Goal: Contribute content: Contribute content

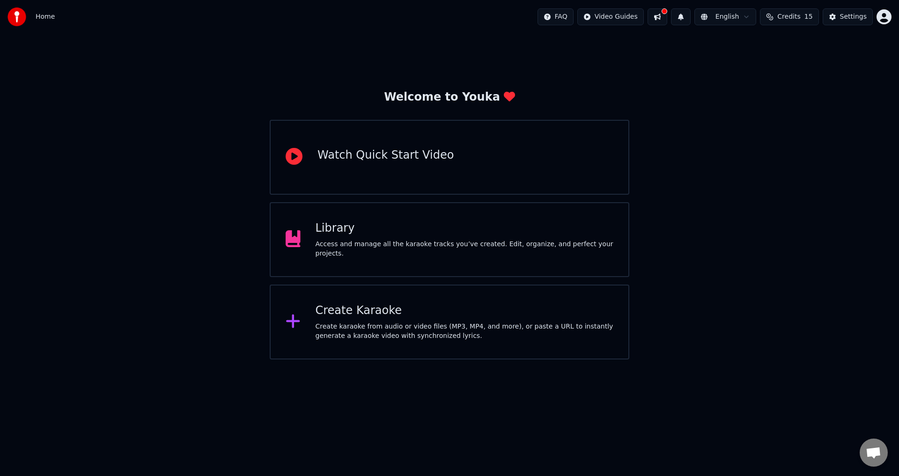
click at [368, 308] on div "Create Karaoke" at bounding box center [465, 310] width 298 height 15
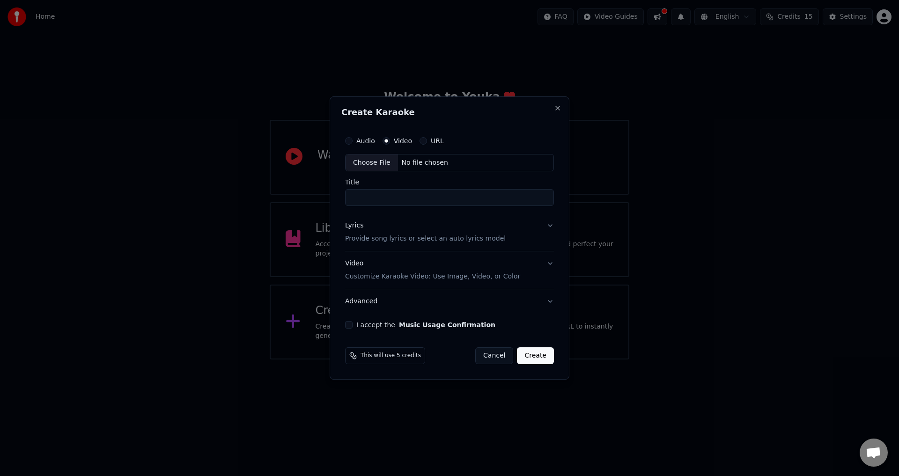
click at [407, 164] on div "No file chosen" at bounding box center [425, 162] width 54 height 9
drag, startPoint x: 377, startPoint y: 199, endPoint x: 370, endPoint y: 195, distance: 7.8
click at [371, 198] on div "Audio Video URL Choose File E:\File [PERSON_NAME]\[PERSON_NAME] x Zayn - Eyes C…" at bounding box center [450, 230] width 220 height 205
drag, startPoint x: 392, startPoint y: 199, endPoint x: 317, endPoint y: 191, distance: 76.3
click at [317, 191] on body "Home FAQ Video Guides English Credits 15 Settings Welcome to Youka Watch Quick …" at bounding box center [449, 180] width 899 height 360
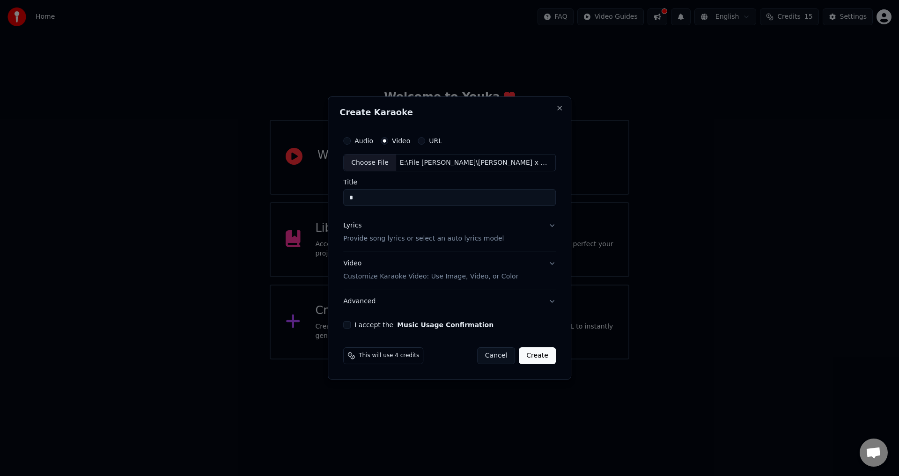
paste input "**********"
type input "**********"
click at [536, 262] on button "Video Customize Karaoke Video: Use Image, Video, or Color" at bounding box center [449, 270] width 213 height 37
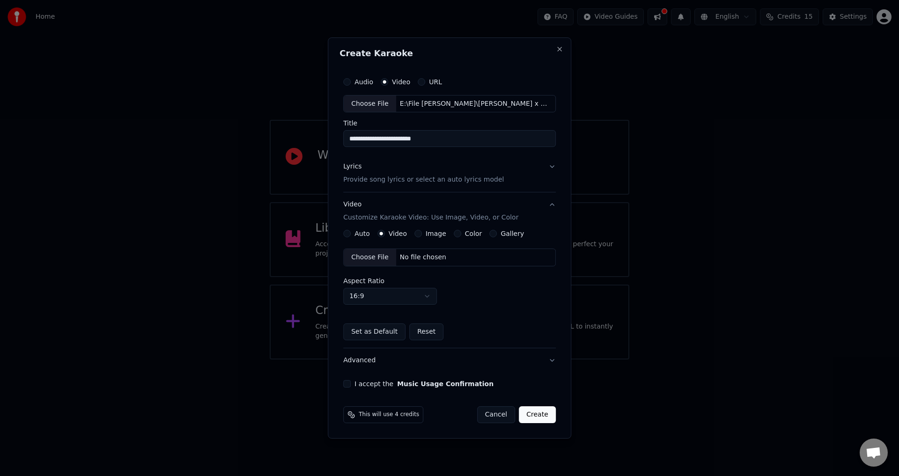
click at [350, 384] on button "I accept the Music Usage Confirmation" at bounding box center [346, 383] width 7 height 7
click at [437, 260] on div "No file chosen" at bounding box center [423, 257] width 54 height 9
click at [414, 158] on button "Lyrics Provide song lyrics or select an auto lyrics model" at bounding box center [449, 173] width 213 height 37
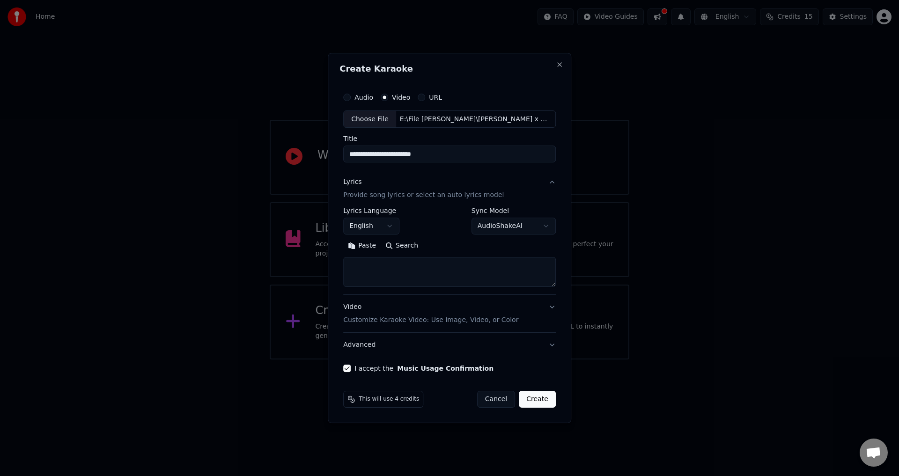
click at [406, 289] on div "**********" at bounding box center [449, 251] width 213 height 87
click at [398, 274] on textarea at bounding box center [449, 273] width 213 height 30
click at [361, 251] on button "Paste" at bounding box center [361, 246] width 37 height 15
click at [407, 313] on div "Video Customize Karaoke Video: Use Image, Video, or Color" at bounding box center [430, 314] width 175 height 22
type textarea "**********"
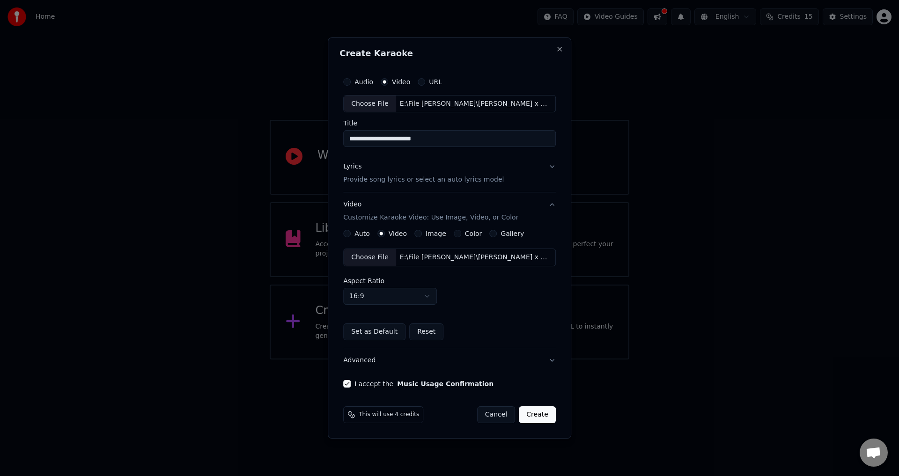
click at [537, 414] on button "Create" at bounding box center [537, 414] width 37 height 17
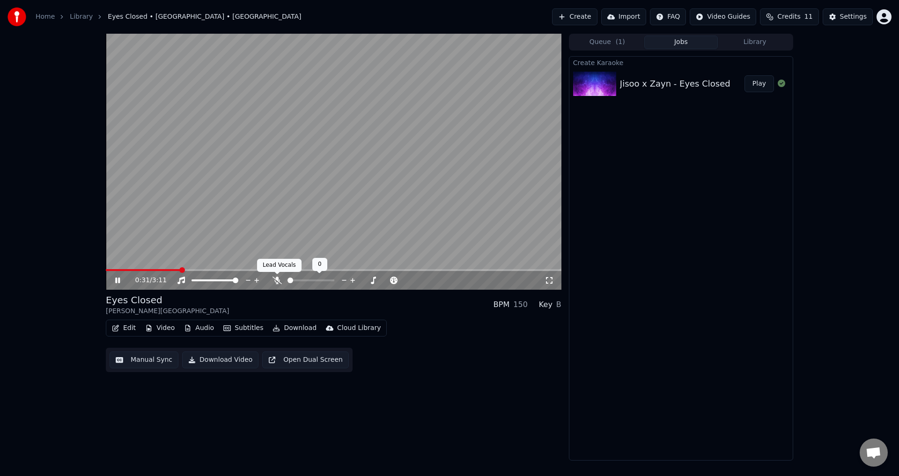
click at [277, 277] on span at bounding box center [277, 274] width 5 height 5
click at [278, 281] on icon at bounding box center [277, 280] width 9 height 7
click at [151, 269] on span at bounding box center [128, 270] width 45 height 2
click at [395, 223] on video at bounding box center [334, 162] width 456 height 256
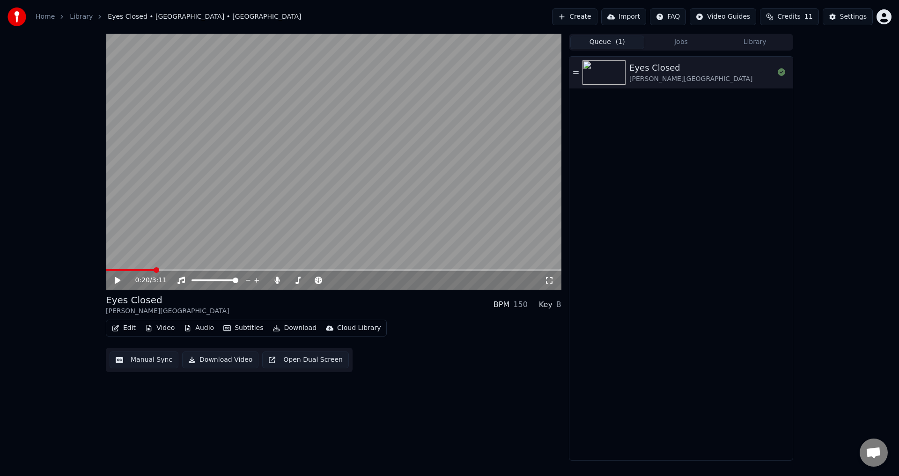
click at [620, 40] on span "( 1 )" at bounding box center [620, 41] width 9 height 9
click at [743, 50] on div "Queue ( 1 ) Jobs Library" at bounding box center [681, 42] width 224 height 17
click at [753, 48] on button "Library" at bounding box center [755, 43] width 74 height 14
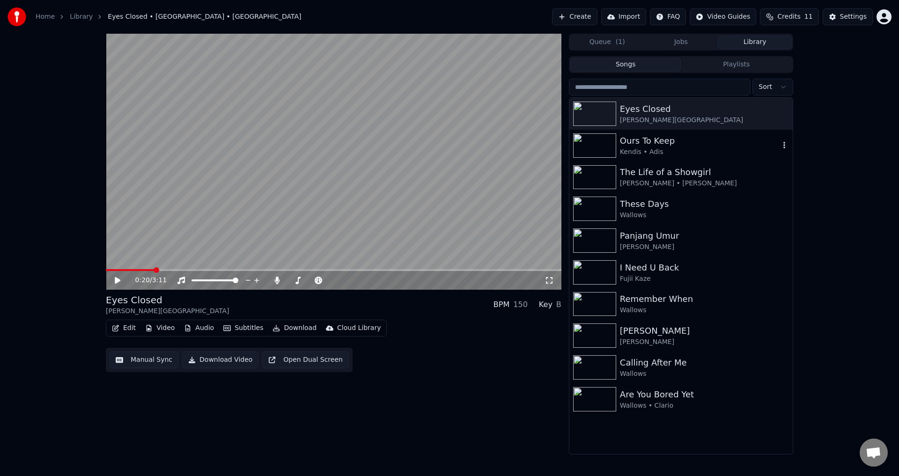
click at [680, 140] on div "Ours To Keep" at bounding box center [700, 140] width 160 height 13
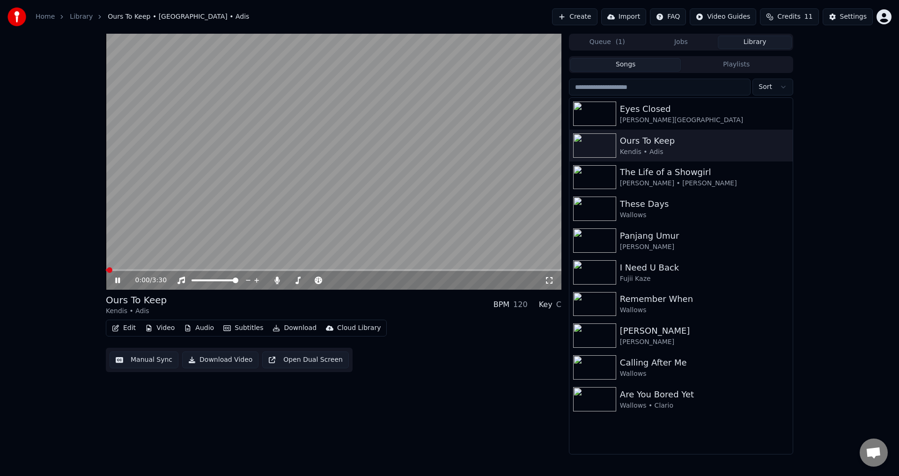
click at [258, 208] on video at bounding box center [334, 162] width 456 height 256
drag, startPoint x: 114, startPoint y: 204, endPoint x: 118, endPoint y: 190, distance: 15.0
click at [114, 203] on video at bounding box center [334, 162] width 456 height 256
click at [116, 328] on icon "button" at bounding box center [115, 328] width 7 height 7
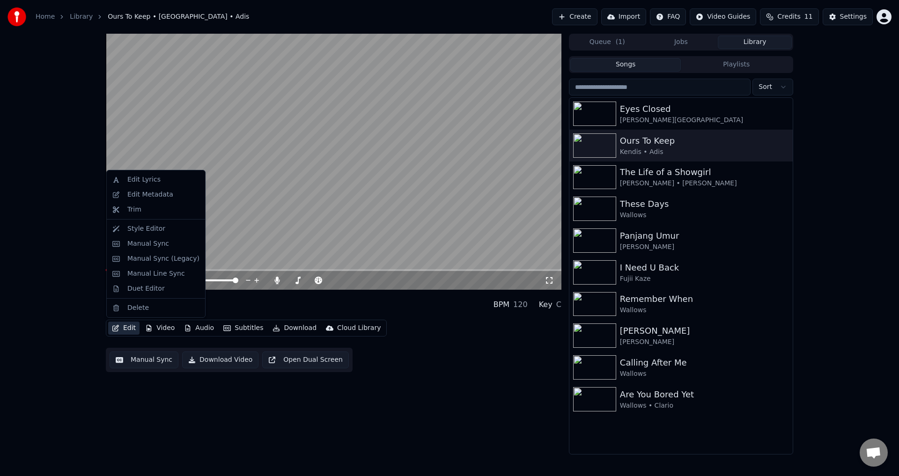
click at [228, 236] on video at bounding box center [334, 162] width 456 height 256
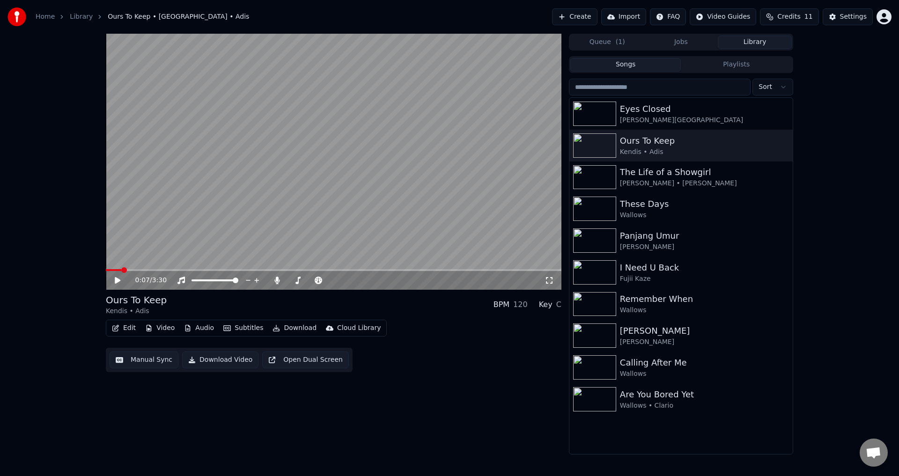
drag, startPoint x: 206, startPoint y: 248, endPoint x: 167, endPoint y: 267, distance: 44.0
click at [206, 248] on video at bounding box center [334, 162] width 456 height 256
click at [137, 271] on span at bounding box center [334, 270] width 456 height 2
click at [124, 333] on button "Edit" at bounding box center [123, 328] width 31 height 13
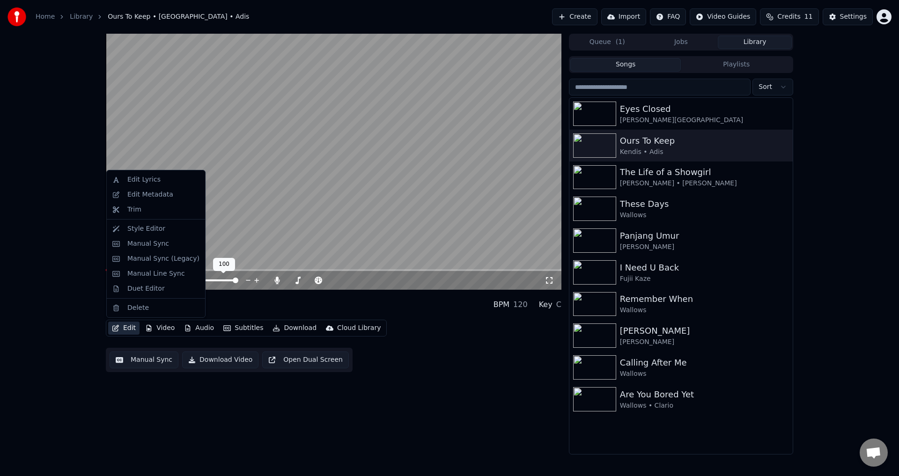
click at [216, 231] on video at bounding box center [334, 162] width 456 height 256
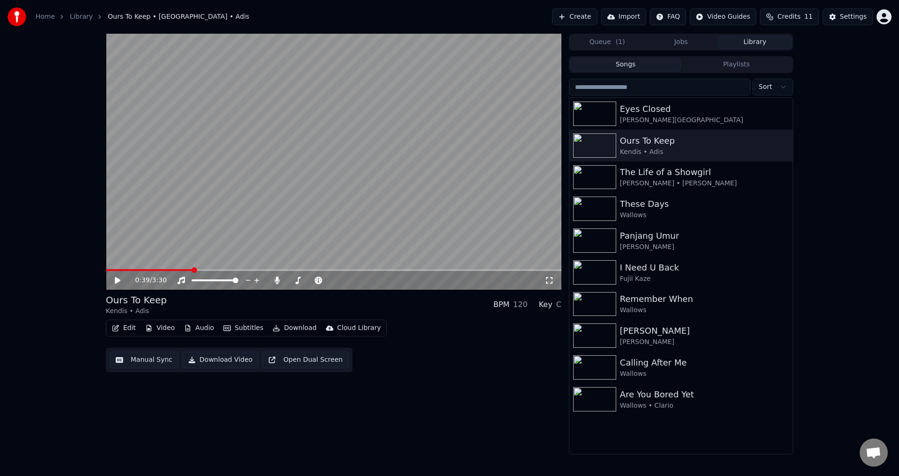
click at [141, 268] on video at bounding box center [334, 162] width 456 height 256
click at [136, 270] on span at bounding box center [149, 270] width 87 height 2
click at [130, 270] on span at bounding box center [118, 270] width 24 height 2
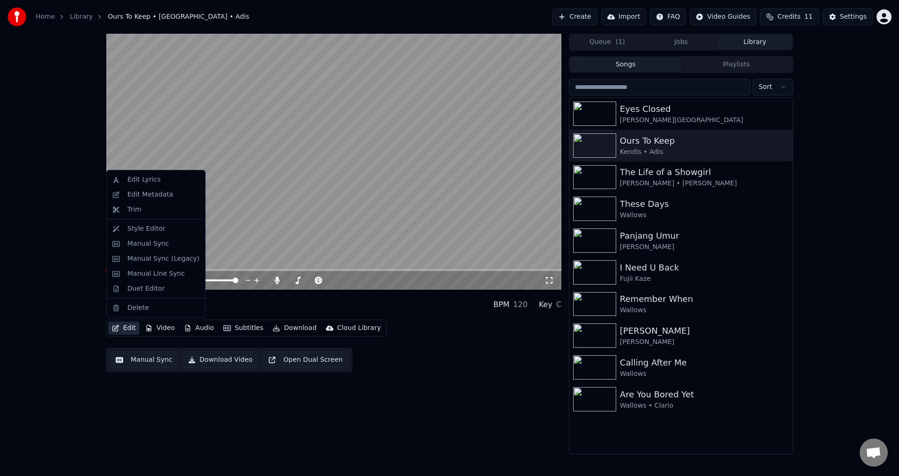
click at [119, 330] on icon "button" at bounding box center [115, 328] width 7 height 7
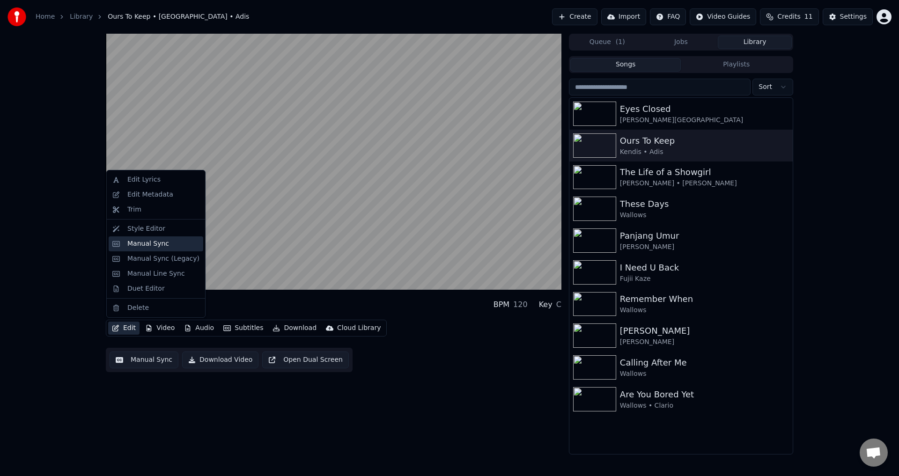
click at [158, 246] on div "Manual Sync" at bounding box center [148, 243] width 42 height 9
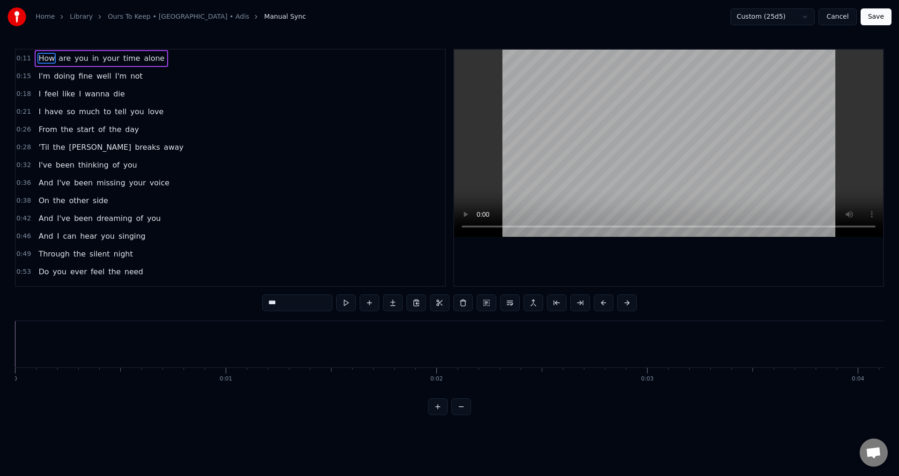
scroll to position [0, 2324]
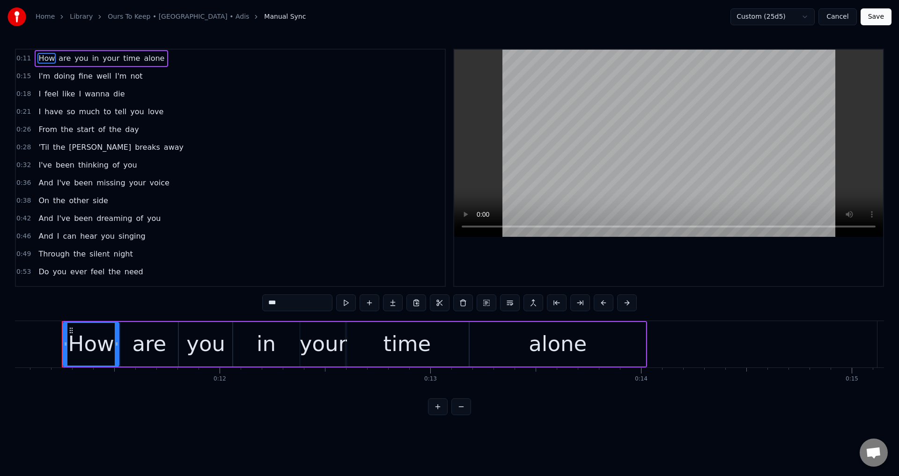
click at [96, 75] on span "well" at bounding box center [104, 76] width 17 height 11
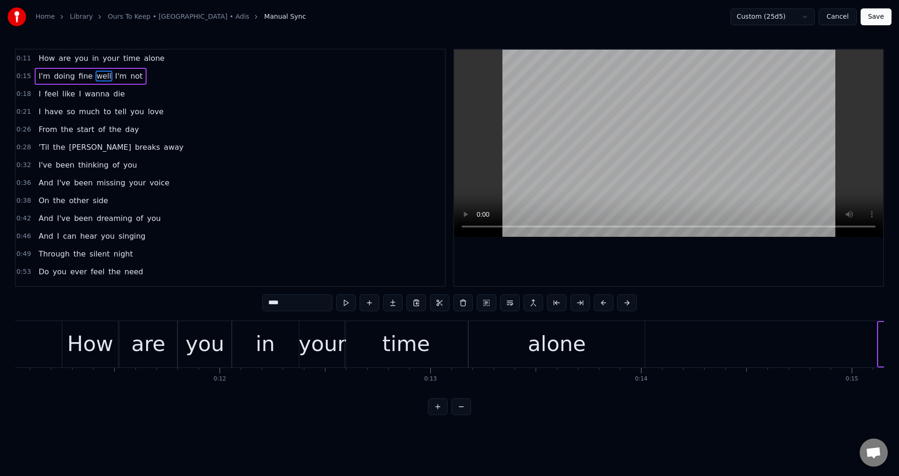
scroll to position [0, 3498]
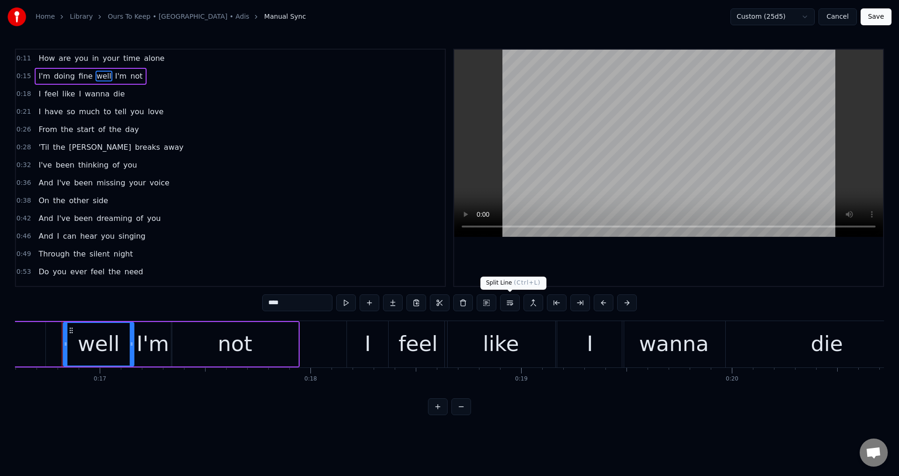
click at [508, 303] on button at bounding box center [510, 303] width 20 height 17
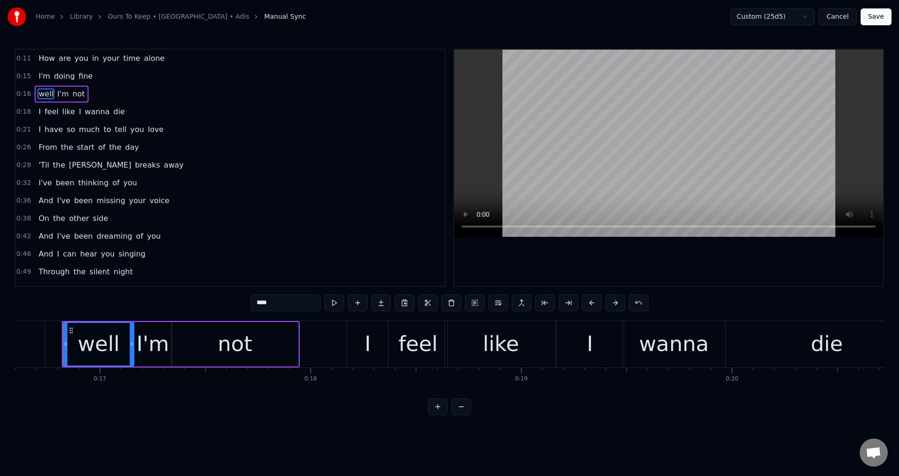
drag, startPoint x: 259, startPoint y: 305, endPoint x: 253, endPoint y: 305, distance: 6.6
click at [253, 305] on input "****" at bounding box center [286, 303] width 70 height 17
type input "****"
click at [66, 94] on div "Well I'm not" at bounding box center [62, 94] width 55 height 17
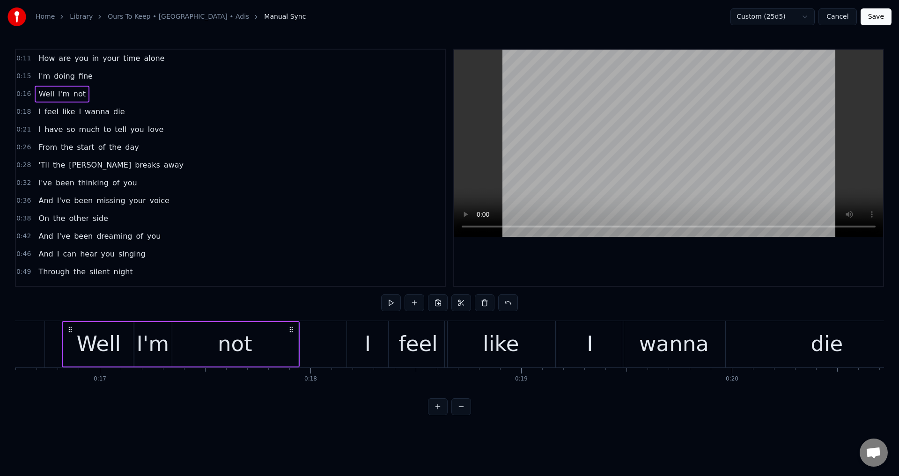
scroll to position [207, 0]
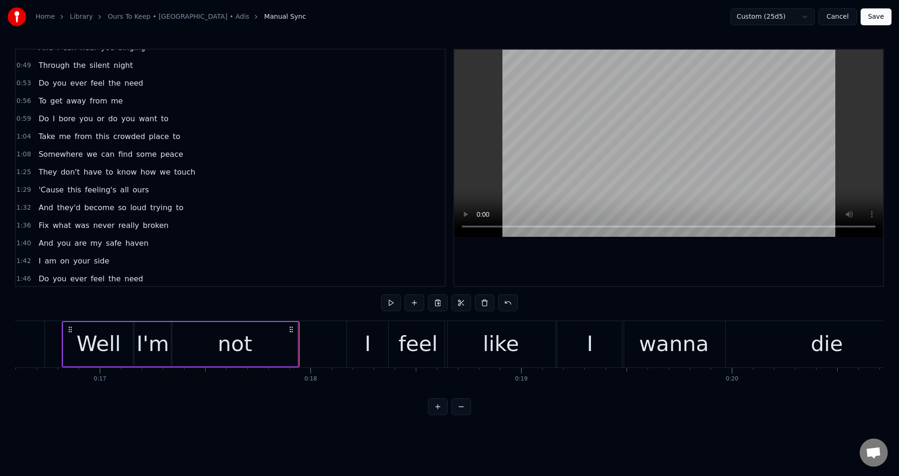
click at [354, 356] on div "I" at bounding box center [367, 344] width 41 height 46
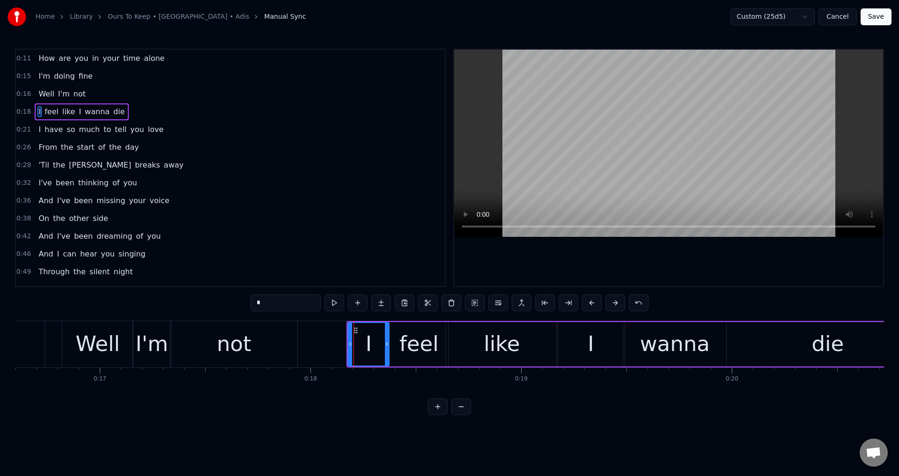
click at [45, 96] on span "Well" at bounding box center [46, 94] width 18 height 11
type input "****"
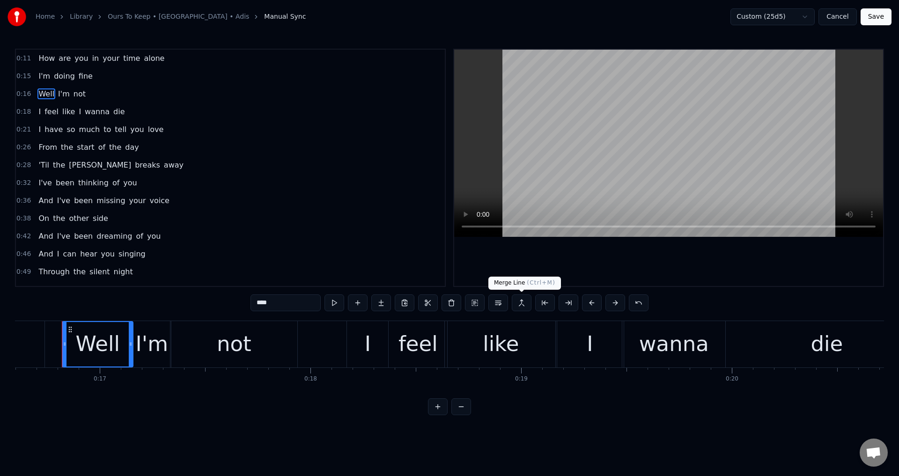
click at [528, 304] on button at bounding box center [522, 303] width 20 height 17
click at [522, 305] on button at bounding box center [522, 303] width 20 height 17
click at [83, 95] on div "0:16 Well I'm not" at bounding box center [230, 94] width 429 height 18
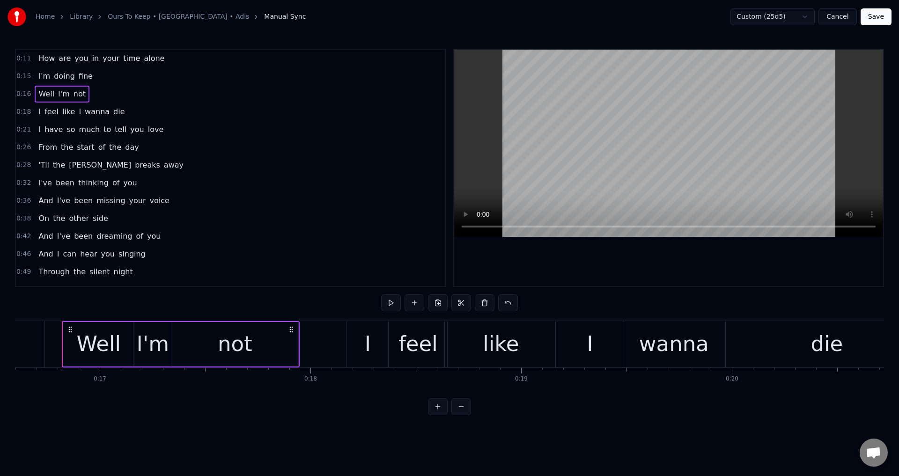
click at [80, 95] on span "not" at bounding box center [80, 94] width 14 height 11
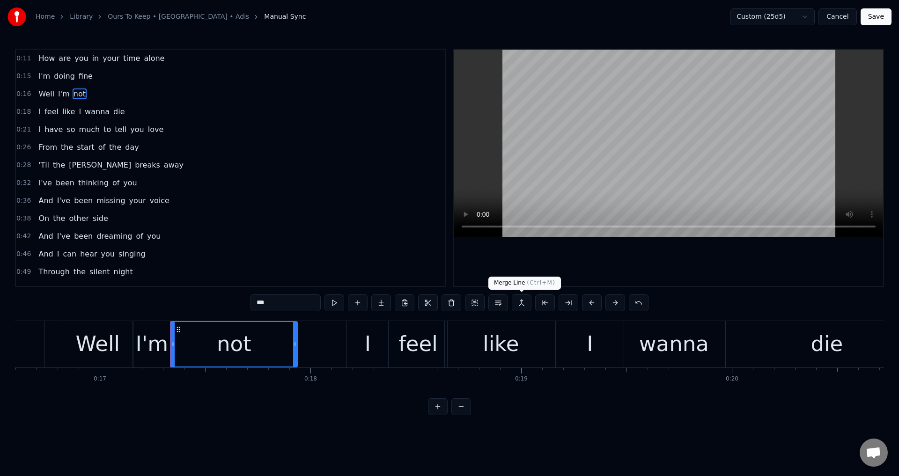
click at [521, 303] on button at bounding box center [522, 303] width 20 height 17
click at [77, 103] on div "I feel like I wanna die" at bounding box center [82, 111] width 94 height 17
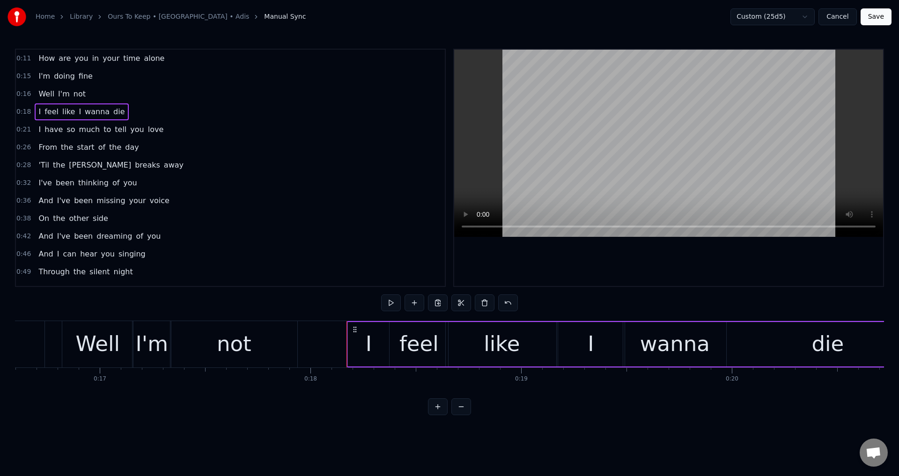
click at [66, 94] on div "Well I'm not" at bounding box center [62, 94] width 55 height 17
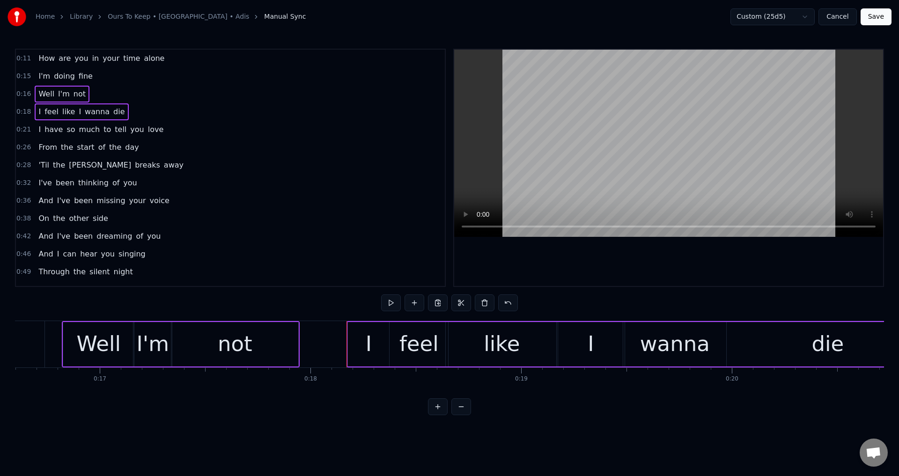
click at [84, 109] on span "wanna" at bounding box center [97, 111] width 27 height 11
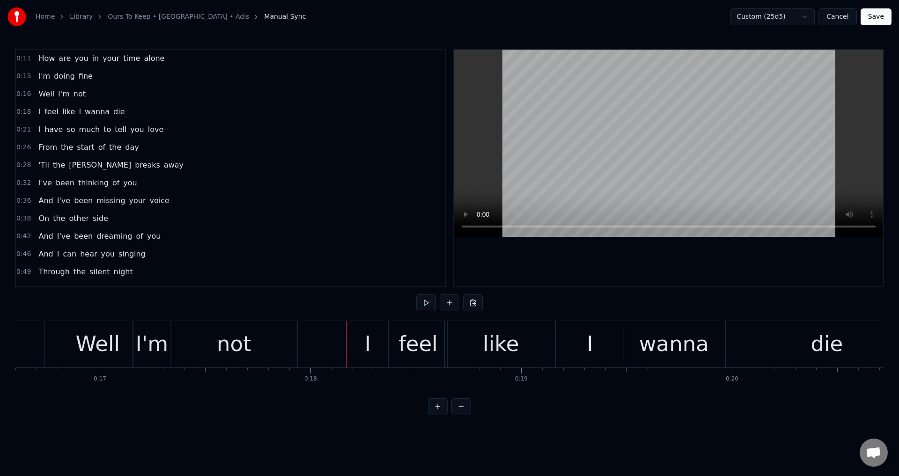
click at [443, 328] on div "feel" at bounding box center [418, 344] width 59 height 46
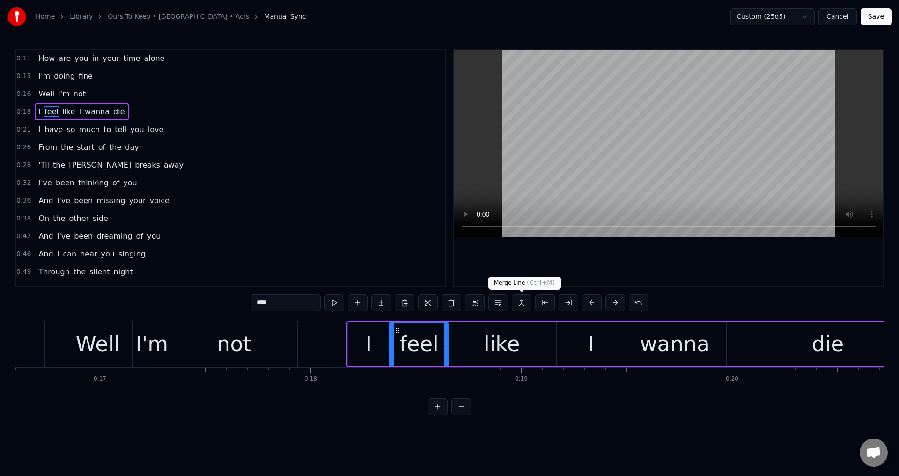
click at [519, 302] on button at bounding box center [522, 303] width 20 height 17
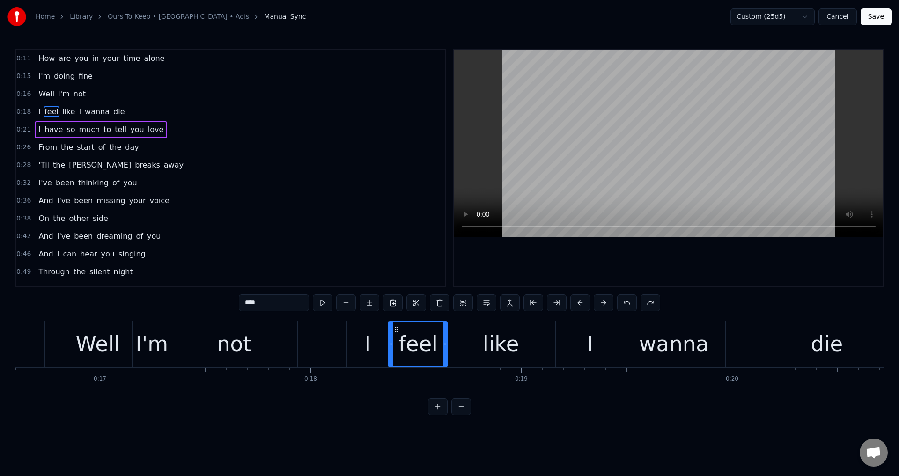
click at [73, 92] on span "not" at bounding box center [80, 94] width 14 height 11
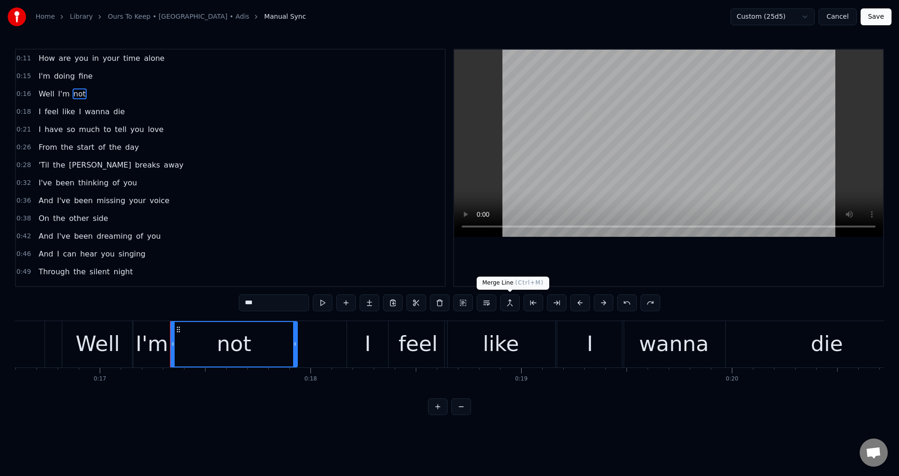
click at [510, 303] on button at bounding box center [510, 303] width 20 height 17
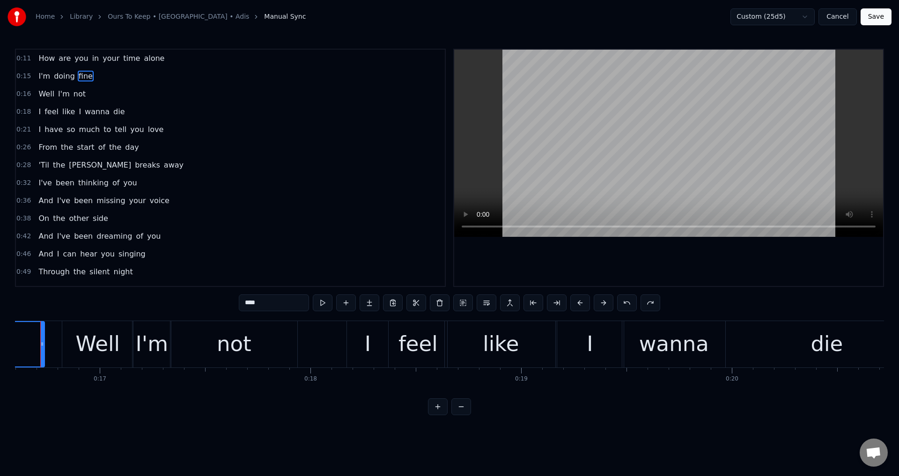
scroll to position [0, 3476]
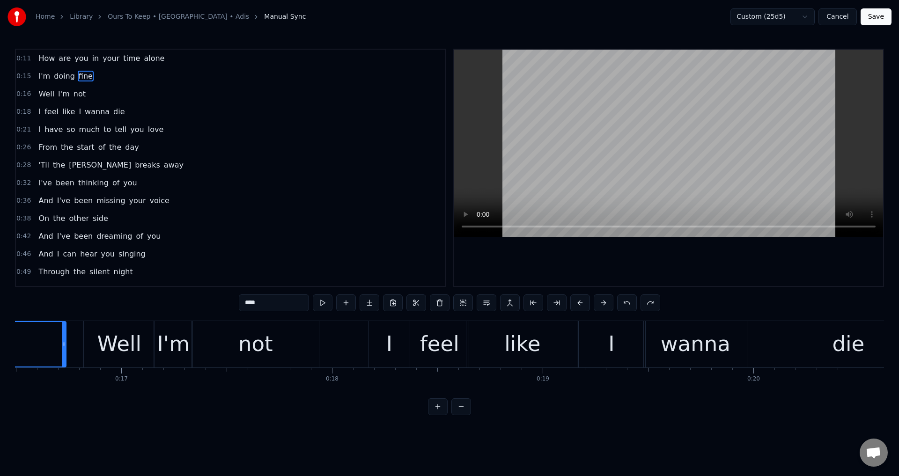
click at [41, 78] on span "I'm" at bounding box center [44, 76] width 14 height 11
type input "***"
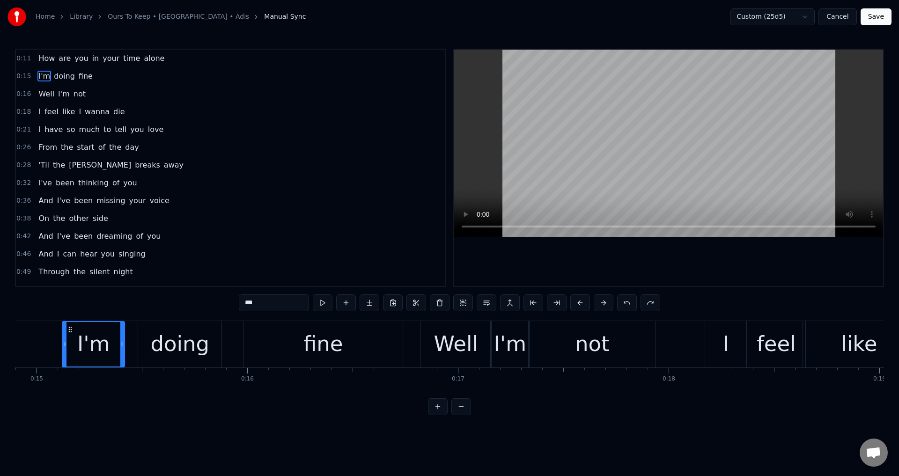
scroll to position [207, 0]
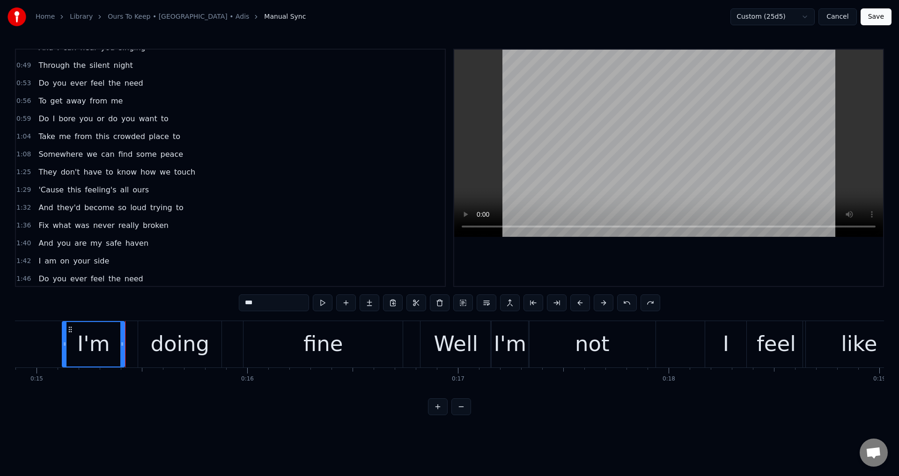
click at [518, 264] on div at bounding box center [668, 168] width 429 height 236
click at [564, 265] on div at bounding box center [668, 168] width 429 height 236
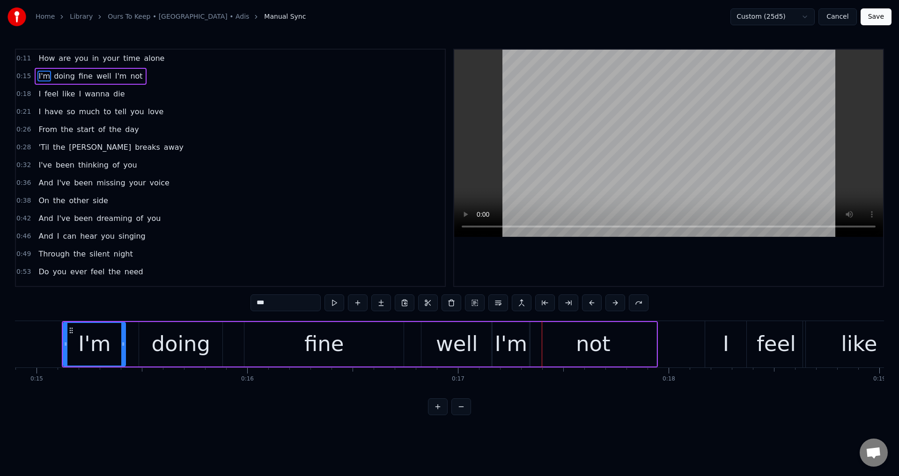
click at [39, 94] on div "I feel like I wanna die" at bounding box center [82, 94] width 94 height 17
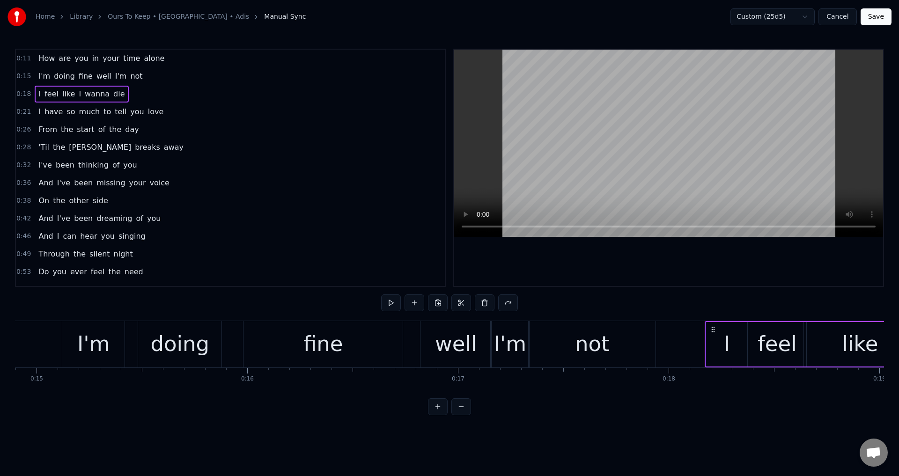
click at [572, 341] on div "not" at bounding box center [592, 344] width 127 height 46
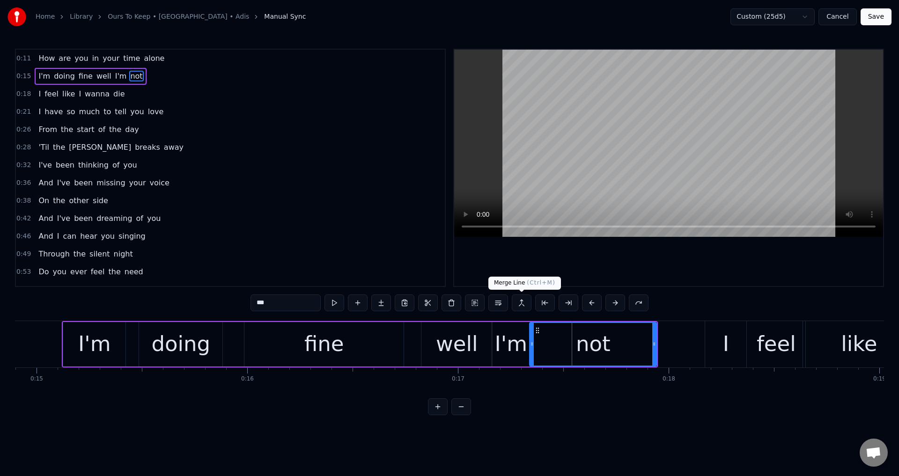
click at [526, 304] on button at bounding box center [522, 303] width 20 height 17
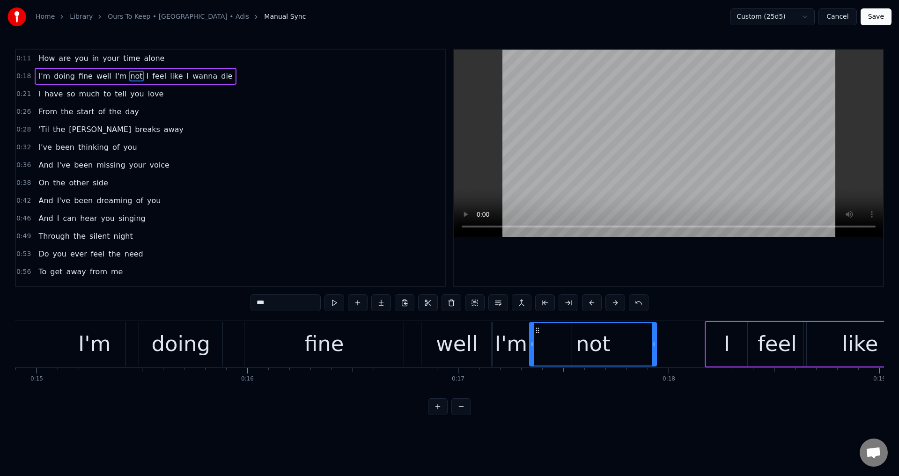
click at [85, 76] on span "fine" at bounding box center [86, 76] width 16 height 11
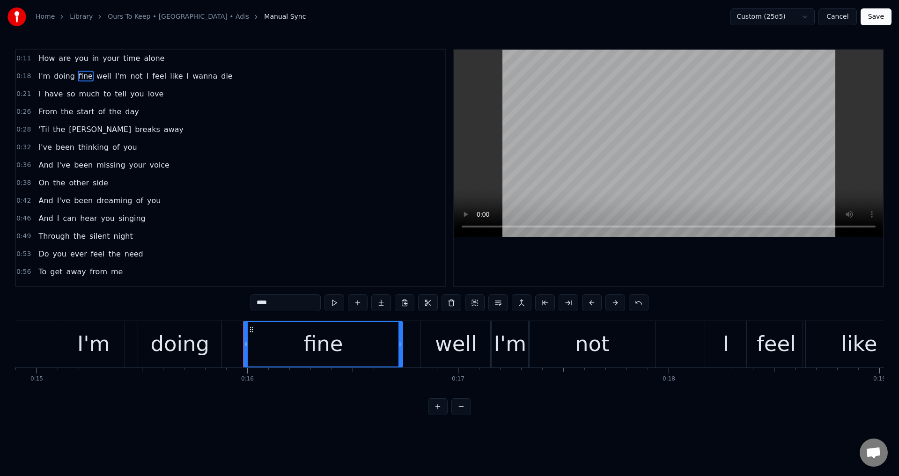
click at [477, 349] on div "well" at bounding box center [456, 344] width 71 height 46
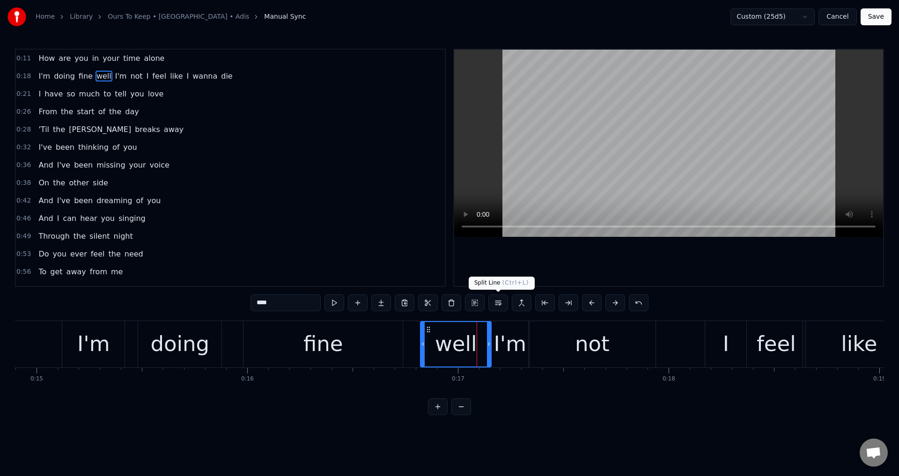
click at [495, 303] on button at bounding box center [498, 303] width 20 height 17
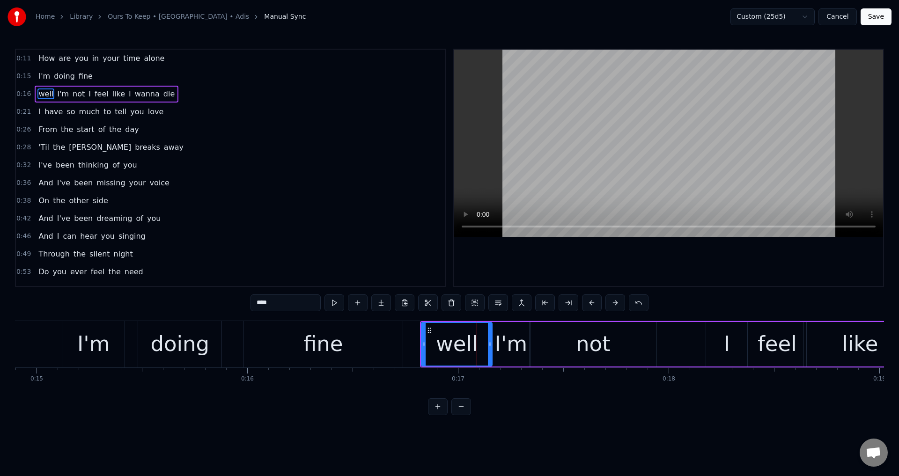
drag, startPoint x: 262, startPoint y: 302, endPoint x: 255, endPoint y: 302, distance: 6.6
click at [255, 302] on input "****" at bounding box center [286, 303] width 70 height 17
click at [107, 344] on div "I'm" at bounding box center [93, 344] width 32 height 32
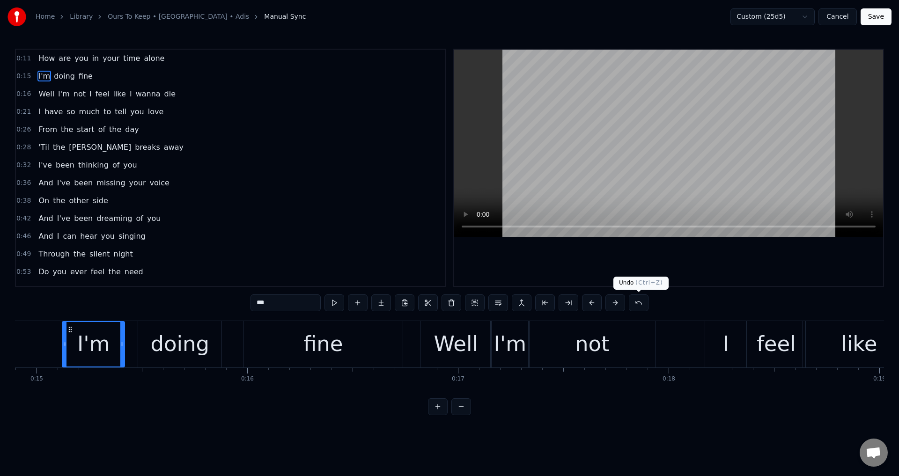
click at [699, 258] on div at bounding box center [668, 168] width 429 height 236
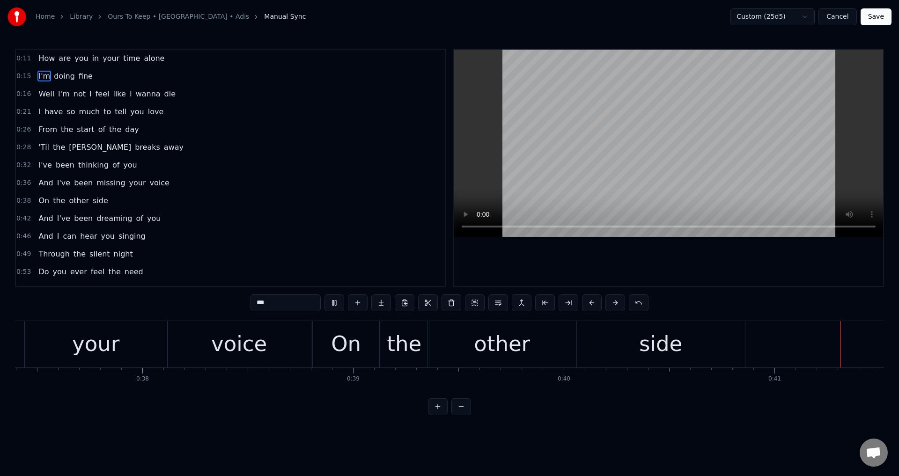
scroll to position [0, 8664]
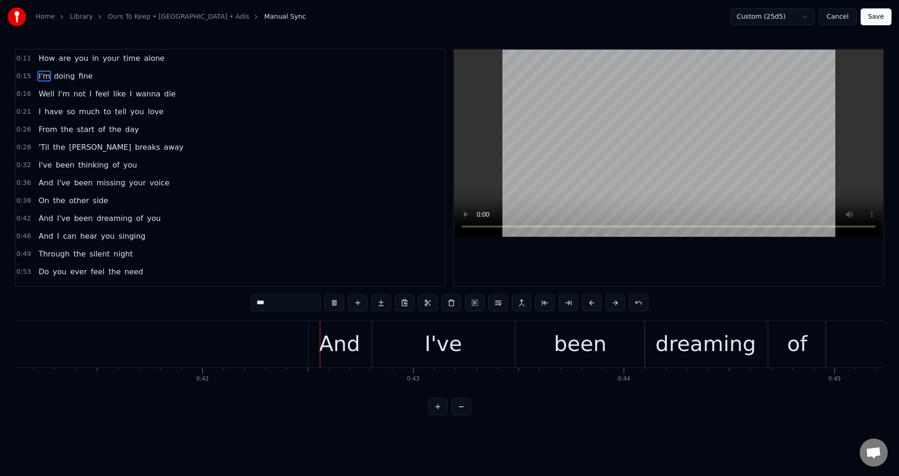
click at [618, 410] on div "0:11 How are you in your time alone 0:15 I'm doing fine 0:16 Well I'm not I fee…" at bounding box center [449, 232] width 869 height 367
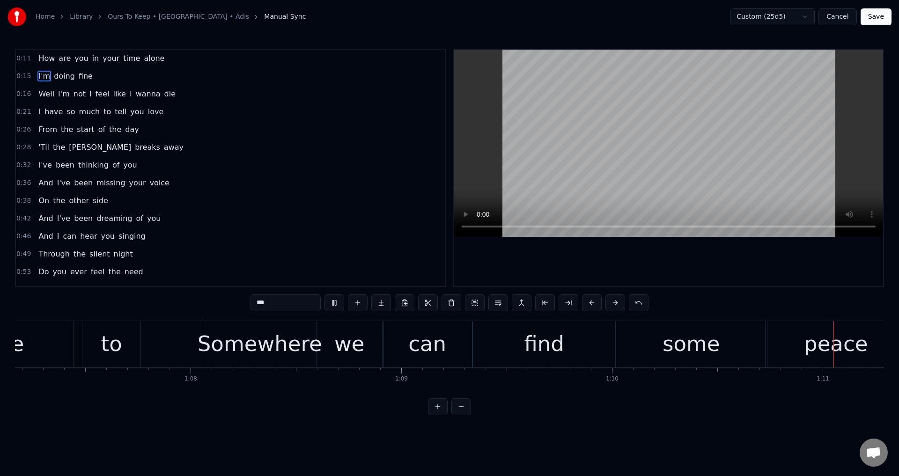
scroll to position [0, 14938]
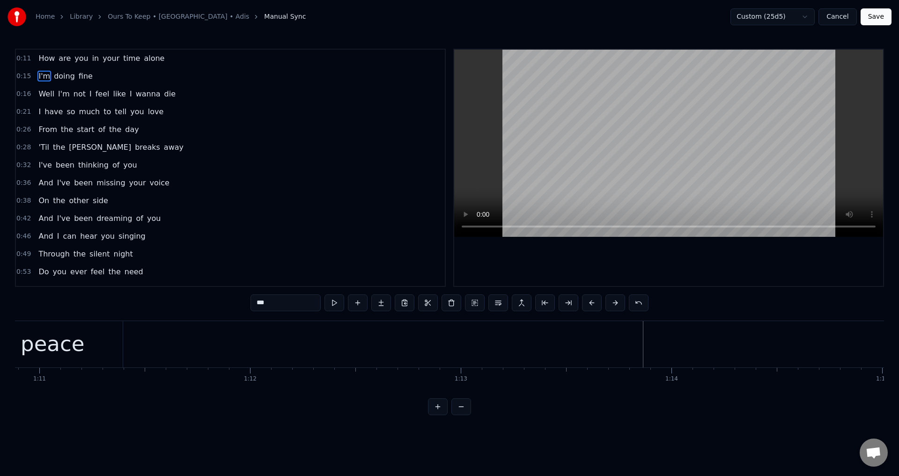
click at [123, 350] on div "peace" at bounding box center [52, 344] width 141 height 46
type input "*****"
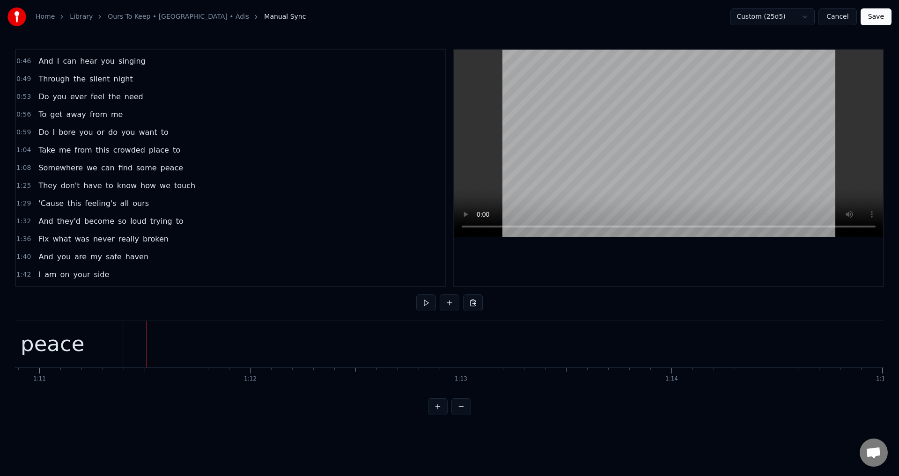
click at [79, 321] on div "peace" at bounding box center [52, 344] width 141 height 46
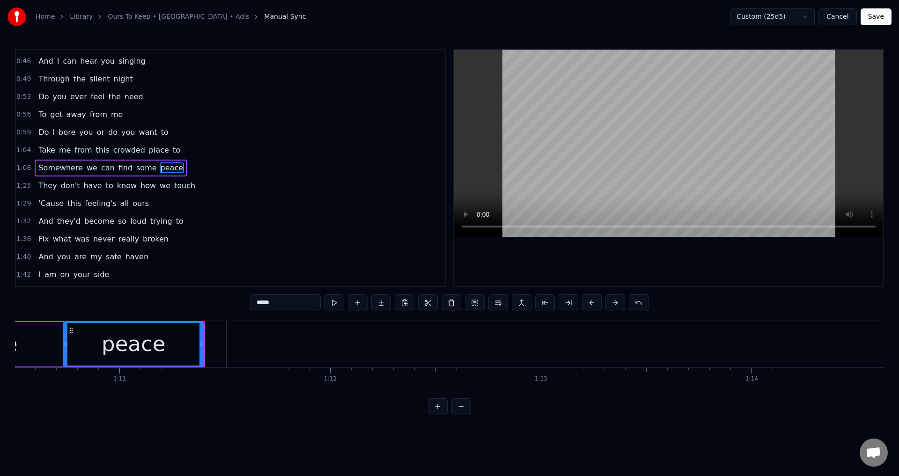
scroll to position [0, 21421]
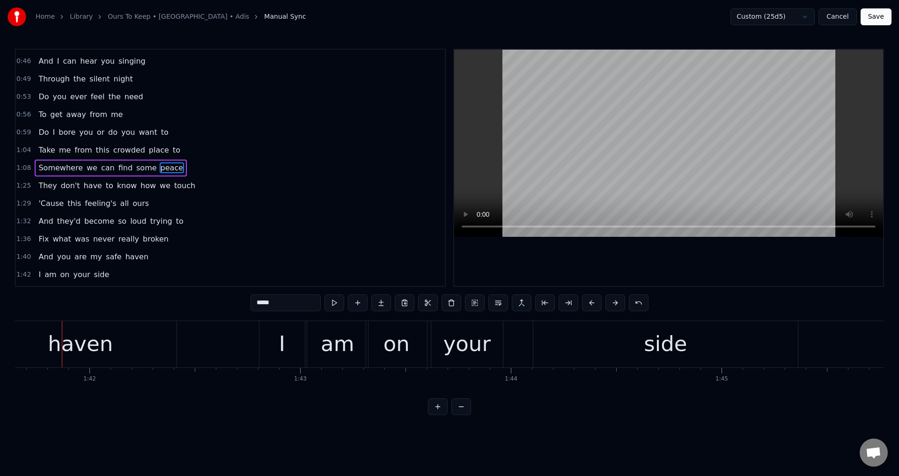
click at [160, 167] on span "peace" at bounding box center [172, 168] width 24 height 11
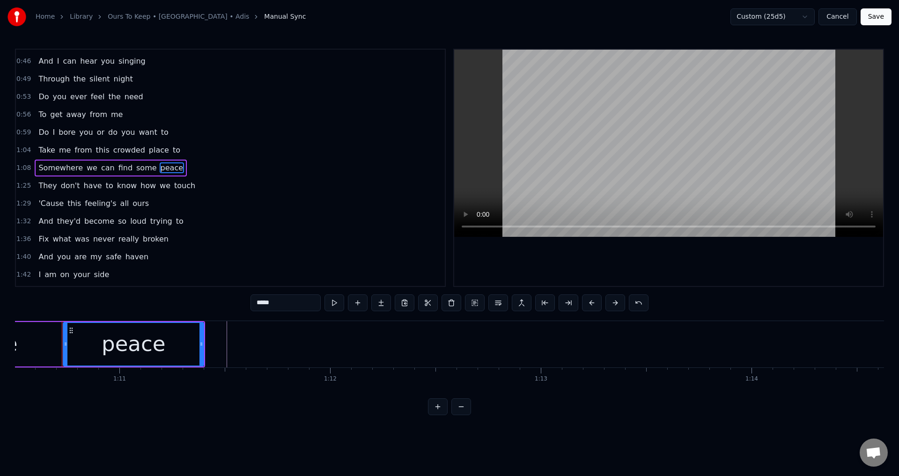
click at [619, 248] on div at bounding box center [668, 168] width 429 height 236
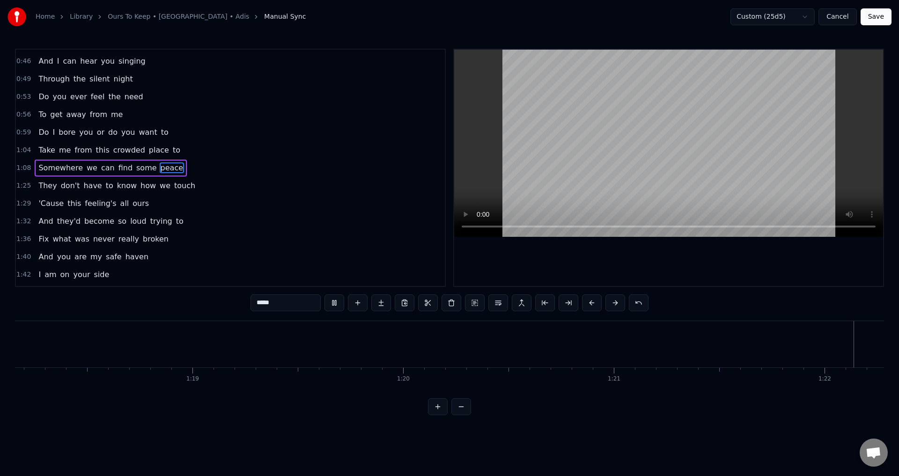
scroll to position [0, 17253]
click at [619, 256] on div at bounding box center [668, 168] width 429 height 236
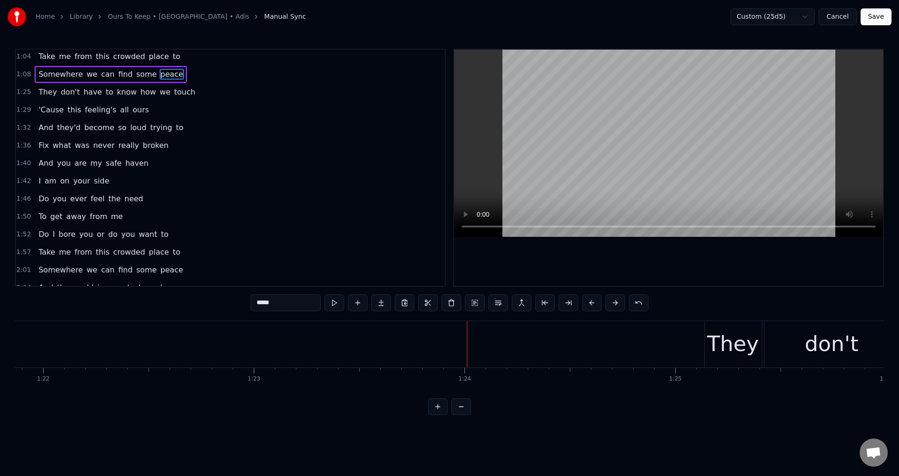
scroll to position [316, 0]
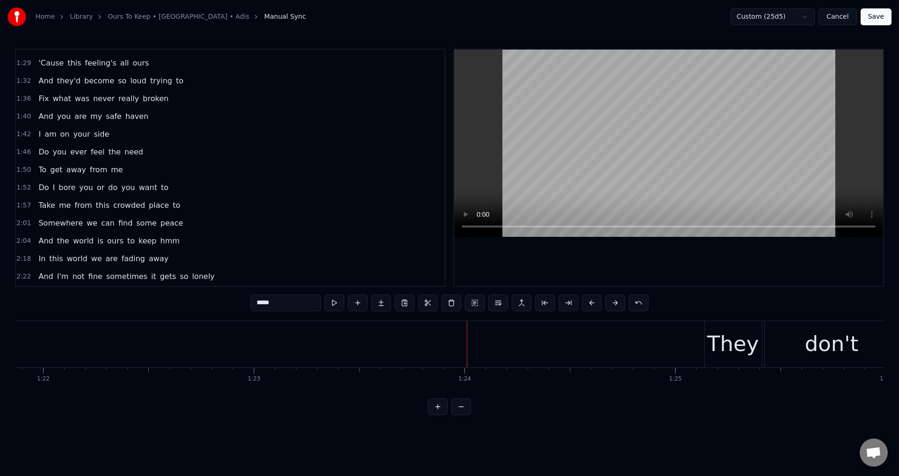
click at [51, 236] on div "And the world is ours to keep hmm" at bounding box center [109, 241] width 148 height 17
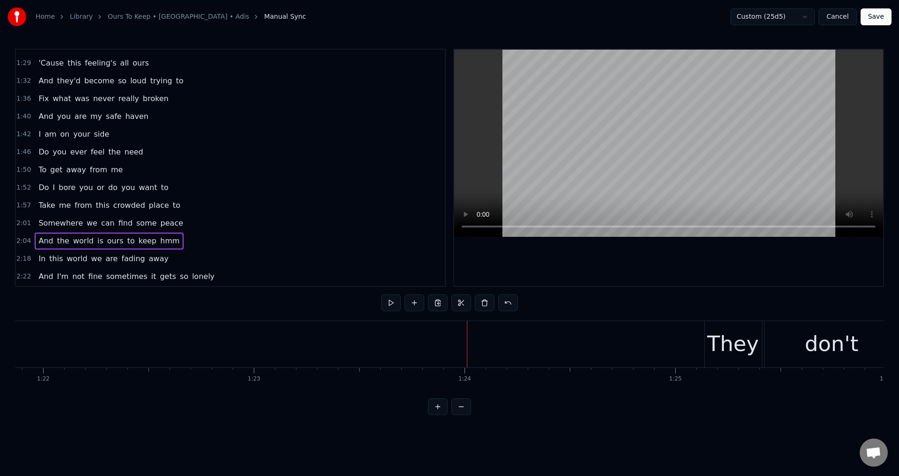
scroll to position [0, 26258]
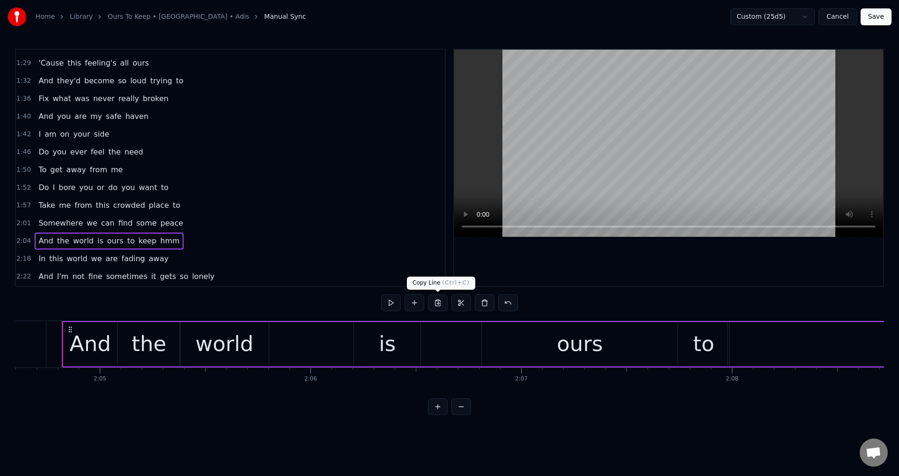
click at [442, 305] on button at bounding box center [438, 303] width 20 height 17
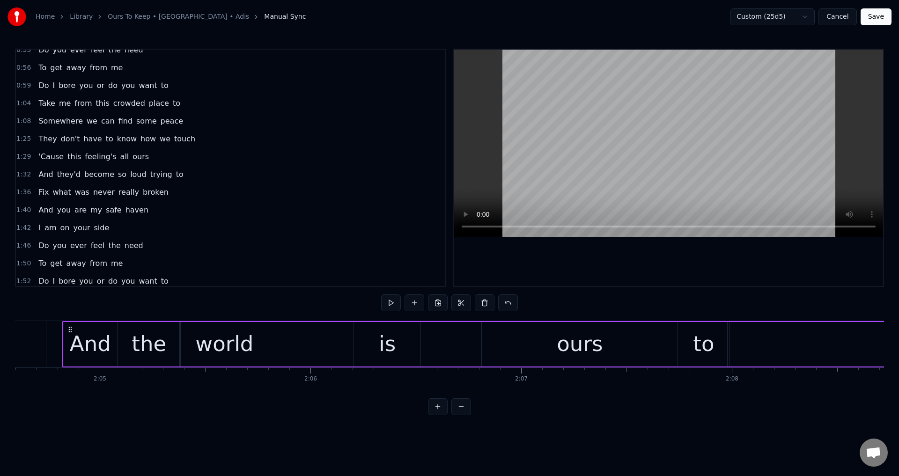
click at [51, 124] on span "Somewhere" at bounding box center [60, 121] width 46 height 11
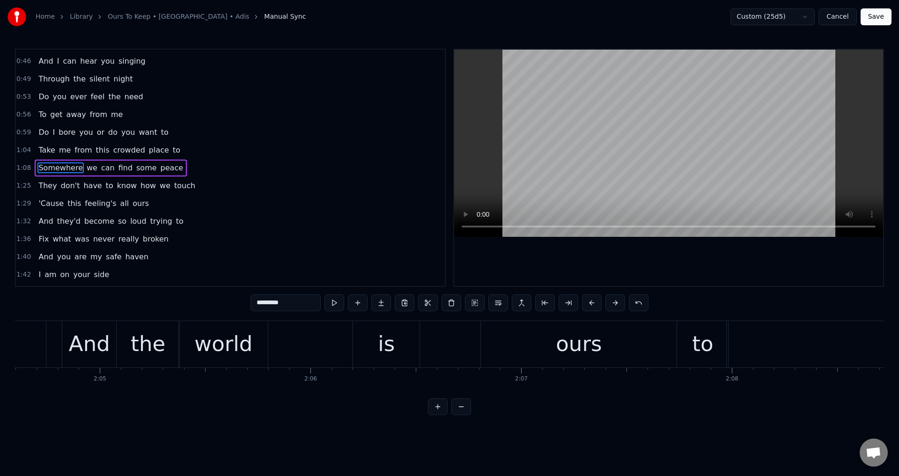
scroll to position [0, 14296]
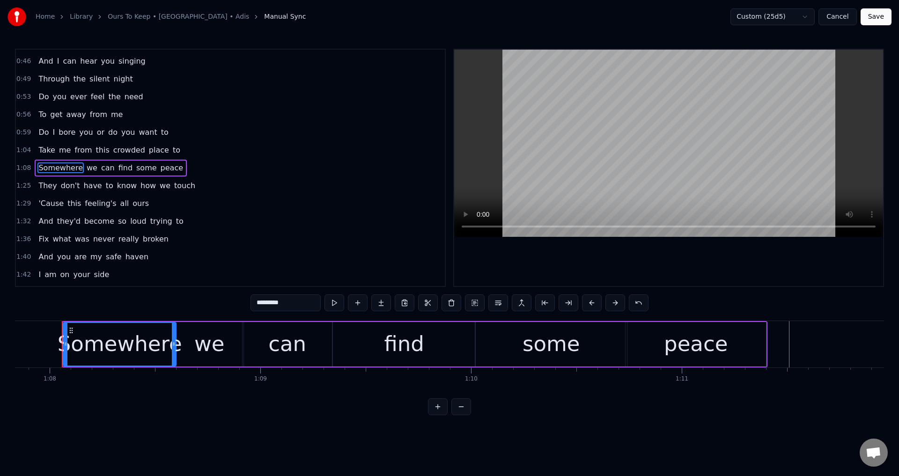
click at [792, 290] on div "0:11 How are you in your time alone 0:15 I'm doing fine 0:16 Well I'm not I fee…" at bounding box center [449, 232] width 869 height 367
click at [754, 244] on div at bounding box center [668, 168] width 429 height 236
click at [738, 261] on div at bounding box center [668, 168] width 429 height 236
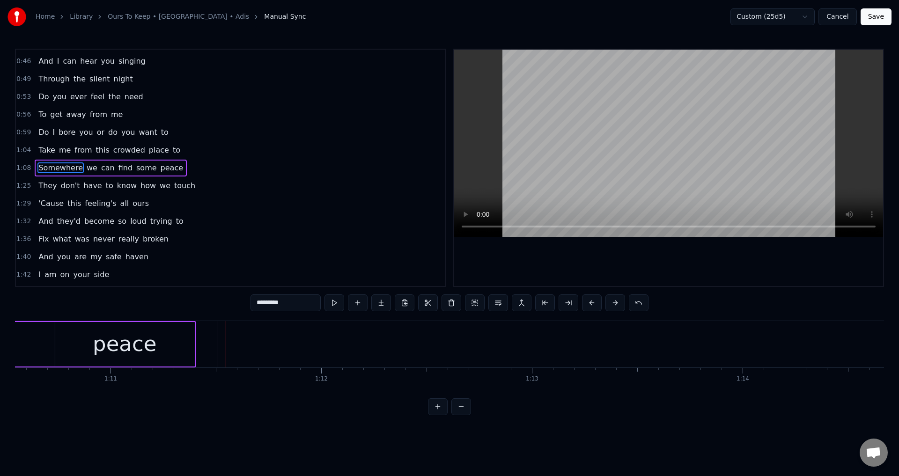
scroll to position [0, 14965]
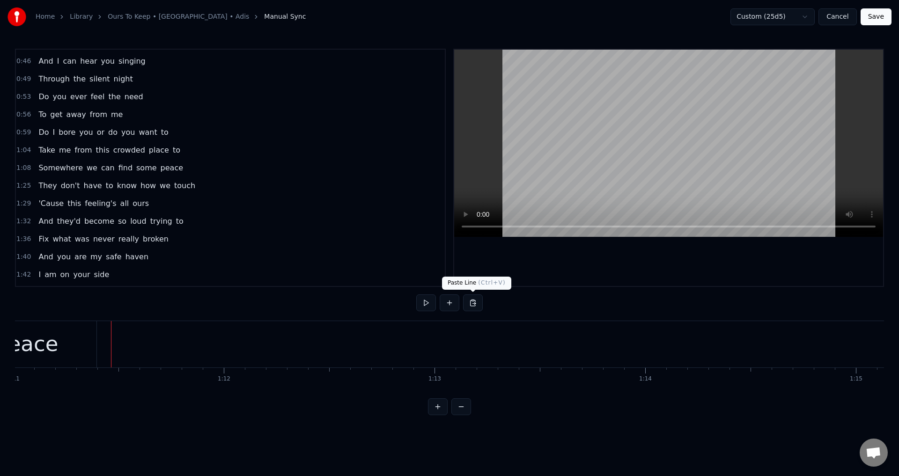
click at [478, 298] on button at bounding box center [473, 303] width 20 height 17
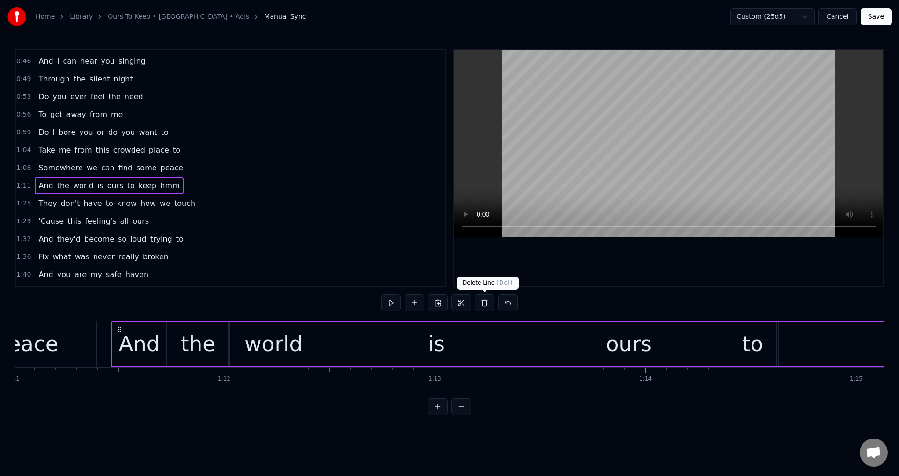
click at [553, 263] on div at bounding box center [668, 168] width 429 height 236
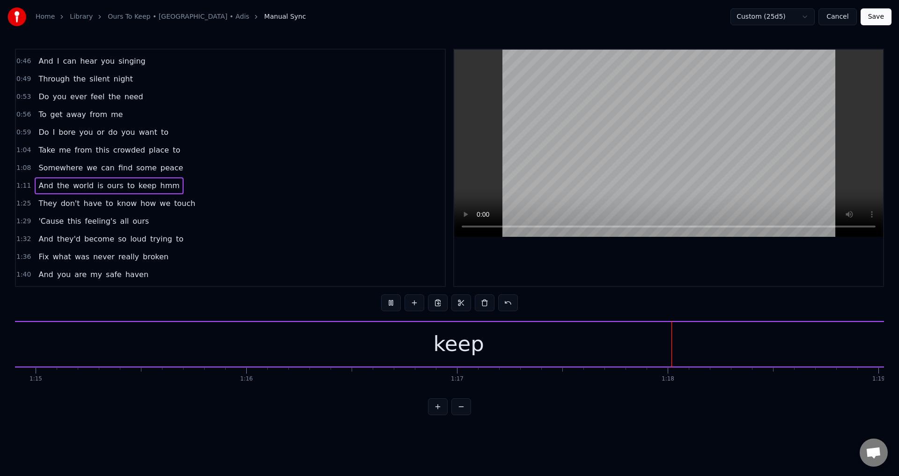
click at [44, 200] on span "They" at bounding box center [47, 203] width 20 height 11
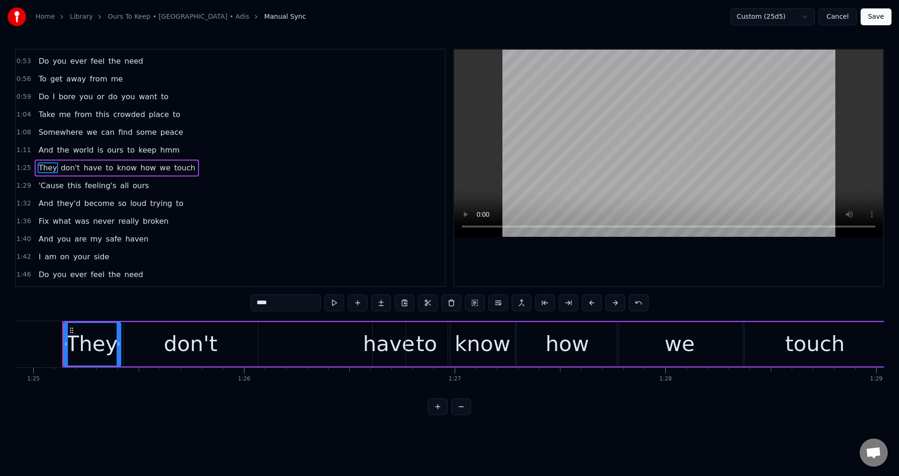
click at [656, 257] on div at bounding box center [668, 168] width 429 height 236
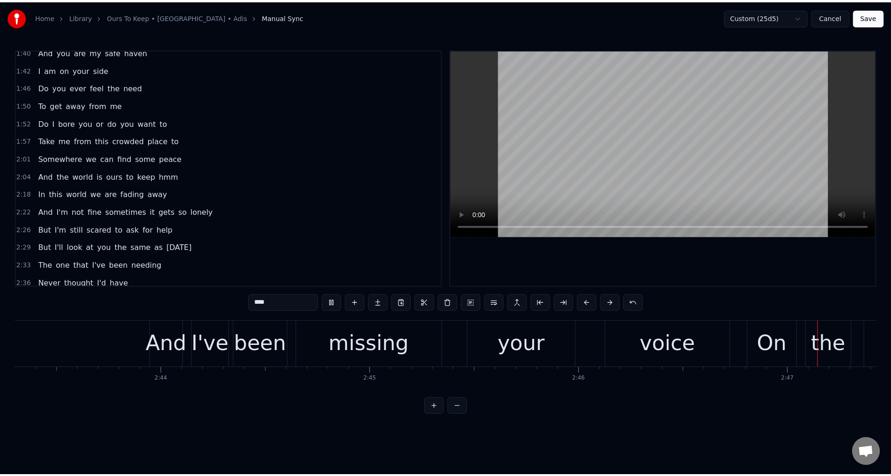
scroll to position [0, 35200]
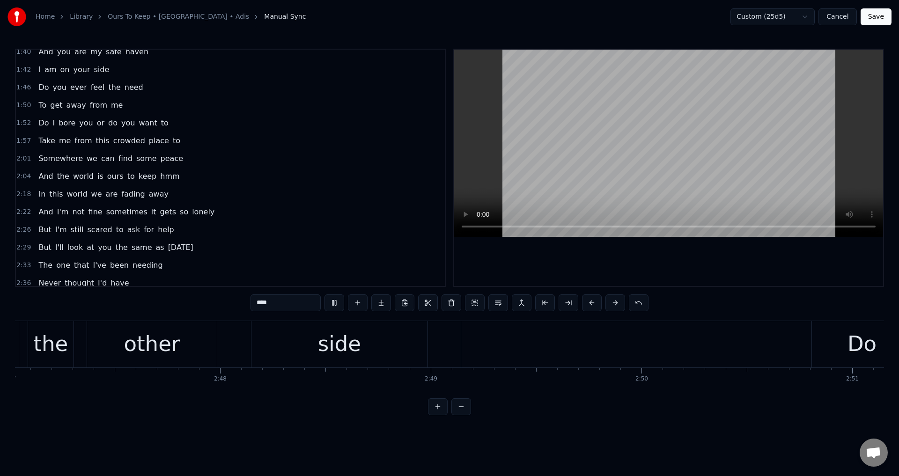
click at [874, 15] on button "Save" at bounding box center [876, 16] width 31 height 17
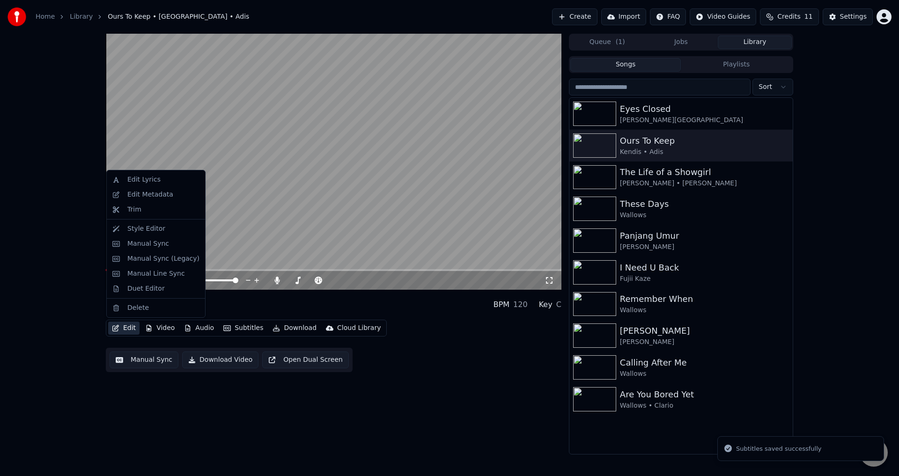
click at [130, 328] on button "Edit" at bounding box center [123, 328] width 31 height 13
click at [142, 285] on div "Duet Editor" at bounding box center [145, 288] width 37 height 9
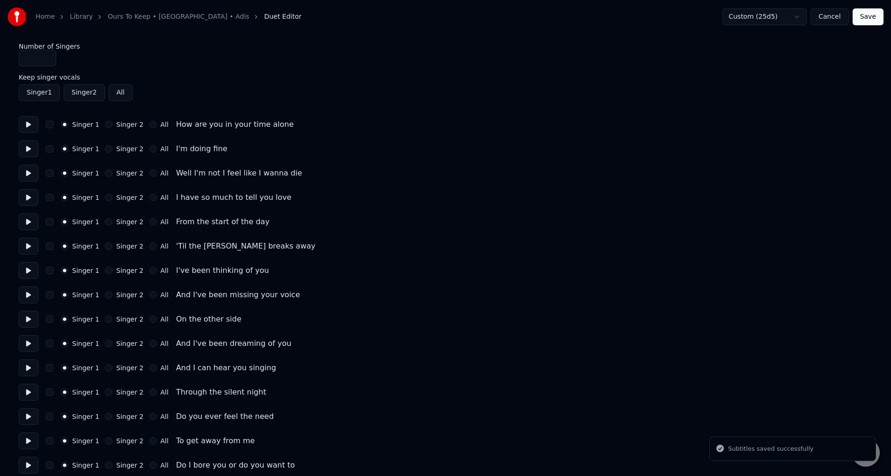
click at [29, 123] on button at bounding box center [29, 124] width 20 height 17
click at [29, 150] on button at bounding box center [29, 148] width 20 height 17
click at [108, 148] on button "Singer 2" at bounding box center [108, 148] width 7 height 7
drag, startPoint x: 30, startPoint y: 174, endPoint x: 155, endPoint y: 177, distance: 125.1
click at [29, 174] on button at bounding box center [29, 173] width 20 height 17
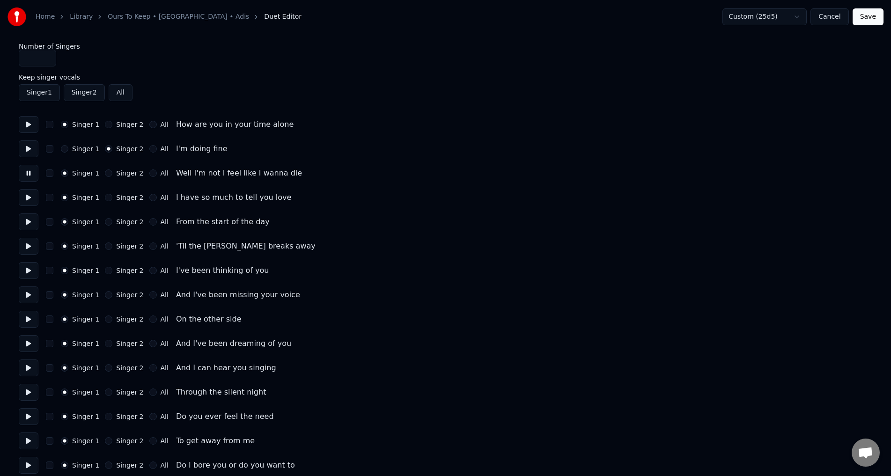
click at [105, 174] on button "Singer 2" at bounding box center [108, 173] width 7 height 7
click at [30, 197] on button at bounding box center [29, 197] width 20 height 17
click at [21, 121] on button at bounding box center [29, 124] width 20 height 17
click at [30, 195] on button at bounding box center [29, 197] width 20 height 17
click at [32, 218] on button at bounding box center [29, 222] width 20 height 17
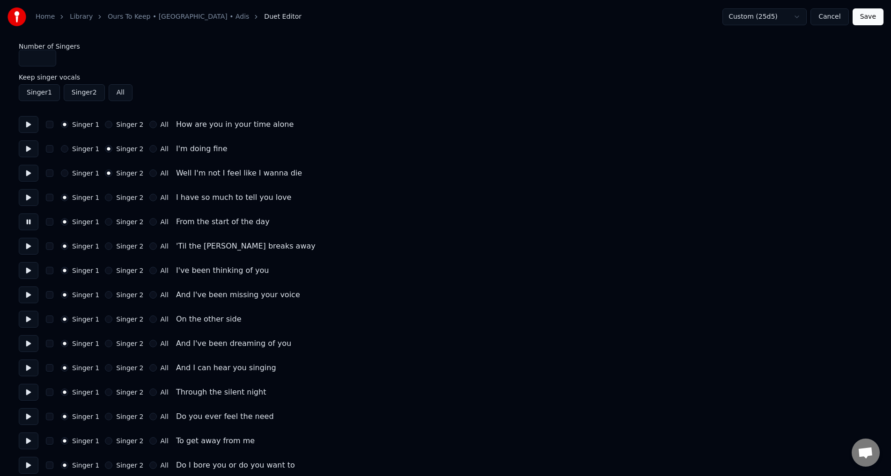
click at [29, 244] on button at bounding box center [29, 246] width 20 height 17
click at [26, 275] on button at bounding box center [29, 270] width 20 height 17
click at [25, 246] on button at bounding box center [29, 246] width 20 height 17
click at [29, 269] on button at bounding box center [29, 270] width 20 height 17
click at [108, 274] on div "Singer 1 Singer 2 All I've been thinking of you" at bounding box center [446, 270] width 854 height 17
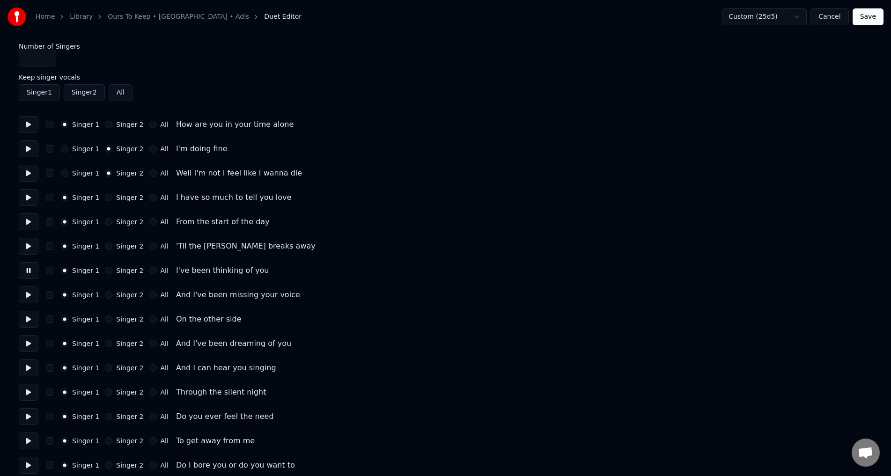
click at [107, 274] on div "Singer 1 Singer 2 All I've been thinking of you" at bounding box center [446, 270] width 854 height 17
click at [106, 272] on button "Singer 2" at bounding box center [108, 270] width 7 height 7
click at [149, 270] on button "All" at bounding box center [152, 270] width 7 height 7
click at [27, 270] on button at bounding box center [29, 270] width 20 height 17
click at [107, 270] on button "Singer 2" at bounding box center [108, 270] width 7 height 7
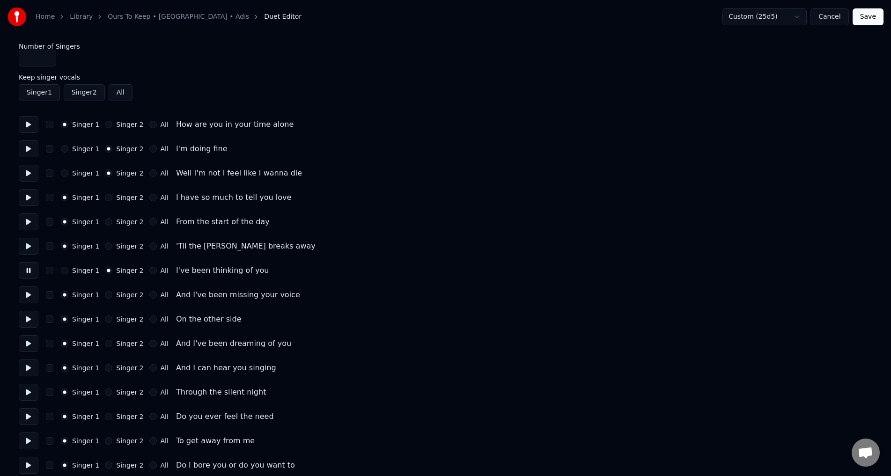
drag, startPoint x: 55, startPoint y: 61, endPoint x: 19, endPoint y: 59, distance: 36.1
click at [19, 59] on div "Number of Singers *" at bounding box center [446, 54] width 854 height 23
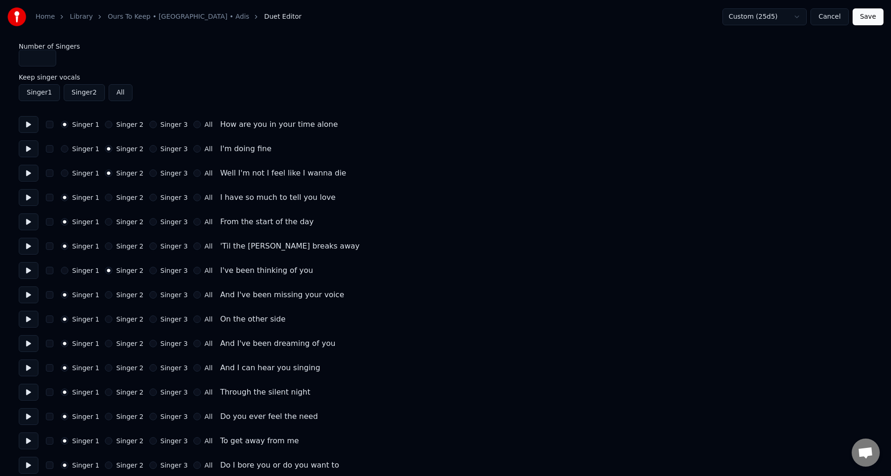
type input "*"
click at [149, 269] on button "Singer 3" at bounding box center [152, 270] width 7 height 7
click at [28, 296] on button at bounding box center [29, 295] width 20 height 17
click at [149, 298] on button "Singer 3" at bounding box center [152, 294] width 7 height 7
click at [149, 323] on div "Singer 3" at bounding box center [168, 319] width 38 height 7
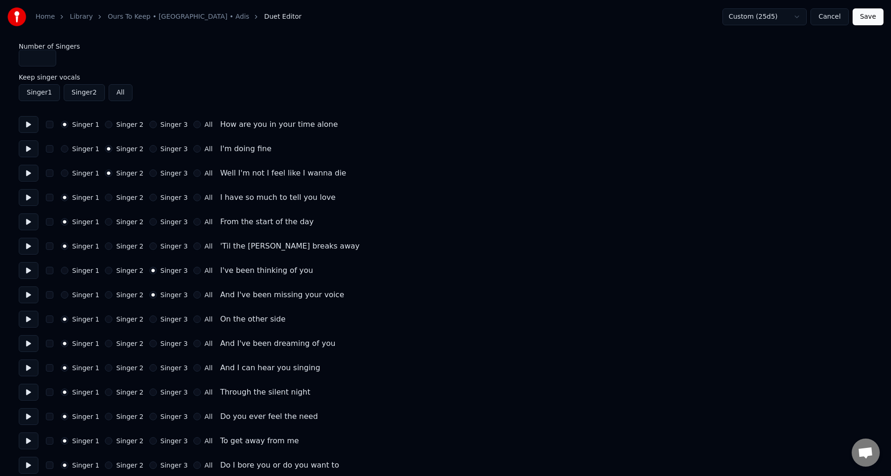
click at [24, 320] on button at bounding box center [29, 319] width 20 height 17
click at [149, 319] on button "Singer 3" at bounding box center [152, 319] width 7 height 7
click at [28, 347] on button at bounding box center [29, 343] width 20 height 17
click at [105, 343] on button "Singer 2" at bounding box center [108, 343] width 7 height 7
click at [30, 369] on button at bounding box center [29, 368] width 20 height 17
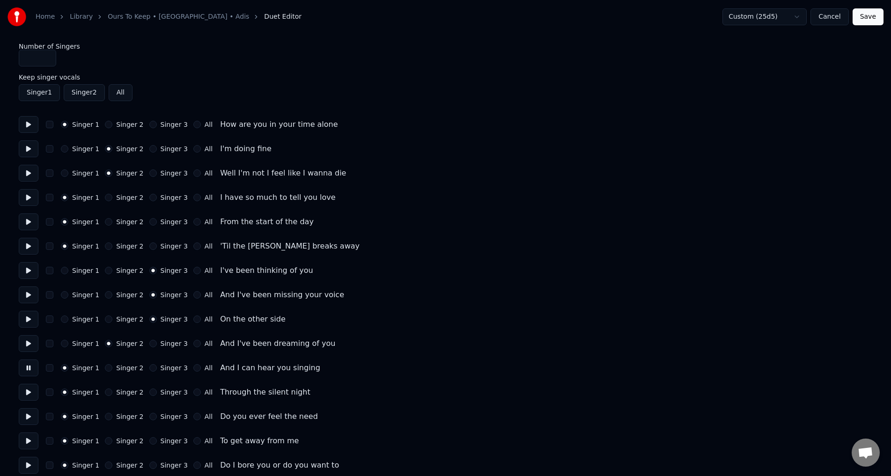
click at [106, 367] on button "Singer 2" at bounding box center [108, 367] width 7 height 7
click at [28, 395] on button at bounding box center [29, 392] width 20 height 17
click at [106, 392] on button "Singer 2" at bounding box center [108, 392] width 7 height 7
click at [25, 418] on button at bounding box center [29, 416] width 20 height 17
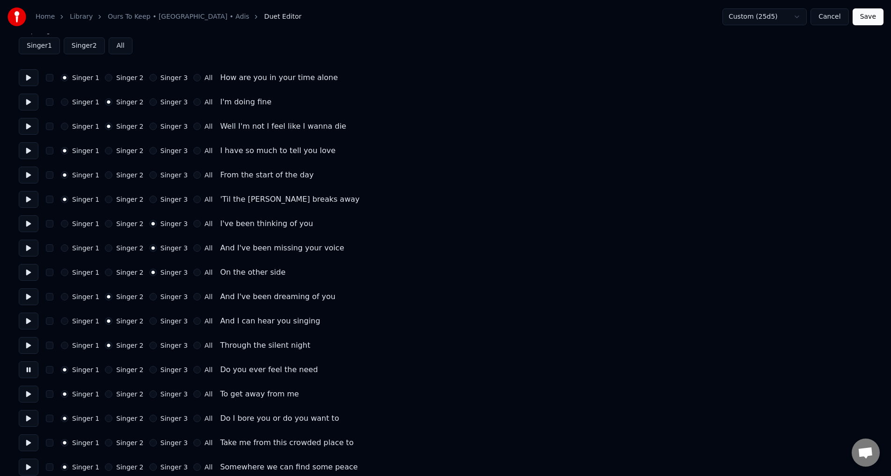
click at [149, 373] on button "Singer 3" at bounding box center [152, 369] width 7 height 7
click at [149, 393] on button "Singer 3" at bounding box center [152, 394] width 7 height 7
click at [65, 270] on button "Singer 1" at bounding box center [64, 272] width 7 height 7
click at [62, 248] on button "Singer 1" at bounding box center [64, 247] width 7 height 7
click at [63, 225] on button "Singer 1" at bounding box center [64, 223] width 7 height 7
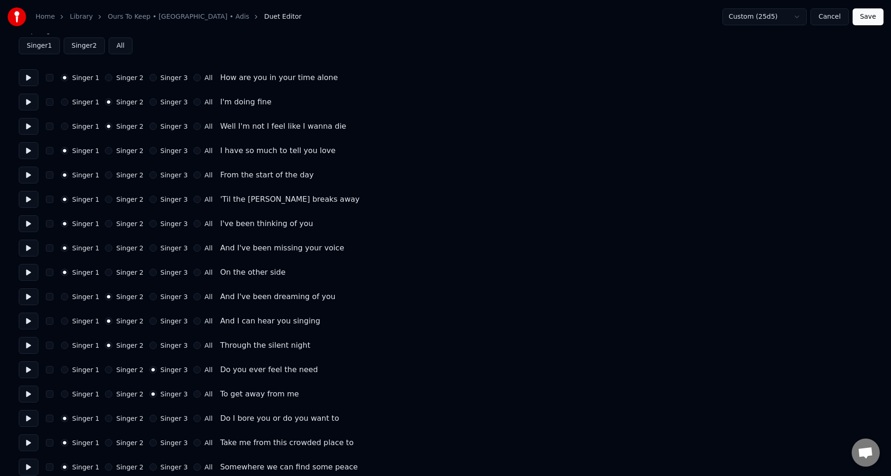
click at [30, 224] on button at bounding box center [29, 223] width 20 height 17
click at [28, 250] on button at bounding box center [29, 248] width 20 height 17
click at [30, 268] on button at bounding box center [29, 272] width 20 height 17
click at [28, 294] on button at bounding box center [29, 296] width 20 height 17
click at [29, 277] on button at bounding box center [29, 272] width 20 height 17
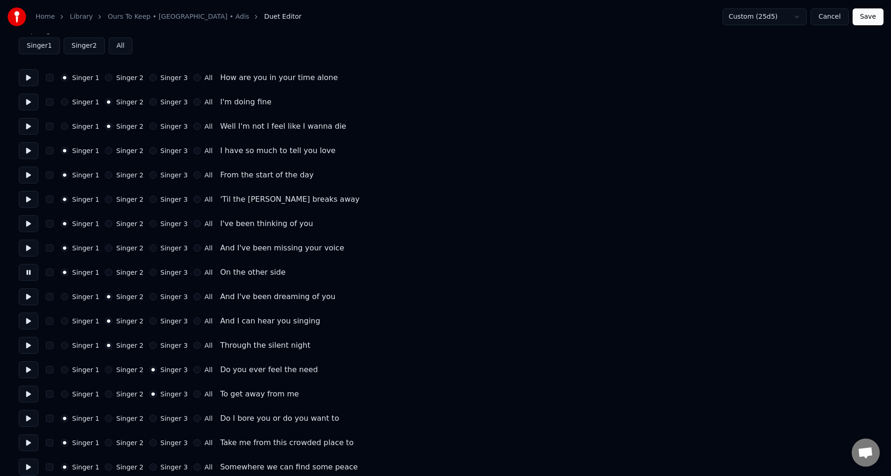
click at [30, 296] on button at bounding box center [29, 296] width 20 height 17
drag, startPoint x: 32, startPoint y: 318, endPoint x: 30, endPoint y: 328, distance: 10.0
click at [32, 318] on button at bounding box center [29, 321] width 20 height 17
click at [28, 342] on button at bounding box center [29, 345] width 20 height 17
click at [22, 367] on button at bounding box center [29, 370] width 20 height 17
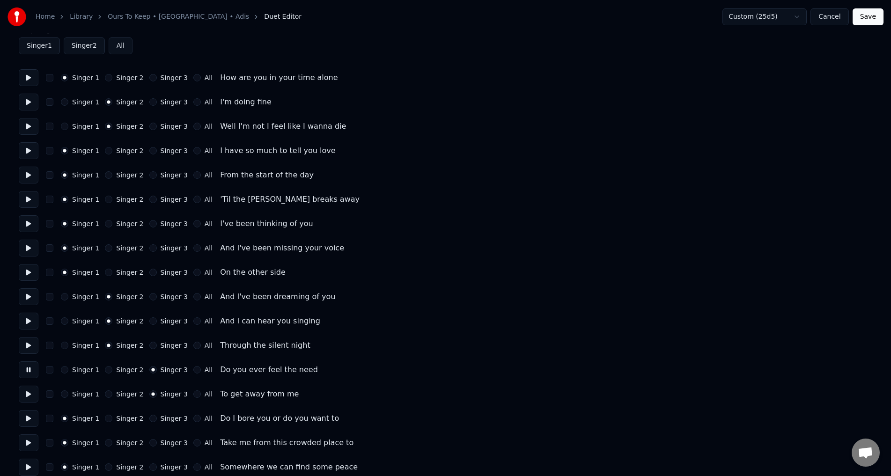
scroll to position [94, 0]
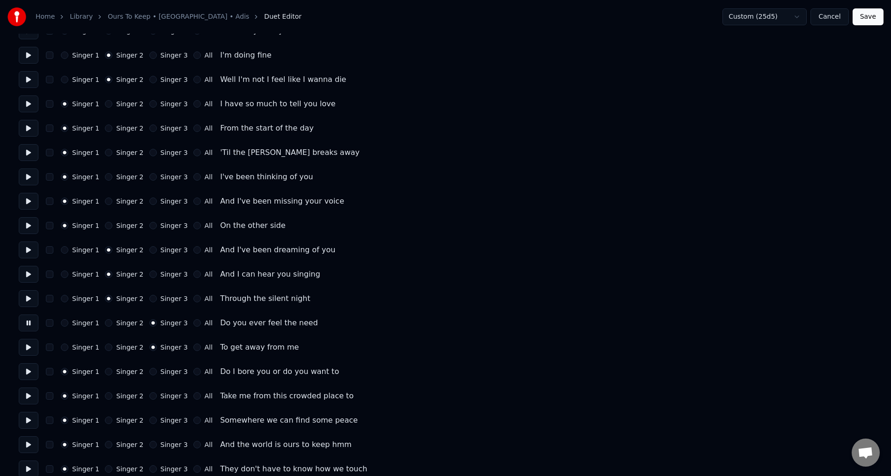
drag, startPoint x: 27, startPoint y: 343, endPoint x: 27, endPoint y: 349, distance: 5.6
click at [27, 345] on button at bounding box center [29, 347] width 20 height 17
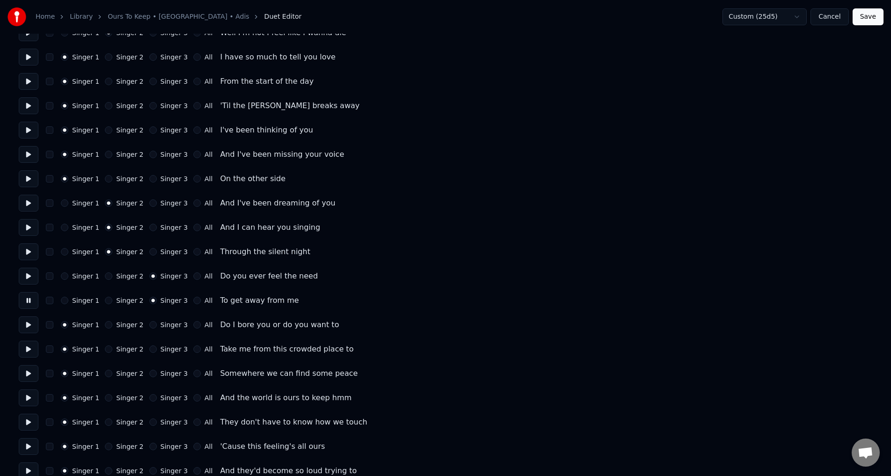
click at [29, 323] on button at bounding box center [29, 325] width 20 height 17
click at [149, 325] on button "Singer 3" at bounding box center [152, 324] width 7 height 7
click at [29, 348] on button at bounding box center [29, 349] width 20 height 17
click at [28, 377] on button at bounding box center [29, 373] width 20 height 17
click at [149, 371] on button "Singer 3" at bounding box center [152, 373] width 7 height 7
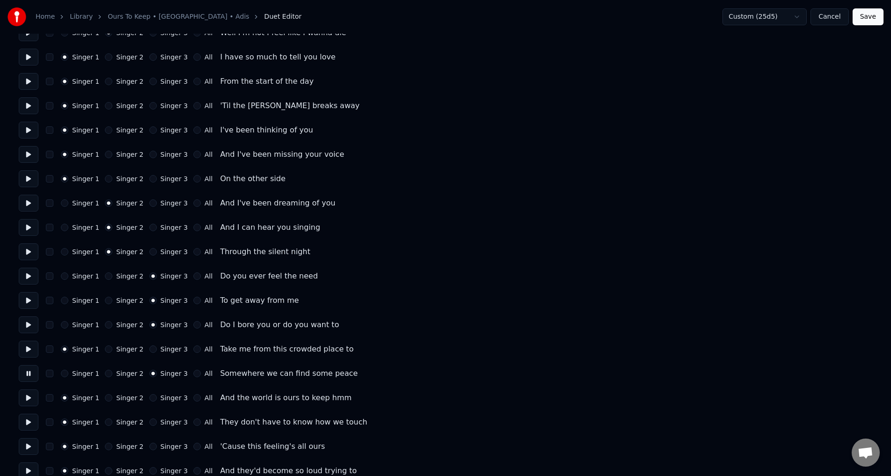
click at [149, 350] on button "Singer 3" at bounding box center [152, 349] width 7 height 7
click at [30, 403] on button at bounding box center [29, 398] width 20 height 17
click at [149, 397] on button "Singer 3" at bounding box center [152, 397] width 7 height 7
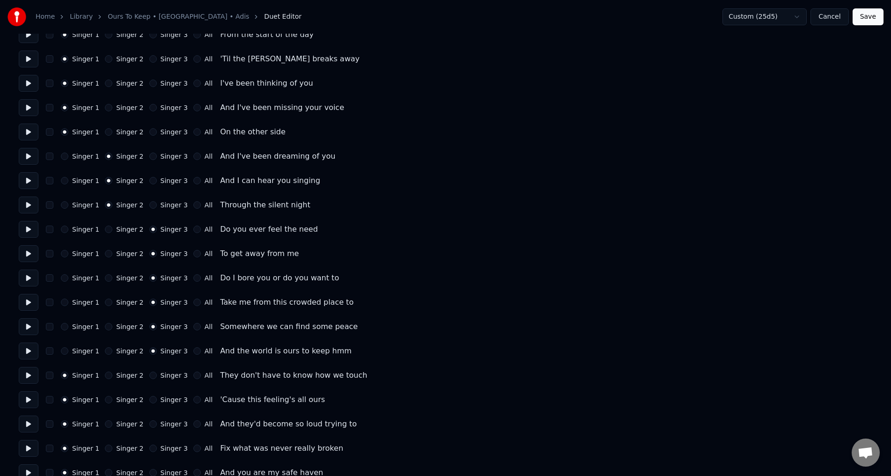
type button "2"
click at [22, 254] on button at bounding box center [29, 253] width 20 height 17
click at [31, 348] on button at bounding box center [29, 351] width 20 height 17
click at [27, 327] on button at bounding box center [29, 326] width 20 height 17
click at [28, 303] on button at bounding box center [29, 302] width 20 height 17
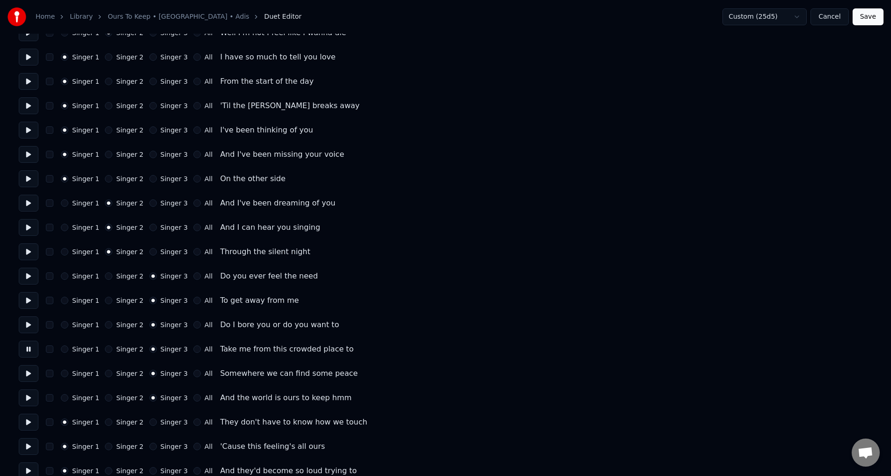
scroll to position [94, 0]
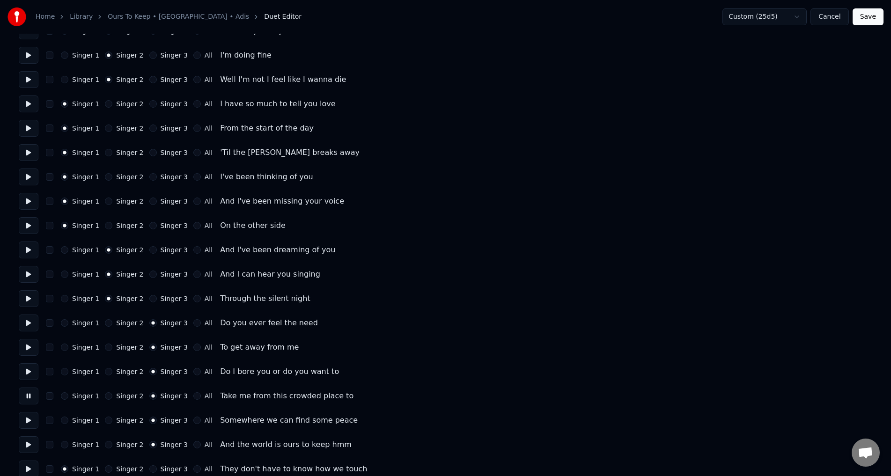
click at [24, 302] on button at bounding box center [29, 298] width 20 height 17
click at [30, 327] on button at bounding box center [29, 323] width 20 height 17
click at [65, 324] on button "Singer 1" at bounding box center [64, 322] width 7 height 7
click at [65, 346] on button "Singer 1" at bounding box center [64, 347] width 7 height 7
click at [31, 347] on button at bounding box center [29, 347] width 20 height 17
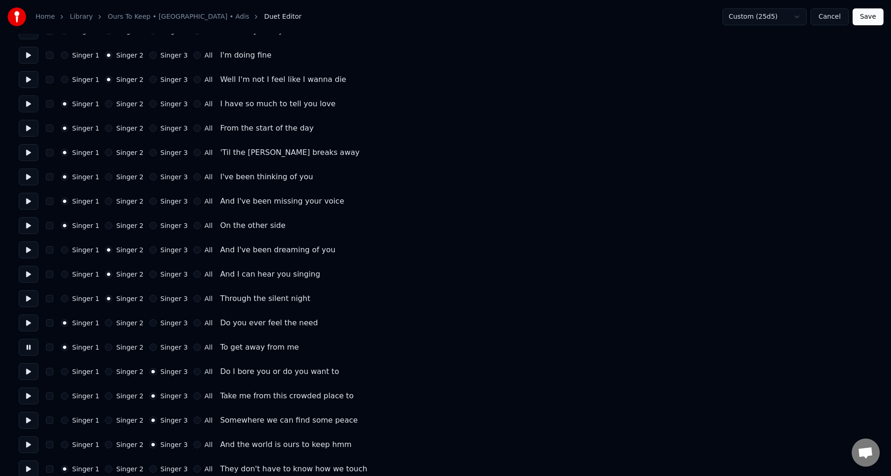
click at [63, 372] on button "Singer 1" at bounding box center [64, 371] width 7 height 7
click at [29, 371] on button at bounding box center [29, 371] width 20 height 17
click at [67, 397] on button "Singer 1" at bounding box center [64, 395] width 7 height 7
click at [28, 401] on button at bounding box center [29, 396] width 20 height 17
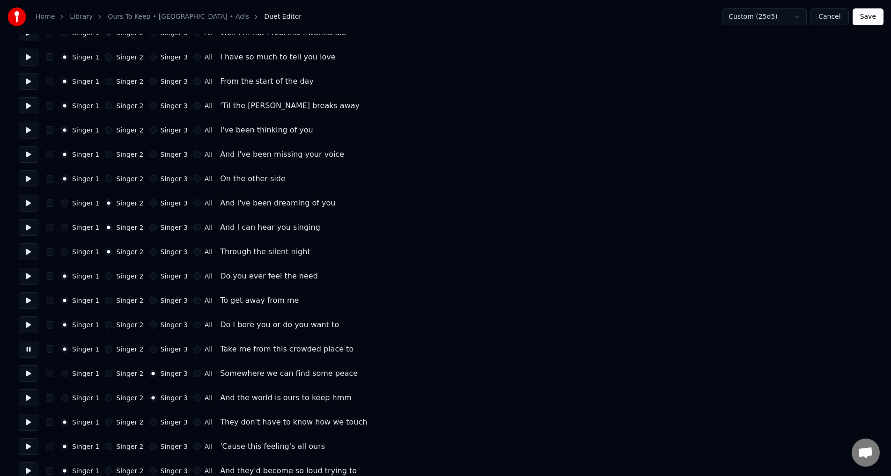
click at [25, 328] on button at bounding box center [29, 325] width 20 height 17
click at [30, 348] on button at bounding box center [29, 349] width 20 height 17
click at [30, 373] on button at bounding box center [29, 373] width 20 height 17
click at [66, 376] on button "Singer 1" at bounding box center [64, 373] width 7 height 7
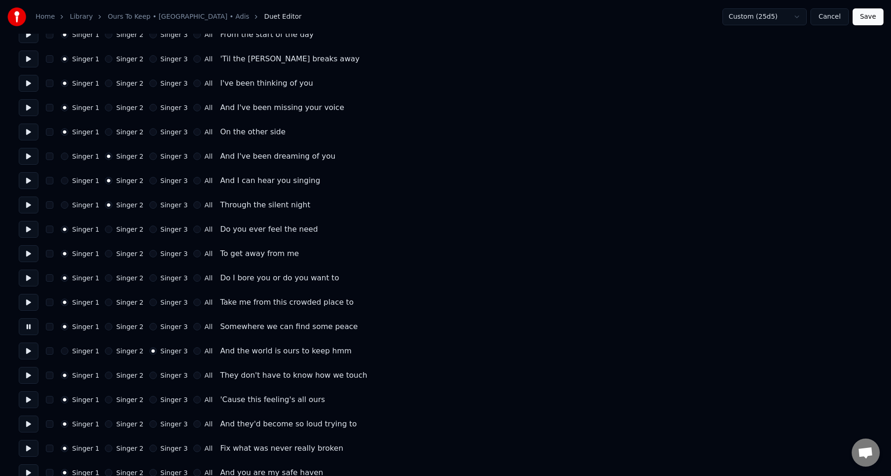
click at [29, 352] on button at bounding box center [29, 351] width 20 height 17
click at [68, 352] on button "Singer 1" at bounding box center [64, 350] width 7 height 7
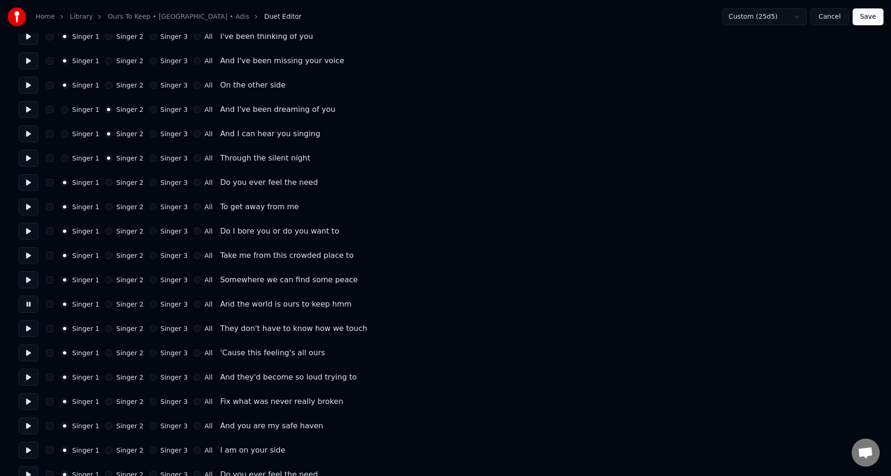
click at [30, 332] on button at bounding box center [29, 328] width 20 height 17
click at [24, 307] on button at bounding box center [29, 304] width 20 height 17
click at [27, 328] on button at bounding box center [29, 328] width 20 height 17
click at [28, 354] on button at bounding box center [29, 353] width 20 height 17
click at [30, 382] on button at bounding box center [29, 377] width 20 height 17
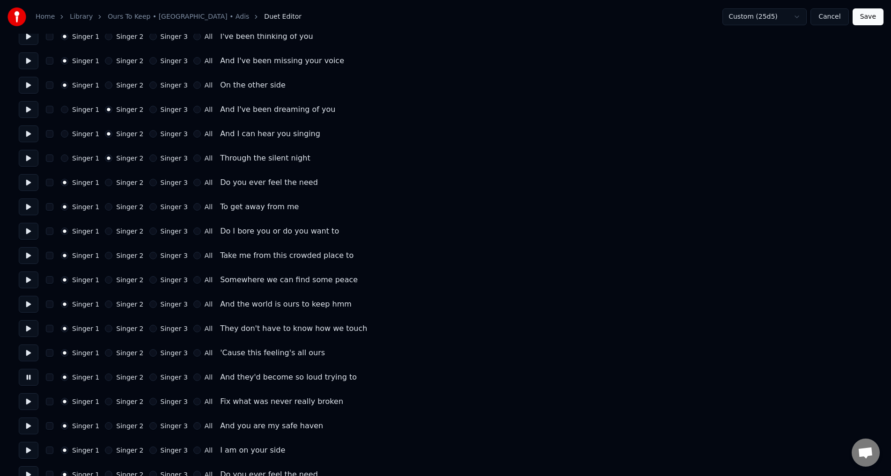
scroll to position [281, 0]
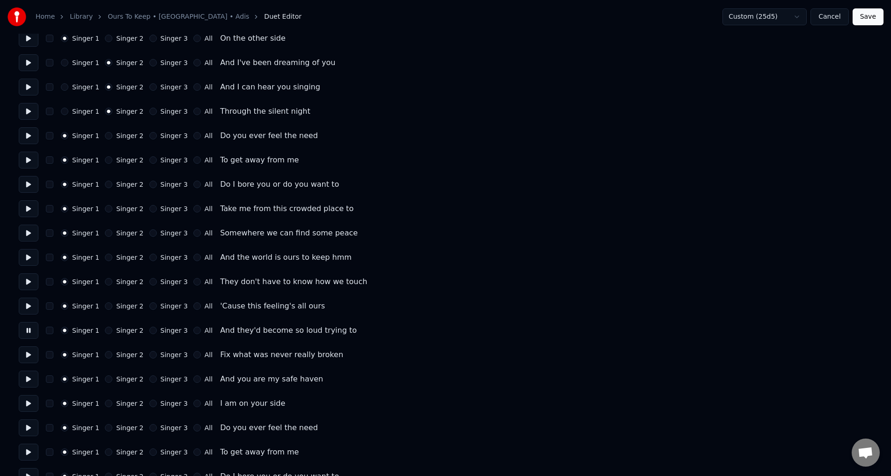
click at [30, 353] on button at bounding box center [29, 355] width 20 height 17
click at [27, 383] on button at bounding box center [29, 379] width 20 height 17
click at [29, 408] on button at bounding box center [29, 403] width 20 height 17
click at [28, 380] on button at bounding box center [29, 379] width 20 height 17
click at [28, 404] on button at bounding box center [29, 403] width 20 height 17
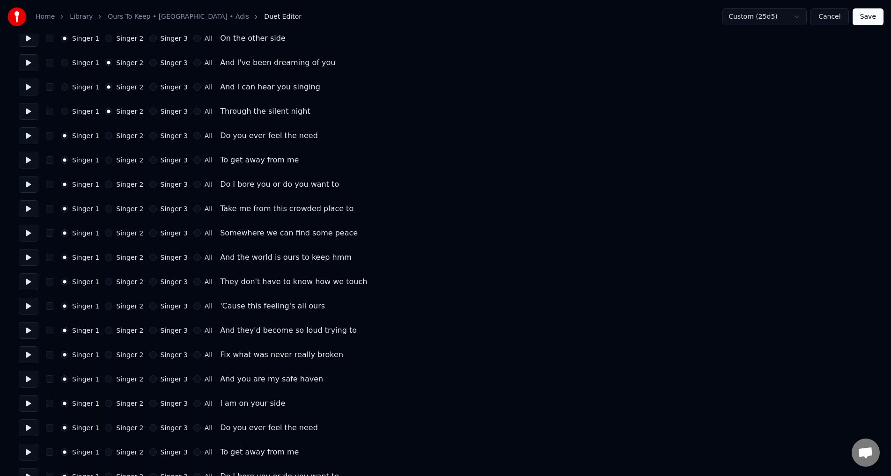
click at [26, 427] on button at bounding box center [29, 428] width 20 height 17
click at [30, 407] on button at bounding box center [29, 403] width 20 height 17
click at [105, 405] on button "Singer 2" at bounding box center [108, 403] width 7 height 7
click at [29, 375] on button at bounding box center [29, 379] width 20 height 17
click at [105, 380] on button "Singer 2" at bounding box center [108, 379] width 7 height 7
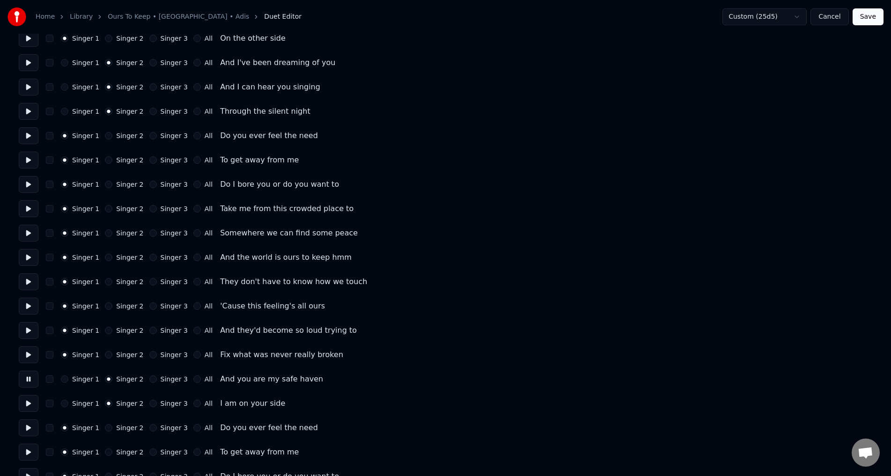
click at [28, 358] on button at bounding box center [29, 355] width 20 height 17
click at [108, 356] on button "Singer 2" at bounding box center [108, 354] width 7 height 7
click at [106, 338] on div "Singer 1 Singer 2 Singer 3 All And they'd become so loud trying to" at bounding box center [446, 330] width 854 height 17
click at [105, 331] on button "Singer 2" at bounding box center [108, 330] width 7 height 7
click at [105, 308] on button "Singer 2" at bounding box center [108, 306] width 7 height 7
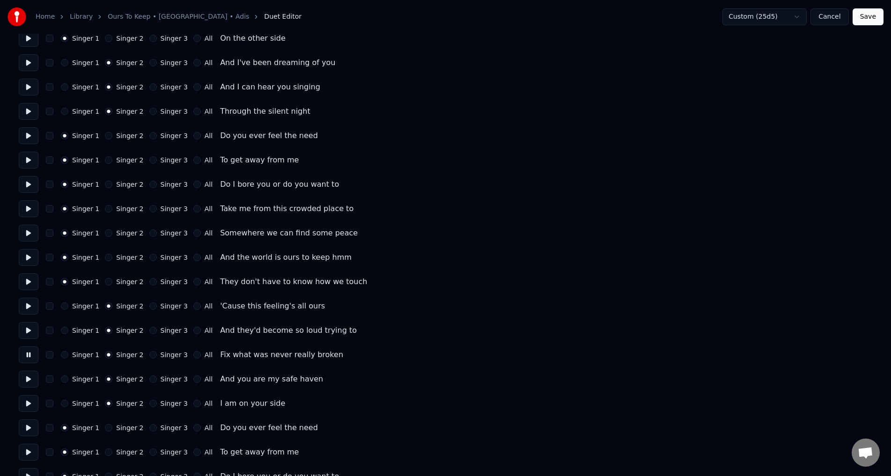
click at [107, 281] on button "Singer 2" at bounding box center [108, 281] width 7 height 7
click at [105, 258] on button "Singer 2" at bounding box center [108, 257] width 7 height 7
drag, startPoint x: 65, startPoint y: 259, endPoint x: 62, endPoint y: 265, distance: 7.1
click at [63, 259] on button "Singer 1" at bounding box center [64, 257] width 7 height 7
click at [36, 284] on button at bounding box center [29, 281] width 20 height 17
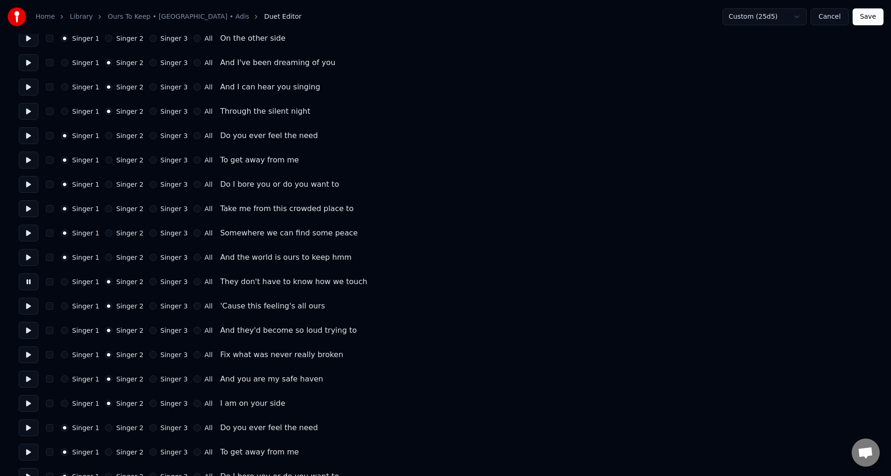
click at [30, 308] on button at bounding box center [29, 306] width 20 height 17
click at [28, 332] on button at bounding box center [29, 330] width 20 height 17
click at [29, 358] on button at bounding box center [29, 355] width 20 height 17
click at [30, 382] on button at bounding box center [29, 379] width 20 height 17
click at [29, 409] on button at bounding box center [29, 403] width 20 height 17
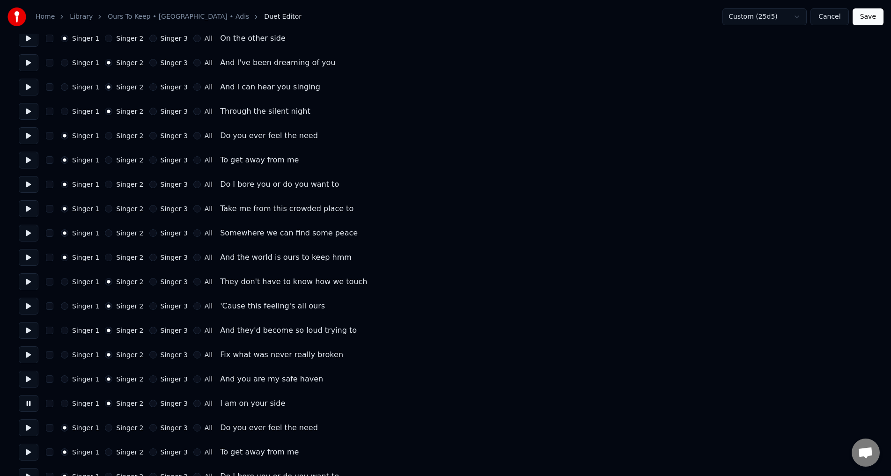
scroll to position [328, 0]
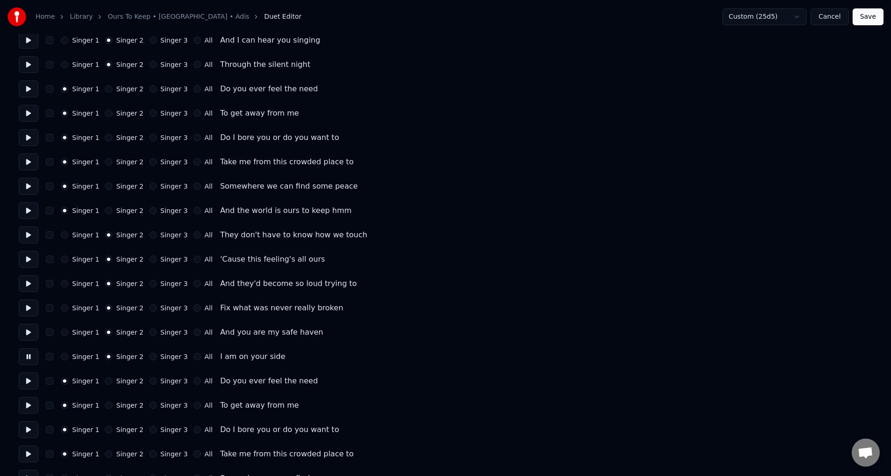
click at [30, 380] on button at bounding box center [29, 381] width 20 height 17
click at [30, 405] on button at bounding box center [29, 405] width 20 height 17
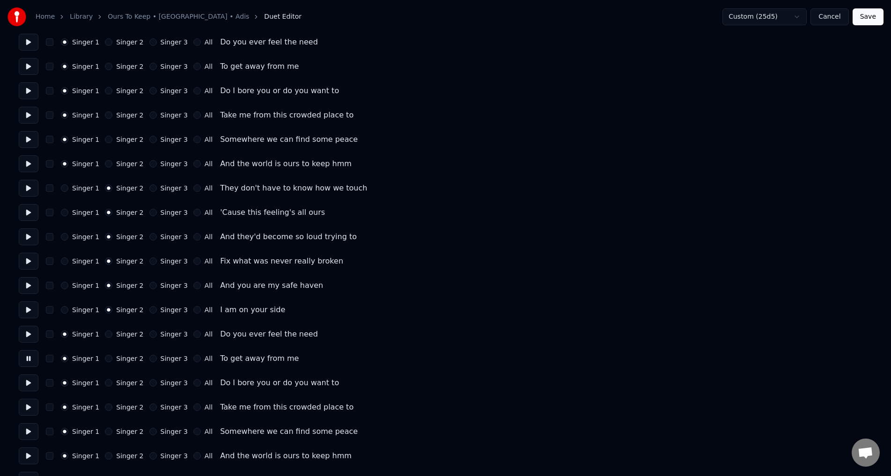
click at [36, 335] on button at bounding box center [29, 334] width 20 height 17
click at [149, 335] on button "Singer 3" at bounding box center [152, 334] width 7 height 7
click at [149, 359] on button "Singer 3" at bounding box center [152, 358] width 7 height 7
drag, startPoint x: 34, startPoint y: 361, endPoint x: 36, endPoint y: 373, distance: 12.4
click at [33, 361] on button at bounding box center [29, 358] width 20 height 17
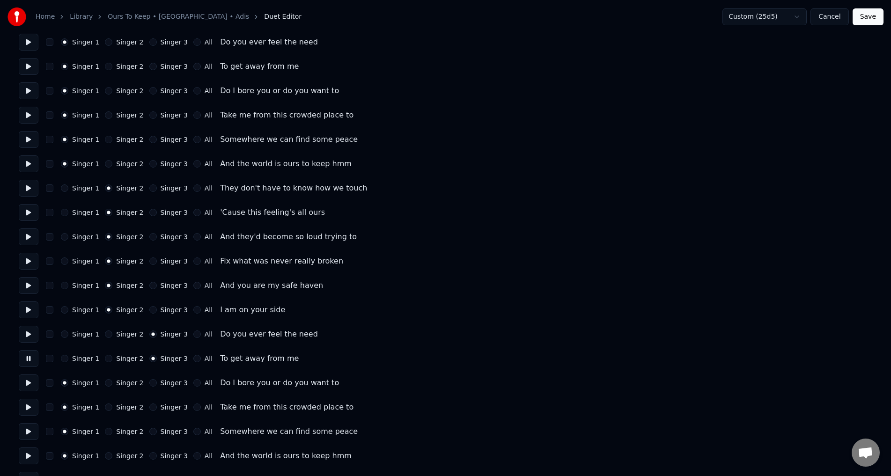
click at [30, 388] on button at bounding box center [29, 383] width 20 height 17
click at [149, 383] on button "Singer 3" at bounding box center [152, 382] width 7 height 7
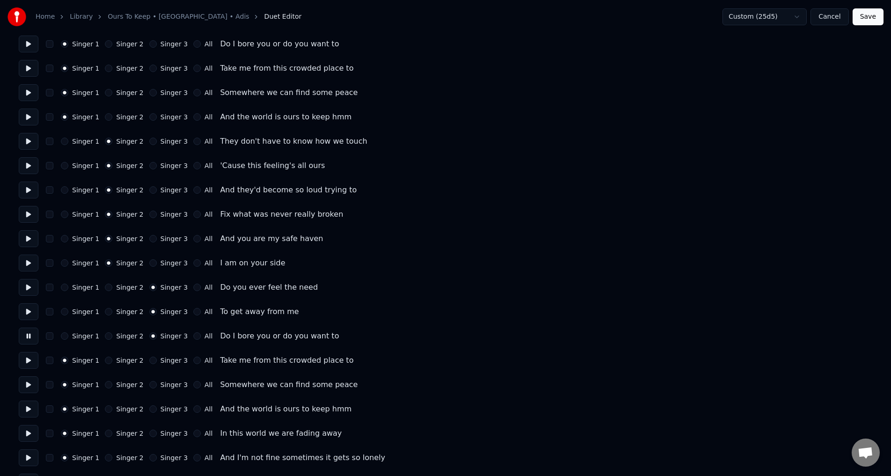
click at [27, 363] on button at bounding box center [29, 360] width 20 height 17
click at [149, 359] on button "Singer 3" at bounding box center [152, 360] width 7 height 7
click at [27, 386] on button at bounding box center [29, 385] width 20 height 17
click at [149, 383] on button "Singer 3" at bounding box center [152, 384] width 7 height 7
click at [30, 411] on button at bounding box center [29, 409] width 20 height 17
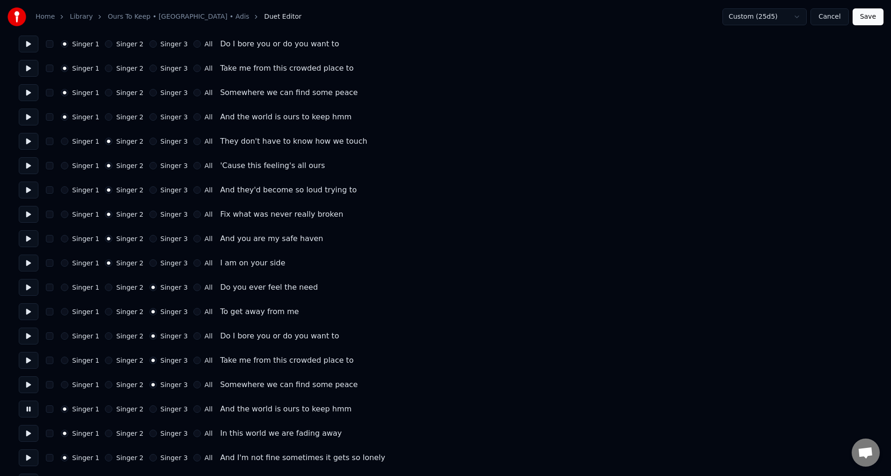
click at [149, 410] on button "Singer 3" at bounding box center [152, 409] width 7 height 7
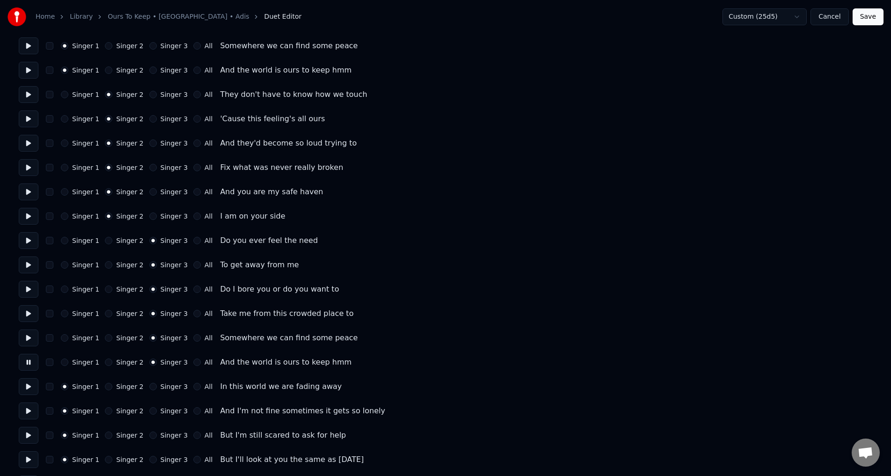
click at [30, 362] on button at bounding box center [29, 362] width 20 height 17
click at [65, 364] on button "Singer 1" at bounding box center [64, 362] width 7 height 7
click at [31, 337] on button at bounding box center [29, 338] width 20 height 17
click at [25, 387] on button at bounding box center [29, 386] width 20 height 17
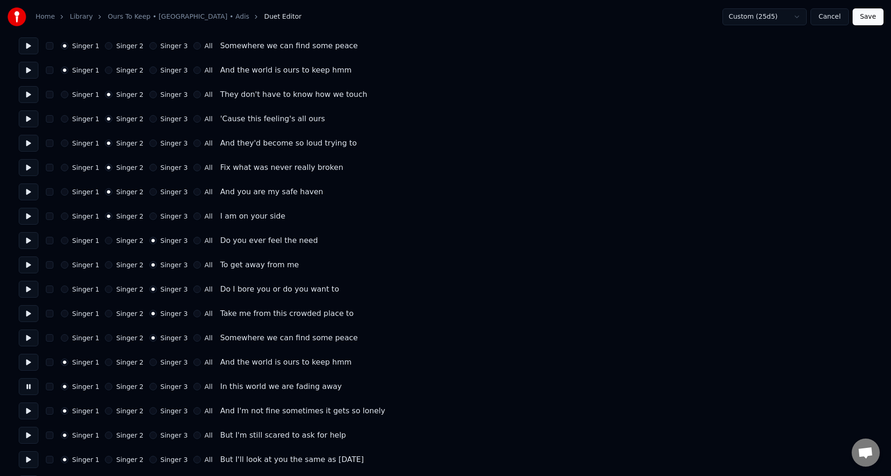
click at [109, 386] on div "Singer 2" at bounding box center [124, 386] width 38 height 7
click at [108, 386] on button "Singer 2" at bounding box center [108, 386] width 7 height 7
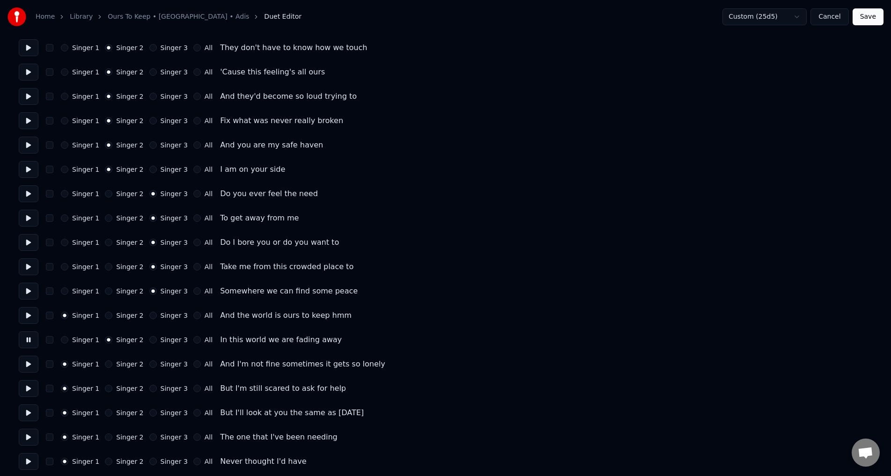
scroll to position [421, 0]
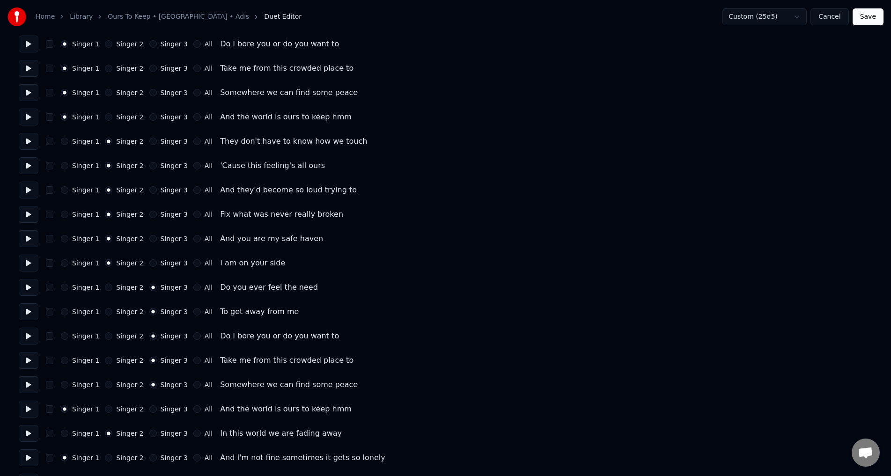
click at [25, 264] on button at bounding box center [29, 263] width 20 height 17
click at [30, 436] on button at bounding box center [29, 433] width 20 height 17
click at [25, 241] on button at bounding box center [29, 238] width 20 height 17
click at [30, 429] on button at bounding box center [29, 433] width 20 height 17
click at [27, 211] on button at bounding box center [29, 214] width 20 height 17
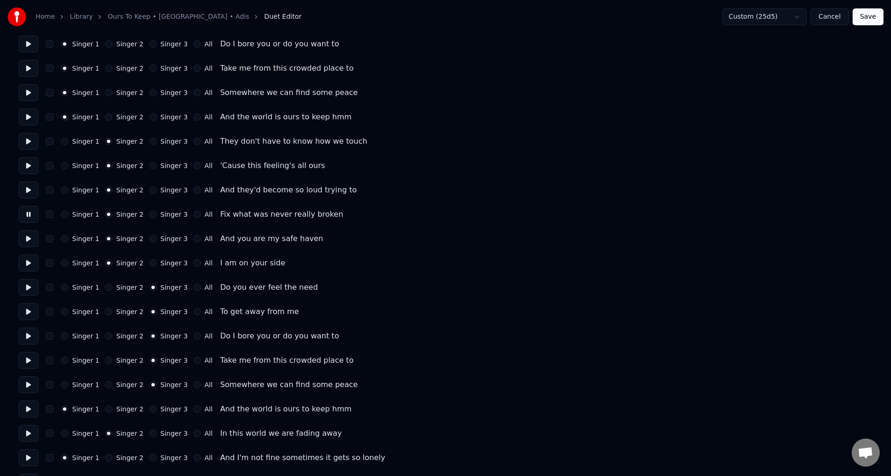
click at [26, 436] on button at bounding box center [29, 433] width 20 height 17
click at [65, 189] on button "Singer 1" at bounding box center [64, 189] width 7 height 7
click at [67, 210] on div "Singer 1 Singer 2 Singer 3 All Fix what was never really broken" at bounding box center [446, 214] width 854 height 17
click at [65, 218] on button "Singer 1" at bounding box center [64, 214] width 7 height 7
click at [32, 164] on button at bounding box center [29, 165] width 20 height 17
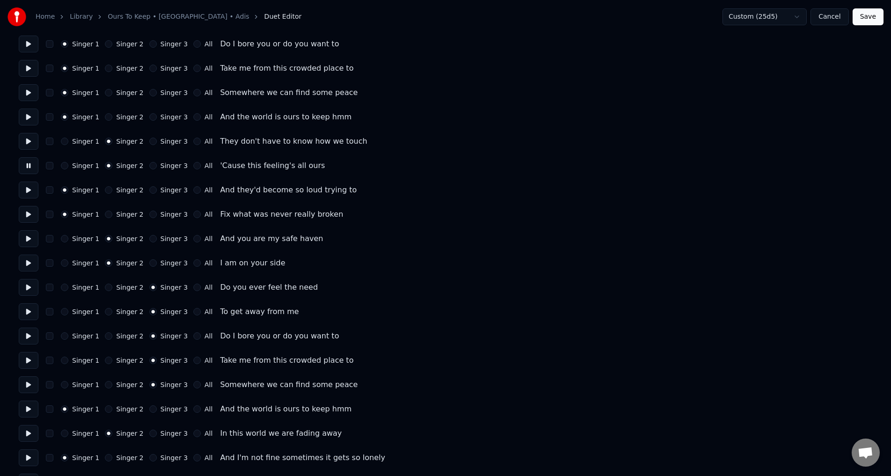
click at [64, 167] on button "Singer 1" at bounding box center [64, 165] width 7 height 7
click at [66, 143] on button "Singer 1" at bounding box center [64, 141] width 7 height 7
click at [65, 241] on button "Singer 1" at bounding box center [64, 238] width 7 height 7
click at [65, 259] on div "Singer 1 Singer 2 Singer 3 All I am on your side" at bounding box center [446, 263] width 854 height 17
click at [67, 259] on div "Singer 1 Singer 2 Singer 3 All I am on your side" at bounding box center [446, 263] width 854 height 17
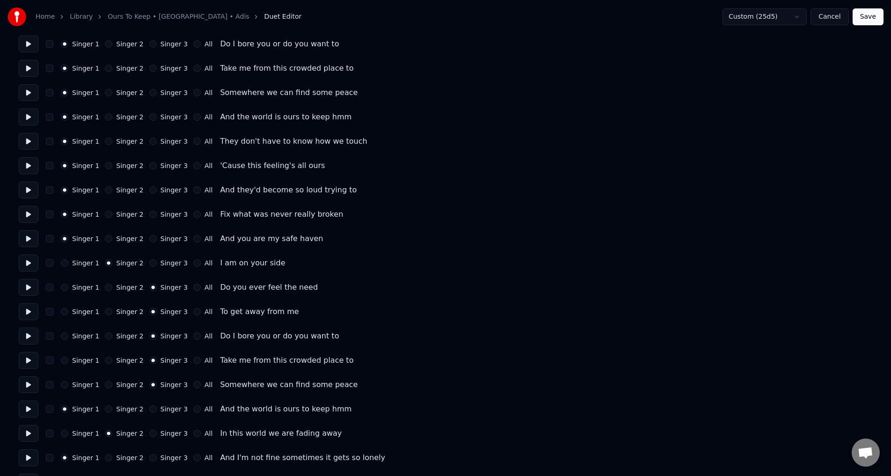
click at [64, 264] on button "Singer 1" at bounding box center [64, 262] width 7 height 7
drag, startPoint x: 31, startPoint y: 412, endPoint x: 30, endPoint y: 420, distance: 8.0
click at [31, 412] on button at bounding box center [29, 409] width 20 height 17
click at [28, 430] on button at bounding box center [29, 433] width 20 height 17
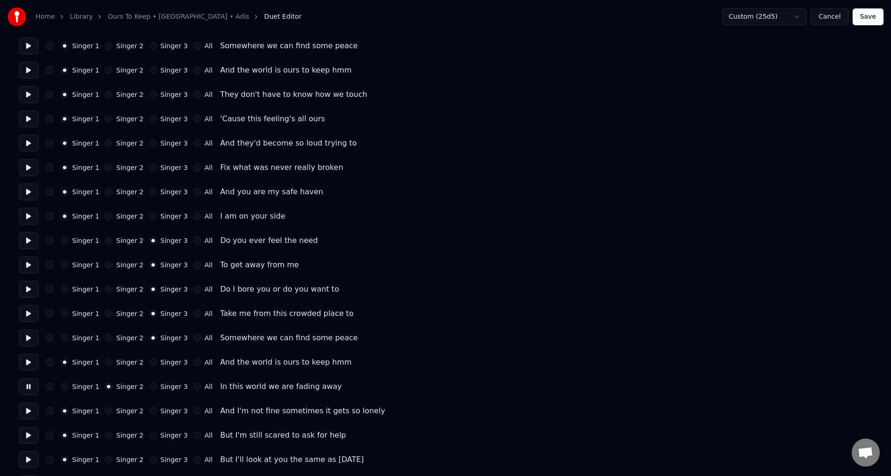
click at [24, 405] on button at bounding box center [29, 411] width 20 height 17
click at [107, 412] on button "Singer 2" at bounding box center [108, 410] width 7 height 7
click at [105, 437] on button "Singer 2" at bounding box center [108, 435] width 7 height 7
click at [32, 436] on button at bounding box center [29, 435] width 20 height 17
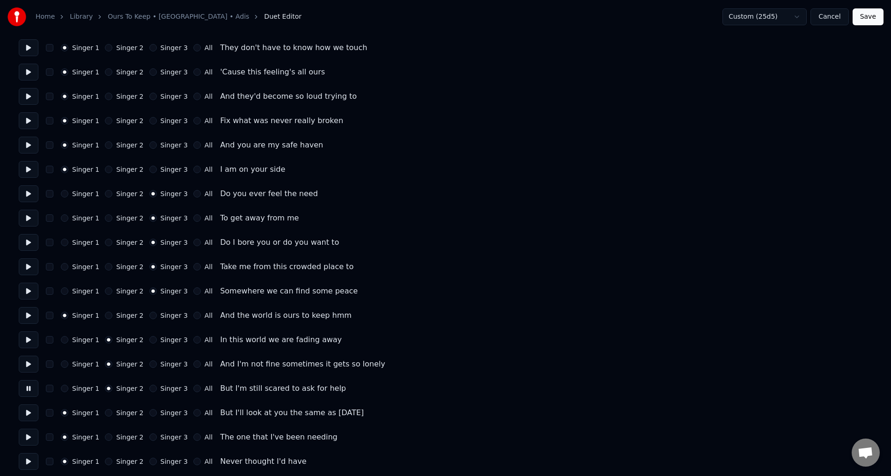
click at [28, 417] on button at bounding box center [29, 413] width 20 height 17
click at [105, 414] on button "Singer 2" at bounding box center [108, 412] width 7 height 7
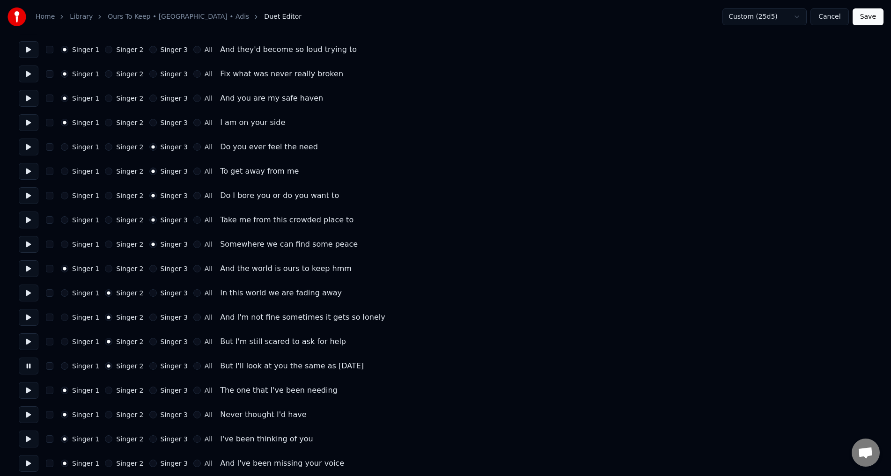
click at [33, 339] on button at bounding box center [29, 341] width 20 height 17
click at [30, 364] on button at bounding box center [29, 366] width 20 height 17
click at [30, 321] on button at bounding box center [29, 317] width 20 height 17
click at [30, 365] on button at bounding box center [29, 366] width 20 height 17
click at [28, 388] on button at bounding box center [29, 390] width 20 height 17
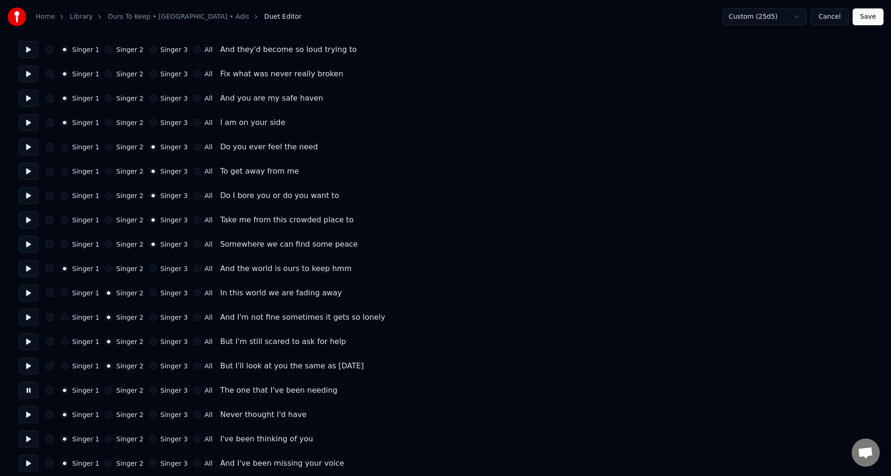
click at [105, 391] on button "Singer 2" at bounding box center [108, 390] width 7 height 7
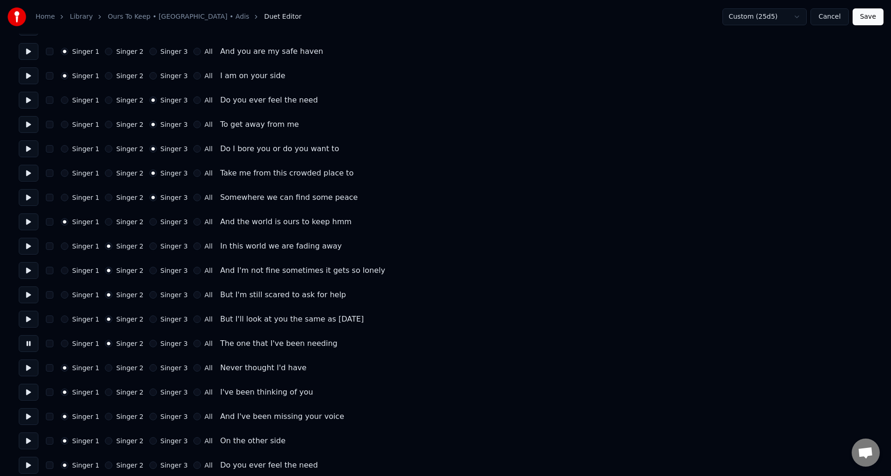
click at [27, 367] on button at bounding box center [29, 368] width 20 height 17
click at [107, 366] on button "Singer 2" at bounding box center [108, 367] width 7 height 7
click at [28, 395] on button at bounding box center [29, 392] width 20 height 17
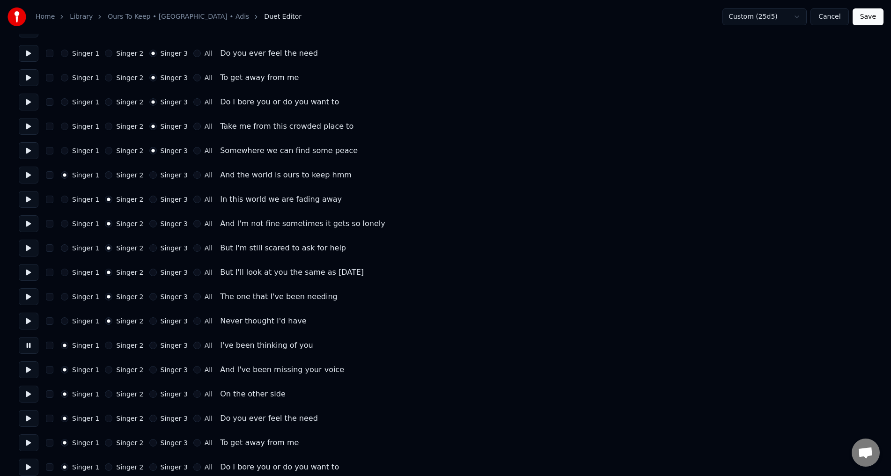
click at [30, 372] on button at bounding box center [29, 370] width 20 height 17
click at [27, 392] on button at bounding box center [29, 394] width 20 height 17
click at [30, 420] on button at bounding box center [29, 418] width 20 height 17
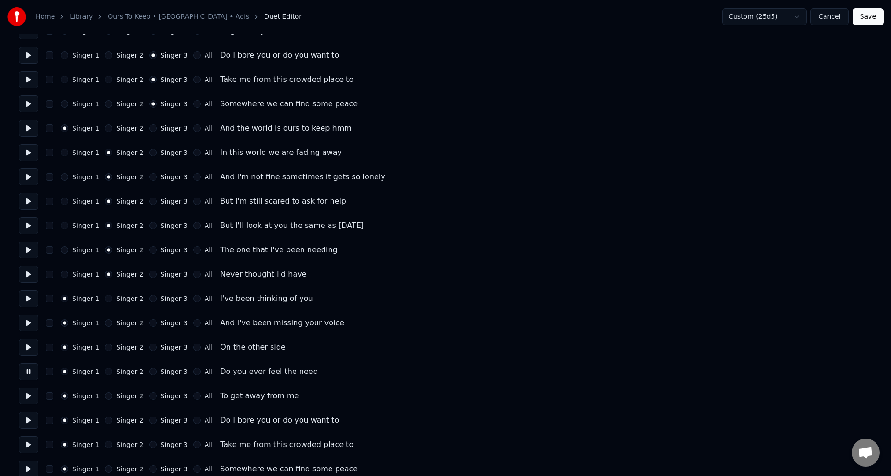
click at [31, 393] on button at bounding box center [29, 396] width 20 height 17
click at [30, 422] on button at bounding box center [29, 420] width 20 height 17
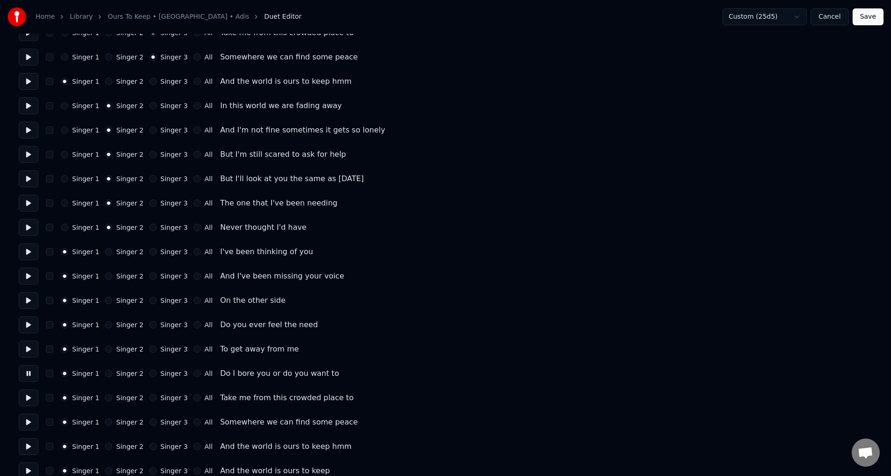
click at [29, 399] on button at bounding box center [29, 398] width 20 height 17
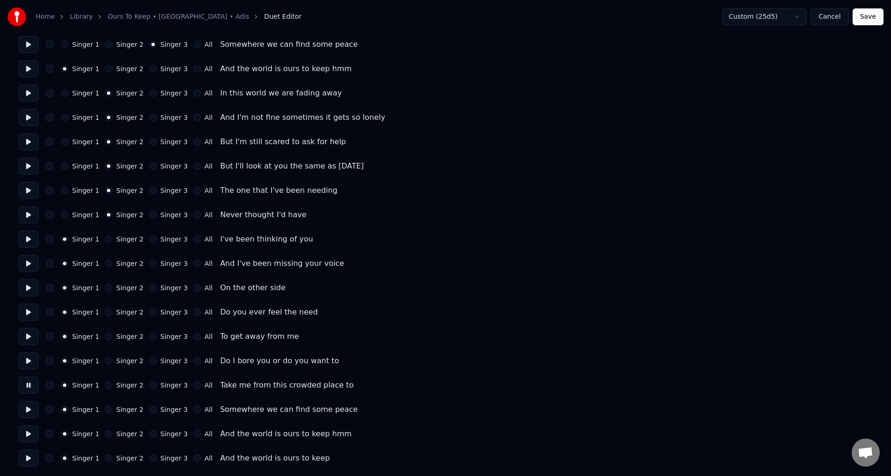
click at [32, 408] on button at bounding box center [29, 409] width 20 height 17
click at [30, 429] on button at bounding box center [29, 434] width 20 height 17
click at [28, 463] on button at bounding box center [29, 458] width 20 height 17
click at [105, 458] on button "Singer 2" at bounding box center [108, 458] width 7 height 7
click at [28, 435] on button at bounding box center [29, 434] width 20 height 17
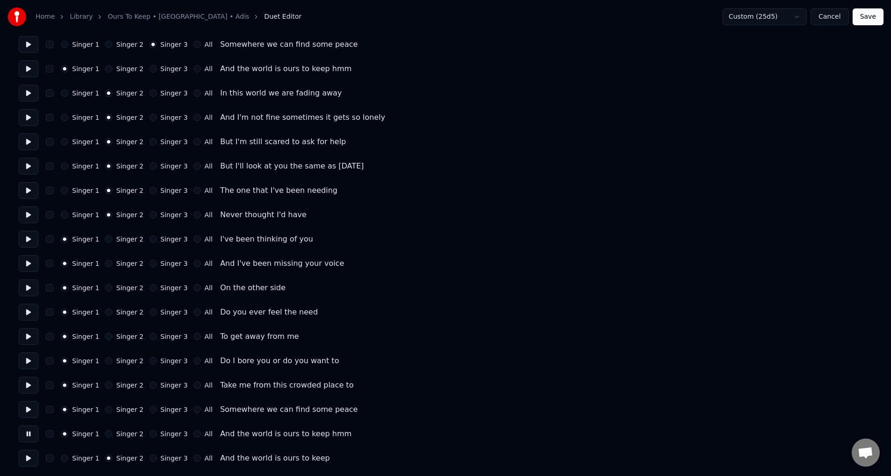
click at [32, 459] on button at bounding box center [29, 458] width 20 height 17
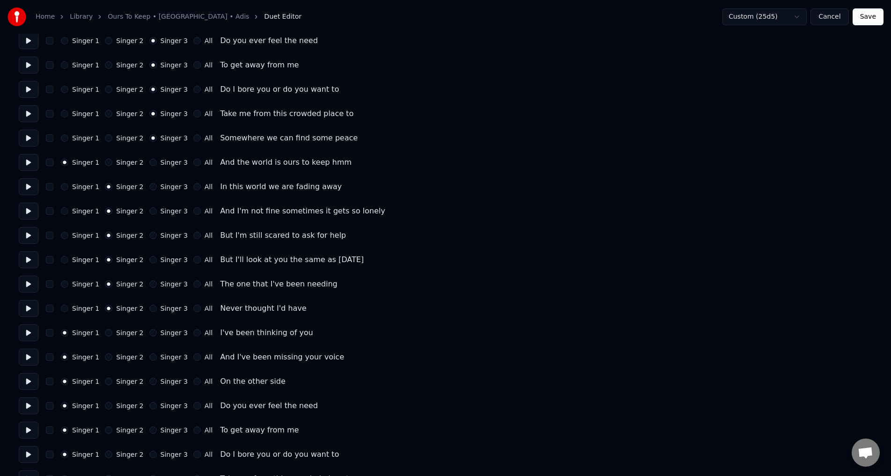
scroll to position [621, 0]
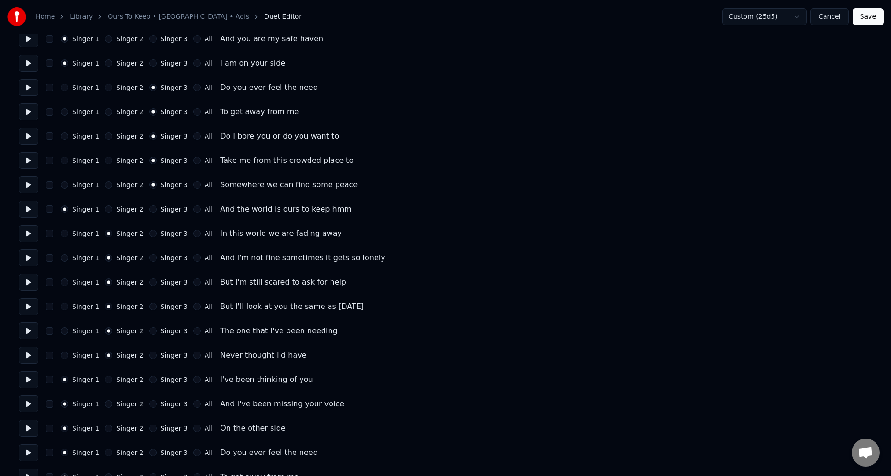
click at [28, 184] on button at bounding box center [29, 185] width 20 height 17
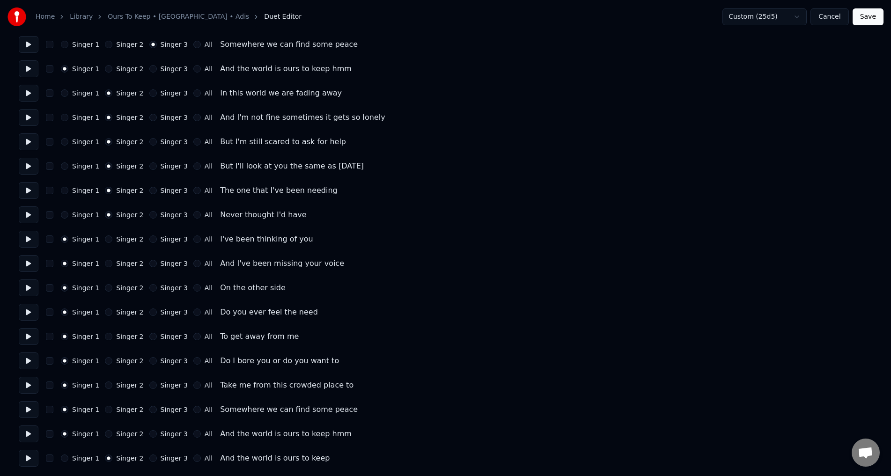
drag, startPoint x: 861, startPoint y: 18, endPoint x: 847, endPoint y: 33, distance: 20.9
click at [862, 18] on button "Save" at bounding box center [868, 16] width 31 height 17
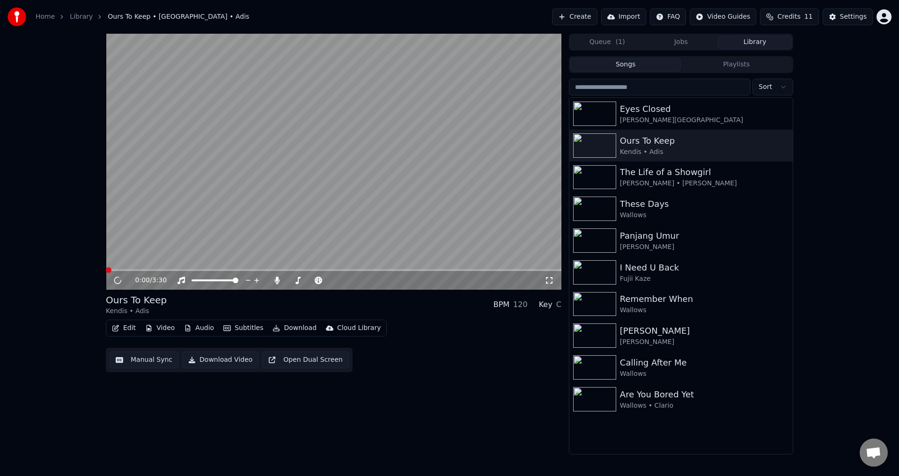
click at [267, 240] on video at bounding box center [334, 162] width 456 height 256
click at [164, 250] on video at bounding box center [334, 162] width 456 height 256
click at [134, 269] on video at bounding box center [334, 162] width 456 height 256
click at [134, 269] on span at bounding box center [334, 270] width 456 height 2
click at [226, 192] on video at bounding box center [334, 162] width 456 height 256
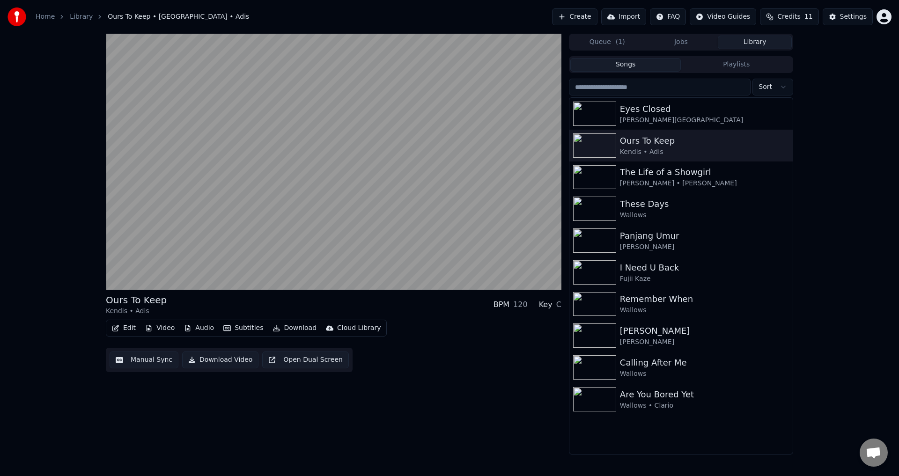
click at [228, 236] on video at bounding box center [334, 162] width 456 height 256
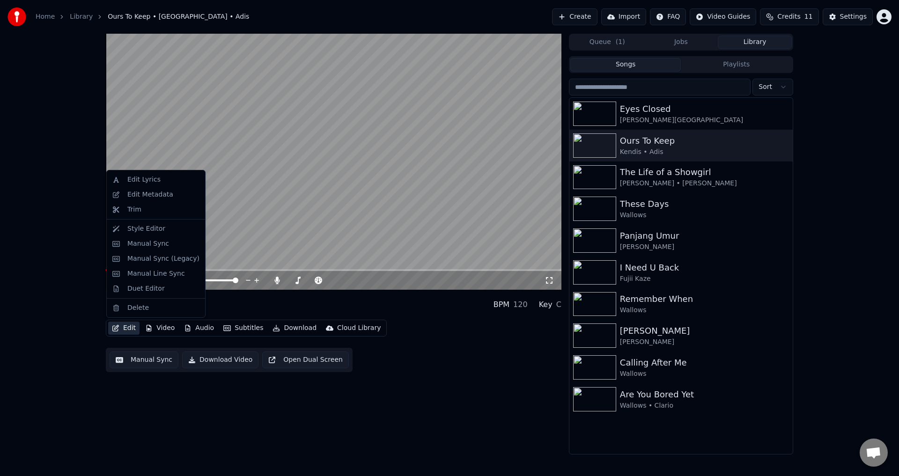
click at [120, 331] on button "Edit" at bounding box center [123, 328] width 31 height 13
drag, startPoint x: 365, startPoint y: 183, endPoint x: 360, endPoint y: 184, distance: 5.2
click at [363, 184] on video at bounding box center [334, 162] width 456 height 256
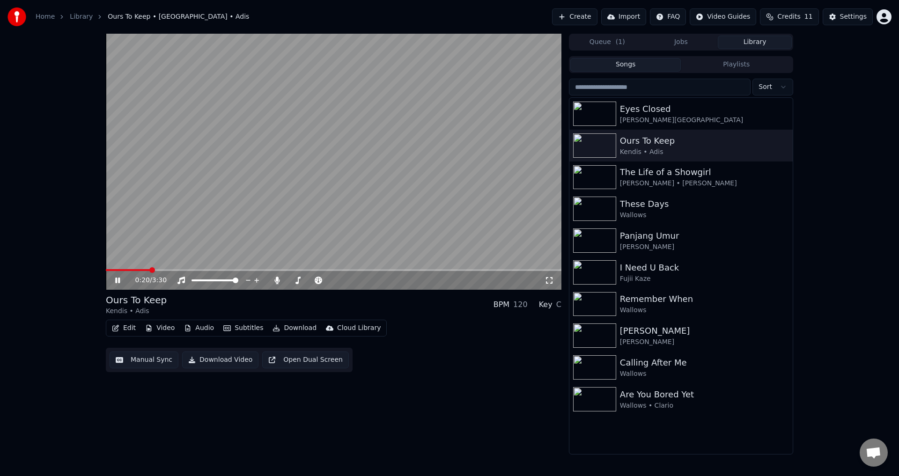
click at [144, 268] on video at bounding box center [334, 162] width 456 height 256
click at [137, 271] on span at bounding box center [122, 270] width 33 height 2
click at [196, 226] on video at bounding box center [334, 162] width 456 height 256
click at [195, 226] on video at bounding box center [334, 162] width 456 height 256
click at [131, 266] on video at bounding box center [334, 162] width 456 height 256
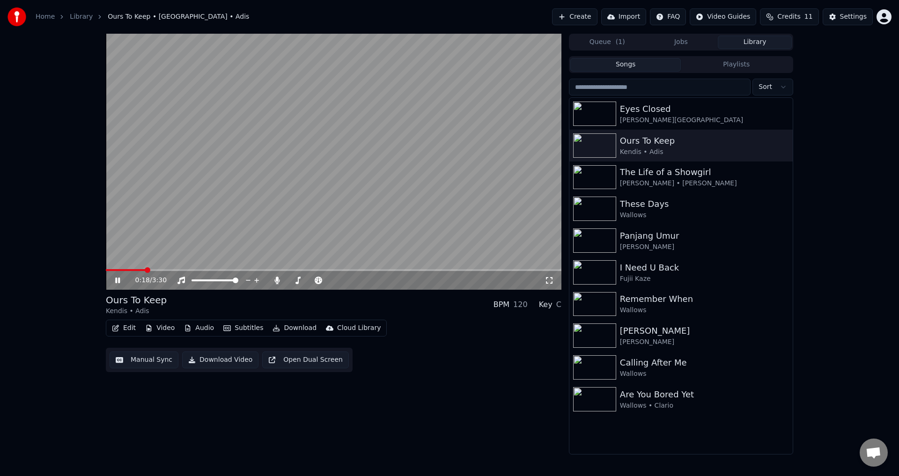
click at [126, 268] on video at bounding box center [334, 162] width 456 height 256
click at [126, 270] on span at bounding box center [126, 270] width 40 height 2
click at [250, 212] on video at bounding box center [334, 162] width 456 height 256
click at [250, 216] on video at bounding box center [334, 162] width 456 height 256
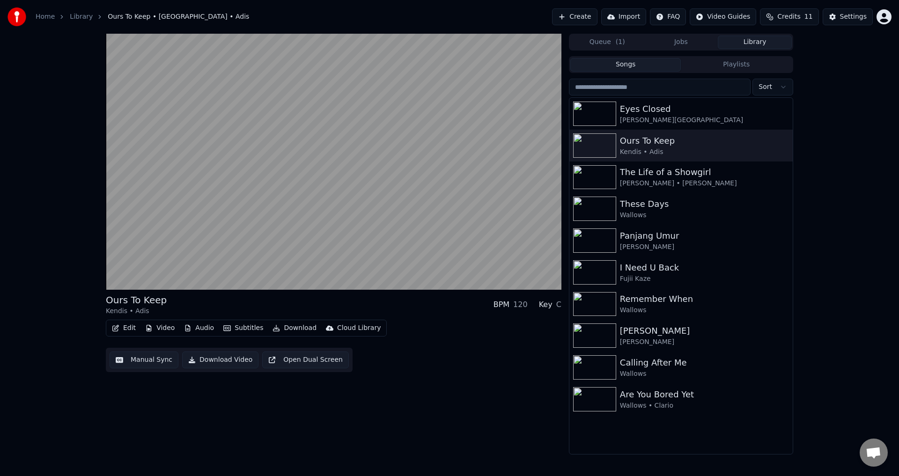
click at [121, 331] on button "Edit" at bounding box center [123, 328] width 31 height 13
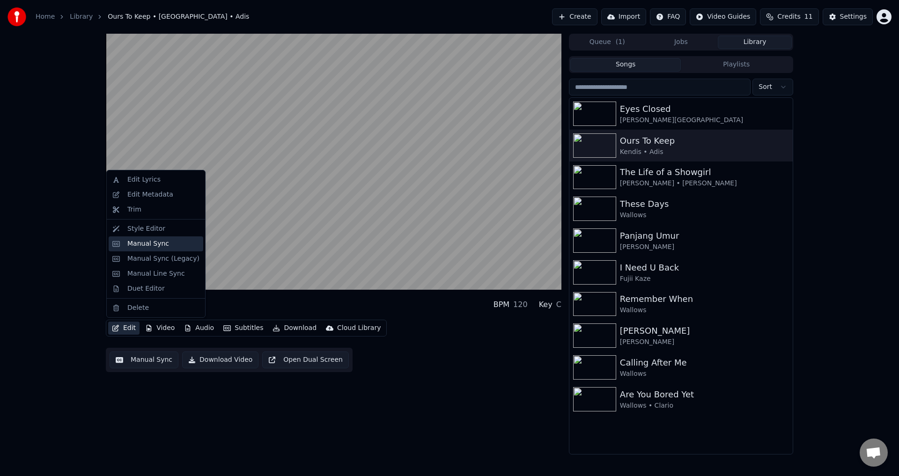
click at [164, 242] on div "Manual Sync" at bounding box center [148, 243] width 42 height 9
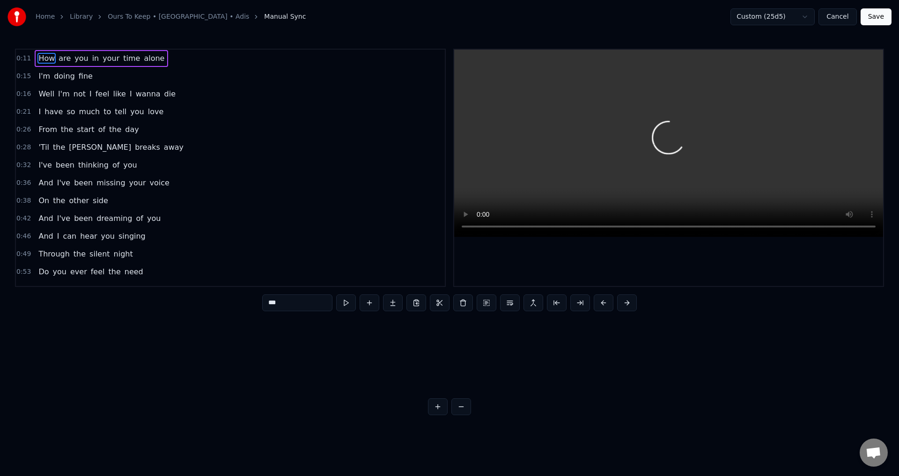
scroll to position [0, 2324]
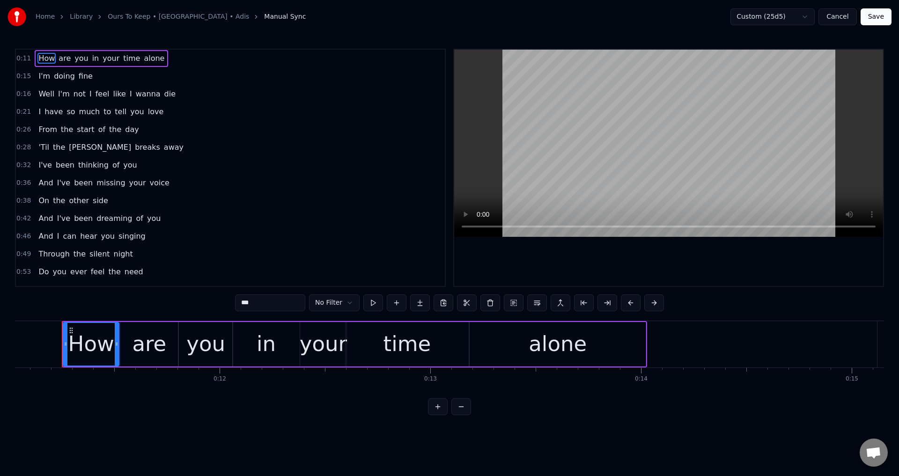
click at [44, 76] on span "I'm" at bounding box center [44, 76] width 14 height 11
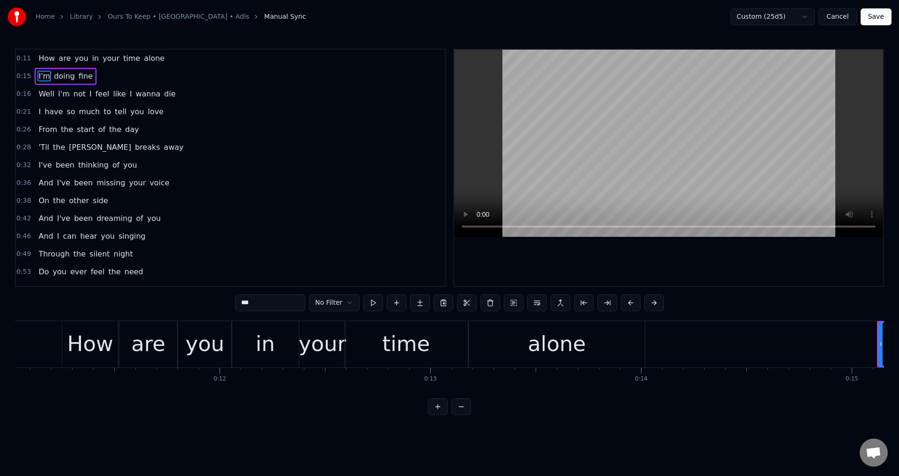
scroll to position [0, 3140]
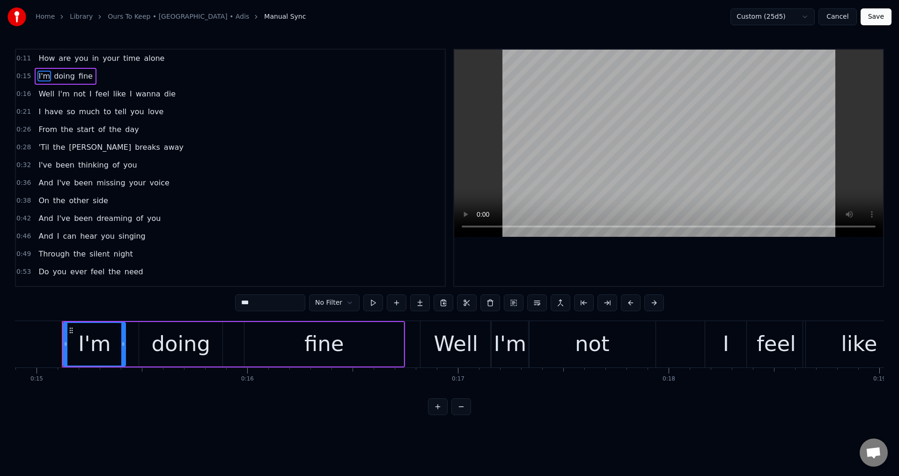
click at [642, 166] on video at bounding box center [668, 143] width 429 height 187
click at [37, 96] on span "Well" at bounding box center [46, 94] width 18 height 11
type input "****"
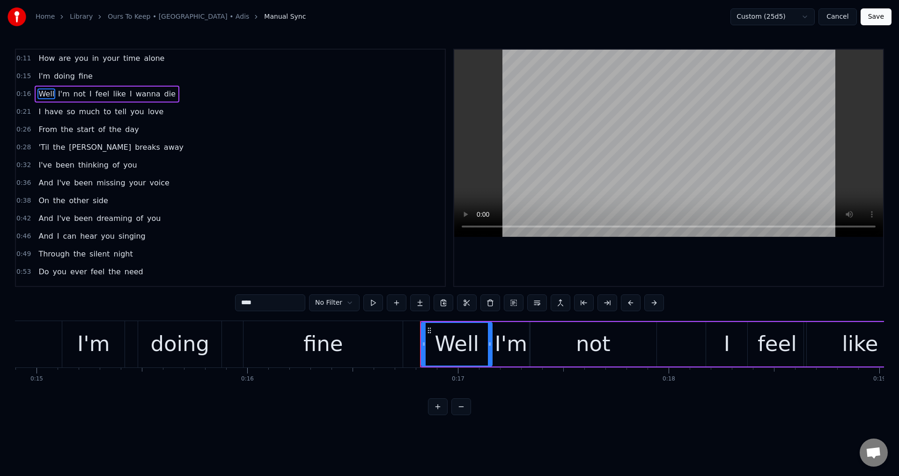
click at [574, 186] on video at bounding box center [668, 143] width 429 height 187
click at [846, 17] on button "Cancel" at bounding box center [838, 16] width 38 height 17
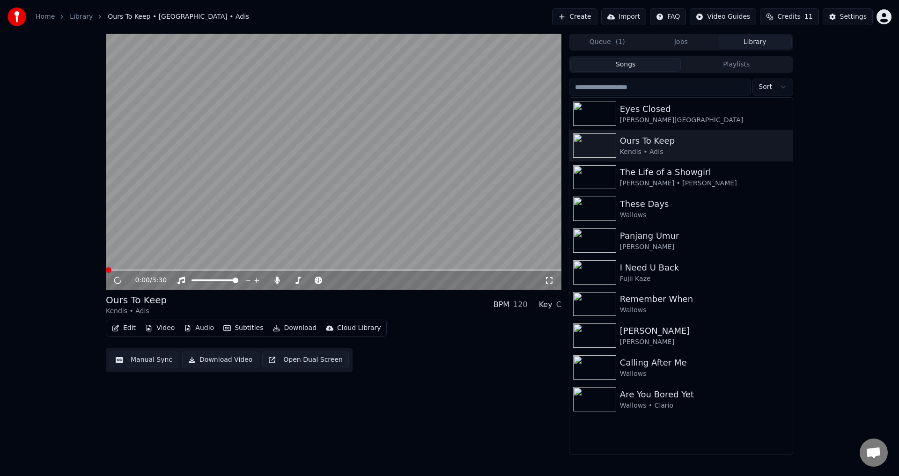
click at [117, 327] on icon "button" at bounding box center [115, 328] width 7 height 7
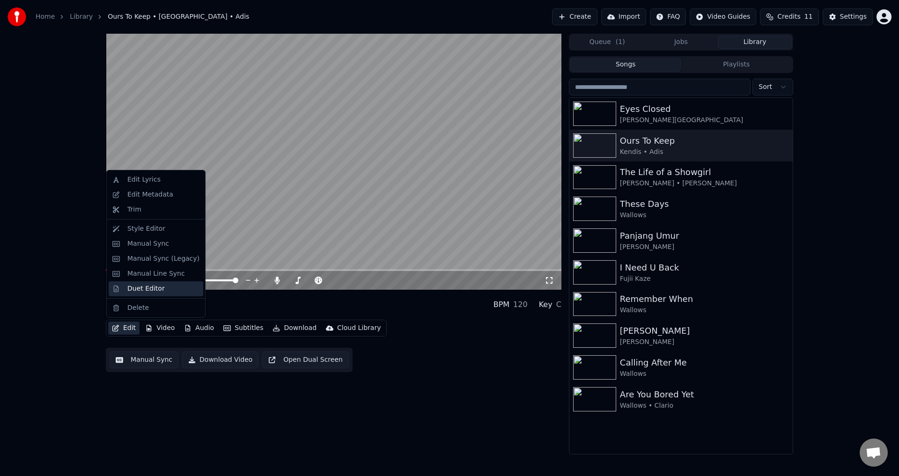
click at [158, 285] on div "Duet Editor" at bounding box center [145, 288] width 37 height 9
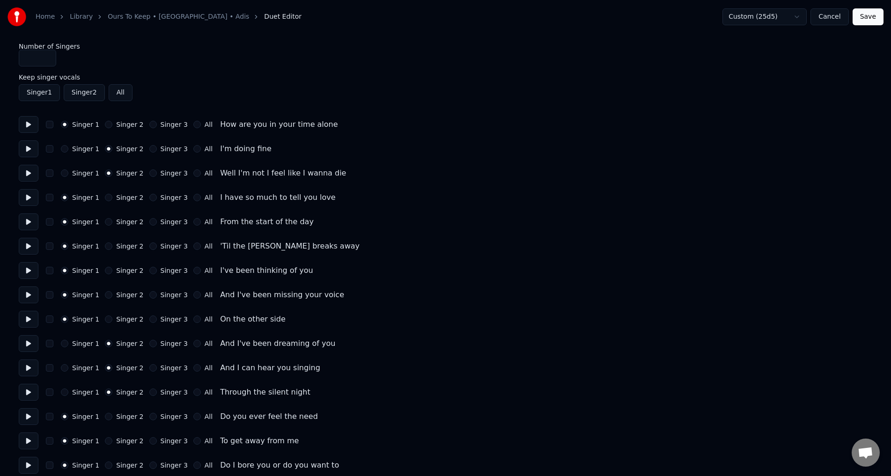
click at [61, 147] on button "Singer 1" at bounding box center [64, 148] width 7 height 7
type button "0"
click at [876, 22] on button "Save" at bounding box center [868, 16] width 31 height 17
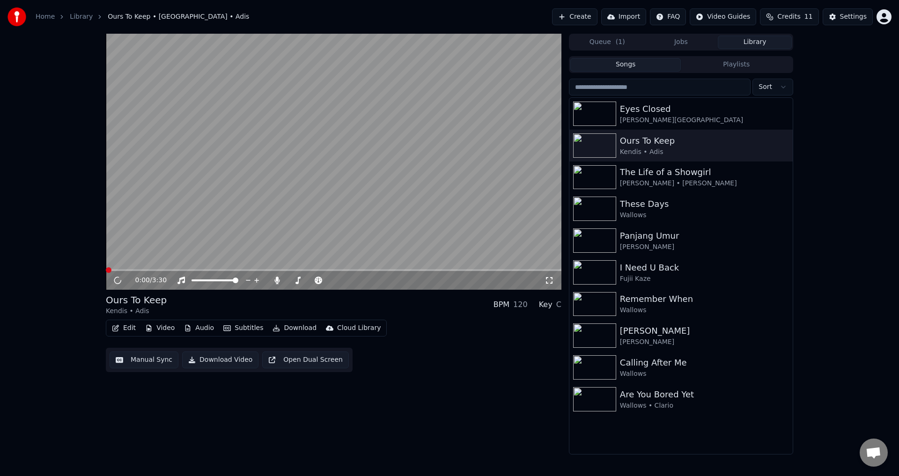
click at [323, 204] on video at bounding box center [334, 162] width 456 height 256
click at [141, 271] on span at bounding box center [334, 270] width 456 height 2
click at [3, 227] on div "0:21 / 3:30 Ours To Keep Kendis • Adis BPM 120 Key C Edit Video Audio Subtitles…" at bounding box center [449, 244] width 899 height 421
click at [133, 269] on span at bounding box center [120, 270] width 28 height 2
click at [547, 281] on icon at bounding box center [549, 280] width 9 height 7
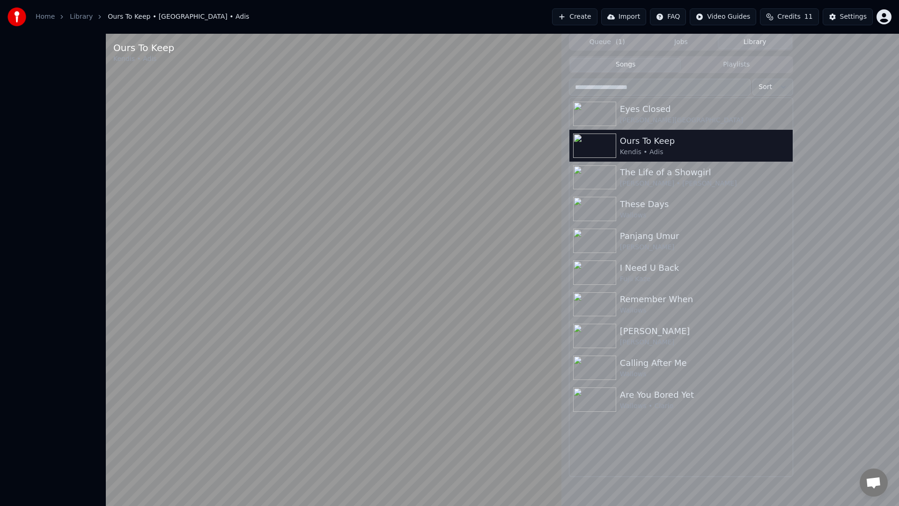
click at [106, 273] on video at bounding box center [334, 287] width 456 height 506
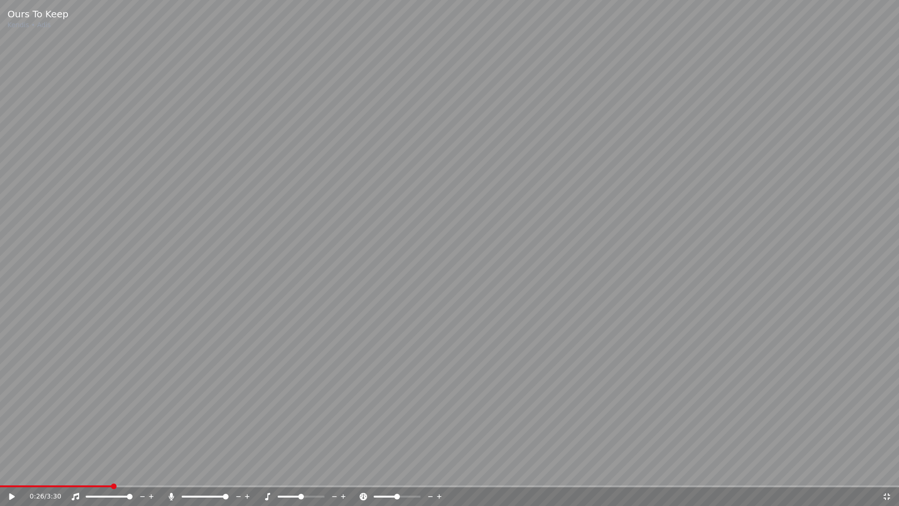
click at [166, 310] on video at bounding box center [449, 253] width 899 height 506
click at [0, 219] on video at bounding box center [449, 252] width 899 height 505
click at [0, 219] on video at bounding box center [449, 253] width 899 height 506
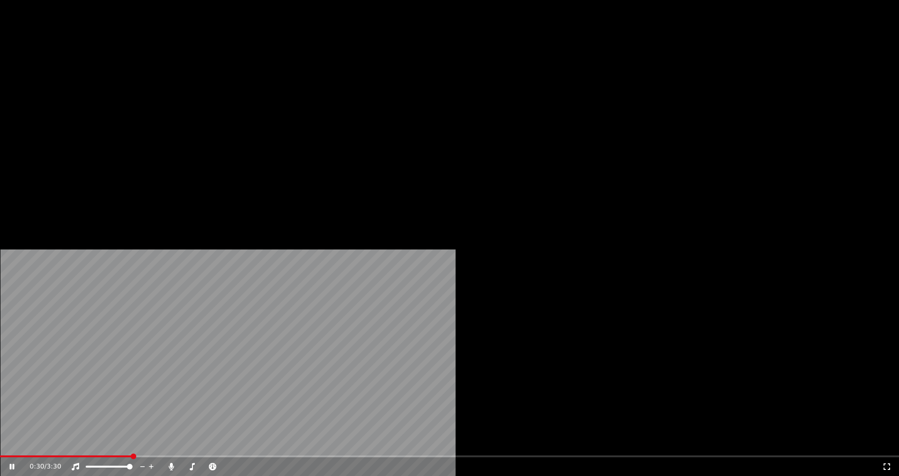
click at [882, 463] on icon at bounding box center [886, 466] width 9 height 7
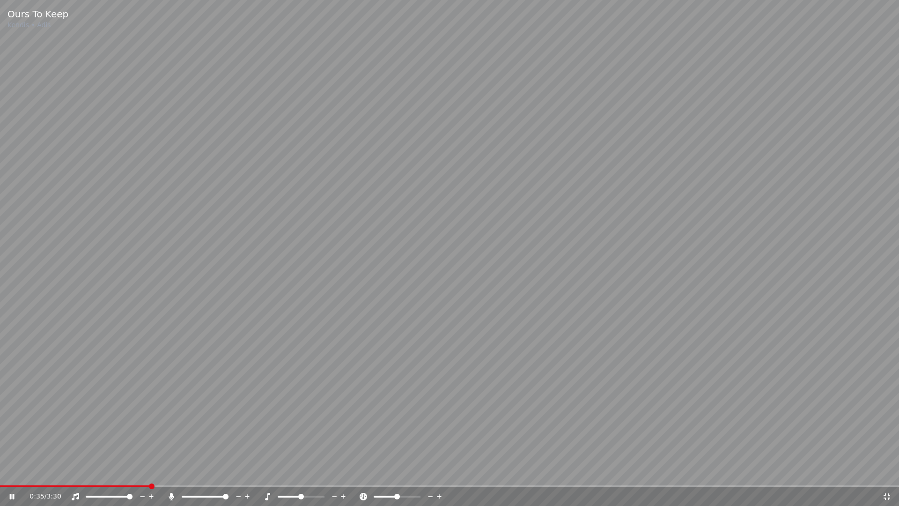
click at [150, 476] on span at bounding box center [75, 486] width 150 height 2
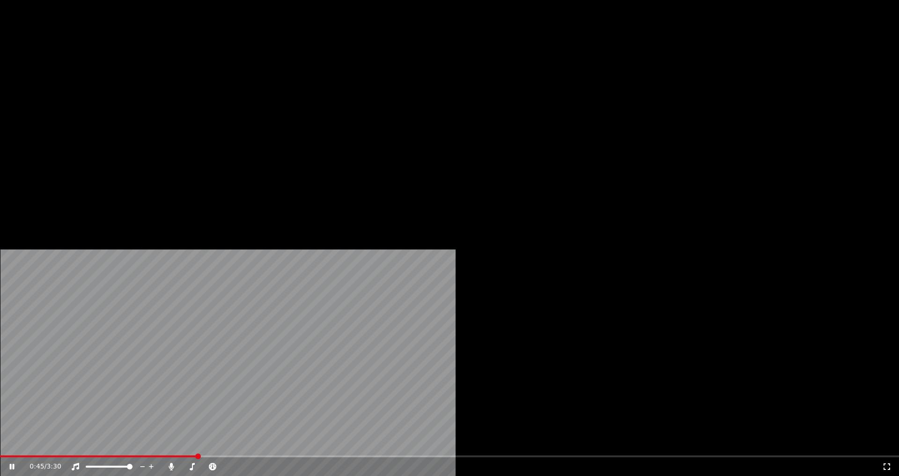
click at [882, 463] on icon at bounding box center [886, 466] width 9 height 7
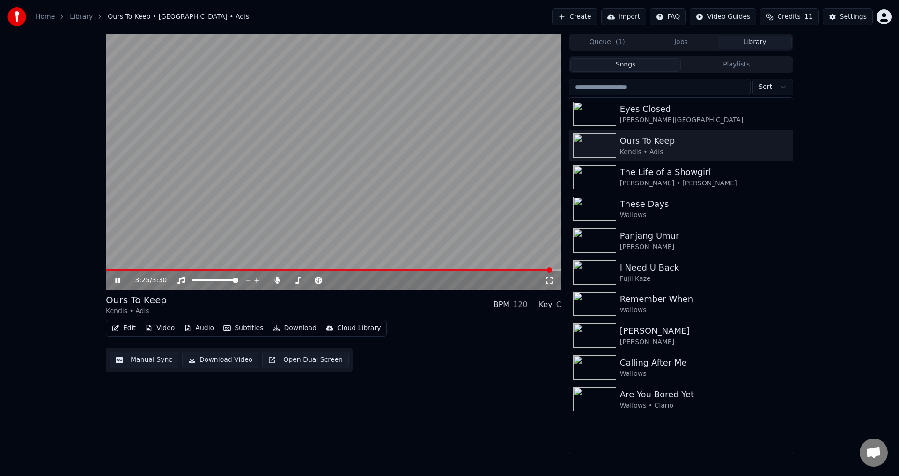
click at [266, 213] on video at bounding box center [334, 162] width 456 height 256
click at [127, 324] on button "Edit" at bounding box center [123, 328] width 31 height 13
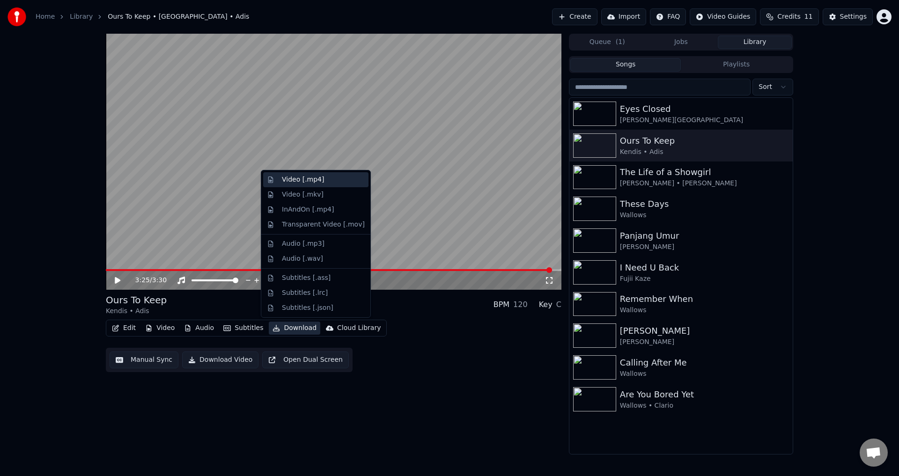
click at [317, 176] on div "Video [.mp4]" at bounding box center [303, 179] width 42 height 9
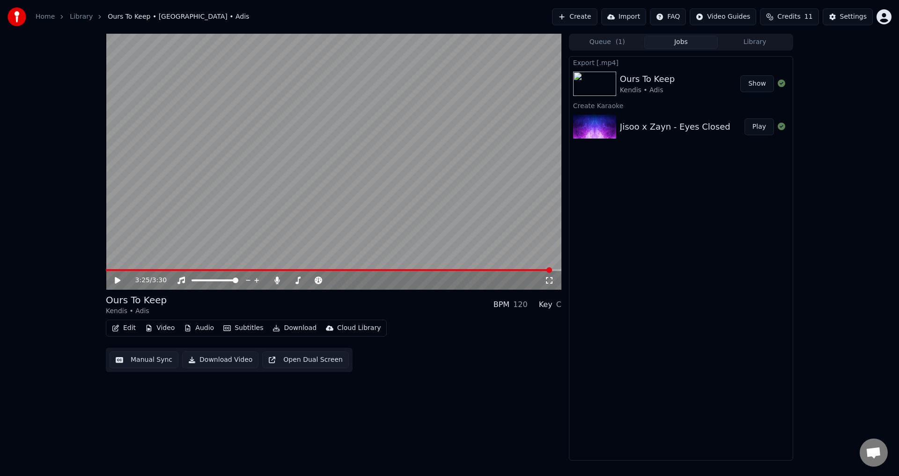
click at [759, 87] on button "Show" at bounding box center [757, 83] width 34 height 17
click at [621, 41] on span "( 1 )" at bounding box center [620, 41] width 9 height 9
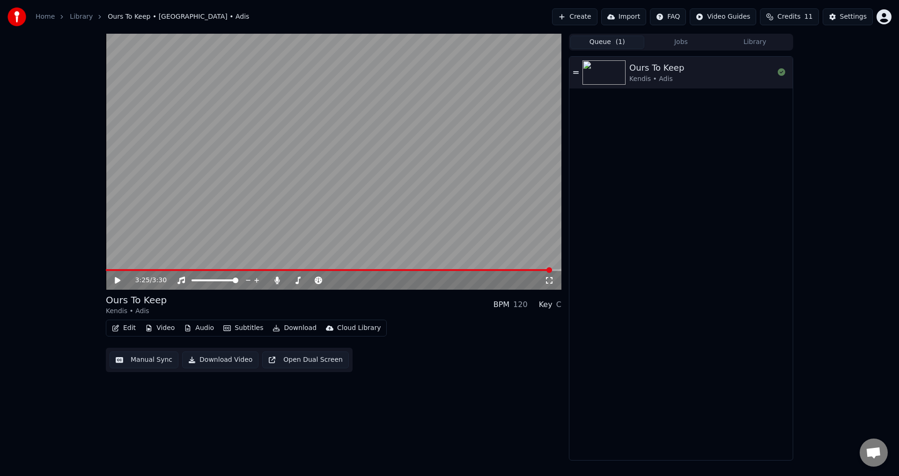
drag, startPoint x: 658, startPoint y: 44, endPoint x: 670, endPoint y: 39, distance: 12.2
click at [659, 44] on button "Jobs" at bounding box center [681, 43] width 74 height 14
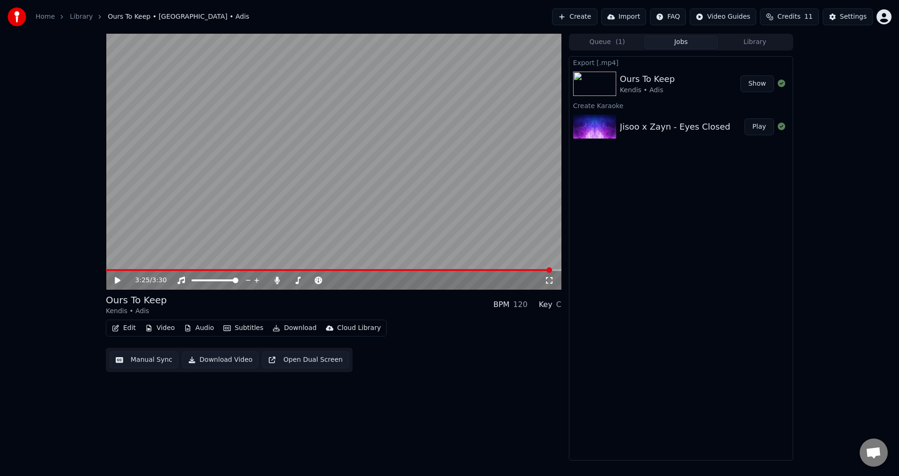
click at [667, 134] on div "Jisoo x Zayn - Eyes Closed Play" at bounding box center [680, 127] width 223 height 32
click at [763, 131] on button "Play" at bounding box center [760, 126] width 30 height 17
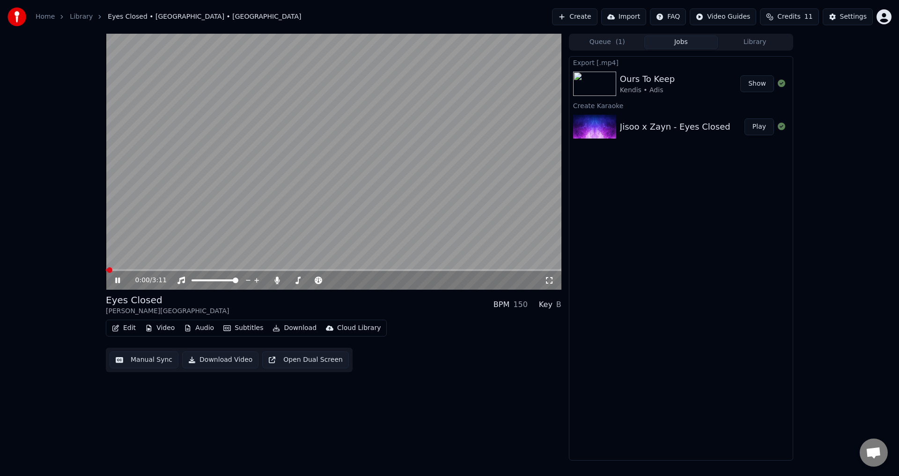
click at [244, 191] on video at bounding box center [334, 162] width 456 height 256
click at [338, 243] on video at bounding box center [334, 162] width 456 height 256
click at [143, 269] on video at bounding box center [334, 162] width 456 height 256
click at [143, 271] on span at bounding box center [334, 270] width 456 height 2
click at [242, 221] on video at bounding box center [334, 162] width 456 height 256
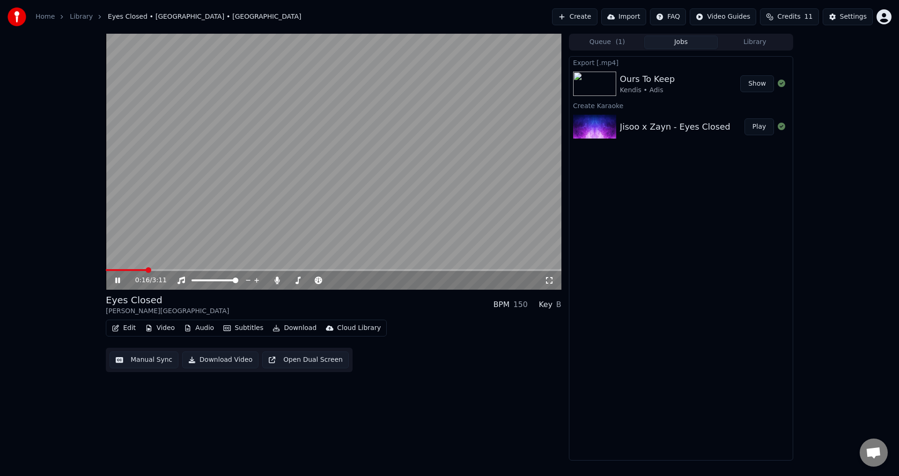
click at [243, 221] on video at bounding box center [334, 162] width 456 height 256
click at [130, 331] on button "Edit" at bounding box center [123, 328] width 31 height 13
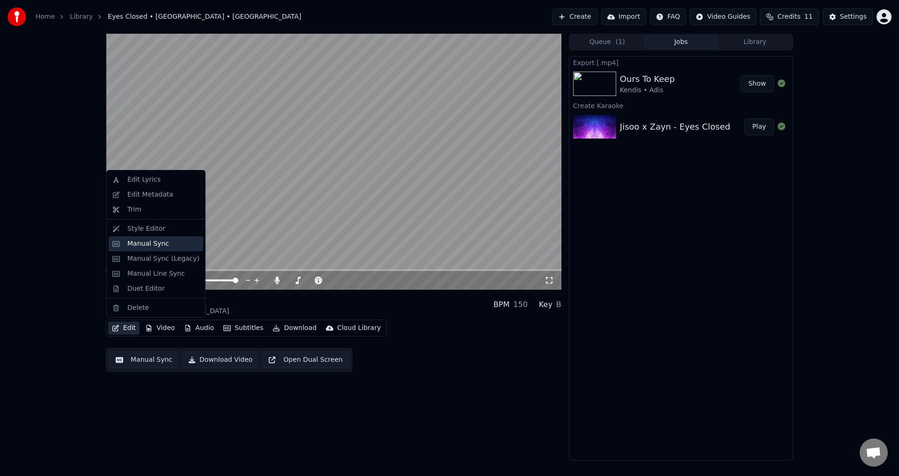
click at [148, 238] on div "Manual Sync" at bounding box center [156, 243] width 95 height 15
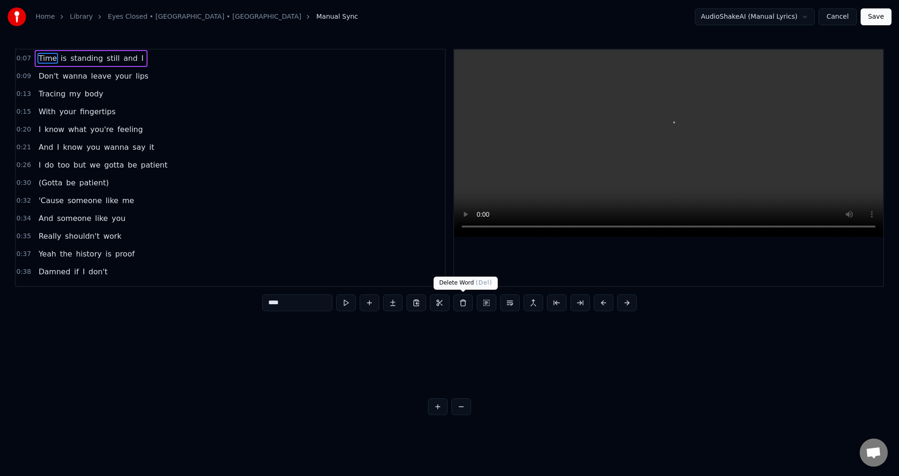
scroll to position [0, 1593]
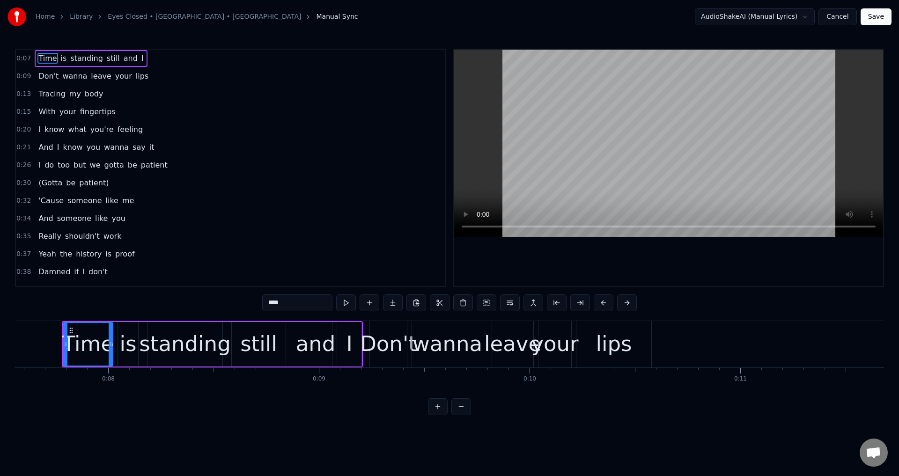
click at [653, 265] on div at bounding box center [668, 168] width 429 height 236
click at [649, 256] on div at bounding box center [668, 168] width 429 height 236
click at [113, 343] on div "Time" at bounding box center [88, 344] width 51 height 44
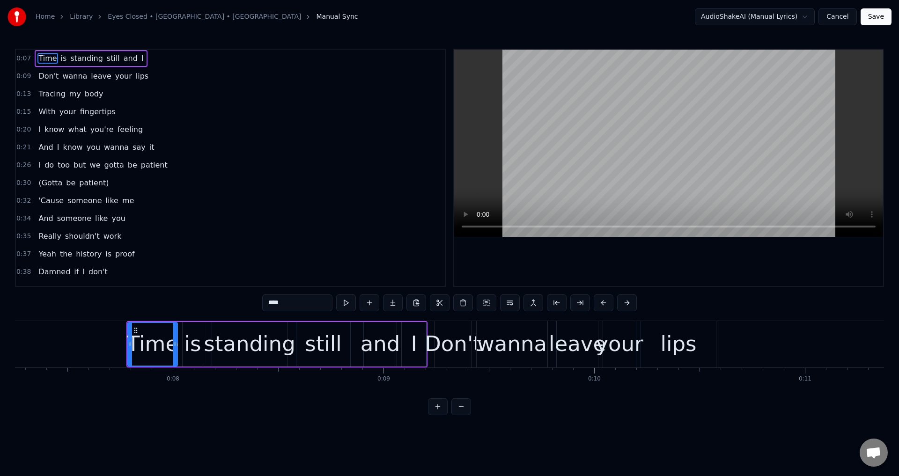
scroll to position [0, 1506]
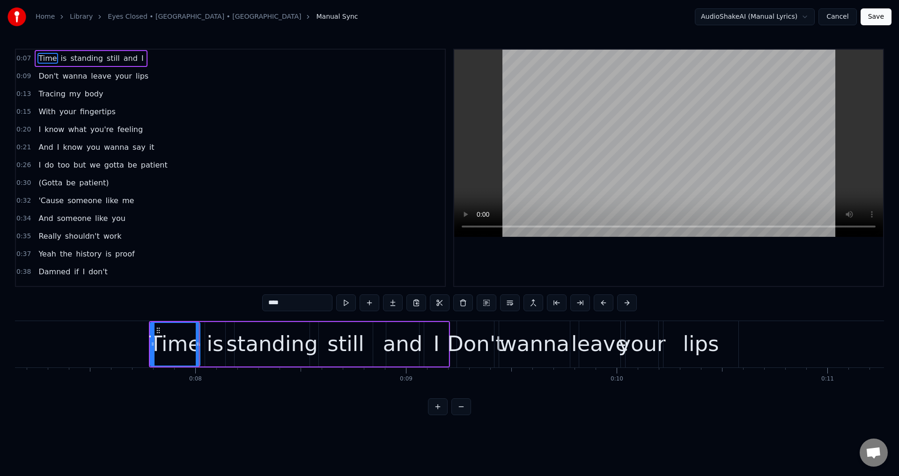
click at [201, 342] on div "Time is standing still and I" at bounding box center [299, 344] width 301 height 46
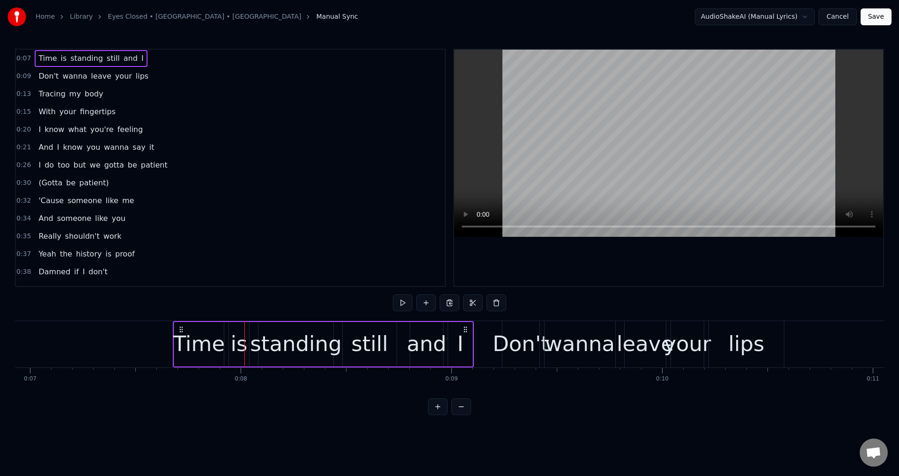
scroll to position [0, 1456]
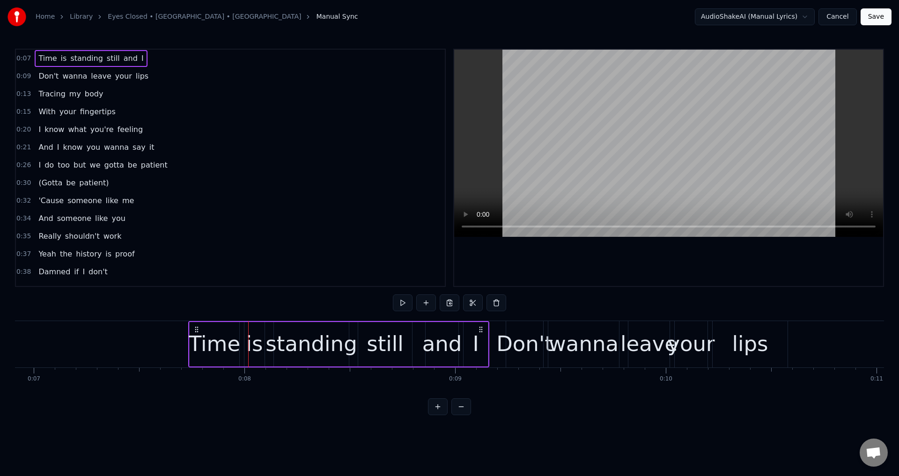
drag, startPoint x: 157, startPoint y: 327, endPoint x: 190, endPoint y: 333, distance: 33.0
click at [195, 333] on icon at bounding box center [196, 329] width 7 height 7
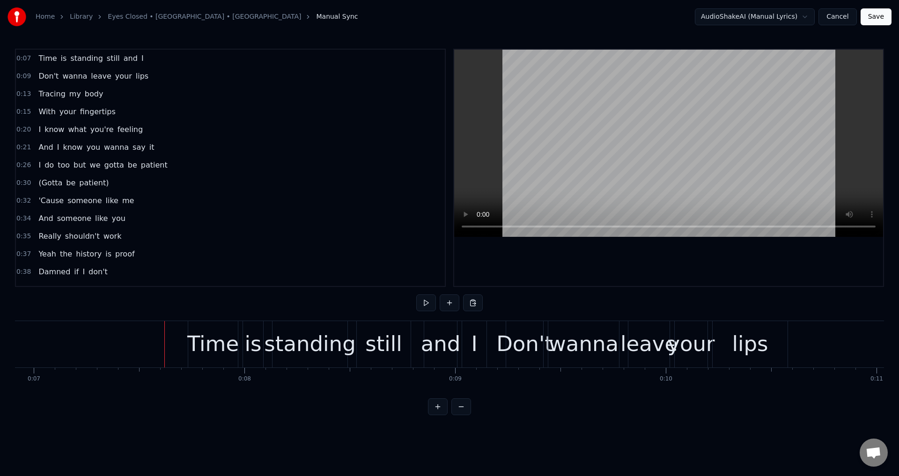
click at [641, 253] on div at bounding box center [668, 168] width 429 height 236
click at [652, 258] on div at bounding box center [668, 168] width 429 height 236
click at [613, 272] on div at bounding box center [668, 168] width 429 height 236
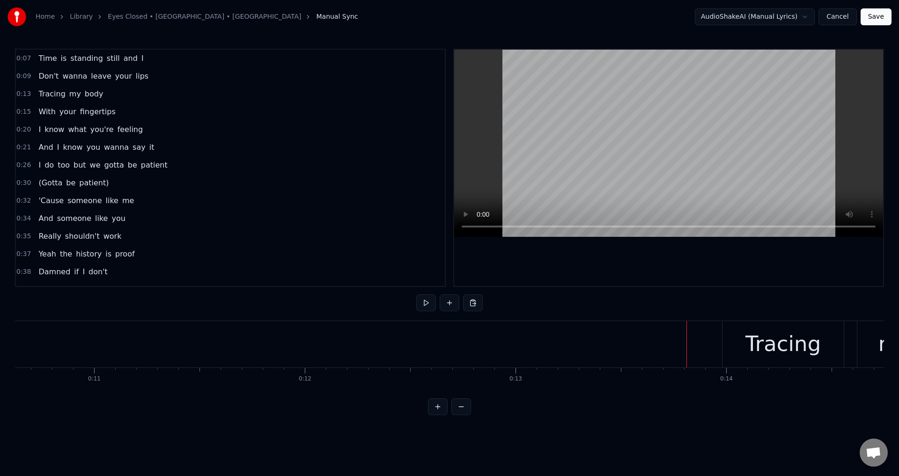
click at [700, 268] on div at bounding box center [668, 168] width 429 height 236
click at [851, 338] on div "Tracing my body" at bounding box center [870, 344] width 297 height 46
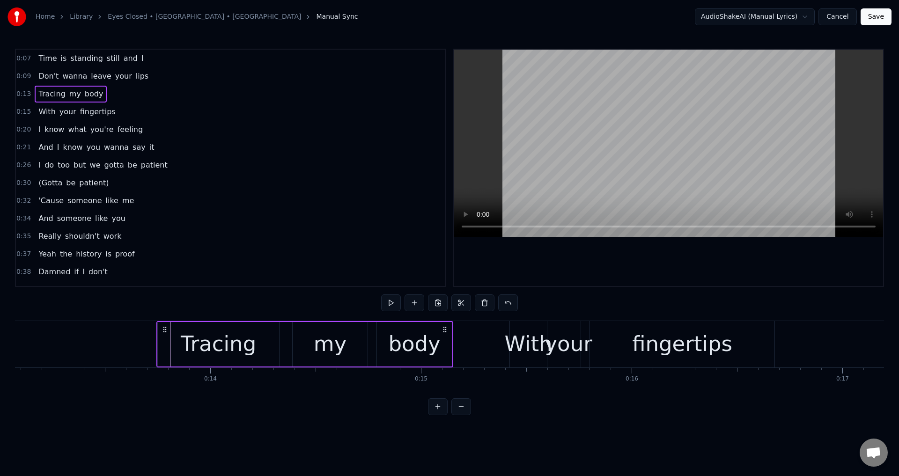
scroll to position [0, 2738]
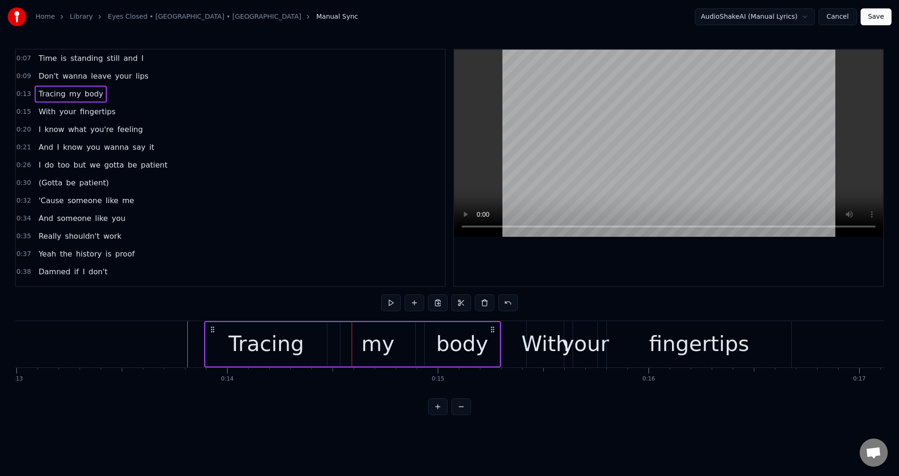
drag, startPoint x: 131, startPoint y: 328, endPoint x: 208, endPoint y: 326, distance: 76.8
click at [208, 326] on div "Tracing my body" at bounding box center [352, 344] width 297 height 46
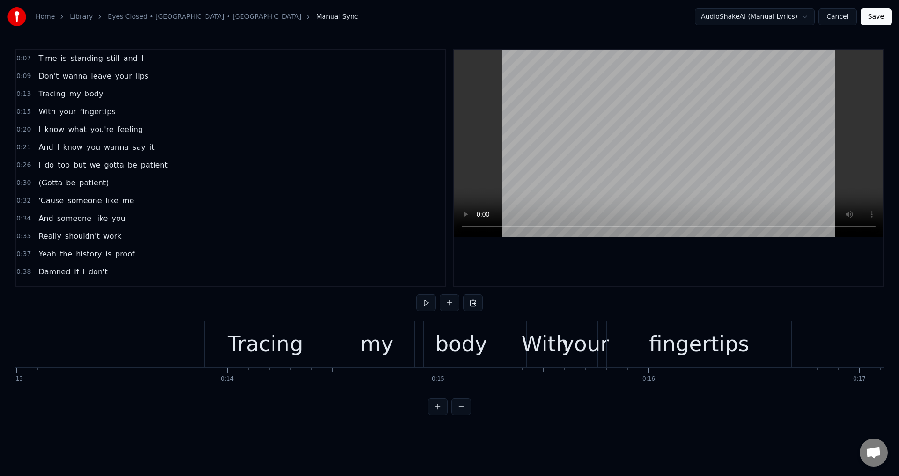
click at [604, 277] on div at bounding box center [668, 168] width 429 height 236
click at [636, 271] on div at bounding box center [668, 168] width 429 height 236
click at [569, 338] on div "your" at bounding box center [585, 344] width 47 height 32
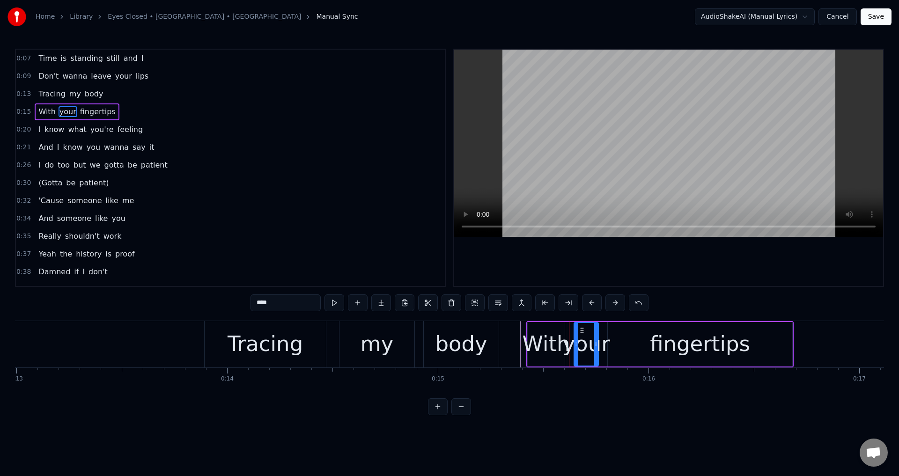
click at [573, 334] on div "your" at bounding box center [585, 344] width 47 height 32
click at [570, 335] on div "your" at bounding box center [585, 344] width 47 height 32
click at [604, 341] on div "your" at bounding box center [585, 344] width 47 height 32
click at [627, 406] on div "0:07 Time is standing still and I 0:09 Don't wanna leave your lips 0:13 Tracing…" at bounding box center [449, 232] width 869 height 367
click at [672, 258] on div at bounding box center [668, 168] width 429 height 236
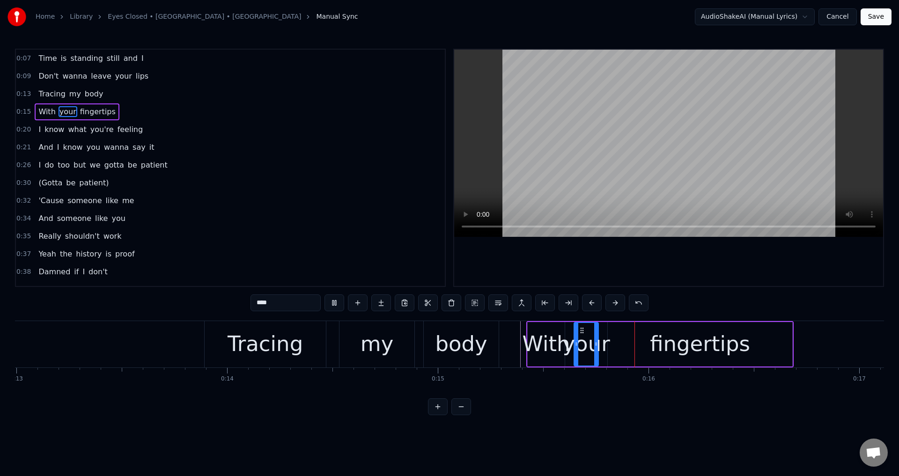
click at [670, 262] on div at bounding box center [668, 168] width 429 height 236
click at [606, 345] on div "your" at bounding box center [585, 344] width 47 height 32
click at [631, 341] on div "fingertips" at bounding box center [700, 344] width 185 height 44
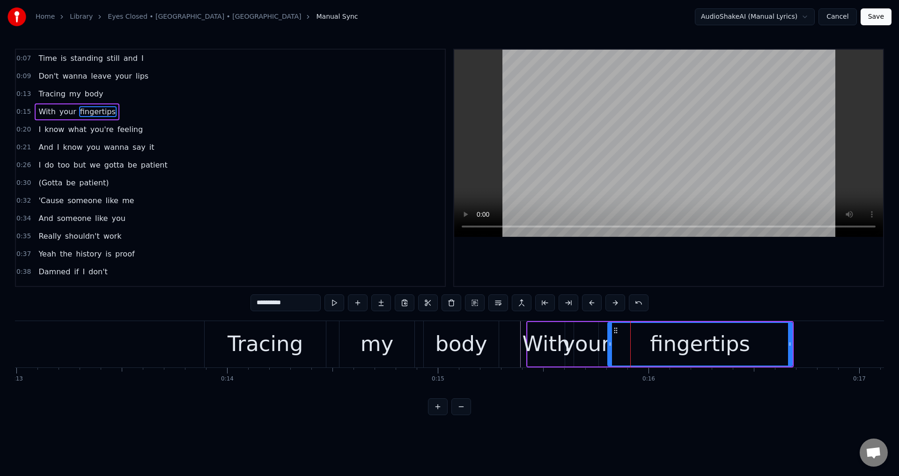
click at [604, 338] on div "your" at bounding box center [585, 344] width 47 height 32
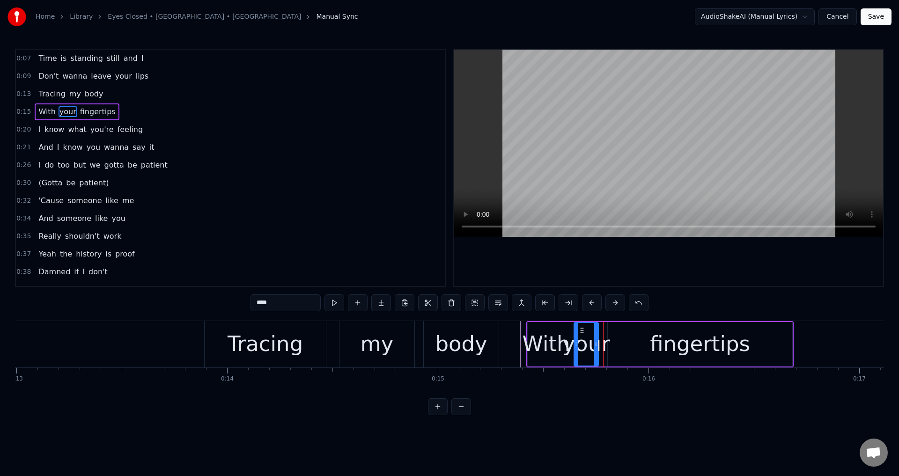
click at [611, 338] on div "fingertips" at bounding box center [700, 344] width 185 height 44
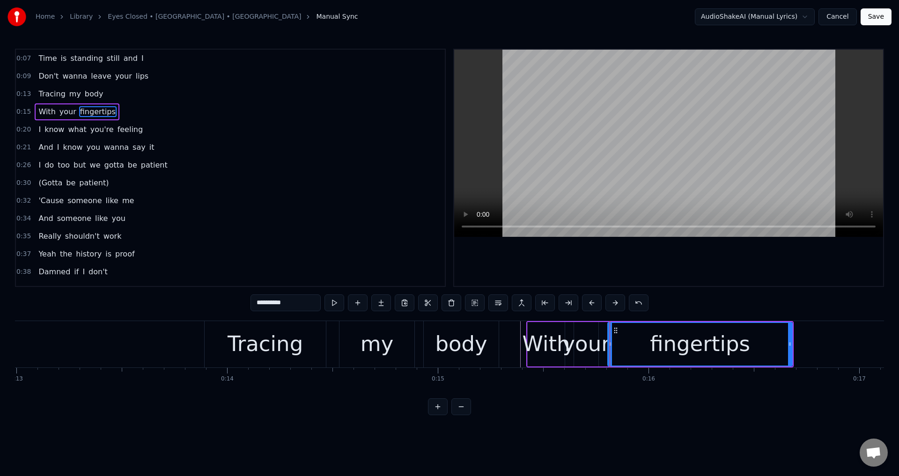
click at [593, 335] on div "your" at bounding box center [585, 344] width 47 height 32
type input "****"
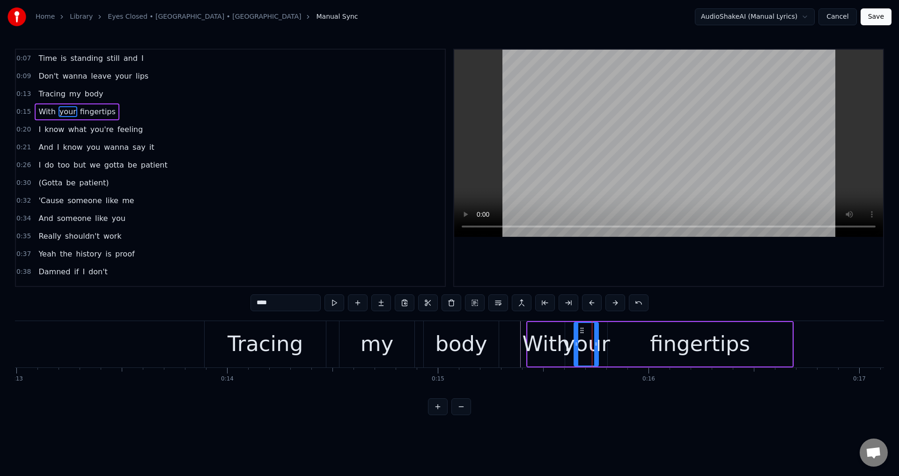
click at [598, 337] on div at bounding box center [596, 344] width 4 height 43
drag, startPoint x: 577, startPoint y: 344, endPoint x: 568, endPoint y: 342, distance: 9.5
click at [568, 342] on icon at bounding box center [570, 343] width 4 height 7
click at [605, 334] on div "With your fingertips" at bounding box center [659, 344] width 267 height 46
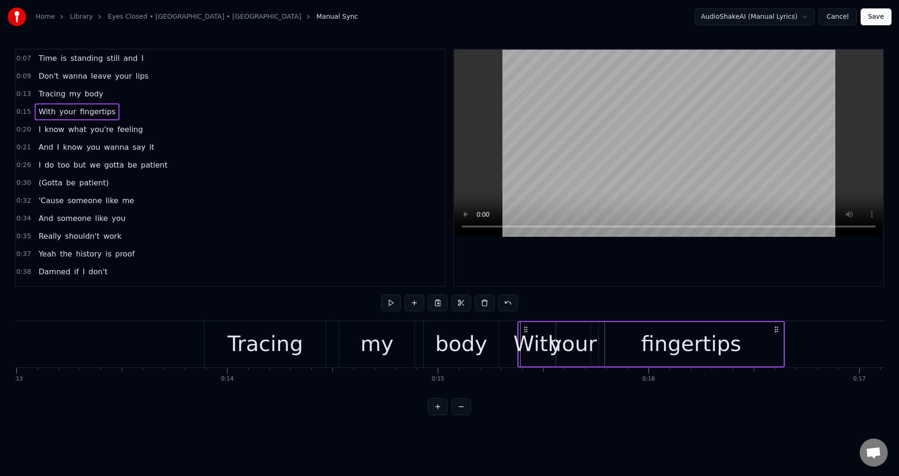
drag, startPoint x: 535, startPoint y: 329, endPoint x: 521, endPoint y: 329, distance: 14.0
click at [525, 329] on icon at bounding box center [525, 329] width 7 height 7
click at [460, 340] on div "body" at bounding box center [461, 344] width 52 height 32
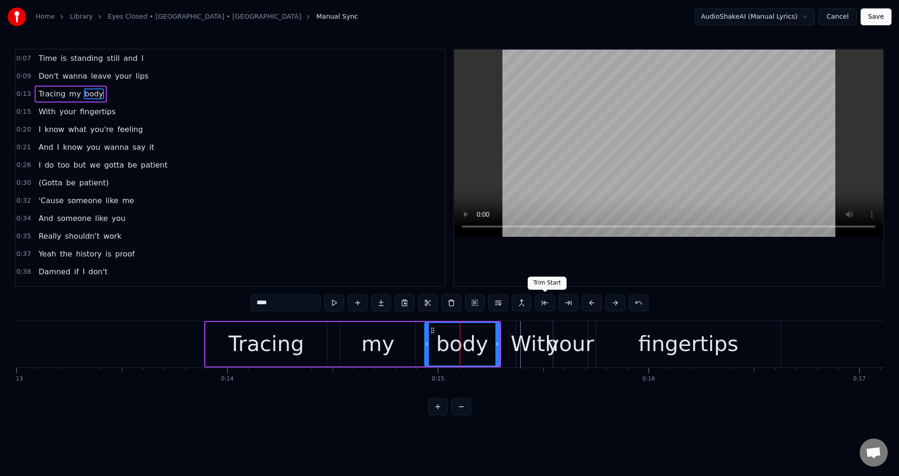
click at [600, 276] on div at bounding box center [668, 168] width 429 height 236
click at [609, 270] on div at bounding box center [668, 168] width 429 height 236
click at [594, 346] on div "With your fingertips" at bounding box center [649, 344] width 267 height 46
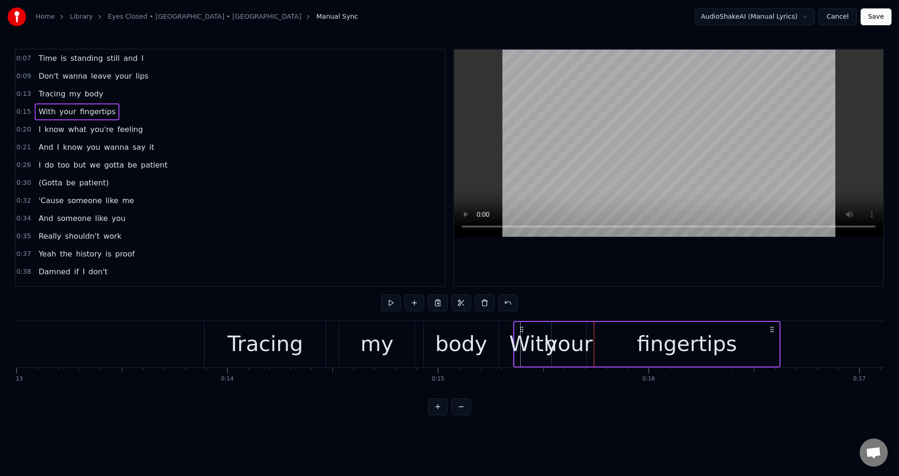
click at [524, 329] on icon at bounding box center [521, 329] width 7 height 7
click at [480, 344] on div "body" at bounding box center [461, 344] width 52 height 32
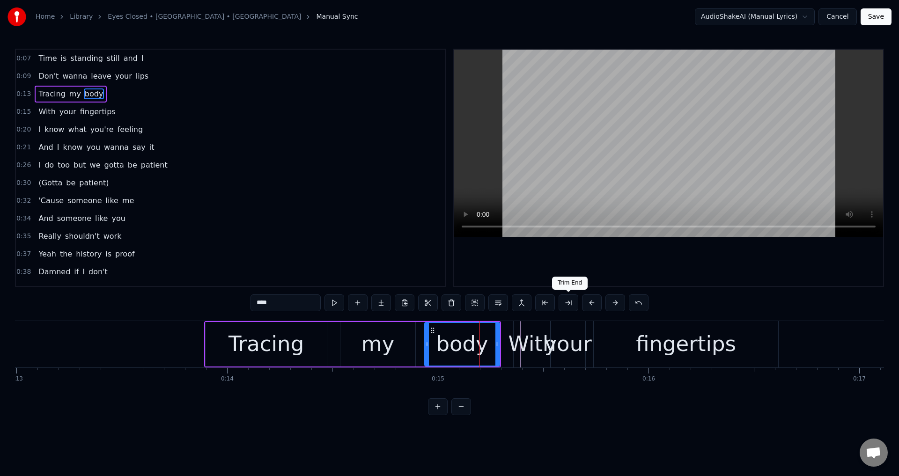
click at [685, 251] on div at bounding box center [668, 168] width 429 height 236
click at [682, 253] on div at bounding box center [668, 168] width 429 height 236
click at [650, 346] on div "fingertips" at bounding box center [686, 344] width 100 height 32
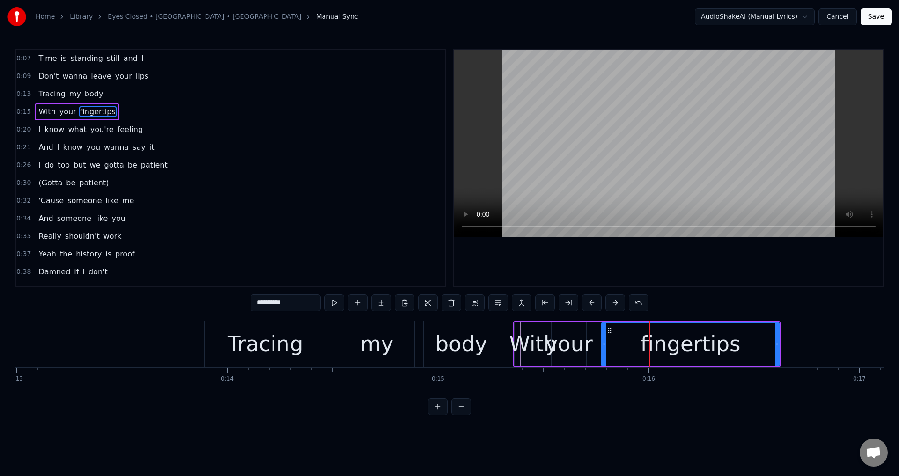
drag, startPoint x: 599, startPoint y: 349, endPoint x: 606, endPoint y: 349, distance: 7.0
click at [606, 349] on div at bounding box center [604, 344] width 4 height 43
click at [583, 347] on div "your" at bounding box center [568, 344] width 47 height 32
type input "****"
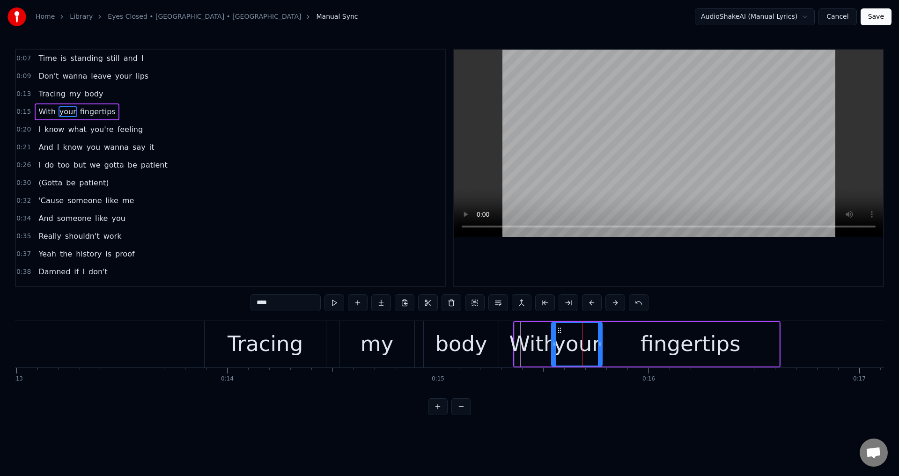
drag, startPoint x: 585, startPoint y: 343, endPoint x: 596, endPoint y: 344, distance: 10.9
click at [602, 343] on icon at bounding box center [600, 343] width 4 height 7
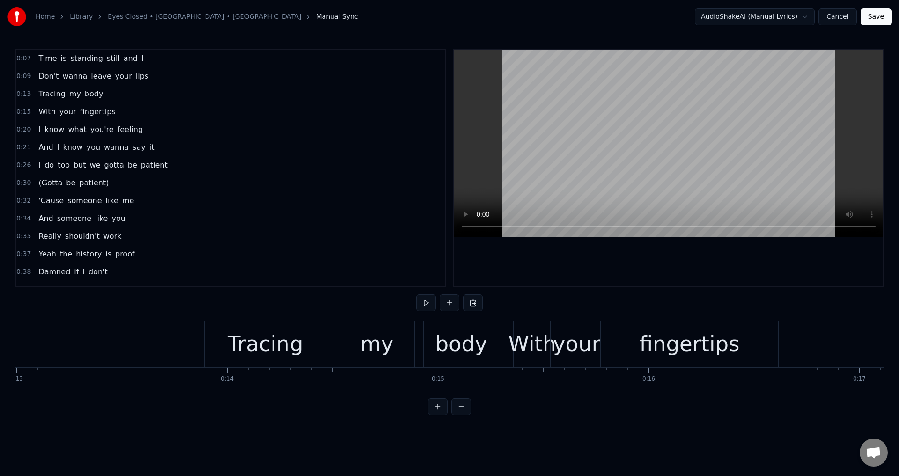
click at [635, 260] on div at bounding box center [668, 168] width 429 height 236
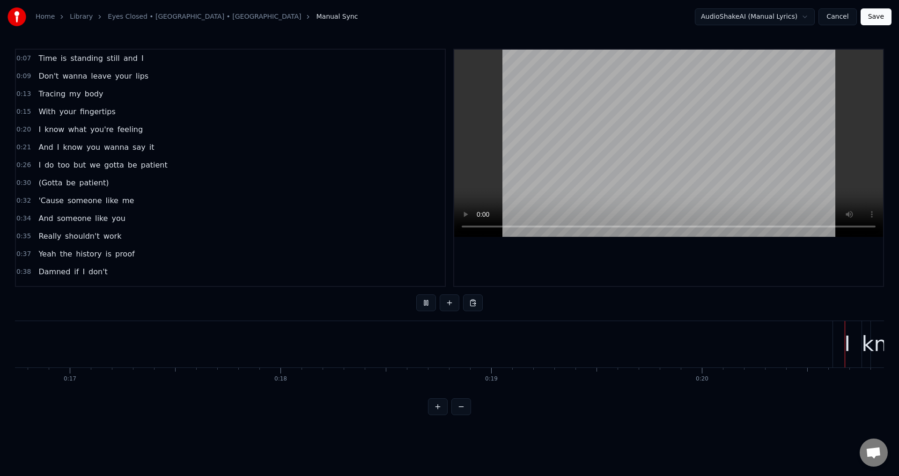
scroll to position [0, 4309]
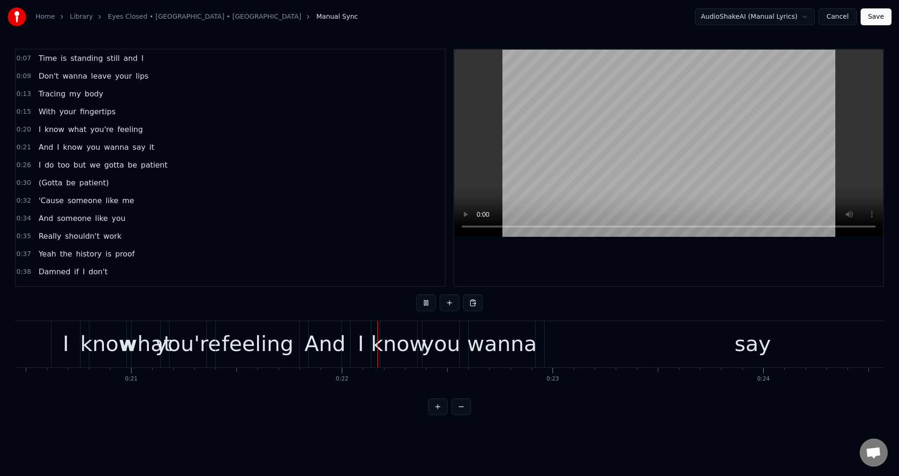
click at [682, 309] on div "0:07 Time is standing still and I 0:09 Don't wanna leave your lips 0:13 Tracing…" at bounding box center [449, 232] width 869 height 367
click at [629, 281] on div at bounding box center [668, 168] width 429 height 236
click at [344, 339] on div "And I know you wanna say it" at bounding box center [831, 344] width 1047 height 46
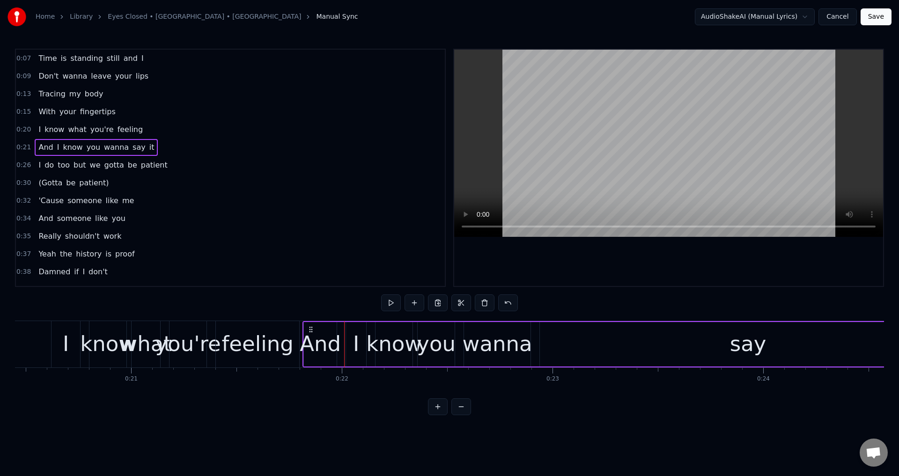
drag, startPoint x: 318, startPoint y: 330, endPoint x: 313, endPoint y: 327, distance: 6.1
click at [313, 327] on icon at bounding box center [310, 329] width 7 height 7
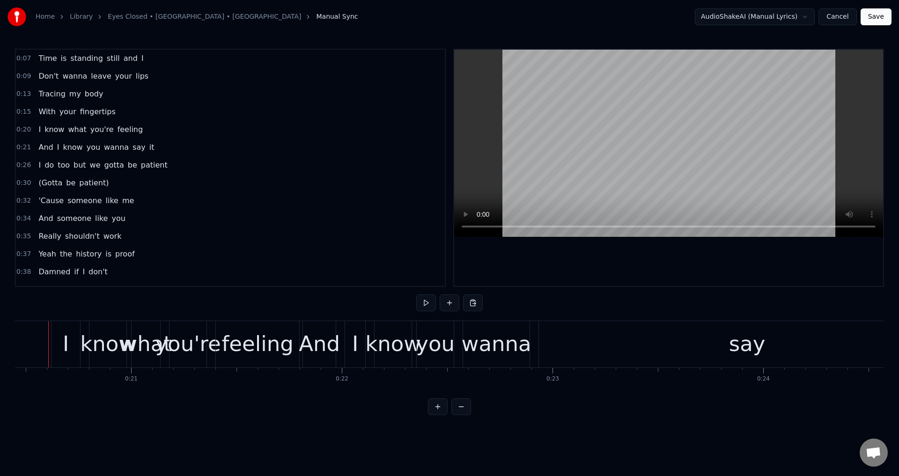
scroll to position [0, 4296]
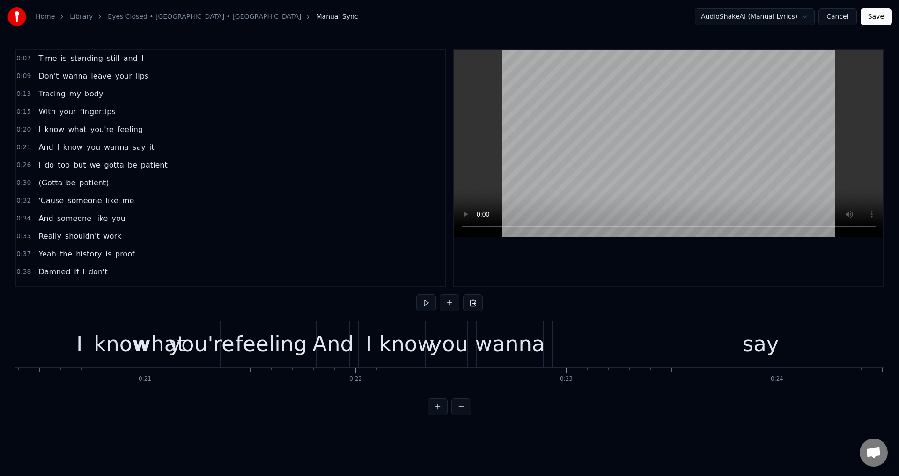
click at [560, 277] on div at bounding box center [668, 168] width 429 height 236
click at [628, 272] on div at bounding box center [668, 168] width 429 height 236
click at [289, 347] on div "feeling" at bounding box center [271, 344] width 72 height 32
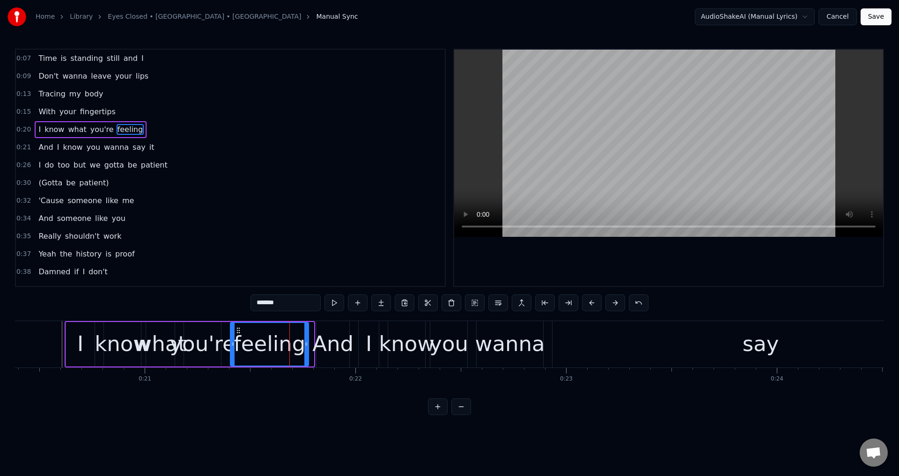
drag, startPoint x: 312, startPoint y: 344, endPoint x: 303, endPoint y: 344, distance: 9.8
click at [304, 344] on icon at bounding box center [306, 343] width 4 height 7
click at [322, 343] on div "And" at bounding box center [332, 344] width 41 height 32
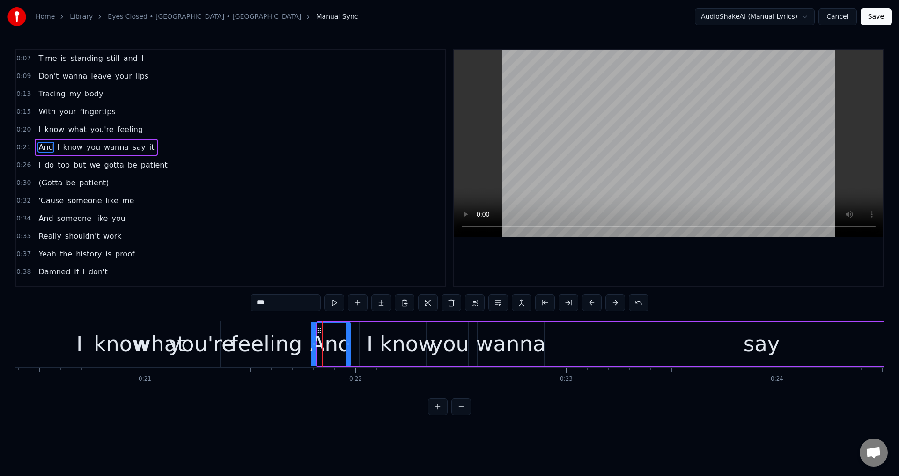
drag, startPoint x: 318, startPoint y: 341, endPoint x: 290, endPoint y: 340, distance: 28.6
click at [312, 341] on icon at bounding box center [314, 343] width 4 height 7
click at [235, 347] on div "feeling" at bounding box center [266, 344] width 72 height 32
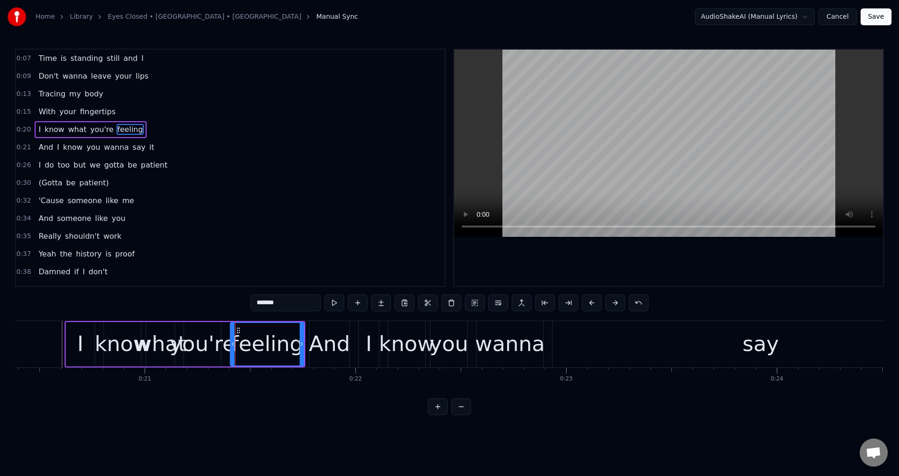
click at [562, 267] on div at bounding box center [668, 168] width 429 height 236
drag, startPoint x: 562, startPoint y: 267, endPoint x: 380, endPoint y: 322, distance: 189.3
click at [562, 267] on div at bounding box center [668, 168] width 429 height 236
click at [337, 337] on div "And" at bounding box center [329, 344] width 41 height 32
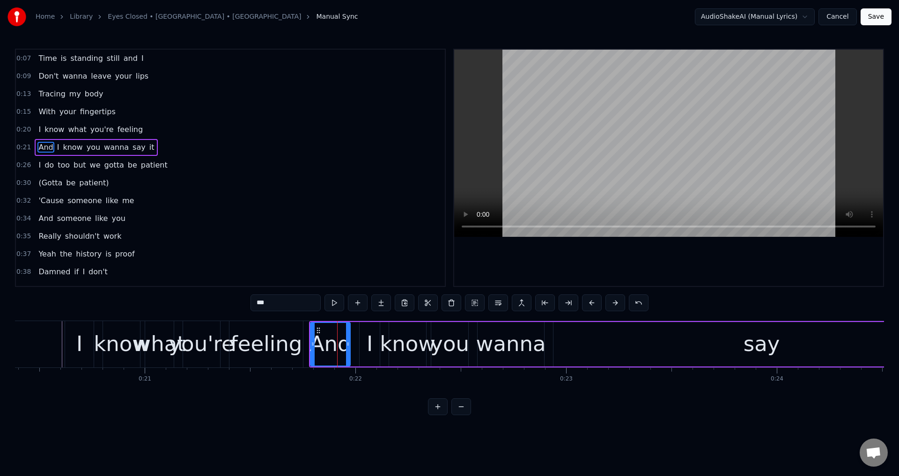
click at [311, 344] on icon at bounding box center [313, 343] width 4 height 7
click at [374, 347] on div "I" at bounding box center [370, 344] width 20 height 44
drag, startPoint x: 360, startPoint y: 341, endPoint x: 368, endPoint y: 344, distance: 8.4
click at [360, 341] on icon at bounding box center [362, 343] width 4 height 7
click at [395, 348] on div "know" at bounding box center [408, 344] width 56 height 32
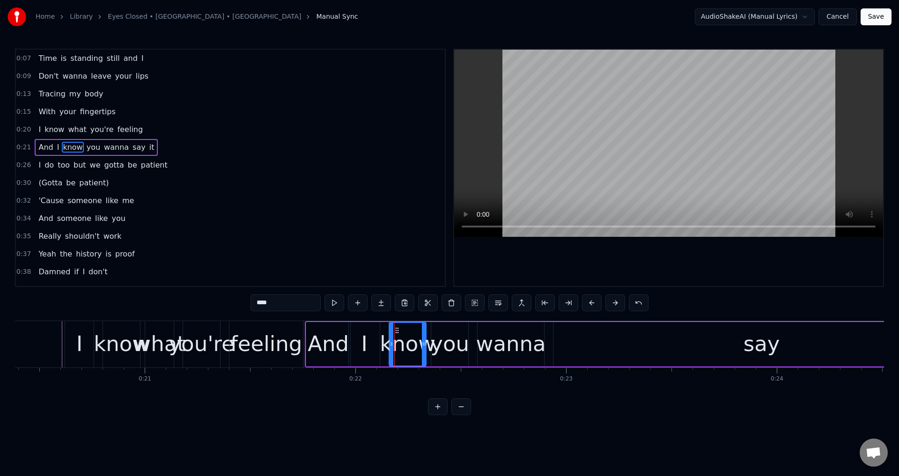
click at [389, 342] on div "know" at bounding box center [408, 344] width 56 height 32
drag, startPoint x: 392, startPoint y: 342, endPoint x: 382, endPoint y: 343, distance: 10.8
click at [384, 343] on icon at bounding box center [386, 343] width 4 height 7
click at [372, 343] on div "I" at bounding box center [364, 344] width 31 height 44
click at [353, 345] on icon at bounding box center [352, 343] width 4 height 7
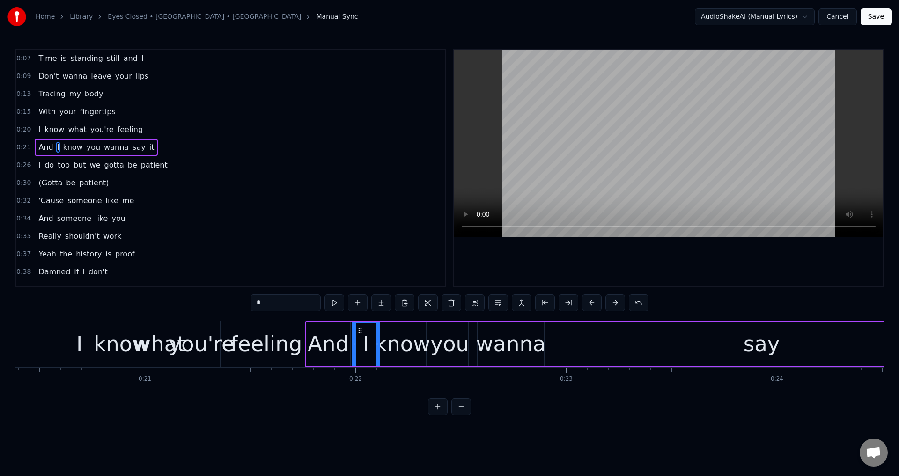
click at [433, 349] on div "you" at bounding box center [449, 344] width 39 height 32
click at [428, 345] on icon at bounding box center [430, 343] width 4 height 7
click at [507, 343] on div "wanna" at bounding box center [511, 344] width 70 height 32
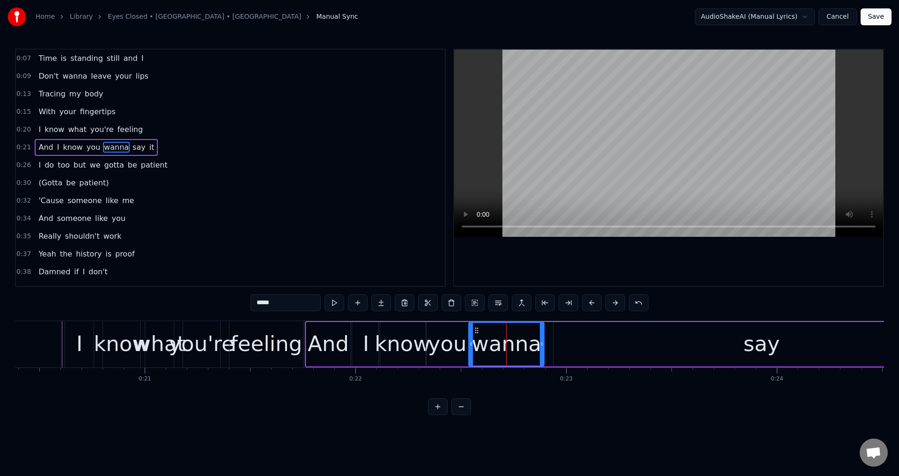
drag, startPoint x: 480, startPoint y: 341, endPoint x: 471, endPoint y: 341, distance: 8.9
click at [471, 341] on icon at bounding box center [471, 343] width 4 height 7
click at [614, 347] on div "say" at bounding box center [762, 344] width 416 height 44
type input "***"
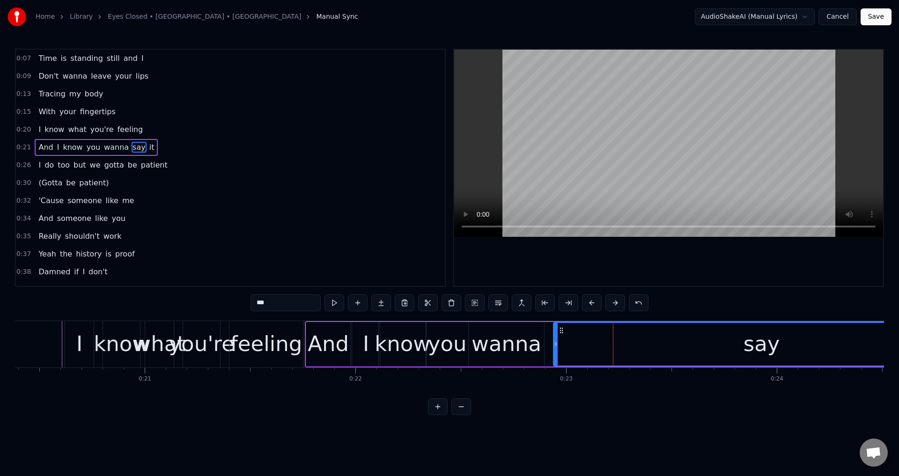
drag, startPoint x: 554, startPoint y: 345, endPoint x: 548, endPoint y: 343, distance: 6.4
click at [554, 343] on icon at bounding box center [556, 343] width 4 height 7
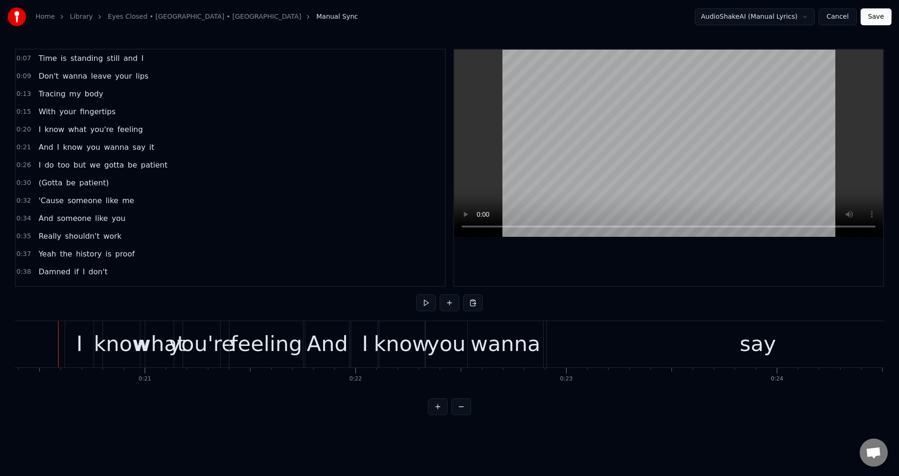
scroll to position [0, 4292]
click at [655, 278] on div at bounding box center [668, 168] width 429 height 236
click at [652, 276] on div at bounding box center [668, 168] width 429 height 236
click at [84, 329] on div "I" at bounding box center [83, 344] width 6 height 32
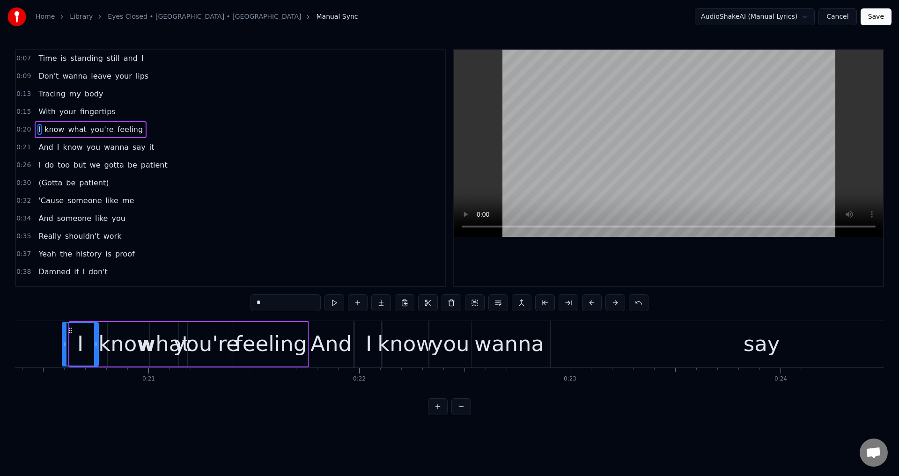
drag, startPoint x: 70, startPoint y: 340, endPoint x: 118, endPoint y: 346, distance: 48.1
click at [63, 341] on icon at bounding box center [65, 343] width 4 height 7
click at [123, 345] on div "know" at bounding box center [127, 344] width 56 height 32
drag, startPoint x: 111, startPoint y: 340, endPoint x: 102, endPoint y: 340, distance: 8.9
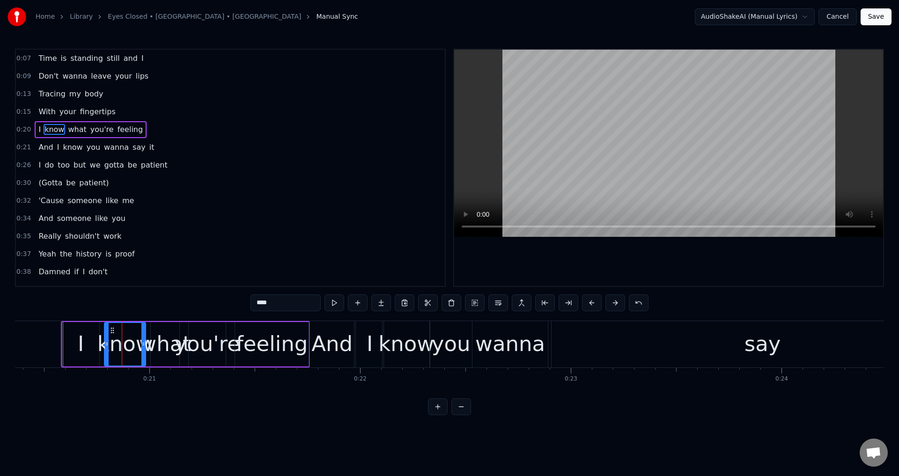
click at [105, 340] on div at bounding box center [107, 344] width 4 height 43
click at [169, 341] on div "what" at bounding box center [165, 344] width 52 height 32
click at [150, 340] on div at bounding box center [151, 344] width 4 height 43
click at [210, 347] on div "you're" at bounding box center [207, 344] width 66 height 32
type input "******"
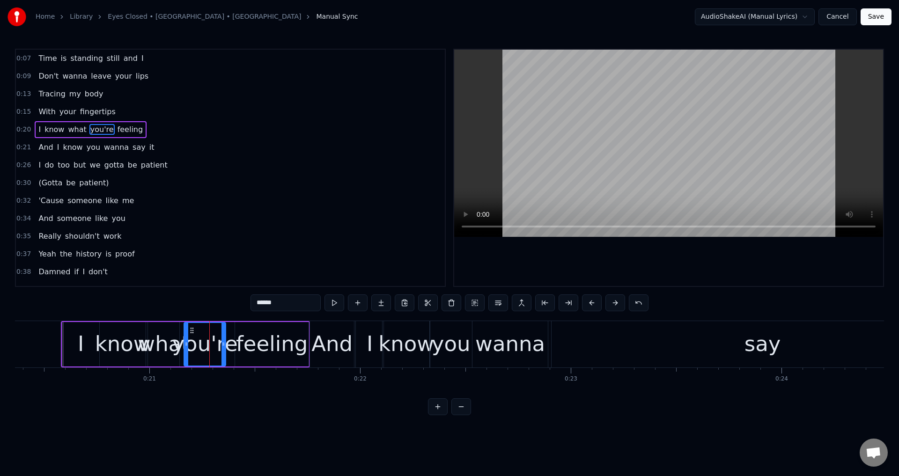
drag, startPoint x: 190, startPoint y: 341, endPoint x: 178, endPoint y: 343, distance: 11.4
click at [185, 343] on icon at bounding box center [187, 343] width 4 height 7
click at [232, 345] on div "I know what you're feeling" at bounding box center [185, 344] width 249 height 46
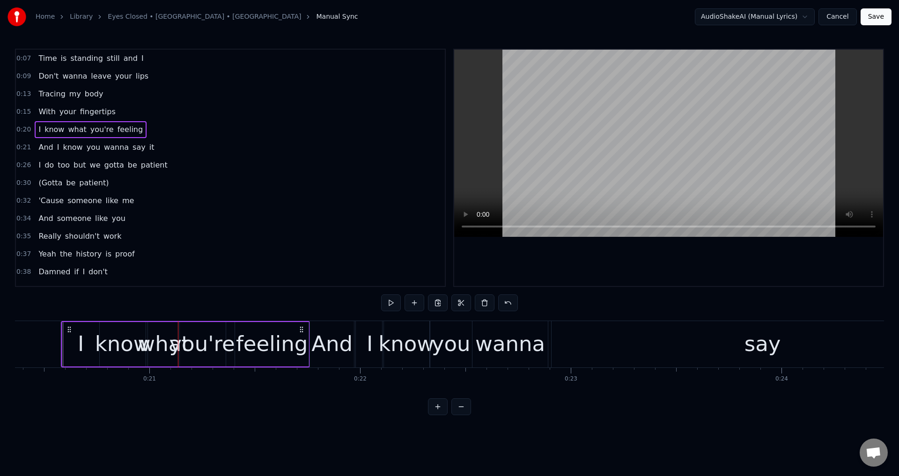
click at [239, 344] on div "feeling" at bounding box center [272, 344] width 74 height 44
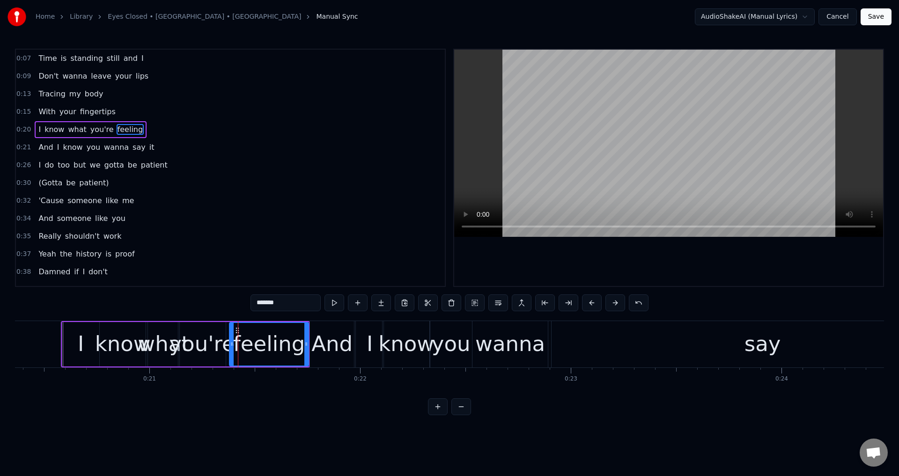
drag, startPoint x: 238, startPoint y: 341, endPoint x: 233, endPoint y: 342, distance: 5.7
click at [233, 342] on icon at bounding box center [232, 343] width 4 height 7
click at [164, 343] on div "what" at bounding box center [164, 344] width 52 height 32
type input "****"
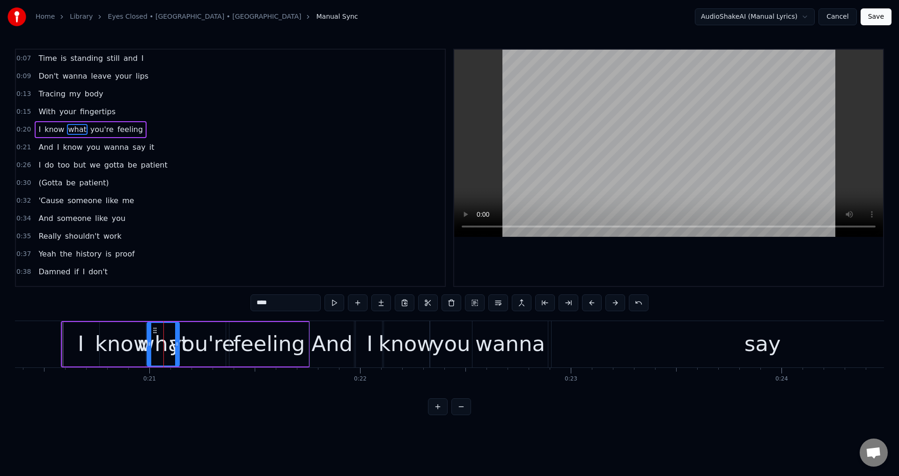
click at [148, 342] on icon at bounding box center [150, 343] width 4 height 7
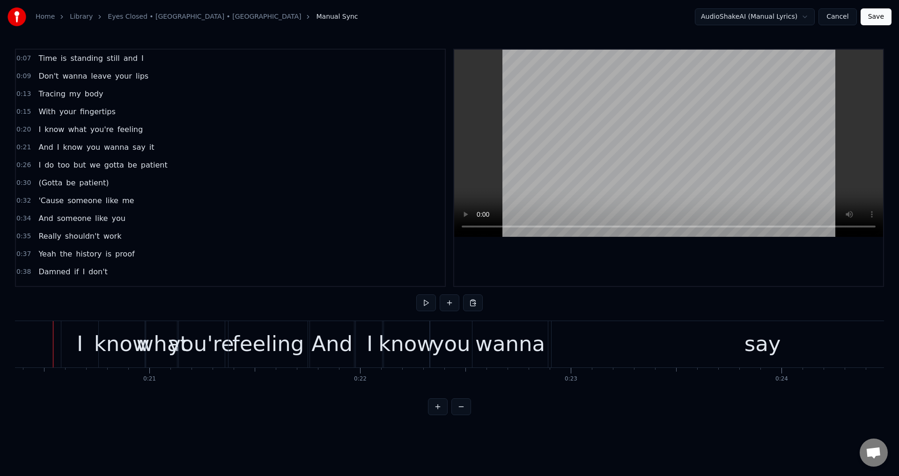
scroll to position [0, 4282]
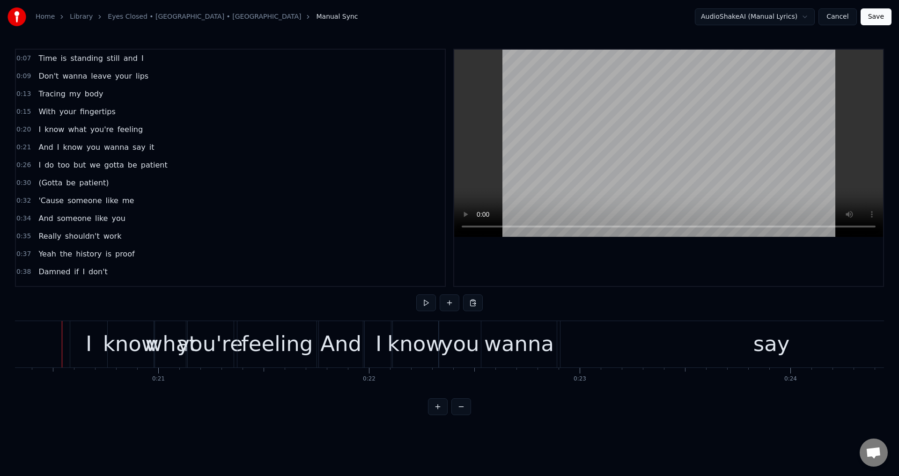
click at [624, 267] on div at bounding box center [668, 168] width 429 height 236
click at [649, 266] on div at bounding box center [668, 168] width 429 height 236
click at [349, 355] on div "And" at bounding box center [340, 344] width 41 height 32
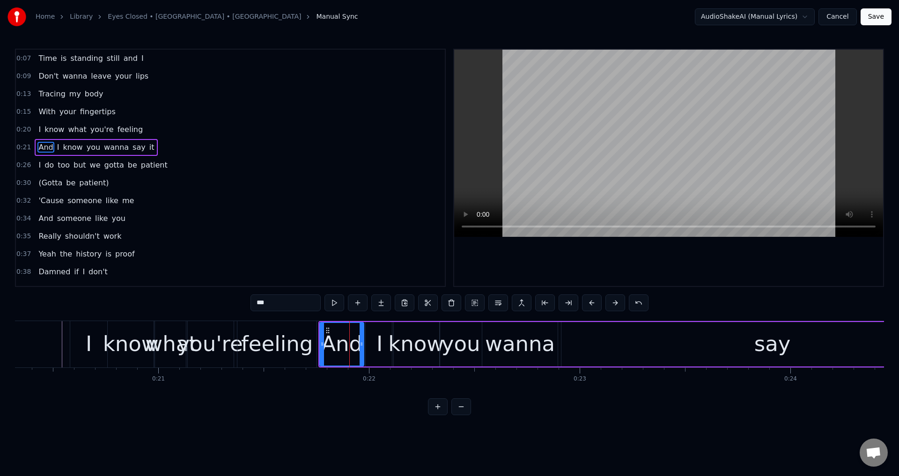
click at [274, 354] on div "feeling" at bounding box center [277, 344] width 72 height 32
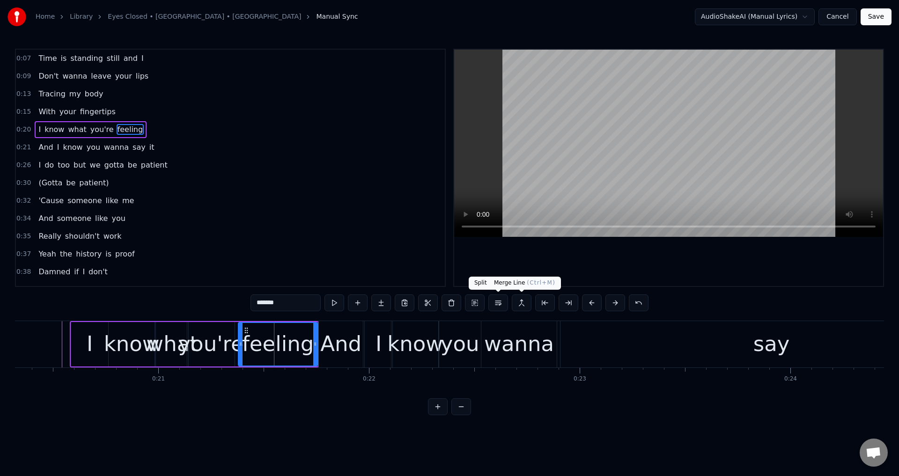
click at [658, 257] on div at bounding box center [668, 168] width 429 height 236
click at [752, 289] on div "0:07 Time is standing still and I 0:09 Don't wanna leave your lips 0:13 Tracing…" at bounding box center [449, 232] width 869 height 367
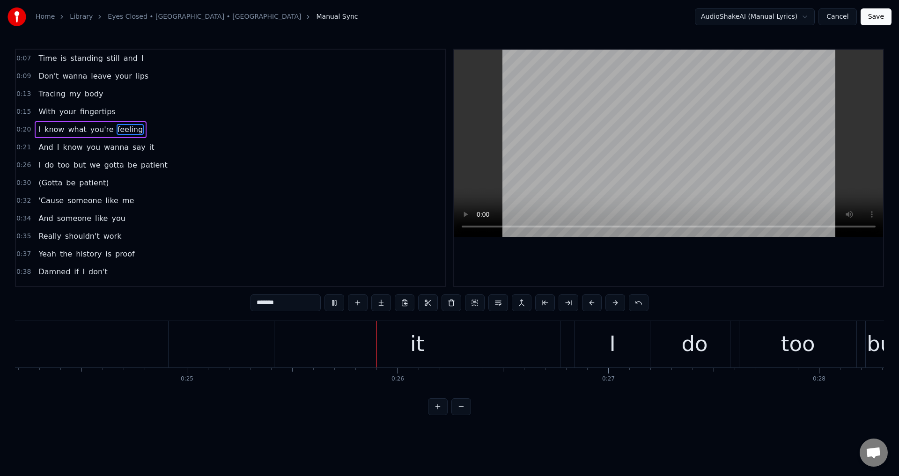
click at [655, 267] on div at bounding box center [668, 168] width 429 height 236
drag, startPoint x: 142, startPoint y: 399, endPoint x: 143, endPoint y: 394, distance: 4.9
click at [143, 394] on div "0:07 Time is standing still and I 0:09 Don't wanna leave your lips 0:13 Tracing…" at bounding box center [449, 232] width 869 height 367
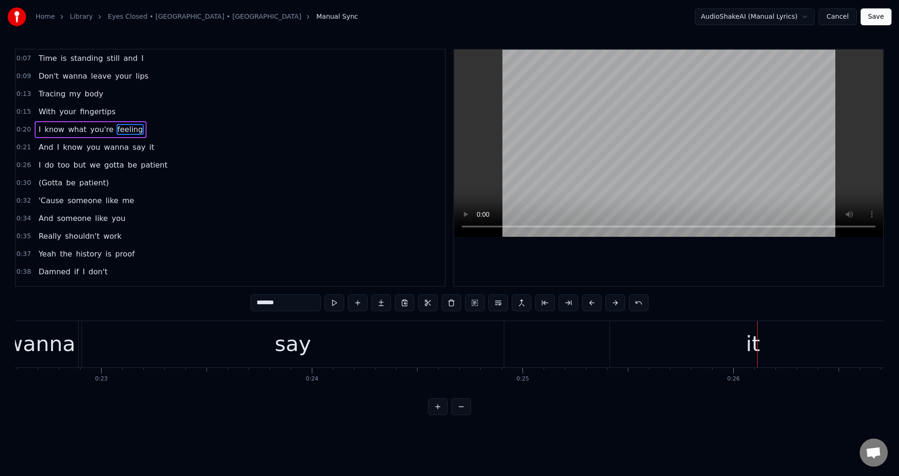
scroll to position [0, 4695]
click at [176, 348] on div "say" at bounding box center [359, 344] width 422 height 46
type input "***"
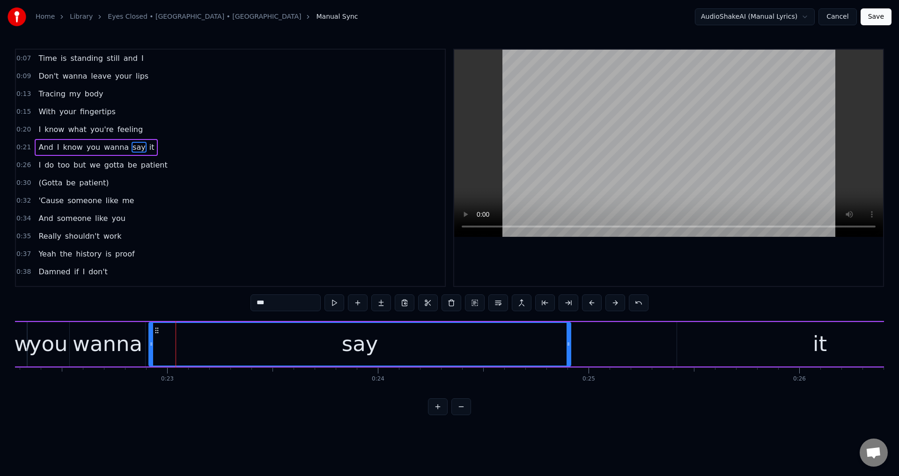
click at [652, 264] on div at bounding box center [668, 168] width 429 height 236
click at [658, 256] on div at bounding box center [668, 168] width 429 height 236
click at [570, 342] on div "say" at bounding box center [359, 344] width 423 height 44
drag, startPoint x: 569, startPoint y: 339, endPoint x: 379, endPoint y: 342, distance: 190.2
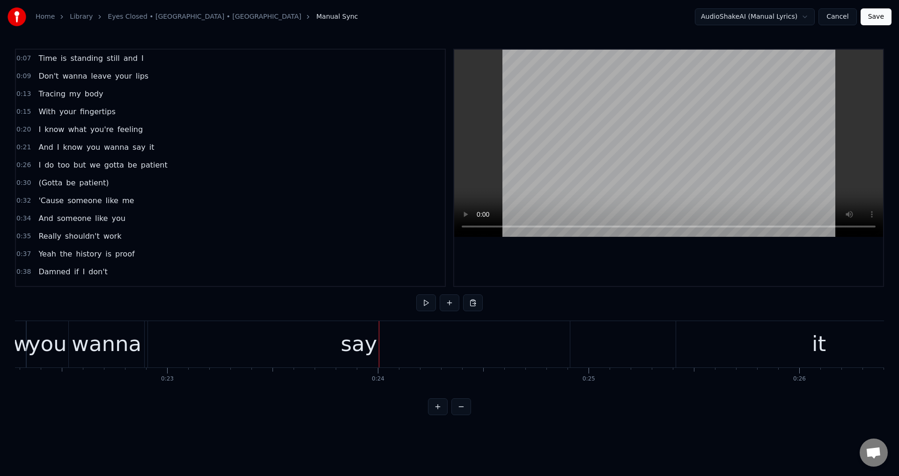
click at [572, 339] on div "And I know you wanna say it" at bounding box center [435, 344] width 1058 height 46
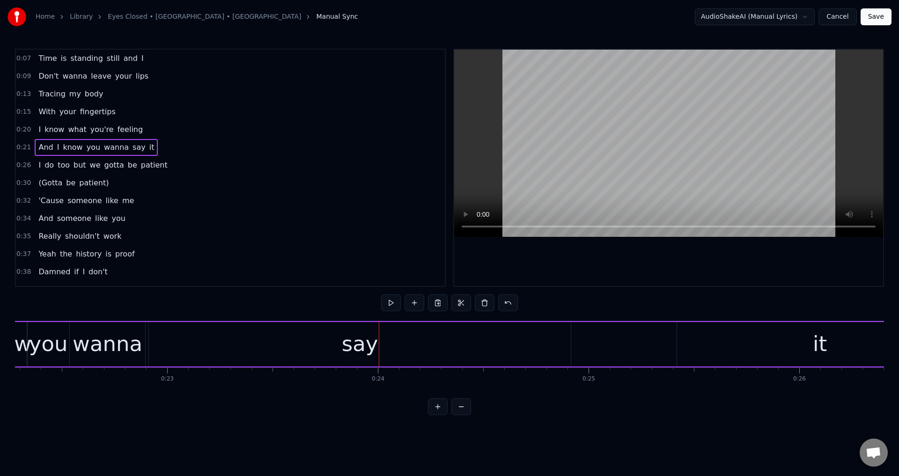
click at [560, 339] on div "say" at bounding box center [360, 344] width 422 height 44
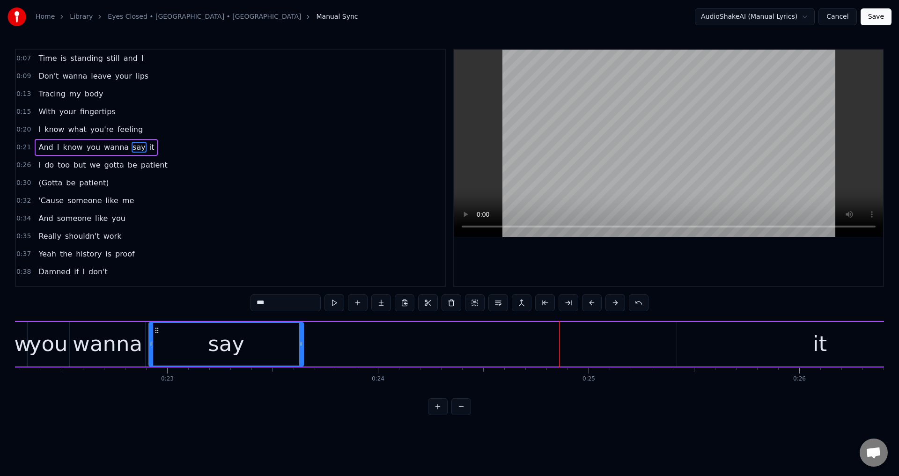
drag, startPoint x: 570, startPoint y: 339, endPoint x: 496, endPoint y: 347, distance: 74.0
click at [301, 347] on div at bounding box center [301, 344] width 4 height 43
click at [742, 362] on div "it" at bounding box center [820, 344] width 286 height 44
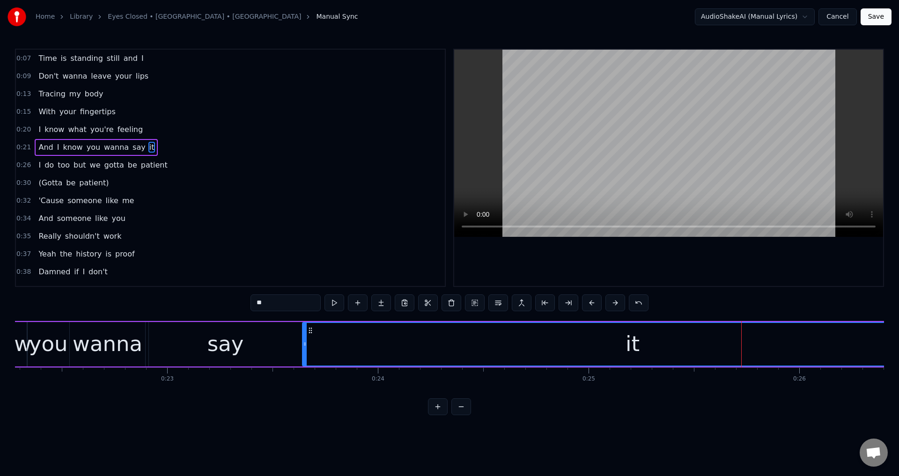
drag, startPoint x: 679, startPoint y: 345, endPoint x: 303, endPoint y: 355, distance: 375.3
click at [303, 355] on div at bounding box center [305, 344] width 4 height 43
click at [190, 339] on div "say" at bounding box center [225, 344] width 153 height 44
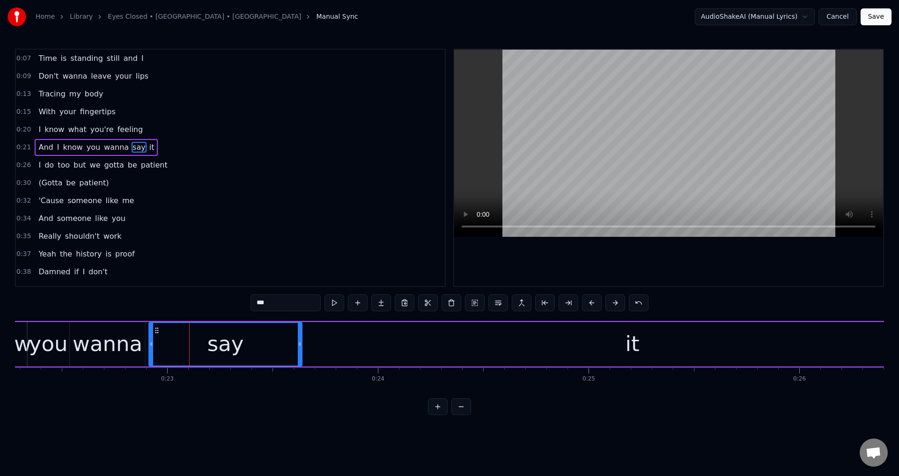
click at [775, 251] on div at bounding box center [668, 168] width 429 height 236
click at [755, 253] on div at bounding box center [668, 168] width 429 height 236
click at [253, 349] on div "say" at bounding box center [225, 344] width 152 height 43
drag, startPoint x: 300, startPoint y: 340, endPoint x: 293, endPoint y: 340, distance: 6.6
click at [298, 340] on div at bounding box center [300, 344] width 4 height 43
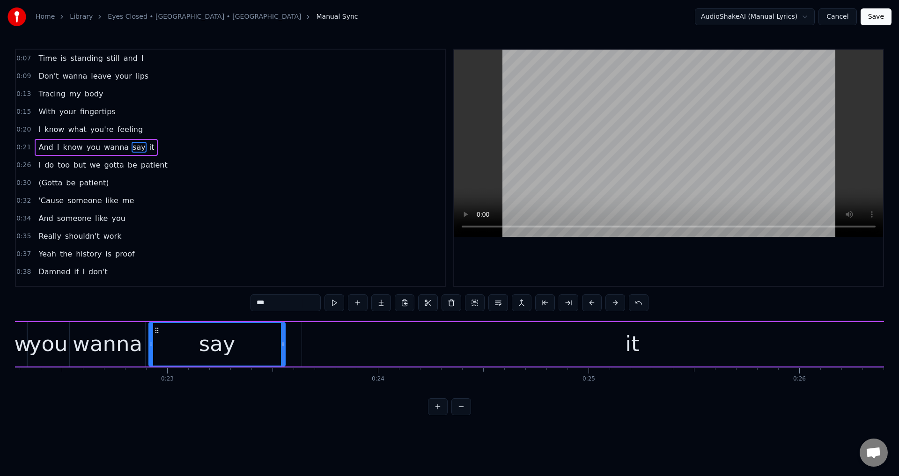
click at [317, 340] on div "it" at bounding box center [632, 344] width 661 height 44
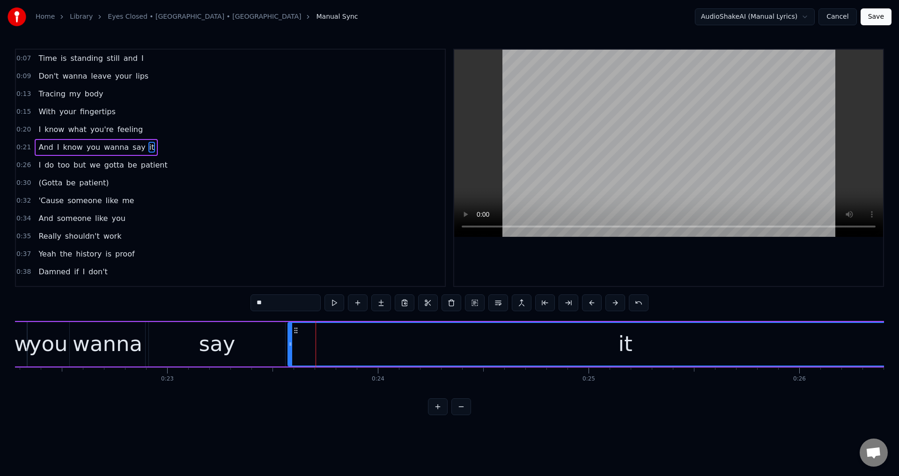
drag, startPoint x: 306, startPoint y: 336, endPoint x: 289, endPoint y: 337, distance: 16.4
click at [289, 337] on div at bounding box center [290, 344] width 4 height 43
click at [206, 341] on div "say" at bounding box center [217, 344] width 37 height 32
type input "***"
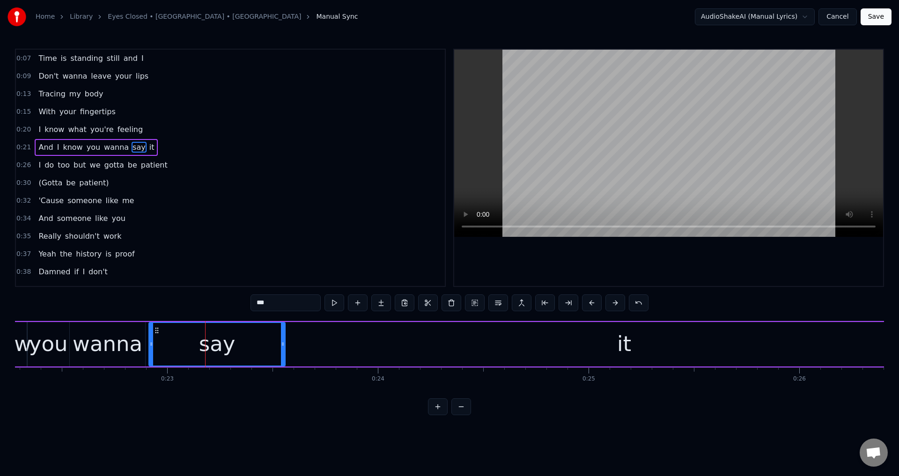
click at [621, 268] on div at bounding box center [668, 168] width 429 height 236
click at [623, 258] on div at bounding box center [668, 168] width 429 height 236
click at [547, 259] on div at bounding box center [668, 168] width 429 height 236
click at [569, 306] on button at bounding box center [569, 303] width 20 height 17
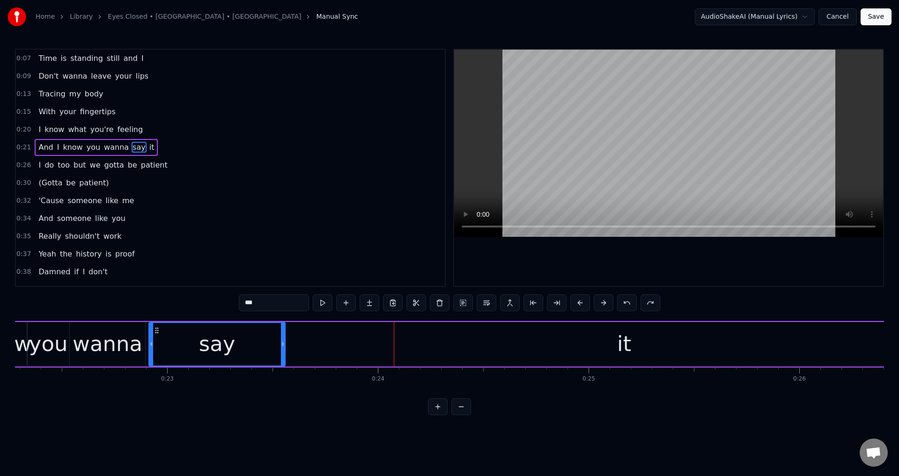
click at [480, 344] on div "it" at bounding box center [624, 344] width 677 height 44
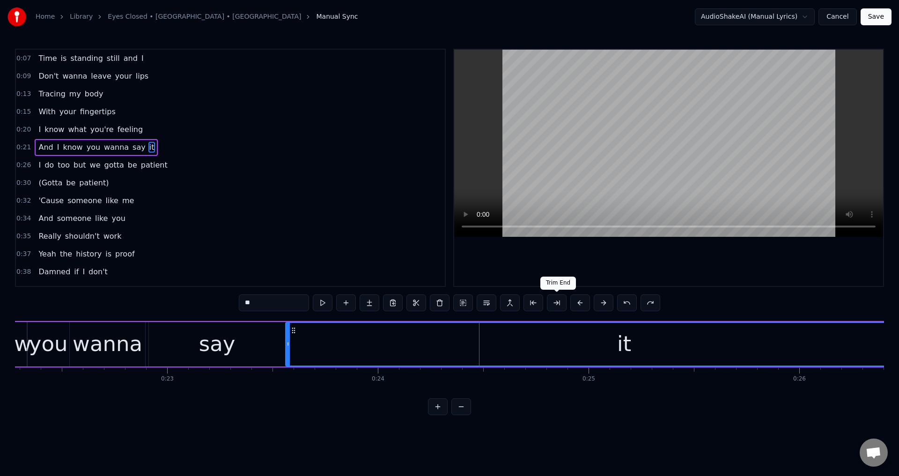
click at [561, 307] on button at bounding box center [557, 303] width 20 height 17
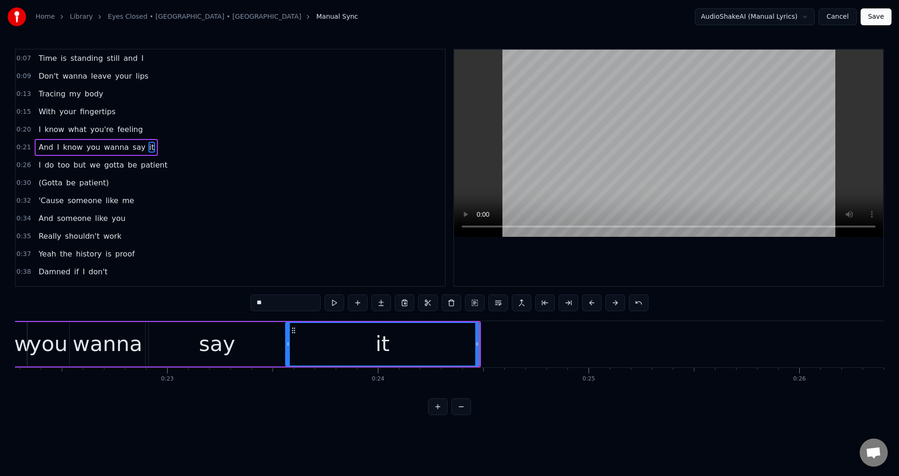
click at [172, 353] on div "say" at bounding box center [217, 344] width 136 height 44
type input "***"
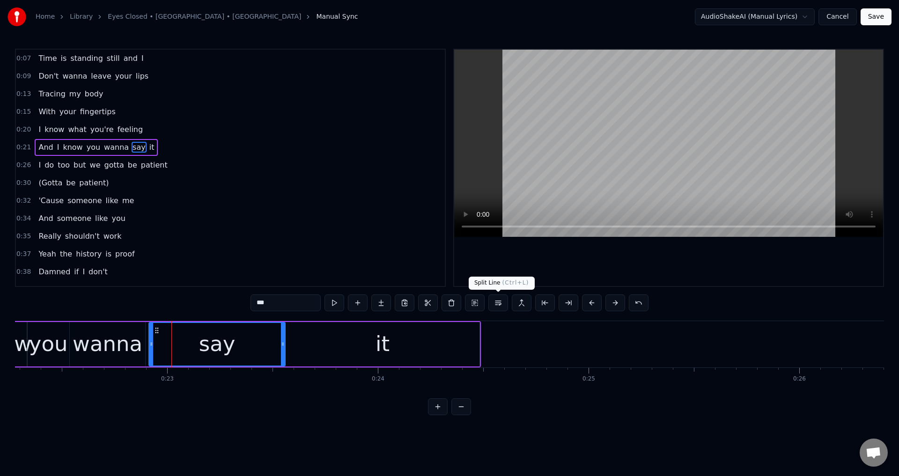
click at [554, 274] on div at bounding box center [668, 168] width 429 height 236
click at [566, 267] on div at bounding box center [668, 168] width 429 height 236
click at [197, 351] on div "say" at bounding box center [216, 344] width 135 height 43
click at [547, 245] on div at bounding box center [668, 168] width 429 height 236
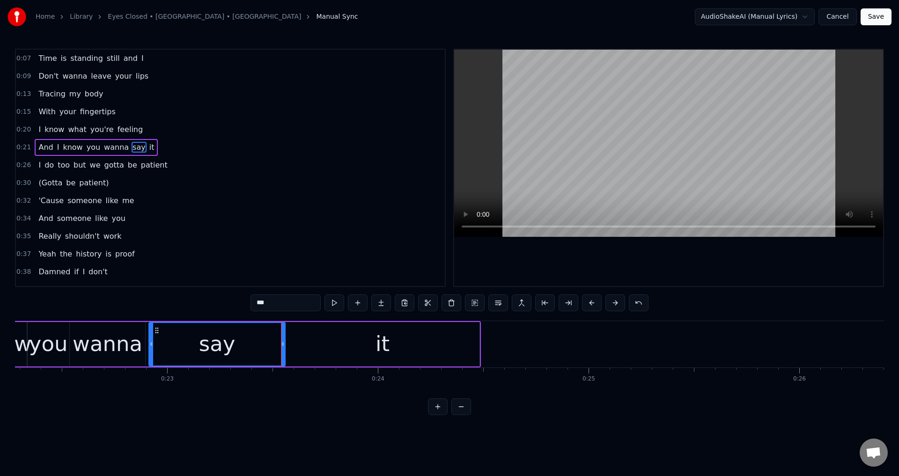
drag, startPoint x: 285, startPoint y: 352, endPoint x: 279, endPoint y: 352, distance: 6.1
click at [279, 352] on div "say" at bounding box center [216, 344] width 137 height 44
drag, startPoint x: 285, startPoint y: 351, endPoint x: 278, endPoint y: 351, distance: 7.0
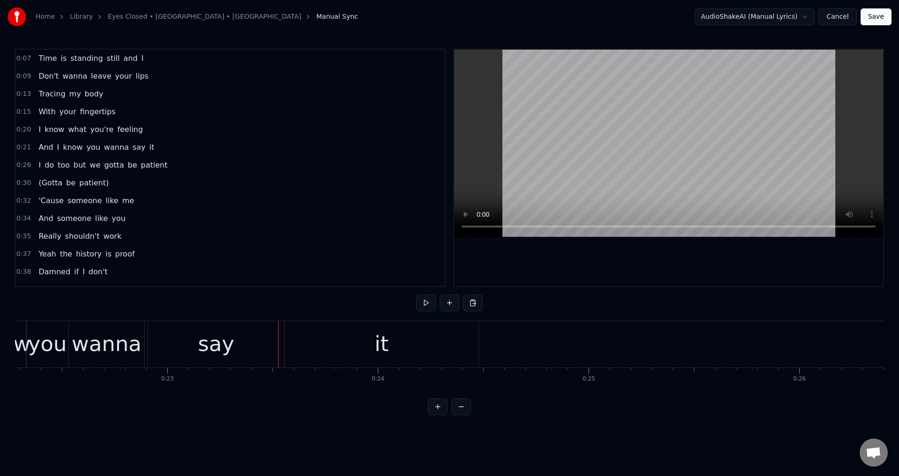
click at [281, 351] on div "say" at bounding box center [216, 344] width 136 height 46
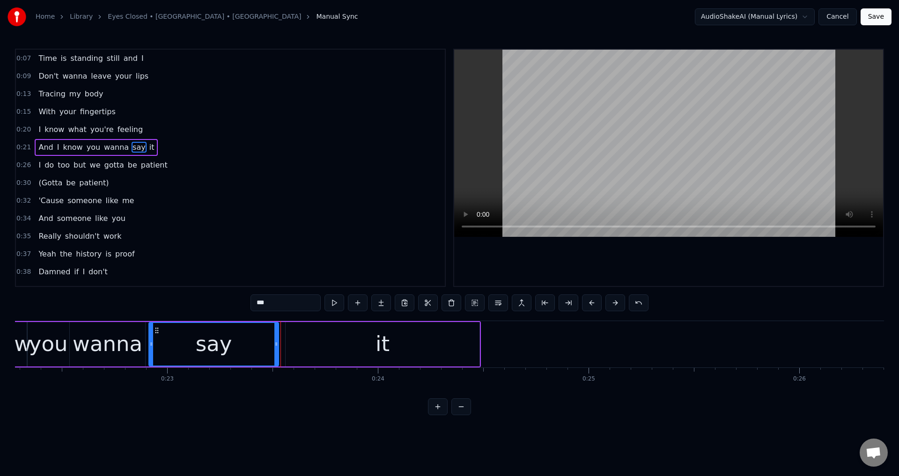
drag, startPoint x: 284, startPoint y: 345, endPoint x: 278, endPoint y: 345, distance: 6.6
click at [276, 345] on icon at bounding box center [276, 343] width 4 height 7
click at [288, 347] on div "it" at bounding box center [383, 344] width 194 height 44
type input "**"
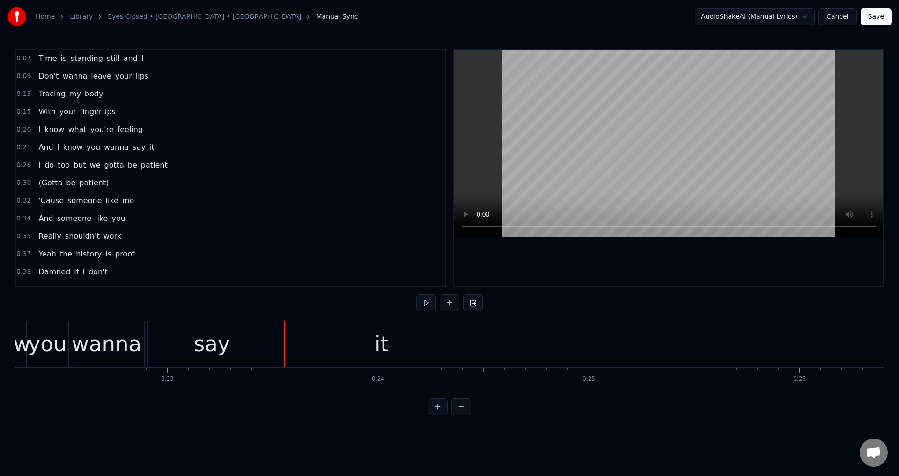
click at [287, 341] on div "it" at bounding box center [382, 344] width 194 height 46
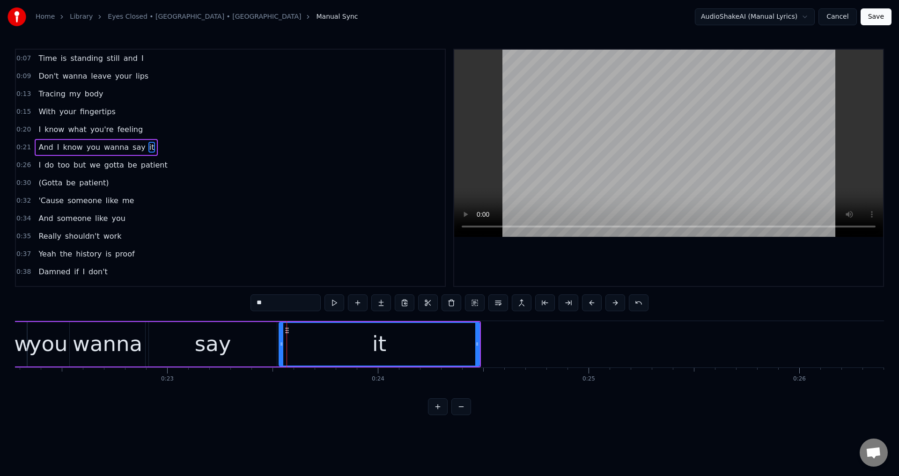
drag, startPoint x: 288, startPoint y: 336, endPoint x: 279, endPoint y: 334, distance: 9.6
click at [280, 334] on div at bounding box center [282, 344] width 4 height 43
click at [156, 332] on div "say" at bounding box center [213, 344] width 128 height 44
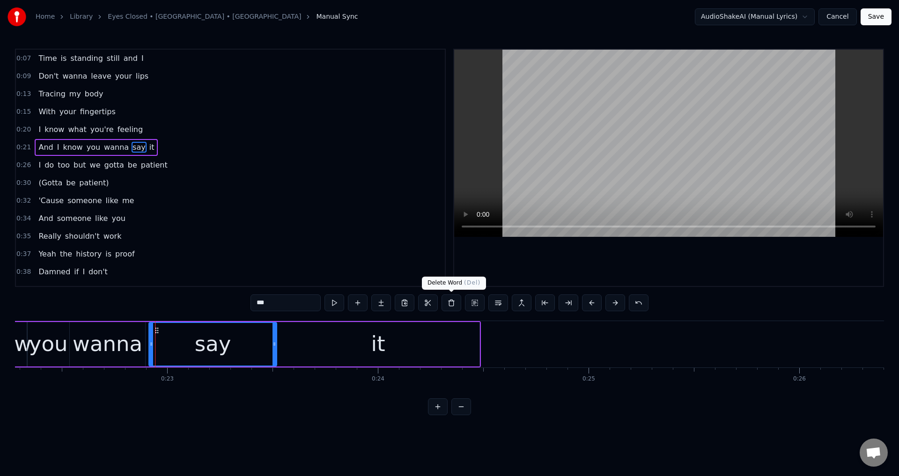
click at [628, 274] on div at bounding box center [668, 168] width 429 height 236
click at [627, 265] on div at bounding box center [668, 168] width 429 height 236
click at [427, 359] on div "it" at bounding box center [378, 344] width 203 height 44
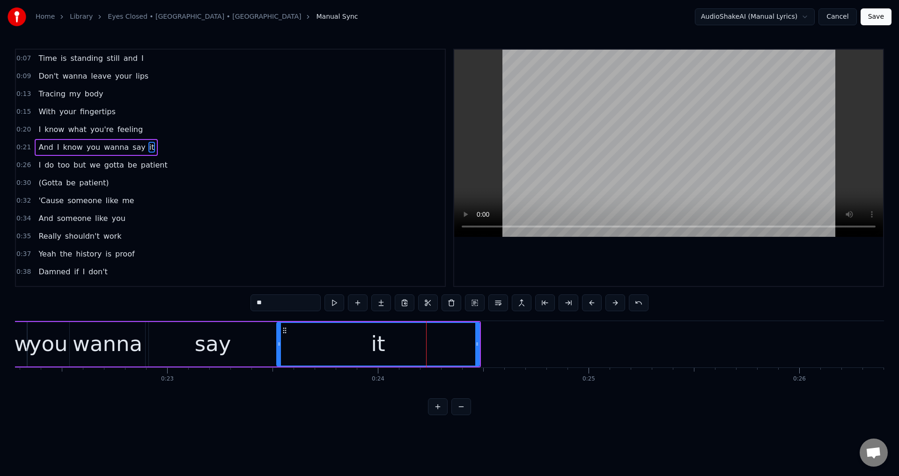
click at [366, 349] on div "it" at bounding box center [378, 344] width 202 height 43
click at [572, 299] on button at bounding box center [569, 303] width 20 height 17
click at [163, 352] on div "say" at bounding box center [213, 344] width 128 height 44
type input "***"
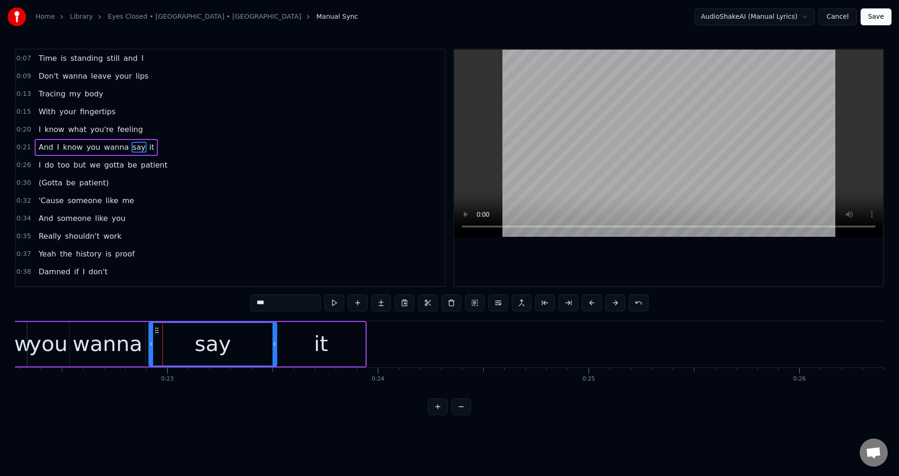
click at [678, 237] on div at bounding box center [668, 168] width 429 height 236
click at [679, 246] on div at bounding box center [668, 168] width 429 height 236
drag, startPoint x: 273, startPoint y: 341, endPoint x: 266, endPoint y: 340, distance: 6.8
click at [265, 339] on div at bounding box center [267, 344] width 4 height 43
click at [276, 342] on div "And I know you wanna say it" at bounding box center [136, 344] width 461 height 46
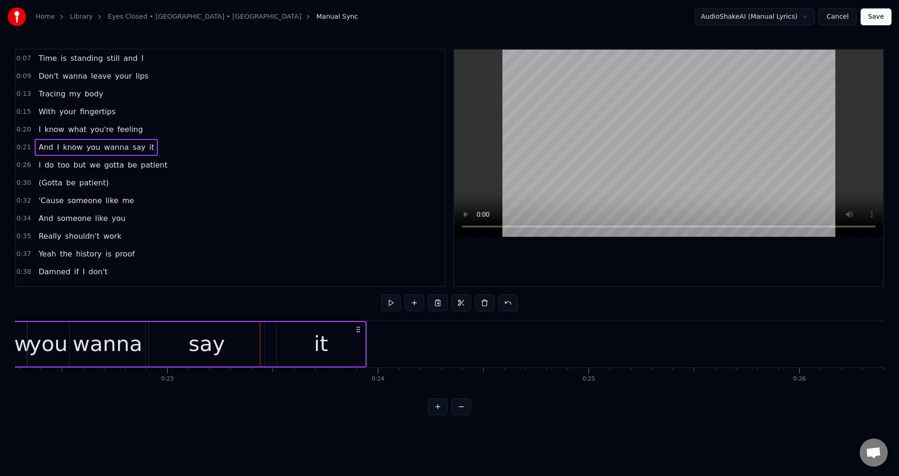
click at [284, 342] on div "it" at bounding box center [321, 344] width 89 height 44
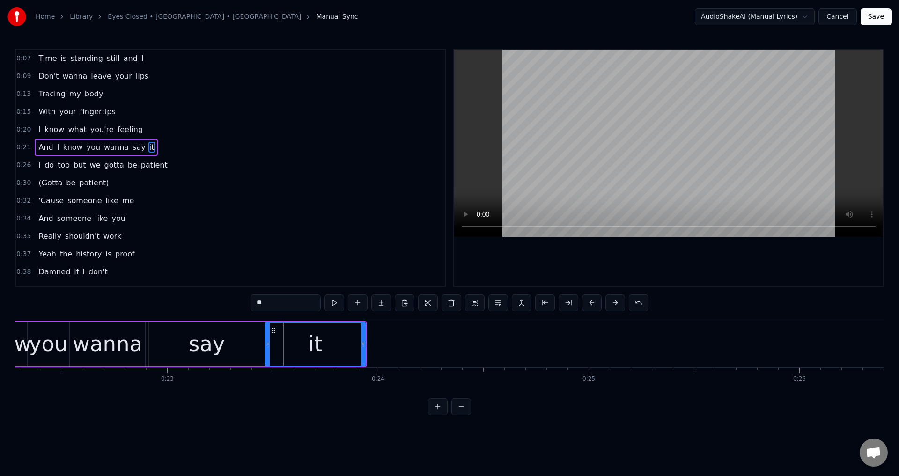
drag, startPoint x: 279, startPoint y: 339, endPoint x: 261, endPoint y: 334, distance: 18.3
click at [266, 335] on div at bounding box center [268, 344] width 4 height 43
click at [199, 340] on div "say" at bounding box center [207, 344] width 37 height 32
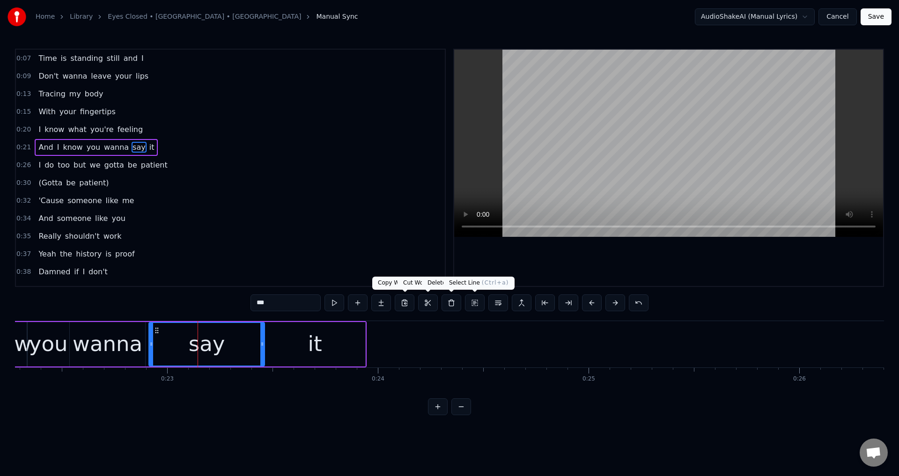
click at [512, 280] on div at bounding box center [668, 168] width 429 height 236
click at [158, 355] on div "say" at bounding box center [206, 344] width 115 height 43
click at [594, 248] on div at bounding box center [668, 168] width 429 height 236
click at [599, 241] on div at bounding box center [668, 168] width 429 height 236
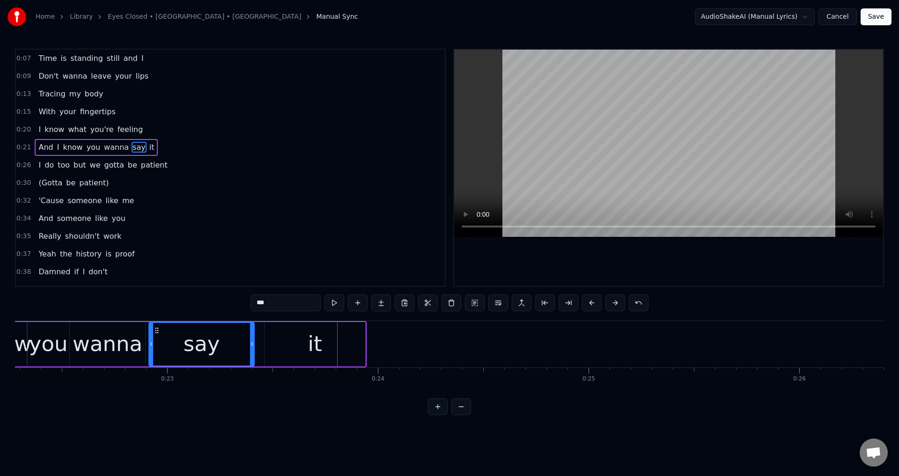
drag, startPoint x: 263, startPoint y: 347, endPoint x: 252, endPoint y: 346, distance: 10.3
click at [252, 346] on icon at bounding box center [252, 343] width 4 height 7
click at [267, 349] on div "it" at bounding box center [315, 344] width 101 height 44
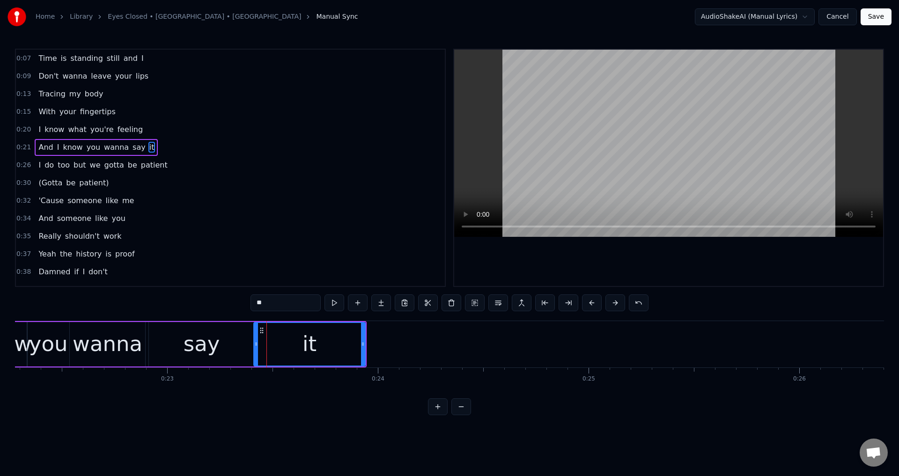
drag, startPoint x: 268, startPoint y: 344, endPoint x: 229, endPoint y: 339, distance: 40.1
click at [257, 343] on icon at bounding box center [256, 343] width 4 height 7
click at [188, 338] on div "say" at bounding box center [202, 344] width 37 height 32
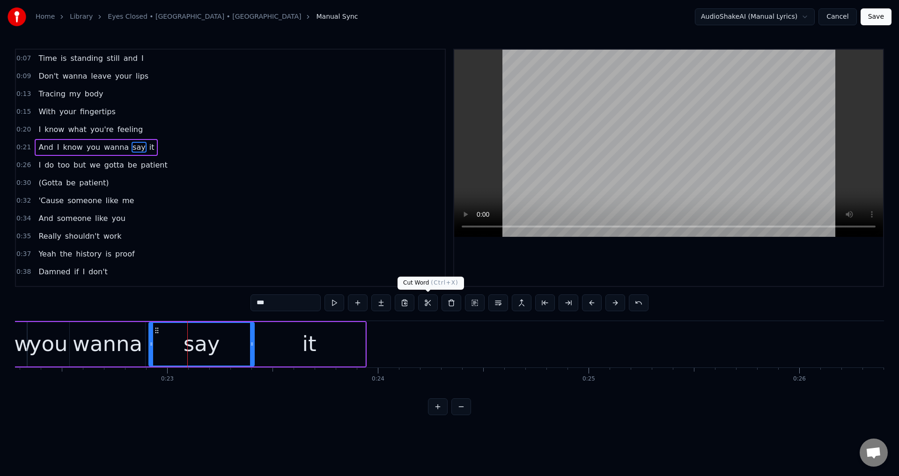
click at [495, 296] on button at bounding box center [498, 303] width 20 height 17
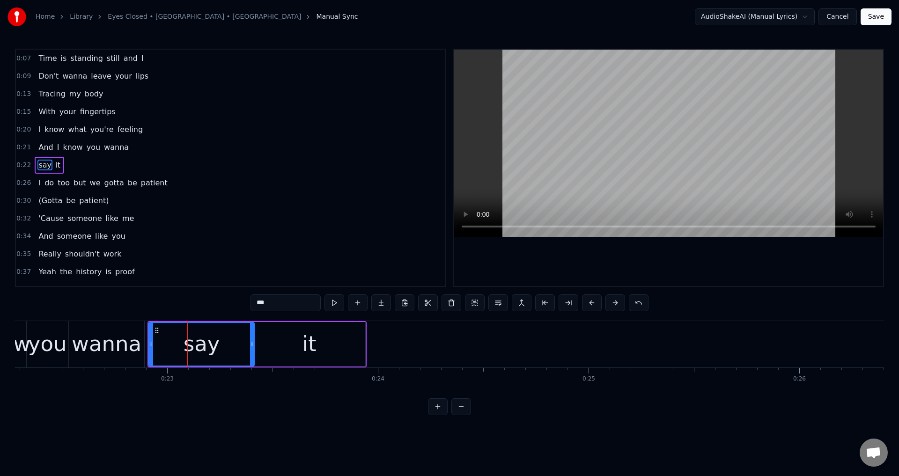
click at [503, 277] on div at bounding box center [668, 168] width 429 height 236
click at [506, 266] on div at bounding box center [668, 168] width 429 height 236
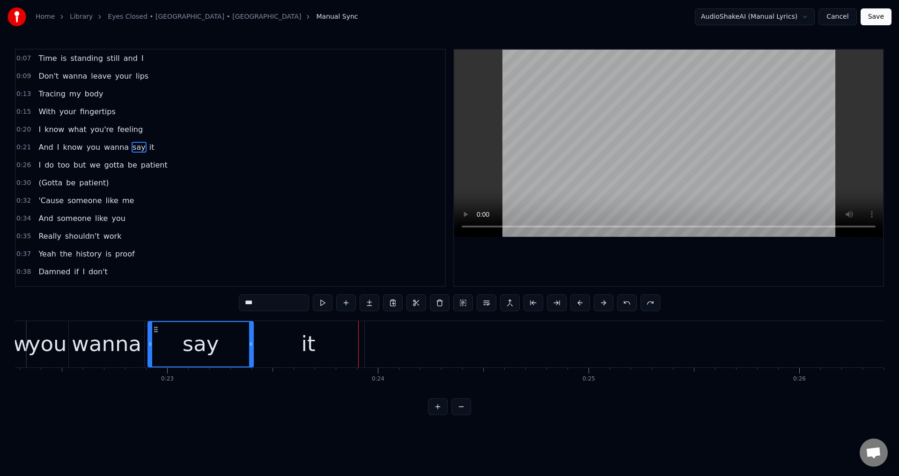
drag, startPoint x: 120, startPoint y: 347, endPoint x: 162, endPoint y: 321, distance: 49.6
click at [119, 347] on div "wanna" at bounding box center [107, 344] width 70 height 32
type input "*****"
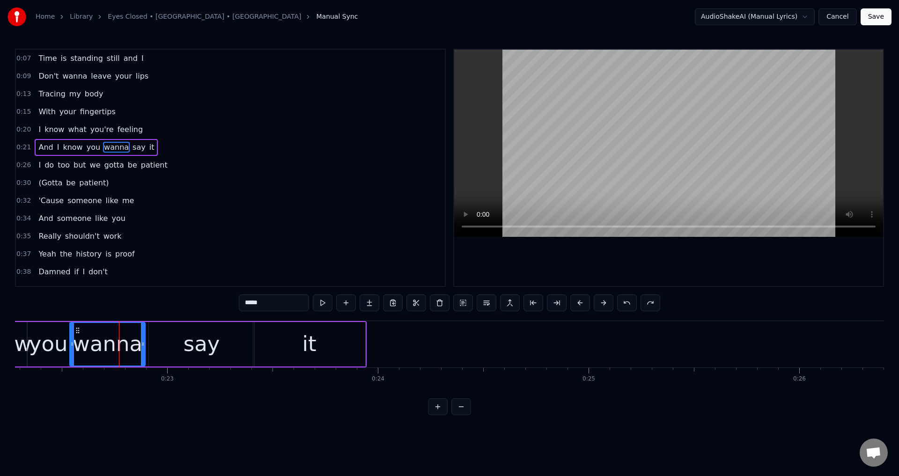
click at [642, 246] on div at bounding box center [668, 168] width 429 height 236
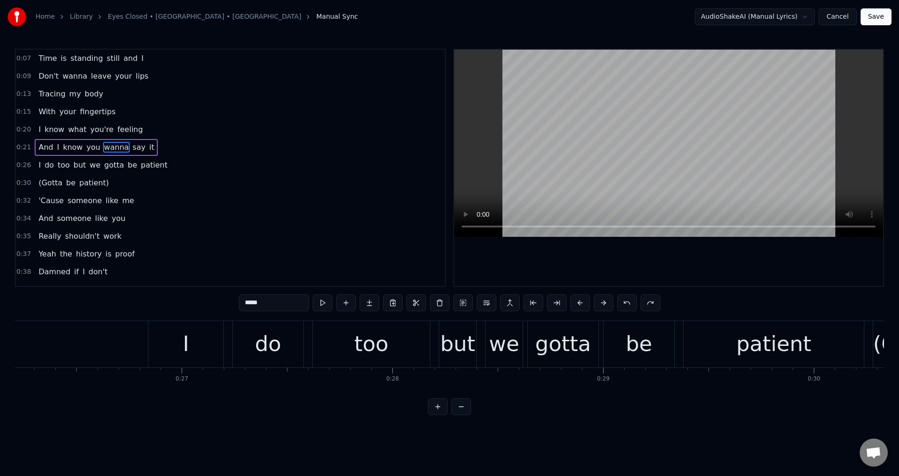
scroll to position [0, 18093]
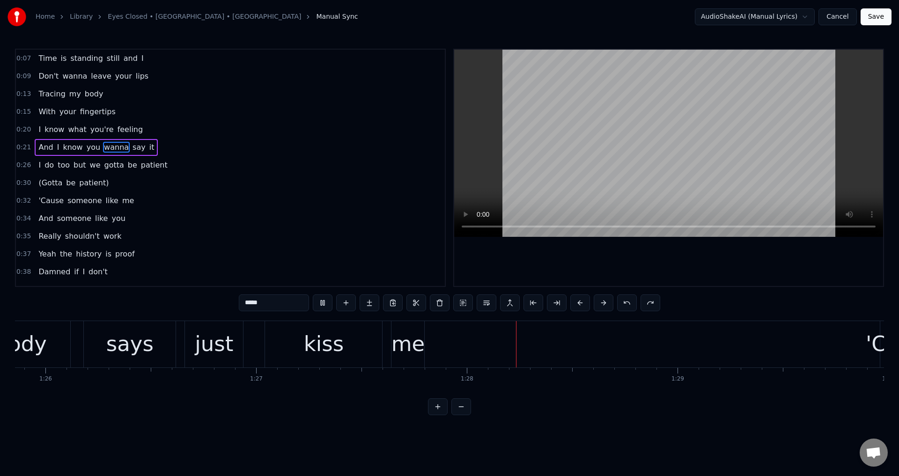
click at [38, 171] on div "I do too but we gotta be patient" at bounding box center [103, 165] width 136 height 17
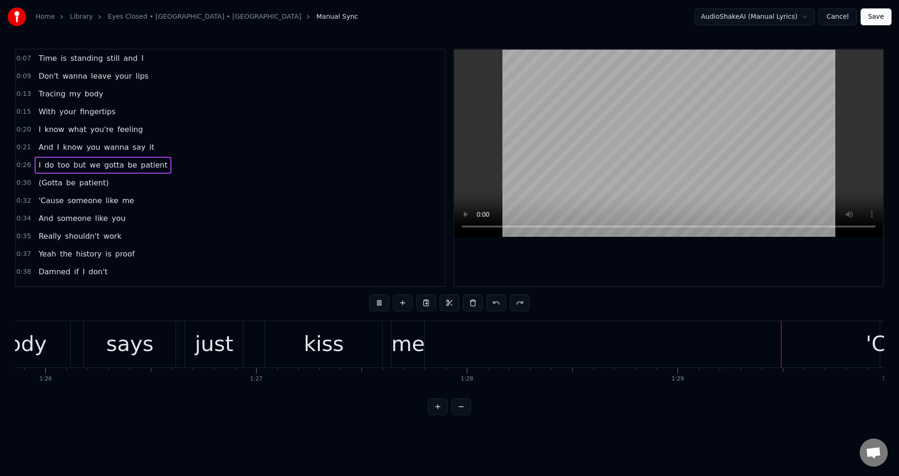
click at [37, 164] on span "I" at bounding box center [39, 165] width 4 height 11
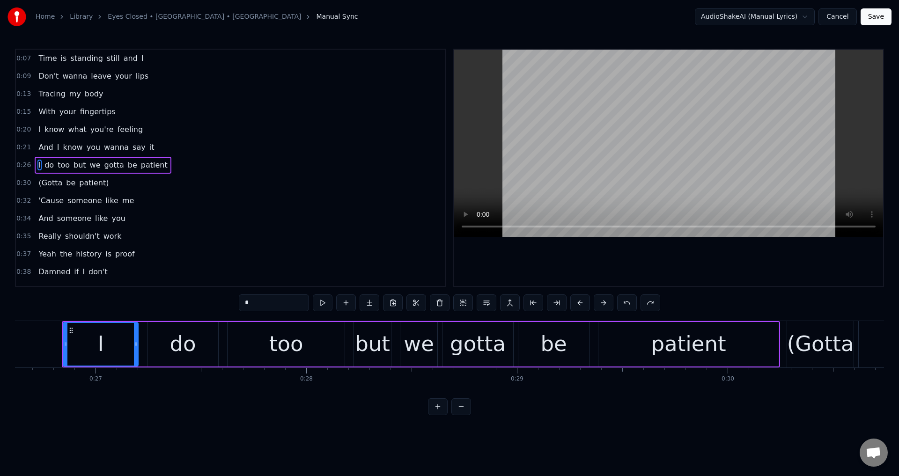
click at [600, 263] on div at bounding box center [668, 168] width 429 height 236
click at [601, 256] on div at bounding box center [668, 168] width 429 height 236
click at [225, 335] on div "I do too but we gotta be patient" at bounding box center [421, 344] width 718 height 46
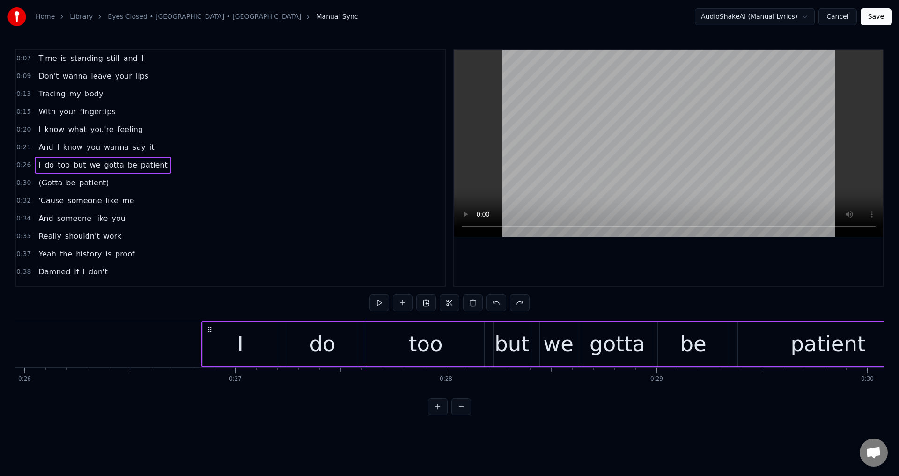
scroll to position [0, 5447]
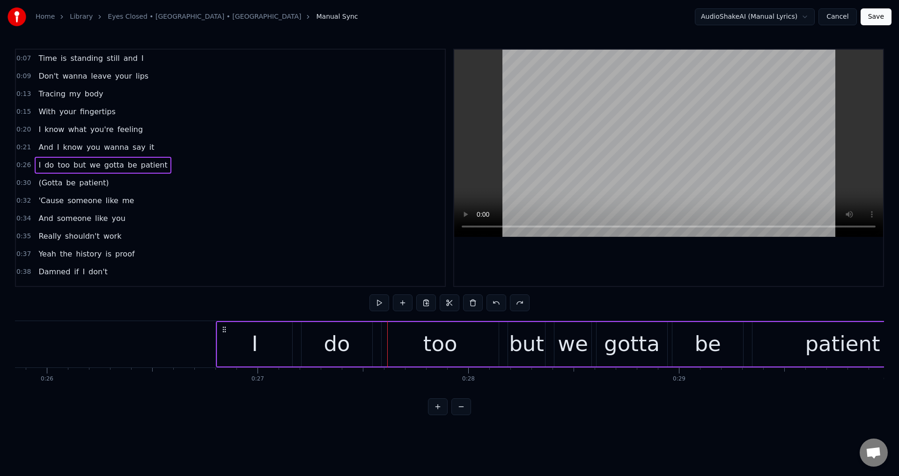
drag, startPoint x: 232, startPoint y: 328, endPoint x: 218, endPoint y: 333, distance: 14.8
click at [222, 331] on icon at bounding box center [224, 329] width 7 height 7
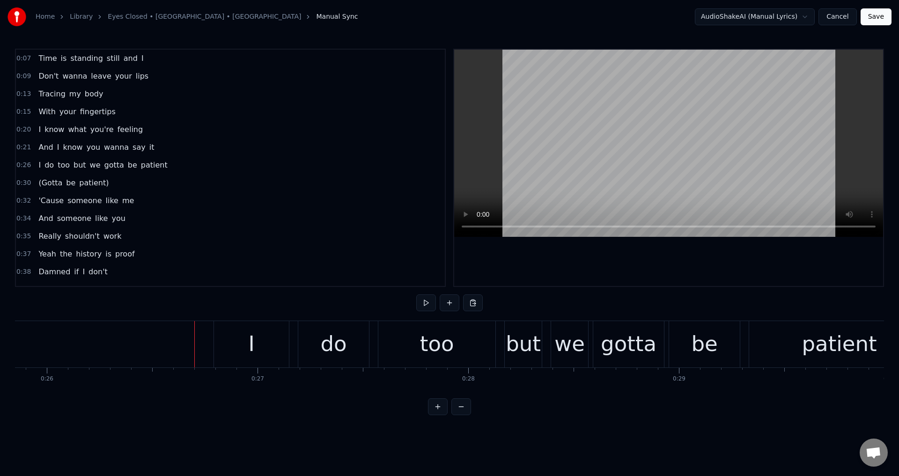
click at [660, 262] on div at bounding box center [668, 168] width 429 height 236
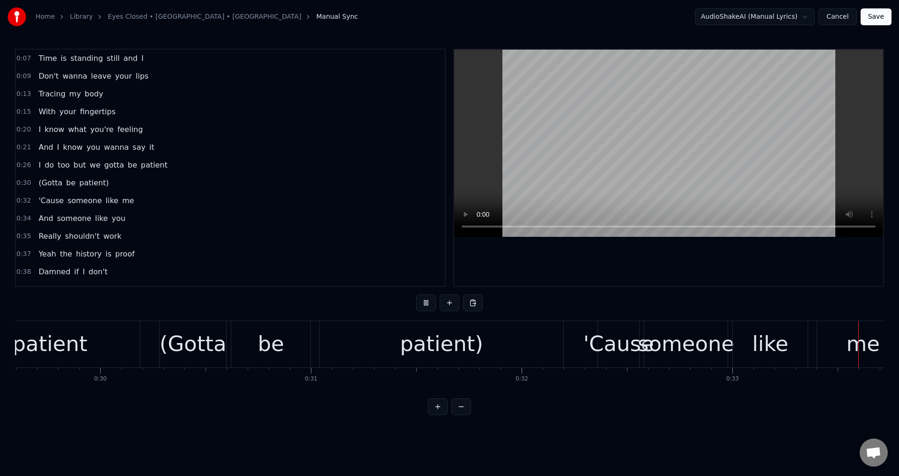
scroll to position [0, 7020]
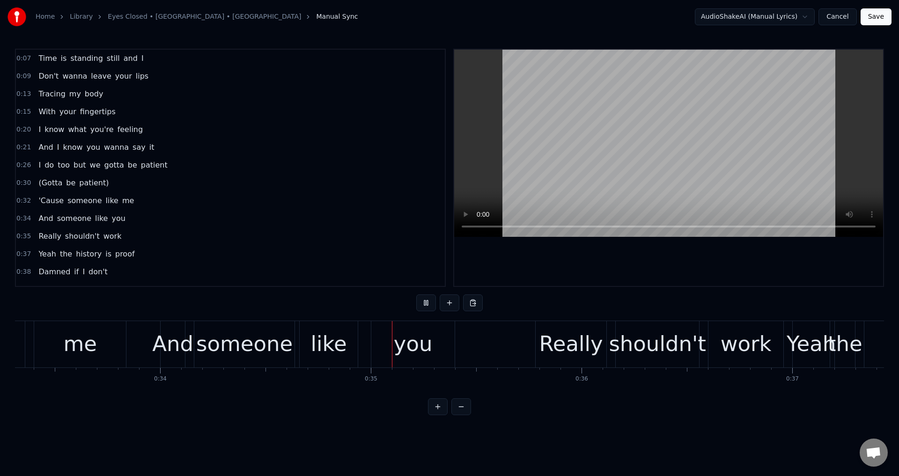
click at [661, 261] on div at bounding box center [668, 168] width 429 height 236
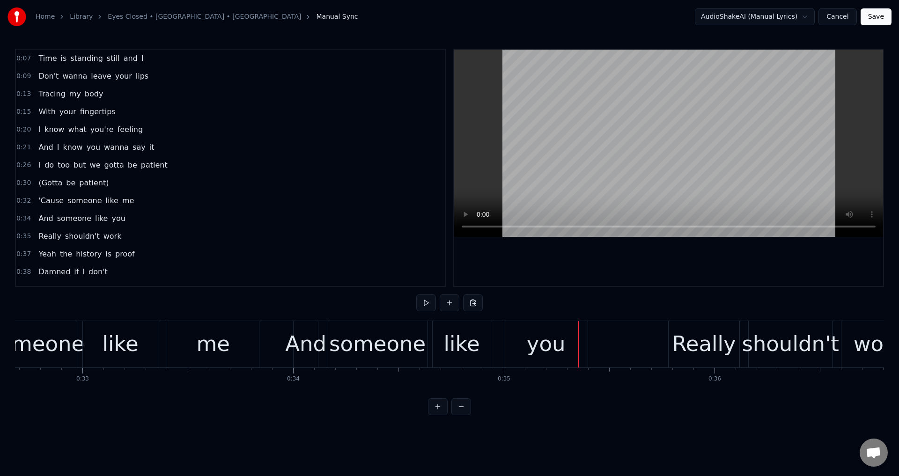
scroll to position [0, 6843]
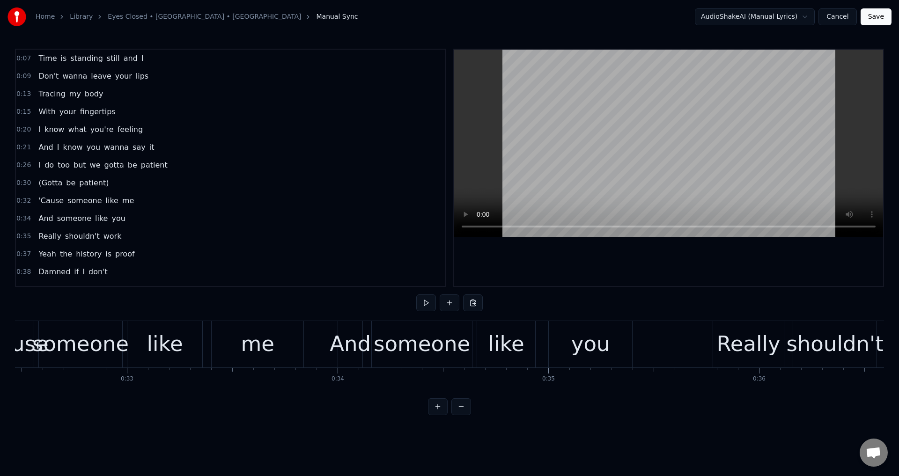
click at [208, 343] on div "'Cause someone like me" at bounding box center [149, 344] width 314 height 46
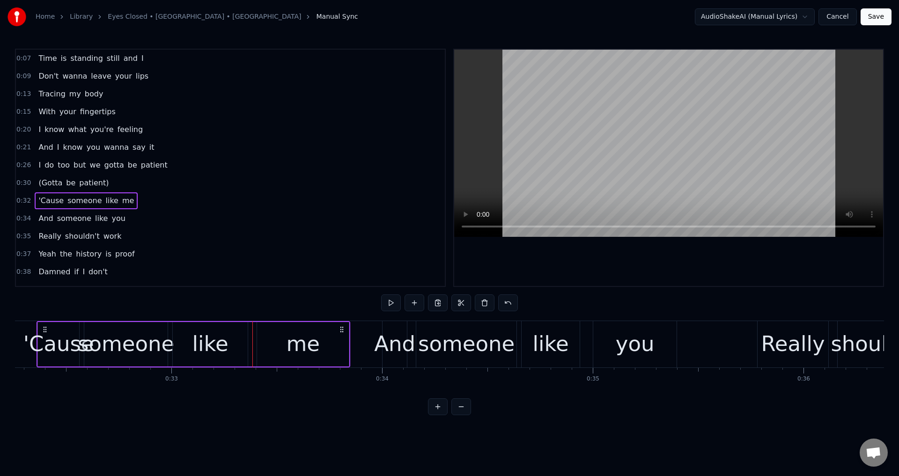
scroll to position [0, 6754]
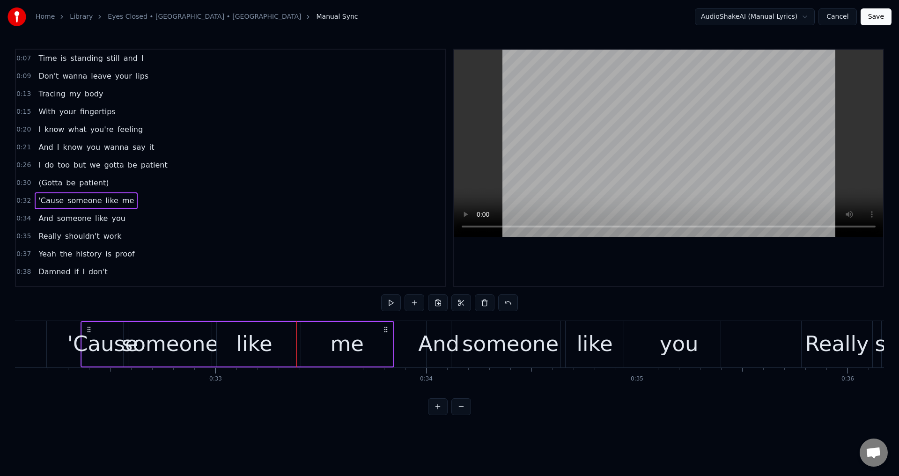
click at [94, 333] on div "'Cause" at bounding box center [102, 344] width 71 height 32
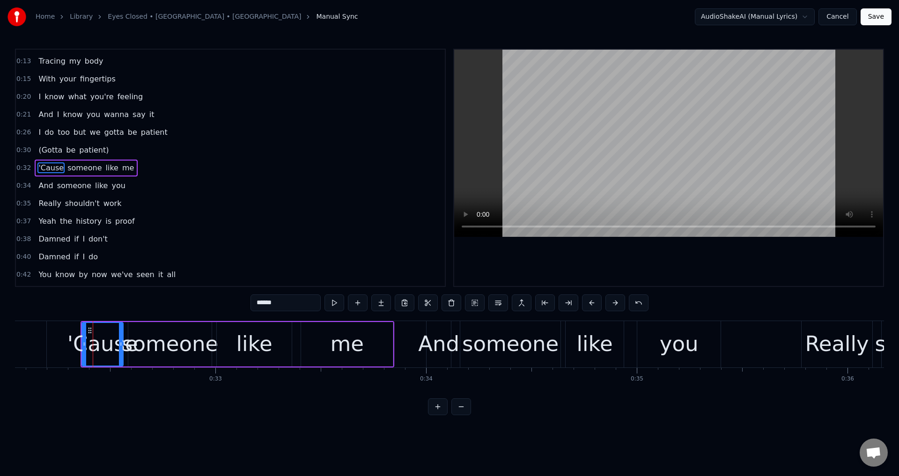
click at [125, 336] on div "'Cause" at bounding box center [102, 344] width 71 height 32
click at [214, 337] on div "'Cause someone like me" at bounding box center [238, 344] width 314 height 46
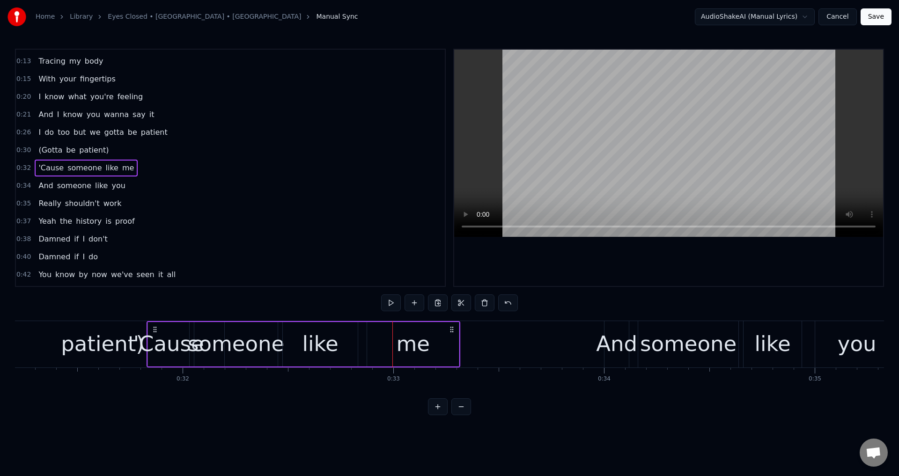
scroll to position [0, 6575]
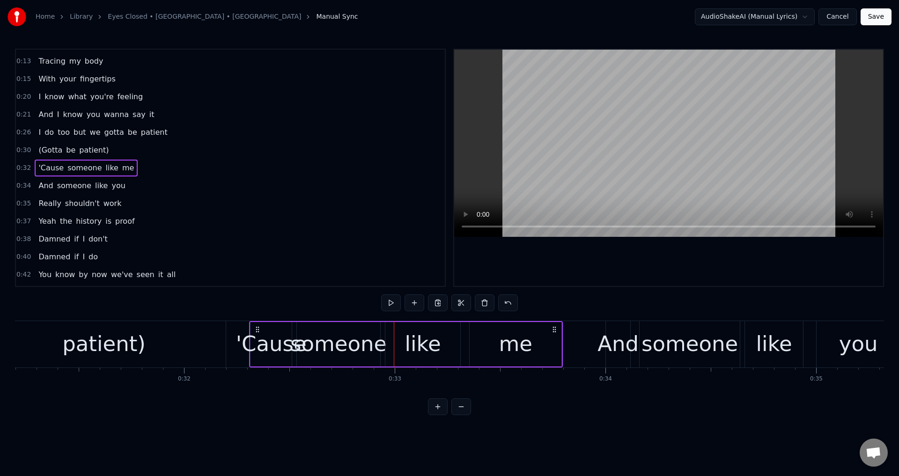
drag, startPoint x: 90, startPoint y: 331, endPoint x: 260, endPoint y: 346, distance: 170.2
click at [259, 348] on div "'Cause someone like me" at bounding box center [406, 344] width 314 height 46
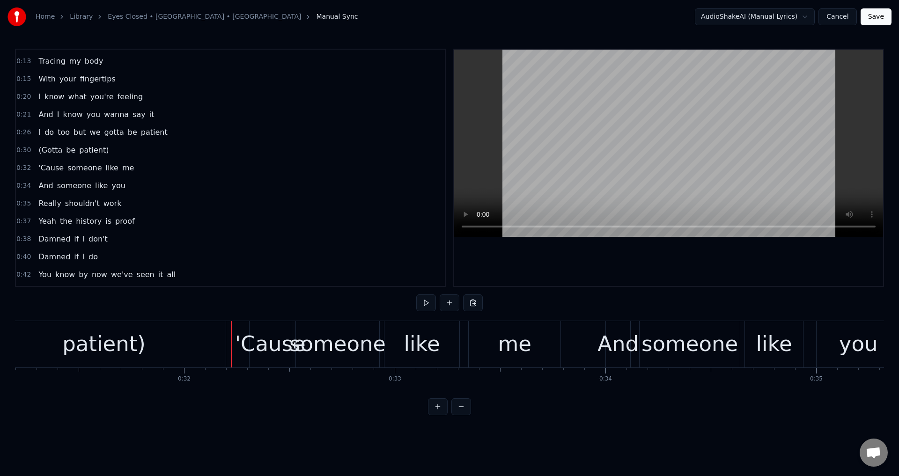
click at [563, 263] on div at bounding box center [668, 168] width 429 height 236
click at [658, 279] on div at bounding box center [668, 168] width 429 height 236
click at [636, 347] on div "And" at bounding box center [618, 344] width 41 height 32
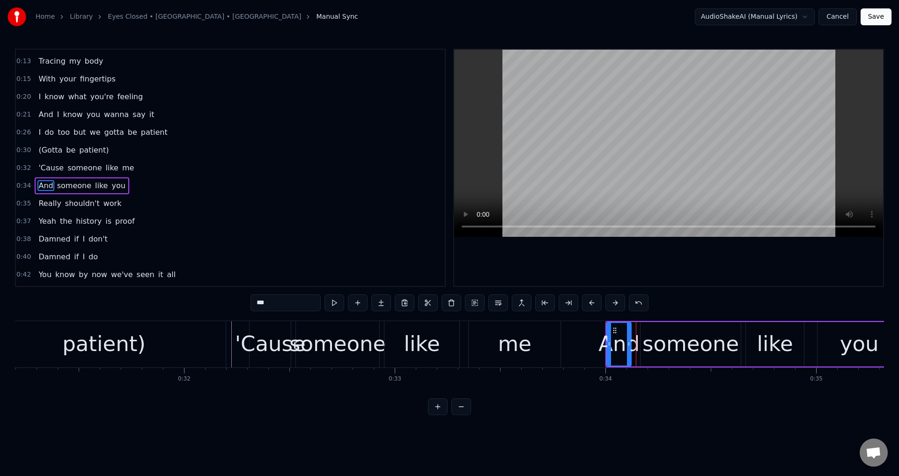
scroll to position [51, 0]
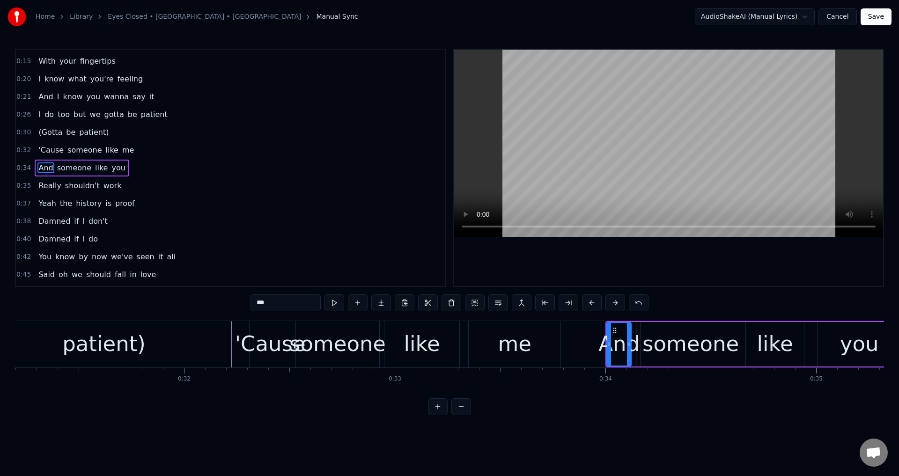
click at [638, 337] on div "And someone like you" at bounding box center [754, 344] width 297 height 46
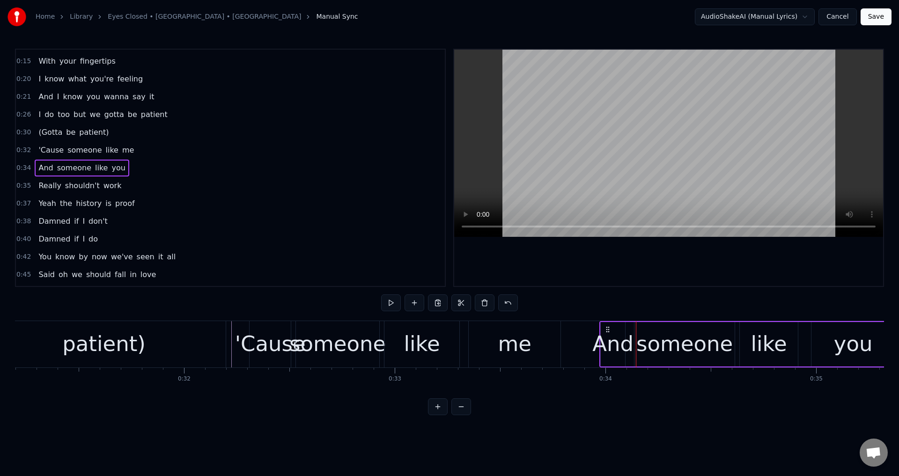
drag, startPoint x: 615, startPoint y: 328, endPoint x: 598, endPoint y: 333, distance: 17.8
click at [606, 328] on icon at bounding box center [607, 329] width 7 height 7
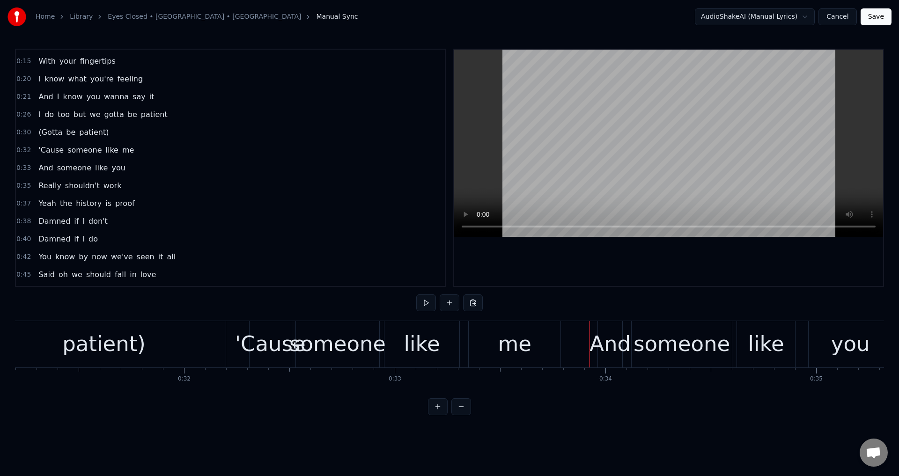
click at [648, 266] on div at bounding box center [668, 168] width 429 height 236
click at [655, 268] on div at bounding box center [668, 168] width 429 height 236
click at [662, 265] on div at bounding box center [668, 168] width 429 height 236
click at [709, 342] on div "someone" at bounding box center [682, 344] width 96 height 32
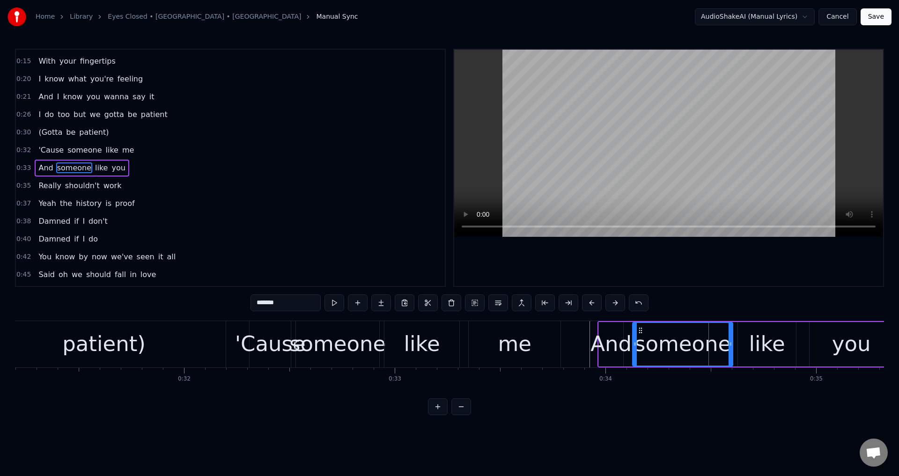
click at [741, 347] on div "like" at bounding box center [767, 344] width 58 height 44
type input "****"
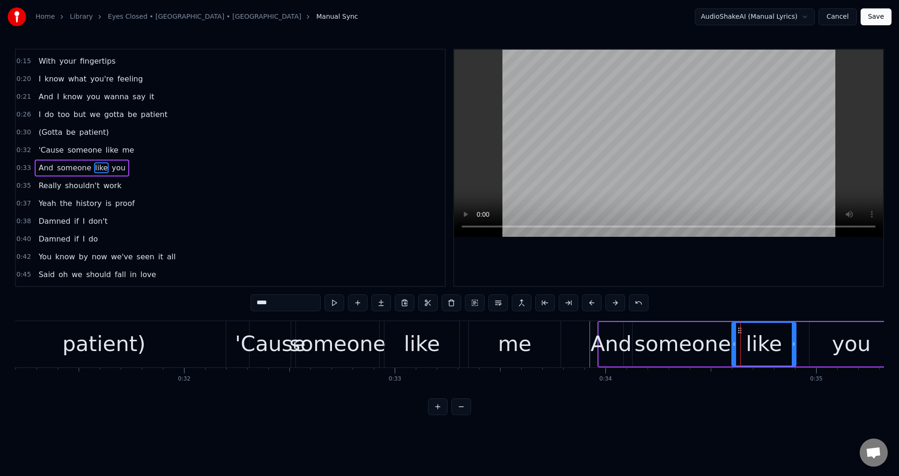
drag, startPoint x: 740, startPoint y: 344, endPoint x: 734, endPoint y: 345, distance: 6.2
click at [734, 345] on icon at bounding box center [734, 343] width 4 height 7
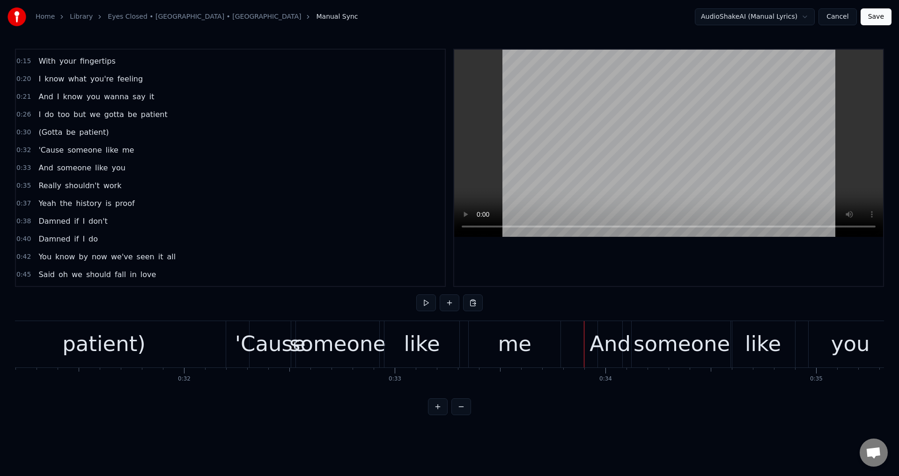
click at [663, 281] on div at bounding box center [668, 168] width 429 height 236
click at [674, 287] on div at bounding box center [668, 168] width 431 height 238
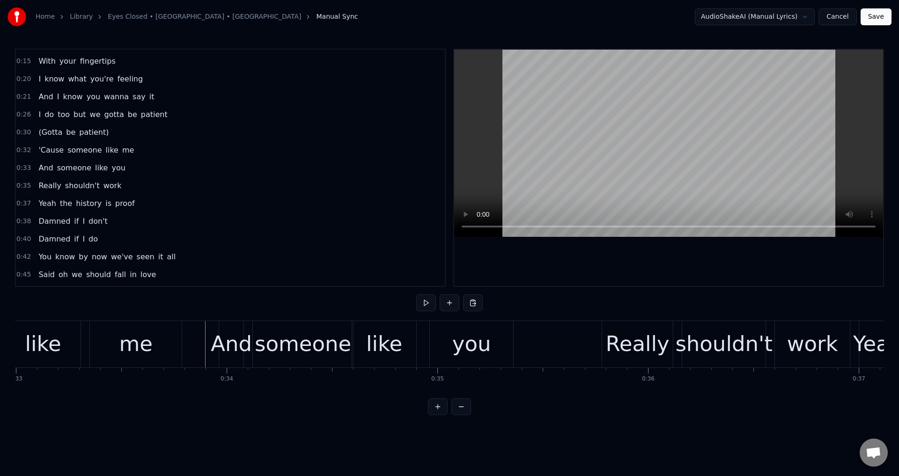
scroll to position [0, 6931]
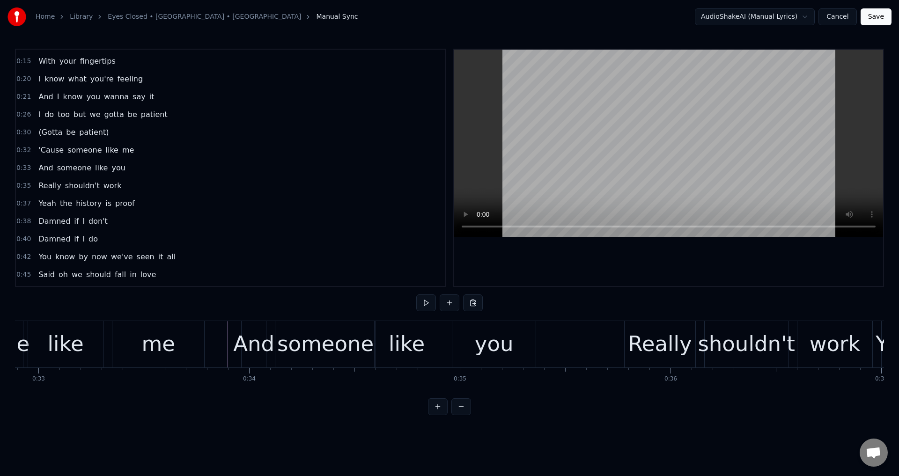
click at [325, 351] on div "someone" at bounding box center [325, 344] width 96 height 32
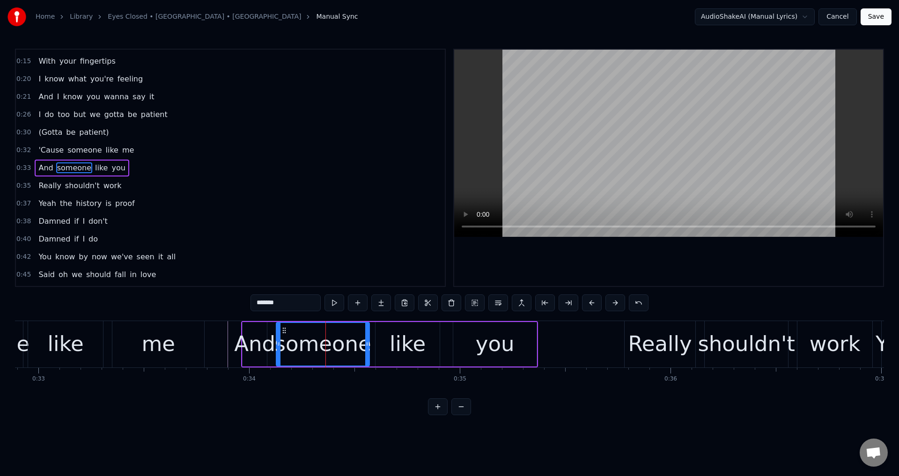
drag, startPoint x: 373, startPoint y: 343, endPoint x: 364, endPoint y: 343, distance: 9.4
click at [365, 343] on icon at bounding box center [367, 343] width 4 height 7
click at [383, 345] on div "like" at bounding box center [408, 344] width 64 height 44
type input "****"
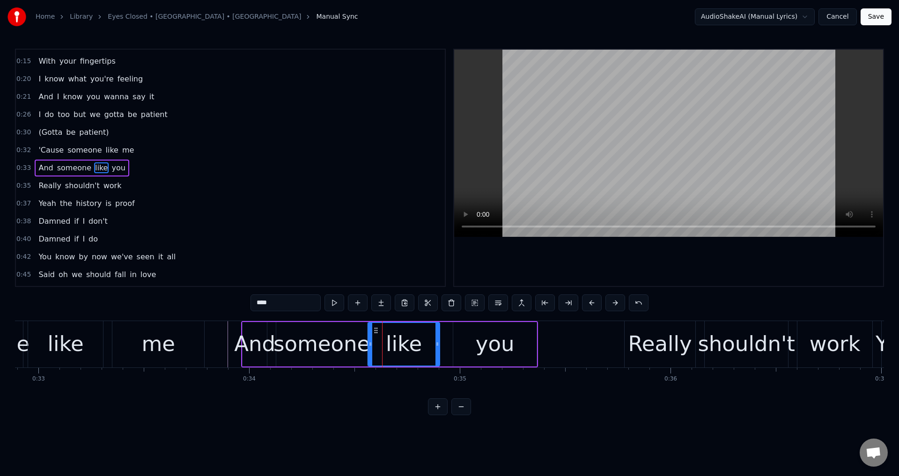
drag, startPoint x: 377, startPoint y: 343, endPoint x: 368, endPoint y: 342, distance: 9.4
click at [370, 343] on icon at bounding box center [371, 343] width 4 height 7
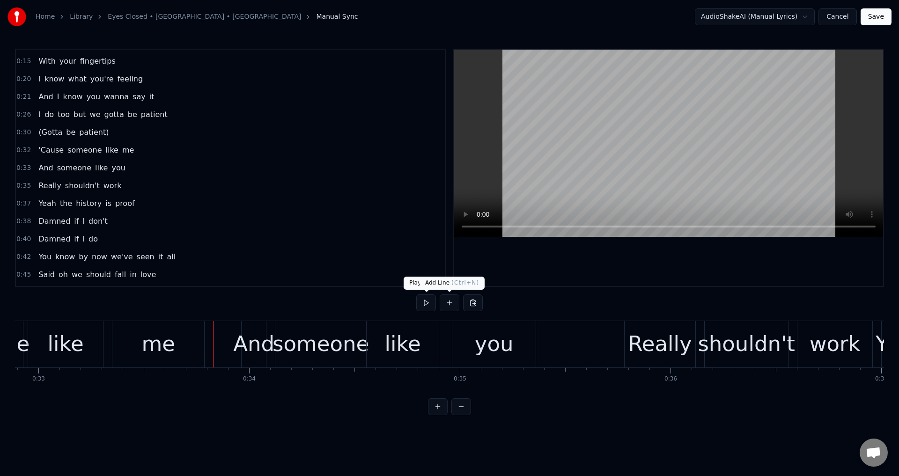
click at [545, 272] on div at bounding box center [668, 168] width 429 height 236
click at [562, 270] on div at bounding box center [668, 168] width 429 height 236
click at [244, 347] on div "And" at bounding box center [253, 344] width 41 height 32
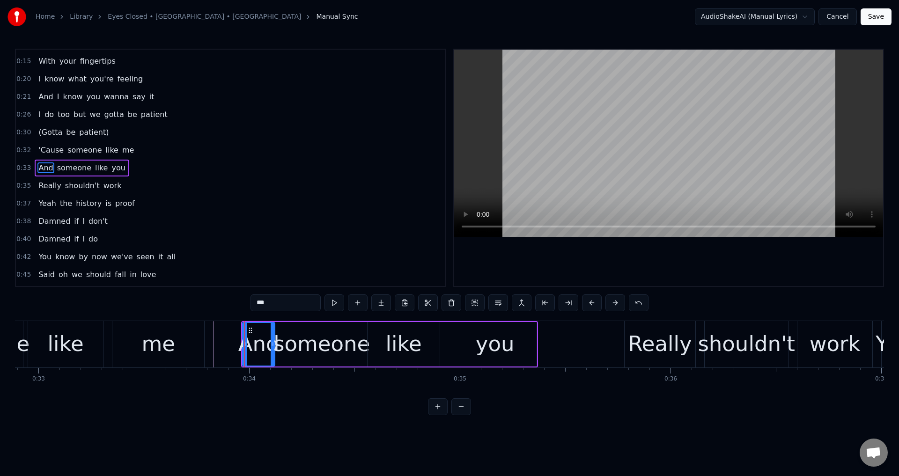
drag, startPoint x: 264, startPoint y: 345, endPoint x: 272, endPoint y: 347, distance: 8.4
click at [272, 347] on icon at bounding box center [273, 343] width 4 height 7
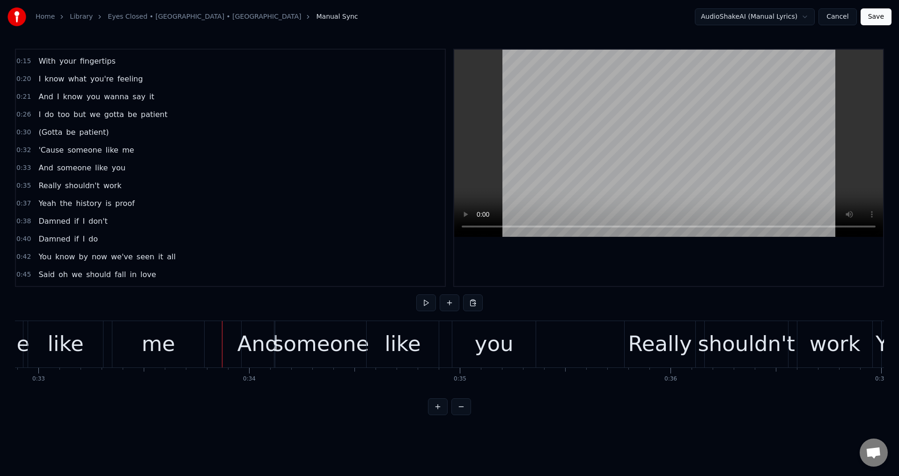
click at [595, 272] on div at bounding box center [668, 168] width 429 height 236
click at [691, 274] on div at bounding box center [668, 168] width 429 height 236
click at [669, 265] on div at bounding box center [668, 168] width 429 height 236
click at [710, 340] on div "shouldn't" at bounding box center [746, 344] width 97 height 32
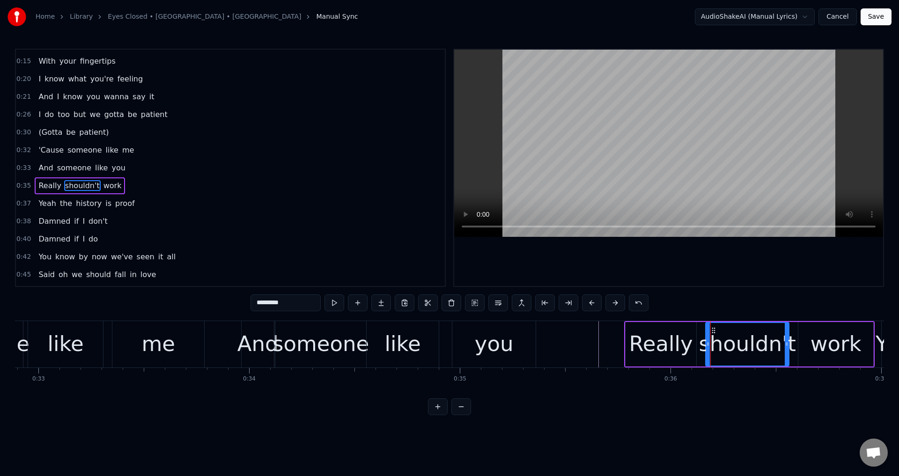
scroll to position [68, 0]
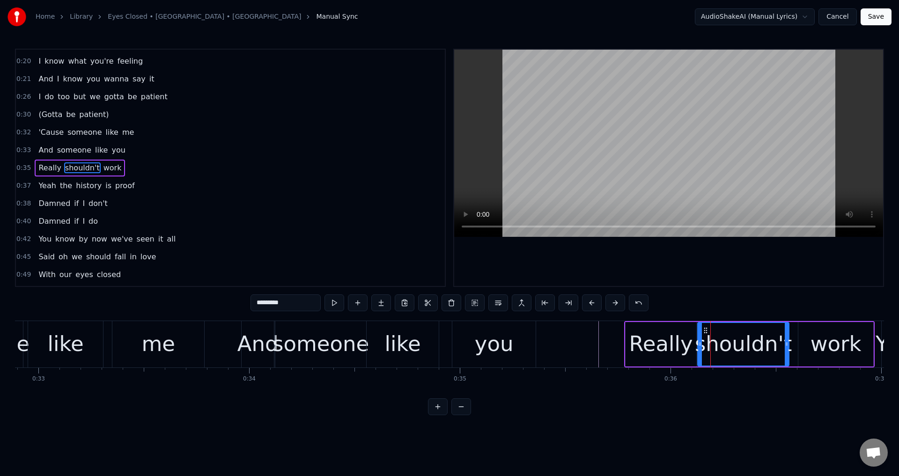
drag, startPoint x: 707, startPoint y: 340, endPoint x: 698, endPoint y: 342, distance: 9.0
click at [698, 342] on icon at bounding box center [700, 343] width 4 height 7
click at [853, 354] on div "work" at bounding box center [836, 344] width 51 height 32
type input "****"
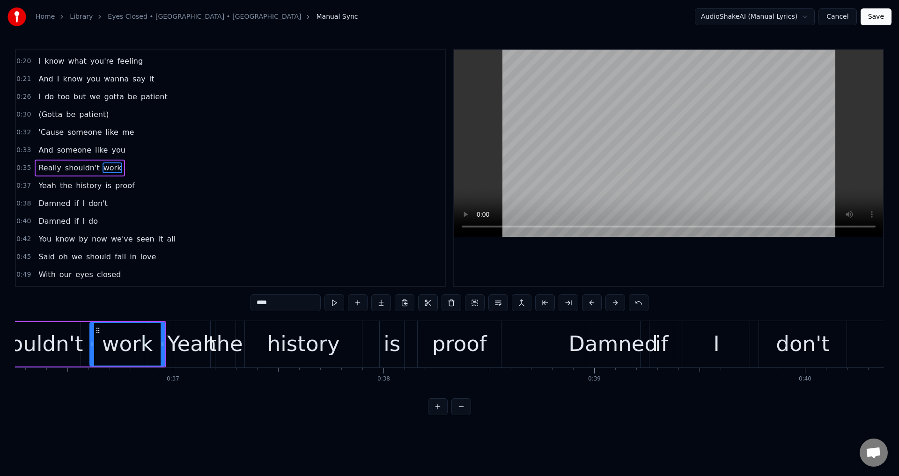
scroll to position [0, 7418]
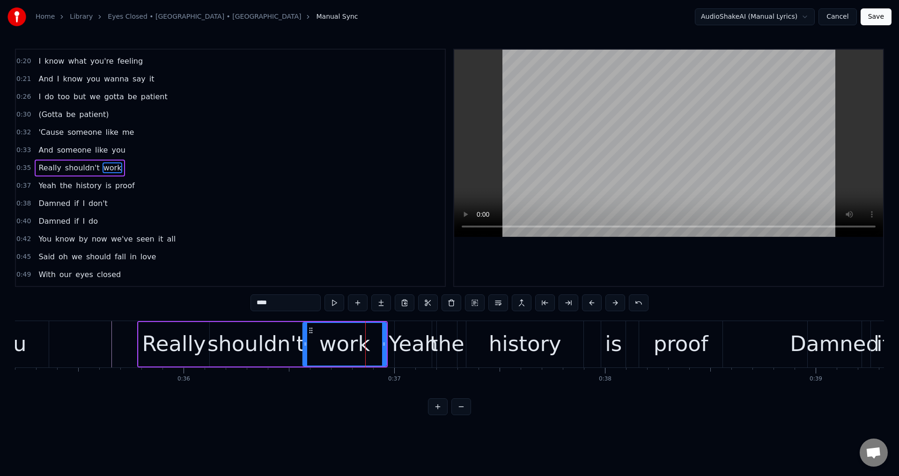
drag, startPoint x: 312, startPoint y: 349, endPoint x: 300, endPoint y: 352, distance: 13.0
click at [303, 354] on div at bounding box center [305, 344] width 4 height 43
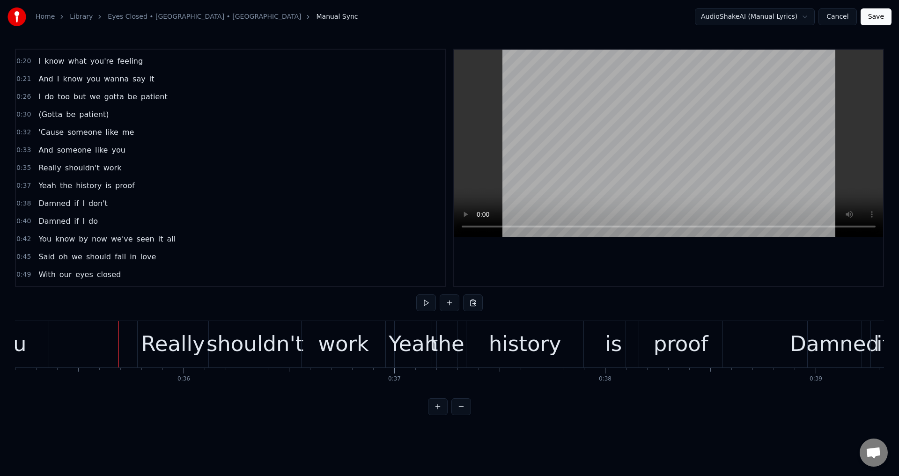
click at [567, 269] on div at bounding box center [668, 168] width 429 height 236
click at [664, 272] on div at bounding box center [668, 168] width 429 height 236
click at [491, 340] on div "history" at bounding box center [524, 344] width 117 height 46
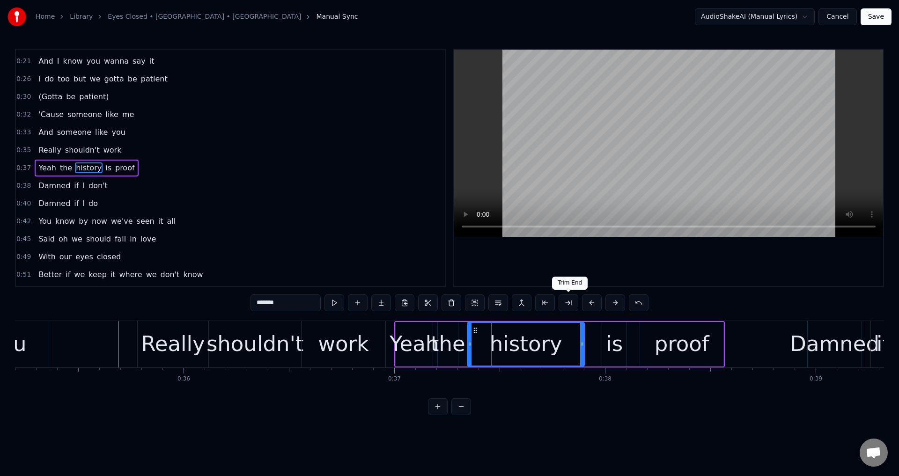
click at [590, 274] on div at bounding box center [668, 168] width 429 height 236
click at [645, 264] on div at bounding box center [668, 168] width 429 height 236
click at [615, 359] on div "is" at bounding box center [614, 344] width 17 height 32
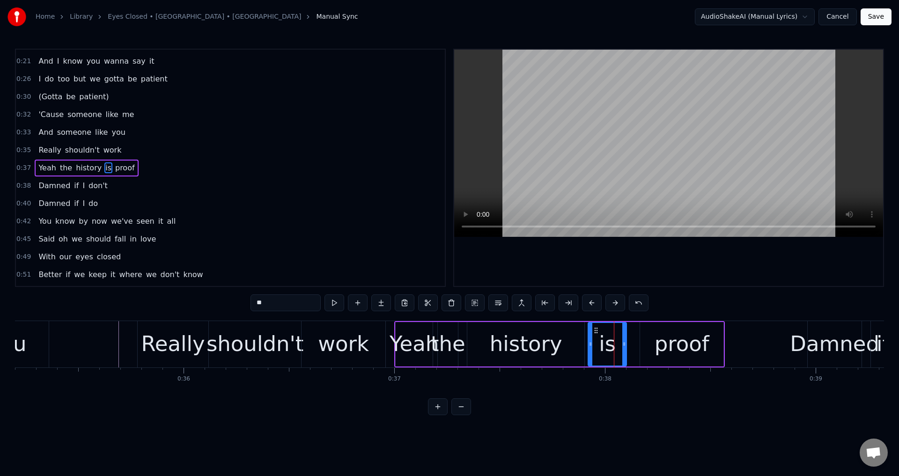
drag, startPoint x: 604, startPoint y: 347, endPoint x: 590, endPoint y: 347, distance: 14.0
click at [590, 347] on icon at bounding box center [591, 343] width 4 height 7
click at [566, 348] on div "history" at bounding box center [525, 344] width 117 height 44
type input "*******"
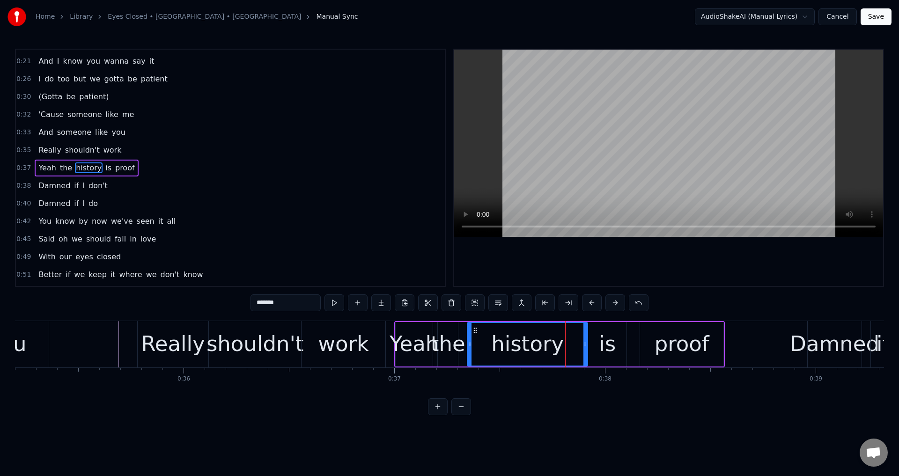
click at [584, 344] on icon at bounding box center [586, 343] width 4 height 7
click at [387, 344] on div "Really shouldn't work" at bounding box center [262, 344] width 251 height 46
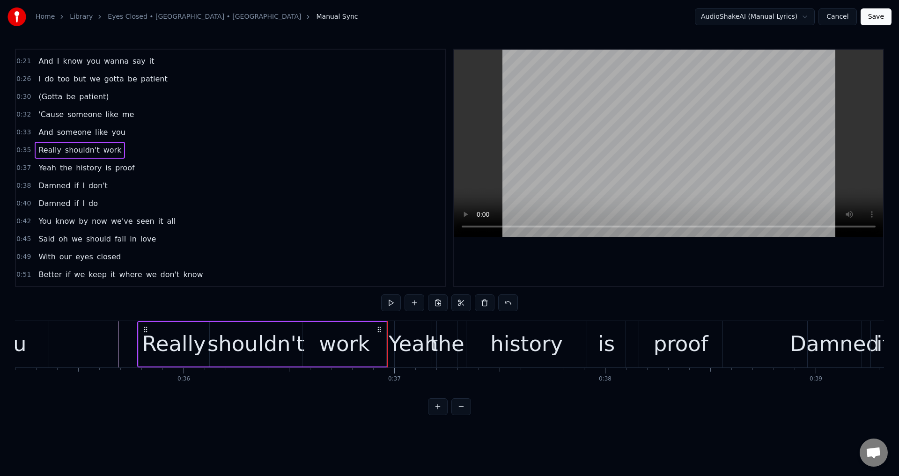
click at [588, 259] on div at bounding box center [668, 168] width 429 height 236
click at [636, 269] on div at bounding box center [668, 168] width 429 height 236
click at [597, 338] on div "is" at bounding box center [606, 344] width 38 height 46
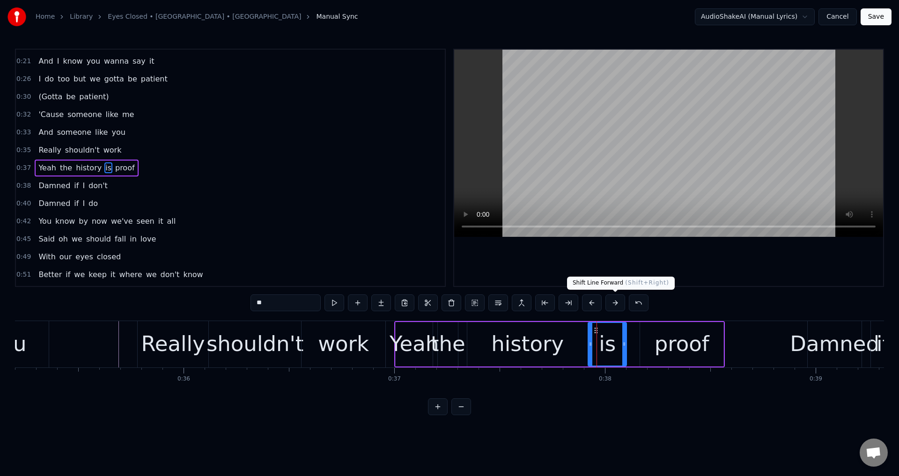
click at [632, 263] on div at bounding box center [668, 168] width 429 height 236
click at [641, 257] on div at bounding box center [668, 168] width 429 height 236
drag, startPoint x: 659, startPoint y: 388, endPoint x: 657, endPoint y: 379, distance: 8.6
click at [657, 379] on div "Time is standing still and I Don't wanna leave your lips Tracing my body With y…" at bounding box center [449, 356] width 869 height 70
click at [657, 352] on div "proof" at bounding box center [682, 344] width 55 height 32
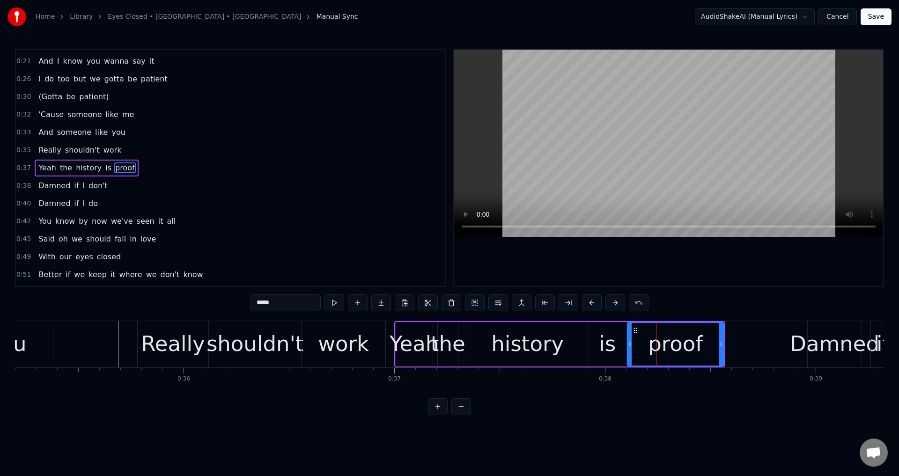
drag, startPoint x: 642, startPoint y: 349, endPoint x: 616, endPoint y: 349, distance: 26.2
click at [628, 347] on div at bounding box center [630, 344] width 4 height 43
click at [614, 349] on div "is" at bounding box center [607, 344] width 17 height 32
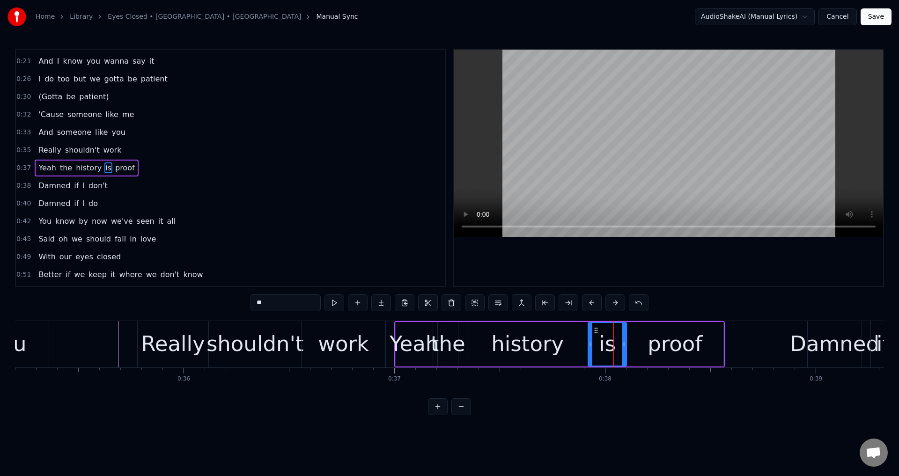
click at [658, 255] on div at bounding box center [668, 168] width 429 height 236
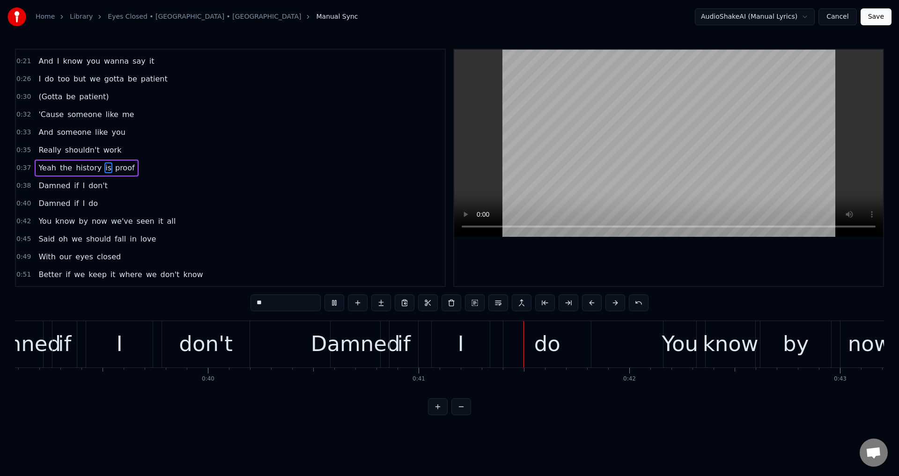
click at [663, 271] on div at bounding box center [668, 168] width 429 height 236
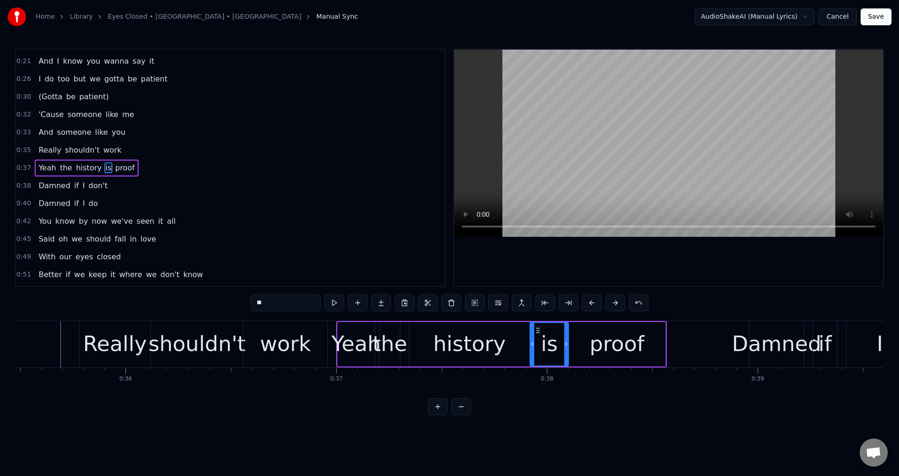
click at [809, 341] on div "Damned" at bounding box center [776, 344] width 89 height 32
type input "******"
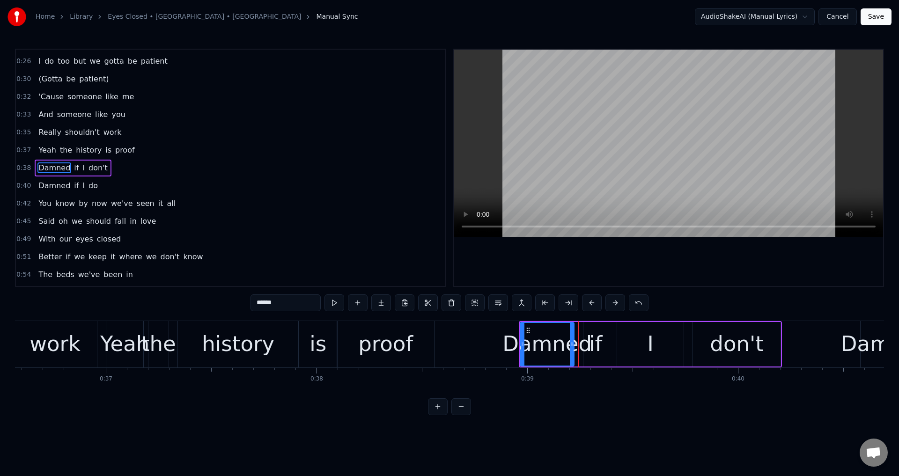
scroll to position [0, 7906]
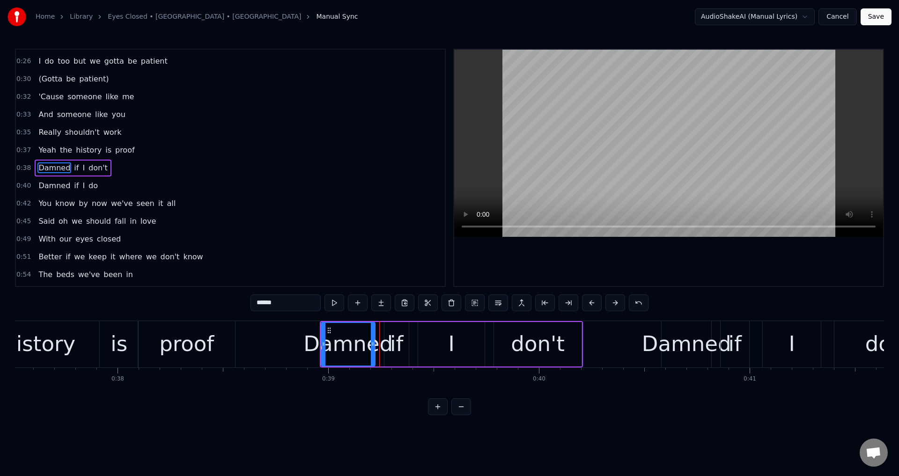
click at [413, 336] on div "Damned if I don't" at bounding box center [451, 344] width 263 height 46
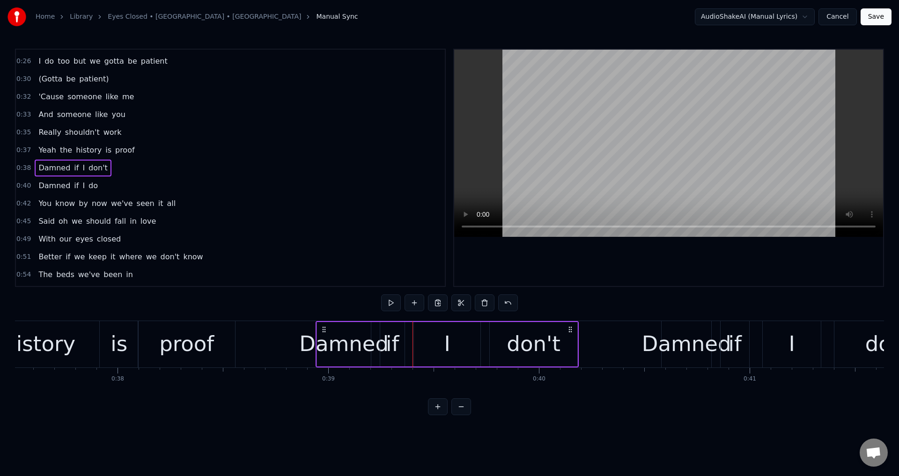
click at [323, 330] on icon at bounding box center [323, 329] width 7 height 7
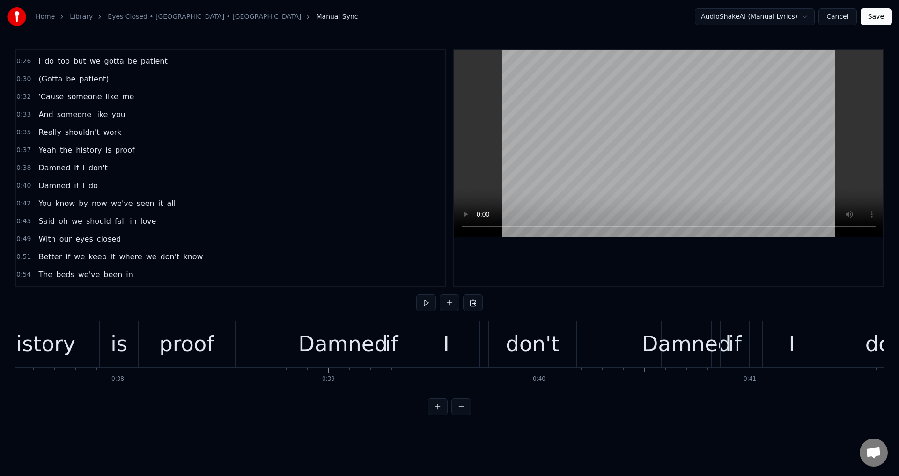
click at [593, 270] on div at bounding box center [668, 168] width 429 height 236
click at [622, 263] on div at bounding box center [668, 168] width 429 height 236
click at [482, 343] on div "Damned if I don't" at bounding box center [447, 344] width 263 height 46
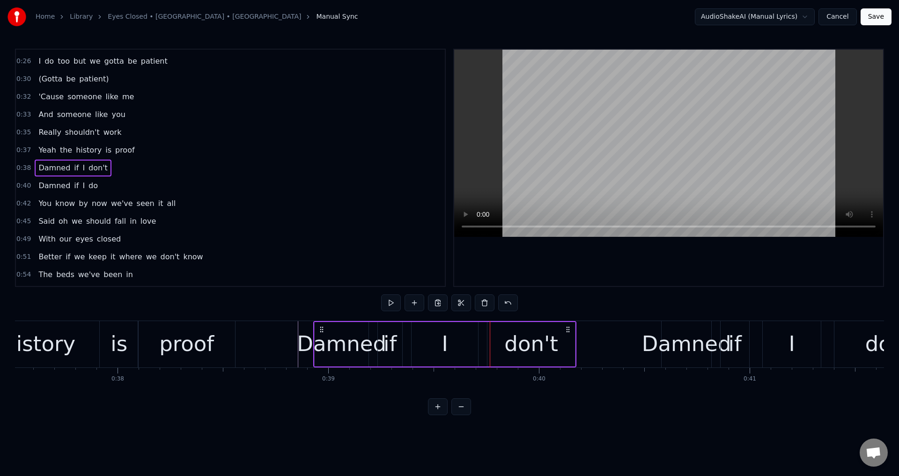
click at [322, 330] on icon at bounding box center [321, 329] width 7 height 7
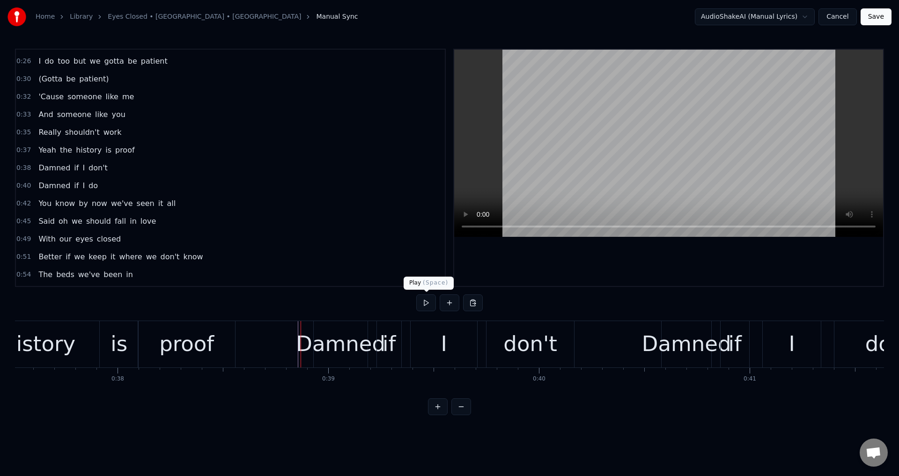
click at [600, 262] on div at bounding box center [668, 168] width 429 height 236
drag, startPoint x: 605, startPoint y: 268, endPoint x: 600, endPoint y: 272, distance: 5.7
click at [605, 269] on div at bounding box center [668, 168] width 429 height 236
click at [304, 357] on div "Damned" at bounding box center [340, 344] width 89 height 32
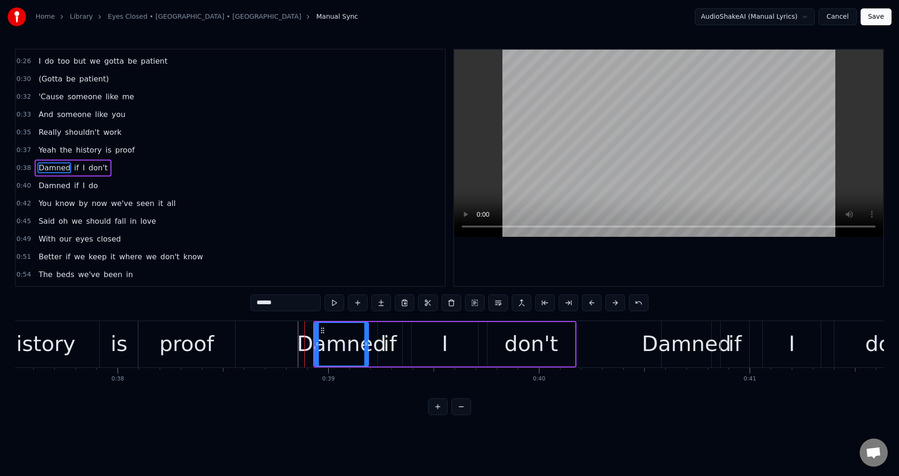
click at [681, 260] on div at bounding box center [668, 168] width 429 height 236
click at [676, 250] on div at bounding box center [668, 168] width 429 height 236
click at [394, 348] on div "if" at bounding box center [390, 344] width 13 height 32
drag, startPoint x: 380, startPoint y: 342, endPoint x: 371, endPoint y: 342, distance: 8.4
click at [371, 342] on icon at bounding box center [372, 343] width 4 height 7
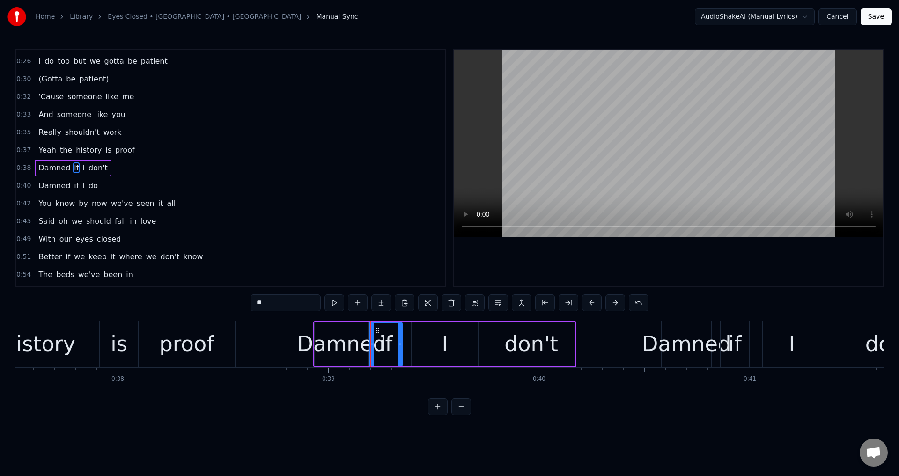
click at [421, 340] on div "I" at bounding box center [445, 344] width 67 height 44
drag, startPoint x: 414, startPoint y: 339, endPoint x: 406, endPoint y: 339, distance: 8.9
click at [406, 339] on div at bounding box center [407, 344] width 4 height 43
click at [529, 346] on div "don't" at bounding box center [531, 344] width 54 height 32
type input "*****"
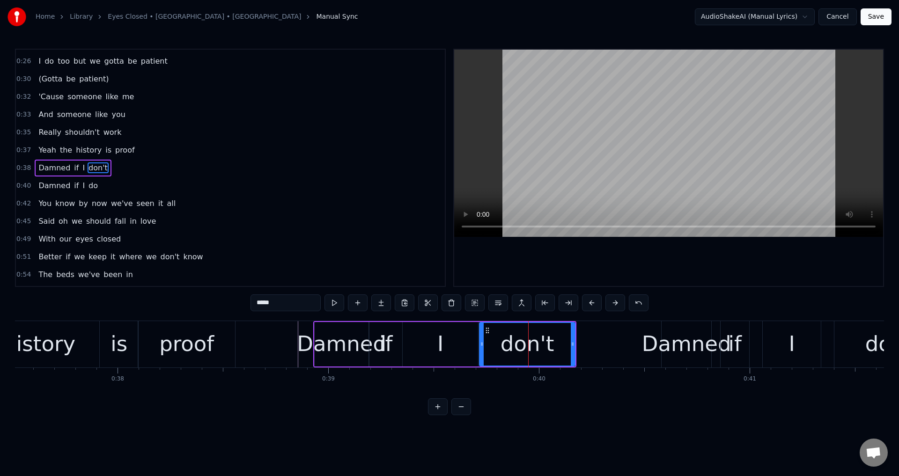
drag, startPoint x: 491, startPoint y: 339, endPoint x: 480, endPoint y: 337, distance: 10.4
click at [481, 337] on div at bounding box center [482, 344] width 4 height 43
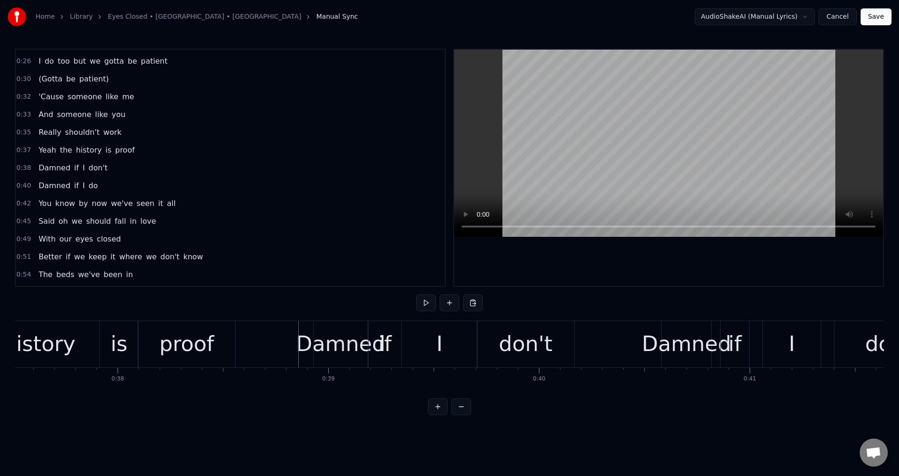
click at [660, 252] on div at bounding box center [668, 168] width 429 height 236
click at [727, 266] on div at bounding box center [668, 168] width 429 height 236
click at [718, 338] on div "Damned" at bounding box center [686, 344] width 89 height 32
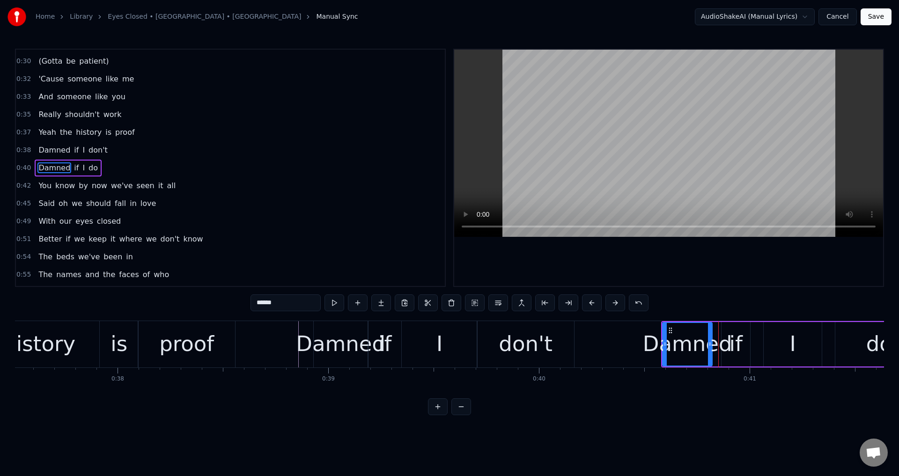
click at [762, 339] on div "Damned if I do" at bounding box center [792, 344] width 263 height 46
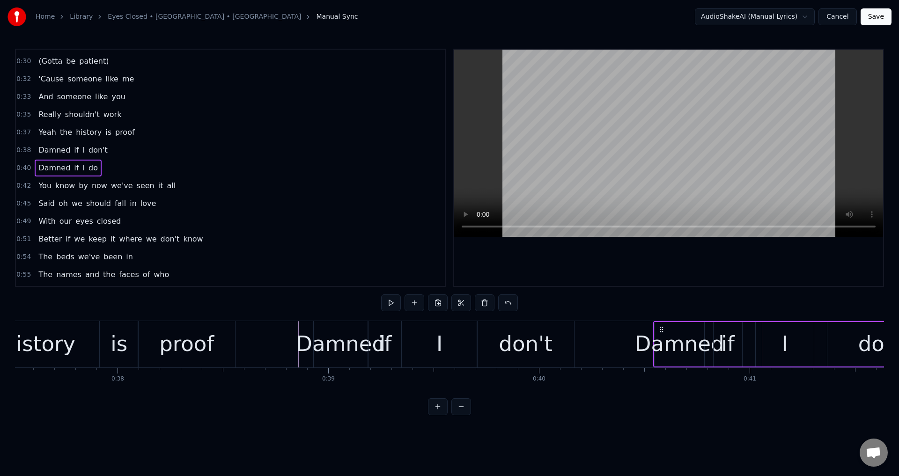
drag, startPoint x: 669, startPoint y: 331, endPoint x: 661, endPoint y: 328, distance: 8.4
click at [661, 328] on icon at bounding box center [661, 329] width 7 height 7
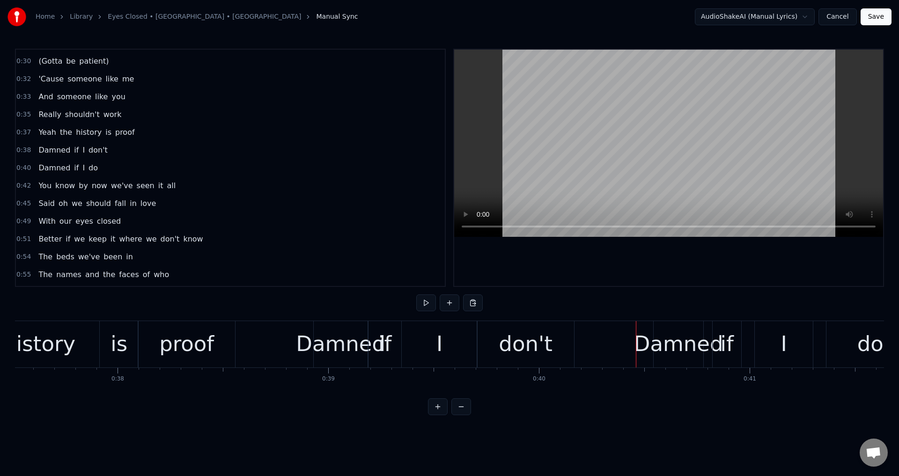
click at [688, 254] on div at bounding box center [668, 168] width 429 height 236
click at [688, 261] on div at bounding box center [668, 168] width 429 height 236
click at [676, 350] on div "Damned" at bounding box center [678, 344] width 89 height 32
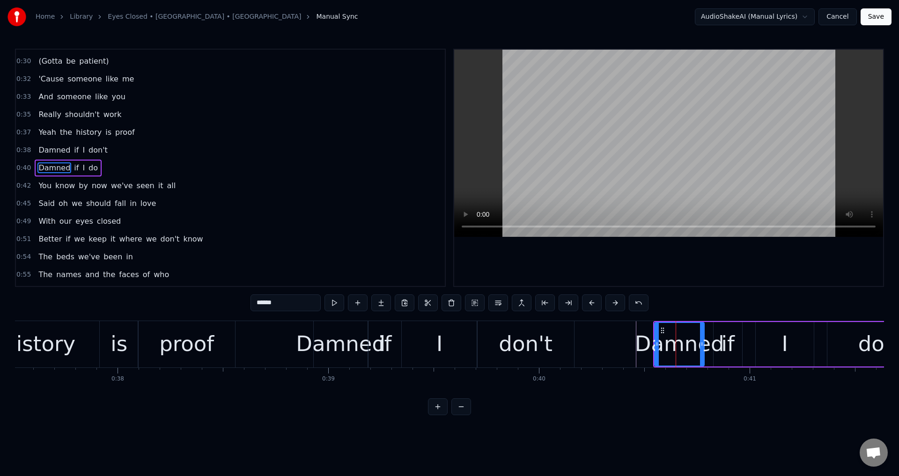
click at [717, 344] on div "Damned" at bounding box center [679, 344] width 89 height 32
click at [719, 341] on div "if" at bounding box center [728, 344] width 29 height 44
drag, startPoint x: 717, startPoint y: 339, endPoint x: 722, endPoint y: 336, distance: 6.3
click at [707, 340] on div at bounding box center [708, 344] width 4 height 43
click at [758, 336] on div "I" at bounding box center [785, 344] width 58 height 44
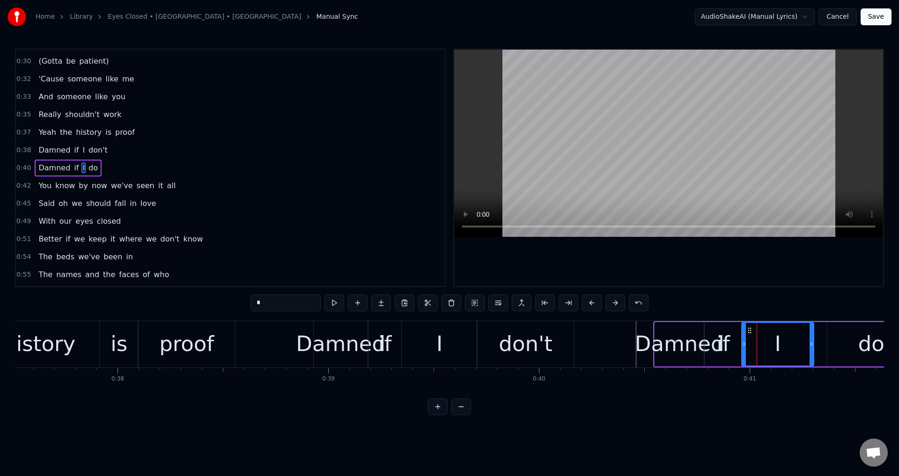
drag, startPoint x: 749, startPoint y: 339, endPoint x: 744, endPoint y: 338, distance: 5.2
click at [744, 338] on div at bounding box center [744, 344] width 4 height 43
click at [835, 347] on div "do" at bounding box center [872, 344] width 88 height 44
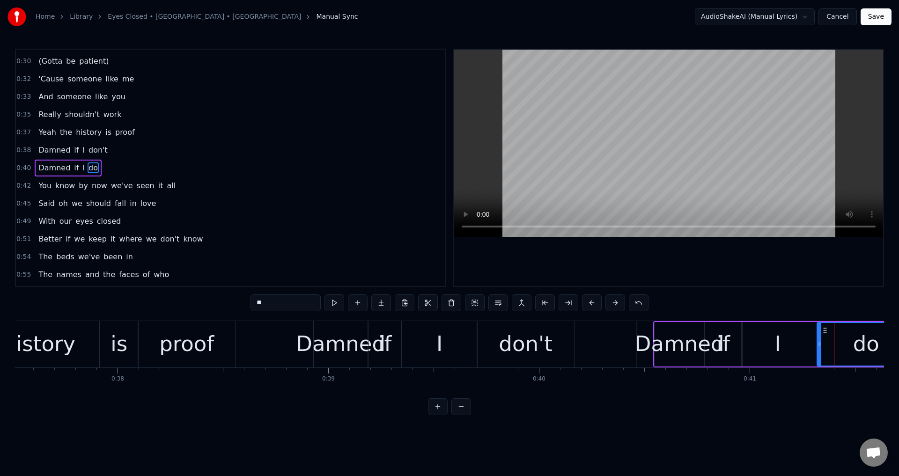
drag, startPoint x: 829, startPoint y: 341, endPoint x: 816, endPoint y: 342, distance: 13.1
click at [818, 342] on icon at bounding box center [820, 343] width 4 height 7
click at [649, 345] on div "Damned" at bounding box center [679, 344] width 89 height 32
type input "******"
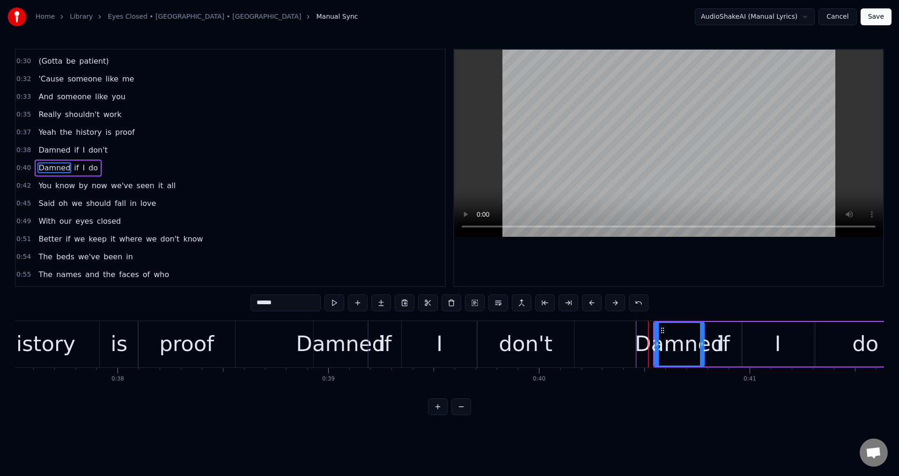
click at [642, 346] on div "Damned" at bounding box center [679, 344] width 89 height 32
click at [668, 266] on div at bounding box center [668, 168] width 429 height 236
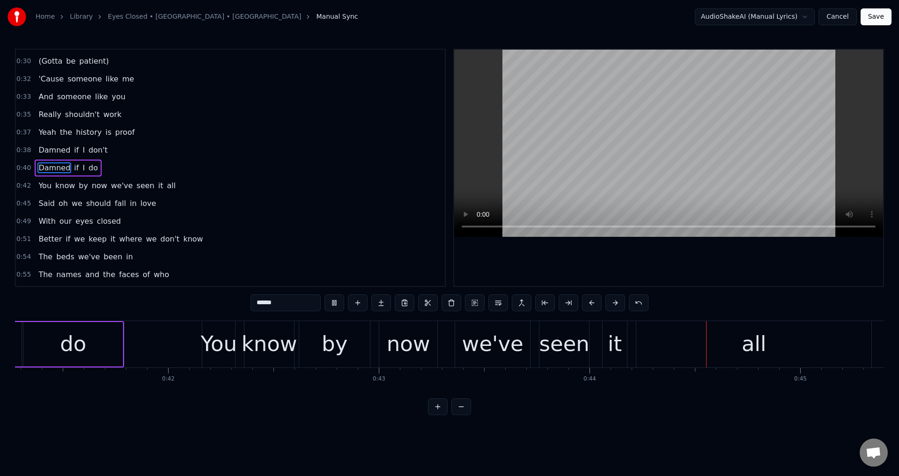
click at [666, 285] on div at bounding box center [668, 168] width 429 height 236
click at [377, 348] on div "You know by now we've seen it all" at bounding box center [538, 344] width 672 height 46
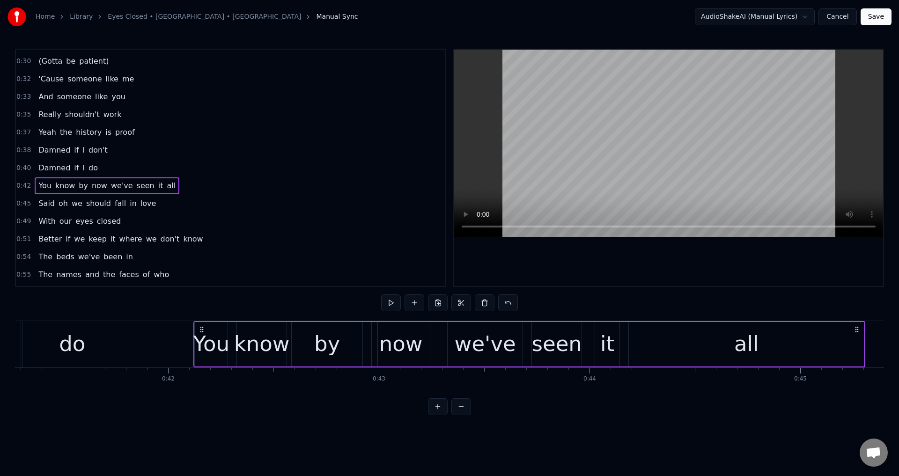
drag, startPoint x: 213, startPoint y: 332, endPoint x: 194, endPoint y: 334, distance: 18.8
click at [203, 330] on icon at bounding box center [201, 329] width 7 height 7
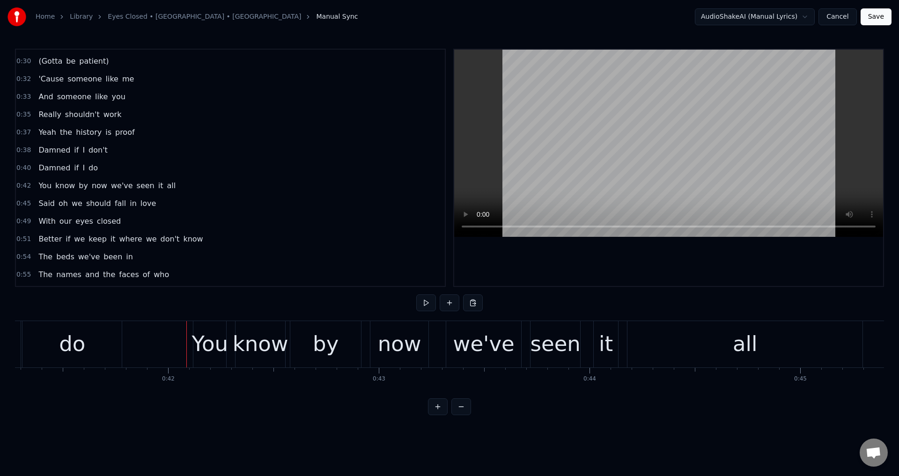
click at [650, 239] on div at bounding box center [668, 168] width 429 height 236
click at [680, 265] on div at bounding box center [668, 168] width 429 height 236
click at [383, 350] on div "now" at bounding box center [400, 344] width 44 height 32
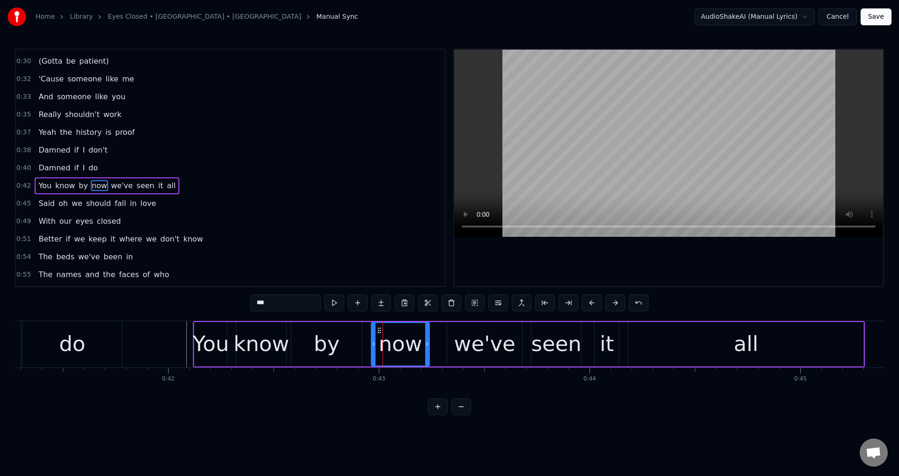
scroll to position [140, 0]
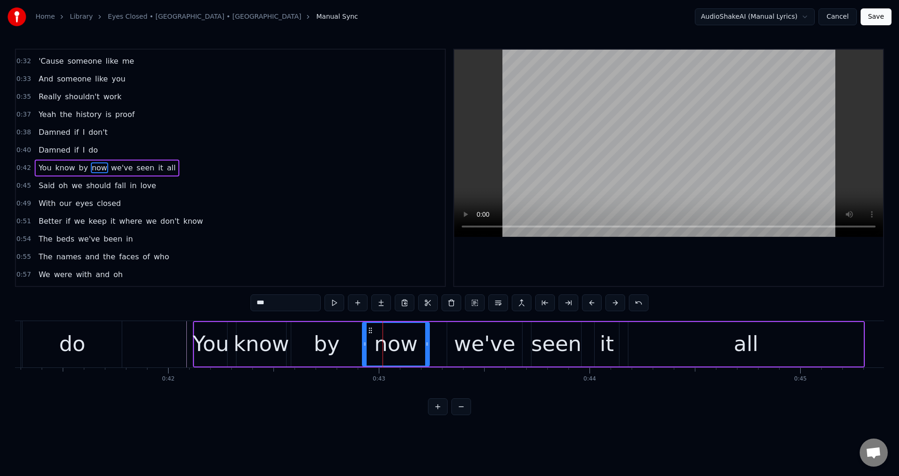
drag, startPoint x: 375, startPoint y: 341, endPoint x: 365, endPoint y: 341, distance: 9.8
click at [365, 341] on icon at bounding box center [365, 343] width 4 height 7
click at [681, 258] on div at bounding box center [668, 168] width 429 height 236
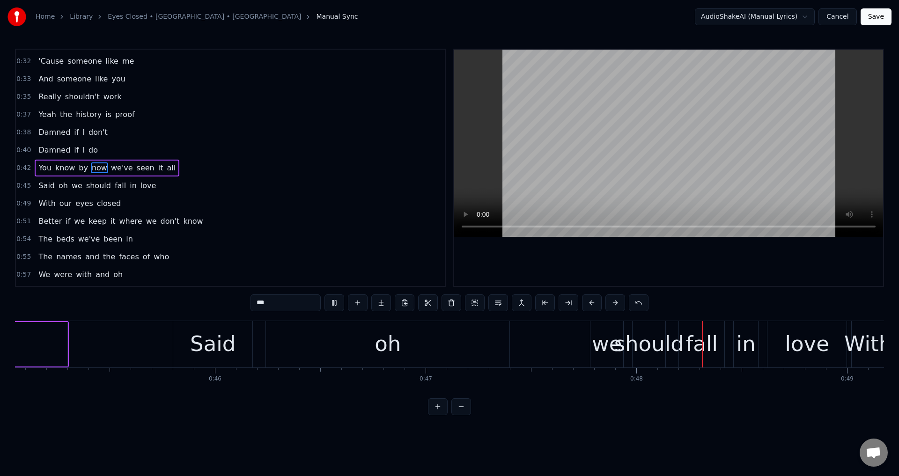
click at [582, 285] on div at bounding box center [668, 168] width 429 height 236
click at [628, 339] on div "should" at bounding box center [649, 344] width 70 height 32
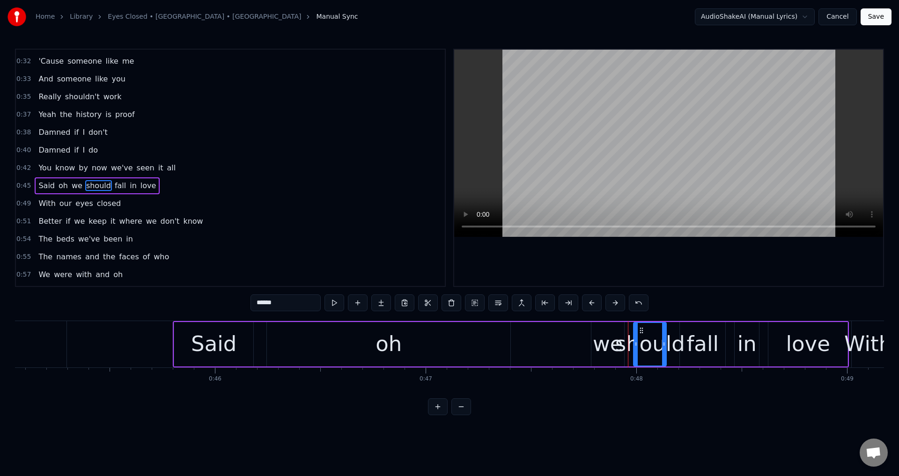
scroll to position [157, 0]
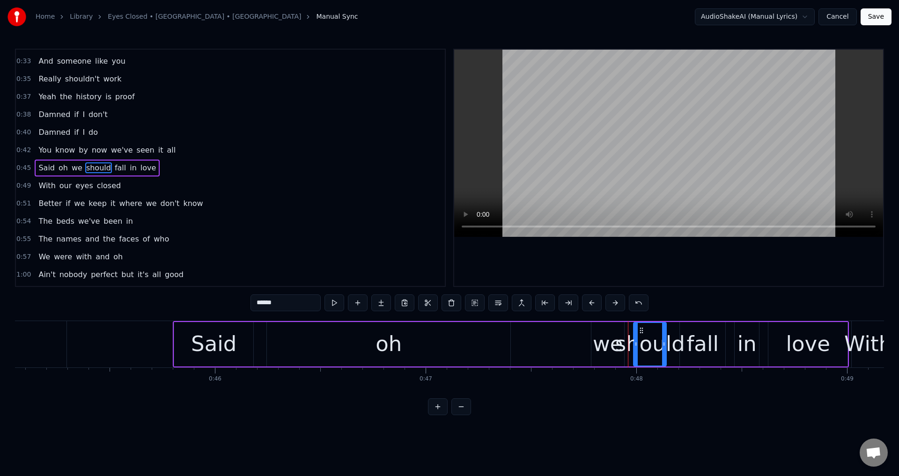
click at [604, 345] on div "we" at bounding box center [608, 344] width 30 height 32
click at [588, 346] on icon at bounding box center [590, 343] width 4 height 7
click at [639, 347] on div "should" at bounding box center [650, 344] width 70 height 32
drag, startPoint x: 635, startPoint y: 342, endPoint x: 627, endPoint y: 341, distance: 8.0
click at [634, 342] on icon at bounding box center [636, 343] width 4 height 7
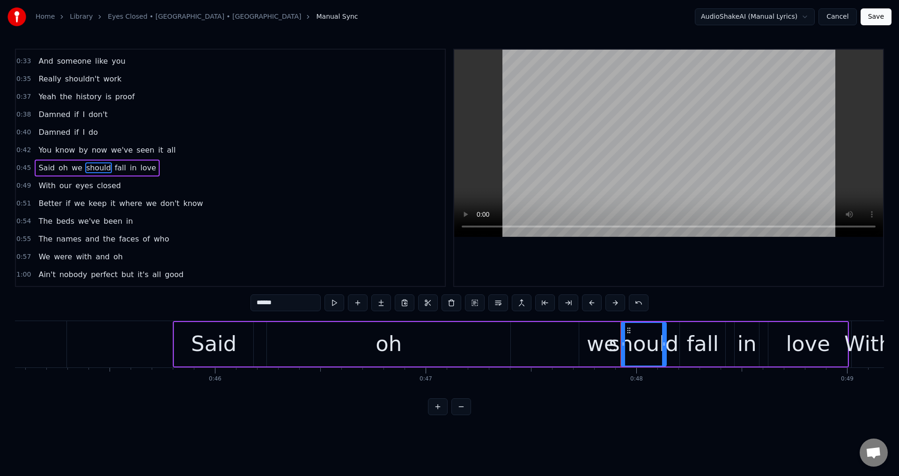
click at [680, 341] on div "fall" at bounding box center [703, 344] width 46 height 44
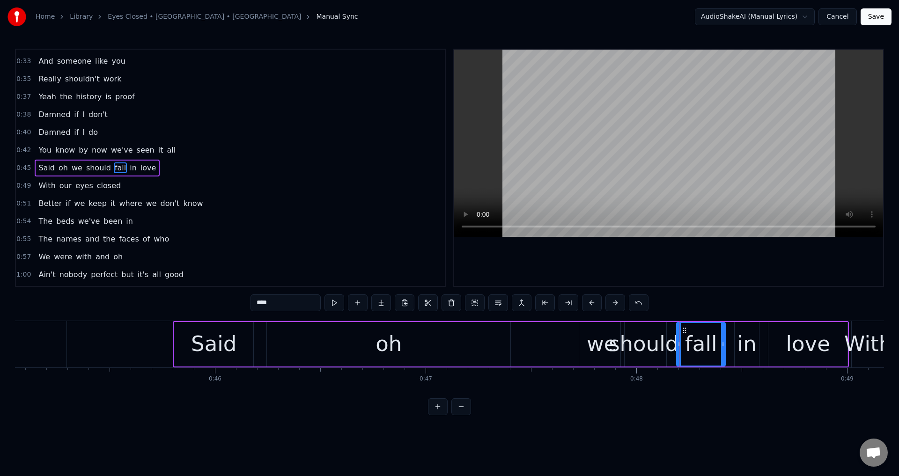
drag, startPoint x: 682, startPoint y: 341, endPoint x: 670, endPoint y: 342, distance: 11.7
click at [677, 342] on icon at bounding box center [679, 343] width 4 height 7
click at [779, 342] on div "love" at bounding box center [808, 344] width 79 height 44
type input "****"
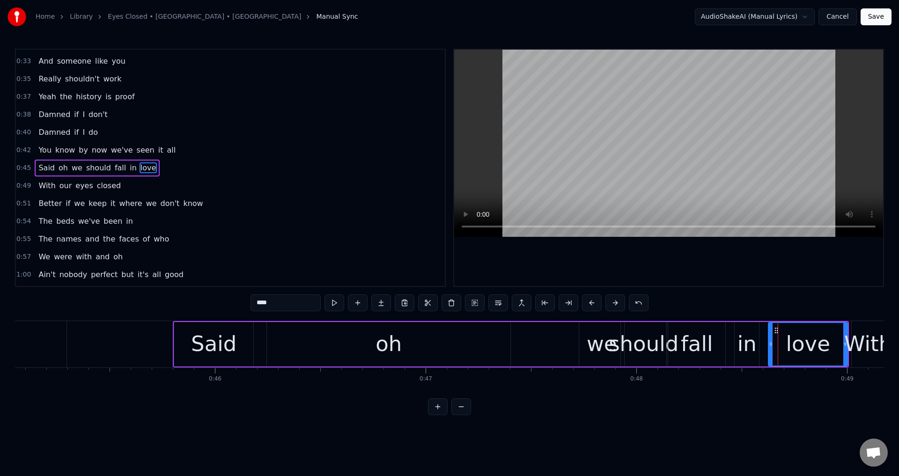
click at [761, 339] on div "Said oh we should fall in love" at bounding box center [511, 344] width 676 height 46
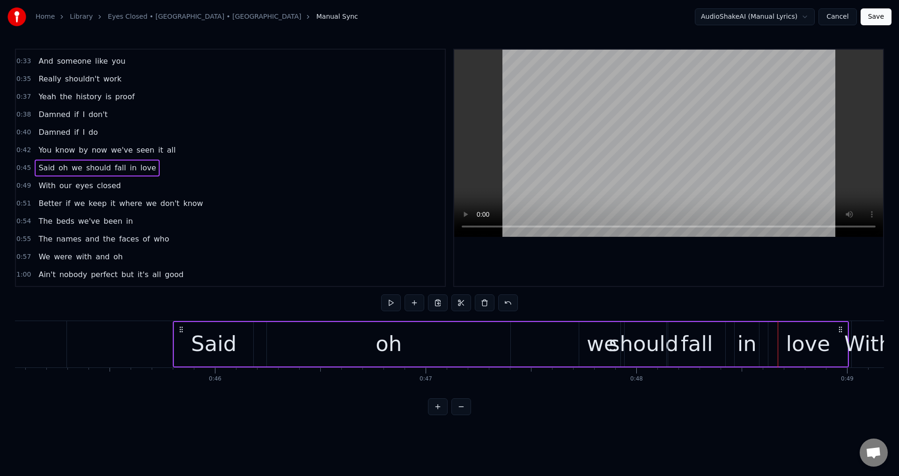
click at [754, 339] on div "in" at bounding box center [747, 344] width 19 height 32
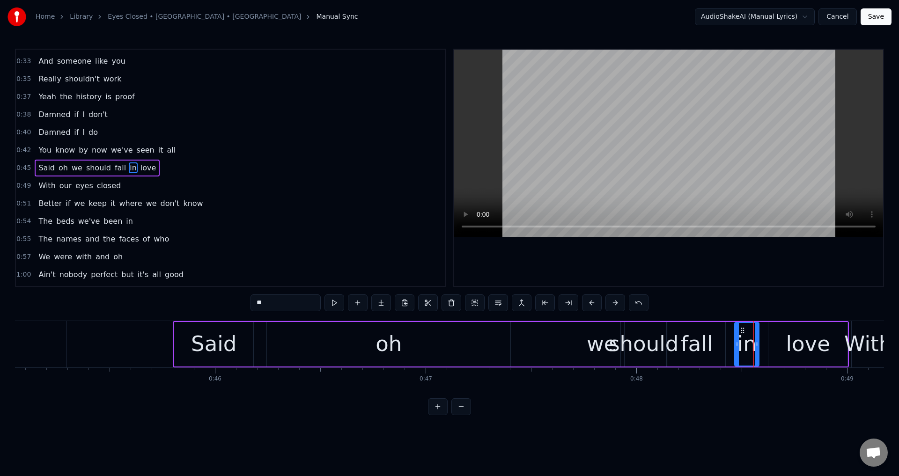
click at [737, 338] on div "in" at bounding box center [746, 344] width 23 height 43
drag, startPoint x: 737, startPoint y: 338, endPoint x: 705, endPoint y: 336, distance: 31.9
click at [728, 339] on div at bounding box center [729, 344] width 4 height 43
click at [637, 348] on div "should" at bounding box center [644, 344] width 70 height 32
click at [625, 346] on icon at bounding box center [626, 343] width 4 height 7
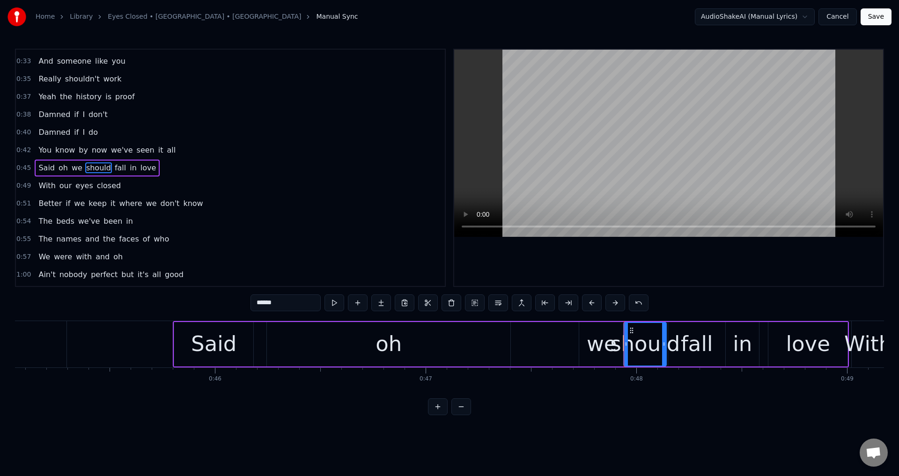
click at [818, 344] on div "love" at bounding box center [808, 344] width 44 height 32
type input "****"
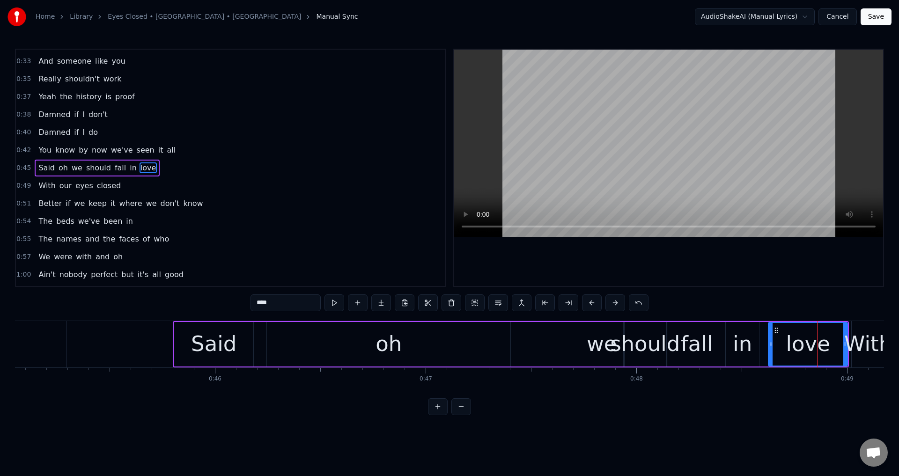
drag, startPoint x: 773, startPoint y: 343, endPoint x: 767, endPoint y: 344, distance: 6.7
click at [767, 344] on div "Said oh we should fall in love" at bounding box center [511, 344] width 676 height 46
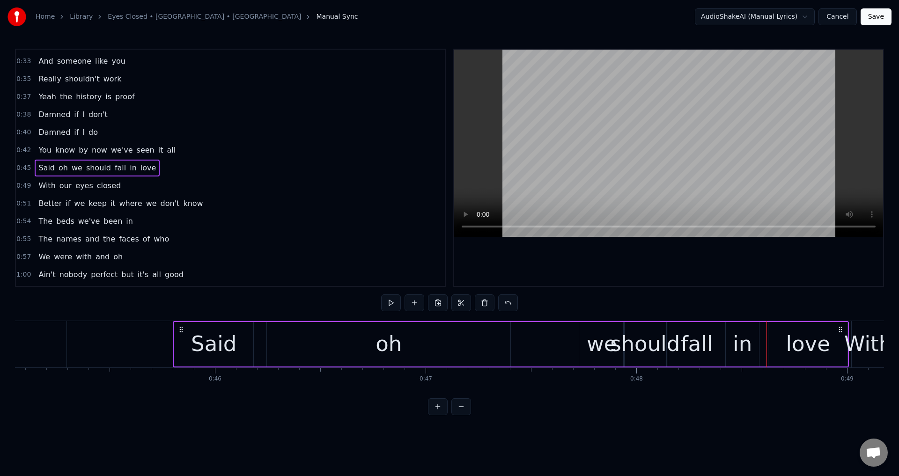
click at [771, 343] on div "love" at bounding box center [808, 344] width 79 height 44
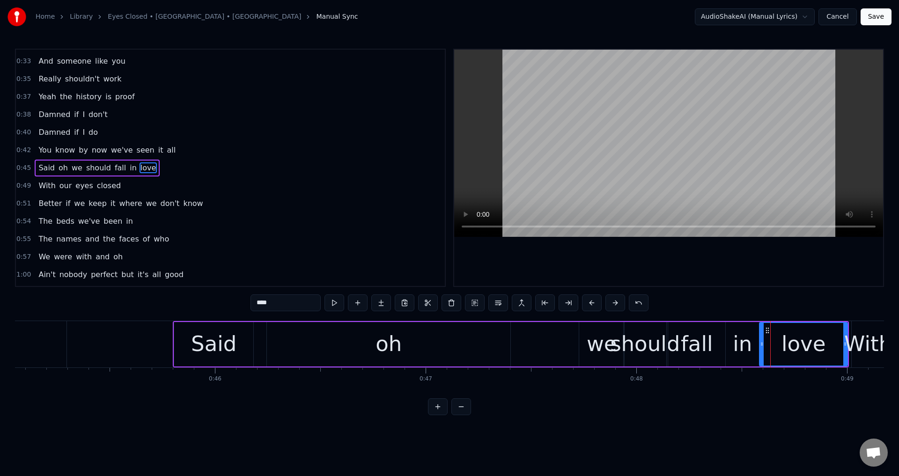
drag, startPoint x: 771, startPoint y: 343, endPoint x: 762, endPoint y: 342, distance: 8.9
click at [762, 342] on icon at bounding box center [762, 343] width 4 height 7
click at [562, 343] on div "Said oh we should fall in love" at bounding box center [511, 344] width 676 height 46
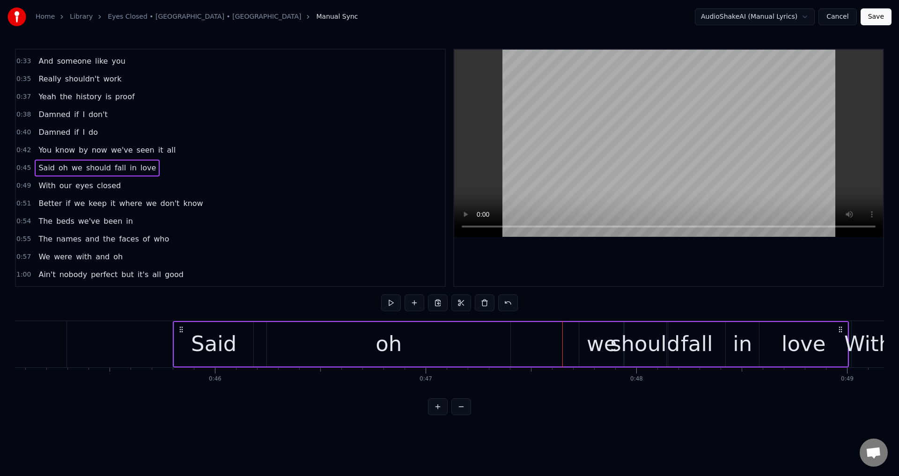
click at [718, 263] on div at bounding box center [668, 168] width 429 height 236
click at [723, 272] on div at bounding box center [668, 168] width 429 height 236
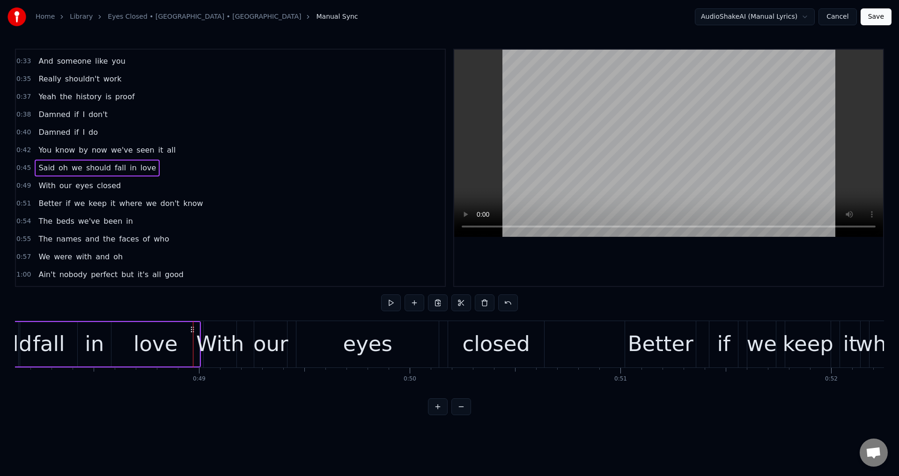
scroll to position [0, 10098]
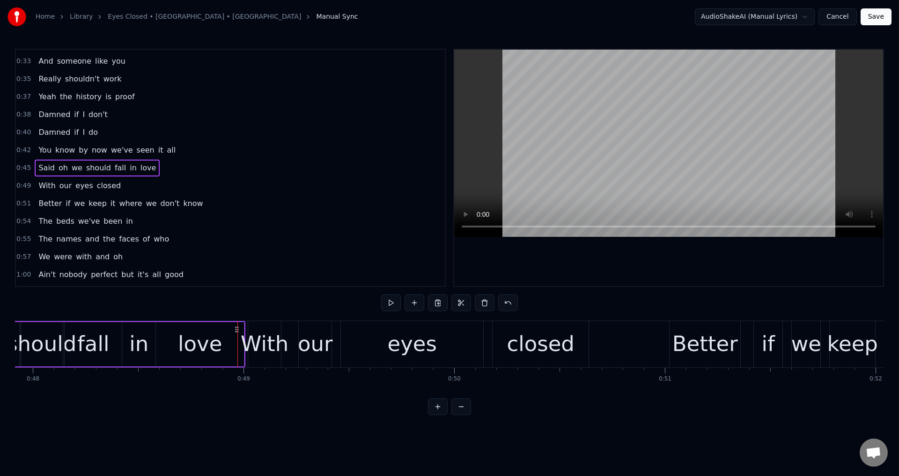
click at [233, 341] on div "love" at bounding box center [200, 344] width 88 height 44
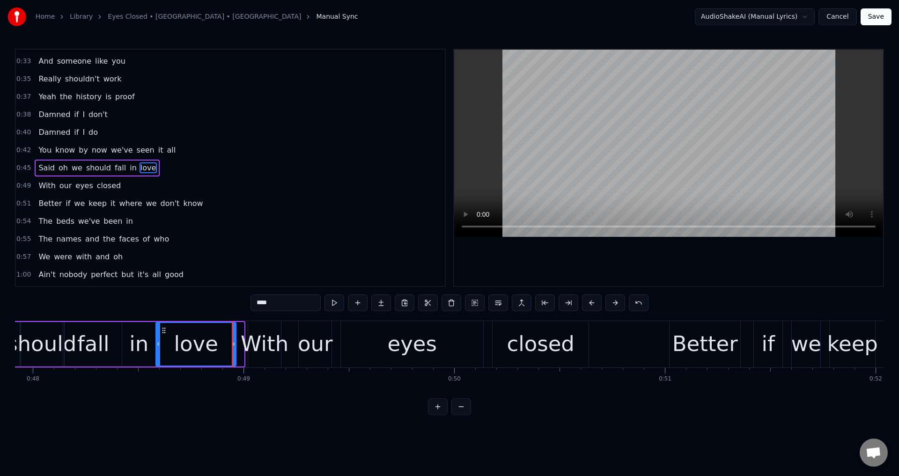
drag, startPoint x: 242, startPoint y: 341, endPoint x: 234, endPoint y: 344, distance: 8.6
click at [234, 344] on icon at bounding box center [234, 343] width 4 height 7
click at [254, 344] on div "With" at bounding box center [265, 344] width 48 height 32
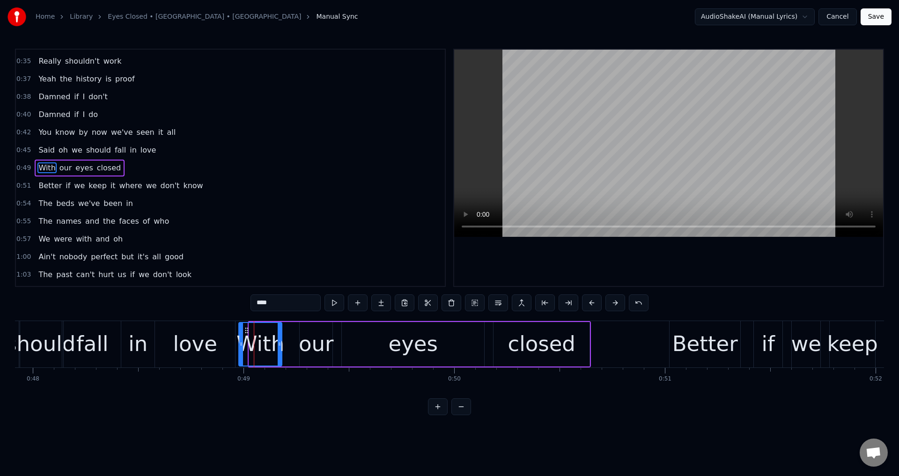
drag, startPoint x: 252, startPoint y: 341, endPoint x: 242, endPoint y: 342, distance: 10.3
click at [242, 342] on icon at bounding box center [241, 343] width 4 height 7
click at [306, 342] on div "our" at bounding box center [316, 344] width 35 height 32
drag, startPoint x: 303, startPoint y: 340, endPoint x: 285, endPoint y: 340, distance: 17.8
click at [285, 340] on div at bounding box center [284, 344] width 4 height 43
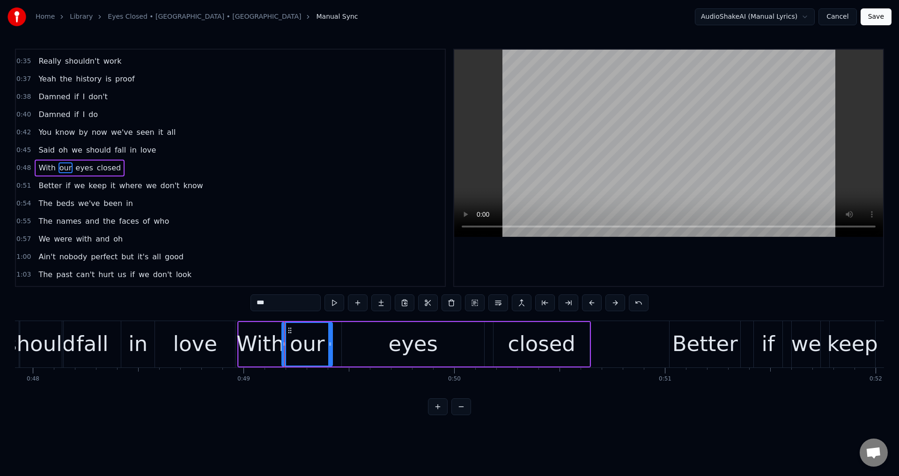
drag, startPoint x: 369, startPoint y: 340, endPoint x: 358, endPoint y: 335, distance: 11.9
click at [370, 340] on div "eyes" at bounding box center [413, 344] width 142 height 44
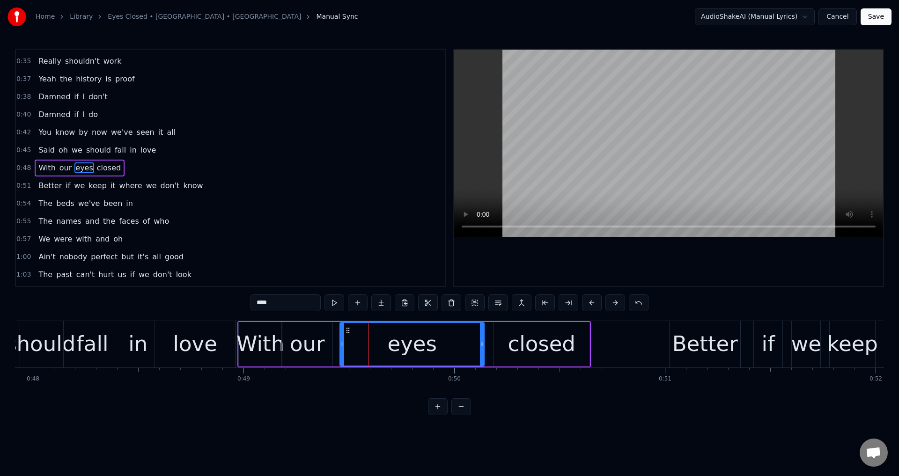
drag, startPoint x: 344, startPoint y: 338, endPoint x: 336, endPoint y: 339, distance: 8.0
click at [340, 339] on div at bounding box center [342, 344] width 4 height 43
click at [480, 355] on div at bounding box center [482, 344] width 4 height 43
click at [500, 347] on div "closed" at bounding box center [542, 344] width 96 height 44
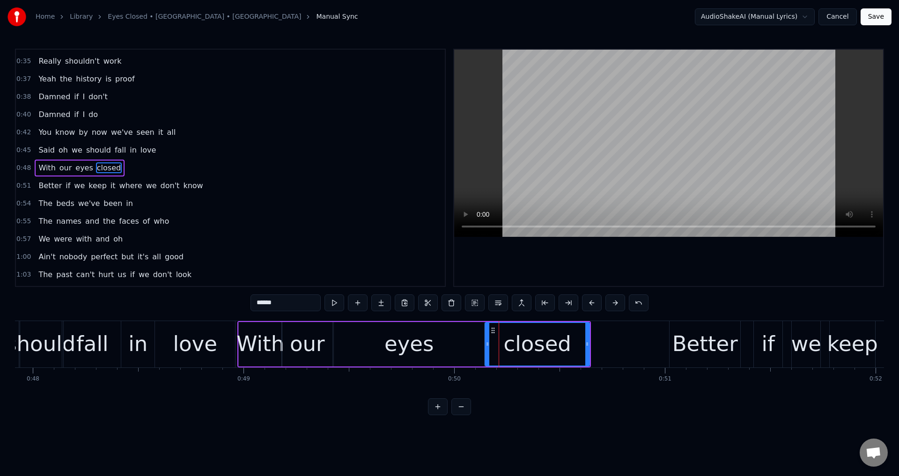
drag, startPoint x: 496, startPoint y: 341, endPoint x: 488, endPoint y: 344, distance: 8.7
click at [488, 344] on icon at bounding box center [488, 343] width 4 height 7
click at [207, 339] on div "love" at bounding box center [195, 344] width 44 height 32
type input "****"
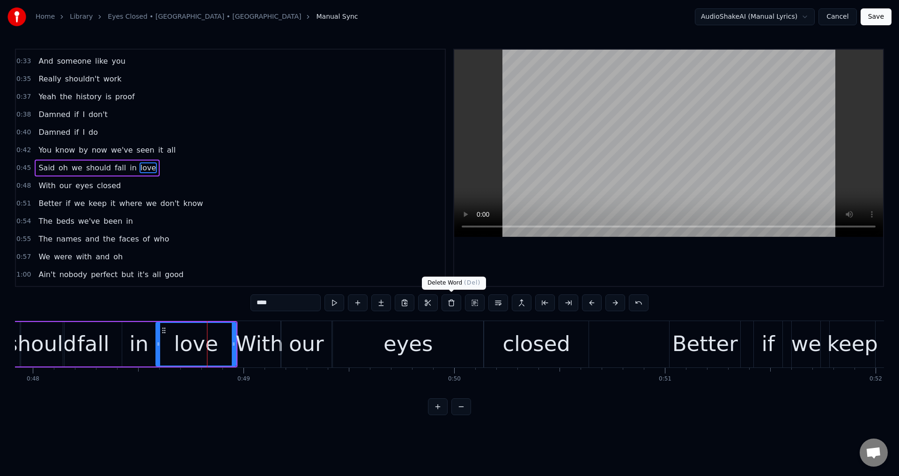
click at [603, 265] on div at bounding box center [668, 168] width 429 height 236
click at [708, 267] on div at bounding box center [668, 168] width 429 height 236
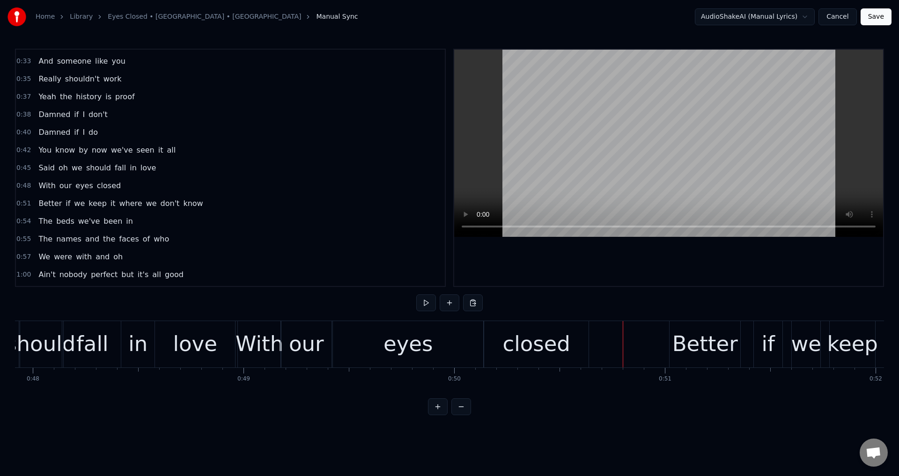
click at [687, 267] on div at bounding box center [668, 168] width 429 height 236
click at [687, 266] on div at bounding box center [668, 168] width 429 height 236
click at [675, 337] on div "Better" at bounding box center [705, 344] width 71 height 46
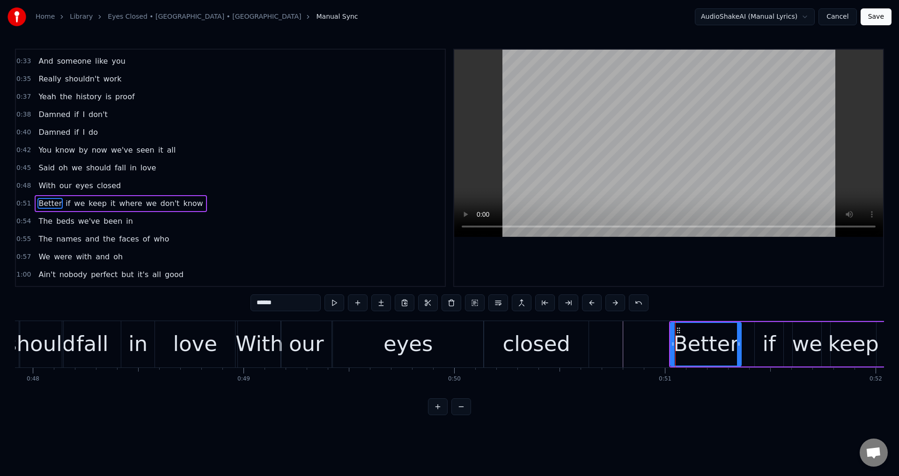
scroll to position [193, 0]
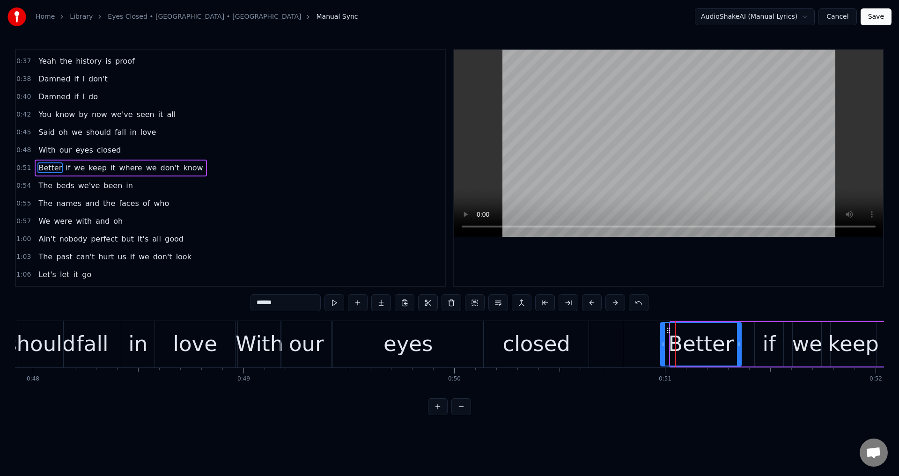
drag, startPoint x: 672, startPoint y: 336, endPoint x: 662, endPoint y: 336, distance: 9.8
click at [662, 336] on div at bounding box center [663, 344] width 4 height 43
click at [707, 281] on div at bounding box center [668, 168] width 429 height 236
click at [711, 280] on div at bounding box center [668, 168] width 429 height 236
click at [764, 339] on div "if" at bounding box center [769, 344] width 13 height 32
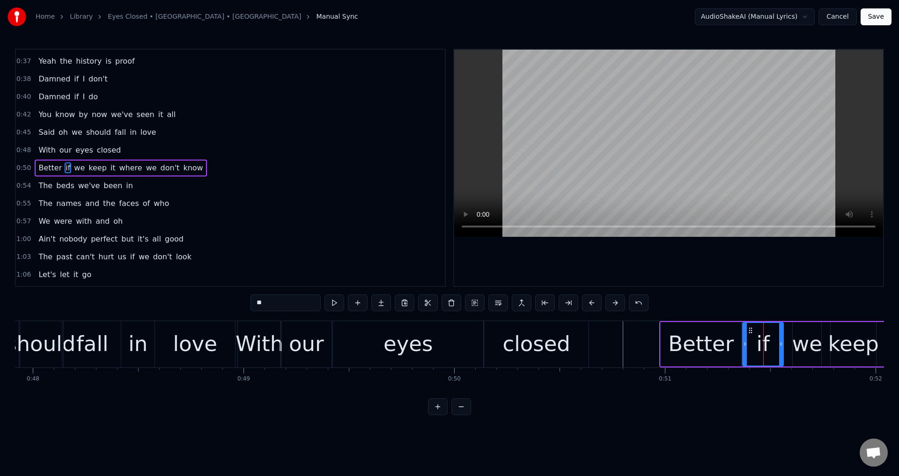
drag, startPoint x: 757, startPoint y: 336, endPoint x: 752, endPoint y: 338, distance: 5.3
click at [745, 338] on div at bounding box center [745, 344] width 4 height 43
click at [807, 347] on div "we" at bounding box center [807, 344] width 30 height 32
drag, startPoint x: 796, startPoint y: 340, endPoint x: 788, endPoint y: 341, distance: 8.0
click at [788, 341] on icon at bounding box center [787, 343] width 4 height 7
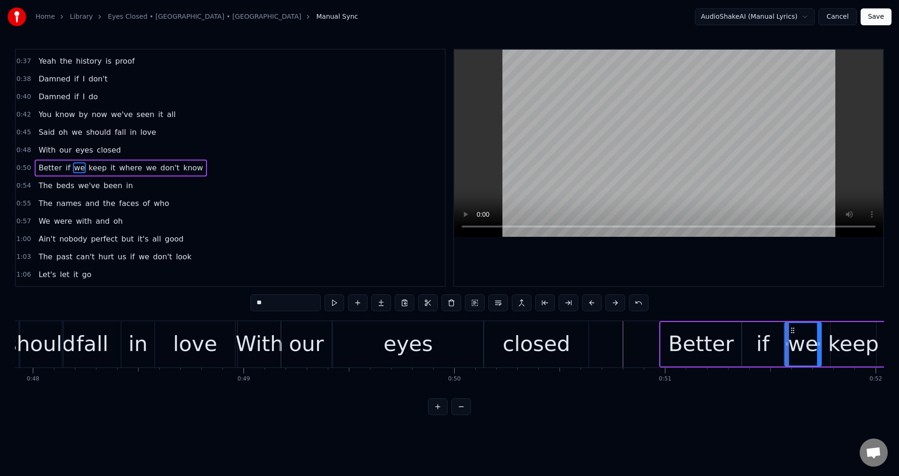
click at [837, 349] on div "keep" at bounding box center [853, 344] width 51 height 32
drag, startPoint x: 833, startPoint y: 344, endPoint x: 822, endPoint y: 345, distance: 10.3
click at [822, 345] on icon at bounding box center [824, 343] width 4 height 7
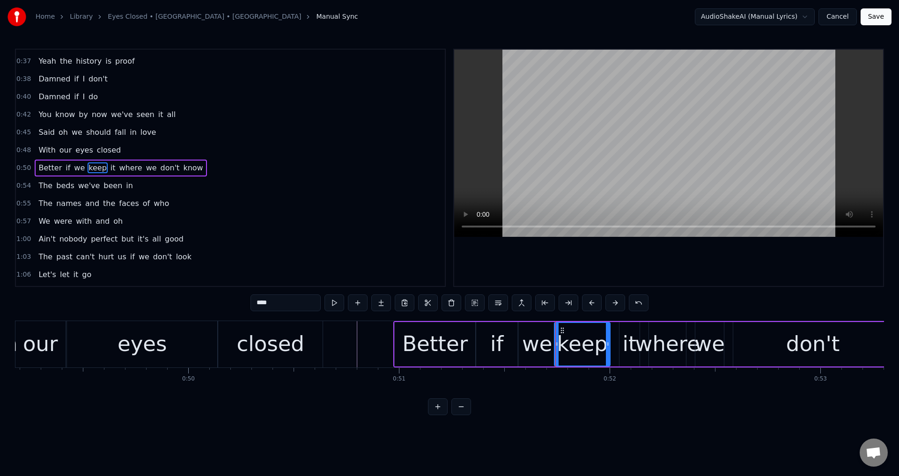
scroll to position [0, 10386]
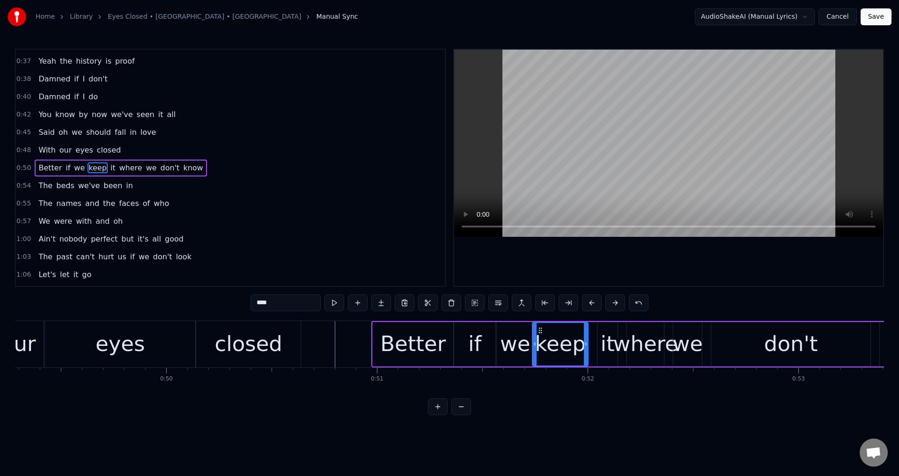
click at [615, 345] on div "it" at bounding box center [608, 344] width 20 height 44
drag, startPoint x: 600, startPoint y: 343, endPoint x: 590, endPoint y: 343, distance: 10.3
click at [591, 343] on icon at bounding box center [593, 343] width 4 height 7
click at [634, 346] on div "where" at bounding box center [645, 344] width 65 height 32
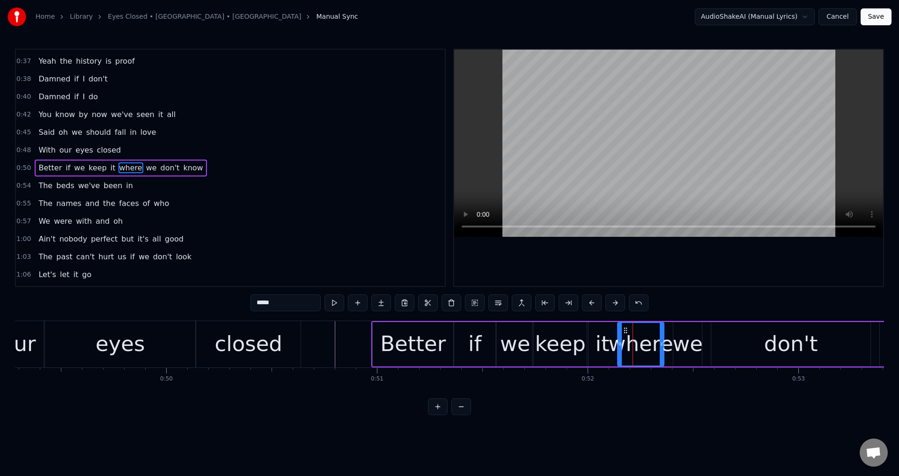
drag, startPoint x: 634, startPoint y: 346, endPoint x: 621, endPoint y: 343, distance: 13.4
click at [621, 343] on icon at bounding box center [620, 343] width 4 height 7
click at [656, 350] on div "where" at bounding box center [641, 344] width 65 height 32
click at [682, 345] on div "we" at bounding box center [688, 344] width 30 height 32
drag, startPoint x: 676, startPoint y: 343, endPoint x: 665, endPoint y: 343, distance: 10.8
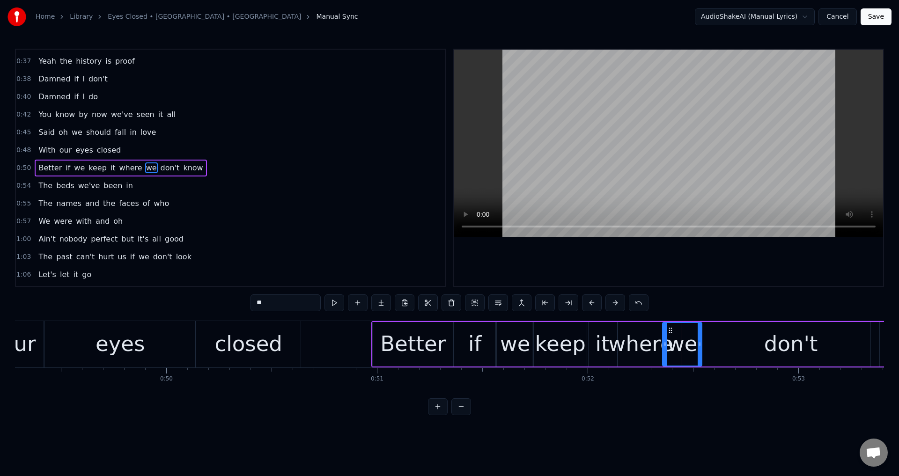
click at [665, 343] on icon at bounding box center [665, 343] width 4 height 7
click at [770, 338] on div "don't" at bounding box center [791, 344] width 54 height 32
type input "*****"
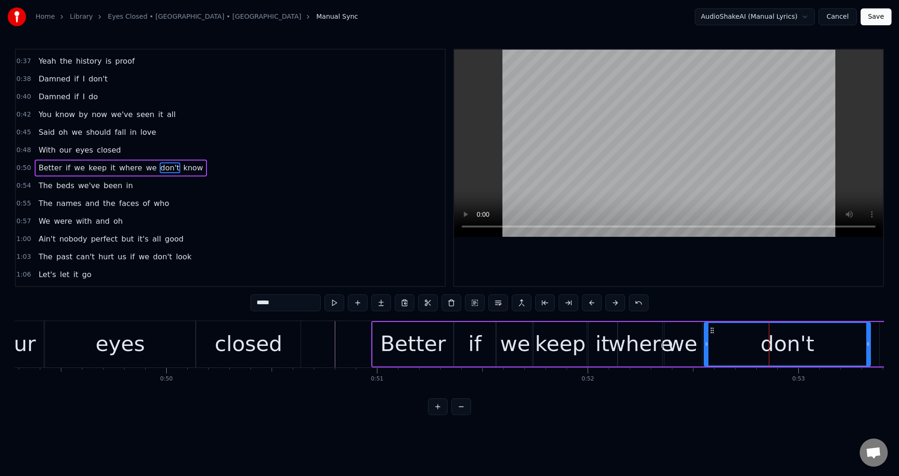
drag, startPoint x: 715, startPoint y: 339, endPoint x: 706, endPoint y: 339, distance: 8.9
click at [706, 339] on div at bounding box center [707, 344] width 4 height 43
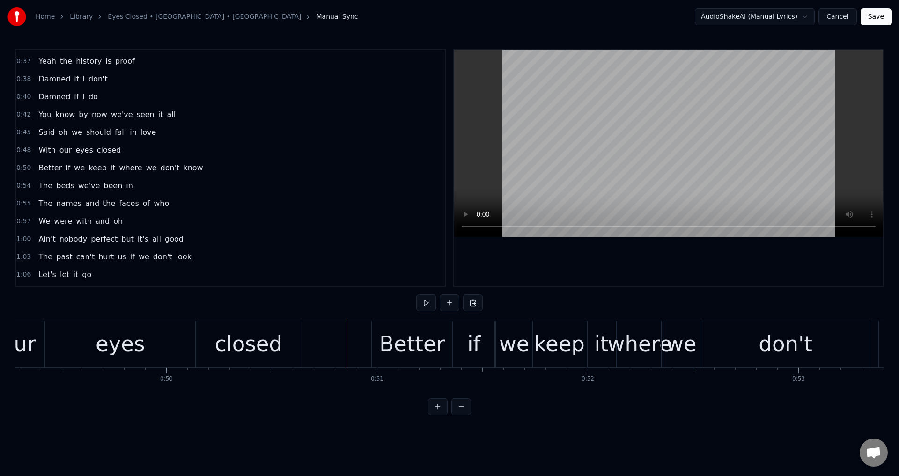
click at [640, 281] on div at bounding box center [668, 168] width 429 height 236
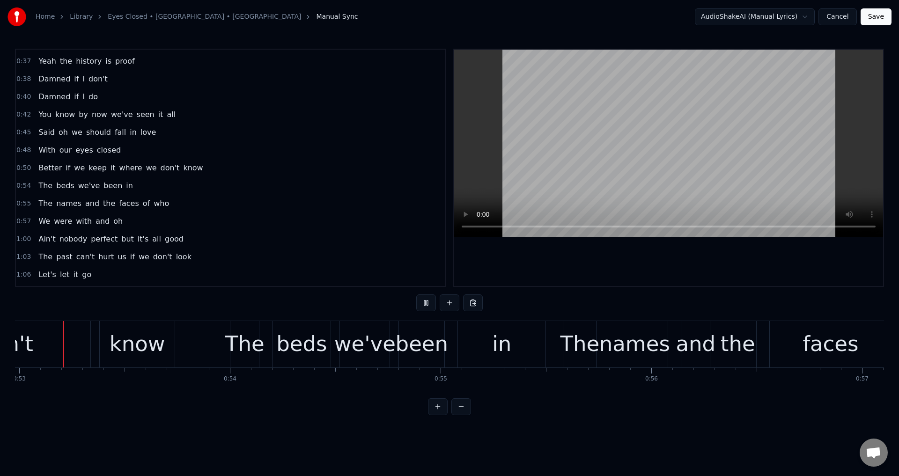
click at [681, 276] on div at bounding box center [668, 168] width 429 height 236
click at [118, 350] on div "know" at bounding box center [138, 344] width 56 height 32
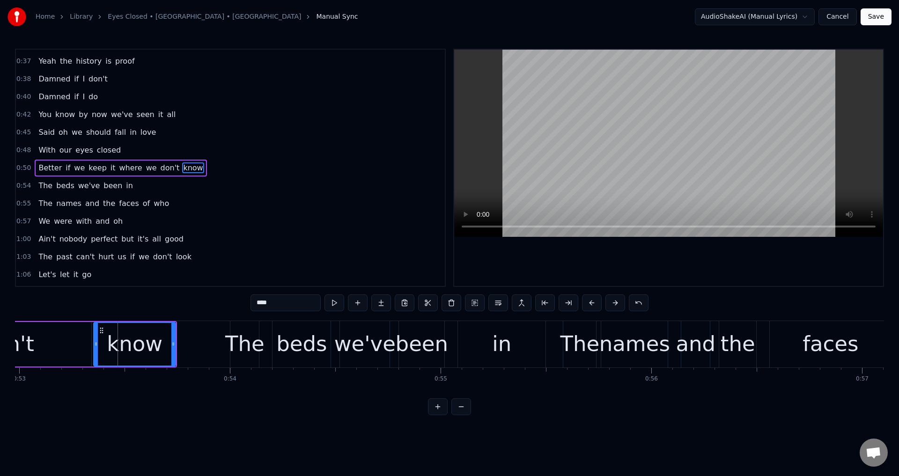
drag, startPoint x: 103, startPoint y: 344, endPoint x: 146, endPoint y: 357, distance: 44.9
click at [96, 344] on circle at bounding box center [96, 344] width 0 height 0
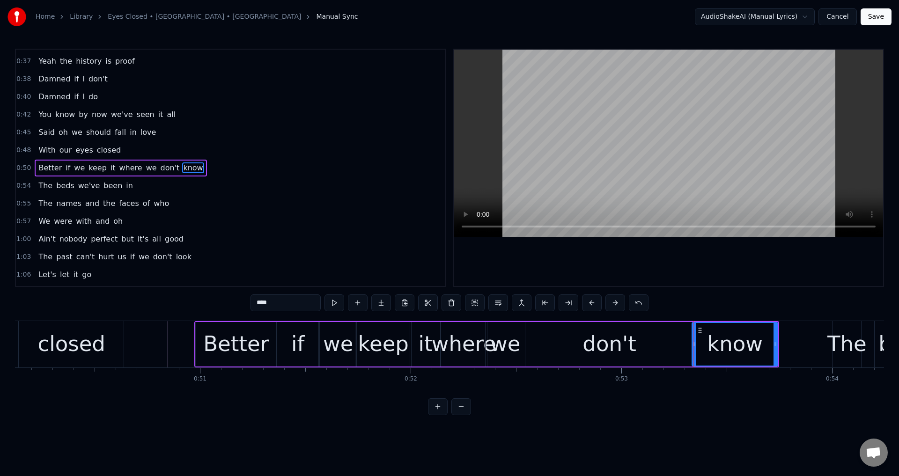
scroll to position [0, 10497]
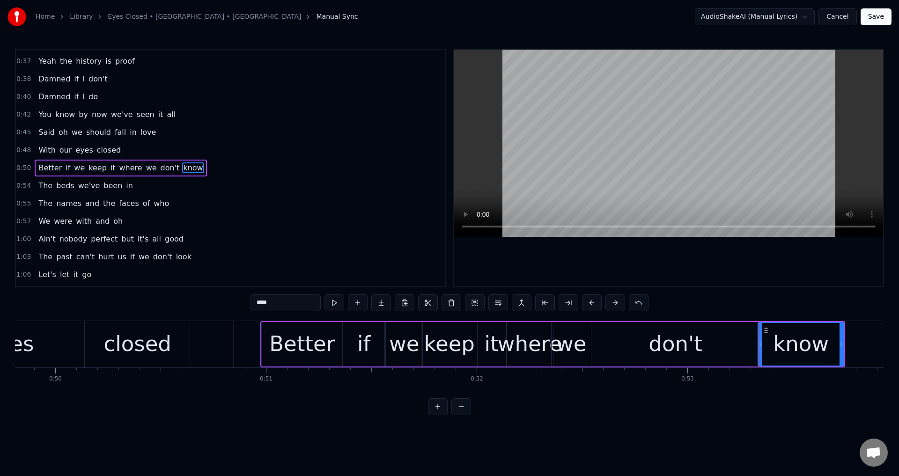
click at [349, 344] on div "if" at bounding box center [363, 344] width 41 height 44
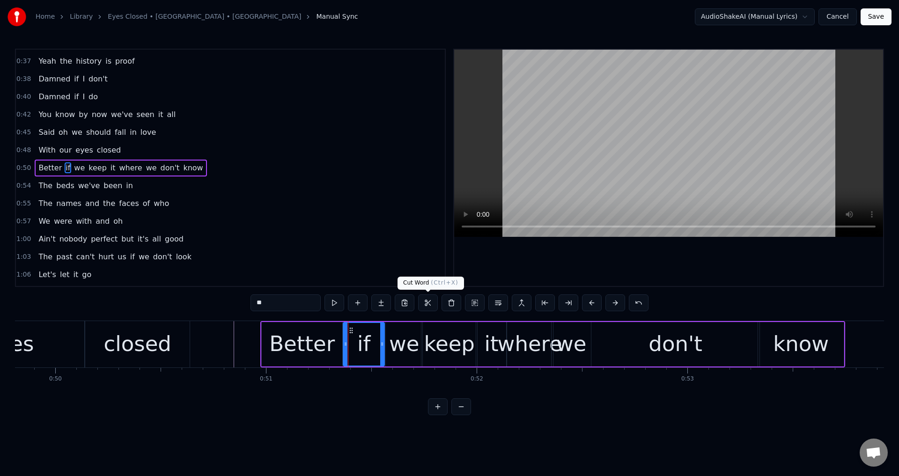
click at [541, 281] on div at bounding box center [668, 168] width 429 height 236
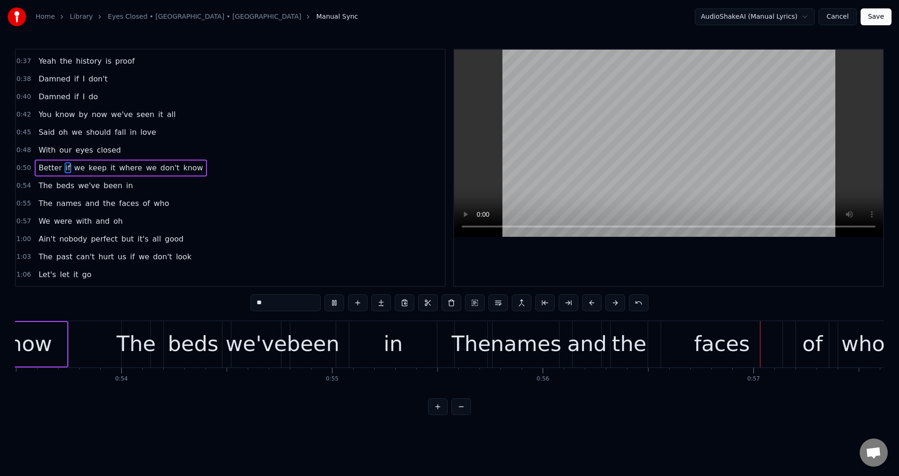
click at [627, 278] on div at bounding box center [668, 168] width 429 height 236
click at [492, 340] on div "names" at bounding box center [525, 344] width 67 height 46
type input "*****"
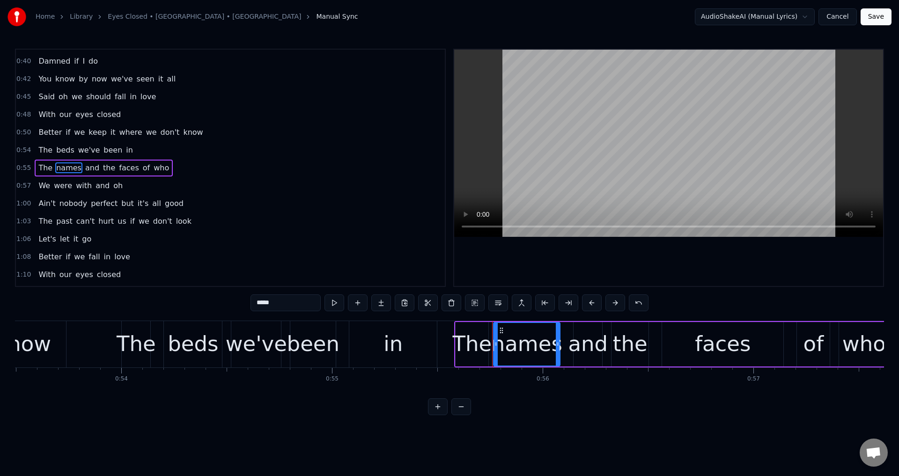
click at [569, 335] on div "The names and the faces of who" at bounding box center [672, 344] width 436 height 46
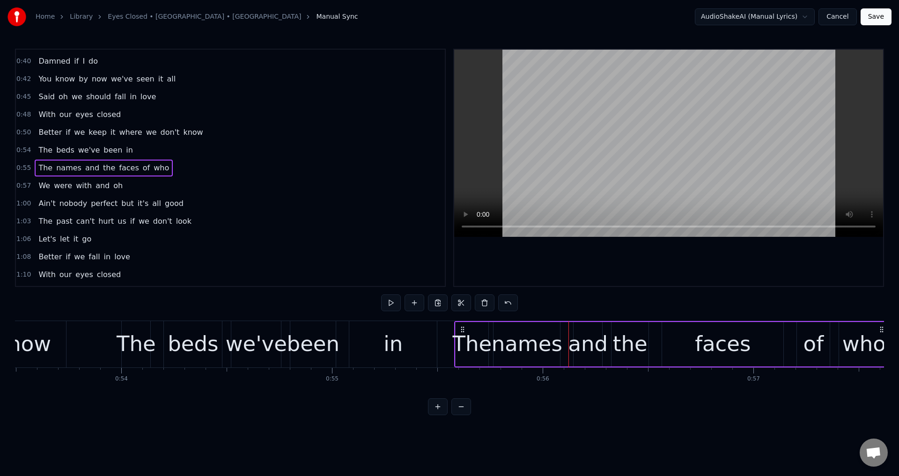
click at [464, 330] on div "The names and the faces of who" at bounding box center [672, 344] width 436 height 46
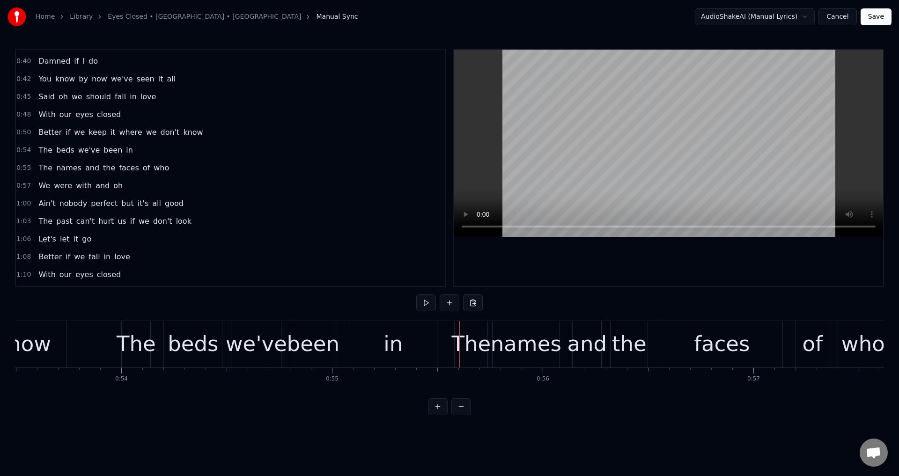
click at [566, 339] on div "The names and the faces of who" at bounding box center [672, 344] width 436 height 46
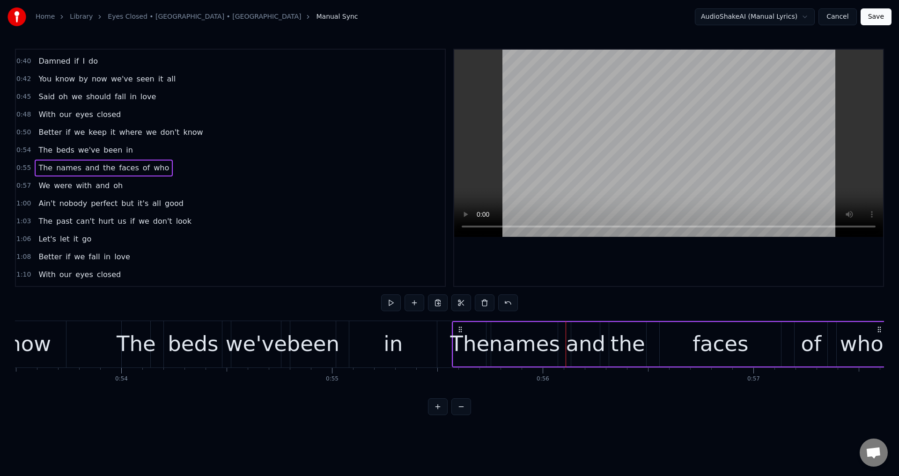
click at [461, 330] on icon at bounding box center [460, 329] width 7 height 7
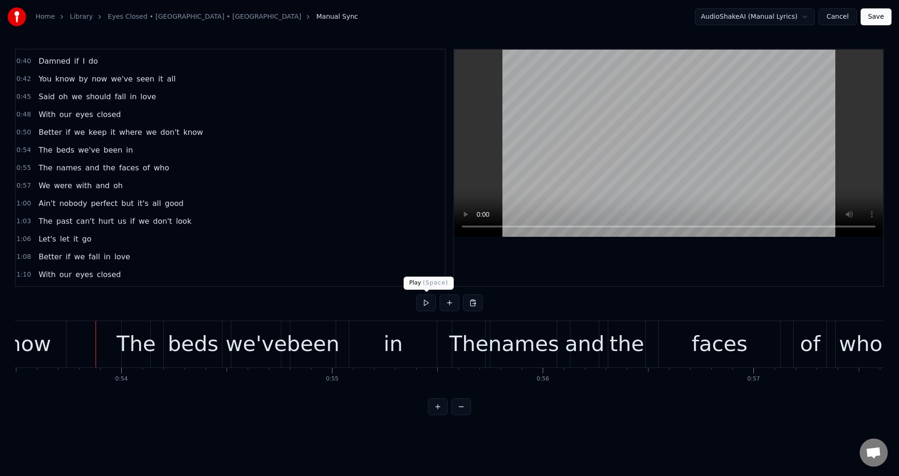
click at [644, 267] on div at bounding box center [668, 168] width 429 height 236
click at [661, 275] on div at bounding box center [668, 168] width 429 height 236
click at [263, 349] on div "we've" at bounding box center [256, 344] width 61 height 32
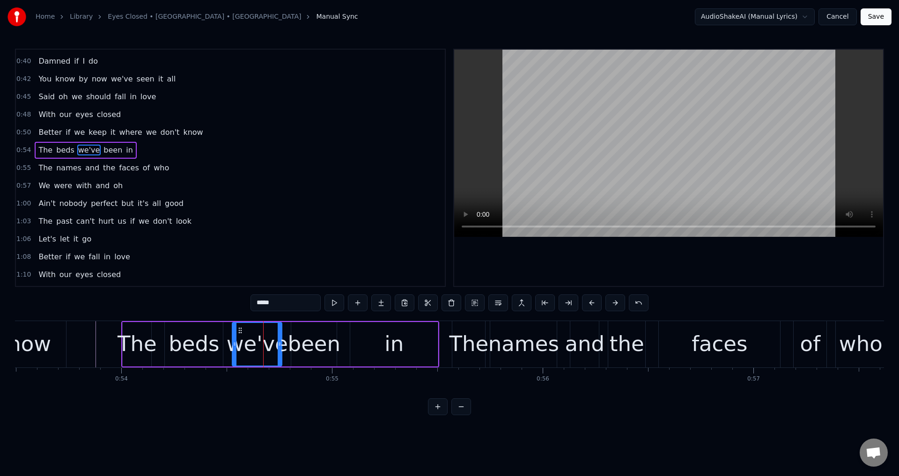
scroll to position [211, 0]
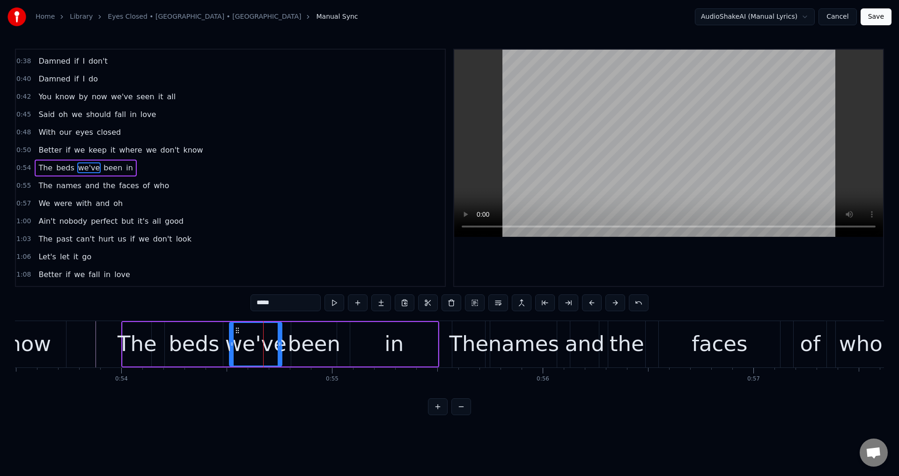
drag, startPoint x: 234, startPoint y: 343, endPoint x: 225, endPoint y: 341, distance: 8.6
click at [230, 341] on icon at bounding box center [232, 343] width 4 height 7
click at [204, 342] on div "beds" at bounding box center [194, 344] width 51 height 32
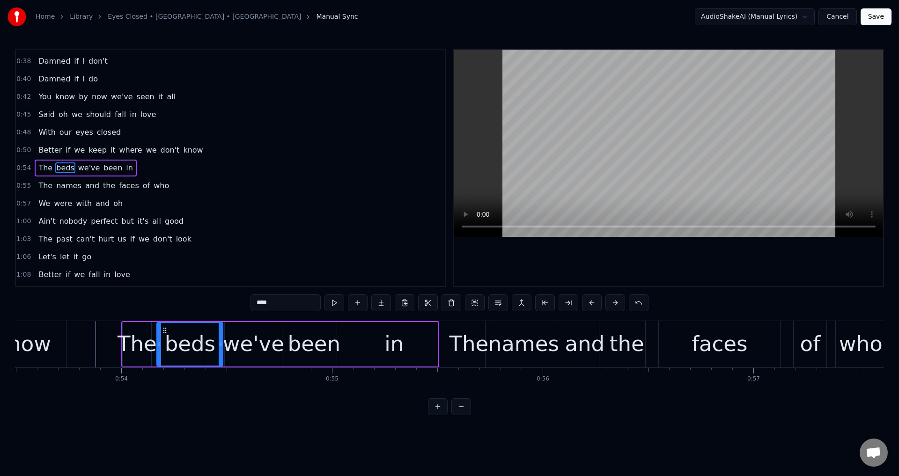
drag, startPoint x: 171, startPoint y: 342, endPoint x: 159, endPoint y: 344, distance: 12.3
click at [159, 344] on icon at bounding box center [159, 343] width 4 height 7
click at [307, 355] on div "been" at bounding box center [314, 344] width 52 height 32
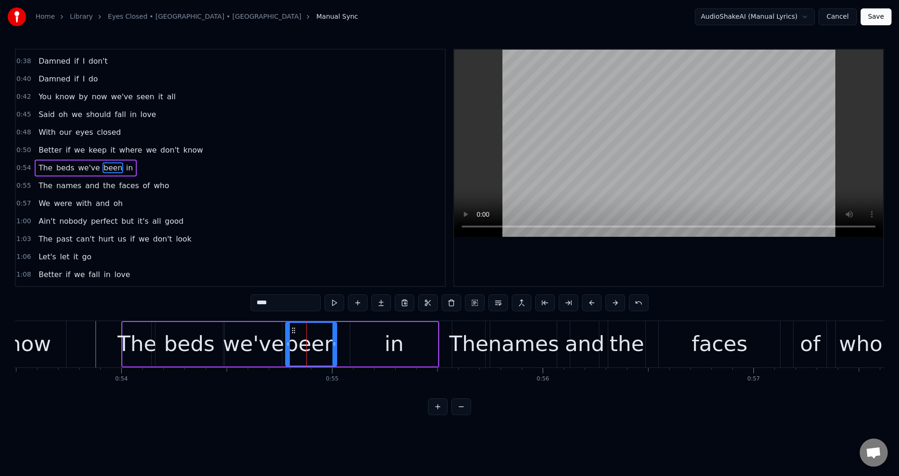
drag, startPoint x: 293, startPoint y: 344, endPoint x: 284, endPoint y: 345, distance: 8.5
click at [286, 345] on icon at bounding box center [288, 343] width 4 height 7
drag, startPoint x: 364, startPoint y: 349, endPoint x: 355, endPoint y: 347, distance: 8.5
click at [364, 350] on div "in" at bounding box center [394, 344] width 88 height 44
type input "**"
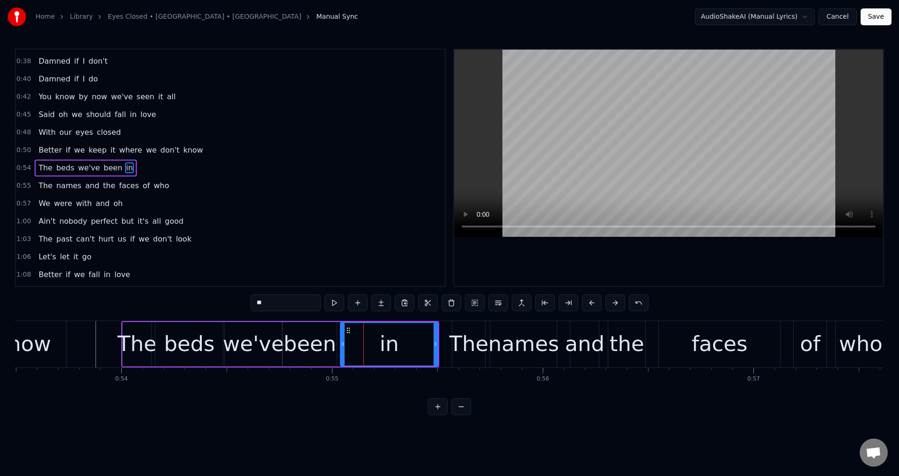
drag, startPoint x: 352, startPoint y: 346, endPoint x: 239, endPoint y: 346, distance: 112.9
click at [341, 346] on icon at bounding box center [343, 343] width 4 height 7
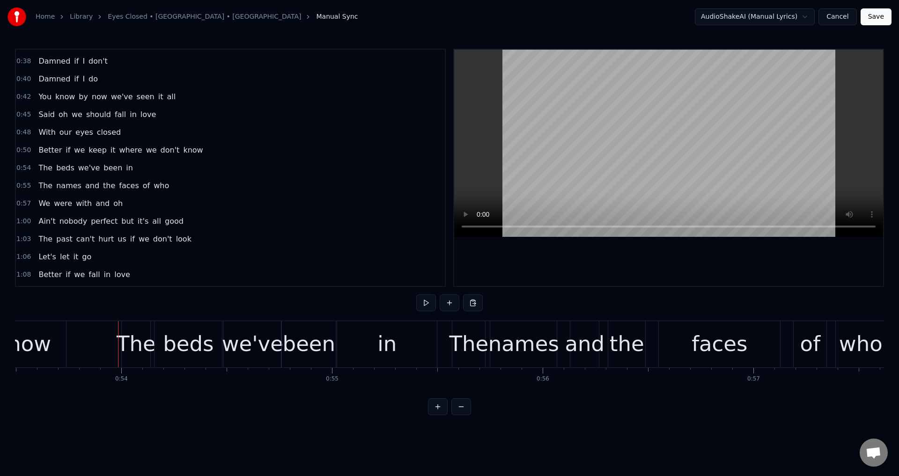
click at [632, 267] on div at bounding box center [668, 168] width 429 height 236
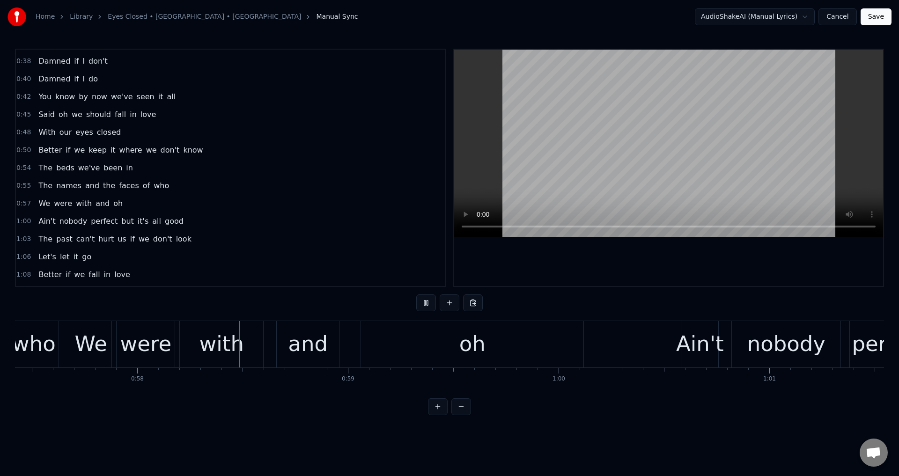
click at [659, 281] on div at bounding box center [668, 168] width 429 height 236
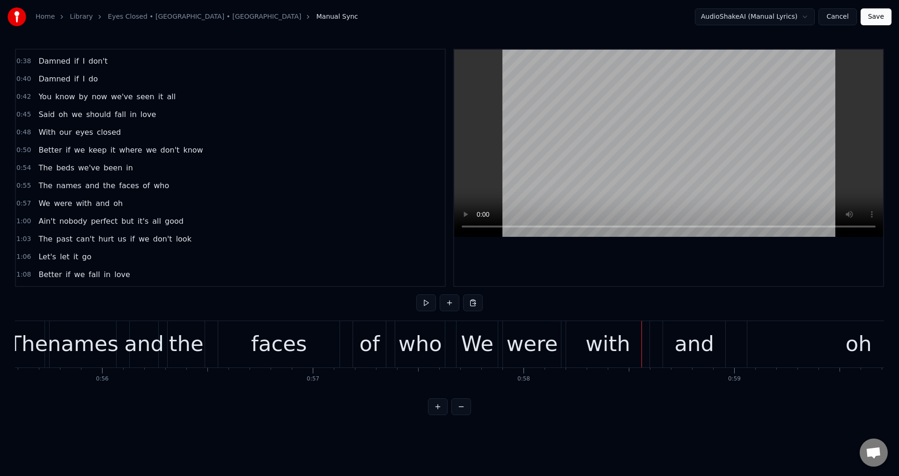
scroll to position [0, 11626]
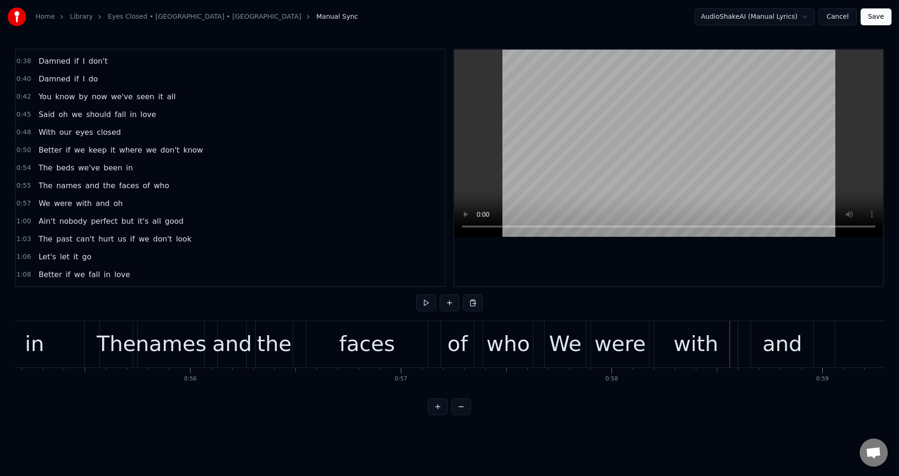
click at [455, 346] on div "of" at bounding box center [458, 344] width 20 height 32
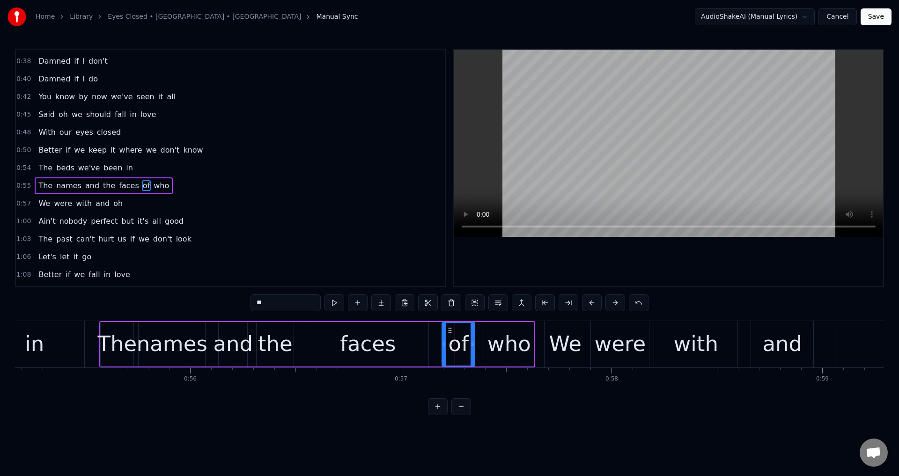
scroll to position [229, 0]
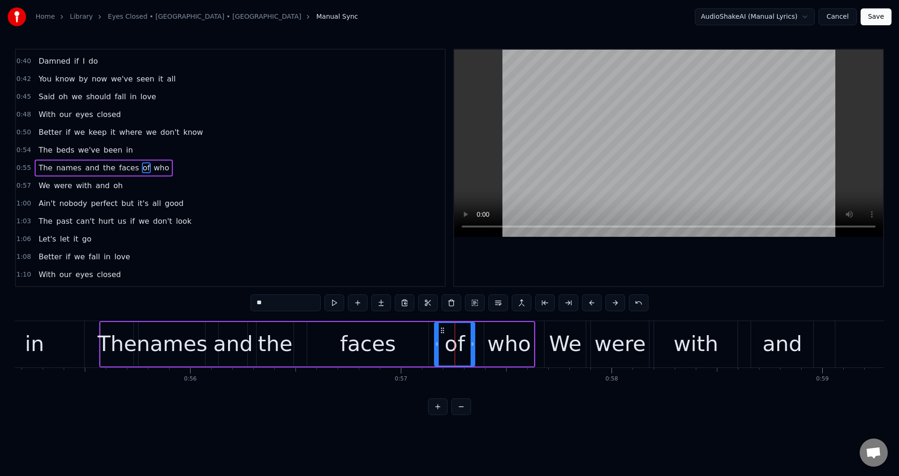
drag, startPoint x: 443, startPoint y: 343, endPoint x: 493, endPoint y: 344, distance: 49.2
click at [435, 344] on icon at bounding box center [437, 343] width 4 height 7
click at [519, 345] on div "who" at bounding box center [510, 344] width 44 height 32
drag, startPoint x: 486, startPoint y: 339, endPoint x: 478, endPoint y: 338, distance: 8.0
click at [479, 338] on div at bounding box center [481, 344] width 4 height 43
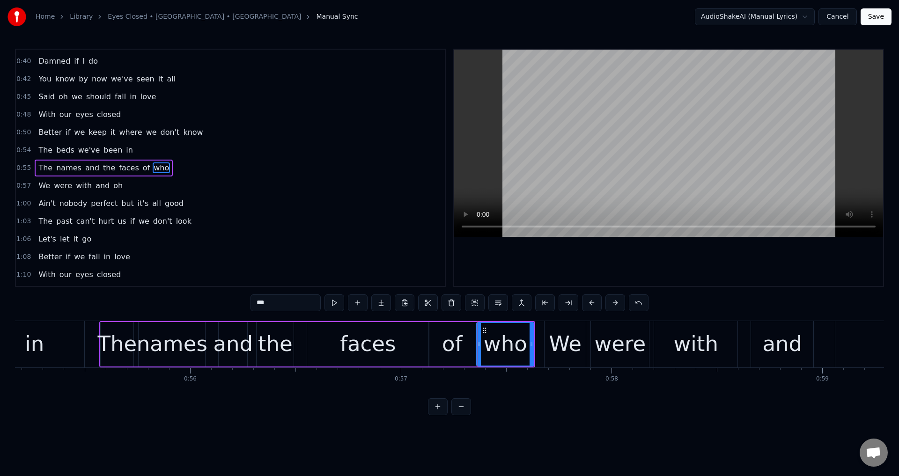
click at [350, 342] on div "faces" at bounding box center [368, 344] width 56 height 32
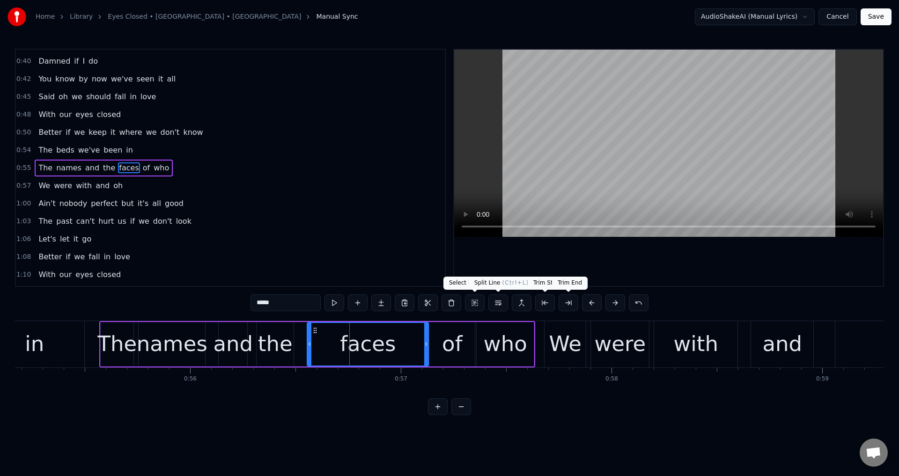
click at [628, 282] on div at bounding box center [668, 168] width 429 height 236
click at [681, 271] on div at bounding box center [668, 168] width 429 height 236
click at [566, 338] on div "We" at bounding box center [565, 344] width 33 height 32
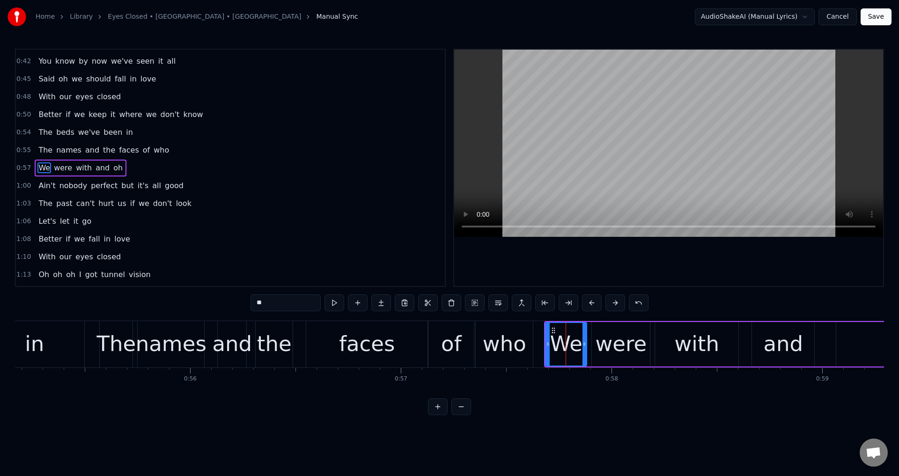
click at [546, 340] on div at bounding box center [548, 344] width 4 height 43
click at [602, 345] on div "were" at bounding box center [621, 344] width 52 height 32
drag, startPoint x: 594, startPoint y: 341, endPoint x: 590, endPoint y: 341, distance: 4.7
click at [592, 341] on icon at bounding box center [594, 343] width 4 height 7
click at [670, 344] on div "with" at bounding box center [696, 344] width 83 height 44
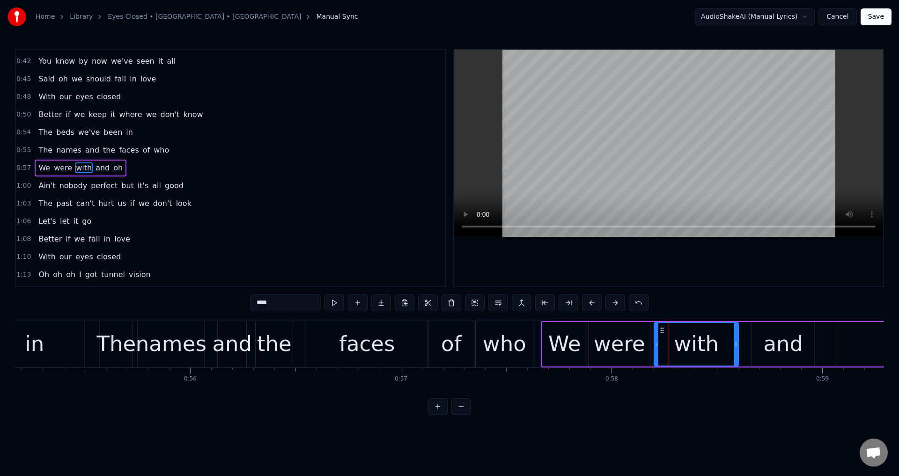
click at [655, 341] on icon at bounding box center [657, 343] width 4 height 7
drag, startPoint x: 789, startPoint y: 344, endPoint x: 757, endPoint y: 341, distance: 32.0
click at [788, 344] on div "and" at bounding box center [783, 344] width 40 height 32
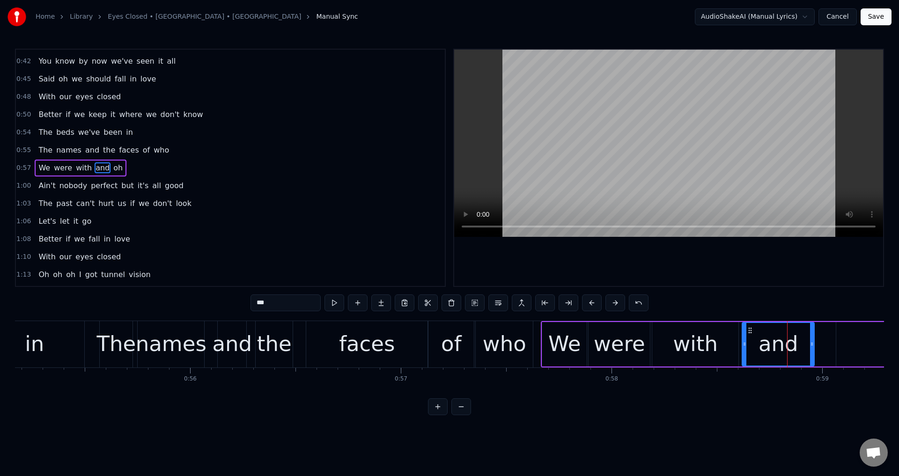
drag, startPoint x: 753, startPoint y: 340, endPoint x: 721, endPoint y: 335, distance: 32.2
click at [743, 340] on div at bounding box center [745, 344] width 4 height 43
drag, startPoint x: 547, startPoint y: 344, endPoint x: 591, endPoint y: 318, distance: 50.8
click at [547, 345] on div "We" at bounding box center [564, 344] width 44 height 44
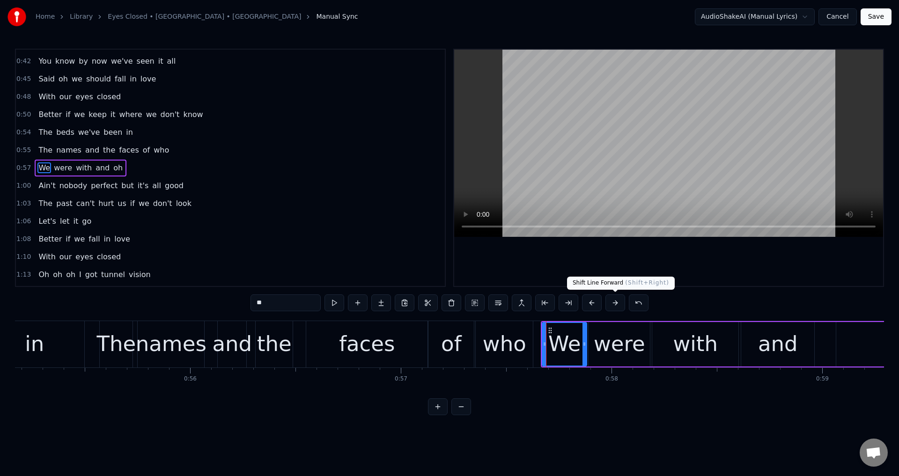
click at [648, 284] on span "( Shift+Right )" at bounding box center [647, 283] width 44 height 7
click at [650, 267] on div at bounding box center [668, 168] width 429 height 236
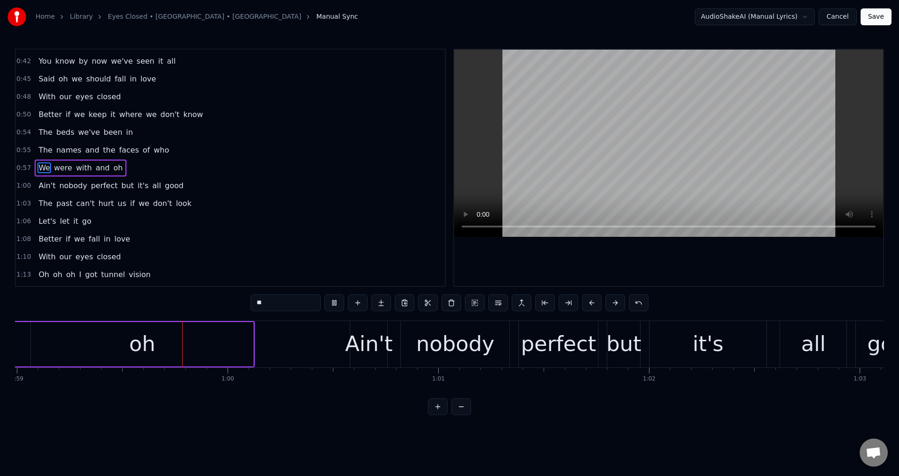
click at [671, 279] on div at bounding box center [668, 168] width 429 height 236
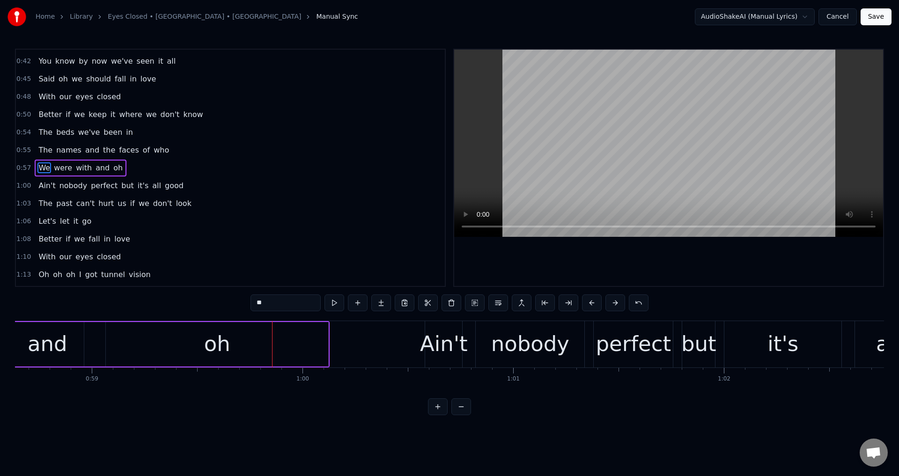
scroll to position [0, 12268]
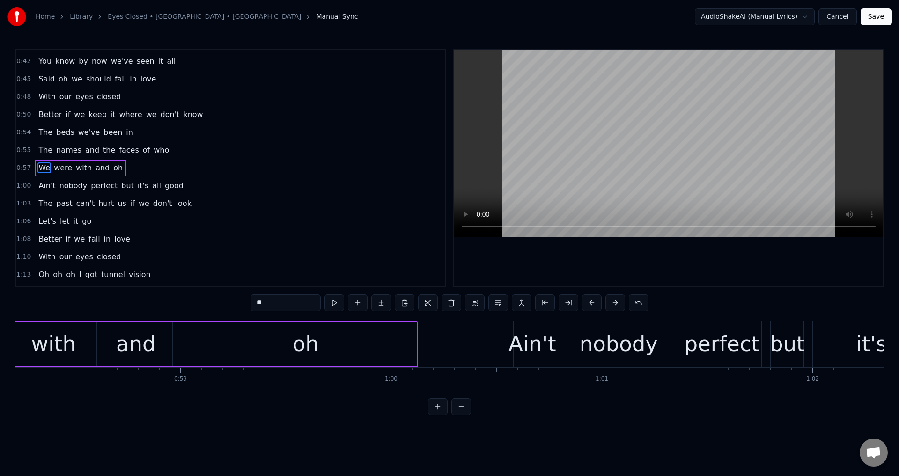
click at [266, 351] on div "oh" at bounding box center [305, 344] width 222 height 44
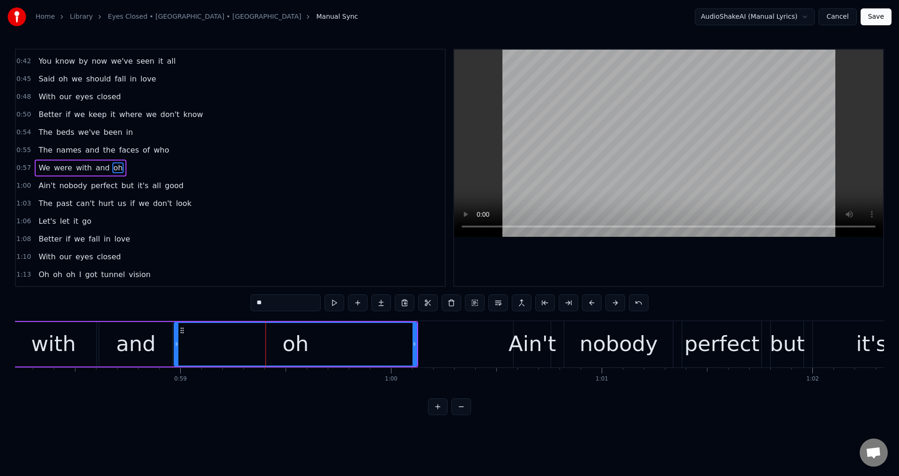
drag, startPoint x: 198, startPoint y: 342, endPoint x: 178, endPoint y: 341, distance: 20.1
click at [178, 341] on icon at bounding box center [177, 343] width 4 height 7
click at [142, 347] on div "and" at bounding box center [136, 344] width 40 height 32
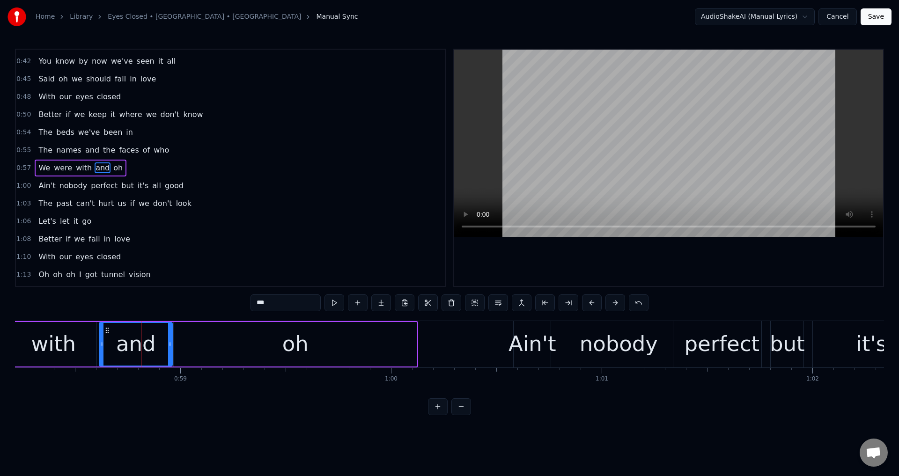
click at [616, 259] on div at bounding box center [668, 168] width 429 height 236
click at [659, 271] on div at bounding box center [668, 168] width 429 height 236
click at [537, 332] on div "Ain't" at bounding box center [533, 344] width 48 height 32
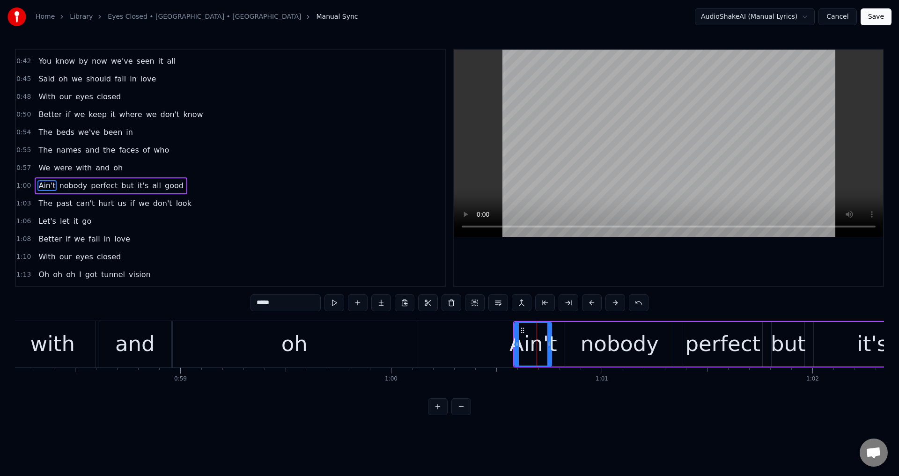
scroll to position [264, 0]
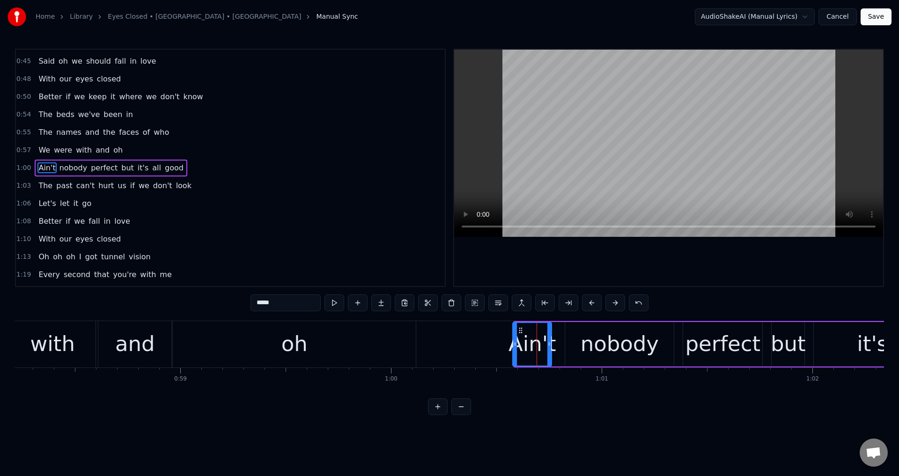
drag, startPoint x: 518, startPoint y: 337, endPoint x: 505, endPoint y: 338, distance: 13.1
click at [513, 338] on div at bounding box center [515, 344] width 4 height 43
click at [571, 340] on div "nobody" at bounding box center [619, 344] width 109 height 44
type input "******"
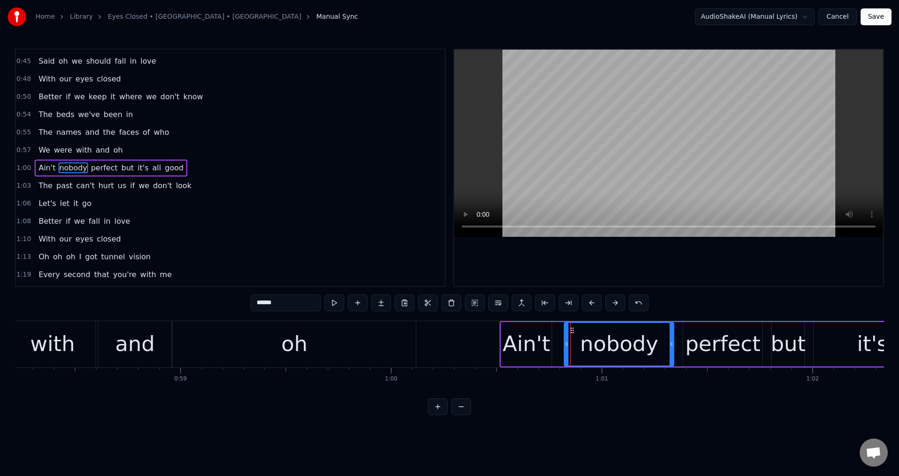
drag, startPoint x: 568, startPoint y: 340, endPoint x: 556, endPoint y: 341, distance: 11.9
click at [565, 341] on div at bounding box center [567, 344] width 4 height 43
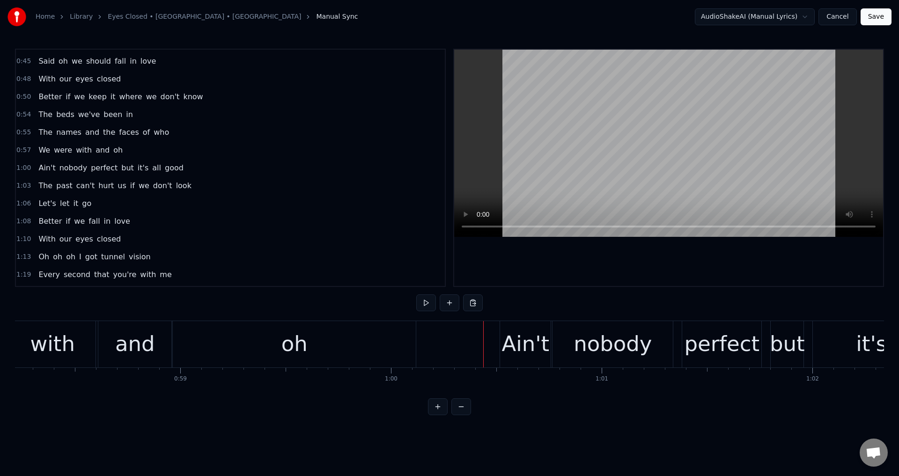
click at [645, 264] on div at bounding box center [668, 168] width 429 height 236
click at [677, 271] on div at bounding box center [668, 168] width 429 height 236
click at [691, 349] on div "perfect" at bounding box center [721, 344] width 75 height 32
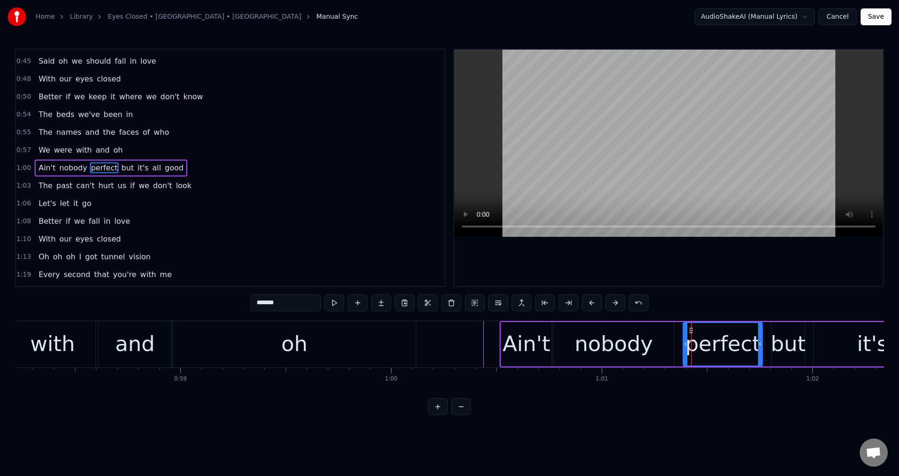
drag, startPoint x: 684, startPoint y: 343, endPoint x: 675, endPoint y: 343, distance: 8.4
click at [684, 343] on icon at bounding box center [686, 343] width 4 height 7
click at [588, 341] on div "nobody" at bounding box center [614, 344] width 78 height 32
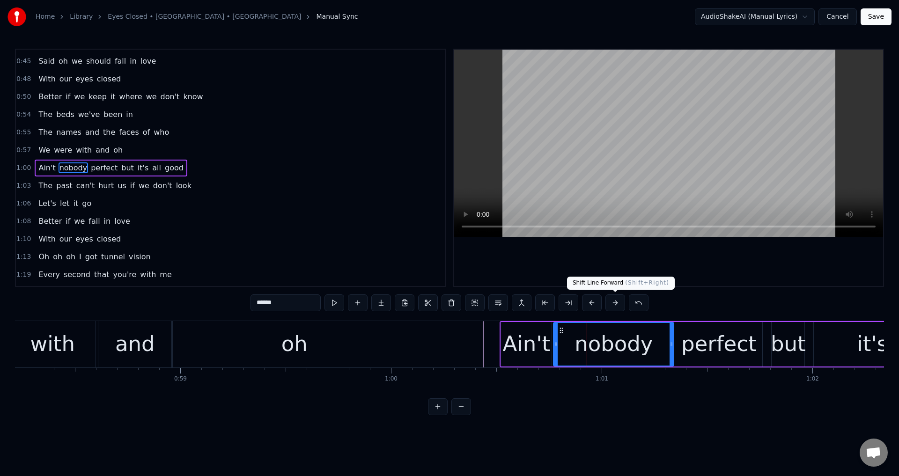
click at [668, 263] on div at bounding box center [668, 168] width 429 height 236
click at [679, 262] on div at bounding box center [668, 168] width 429 height 236
click at [783, 336] on div "but" at bounding box center [788, 344] width 35 height 32
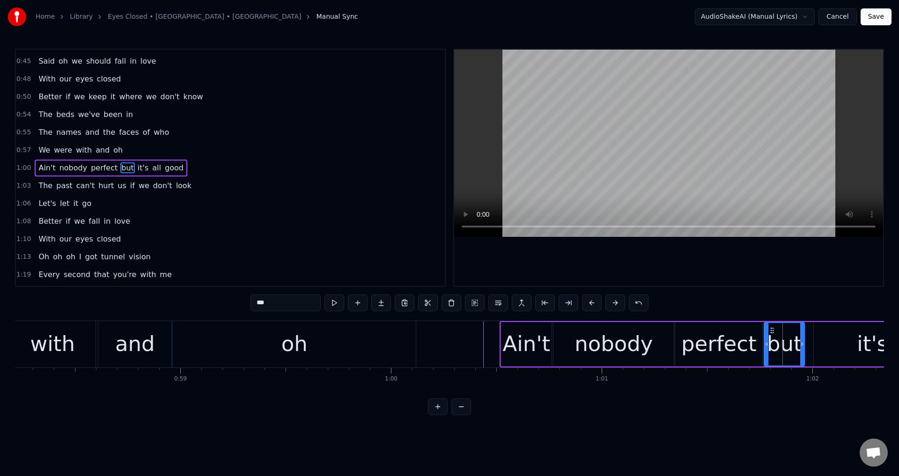
drag, startPoint x: 774, startPoint y: 340, endPoint x: 767, endPoint y: 340, distance: 7.6
click at [767, 340] on div at bounding box center [767, 344] width 4 height 43
click at [817, 341] on div "it's" at bounding box center [872, 344] width 117 height 44
type input "****"
click at [813, 343] on div "Ain't nobody perfect but it's all good" at bounding box center [798, 344] width 597 height 46
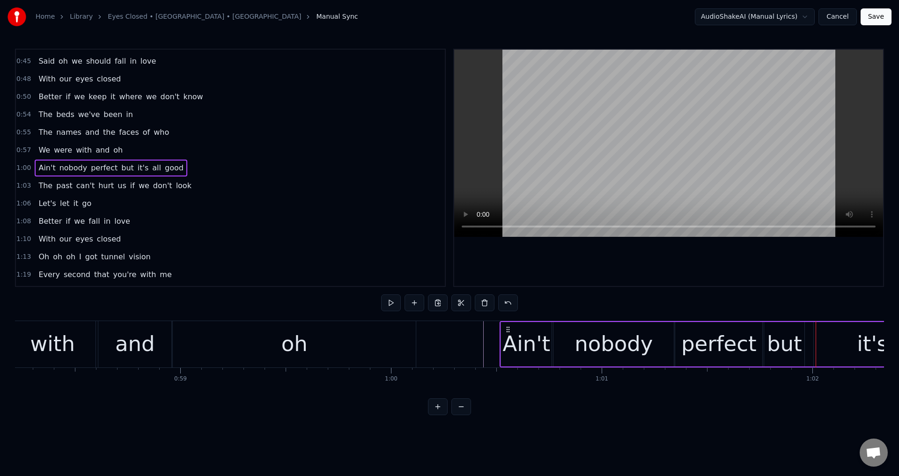
click at [818, 343] on div "it's" at bounding box center [872, 344] width 117 height 44
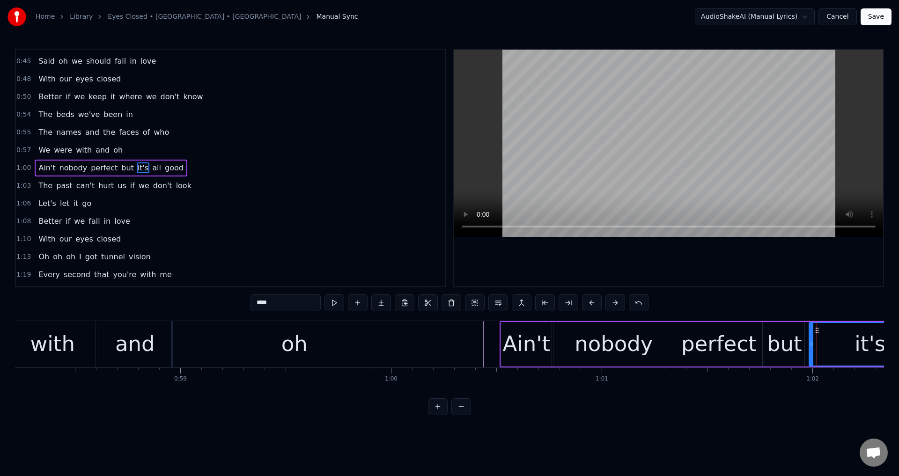
drag, startPoint x: 818, startPoint y: 344, endPoint x: 806, endPoint y: 344, distance: 12.2
click at [810, 344] on icon at bounding box center [812, 343] width 4 height 7
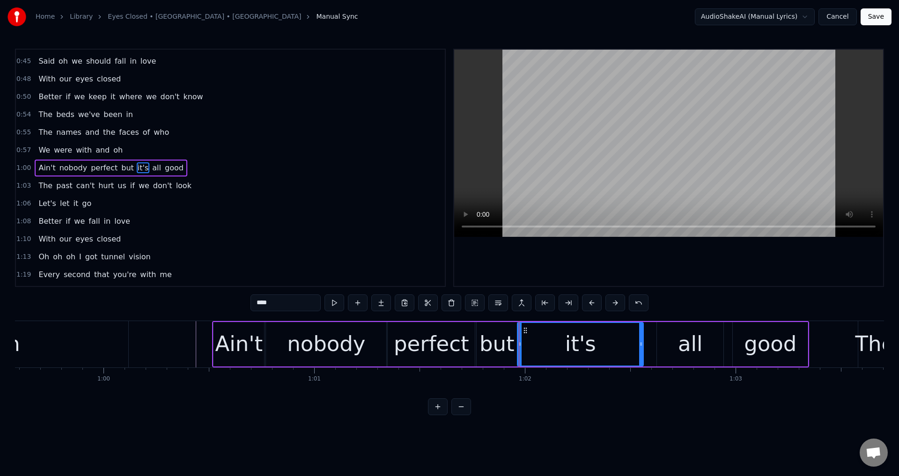
scroll to position [0, 12667]
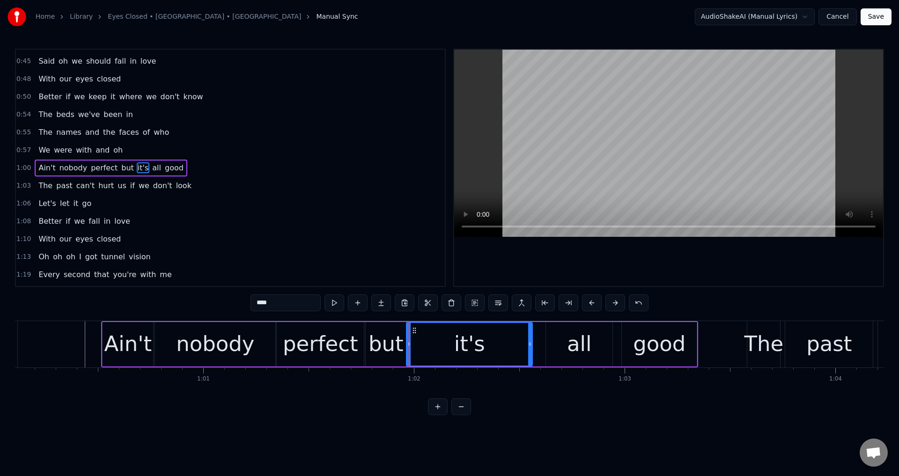
click at [550, 341] on div "all" at bounding box center [579, 344] width 67 height 44
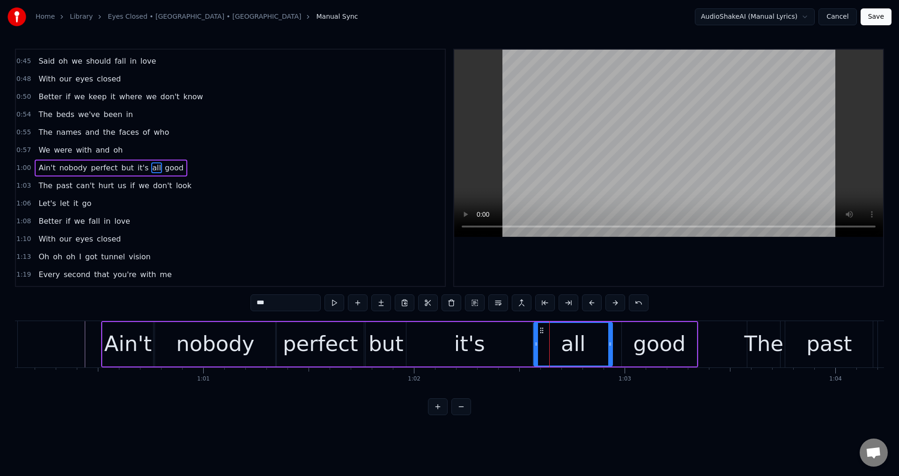
drag, startPoint x: 549, startPoint y: 344, endPoint x: 569, endPoint y: 346, distance: 20.7
click at [536, 347] on icon at bounding box center [536, 343] width 4 height 7
click at [623, 345] on div "good" at bounding box center [659, 344] width 75 height 44
type input "****"
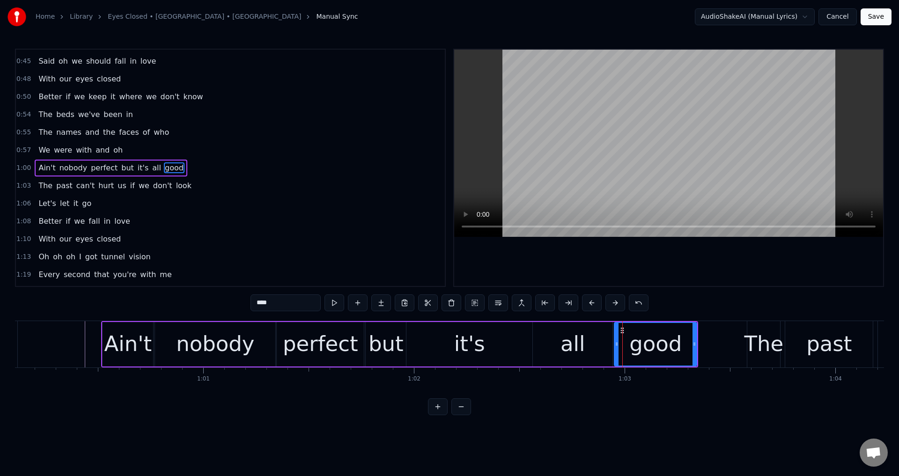
drag, startPoint x: 624, startPoint y: 346, endPoint x: 615, endPoint y: 347, distance: 9.0
click at [615, 347] on icon at bounding box center [617, 343] width 4 height 7
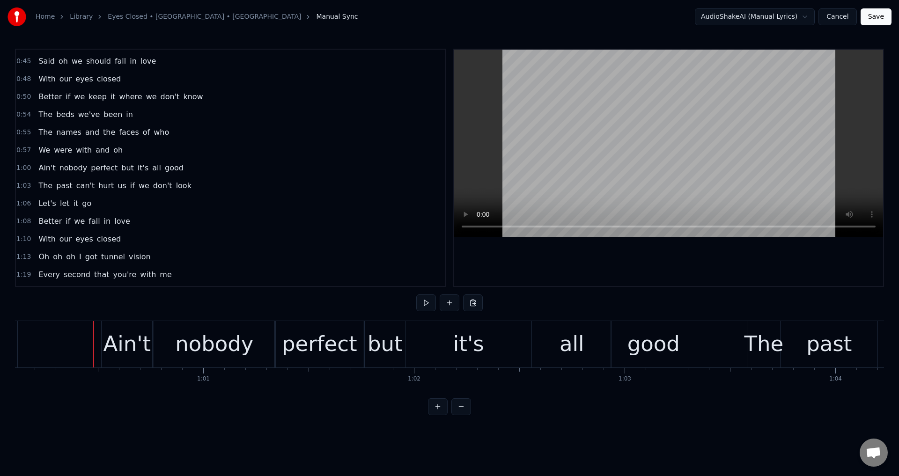
click at [679, 257] on div at bounding box center [668, 168] width 429 height 236
click at [727, 253] on div at bounding box center [668, 168] width 429 height 236
click at [462, 335] on div "it's" at bounding box center [468, 344] width 31 height 32
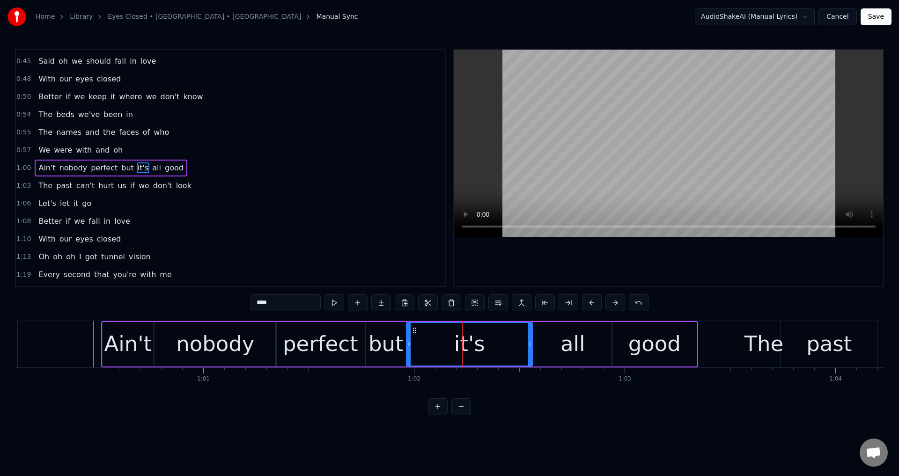
click at [422, 339] on div "it's" at bounding box center [469, 344] width 125 height 43
click at [684, 260] on div at bounding box center [668, 168] width 429 height 236
click at [684, 256] on div at bounding box center [668, 168] width 429 height 236
drag, startPoint x: 529, startPoint y: 340, endPoint x: 459, endPoint y: 340, distance: 69.3
click at [467, 340] on icon at bounding box center [469, 343] width 4 height 7
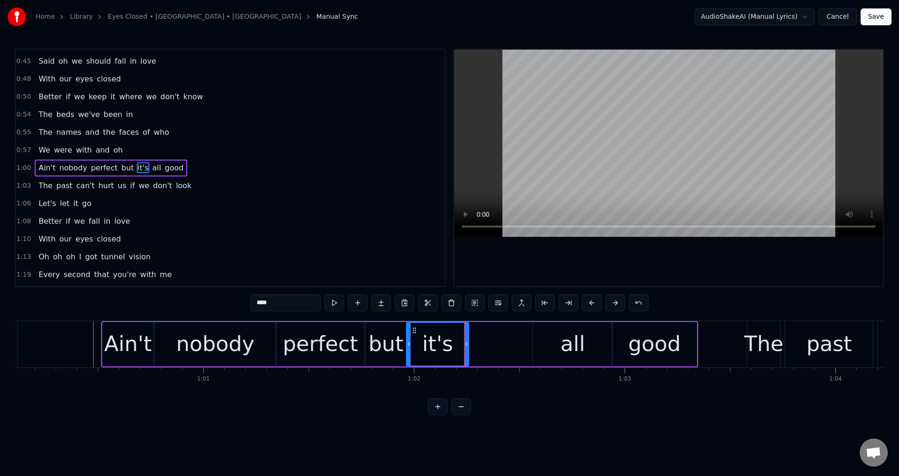
click at [434, 341] on div "it's" at bounding box center [437, 344] width 31 height 32
click at [618, 262] on div at bounding box center [668, 168] width 429 height 236
drag, startPoint x: 618, startPoint y: 257, endPoint x: 541, endPoint y: 351, distance: 121.1
click at [618, 257] on div at bounding box center [668, 168] width 429 height 236
click at [539, 354] on div "all" at bounding box center [573, 344] width 80 height 44
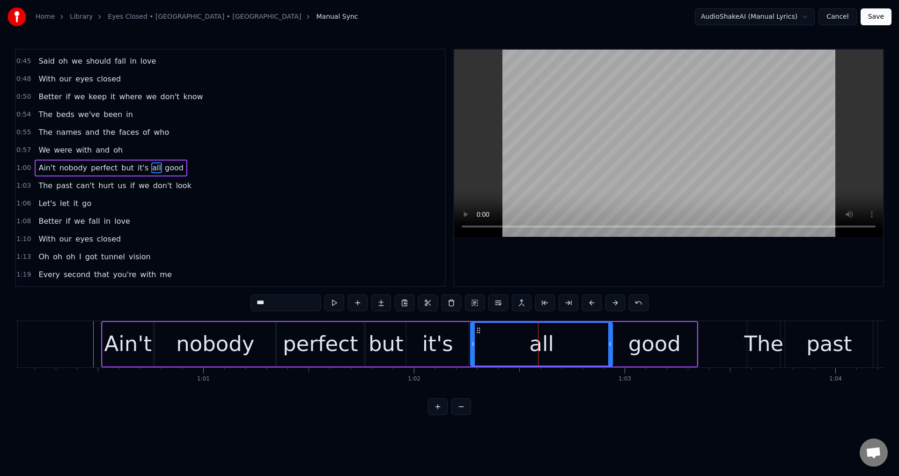
drag, startPoint x: 535, startPoint y: 341, endPoint x: 472, endPoint y: 342, distance: 62.8
click at [472, 342] on icon at bounding box center [473, 343] width 4 height 7
click at [439, 349] on div "it's" at bounding box center [437, 344] width 31 height 32
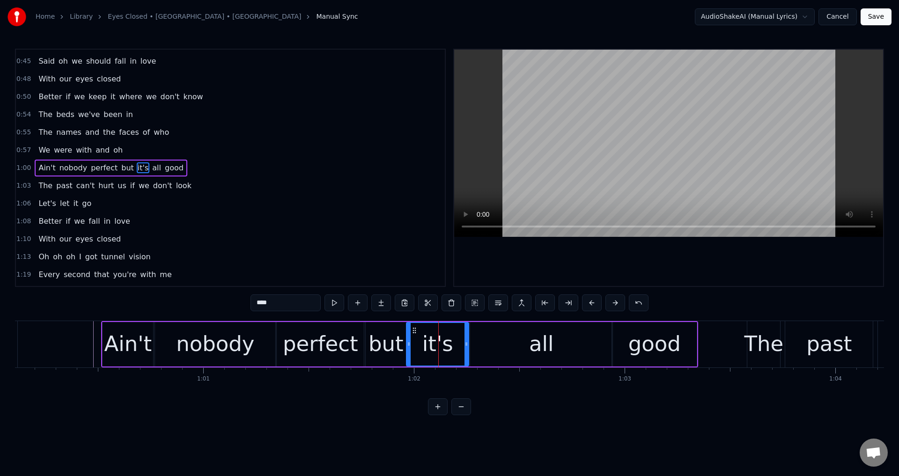
drag, startPoint x: 466, startPoint y: 340, endPoint x: 449, endPoint y: 343, distance: 17.6
click at [465, 343] on div at bounding box center [467, 344] width 4 height 43
click at [479, 344] on div "all" at bounding box center [541, 344] width 142 height 44
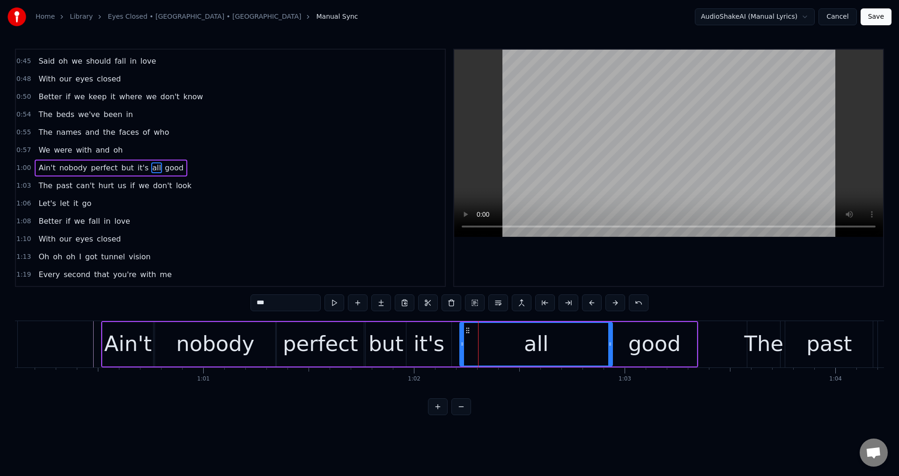
drag, startPoint x: 472, startPoint y: 341, endPoint x: 457, endPoint y: 342, distance: 15.5
click at [460, 342] on icon at bounding box center [462, 343] width 4 height 7
click at [134, 347] on div "Ain't" at bounding box center [128, 344] width 48 height 32
type input "*****"
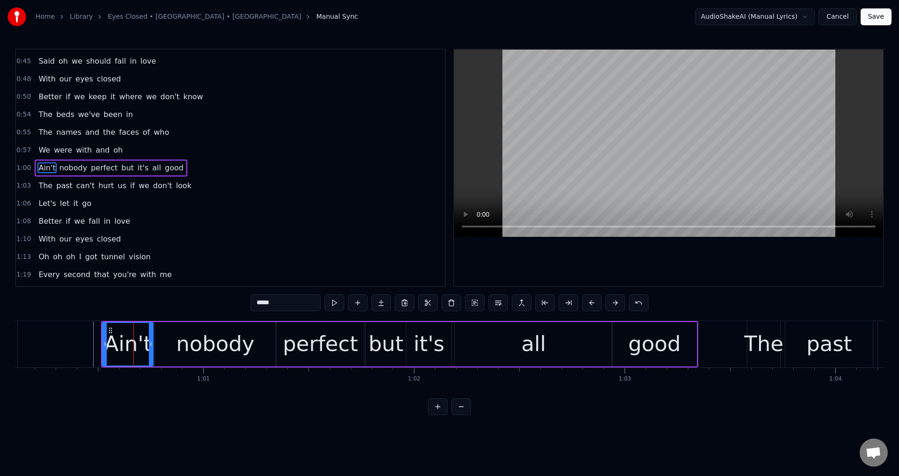
click at [569, 258] on div at bounding box center [668, 168] width 429 height 236
click at [754, 263] on div at bounding box center [668, 168] width 429 height 236
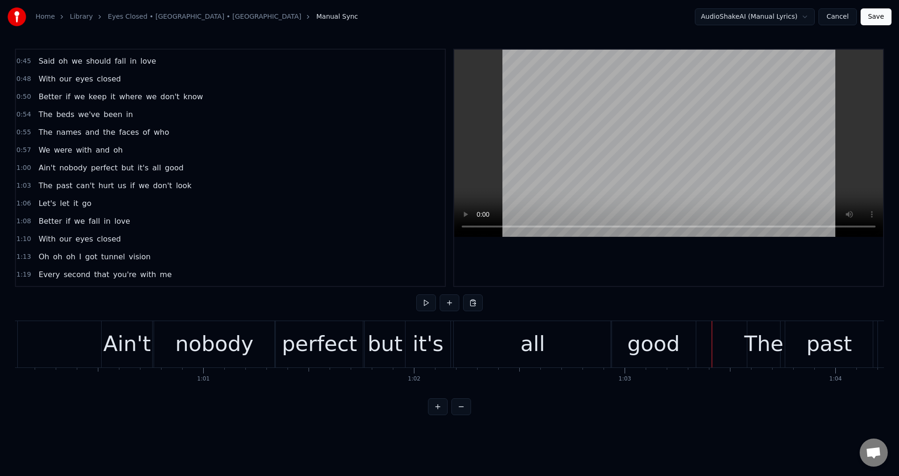
click at [736, 263] on div at bounding box center [668, 168] width 429 height 236
click at [736, 259] on div at bounding box center [668, 168] width 429 height 236
click at [761, 344] on div "The" at bounding box center [763, 344] width 39 height 32
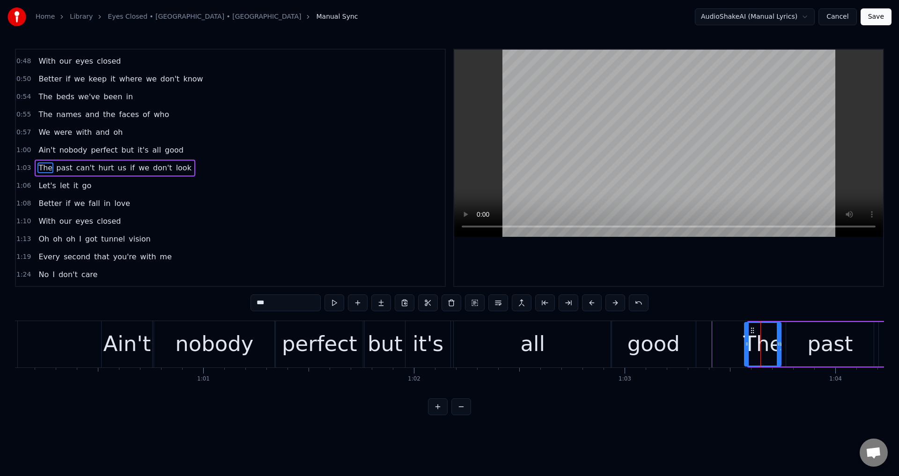
click at [746, 344] on icon at bounding box center [747, 343] width 4 height 7
click at [801, 347] on div "past" at bounding box center [830, 344] width 88 height 44
type input "****"
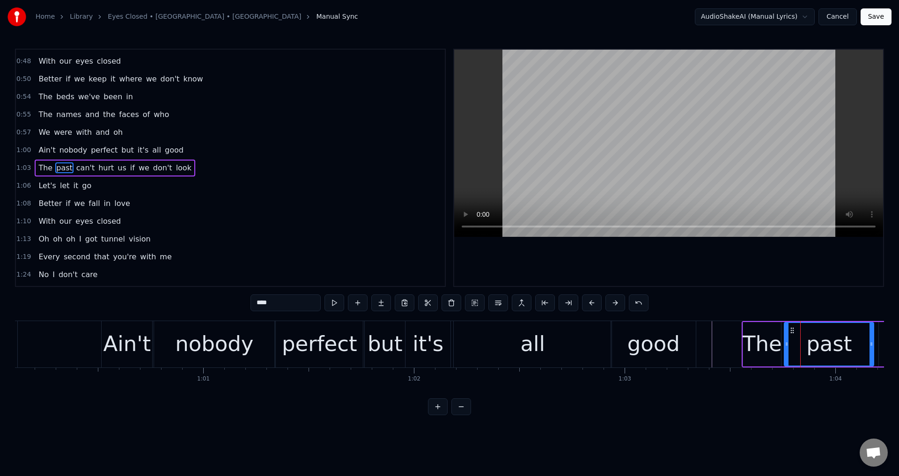
drag, startPoint x: 789, startPoint y: 344, endPoint x: 782, endPoint y: 344, distance: 7.0
click at [785, 344] on icon at bounding box center [787, 343] width 4 height 7
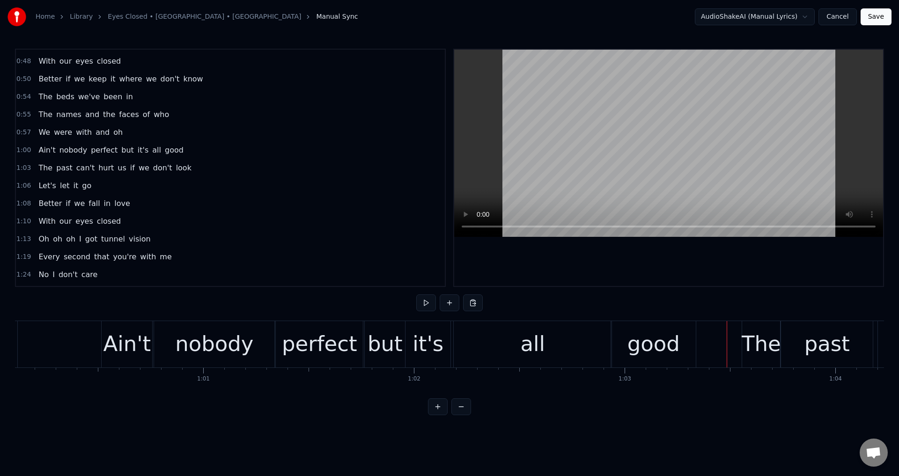
click at [746, 280] on div at bounding box center [668, 168] width 429 height 236
click at [745, 274] on div at bounding box center [668, 168] width 429 height 236
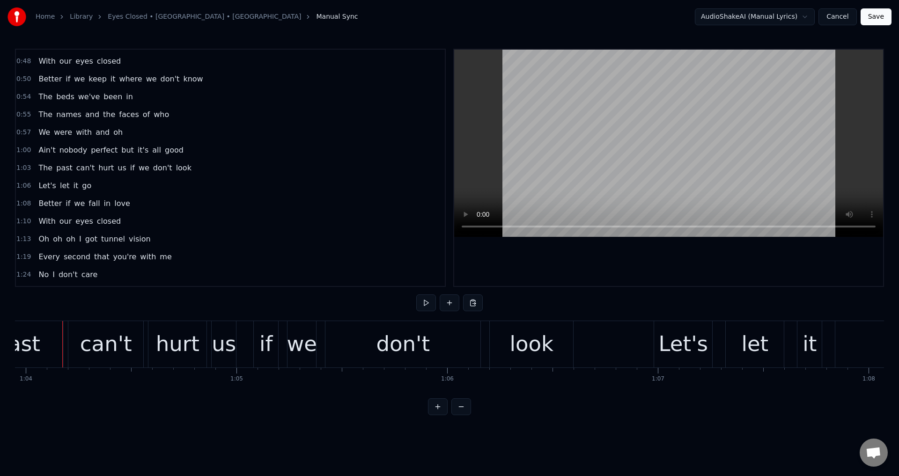
click at [123, 349] on div "can't" at bounding box center [106, 344] width 52 height 32
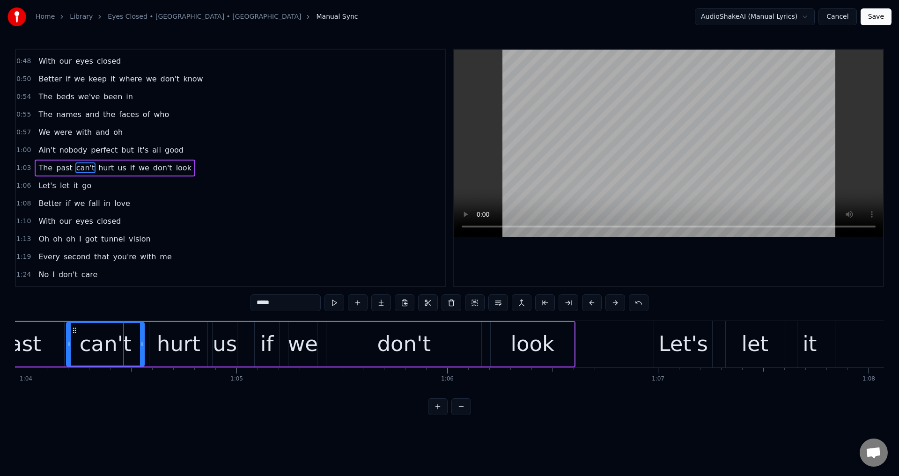
click at [69, 347] on icon at bounding box center [69, 343] width 4 height 7
click at [173, 357] on div "hurt" at bounding box center [179, 344] width 44 height 32
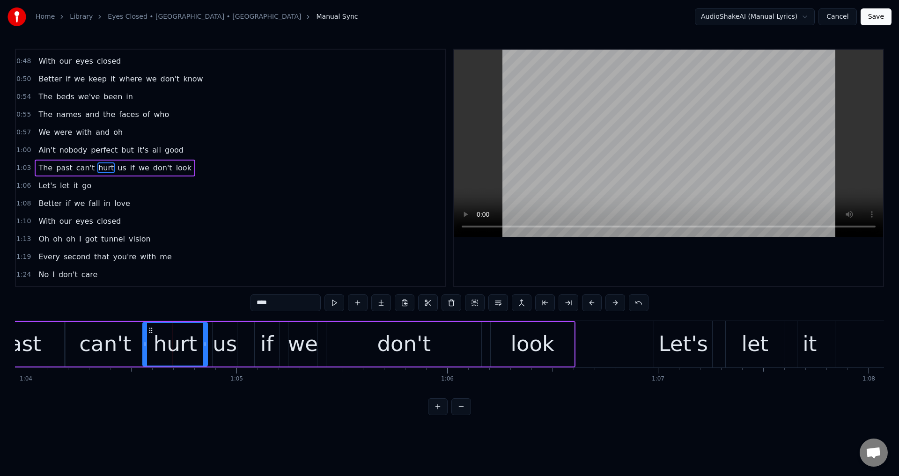
drag, startPoint x: 152, startPoint y: 346, endPoint x: 145, endPoint y: 346, distance: 6.6
click at [145, 346] on icon at bounding box center [145, 343] width 4 height 7
click at [227, 341] on div "us" at bounding box center [225, 344] width 24 height 32
type input "**"
click at [209, 339] on div at bounding box center [211, 344] width 4 height 43
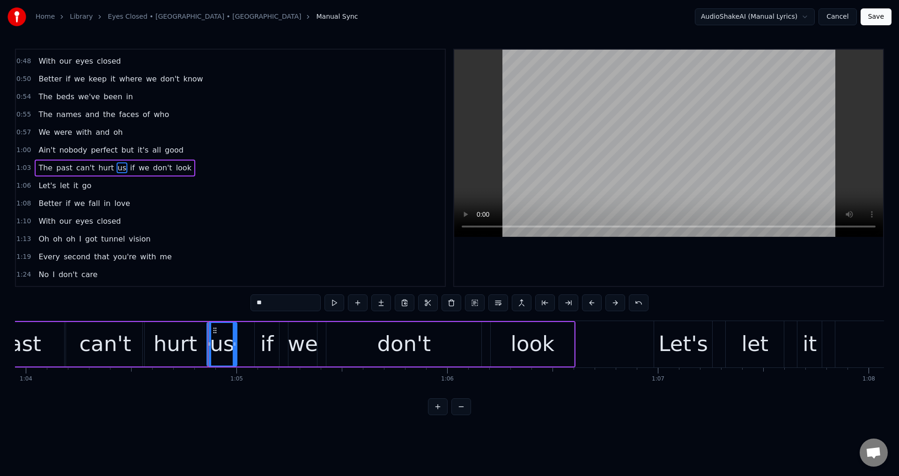
drag, startPoint x: 281, startPoint y: 345, endPoint x: 275, endPoint y: 346, distance: 5.7
click at [281, 346] on div "The past can't hurt us if we don't look" at bounding box center [253, 344] width 643 height 46
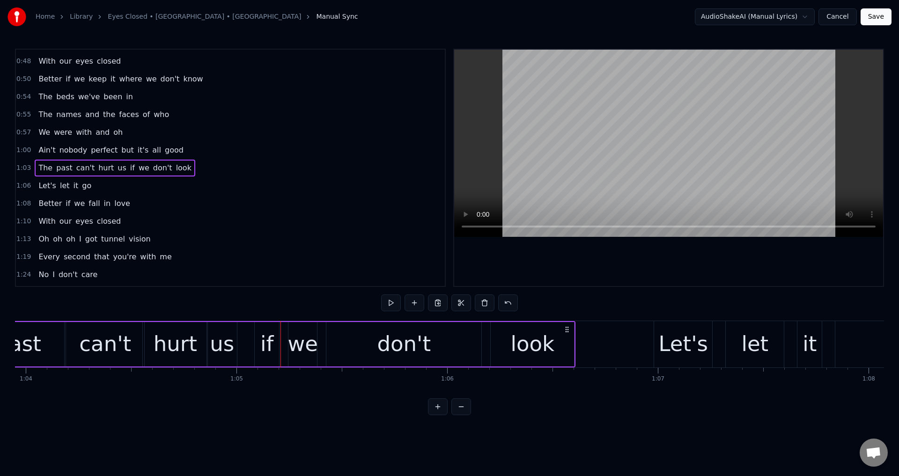
click at [271, 343] on div "if" at bounding box center [266, 344] width 13 height 32
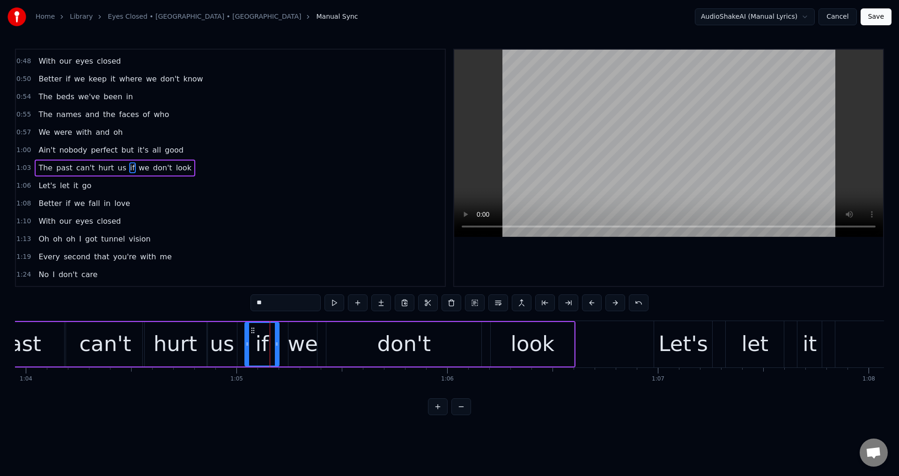
drag, startPoint x: 251, startPoint y: 342, endPoint x: 241, endPoint y: 343, distance: 10.4
click at [245, 343] on div at bounding box center [247, 344] width 4 height 43
click at [311, 345] on div "we" at bounding box center [303, 344] width 30 height 32
type input "**"
click at [288, 340] on div "The past can't hurt us if we don't look" at bounding box center [253, 344] width 643 height 46
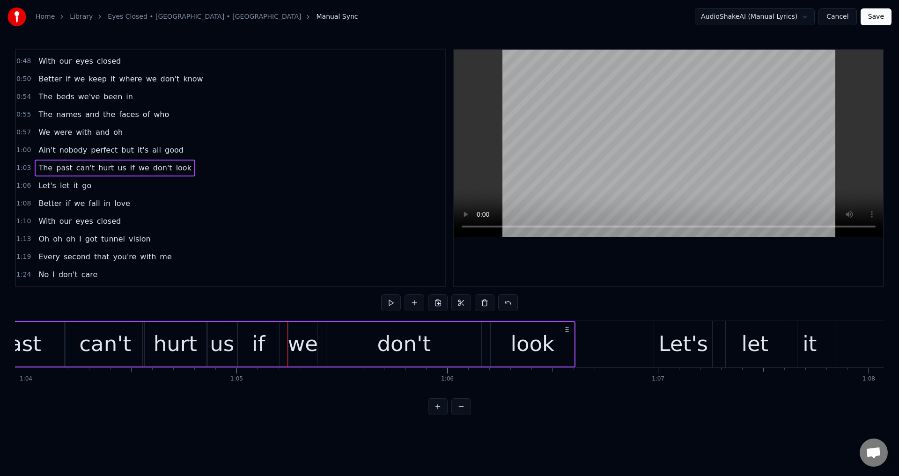
click at [296, 341] on div "we" at bounding box center [303, 344] width 30 height 32
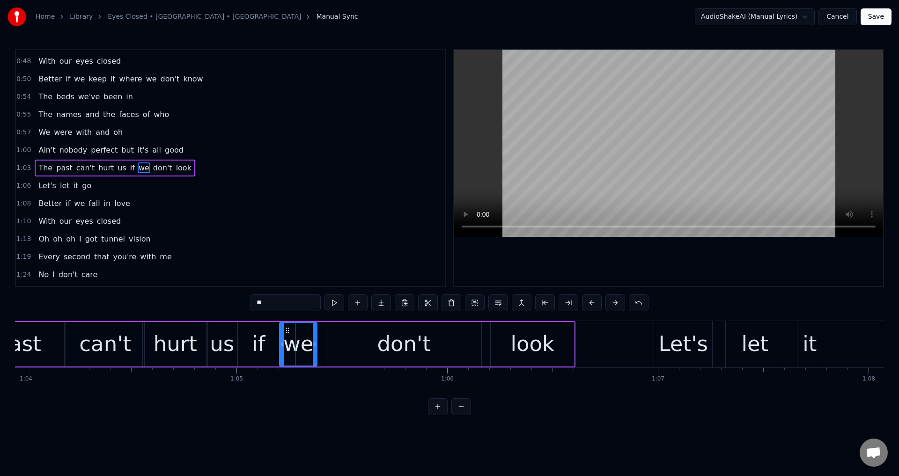
drag, startPoint x: 293, startPoint y: 340, endPoint x: 284, endPoint y: 340, distance: 8.9
click at [284, 340] on div at bounding box center [282, 344] width 4 height 43
click at [340, 346] on div "don't" at bounding box center [403, 344] width 155 height 44
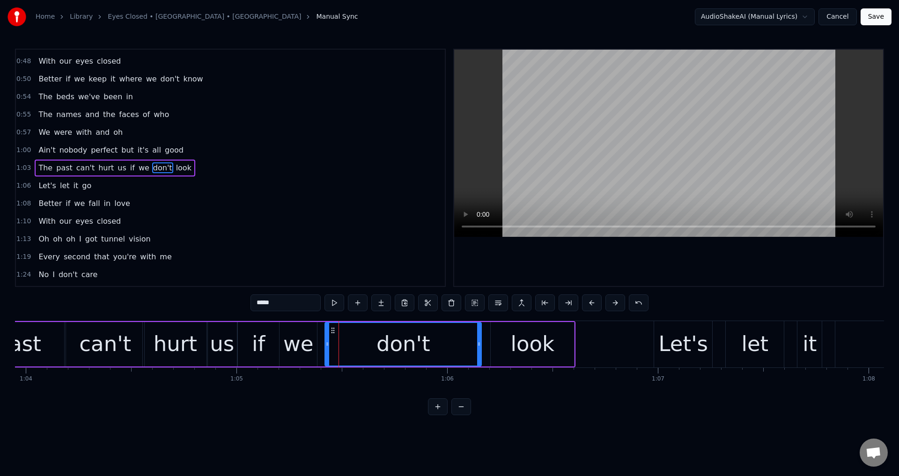
drag, startPoint x: 329, startPoint y: 341, endPoint x: 321, endPoint y: 344, distance: 8.4
click at [325, 344] on icon at bounding box center [327, 343] width 4 height 7
click at [517, 353] on div "look" at bounding box center [532, 344] width 44 height 32
type input "****"
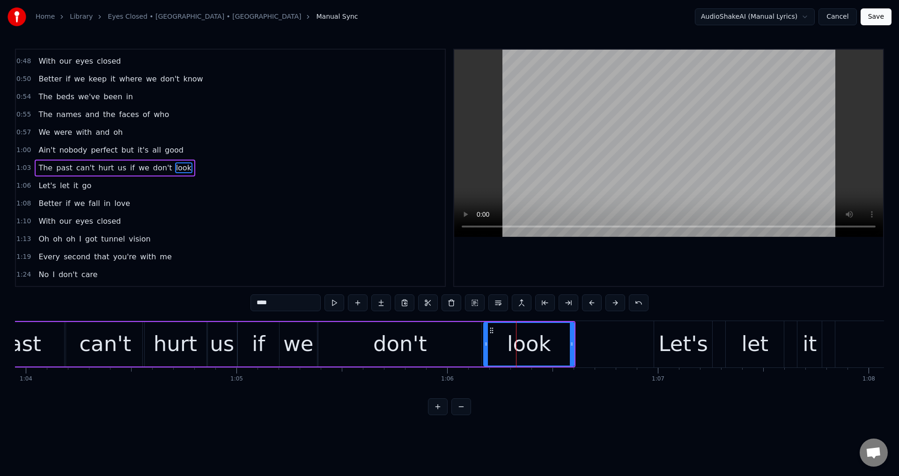
drag, startPoint x: 493, startPoint y: 338, endPoint x: 481, endPoint y: 343, distance: 12.6
click at [484, 338] on div at bounding box center [486, 344] width 4 height 43
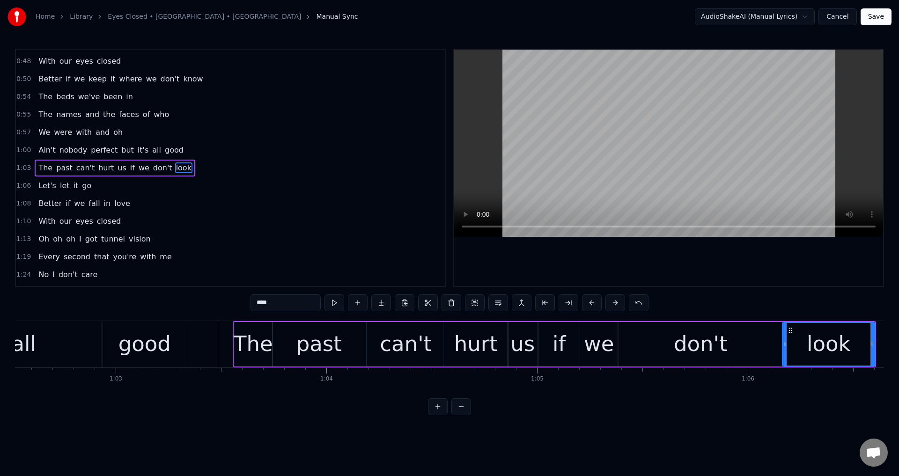
scroll to position [0, 13066]
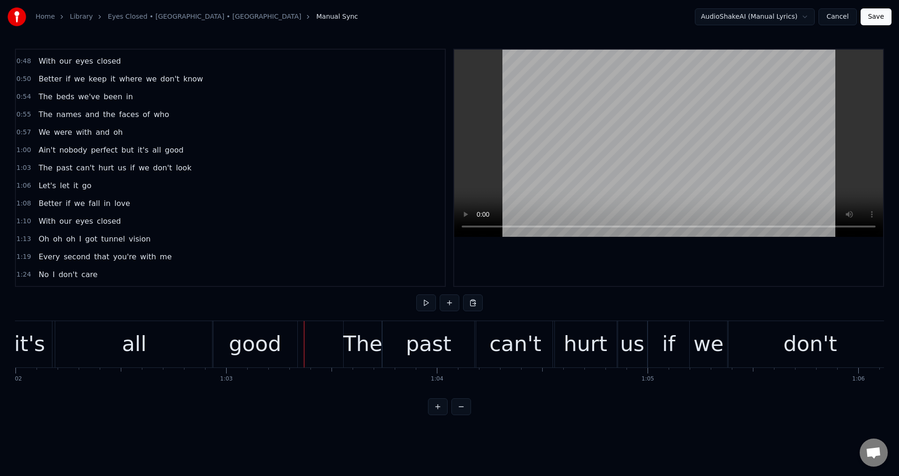
click at [578, 261] on div at bounding box center [668, 168] width 429 height 236
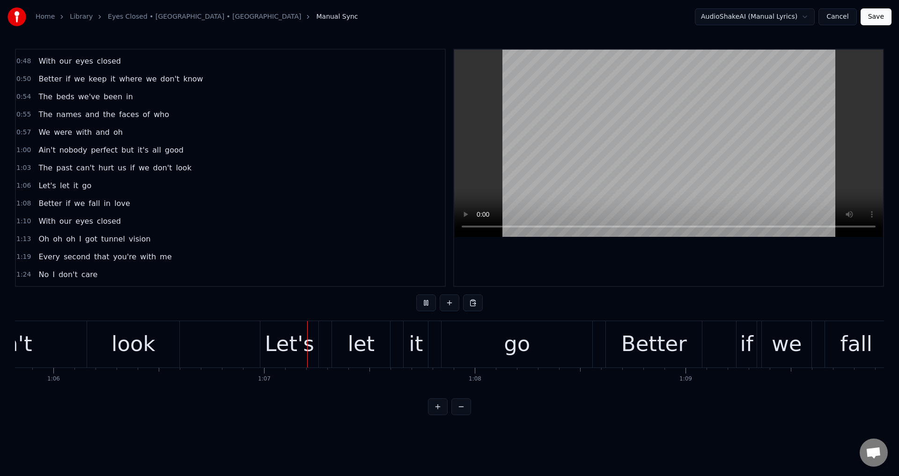
click at [579, 261] on div at bounding box center [668, 168] width 429 height 236
click at [295, 345] on div "Let's" at bounding box center [289, 344] width 49 height 32
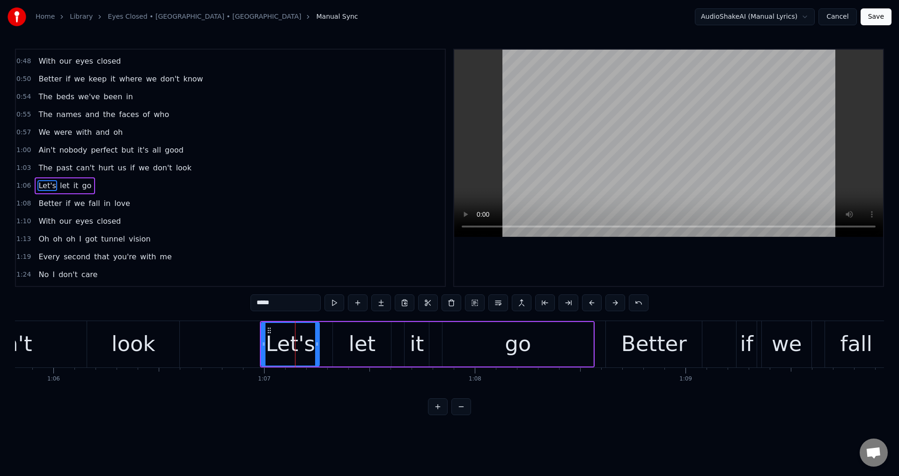
scroll to position [300, 0]
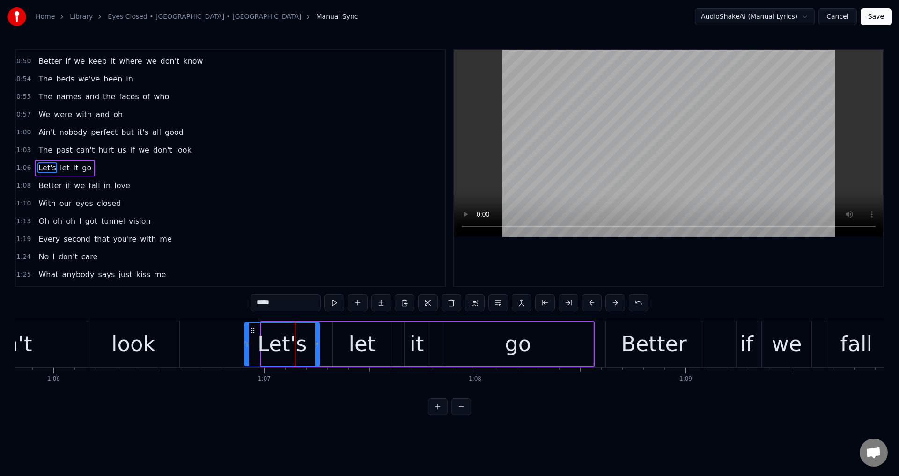
drag, startPoint x: 263, startPoint y: 343, endPoint x: 287, endPoint y: 342, distance: 23.4
click at [245, 342] on icon at bounding box center [247, 343] width 4 height 7
drag, startPoint x: 399, startPoint y: 347, endPoint x: 371, endPoint y: 345, distance: 27.7
click at [395, 348] on div "Let's let it go" at bounding box center [418, 344] width 354 height 46
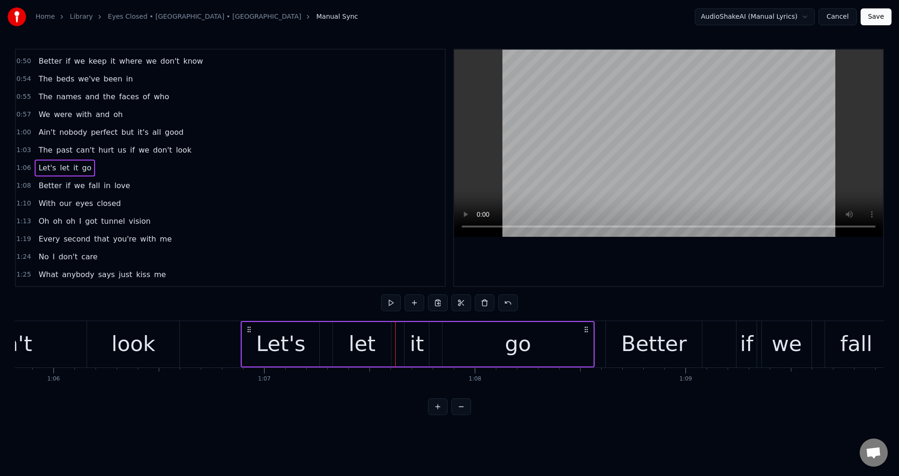
click at [371, 345] on div "let" at bounding box center [361, 344] width 27 height 32
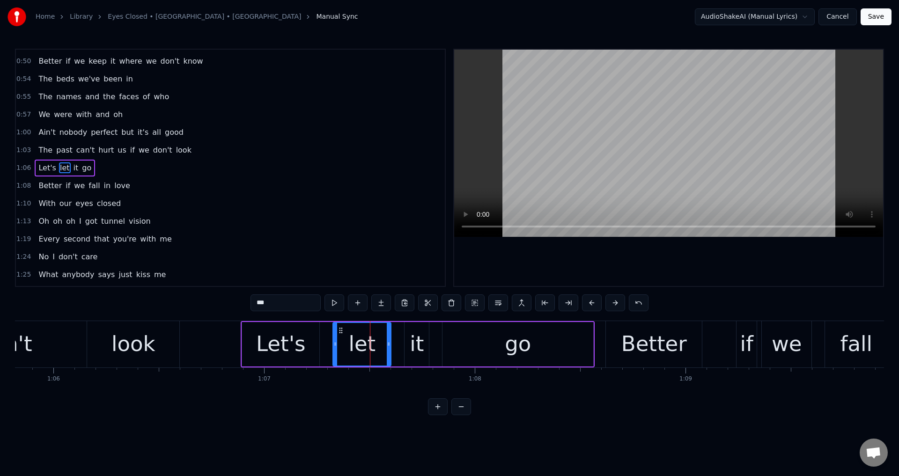
click at [339, 342] on div "let" at bounding box center [361, 344] width 57 height 43
click at [336, 342] on icon at bounding box center [335, 343] width 4 height 7
drag, startPoint x: 336, startPoint y: 342, endPoint x: 321, endPoint y: 342, distance: 14.5
click at [321, 342] on icon at bounding box center [322, 343] width 4 height 7
click at [427, 341] on div "it" at bounding box center [417, 344] width 24 height 44
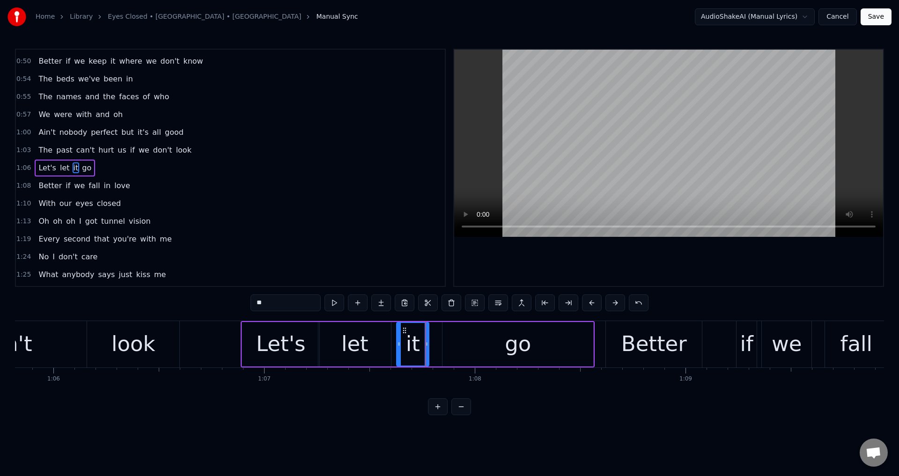
drag, startPoint x: 407, startPoint y: 340, endPoint x: 403, endPoint y: 338, distance: 4.8
click at [397, 340] on div at bounding box center [399, 344] width 4 height 43
drag, startPoint x: 454, startPoint y: 345, endPoint x: 447, endPoint y: 341, distance: 7.3
click at [454, 345] on div "go" at bounding box center [518, 344] width 151 height 44
type input "**"
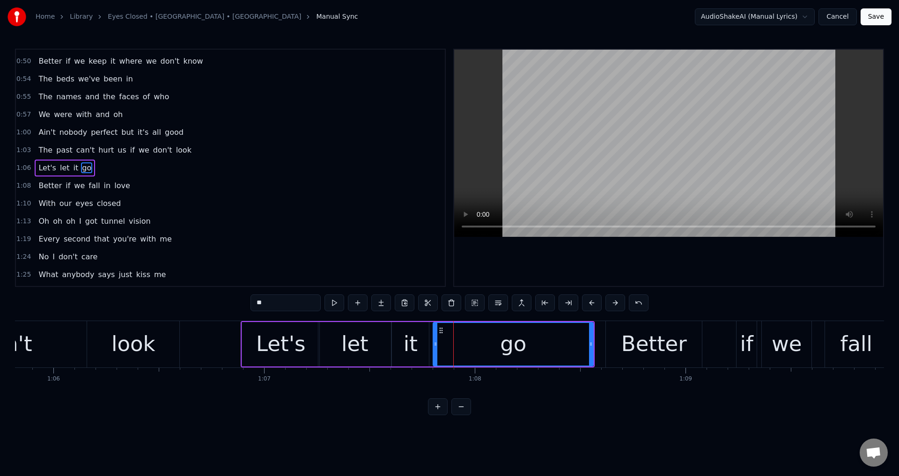
drag, startPoint x: 444, startPoint y: 339, endPoint x: 395, endPoint y: 333, distance: 49.5
click at [434, 339] on div at bounding box center [436, 344] width 4 height 43
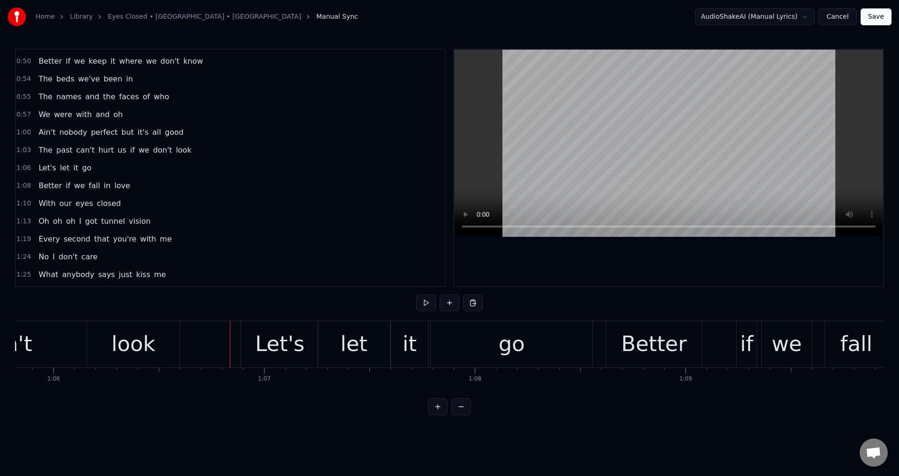
click at [604, 272] on div at bounding box center [668, 168] width 429 height 236
click at [632, 268] on div at bounding box center [668, 168] width 429 height 236
click at [497, 332] on div "go" at bounding box center [512, 344] width 162 height 46
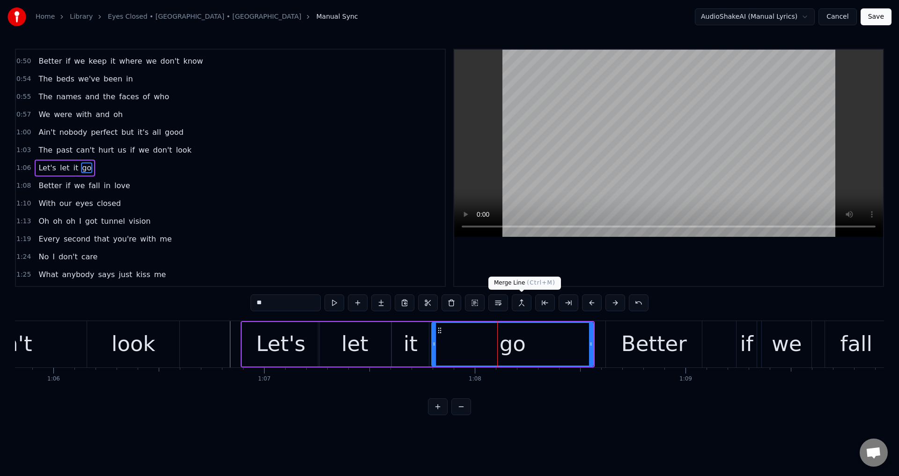
click at [598, 256] on div at bounding box center [668, 168] width 429 height 236
click at [631, 260] on div at bounding box center [668, 168] width 429 height 236
click at [634, 350] on div "Better" at bounding box center [654, 344] width 66 height 32
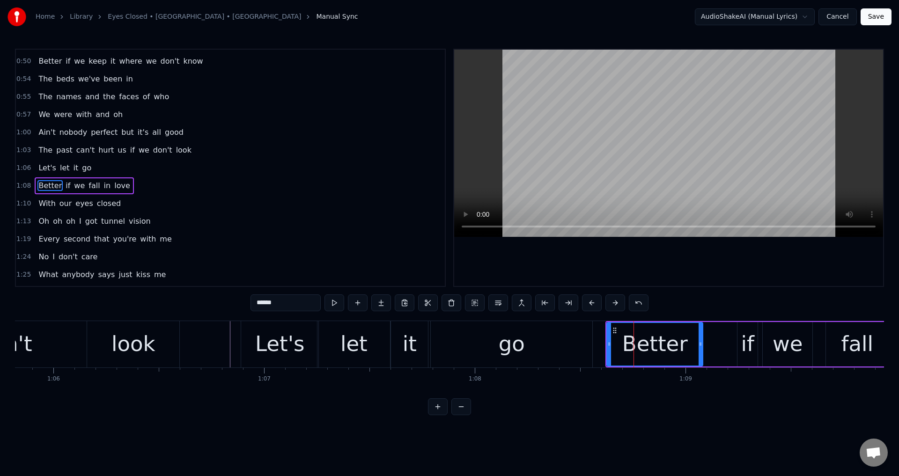
scroll to position [318, 0]
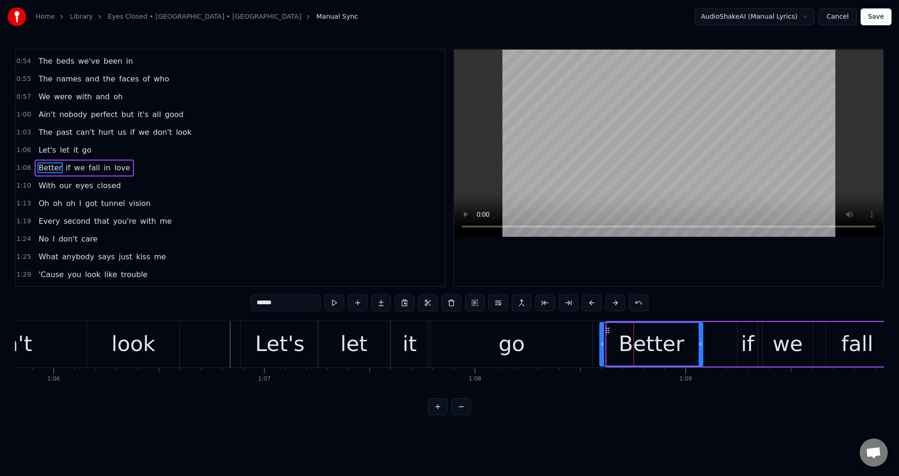
drag, startPoint x: 609, startPoint y: 347, endPoint x: 598, endPoint y: 343, distance: 11.8
click at [600, 346] on icon at bounding box center [602, 343] width 4 height 7
click at [680, 260] on div at bounding box center [668, 168] width 429 height 236
click at [693, 259] on div at bounding box center [668, 168] width 429 height 236
click at [741, 355] on div "if" at bounding box center [748, 344] width 20 height 44
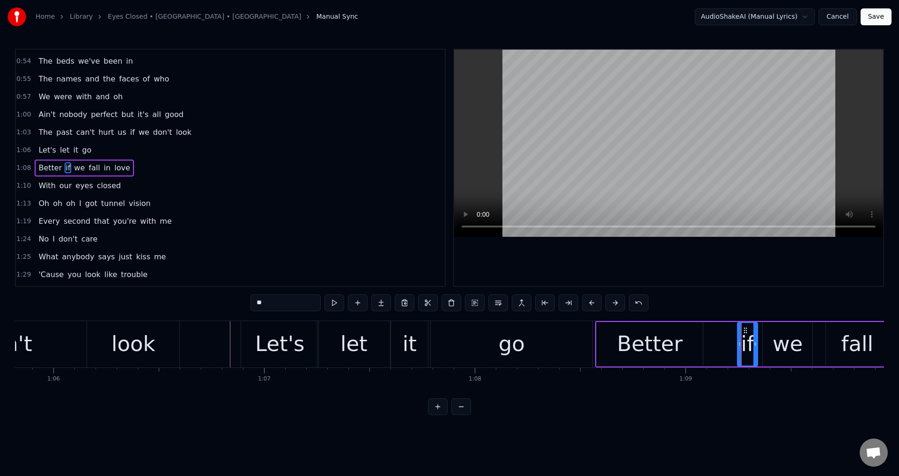
click at [685, 341] on div "Better" at bounding box center [650, 344] width 106 height 44
type input "******"
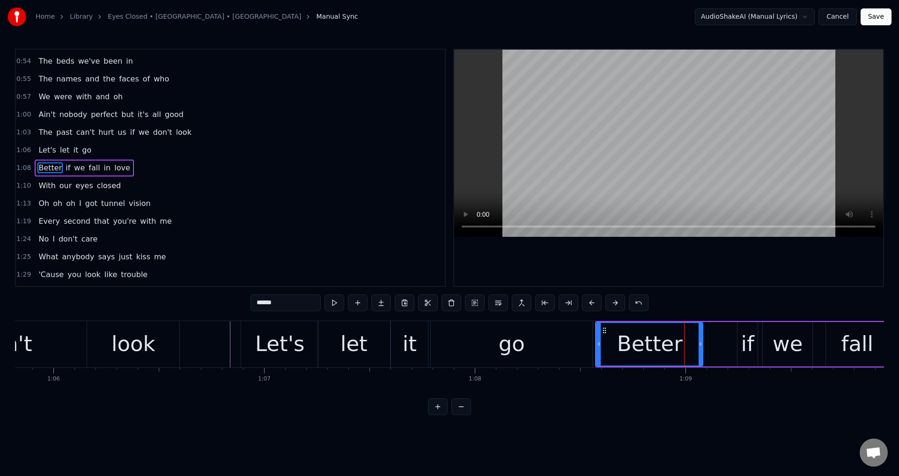
click at [706, 341] on div "Better if we fall in love" at bounding box center [807, 344] width 425 height 46
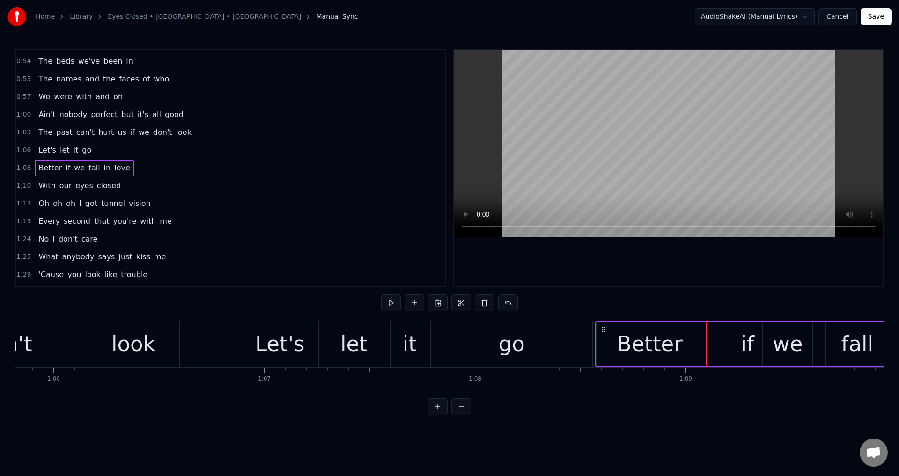
drag, startPoint x: 703, startPoint y: 341, endPoint x: 709, endPoint y: 342, distance: 5.7
click at [709, 342] on div "Better if we fall in love" at bounding box center [807, 344] width 425 height 46
click at [694, 339] on div "Better" at bounding box center [650, 344] width 106 height 44
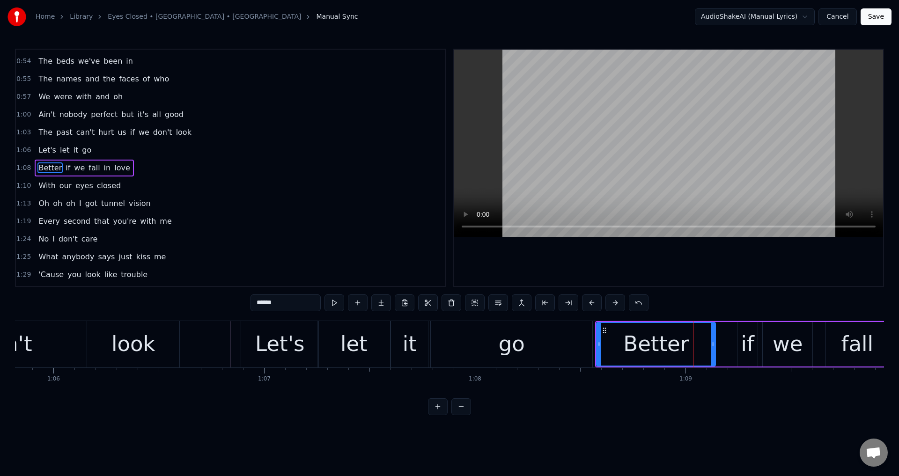
drag, startPoint x: 702, startPoint y: 341, endPoint x: 715, endPoint y: 343, distance: 12.8
click at [715, 343] on icon at bounding box center [713, 343] width 4 height 7
click at [617, 339] on div "Better" at bounding box center [656, 344] width 118 height 43
click at [676, 273] on div at bounding box center [668, 168] width 429 height 236
click at [696, 272] on div at bounding box center [668, 168] width 429 height 236
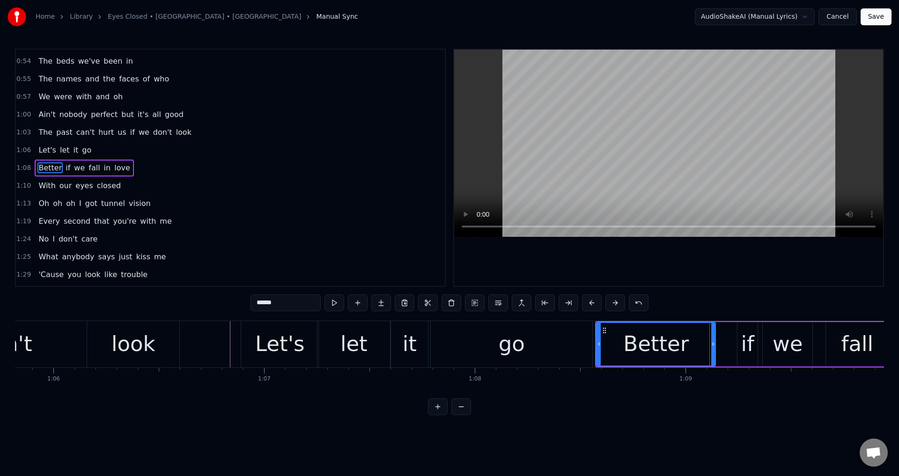
click at [757, 360] on div "if" at bounding box center [748, 344] width 20 height 44
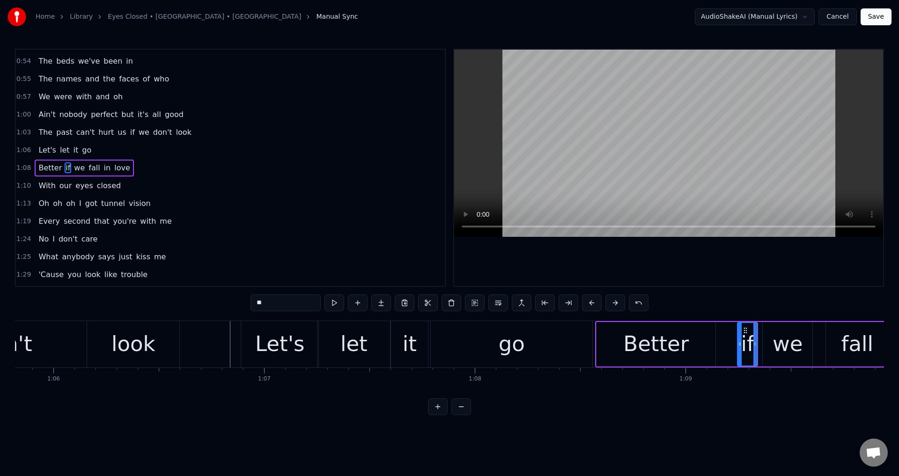
click at [741, 353] on div "if" at bounding box center [747, 344] width 19 height 43
drag, startPoint x: 741, startPoint y: 353, endPoint x: 721, endPoint y: 352, distance: 20.6
click at [721, 352] on div at bounding box center [722, 344] width 4 height 43
click at [791, 349] on div "we" at bounding box center [788, 344] width 30 height 32
drag, startPoint x: 766, startPoint y: 339, endPoint x: 721, endPoint y: 334, distance: 44.7
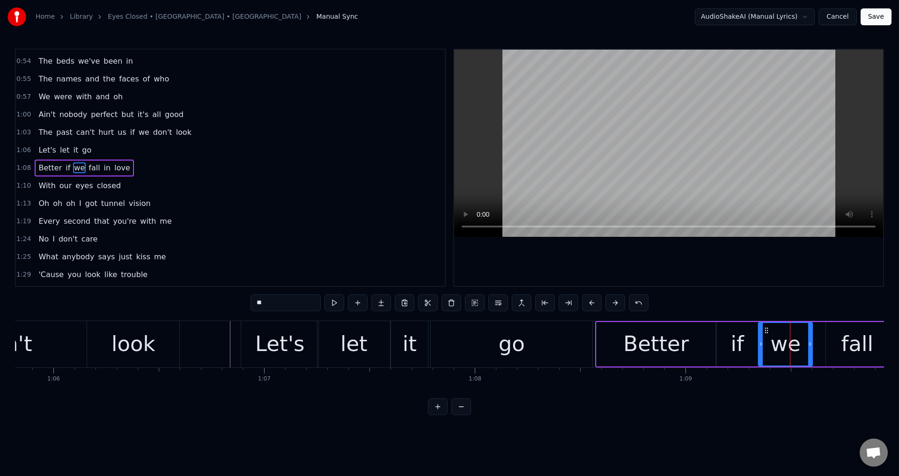
click at [761, 340] on div at bounding box center [761, 344] width 4 height 43
click at [621, 337] on div "Better" at bounding box center [656, 344] width 119 height 44
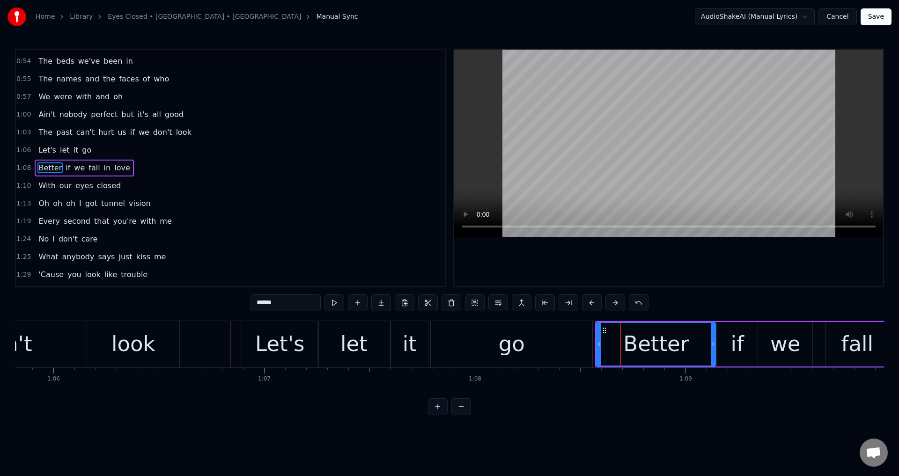
click at [719, 255] on div at bounding box center [668, 168] width 429 height 236
click at [722, 255] on div at bounding box center [668, 168] width 429 height 236
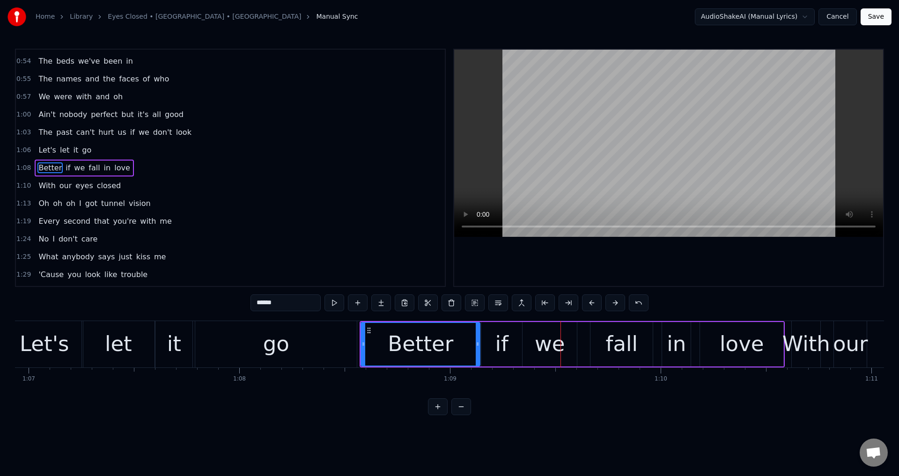
scroll to position [0, 14128]
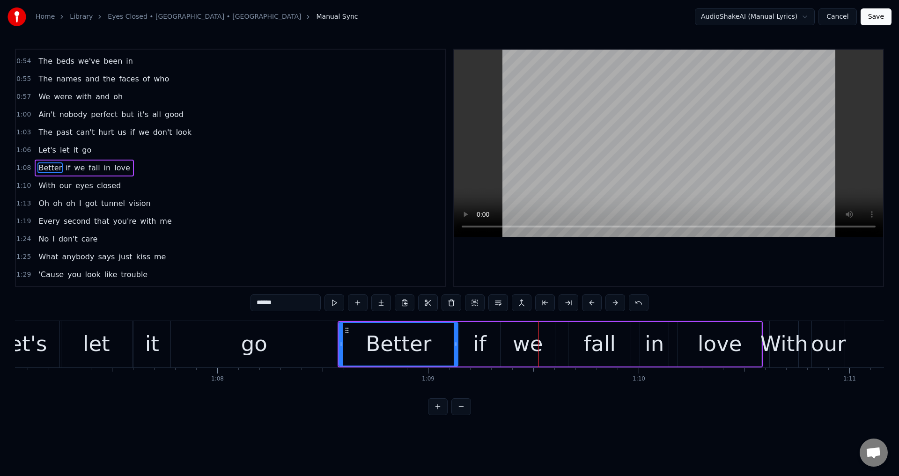
click at [587, 346] on div "fall" at bounding box center [600, 344] width 32 height 32
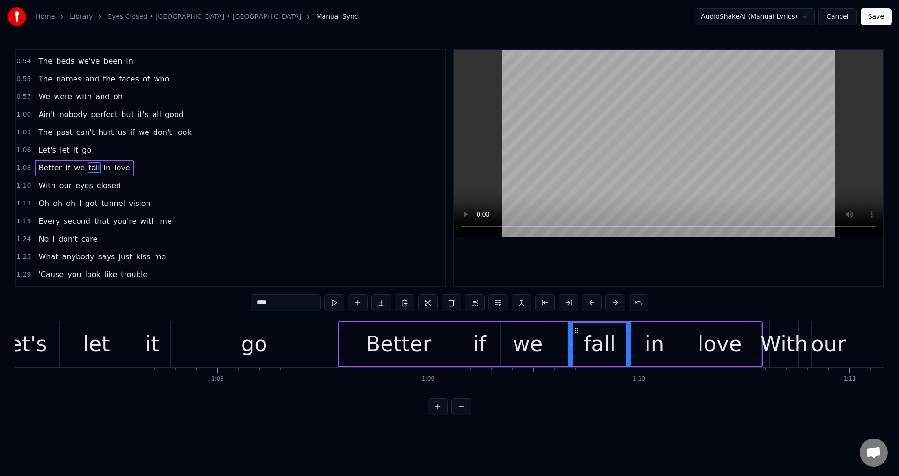
click at [570, 341] on div "fall" at bounding box center [599, 344] width 61 height 43
drag, startPoint x: 570, startPoint y: 341, endPoint x: 560, endPoint y: 341, distance: 10.8
click at [560, 341] on icon at bounding box center [561, 343] width 4 height 7
click at [500, 337] on div "if" at bounding box center [479, 344] width 41 height 44
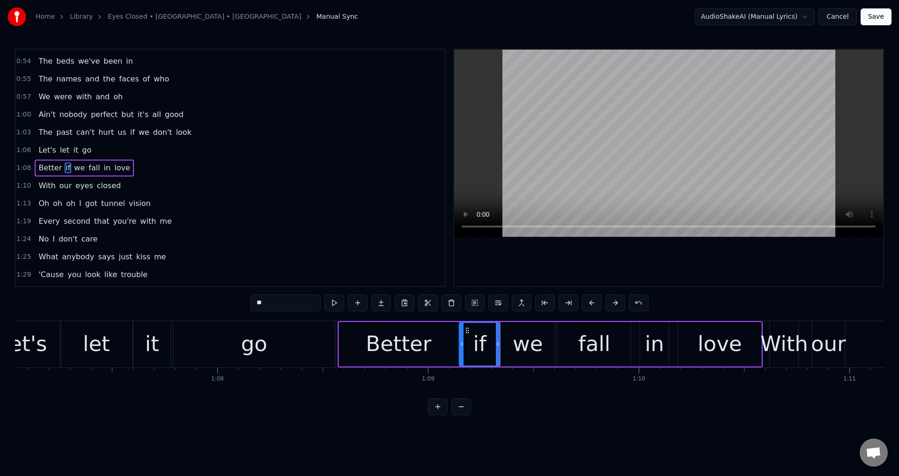
click at [599, 263] on div at bounding box center [668, 168] width 429 height 236
click at [604, 263] on div at bounding box center [668, 168] width 429 height 236
click at [610, 339] on div "fall" at bounding box center [594, 344] width 73 height 44
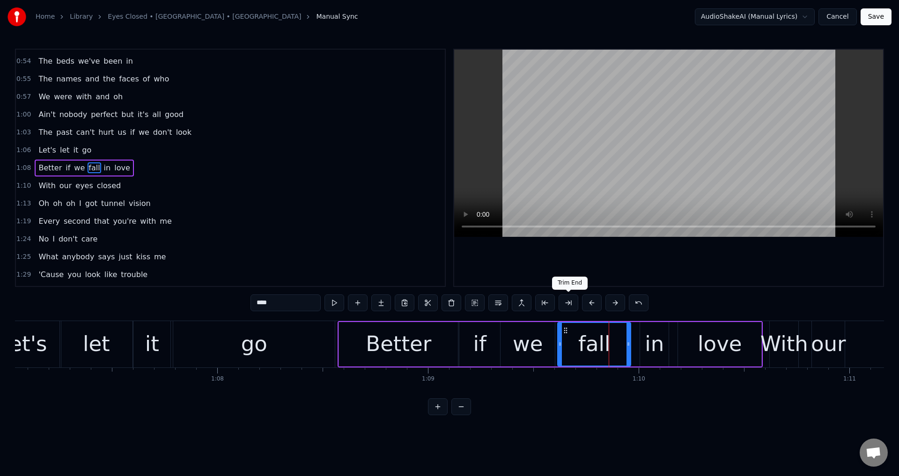
click at [534, 340] on div "we" at bounding box center [528, 344] width 30 height 32
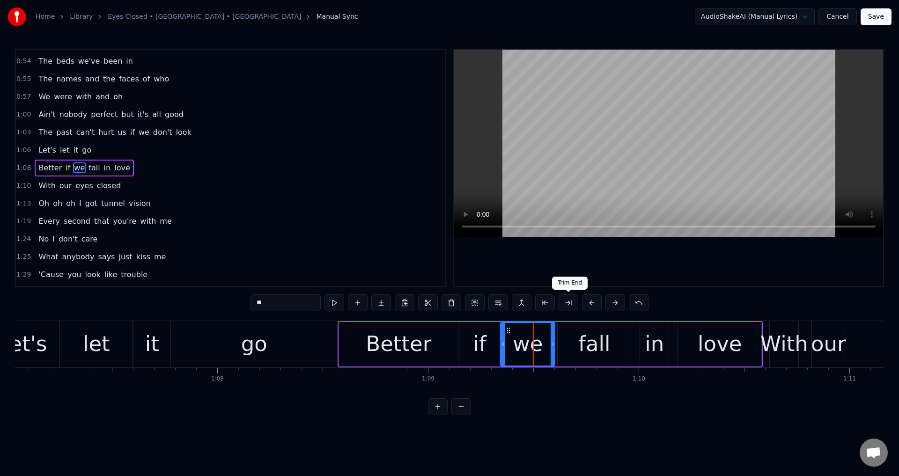
click at [592, 267] on div at bounding box center [668, 168] width 429 height 236
click at [617, 253] on div at bounding box center [668, 168] width 429 height 236
click at [627, 348] on div "fall" at bounding box center [594, 344] width 73 height 44
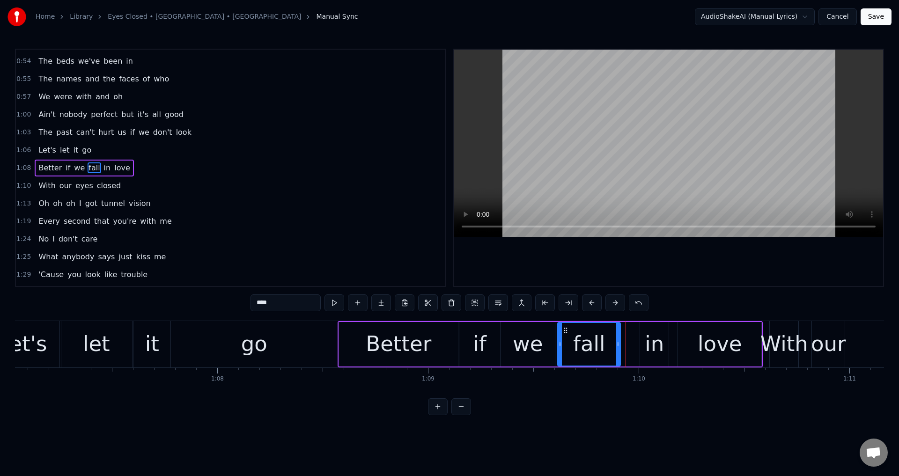
drag, startPoint x: 629, startPoint y: 342, endPoint x: 619, endPoint y: 344, distance: 10.5
click at [619, 344] on icon at bounding box center [618, 343] width 4 height 7
click at [658, 341] on div "in" at bounding box center [654, 344] width 19 height 32
drag, startPoint x: 643, startPoint y: 338, endPoint x: 624, endPoint y: 339, distance: 19.3
click at [624, 339] on div at bounding box center [625, 344] width 4 height 43
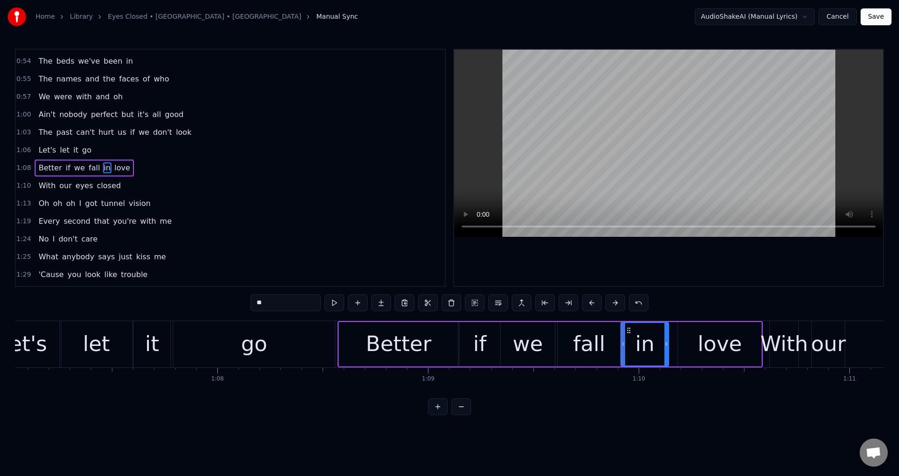
click at [705, 344] on div "love" at bounding box center [720, 344] width 44 height 32
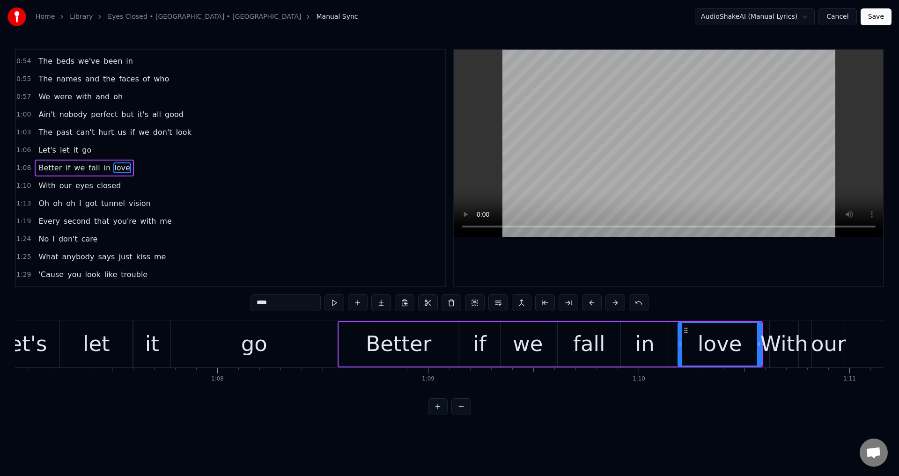
drag, startPoint x: 680, startPoint y: 334, endPoint x: 670, endPoint y: 336, distance: 10.9
click at [679, 336] on div at bounding box center [681, 344] width 4 height 43
click at [369, 346] on div "Better" at bounding box center [398, 344] width 119 height 44
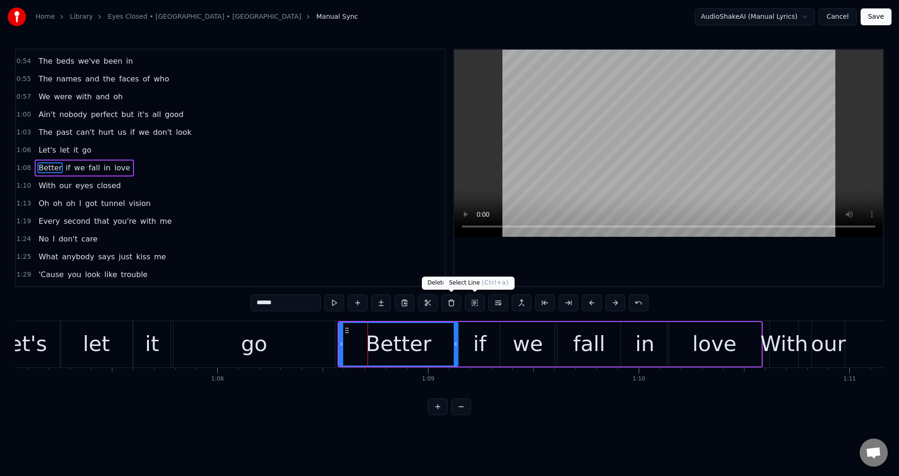
click at [606, 254] on div at bounding box center [668, 168] width 429 height 236
click at [666, 260] on div at bounding box center [668, 168] width 429 height 236
click at [701, 348] on div "love" at bounding box center [715, 344] width 44 height 32
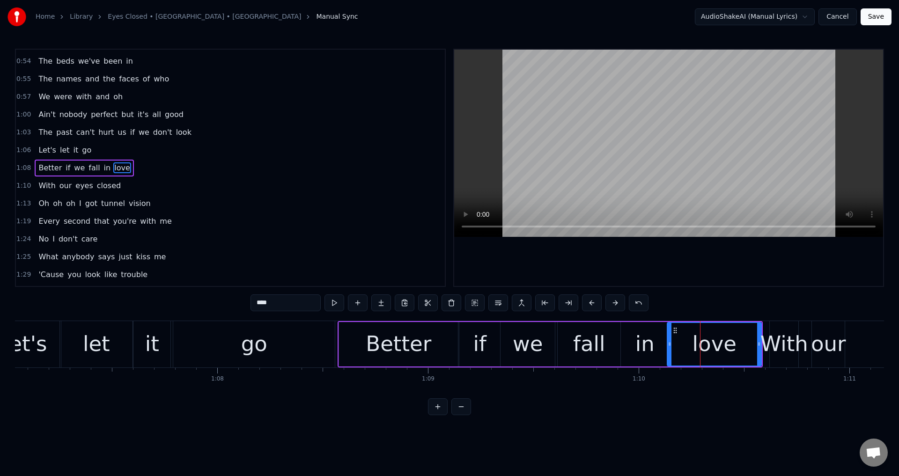
click at [728, 259] on div at bounding box center [668, 168] width 429 height 236
click at [733, 268] on div at bounding box center [668, 168] width 429 height 236
click at [769, 342] on div "With" at bounding box center [785, 344] width 48 height 32
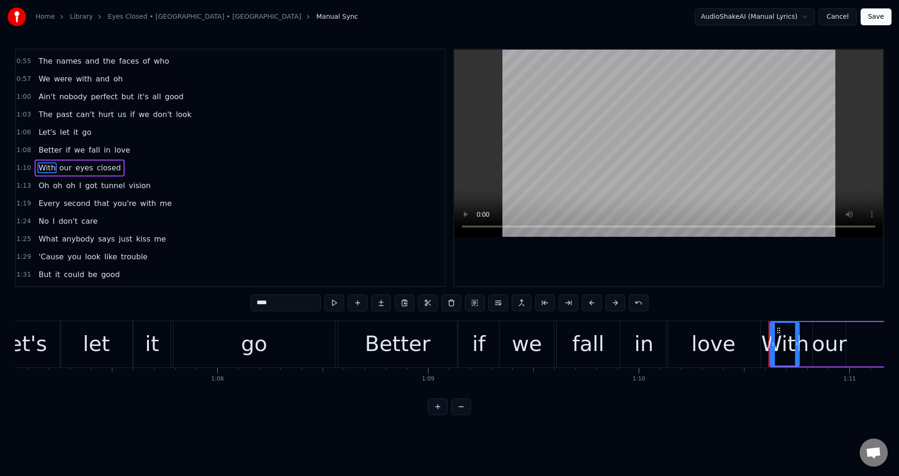
click at [769, 343] on div "With" at bounding box center [785, 344] width 48 height 32
click at [770, 346] on icon at bounding box center [772, 343] width 4 height 7
click at [813, 345] on div "our" at bounding box center [829, 344] width 35 height 32
drag, startPoint x: 814, startPoint y: 341, endPoint x: 795, endPoint y: 341, distance: 19.7
click at [802, 341] on icon at bounding box center [804, 343] width 4 height 7
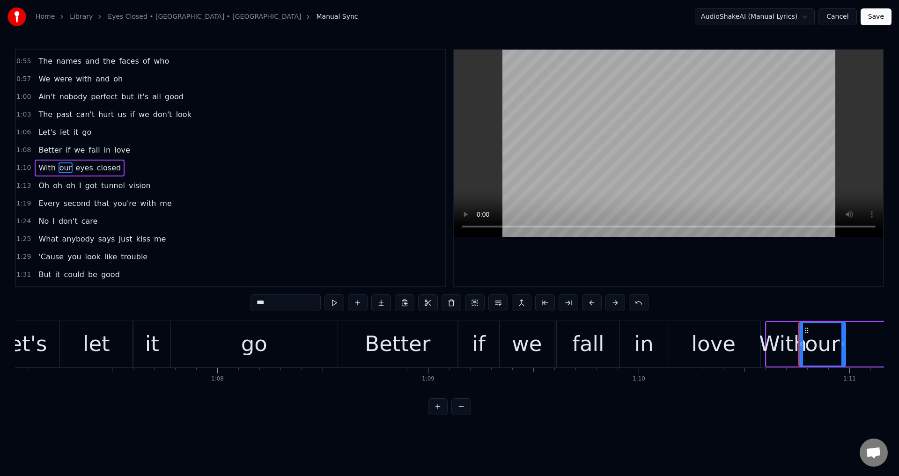
click at [770, 341] on div "With" at bounding box center [783, 344] width 48 height 32
click at [780, 279] on div at bounding box center [668, 168] width 429 height 236
click at [779, 271] on div at bounding box center [668, 168] width 429 height 236
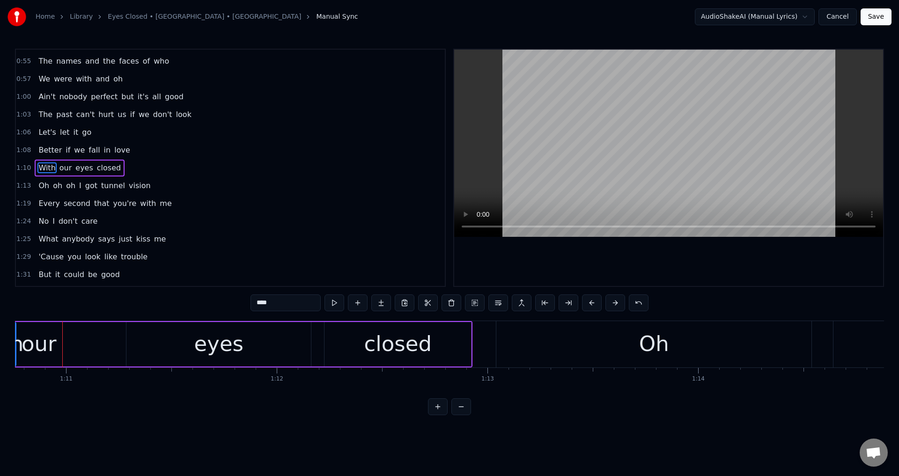
click at [166, 358] on div "eyes" at bounding box center [218, 344] width 185 height 44
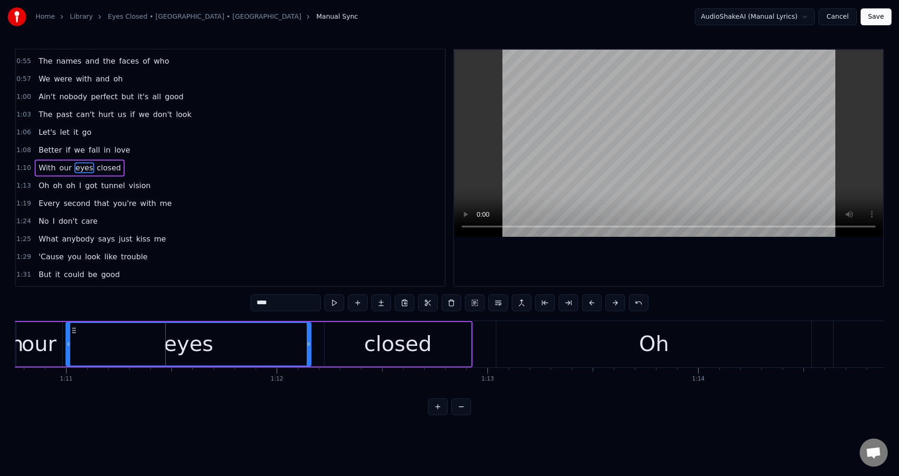
drag, startPoint x: 131, startPoint y: 348, endPoint x: 67, endPoint y: 344, distance: 63.3
click at [67, 344] on div at bounding box center [69, 344] width 4 height 43
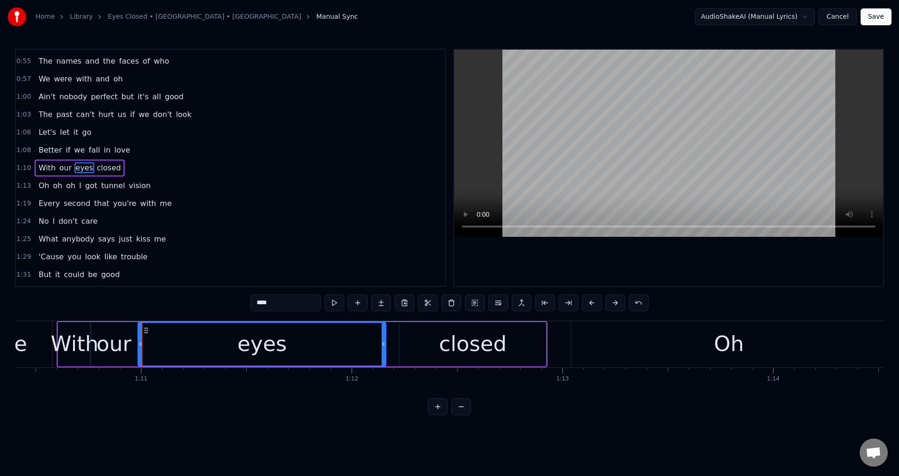
click at [429, 363] on div "closed" at bounding box center [472, 344] width 147 height 44
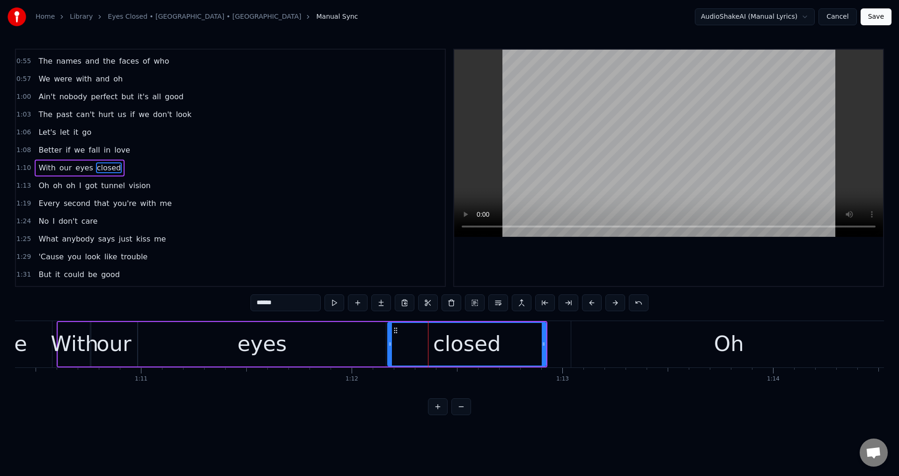
drag, startPoint x: 403, startPoint y: 345, endPoint x: 391, endPoint y: 343, distance: 12.4
click at [389, 342] on icon at bounding box center [390, 343] width 4 height 7
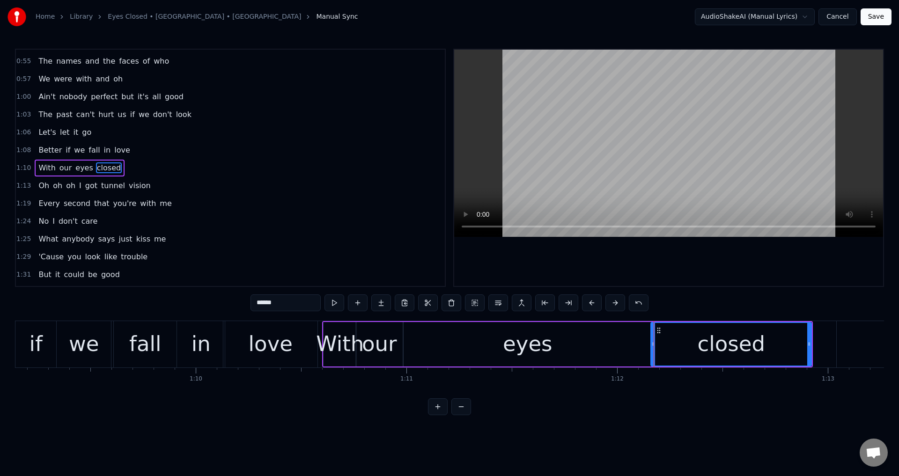
click at [288, 352] on div "love" at bounding box center [271, 344] width 44 height 32
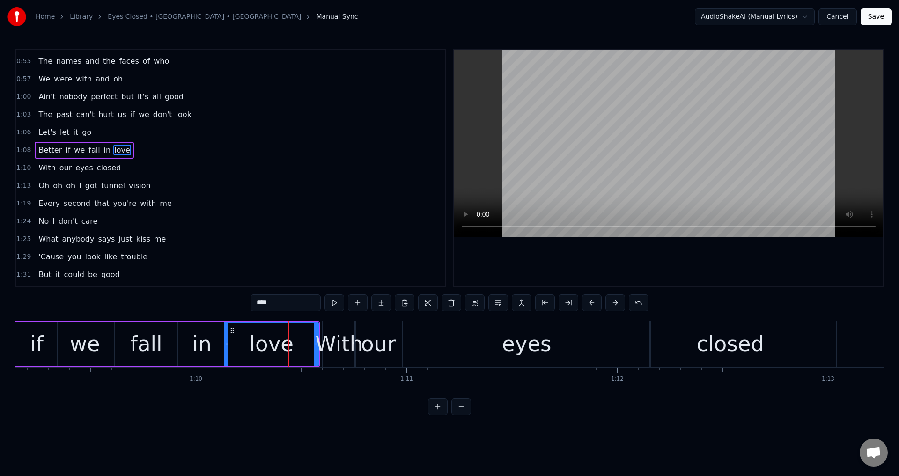
scroll to position [318, 0]
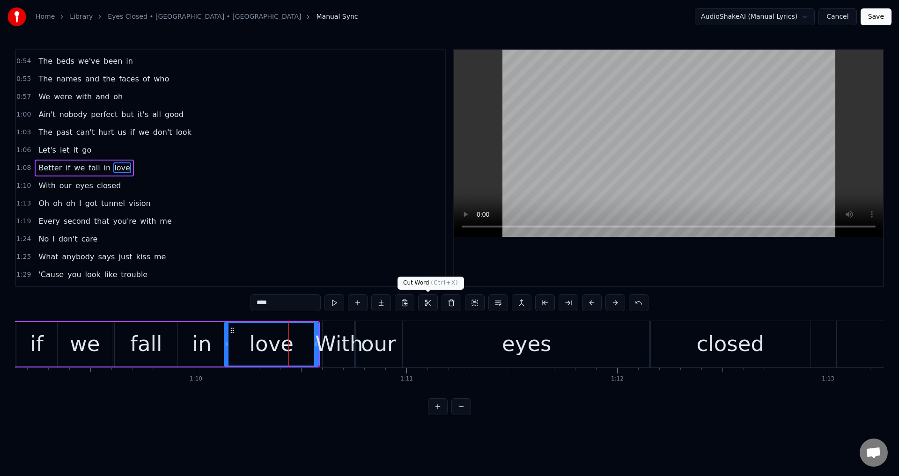
click at [620, 267] on div at bounding box center [668, 168] width 429 height 236
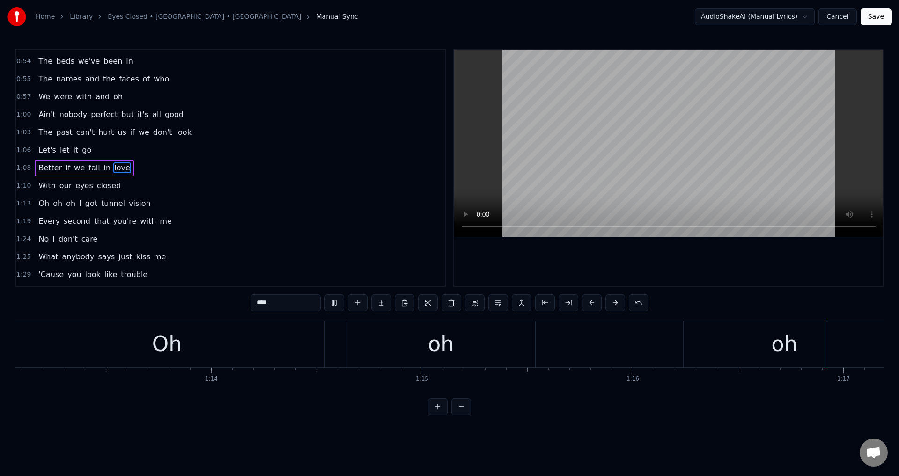
scroll to position [0, 16181]
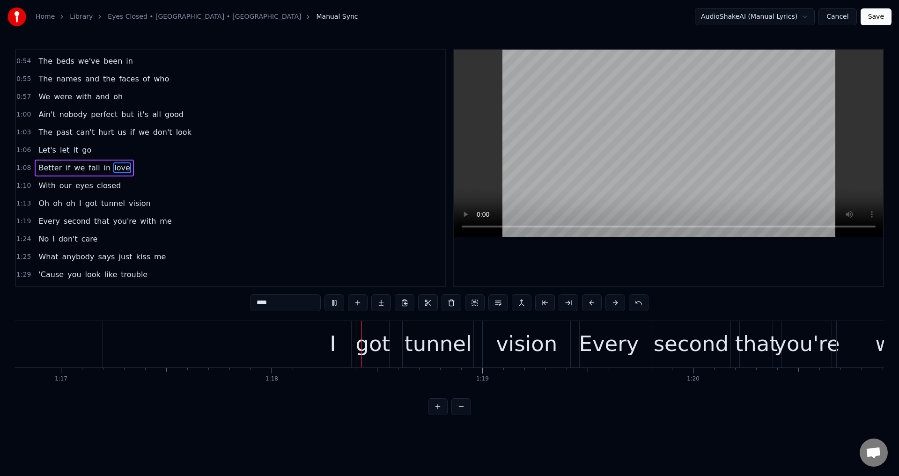
click at [607, 279] on div at bounding box center [668, 168] width 429 height 236
click at [318, 342] on div "I" at bounding box center [332, 344] width 37 height 46
type input "*"
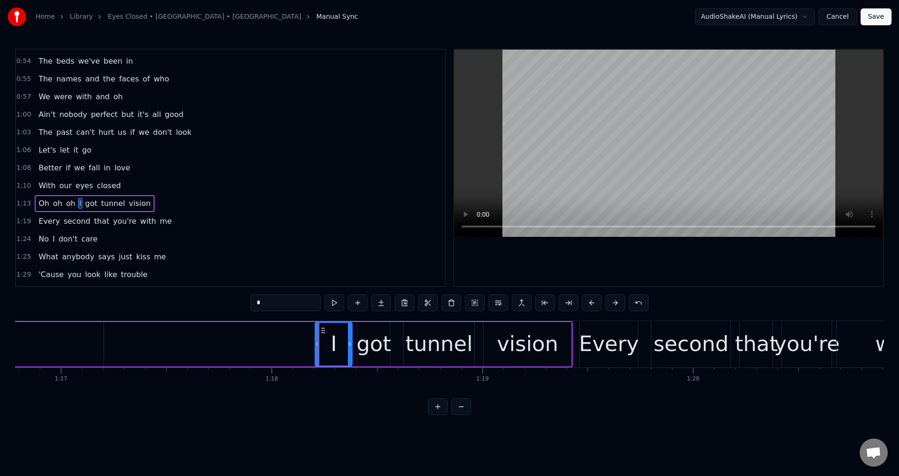
scroll to position [353, 0]
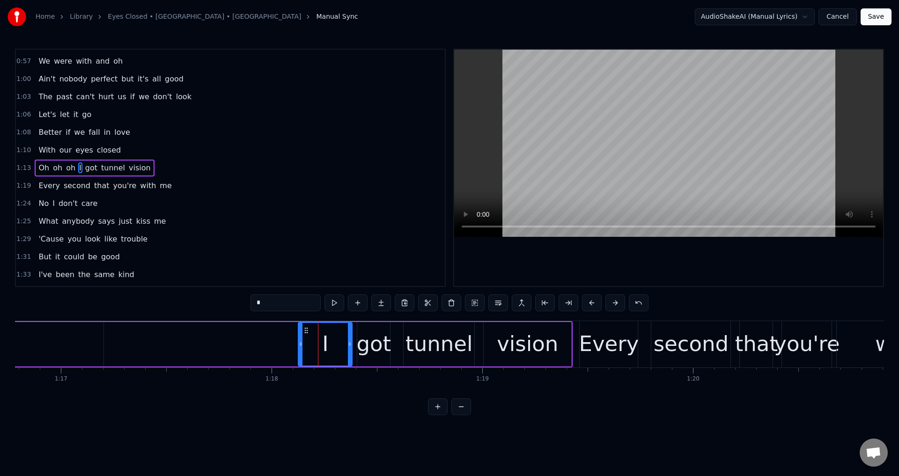
click at [301, 338] on div at bounding box center [301, 344] width 4 height 43
drag, startPoint x: 391, startPoint y: 333, endPoint x: 375, endPoint y: 335, distance: 16.2
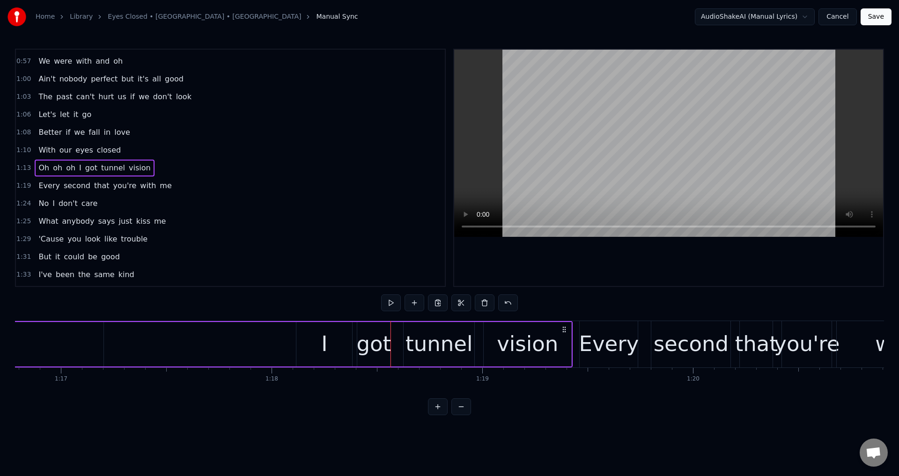
click at [370, 337] on div "got" at bounding box center [373, 344] width 35 height 32
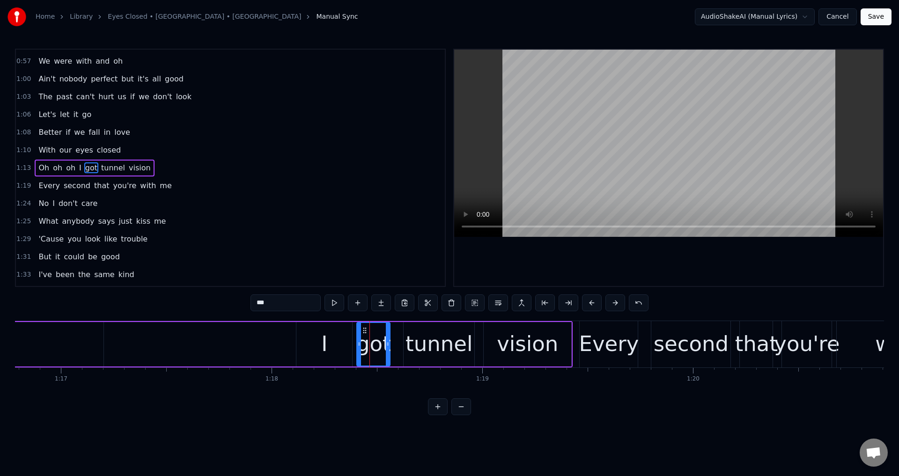
click at [357, 341] on icon at bounding box center [359, 343] width 4 height 7
click at [417, 334] on div "tunnel" at bounding box center [439, 344] width 67 height 32
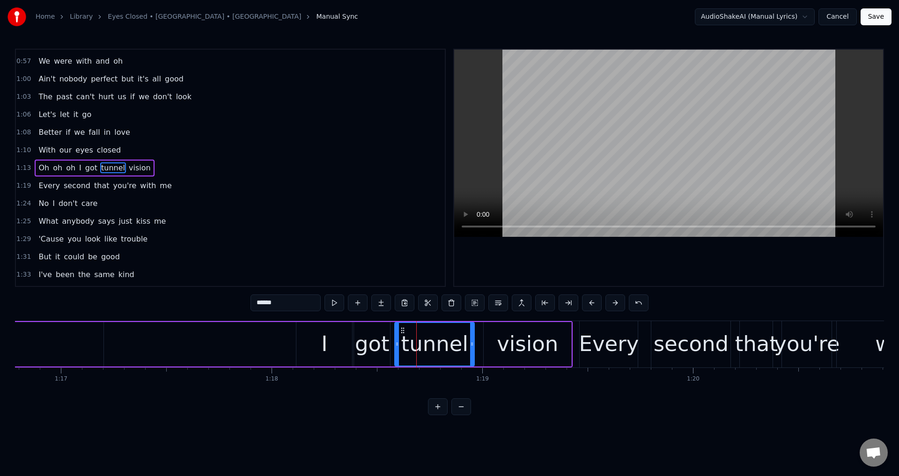
drag, startPoint x: 406, startPoint y: 336, endPoint x: 391, endPoint y: 339, distance: 15.3
click at [395, 339] on div at bounding box center [397, 344] width 4 height 43
click at [503, 337] on div "vision" at bounding box center [527, 344] width 61 height 32
type input "******"
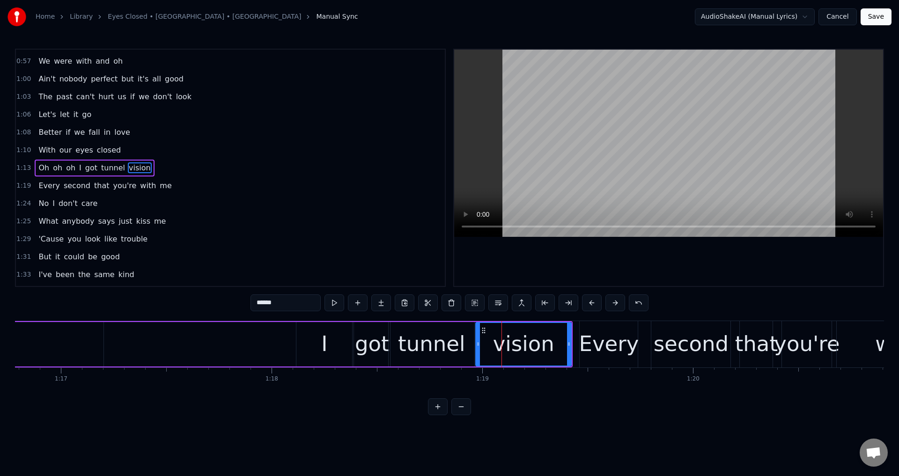
drag, startPoint x: 485, startPoint y: 339, endPoint x: 477, endPoint y: 340, distance: 8.0
click at [477, 340] on div at bounding box center [478, 344] width 4 height 43
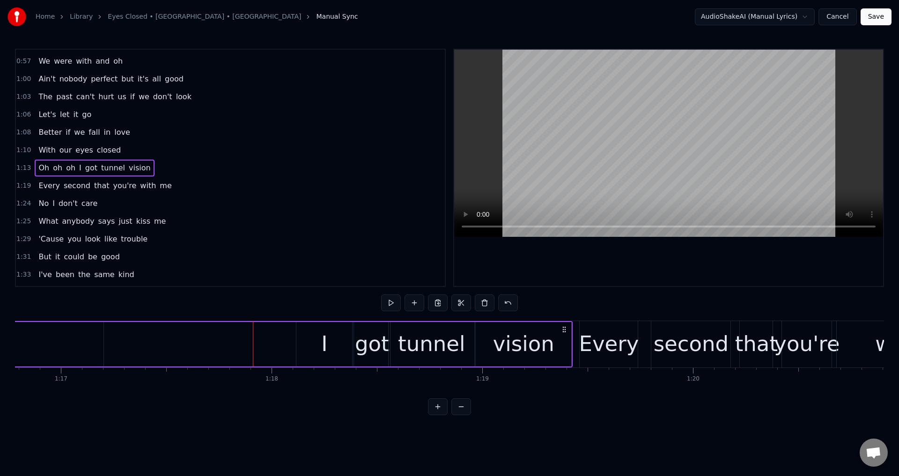
click at [621, 278] on div at bounding box center [668, 168] width 429 height 236
click at [652, 284] on div at bounding box center [668, 168] width 429 height 236
click at [480, 351] on div "vision" at bounding box center [524, 344] width 96 height 44
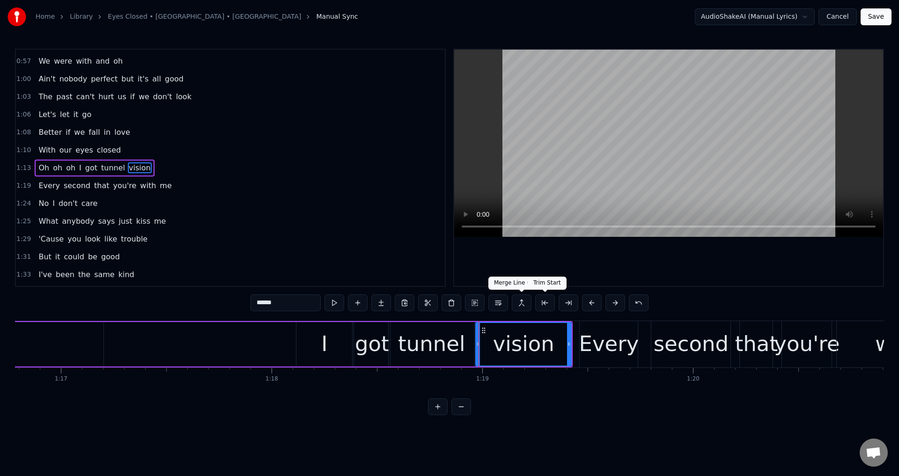
click at [597, 255] on div at bounding box center [668, 168] width 429 height 236
click at [602, 258] on div at bounding box center [668, 168] width 429 height 236
drag, startPoint x: 571, startPoint y: 346, endPoint x: 559, endPoint y: 349, distance: 12.3
click at [563, 349] on div at bounding box center [565, 344] width 4 height 43
click at [586, 348] on div "Every" at bounding box center [609, 344] width 60 height 32
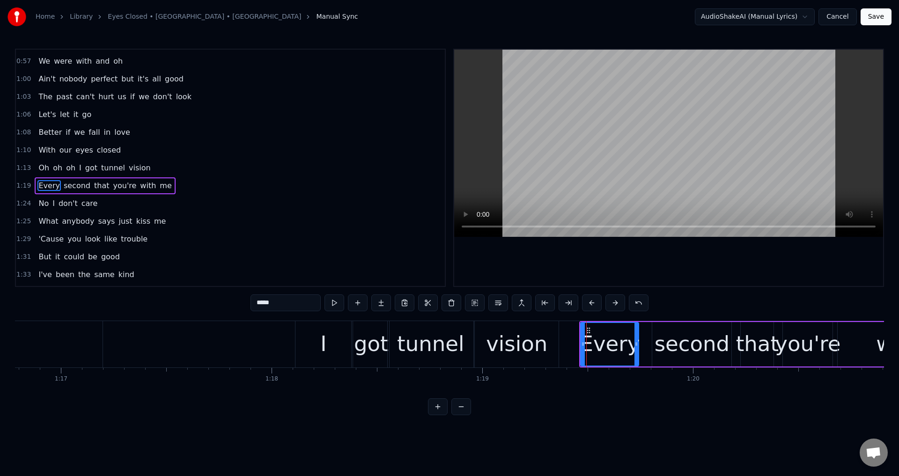
scroll to position [371, 0]
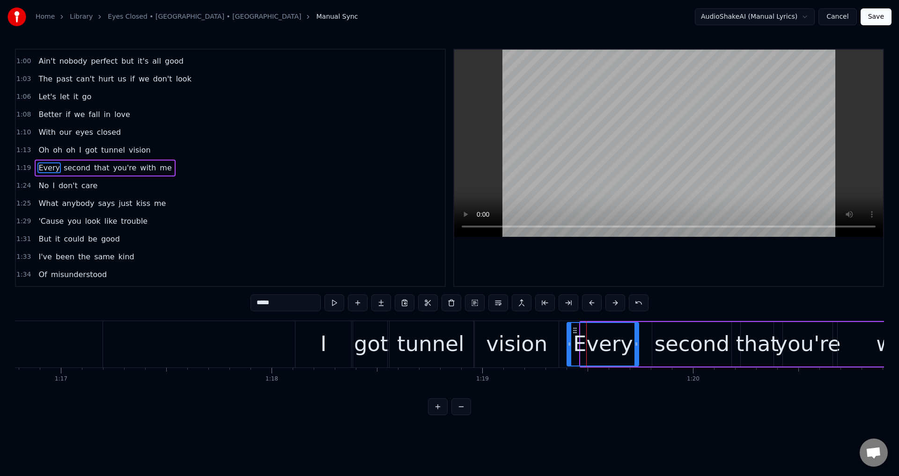
drag, startPoint x: 583, startPoint y: 342, endPoint x: 588, endPoint y: 331, distance: 11.9
click at [568, 343] on icon at bounding box center [570, 343] width 4 height 7
click at [680, 280] on div at bounding box center [668, 168] width 429 height 236
click at [687, 270] on div at bounding box center [668, 168] width 429 height 236
click at [655, 336] on div "second" at bounding box center [691, 344] width 79 height 44
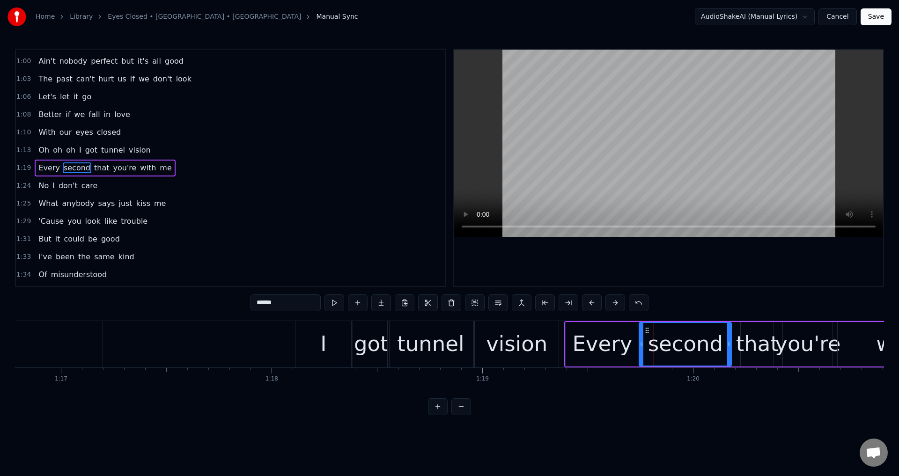
drag, startPoint x: 655, startPoint y: 337, endPoint x: 642, endPoint y: 339, distance: 13.2
click at [642, 339] on div at bounding box center [642, 344] width 4 height 43
click at [765, 340] on div "that" at bounding box center [757, 344] width 43 height 32
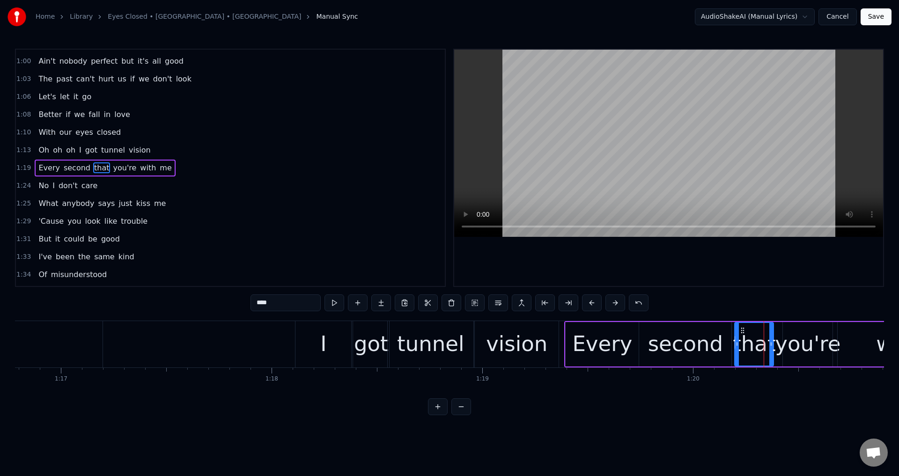
drag, startPoint x: 744, startPoint y: 337, endPoint x: 728, endPoint y: 337, distance: 15.9
click at [736, 338] on div at bounding box center [737, 344] width 4 height 43
click at [620, 343] on div "Every" at bounding box center [602, 344] width 60 height 32
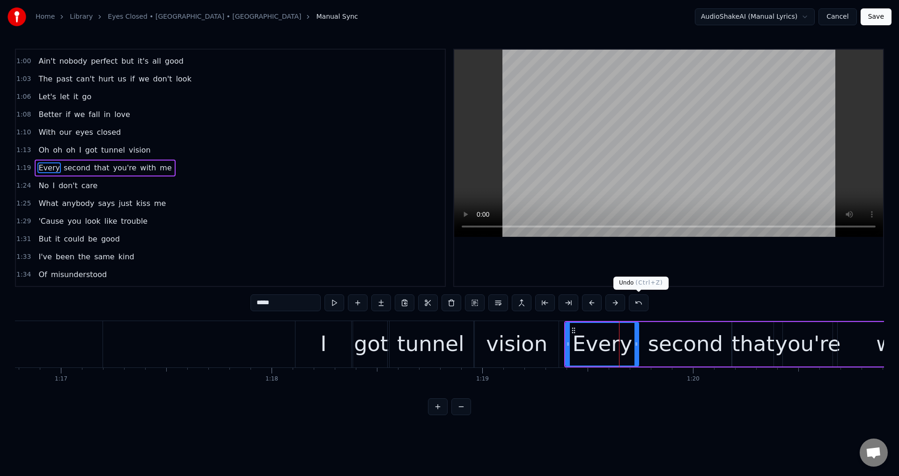
click at [694, 264] on div at bounding box center [668, 168] width 429 height 236
click at [804, 357] on div "you're" at bounding box center [808, 344] width 66 height 32
type input "******"
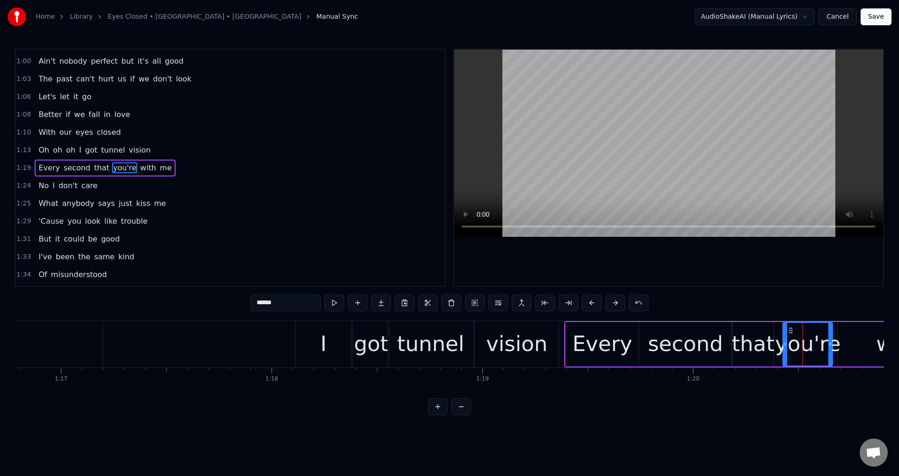
drag, startPoint x: 789, startPoint y: 343, endPoint x: 780, endPoint y: 345, distance: 9.0
click at [780, 345] on div "you're" at bounding box center [808, 344] width 66 height 32
drag, startPoint x: 785, startPoint y: 343, endPoint x: 774, endPoint y: 343, distance: 11.2
click at [775, 343] on icon at bounding box center [777, 343] width 4 height 7
click at [835, 345] on div "Every second that you're with me" at bounding box center [785, 344] width 443 height 46
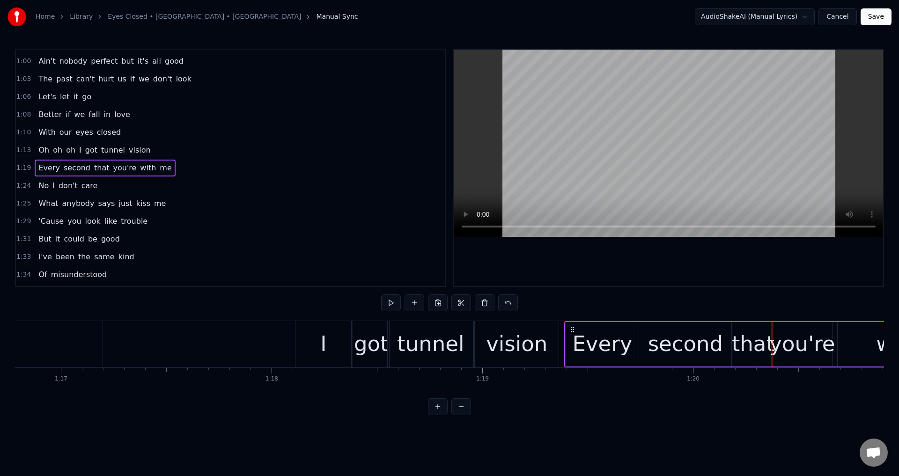
click at [841, 343] on div "with" at bounding box center [898, 344] width 121 height 44
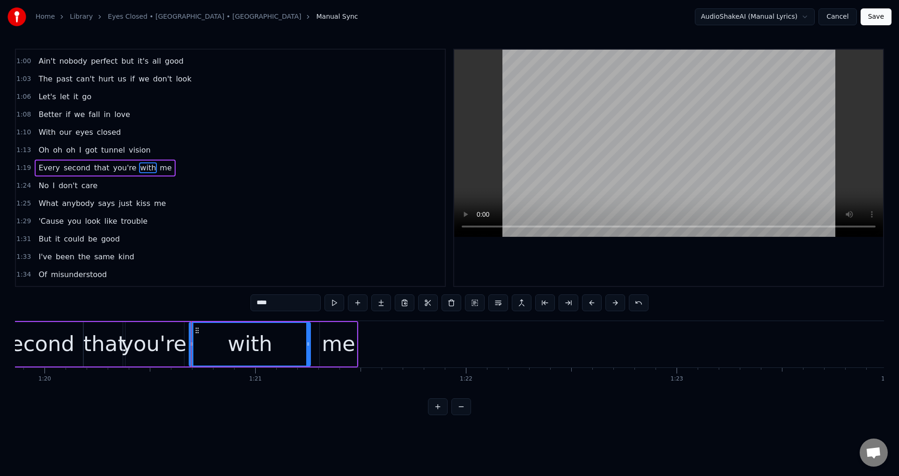
scroll to position [0, 16764]
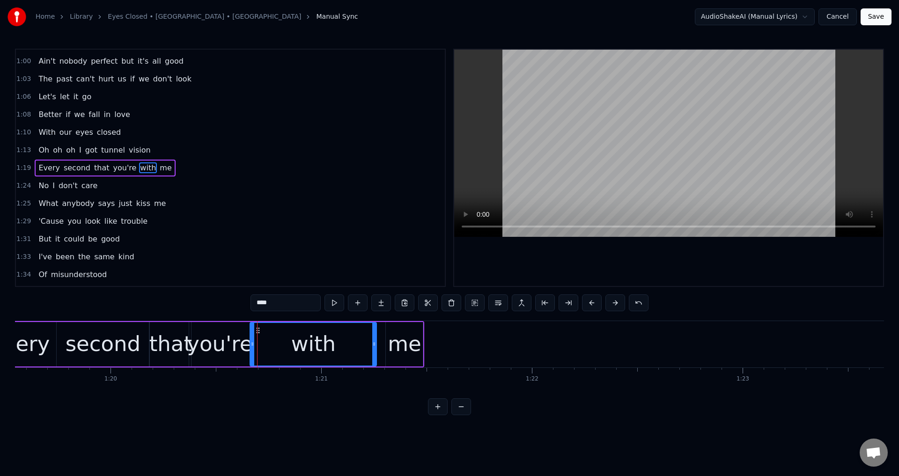
drag, startPoint x: 258, startPoint y: 339, endPoint x: 253, endPoint y: 337, distance: 5.5
click at [253, 337] on div at bounding box center [253, 344] width 4 height 43
click at [238, 337] on div "you're" at bounding box center [220, 344] width 66 height 32
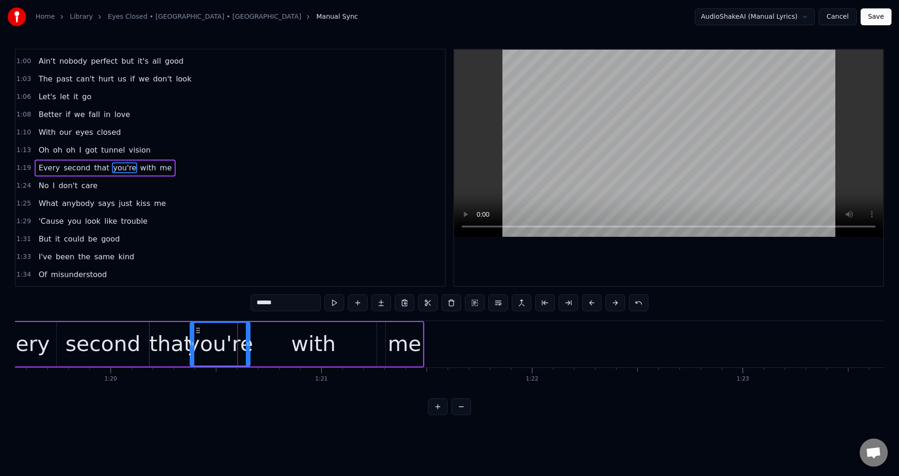
click at [192, 337] on div at bounding box center [193, 344] width 4 height 43
click at [399, 360] on div "me" at bounding box center [404, 344] width 37 height 44
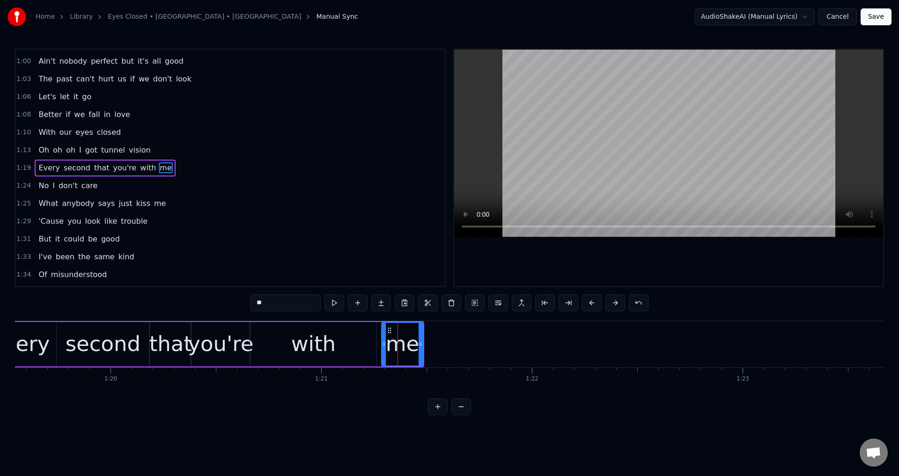
drag, startPoint x: 388, startPoint y: 344, endPoint x: 377, endPoint y: 341, distance: 11.6
click at [382, 342] on icon at bounding box center [384, 343] width 4 height 7
click at [85, 336] on div "second" at bounding box center [103, 344] width 75 height 32
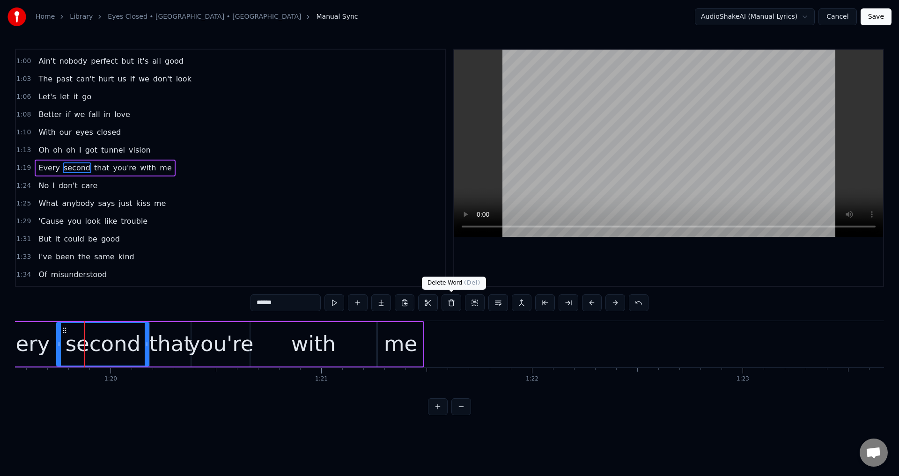
click at [583, 271] on div at bounding box center [668, 168] width 429 height 236
click at [700, 275] on div at bounding box center [668, 168] width 429 height 236
click at [67, 348] on div "second" at bounding box center [102, 344] width 91 height 43
click at [635, 246] on div at bounding box center [668, 168] width 429 height 236
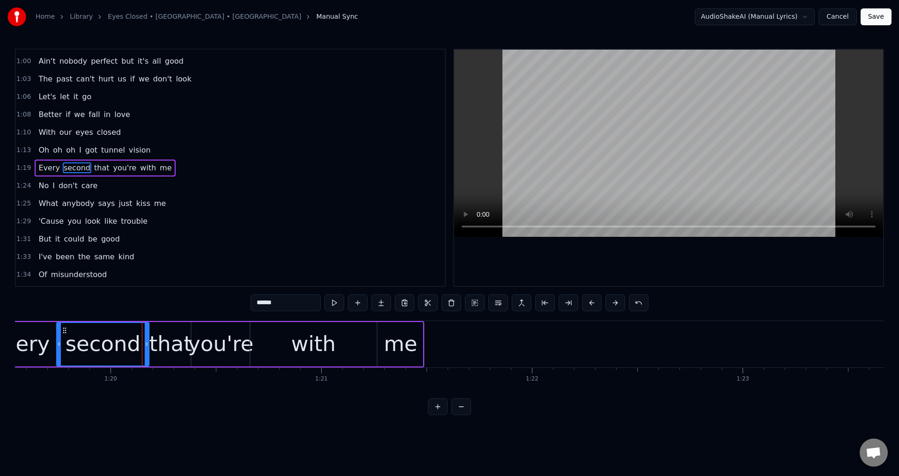
click at [146, 342] on div "second" at bounding box center [102, 344] width 93 height 44
drag, startPoint x: 146, startPoint y: 342, endPoint x: 155, endPoint y: 344, distance: 8.7
click at [142, 341] on icon at bounding box center [144, 343] width 4 height 7
click at [155, 345] on div "that" at bounding box center [170, 344] width 43 height 32
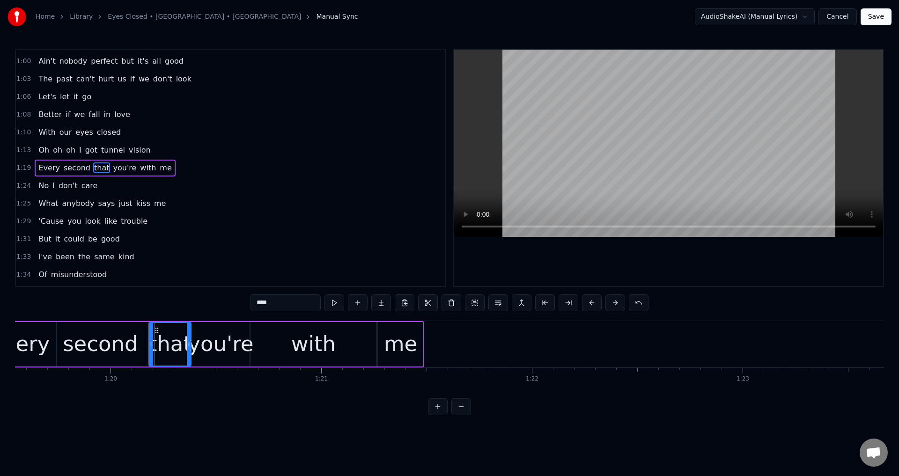
drag, startPoint x: 151, startPoint y: 341, endPoint x: 146, endPoint y: 339, distance: 5.7
click at [149, 339] on div at bounding box center [151, 344] width 4 height 43
click at [119, 339] on div "second" at bounding box center [100, 344] width 75 height 32
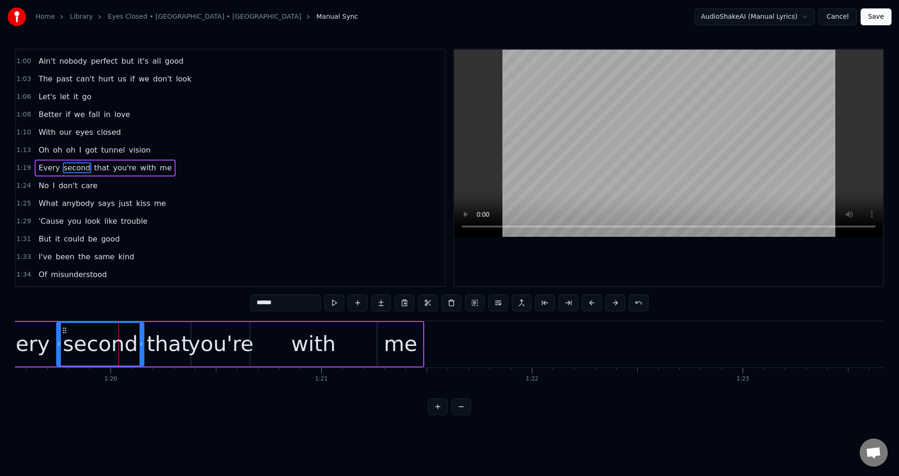
click at [666, 254] on div at bounding box center [668, 168] width 429 height 236
click at [662, 250] on div at bounding box center [668, 168] width 429 height 236
click at [631, 273] on div at bounding box center [668, 168] width 429 height 236
click at [628, 249] on div at bounding box center [668, 168] width 429 height 236
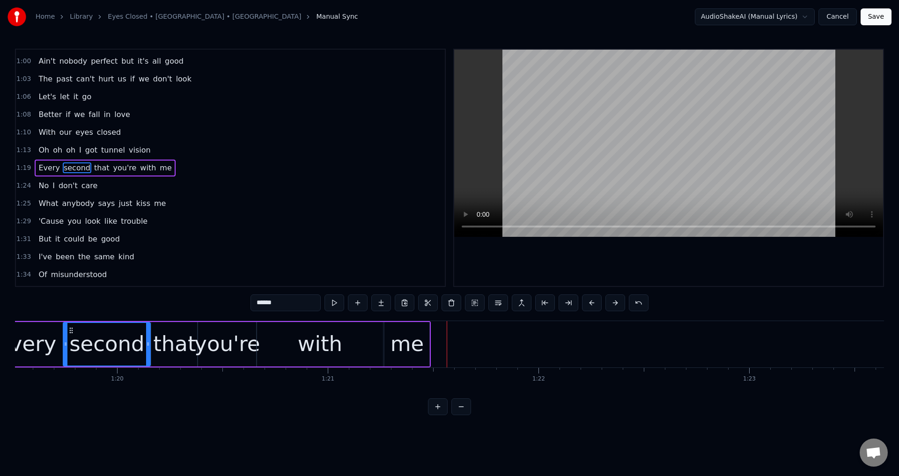
click at [242, 339] on div "you're" at bounding box center [227, 344] width 66 height 32
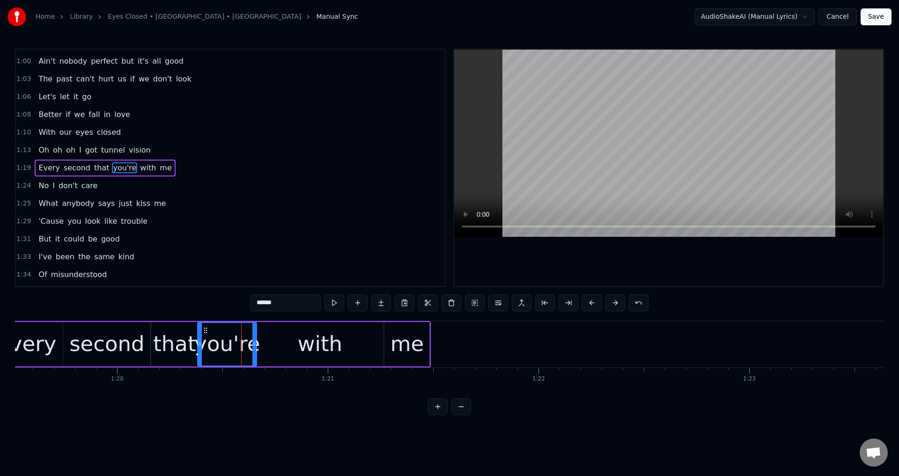
click at [154, 351] on div "that" at bounding box center [174, 344] width 46 height 44
click at [651, 261] on div at bounding box center [668, 168] width 429 height 236
click at [652, 260] on div at bounding box center [668, 168] width 429 height 236
click at [193, 338] on div at bounding box center [195, 344] width 4 height 43
click at [204, 340] on div "you're" at bounding box center [227, 344] width 66 height 32
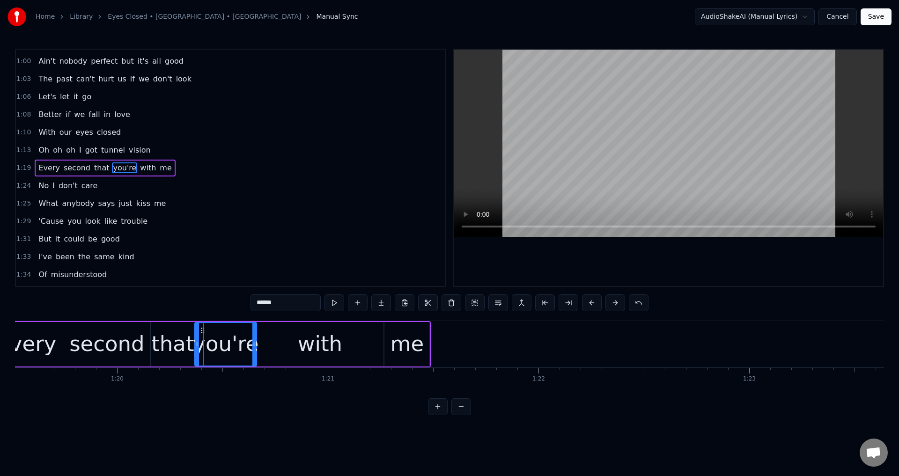
click at [197, 338] on div at bounding box center [197, 344] width 4 height 43
click at [163, 356] on div "that" at bounding box center [172, 344] width 43 height 32
click at [630, 261] on div at bounding box center [668, 168] width 429 height 236
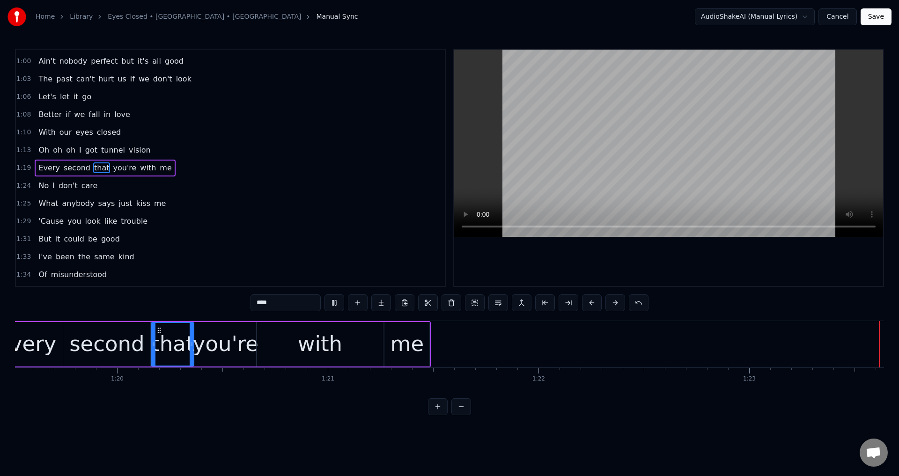
scroll to position [0, 17570]
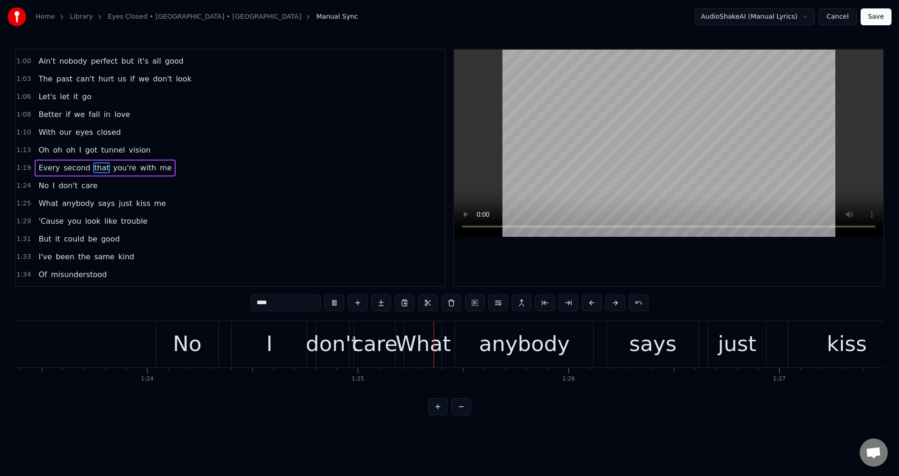
click at [640, 276] on div at bounding box center [668, 168] width 429 height 236
click at [233, 340] on div "I" at bounding box center [269, 344] width 75 height 46
type input "*"
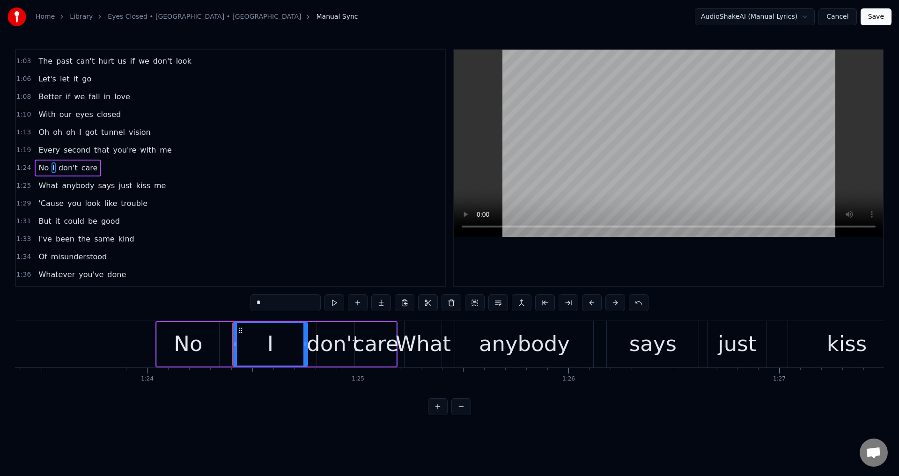
click at [229, 339] on div "No I don't care" at bounding box center [276, 344] width 242 height 46
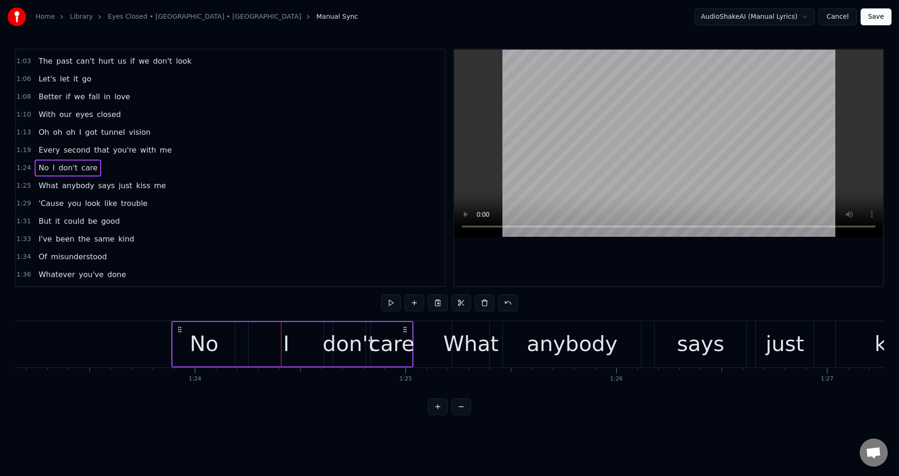
scroll to position [0, 17521]
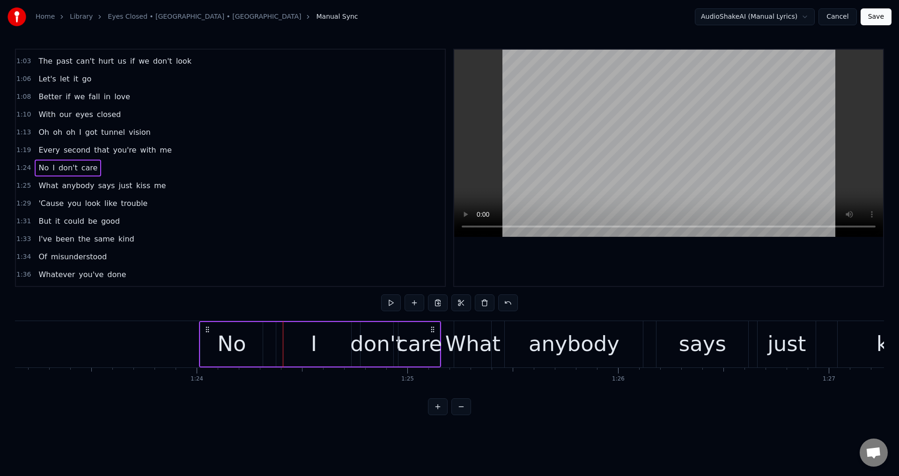
drag, startPoint x: 165, startPoint y: 332, endPoint x: 208, endPoint y: 333, distance: 43.6
click at [208, 333] on div "No I don't care" at bounding box center [320, 344] width 242 height 46
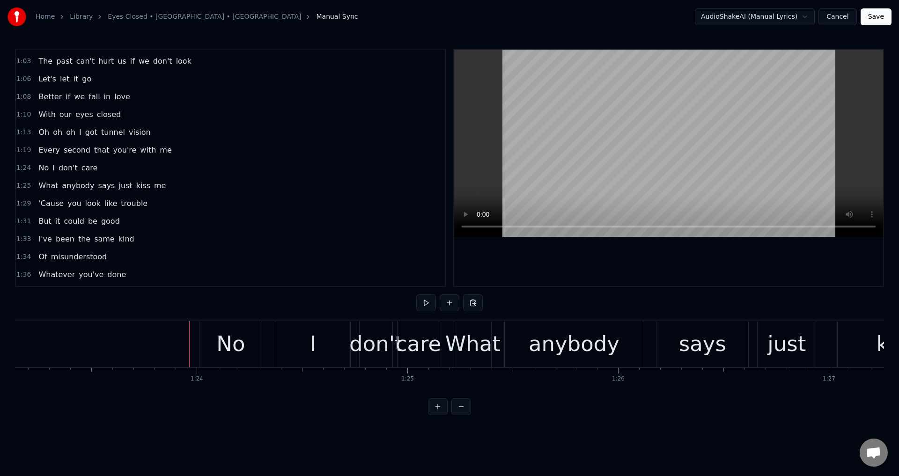
click at [685, 260] on div at bounding box center [668, 168] width 429 height 236
click at [685, 259] on div at bounding box center [668, 168] width 429 height 236
click at [403, 343] on div "care" at bounding box center [419, 344] width 46 height 32
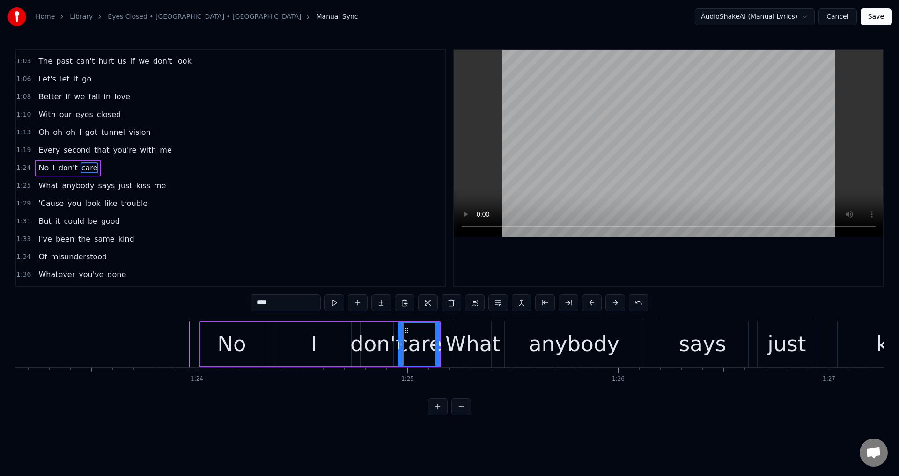
click at [378, 341] on div "don't" at bounding box center [377, 344] width 54 height 32
drag, startPoint x: 363, startPoint y: 342, endPoint x: 372, endPoint y: 340, distance: 9.2
click at [355, 342] on icon at bounding box center [357, 343] width 4 height 7
click at [401, 338] on div "care" at bounding box center [420, 344] width 46 height 32
drag, startPoint x: 400, startPoint y: 335, endPoint x: 393, endPoint y: 335, distance: 7.5
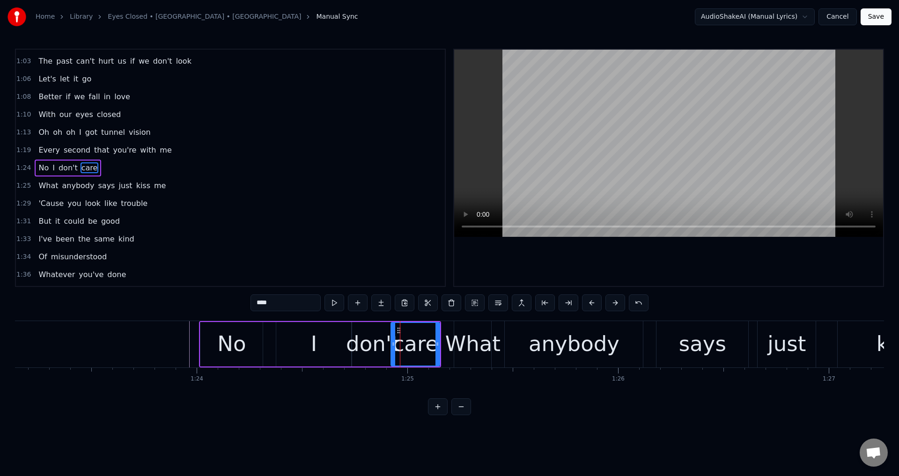
click at [393, 335] on div at bounding box center [394, 344] width 4 height 43
click at [297, 354] on div "I" at bounding box center [313, 344] width 75 height 44
type input "*"
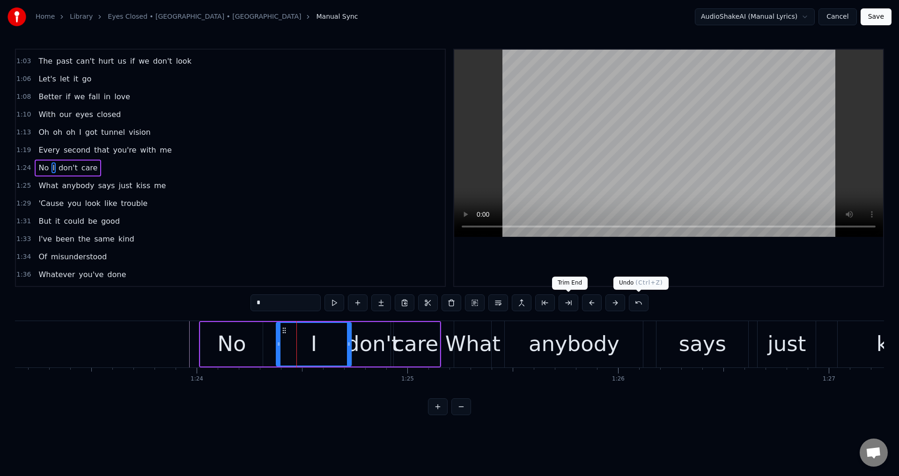
click at [740, 267] on div at bounding box center [668, 168] width 429 height 236
drag, startPoint x: 740, startPoint y: 261, endPoint x: 698, endPoint y: 269, distance: 42.8
click at [740, 260] on div at bounding box center [668, 168] width 429 height 236
click at [499, 345] on div "What anybody says just kiss me" at bounding box center [727, 344] width 546 height 46
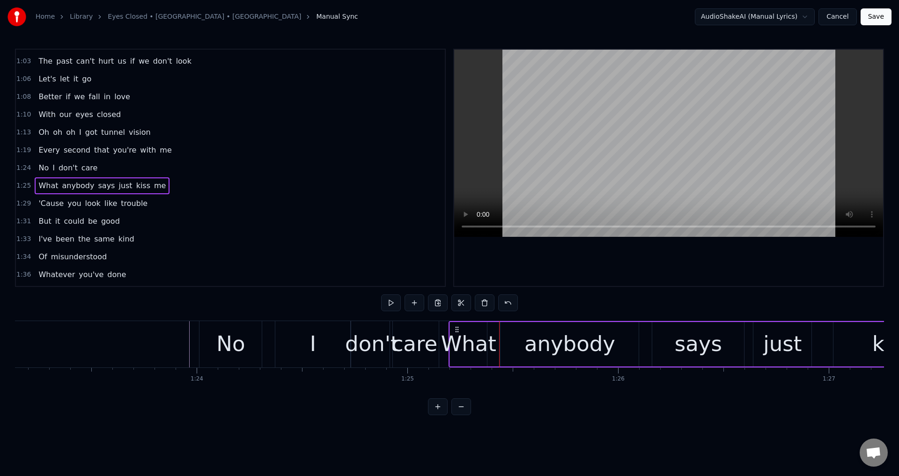
drag, startPoint x: 463, startPoint y: 330, endPoint x: 454, endPoint y: 327, distance: 9.8
click at [454, 327] on icon at bounding box center [456, 329] width 7 height 7
click at [442, 337] on div "What" at bounding box center [464, 344] width 55 height 32
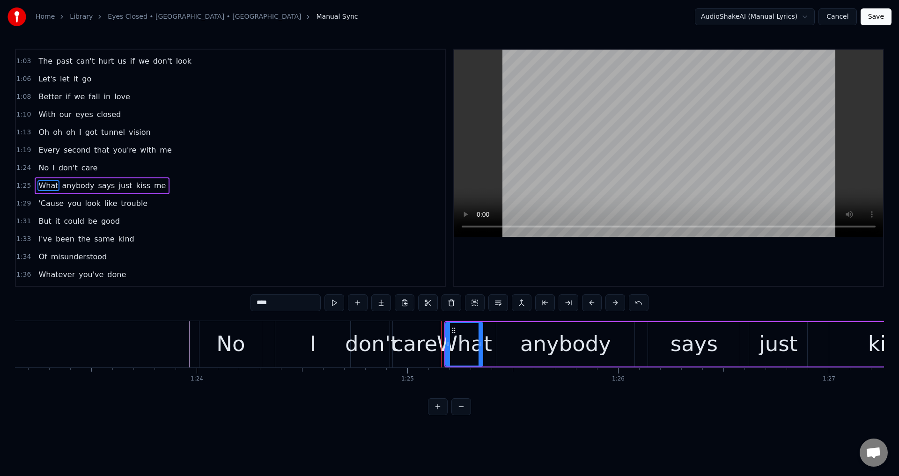
scroll to position [406, 0]
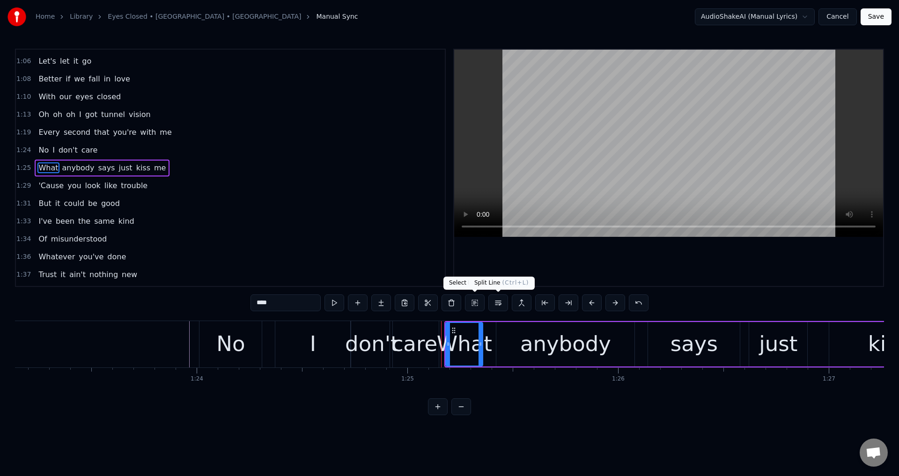
click at [618, 261] on div at bounding box center [668, 168] width 429 height 236
click at [720, 281] on div at bounding box center [668, 168] width 429 height 236
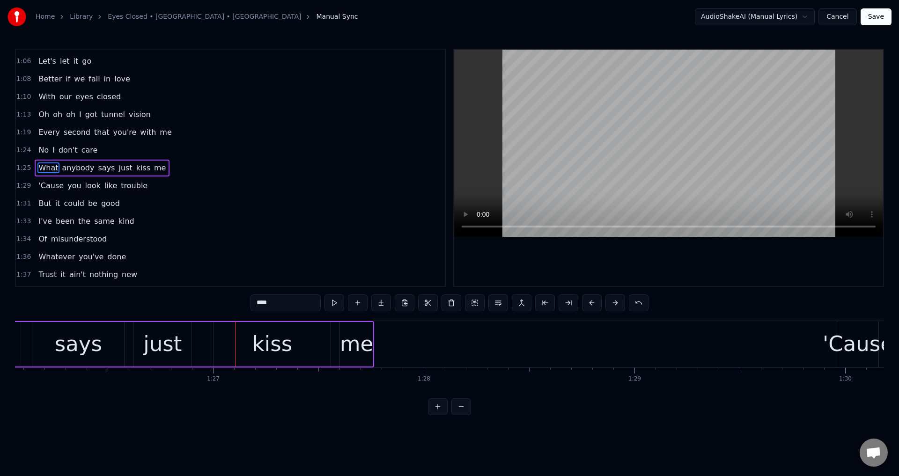
scroll to position [0, 18070]
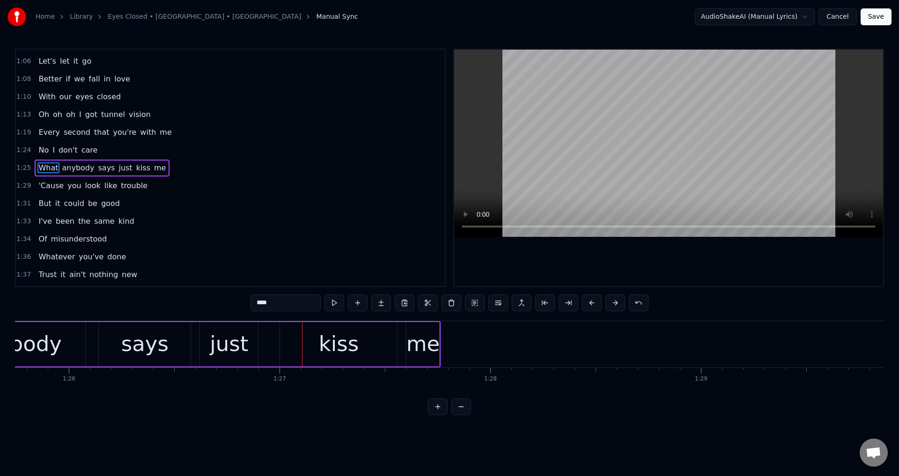
click at [240, 348] on div "just" at bounding box center [229, 344] width 38 height 32
click at [146, 333] on div "says" at bounding box center [144, 344] width 47 height 32
click at [97, 344] on icon at bounding box center [98, 343] width 4 height 7
click at [241, 348] on div "just" at bounding box center [229, 344] width 38 height 32
type input "****"
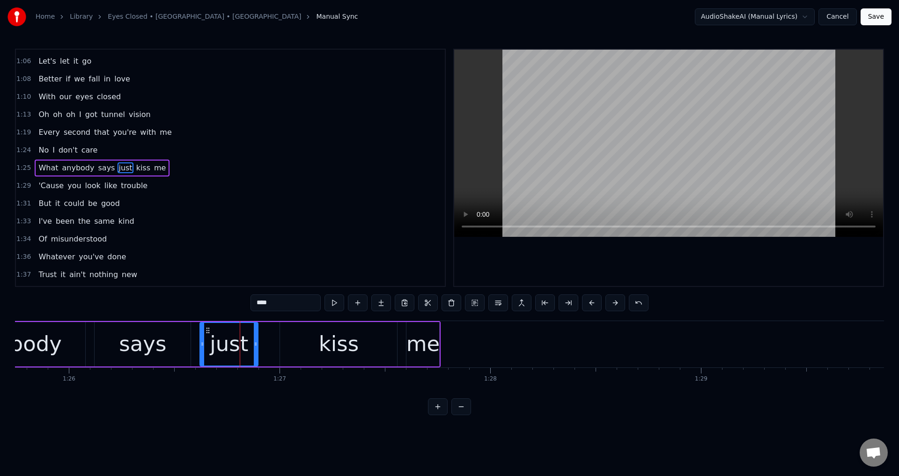
click at [202, 341] on div "just" at bounding box center [228, 344] width 57 height 43
drag, startPoint x: 202, startPoint y: 341, endPoint x: 207, endPoint y: 342, distance: 5.6
click at [196, 342] on icon at bounding box center [197, 343] width 4 height 7
click at [270, 340] on div "What anybody says just kiss me" at bounding box center [168, 344] width 546 height 46
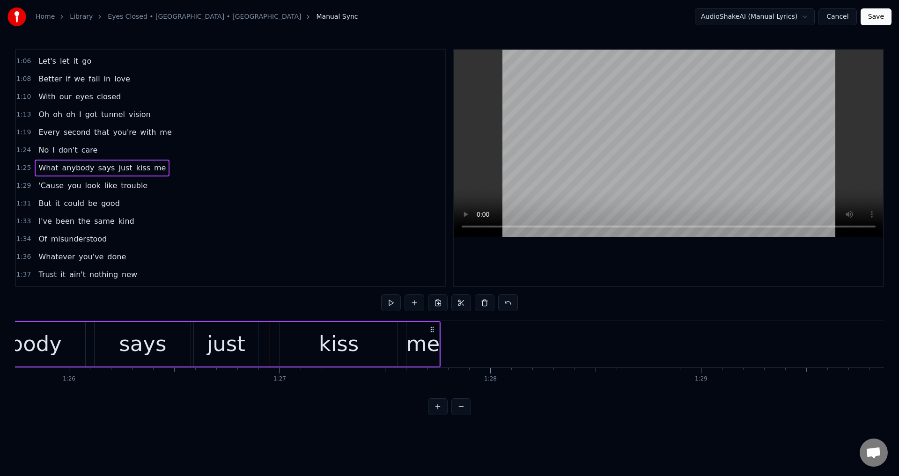
click at [280, 340] on div "kiss" at bounding box center [339, 344] width 118 height 44
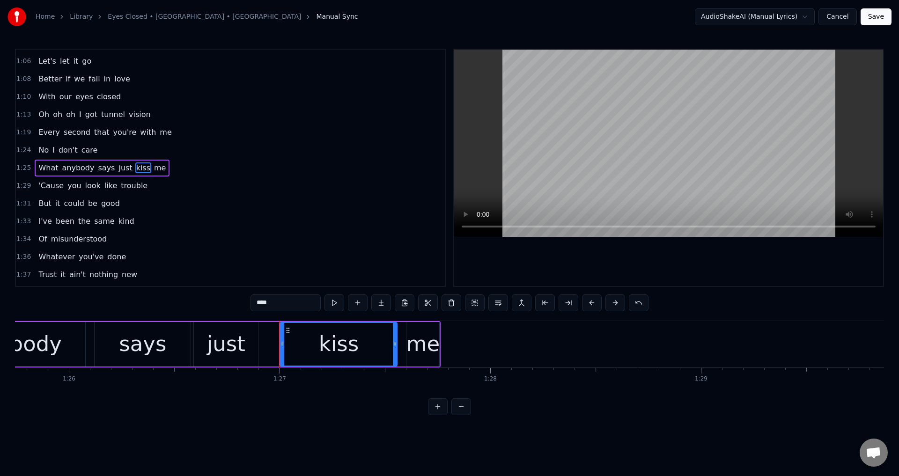
drag, startPoint x: 281, startPoint y: 338, endPoint x: 273, endPoint y: 336, distance: 9.1
click at [281, 336] on div at bounding box center [283, 344] width 4 height 43
click at [418, 343] on div "me" at bounding box center [423, 344] width 34 height 32
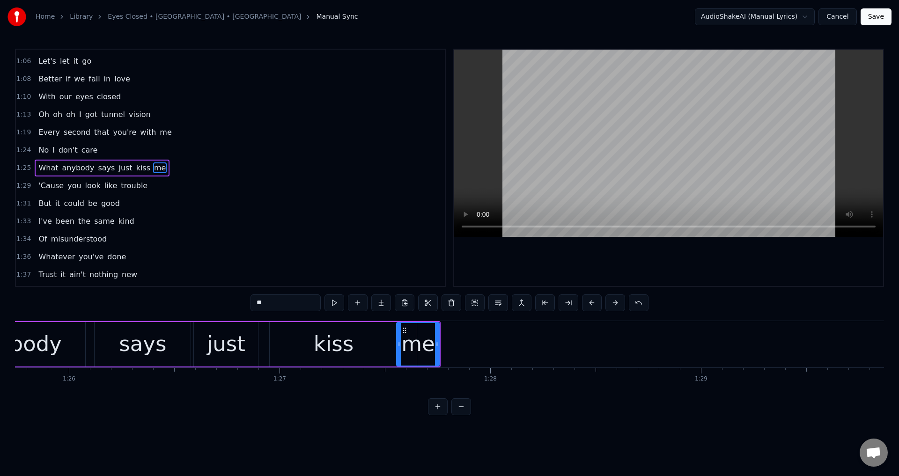
drag, startPoint x: 408, startPoint y: 337, endPoint x: 403, endPoint y: 342, distance: 7.6
click at [397, 335] on div at bounding box center [399, 344] width 4 height 43
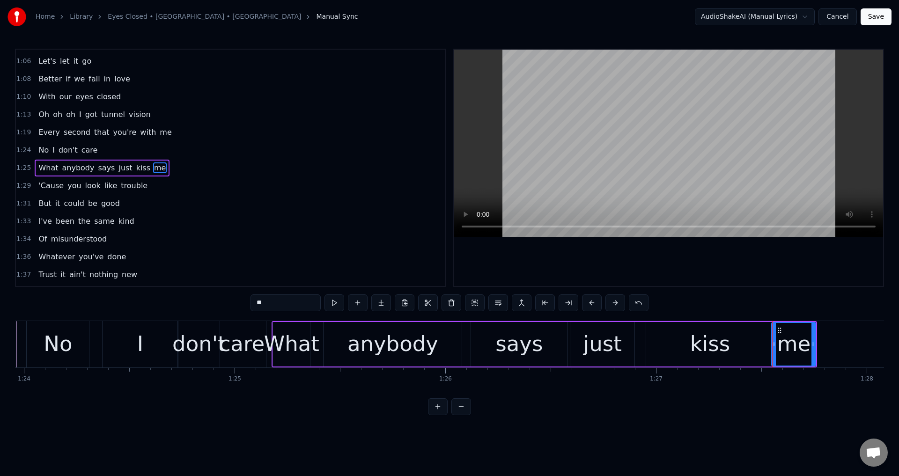
scroll to position [0, 17627]
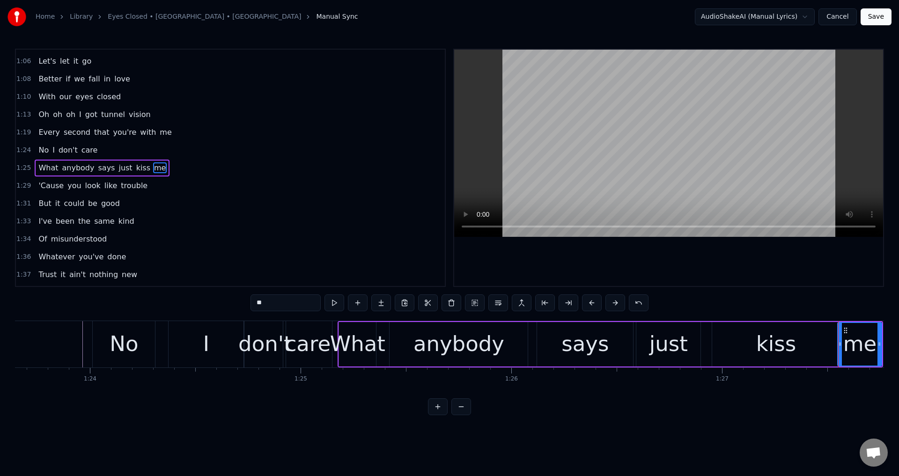
click at [334, 341] on div "What" at bounding box center [357, 344] width 55 height 32
click at [641, 275] on div at bounding box center [668, 168] width 429 height 236
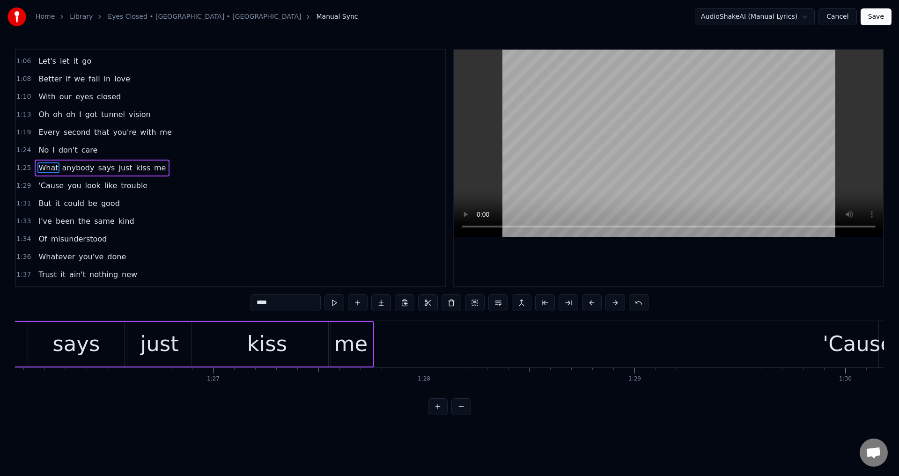
scroll to position [0, 18092]
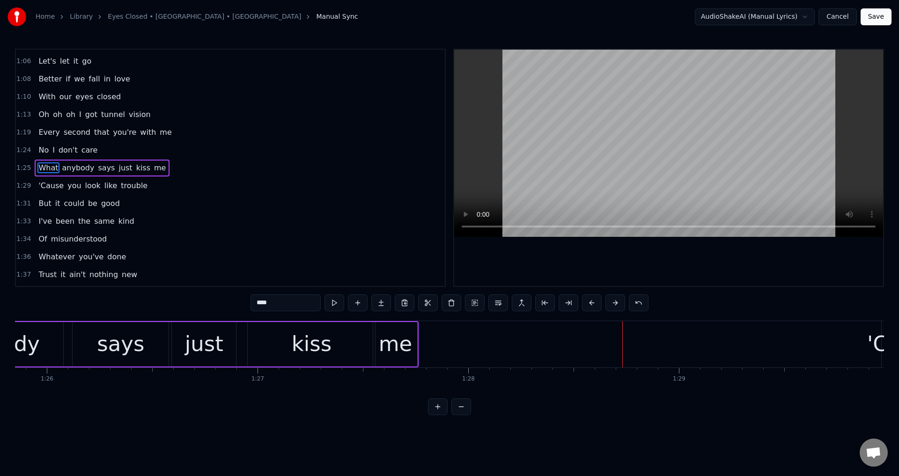
click at [310, 353] on div "kiss" at bounding box center [312, 344] width 40 height 32
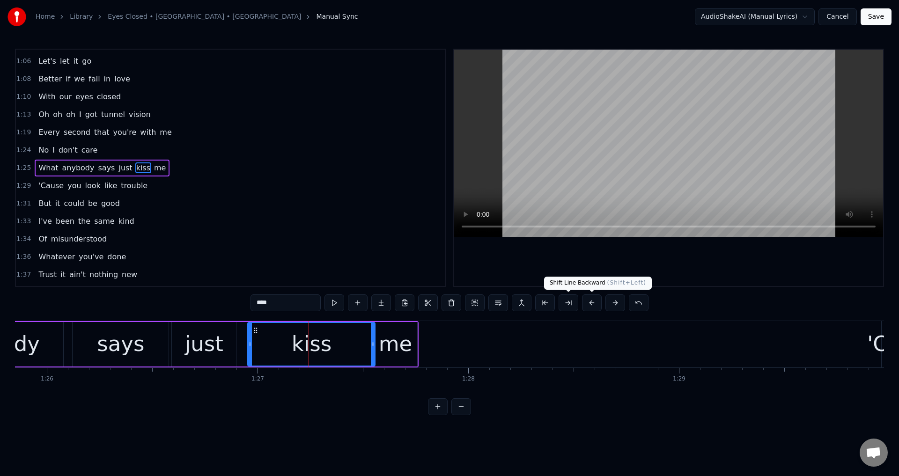
click at [627, 268] on div at bounding box center [668, 168] width 429 height 236
click at [627, 265] on div at bounding box center [668, 168] width 429 height 236
click at [367, 343] on icon at bounding box center [369, 343] width 4 height 7
click at [389, 343] on div "me" at bounding box center [396, 344] width 34 height 32
type input "**"
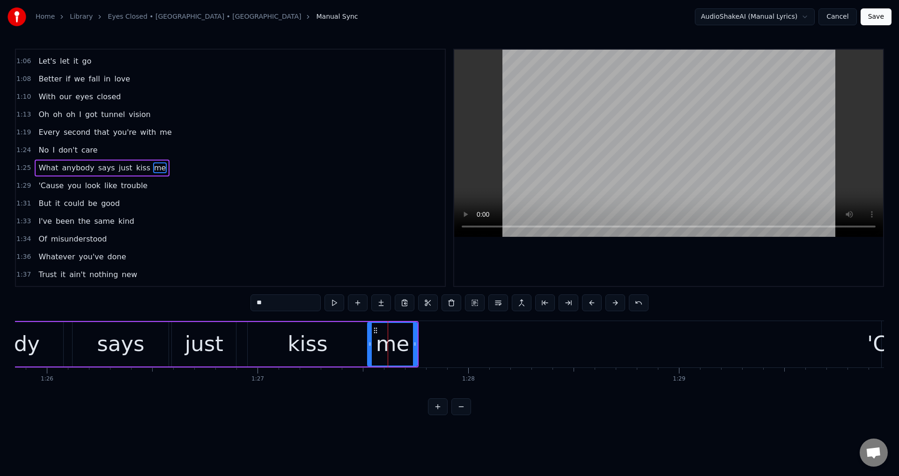
drag, startPoint x: 377, startPoint y: 341, endPoint x: 371, endPoint y: 341, distance: 5.6
click at [371, 341] on icon at bounding box center [370, 343] width 4 height 7
click at [244, 343] on div "What anybody says just kiss me" at bounding box center [146, 344] width 546 height 46
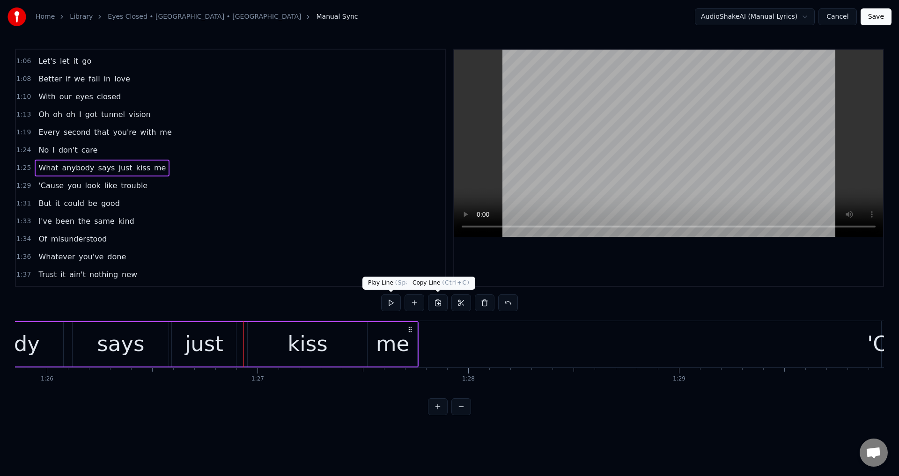
click at [648, 250] on div at bounding box center [668, 168] width 429 height 236
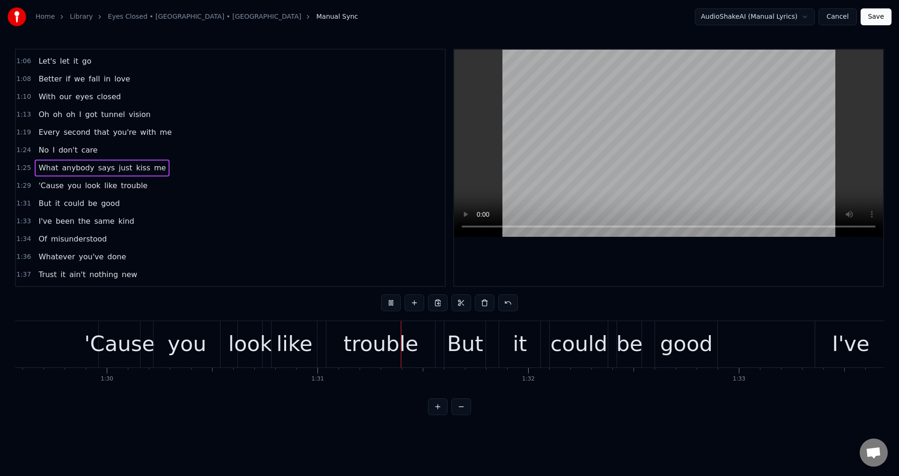
click at [665, 274] on div at bounding box center [668, 168] width 429 height 236
click at [143, 346] on div "'Cause" at bounding box center [119, 344] width 71 height 32
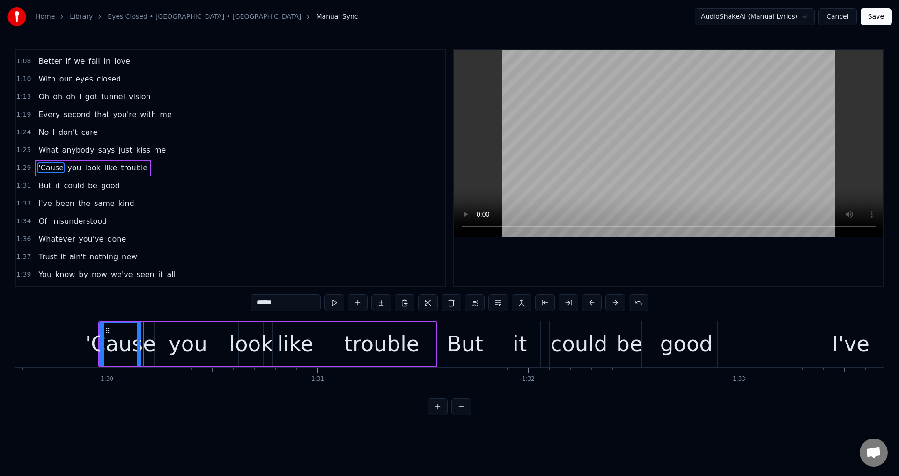
click at [100, 340] on div "'Cause" at bounding box center [120, 344] width 71 height 32
drag, startPoint x: 102, startPoint y: 341, endPoint x: 109, endPoint y: 341, distance: 6.6
click at [96, 341] on icon at bounding box center [98, 343] width 4 height 7
click at [157, 343] on div "you" at bounding box center [188, 344] width 67 height 44
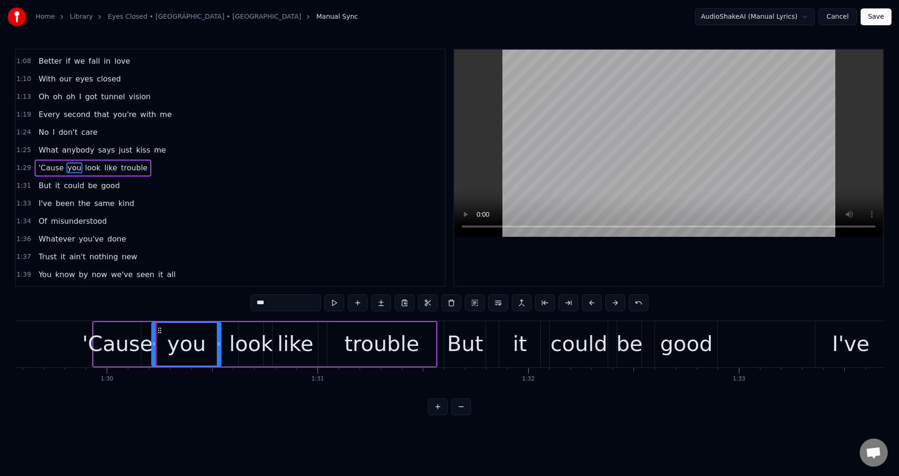
drag, startPoint x: 155, startPoint y: 342, endPoint x: 145, endPoint y: 342, distance: 10.3
click at [152, 342] on icon at bounding box center [154, 343] width 4 height 7
click at [236, 343] on div "look" at bounding box center [251, 344] width 44 height 32
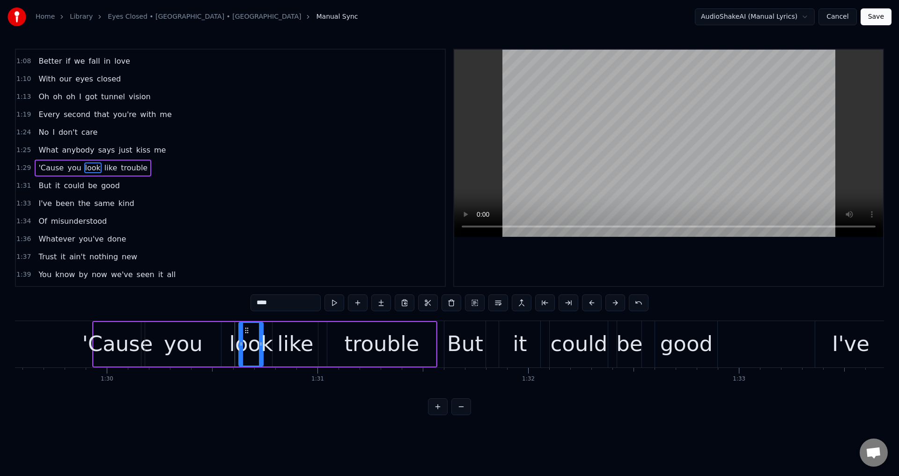
click at [234, 340] on div "look" at bounding box center [251, 344] width 44 height 32
drag, startPoint x: 241, startPoint y: 340, endPoint x: 259, endPoint y: 340, distance: 18.7
click at [223, 336] on div at bounding box center [224, 344] width 4 height 43
click at [299, 344] on div "like" at bounding box center [295, 344] width 36 height 32
drag, startPoint x: 276, startPoint y: 337, endPoint x: 297, endPoint y: 337, distance: 21.5
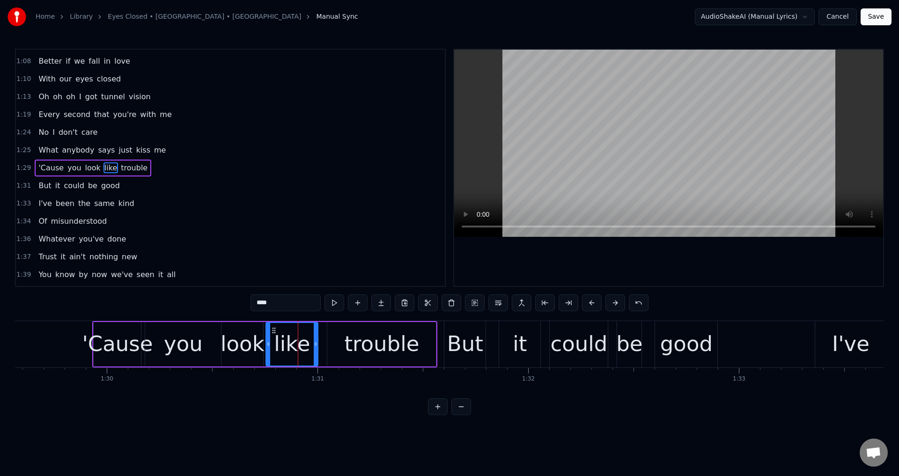
click at [268, 337] on div at bounding box center [268, 344] width 4 height 43
click at [336, 340] on div "trouble" at bounding box center [381, 344] width 109 height 44
type input "*******"
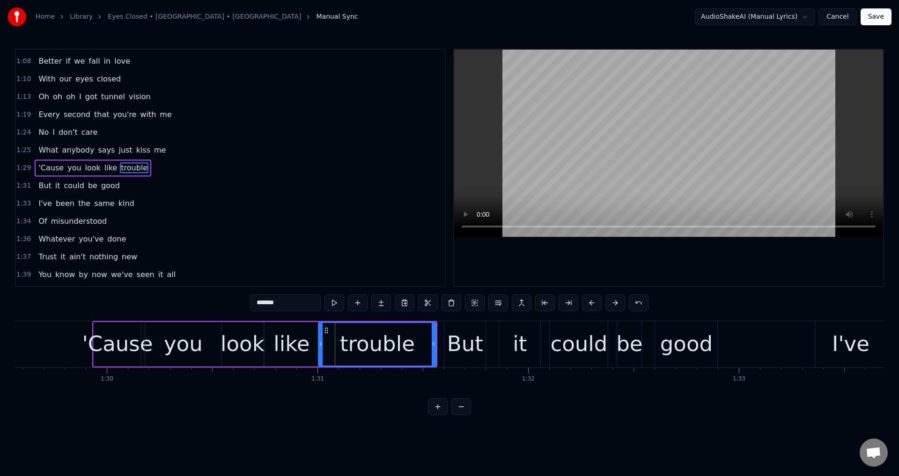
drag, startPoint x: 329, startPoint y: 338, endPoint x: 320, endPoint y: 337, distance: 9.0
click at [320, 337] on div at bounding box center [321, 344] width 4 height 43
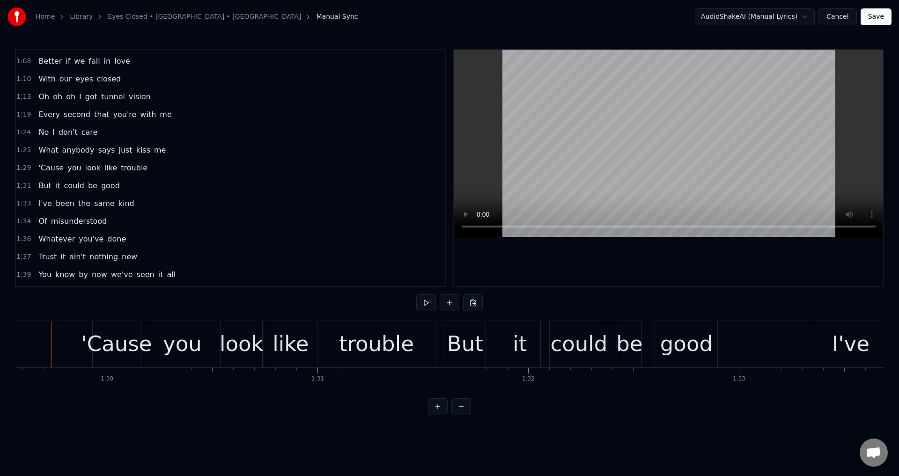
scroll to position [0, 18865]
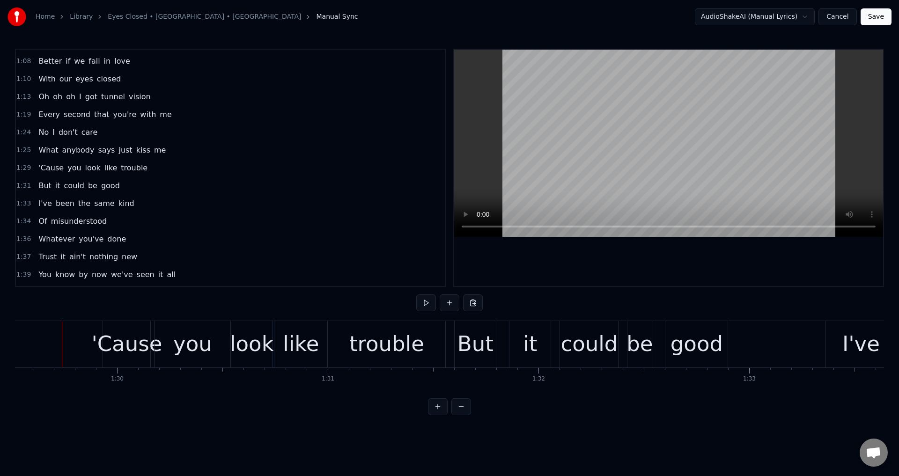
click at [621, 266] on div at bounding box center [668, 168] width 429 height 236
click at [687, 270] on div at bounding box center [668, 168] width 429 height 236
click at [379, 362] on div "trouble" at bounding box center [387, 344] width 118 height 46
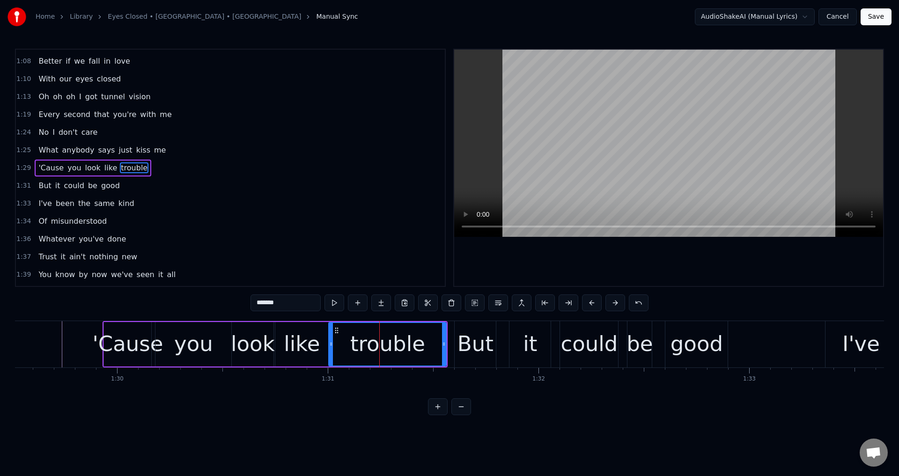
click at [599, 264] on div at bounding box center [668, 168] width 429 height 236
click at [481, 336] on div "But" at bounding box center [476, 344] width 36 height 32
type input "***"
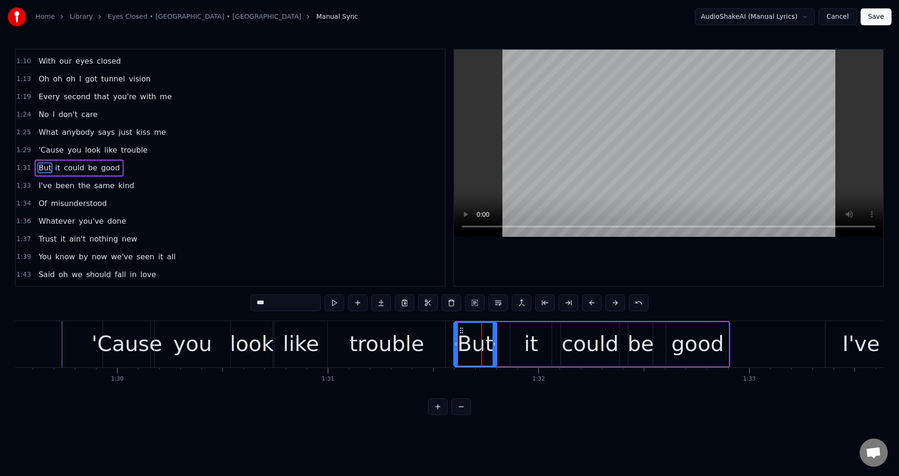
drag, startPoint x: 458, startPoint y: 347, endPoint x: 451, endPoint y: 347, distance: 6.6
click at [454, 347] on icon at bounding box center [456, 343] width 4 height 7
click at [508, 340] on div "But it could be good" at bounding box center [589, 344] width 282 height 46
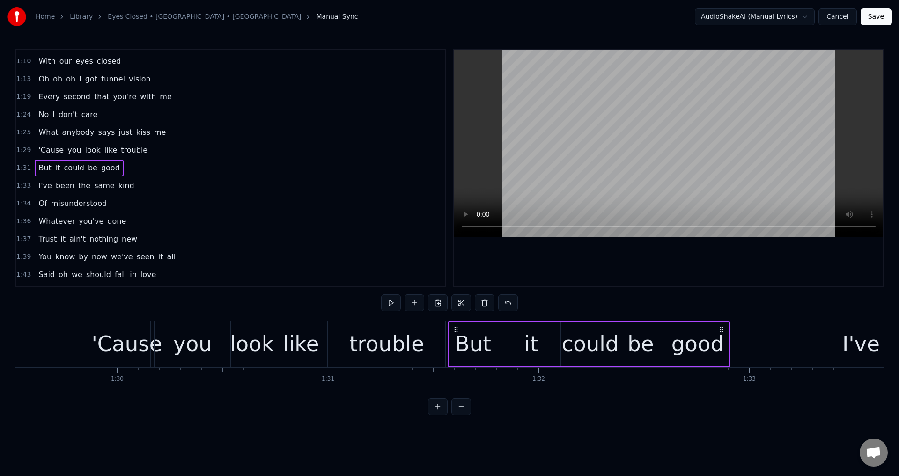
click at [516, 340] on div "it" at bounding box center [530, 344] width 41 height 44
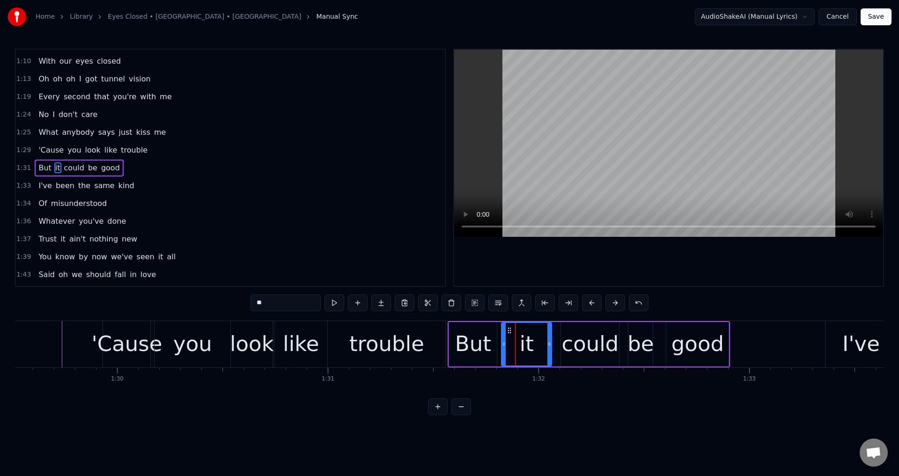
drag, startPoint x: 513, startPoint y: 338, endPoint x: 502, endPoint y: 337, distance: 11.2
click at [503, 338] on div at bounding box center [504, 344] width 4 height 43
click at [578, 347] on div "could" at bounding box center [590, 344] width 57 height 32
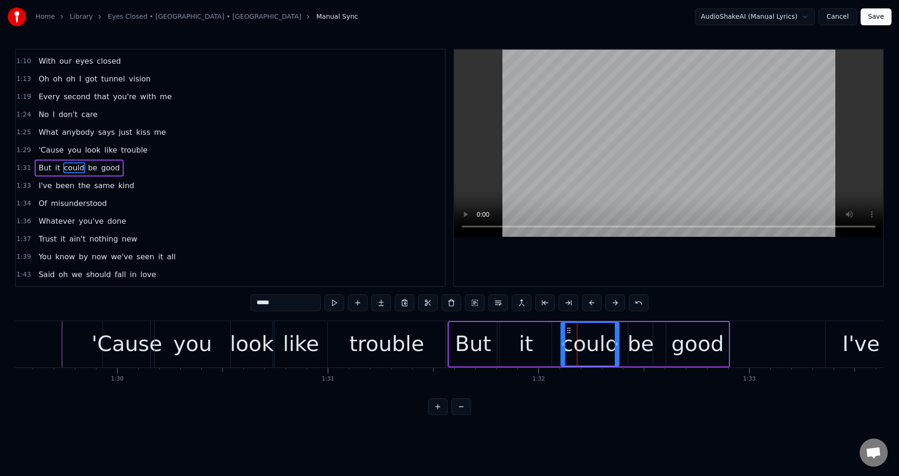
drag, startPoint x: 564, startPoint y: 340, endPoint x: 559, endPoint y: 340, distance: 5.2
click at [562, 341] on div at bounding box center [564, 344] width 4 height 43
click at [643, 343] on div "be" at bounding box center [641, 344] width 26 height 32
drag, startPoint x: 632, startPoint y: 340, endPoint x: 622, endPoint y: 341, distance: 10.0
click at [622, 341] on div at bounding box center [623, 344] width 4 height 43
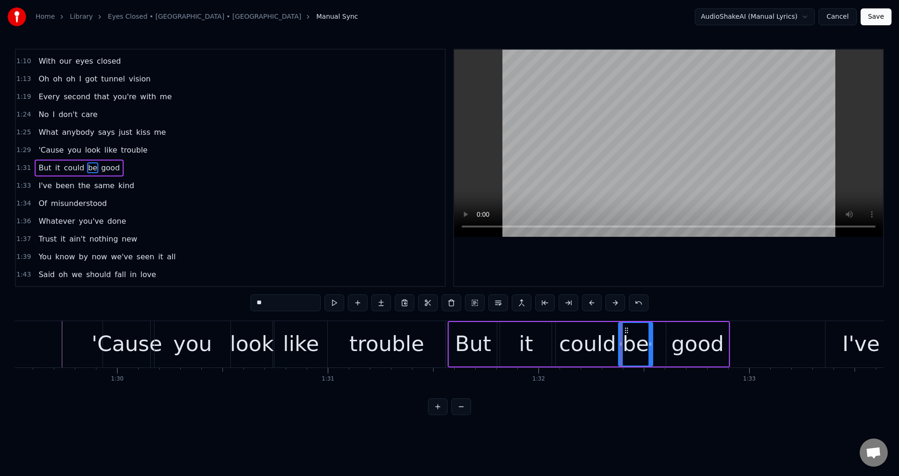
click at [671, 338] on div "good" at bounding box center [697, 344] width 62 height 44
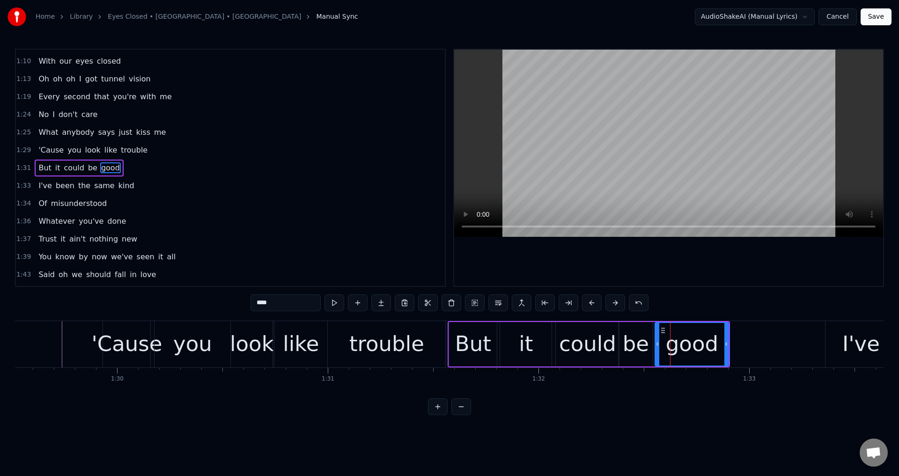
drag, startPoint x: 669, startPoint y: 337, endPoint x: 656, endPoint y: 339, distance: 13.2
click at [656, 339] on div at bounding box center [658, 344] width 4 height 43
click at [377, 351] on div "trouble" at bounding box center [386, 344] width 75 height 32
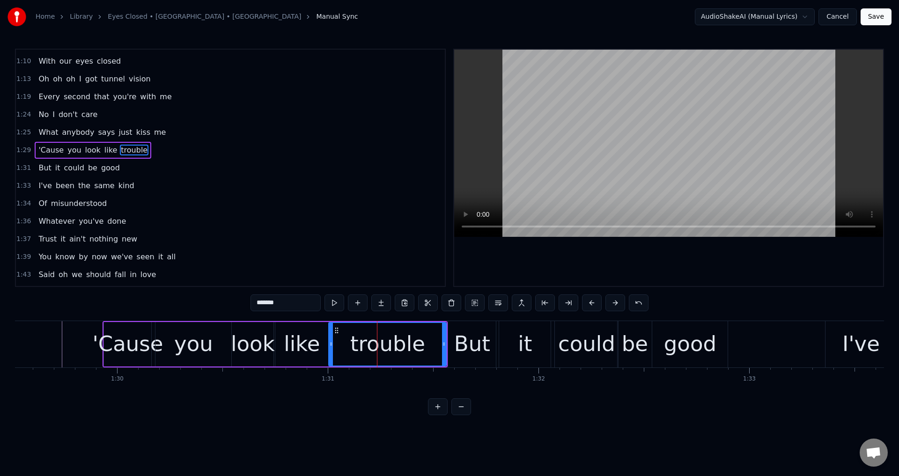
scroll to position [424, 0]
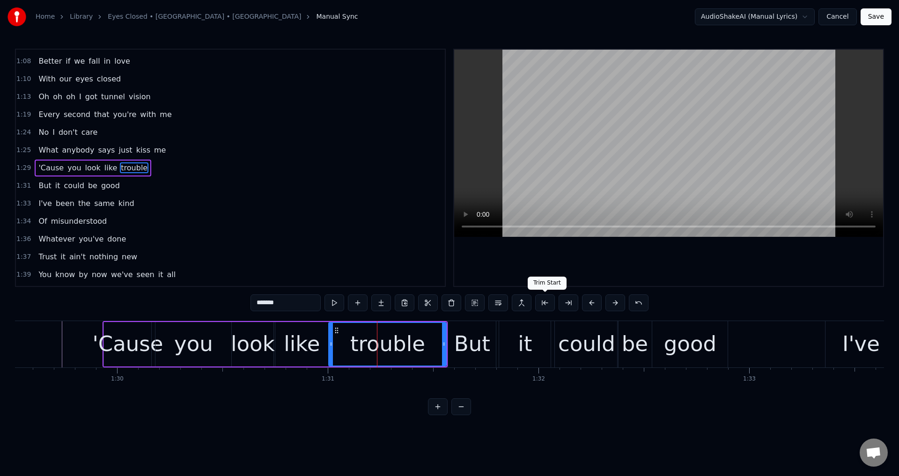
click at [724, 253] on div at bounding box center [668, 168] width 429 height 236
click at [686, 272] on div at bounding box center [668, 168] width 429 height 236
click at [510, 346] on div "it" at bounding box center [525, 344] width 52 height 46
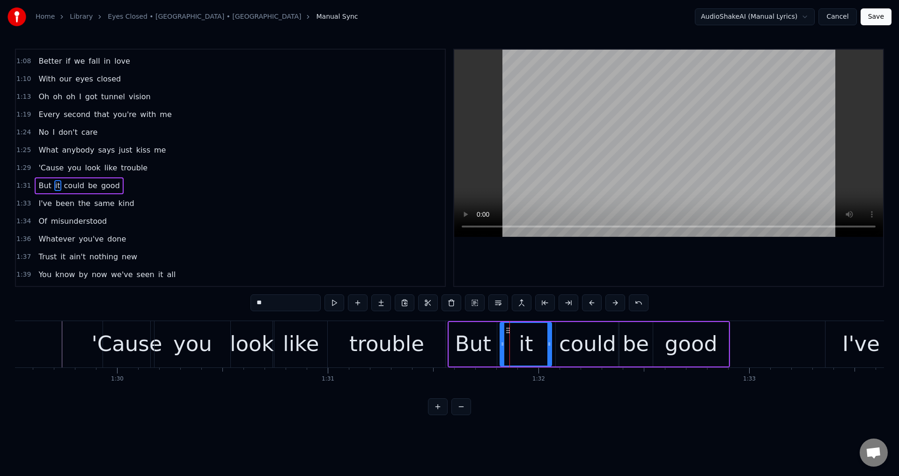
scroll to position [442, 0]
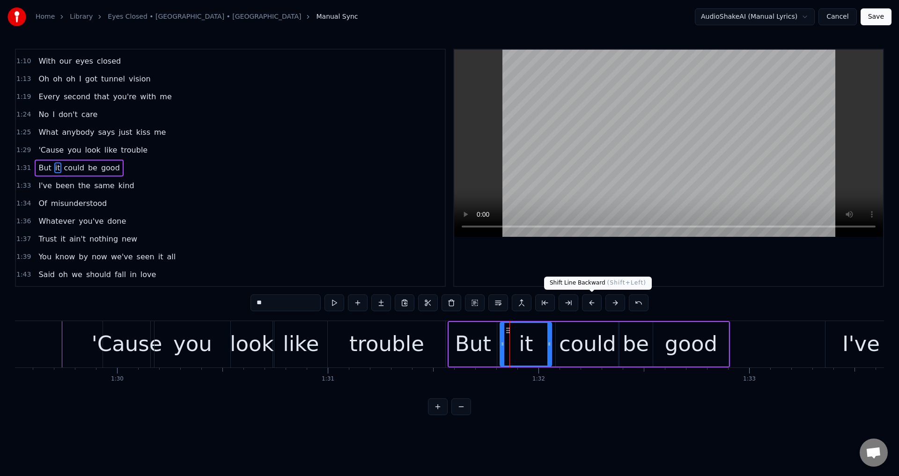
drag, startPoint x: 625, startPoint y: 273, endPoint x: 627, endPoint y: 264, distance: 9.6
click at [625, 272] on div at bounding box center [668, 168] width 429 height 236
click at [627, 264] on div at bounding box center [668, 168] width 429 height 236
click at [584, 334] on div "could" at bounding box center [587, 344] width 57 height 32
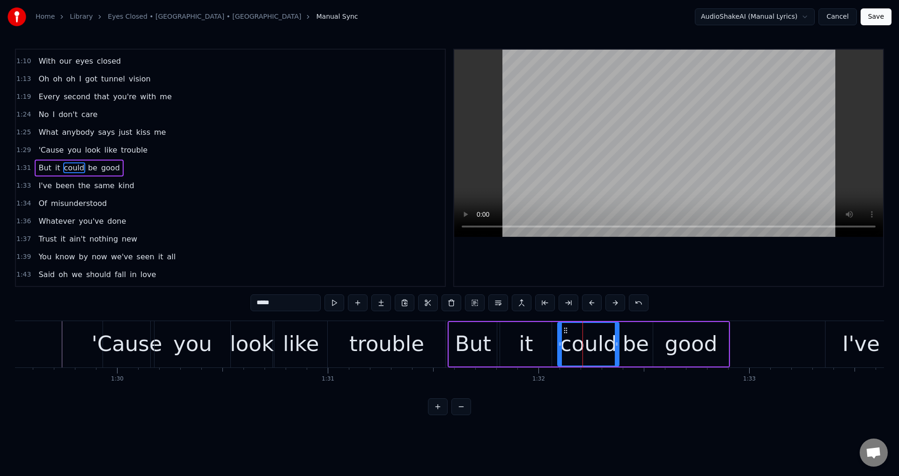
click at [562, 343] on icon at bounding box center [560, 343] width 4 height 7
click at [545, 345] on div "it" at bounding box center [526, 344] width 52 height 44
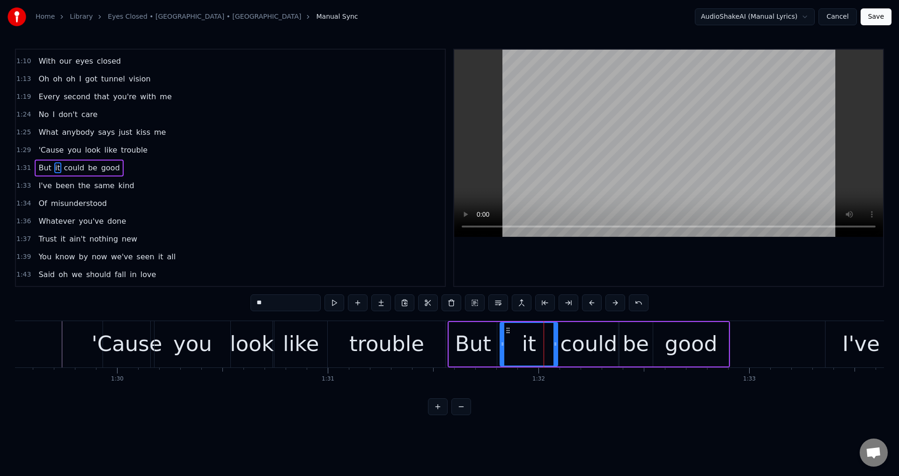
drag, startPoint x: 550, startPoint y: 341, endPoint x: 556, endPoint y: 342, distance: 6.2
click at [556, 342] on icon at bounding box center [556, 343] width 4 height 7
click at [501, 346] on icon at bounding box center [503, 343] width 4 height 7
click at [471, 342] on div "But" at bounding box center [473, 344] width 36 height 32
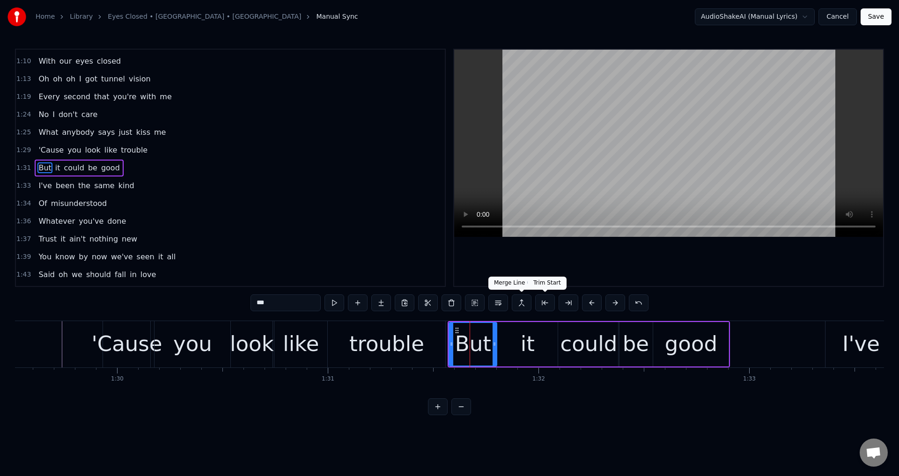
click at [632, 261] on div at bounding box center [668, 168] width 429 height 236
drag, startPoint x: 696, startPoint y: 273, endPoint x: 532, endPoint y: 358, distance: 185.2
click at [695, 273] on div at bounding box center [668, 168] width 429 height 236
click at [525, 358] on div "it" at bounding box center [528, 344] width 14 height 32
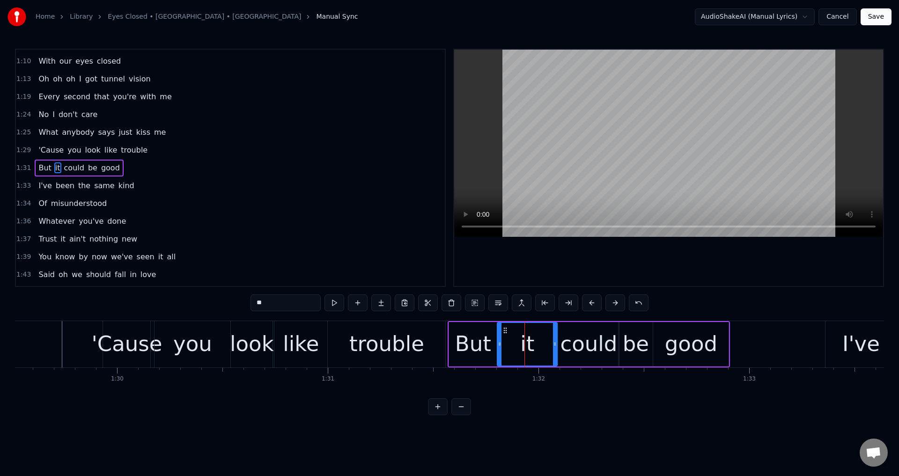
click at [553, 342] on icon at bounding box center [555, 343] width 4 height 7
click at [579, 338] on div "could" at bounding box center [588, 344] width 57 height 32
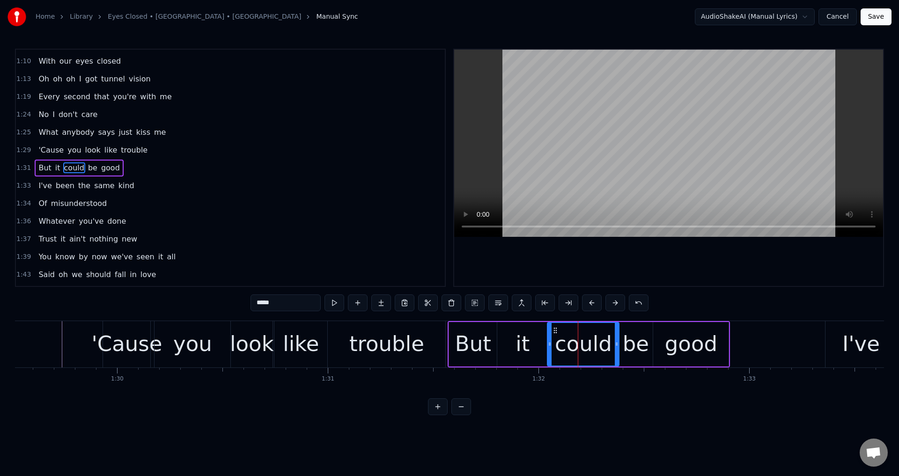
drag, startPoint x: 562, startPoint y: 336, endPoint x: 549, endPoint y: 338, distance: 12.3
click at [550, 338] on div at bounding box center [550, 344] width 4 height 43
click at [510, 348] on div "it" at bounding box center [522, 344] width 51 height 44
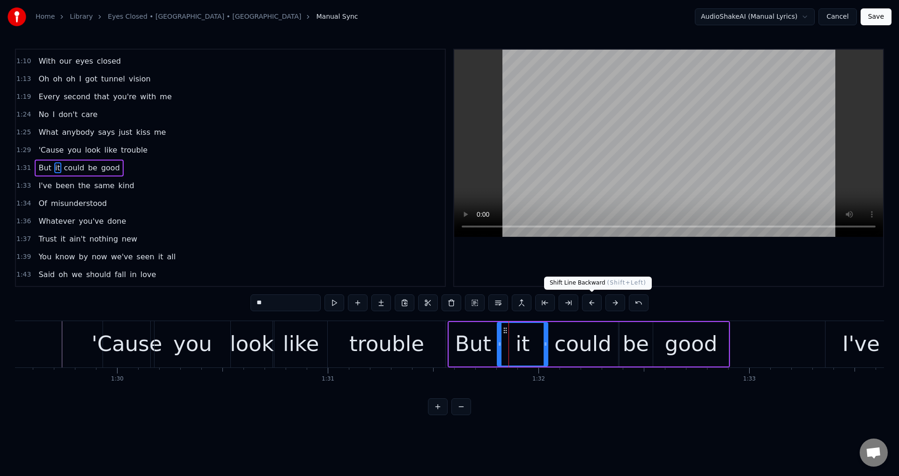
click at [627, 277] on div "Shift Line Backward ( Shift+[MEDICAL_DATA] Line Backward ( Shift+Left )" at bounding box center [598, 283] width 108 height 13
click at [636, 256] on div at bounding box center [668, 168] width 429 height 236
click at [724, 270] on div at bounding box center [668, 168] width 429 height 236
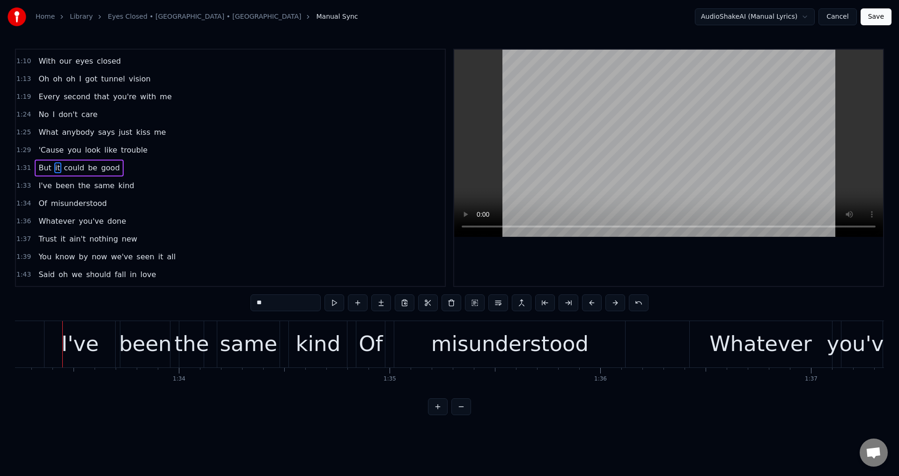
click at [691, 269] on div at bounding box center [668, 168] width 429 height 236
drag, startPoint x: 748, startPoint y: 268, endPoint x: 404, endPoint y: 332, distance: 350.1
click at [748, 268] on div at bounding box center [668, 168] width 429 height 236
click at [87, 353] on div "I've" at bounding box center [79, 344] width 37 height 32
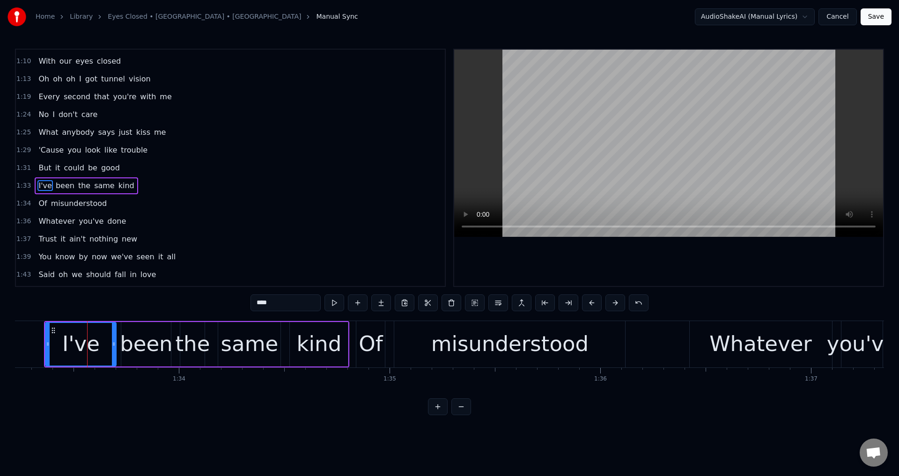
scroll to position [460, 0]
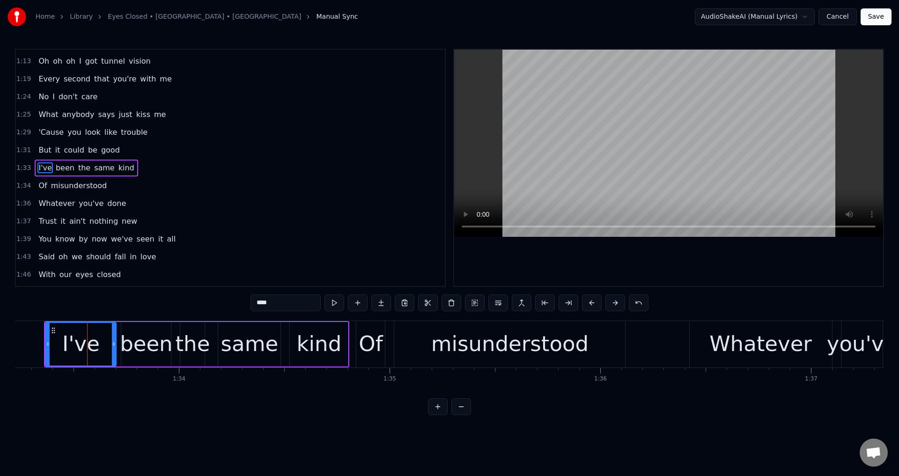
click at [607, 258] on div at bounding box center [668, 168] width 429 height 236
click at [641, 244] on div at bounding box center [668, 168] width 429 height 236
click at [280, 337] on div "same" at bounding box center [249, 344] width 62 height 44
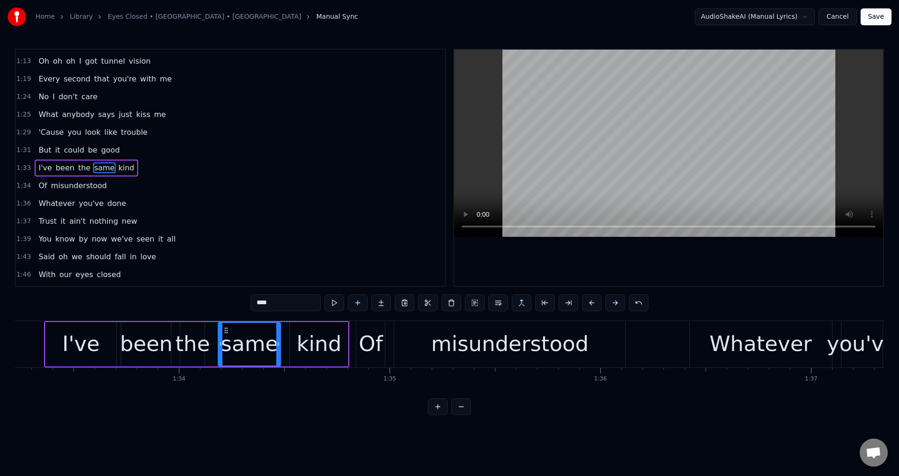
click at [650, 239] on div at bounding box center [668, 168] width 429 height 236
click at [650, 244] on div at bounding box center [668, 168] width 429 height 236
click at [379, 329] on div "Of" at bounding box center [371, 344] width 24 height 32
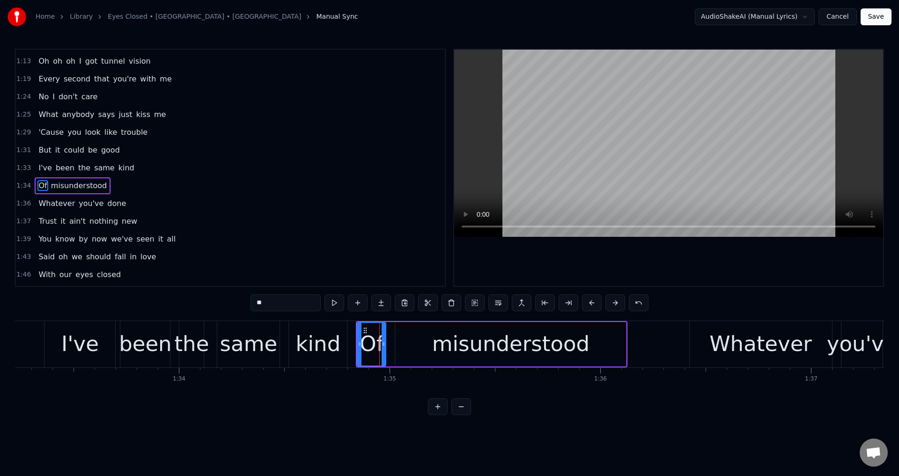
scroll to position [478, 0]
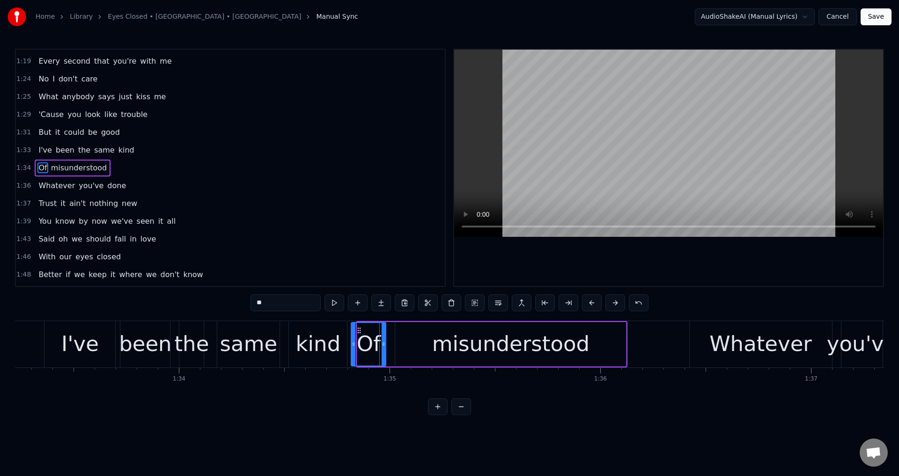
drag, startPoint x: 358, startPoint y: 342, endPoint x: 362, endPoint y: 343, distance: 4.7
click at [352, 341] on icon at bounding box center [354, 343] width 4 height 7
click at [402, 344] on div "misunderstood" at bounding box center [510, 344] width 231 height 44
type input "**********"
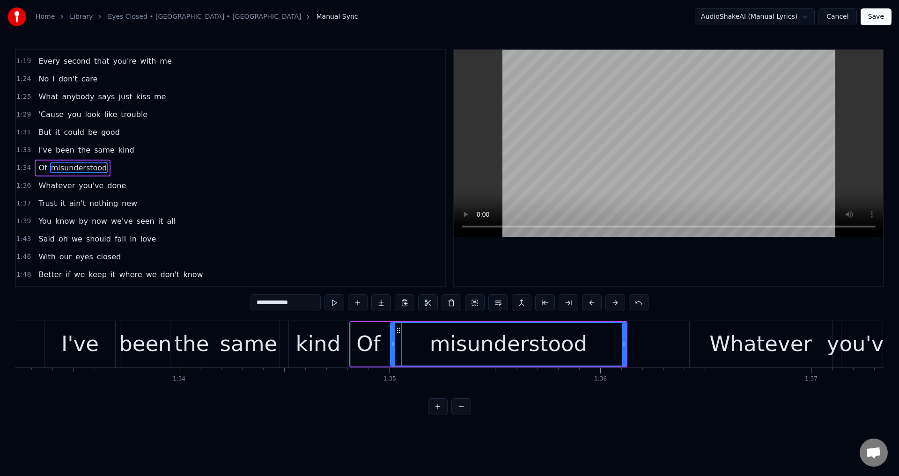
drag, startPoint x: 399, startPoint y: 341, endPoint x: 389, endPoint y: 340, distance: 9.9
click at [391, 340] on div at bounding box center [393, 344] width 4 height 43
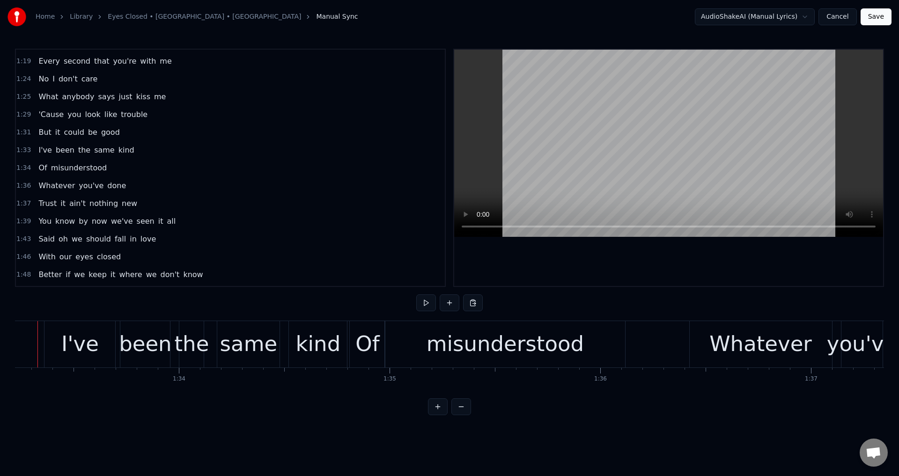
scroll to position [0, 19622]
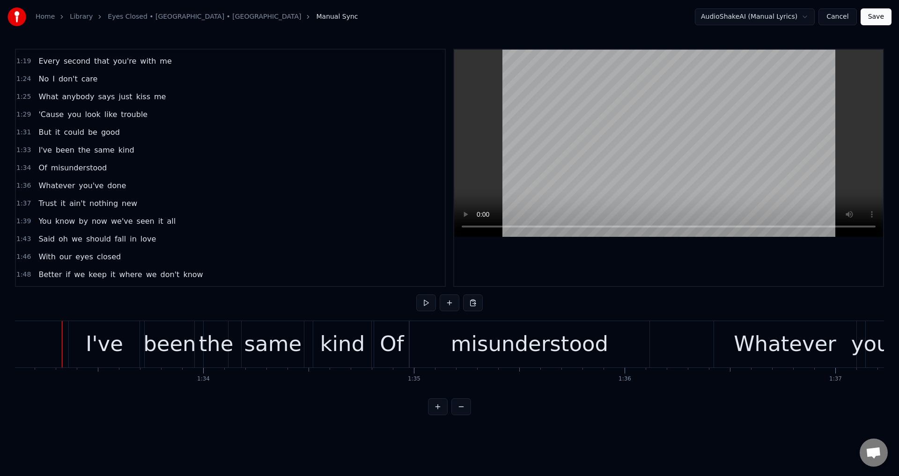
click at [660, 251] on div at bounding box center [668, 168] width 429 height 236
click at [662, 255] on div at bounding box center [668, 168] width 429 height 236
click at [141, 348] on div "I've been the same kind" at bounding box center [220, 344] width 305 height 46
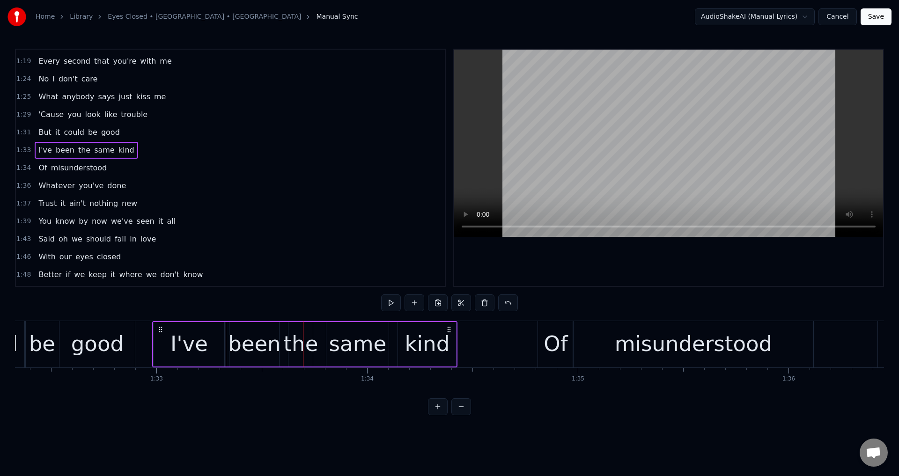
scroll to position [0, 19445]
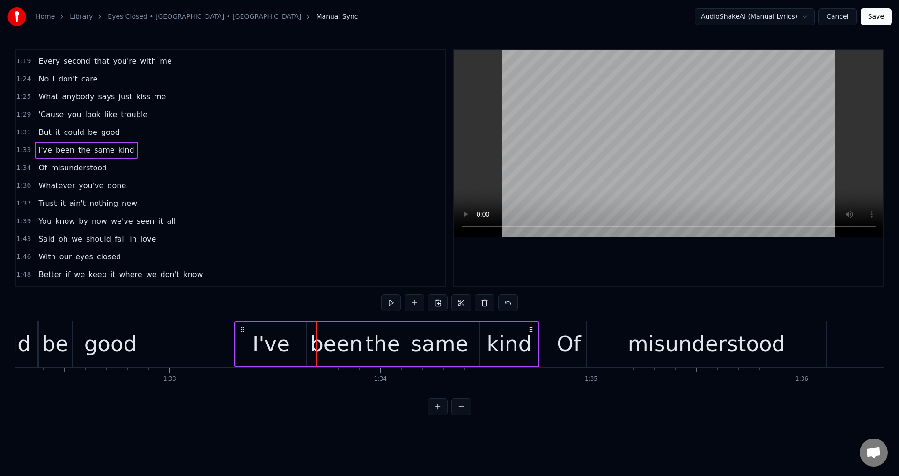
drag, startPoint x: 81, startPoint y: 333, endPoint x: 246, endPoint y: 326, distance: 165.9
click at [246, 326] on icon at bounding box center [242, 329] width 7 height 7
click at [214, 347] on div at bounding box center [746, 344] width 40353 height 46
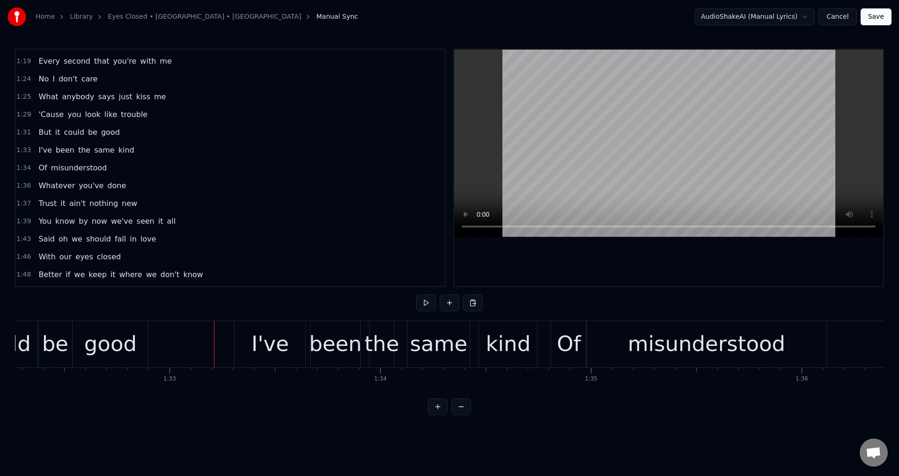
click at [659, 248] on div at bounding box center [668, 168] width 429 height 236
click at [716, 273] on div at bounding box center [668, 168] width 429 height 236
click at [489, 354] on div "kind" at bounding box center [508, 344] width 45 height 32
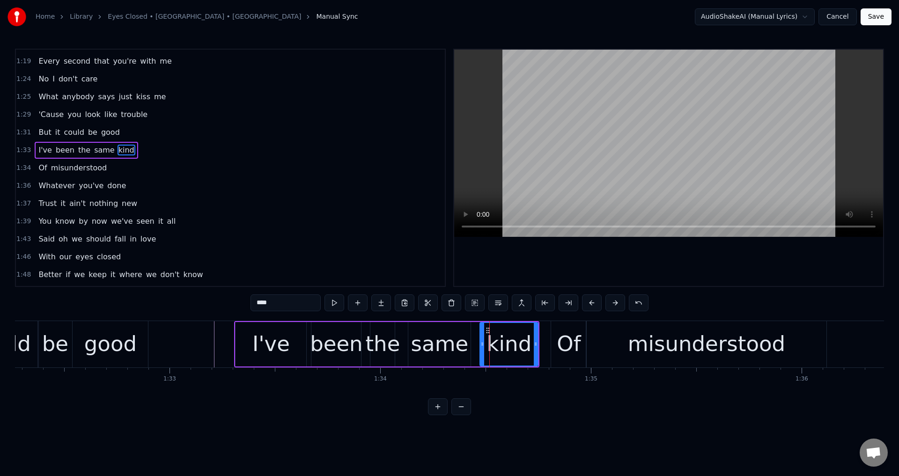
scroll to position [460, 0]
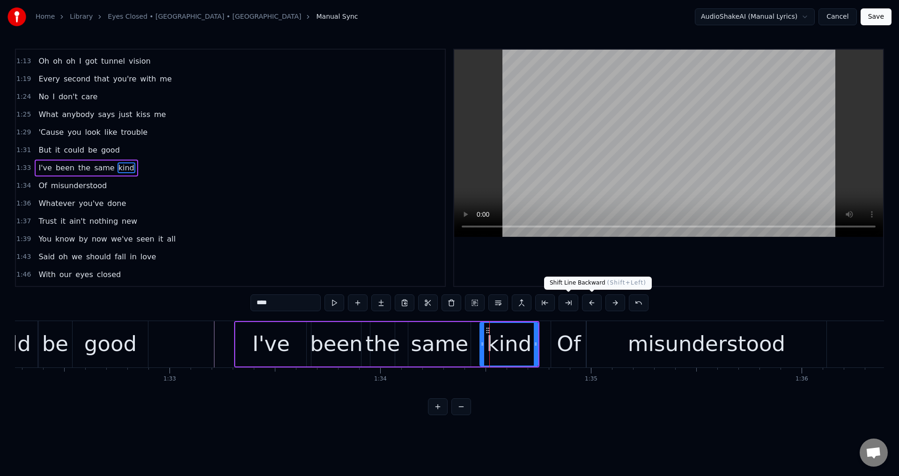
click at [689, 255] on div at bounding box center [668, 168] width 429 height 236
click at [691, 267] on div at bounding box center [668, 168] width 429 height 236
click at [580, 334] on div "Of" at bounding box center [569, 344] width 24 height 32
type input "**"
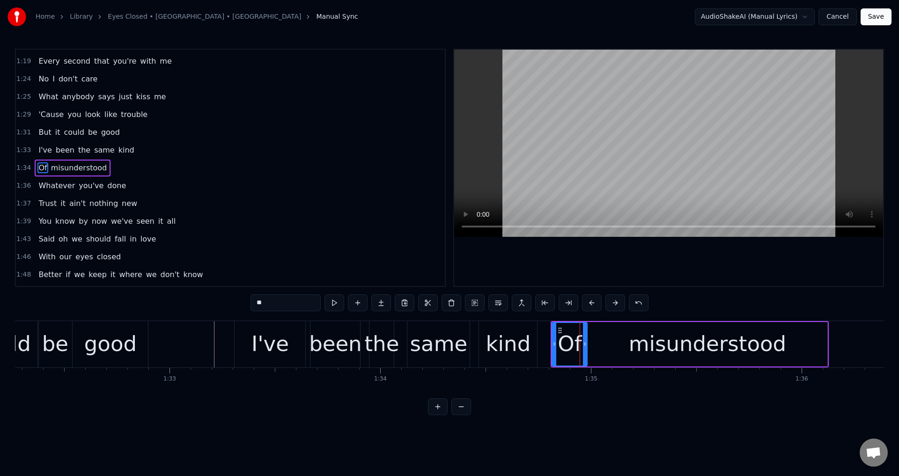
click at [553, 345] on icon at bounding box center [555, 343] width 4 height 7
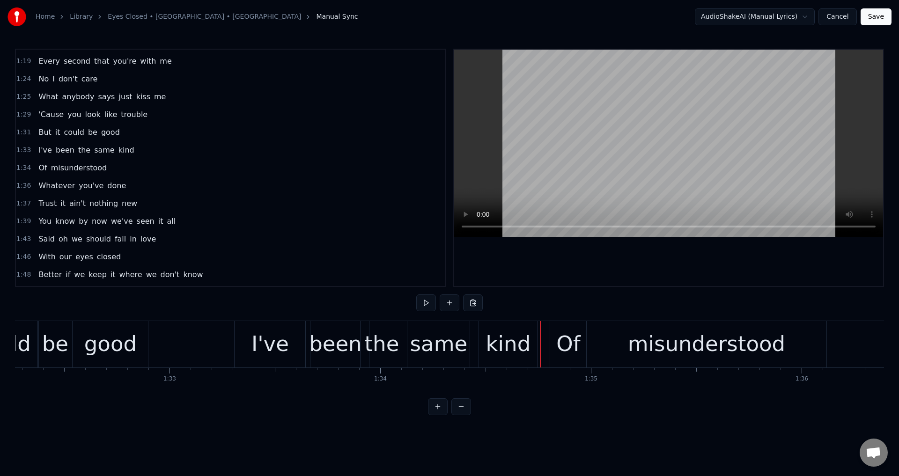
click at [678, 267] on div at bounding box center [668, 168] width 429 height 236
click at [678, 266] on div at bounding box center [668, 168] width 429 height 236
click at [612, 344] on div "misunderstood" at bounding box center [706, 344] width 240 height 46
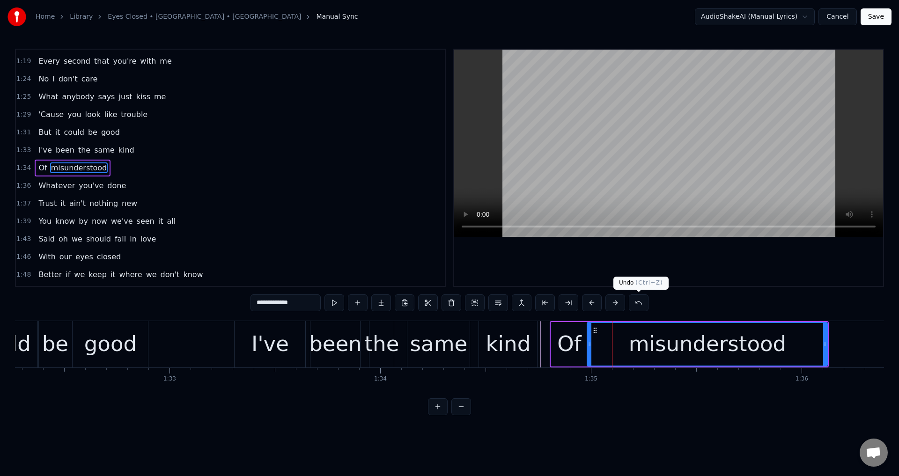
click at [666, 275] on div at bounding box center [668, 168] width 429 height 236
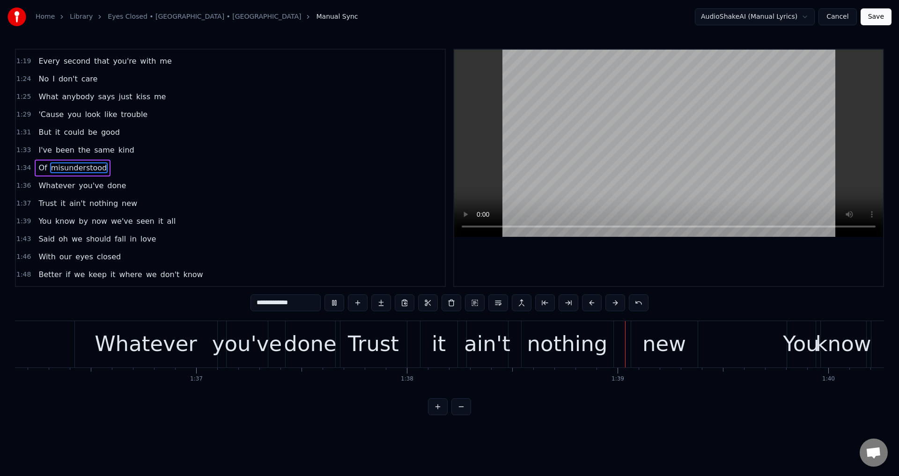
click at [721, 275] on div at bounding box center [668, 168] width 429 height 236
click at [625, 347] on div "Trust it ain't nothing new" at bounding box center [520, 344] width 360 height 46
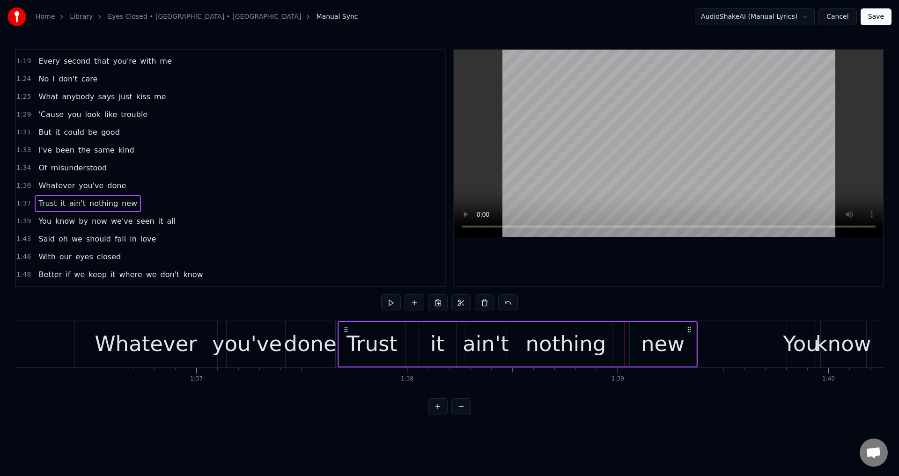
click at [347, 328] on icon at bounding box center [345, 329] width 7 height 7
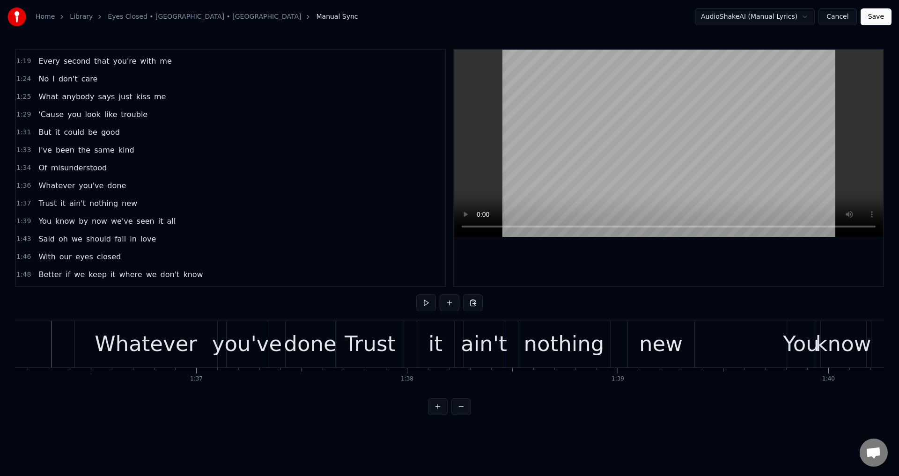
scroll to position [0, 20250]
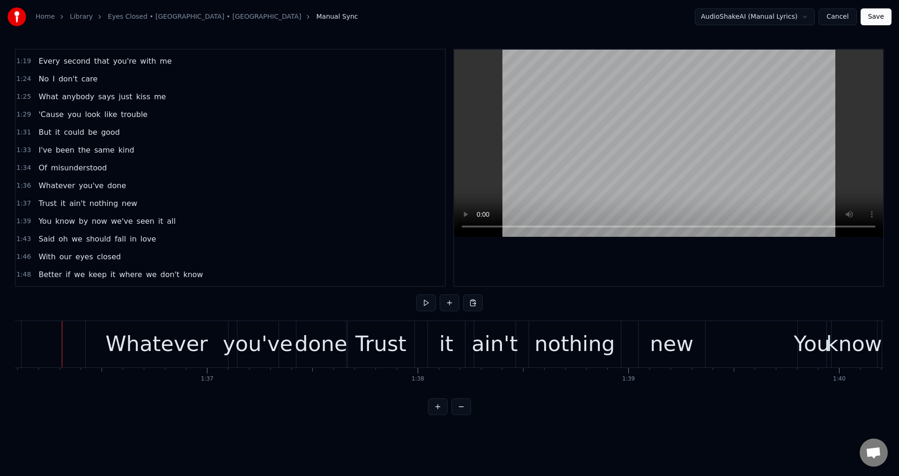
click at [660, 255] on div at bounding box center [668, 168] width 429 height 236
click at [667, 257] on div at bounding box center [668, 168] width 429 height 236
click at [130, 345] on div "Whatever" at bounding box center [156, 344] width 103 height 32
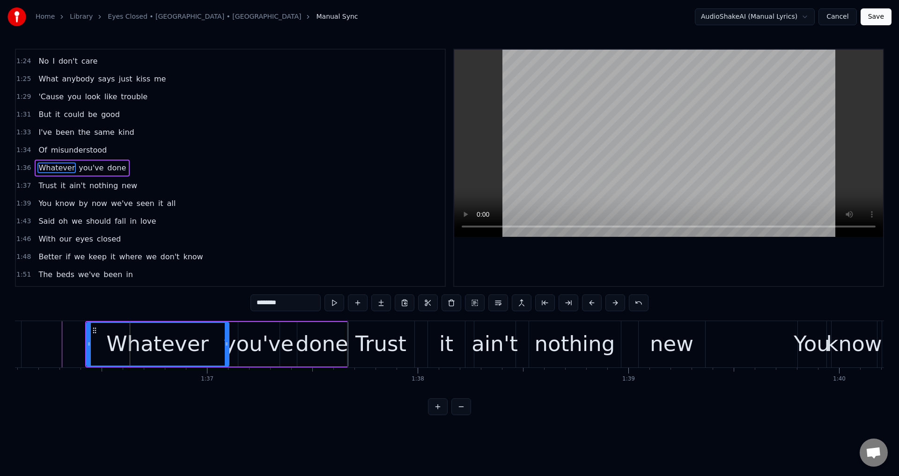
drag, startPoint x: 92, startPoint y: 349, endPoint x: 99, endPoint y: 348, distance: 6.6
click at [99, 348] on div "Whatever" at bounding box center [157, 344] width 141 height 43
click at [95, 345] on div "Whatever" at bounding box center [157, 344] width 141 height 43
drag, startPoint x: 90, startPoint y: 343, endPoint x: 107, endPoint y: 344, distance: 16.5
click at [96, 344] on icon at bounding box center [94, 343] width 4 height 7
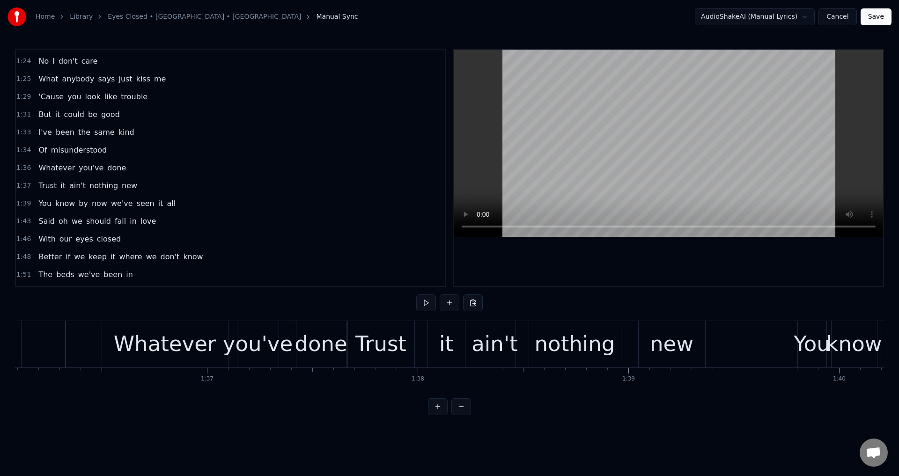
click at [636, 243] on div at bounding box center [668, 168] width 429 height 236
click at [648, 245] on div at bounding box center [668, 168] width 429 height 236
click at [159, 329] on div "Whatever" at bounding box center [165, 344] width 103 height 32
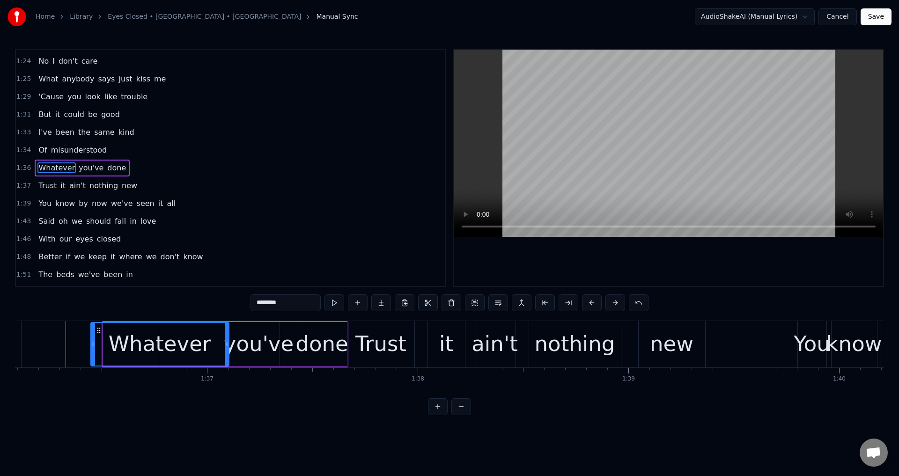
drag, startPoint x: 106, startPoint y: 345, endPoint x: 87, endPoint y: 345, distance: 19.7
click at [91, 345] on icon at bounding box center [93, 343] width 4 height 7
click at [736, 239] on div at bounding box center [668, 168] width 429 height 236
drag, startPoint x: 743, startPoint y: 258, endPoint x: 334, endPoint y: 321, distance: 413.6
click at [738, 259] on div at bounding box center [668, 168] width 429 height 236
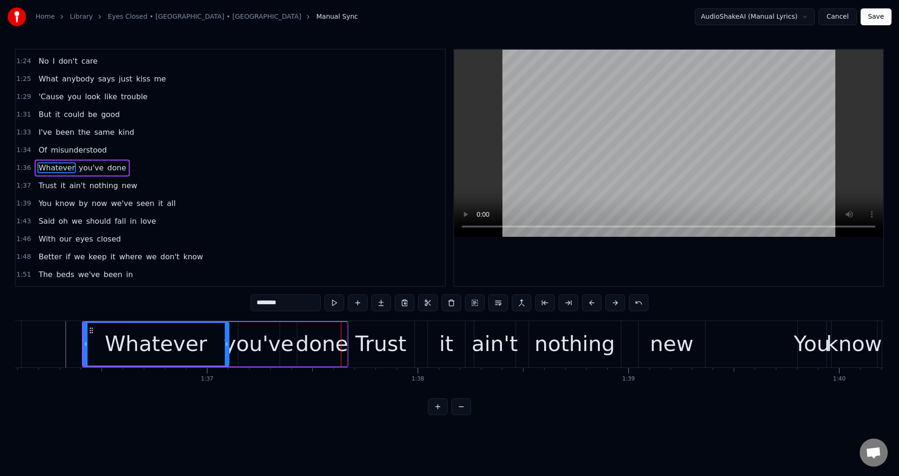
click at [241, 355] on div "you've" at bounding box center [259, 344] width 70 height 32
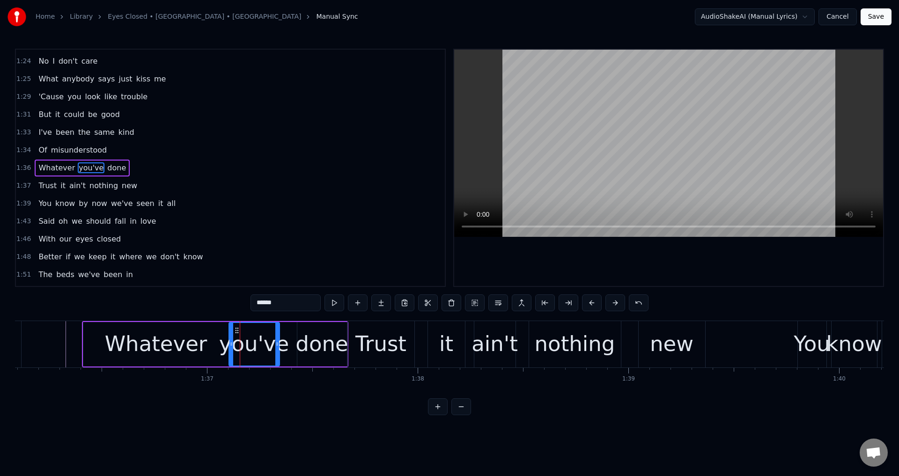
drag, startPoint x: 240, startPoint y: 346, endPoint x: 257, endPoint y: 345, distance: 16.9
click at [230, 346] on icon at bounding box center [231, 343] width 4 height 7
click at [300, 345] on div "done" at bounding box center [322, 344] width 52 height 32
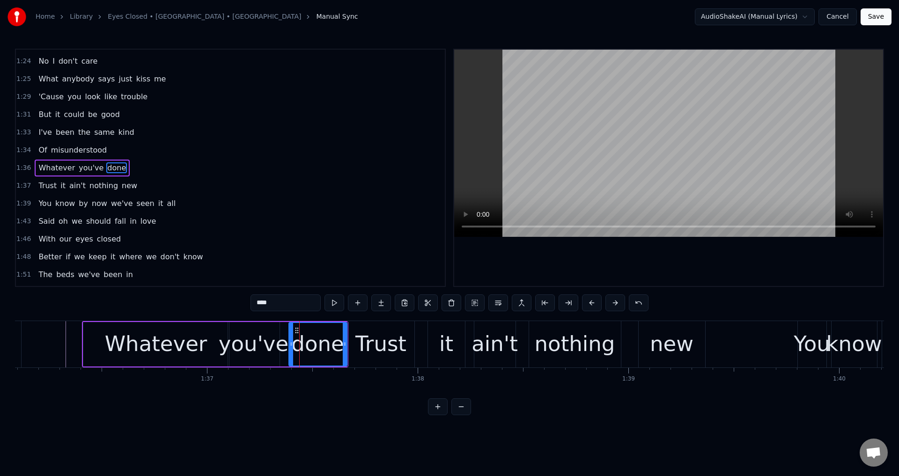
drag, startPoint x: 300, startPoint y: 345, endPoint x: 281, endPoint y: 343, distance: 19.8
click at [289, 343] on icon at bounding box center [291, 343] width 4 height 7
click at [223, 347] on div "you've" at bounding box center [254, 344] width 70 height 32
type input "******"
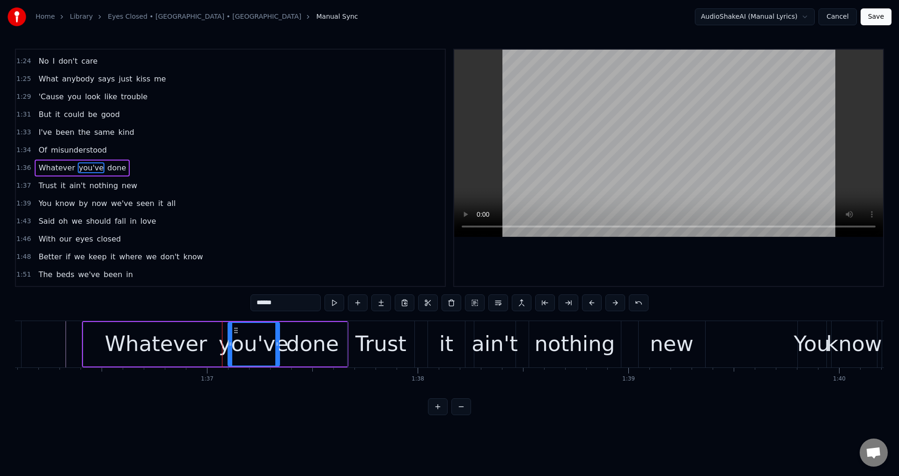
click at [604, 264] on div at bounding box center [668, 168] width 429 height 236
click at [671, 281] on div at bounding box center [668, 168] width 429 height 236
click at [424, 345] on div "Trust it ain't nothing new" at bounding box center [527, 344] width 360 height 46
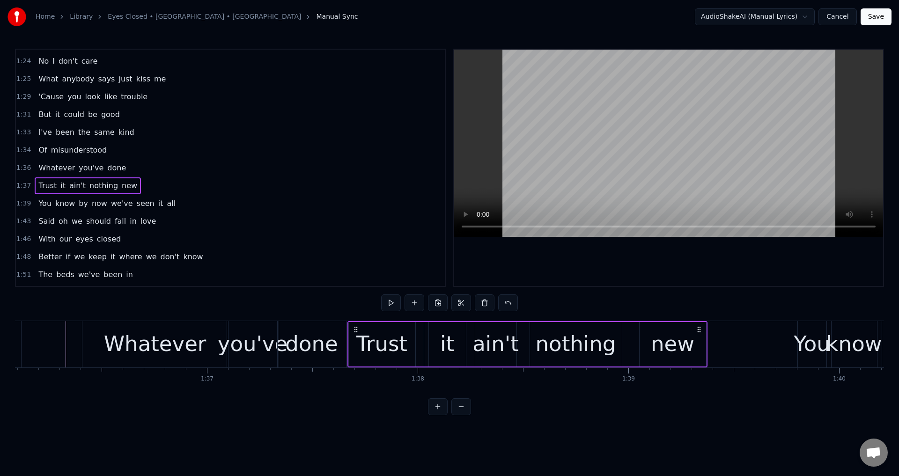
click at [432, 346] on div "it" at bounding box center [447, 344] width 37 height 44
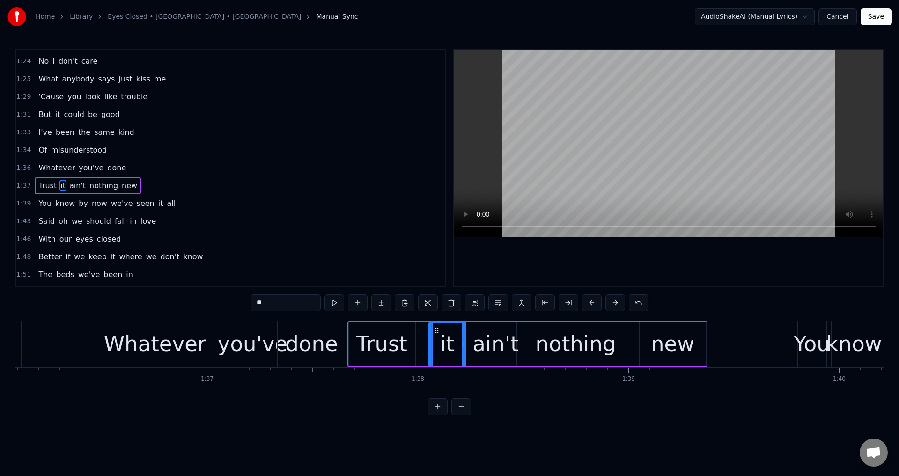
scroll to position [513, 0]
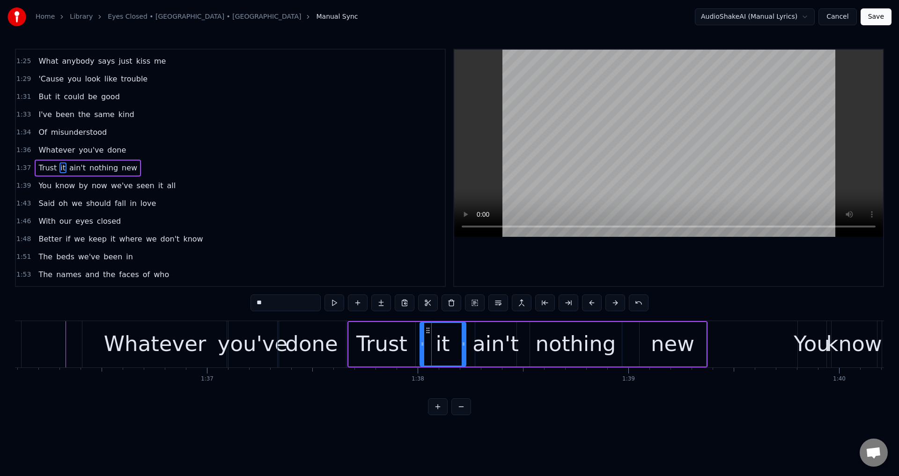
click at [421, 341] on icon at bounding box center [423, 343] width 4 height 7
click at [528, 343] on div "Trust it ain't nothing new" at bounding box center [527, 344] width 360 height 46
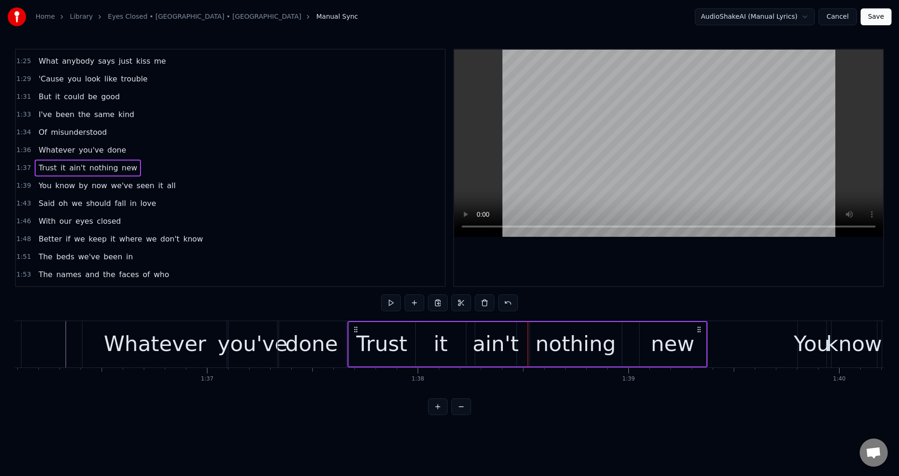
click at [507, 339] on div "ain't" at bounding box center [496, 344] width 46 height 32
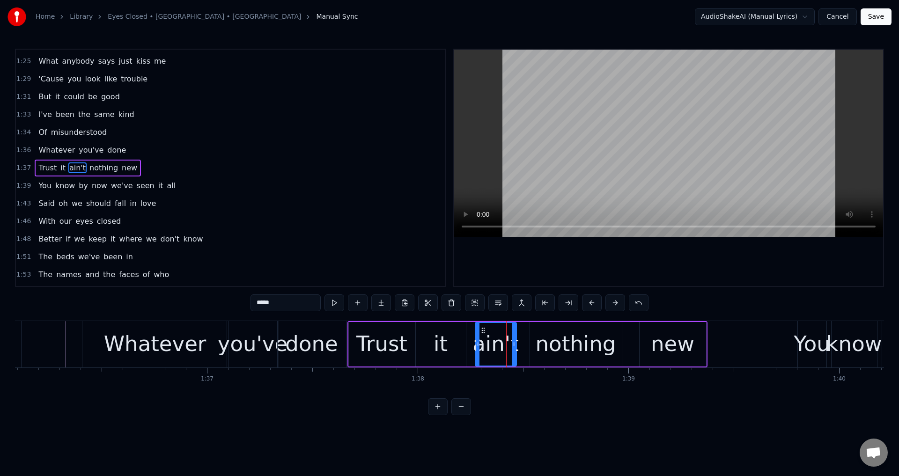
drag, startPoint x: 478, startPoint y: 338, endPoint x: 469, endPoint y: 338, distance: 8.9
click at [476, 338] on div at bounding box center [478, 344] width 4 height 43
click at [525, 341] on div "Trust it ain't nothing new" at bounding box center [527, 344] width 360 height 46
click at [539, 340] on div "nothing" at bounding box center [576, 344] width 92 height 44
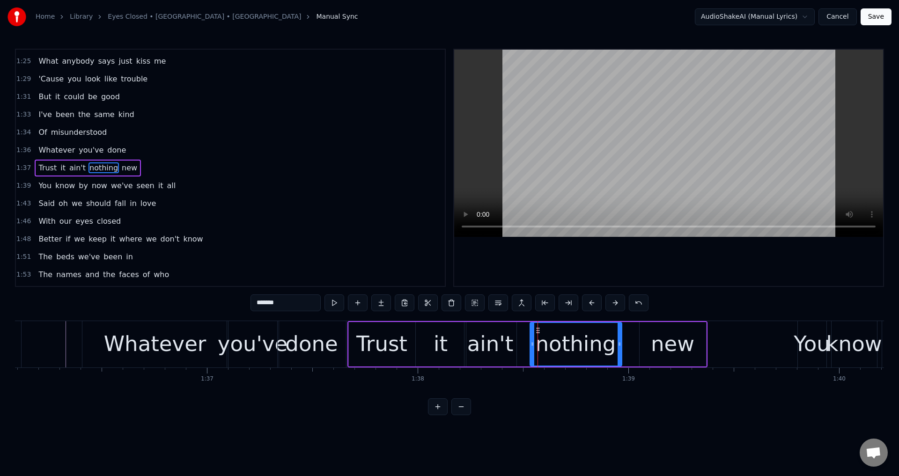
drag, startPoint x: 535, startPoint y: 337, endPoint x: 530, endPoint y: 338, distance: 4.8
click at [531, 338] on div "nothing" at bounding box center [576, 344] width 91 height 43
drag, startPoint x: 532, startPoint y: 338, endPoint x: 520, endPoint y: 339, distance: 11.3
click at [520, 339] on div at bounding box center [521, 344] width 4 height 43
click
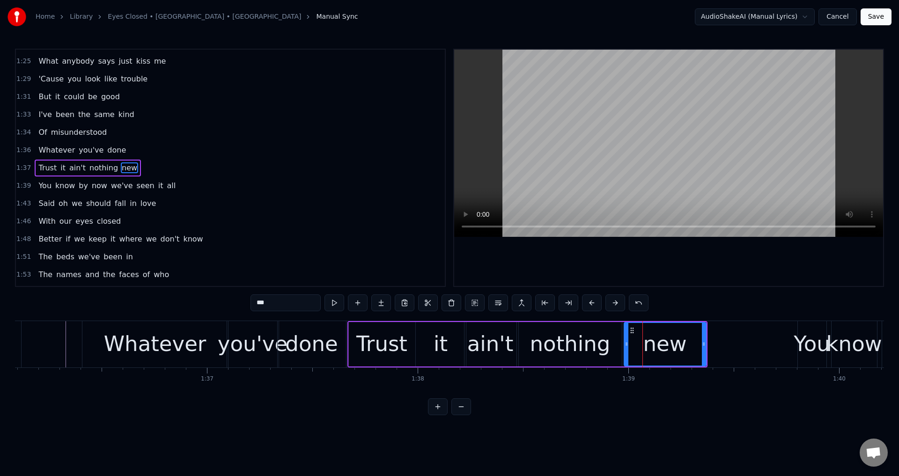
drag, startPoint x: 643, startPoint y: 339, endPoint x: 624, endPoint y: 341, distance: 19.8
drag, startPoint x: 582, startPoint y: 345, endPoint x: 619, endPoint y: 310, distance: 51.0
type input "*******"
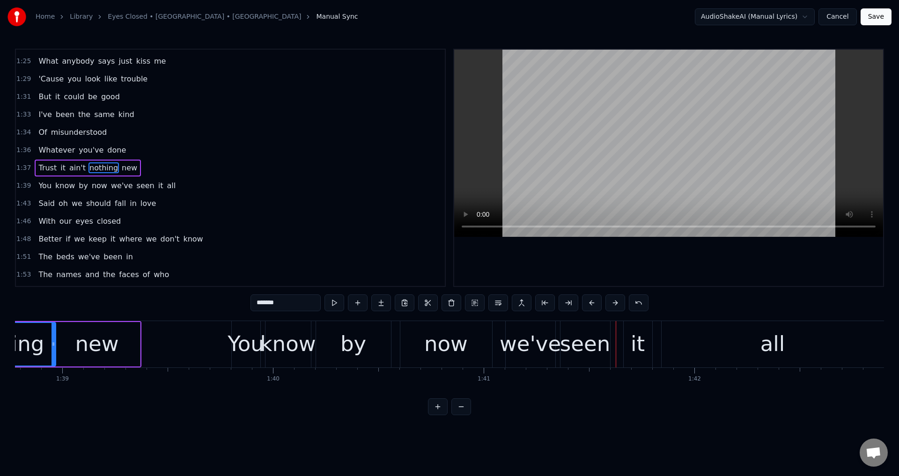
scroll to position [0, 20794]
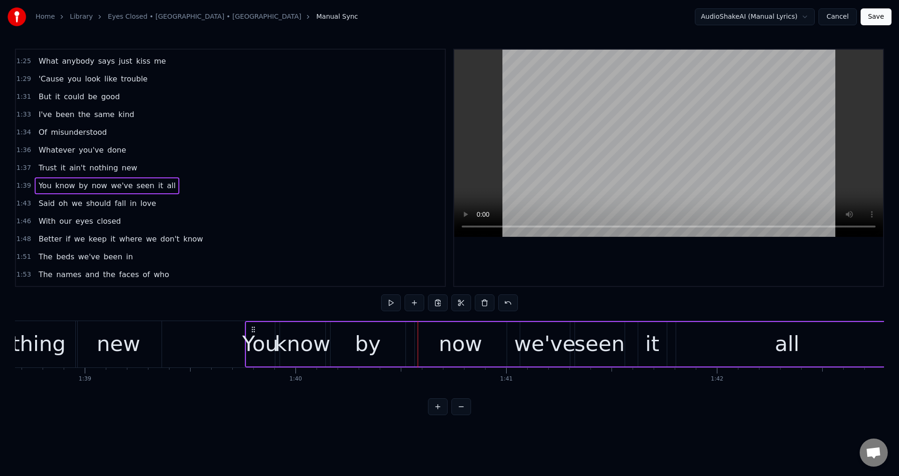
drag, startPoint x: 262, startPoint y: 327, endPoint x: 253, endPoint y: 327, distance: 8.9
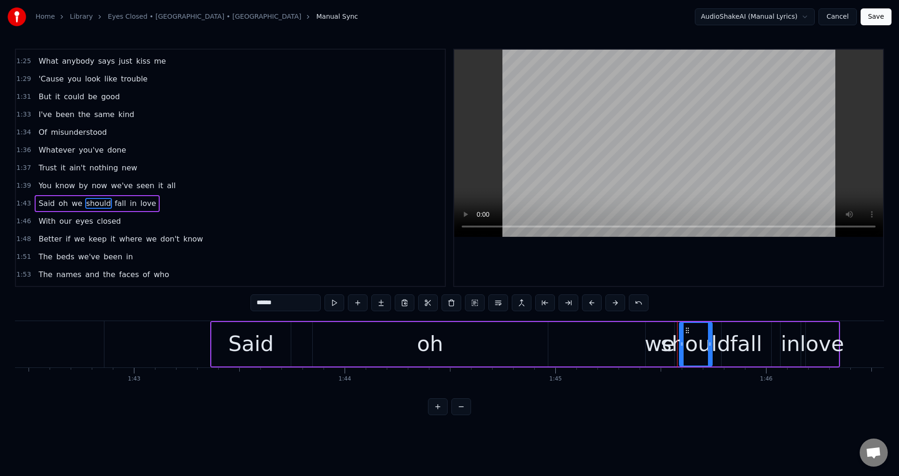
scroll to position [549, 0]
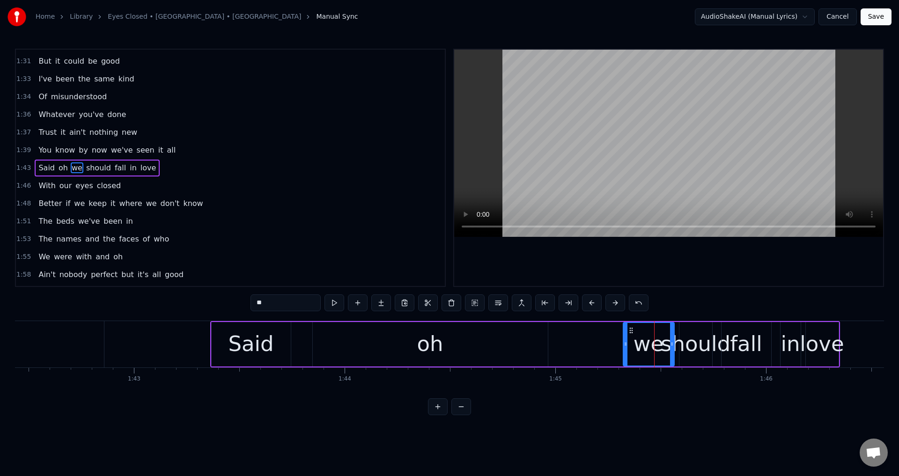
drag, startPoint x: 646, startPoint y: 340, endPoint x: 624, endPoint y: 341, distance: 22.5
drag, startPoint x: 681, startPoint y: 344, endPoint x: 676, endPoint y: 344, distance: 5.2
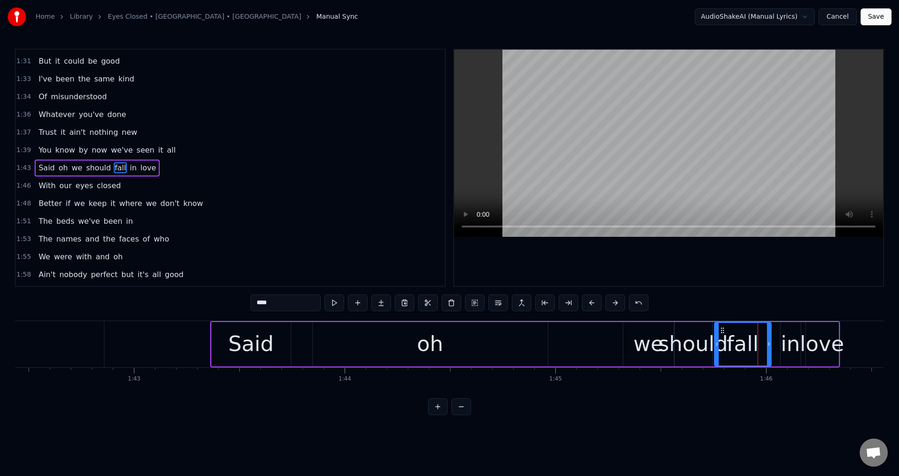
drag, startPoint x: 725, startPoint y: 337, endPoint x: 739, endPoint y: 338, distance: 14.5
drag, startPoint x: 783, startPoint y: 339, endPoint x: 772, endPoint y: 342, distance: 11.1
type input "****"
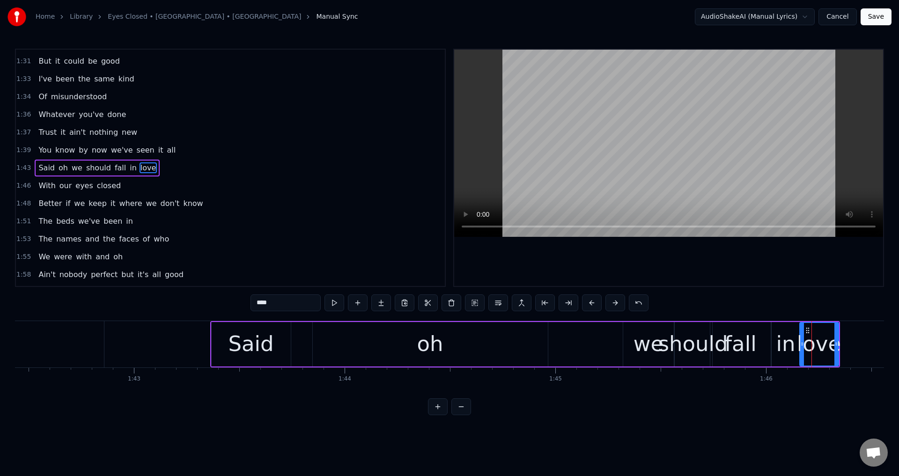
drag, startPoint x: 808, startPoint y: 339, endPoint x: 802, endPoint y: 340, distance: 6.1
drag, startPoint x: 597, startPoint y: 340, endPoint x: 700, endPoint y: 273, distance: 123.8
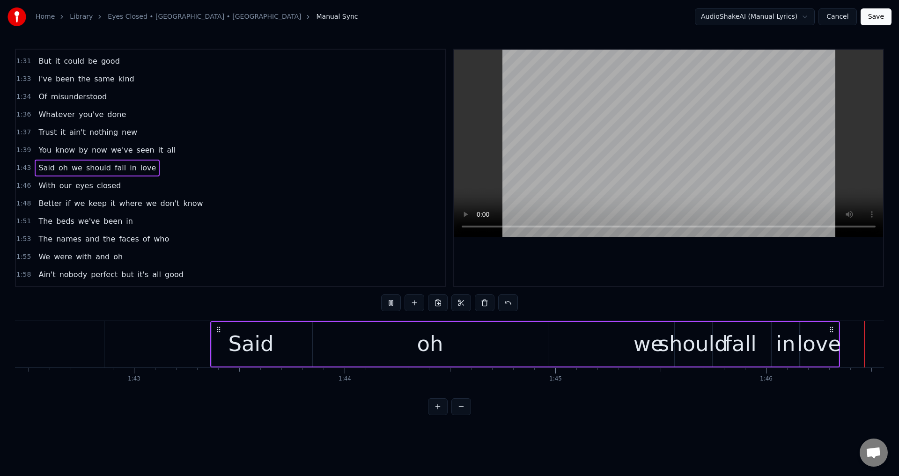
scroll to position [0, 22389]
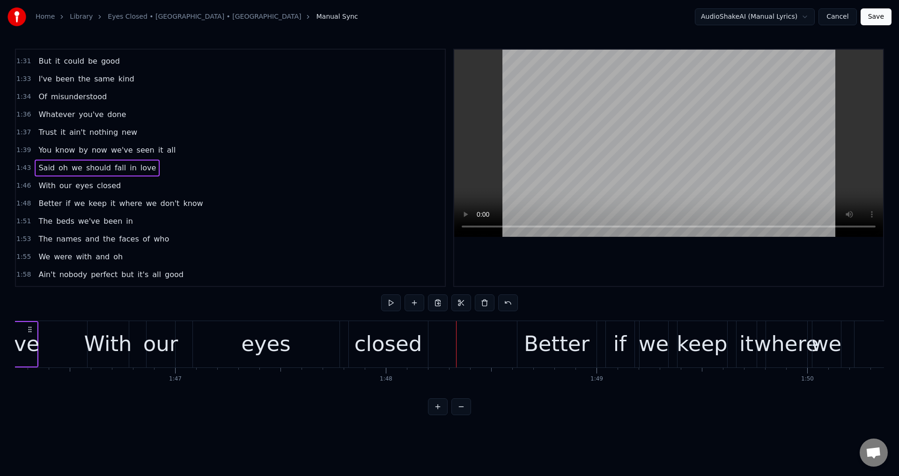
drag, startPoint x: 347, startPoint y: 346, endPoint x: 341, endPoint y: 345, distance: 5.7
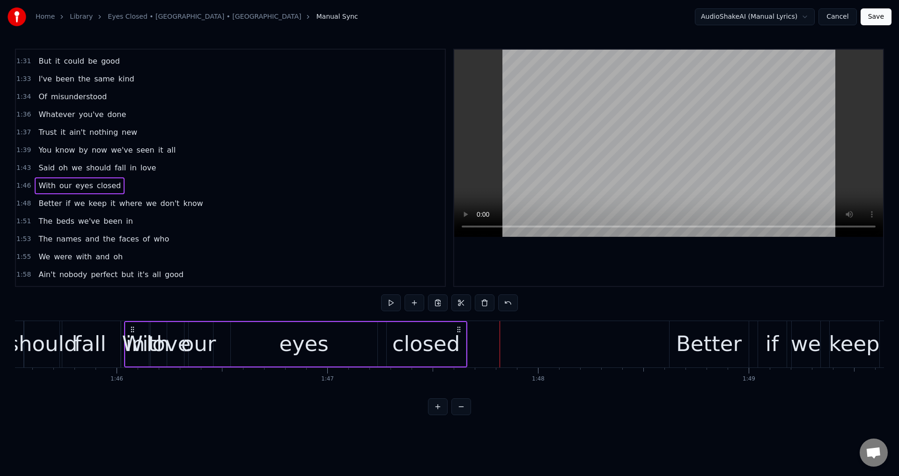
scroll to position [0, 22235]
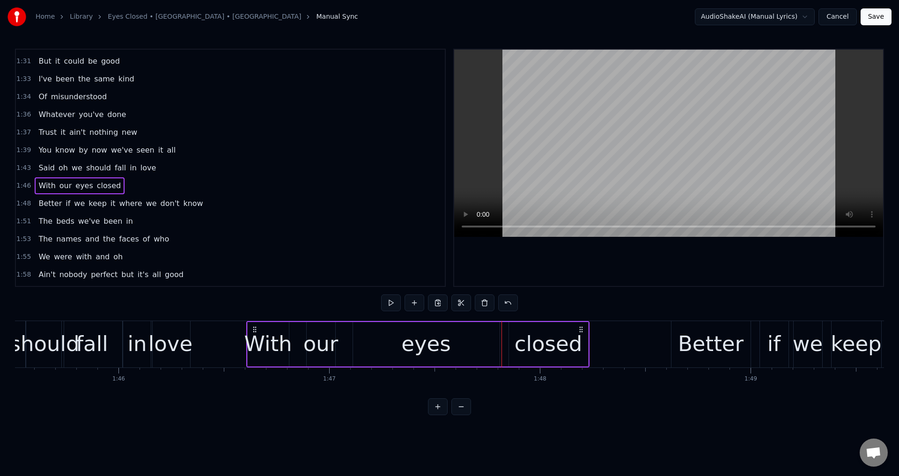
drag, startPoint x: 96, startPoint y: 331, endPoint x: 255, endPoint y: 345, distance: 159.3
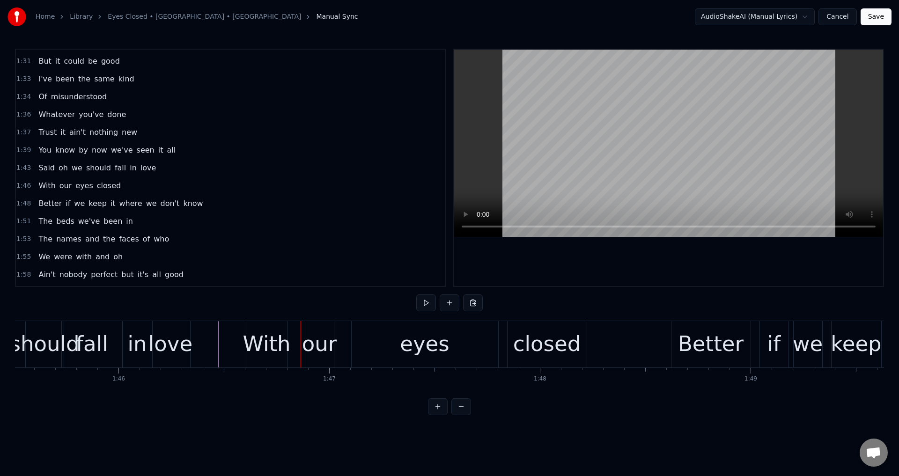
scroll to position [567, 0]
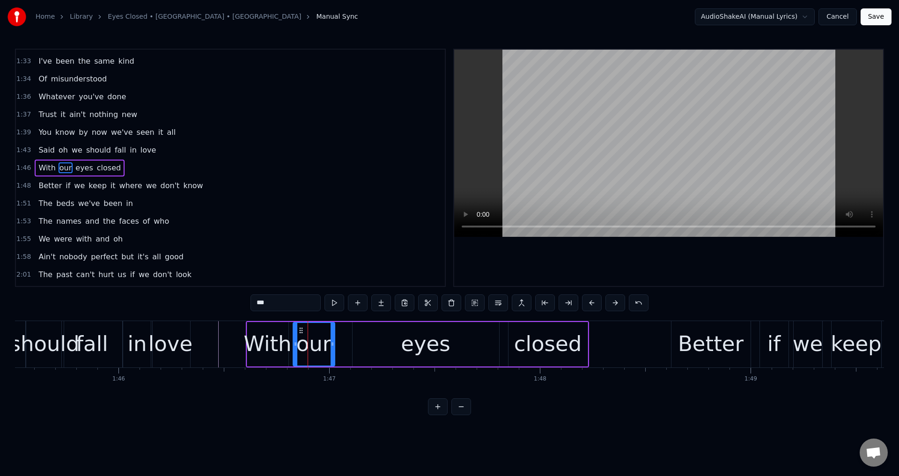
drag, startPoint x: 308, startPoint y: 340, endPoint x: 295, endPoint y: 339, distance: 13.1
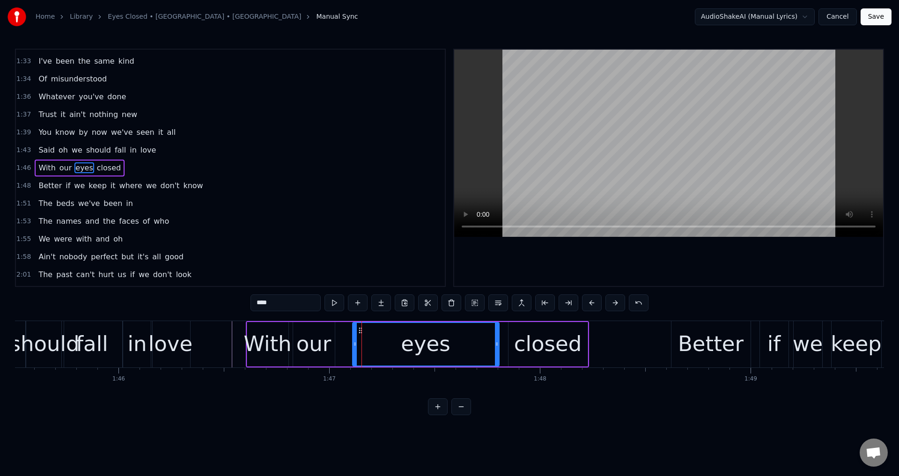
drag, startPoint x: 357, startPoint y: 346, endPoint x: 358, endPoint y: 336, distance: 9.9
type input "******"
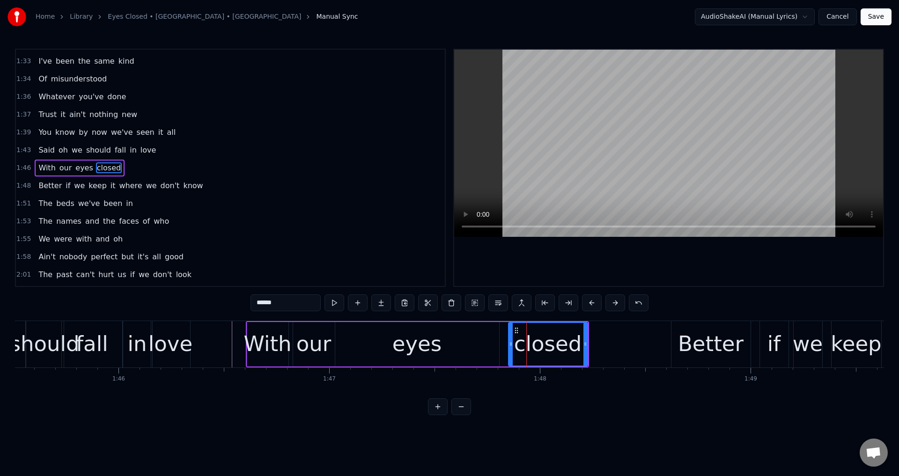
drag, startPoint x: 512, startPoint y: 339, endPoint x: 502, endPoint y: 340, distance: 9.9
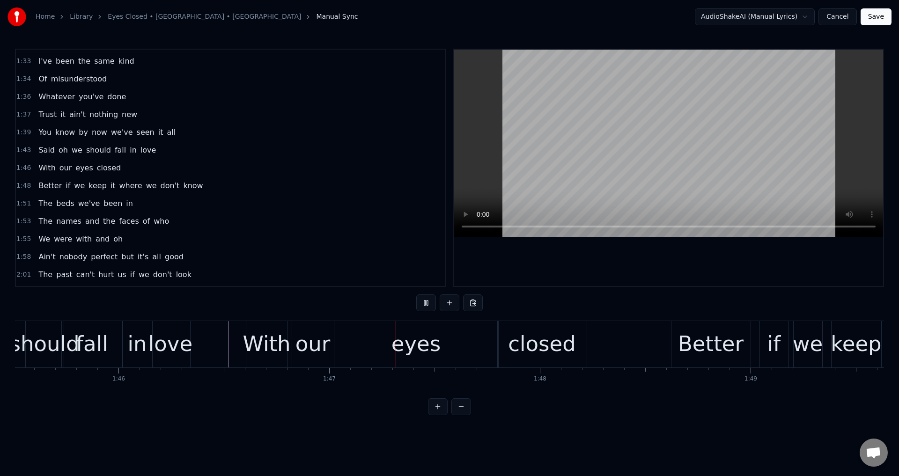
drag, startPoint x: 712, startPoint y: 260, endPoint x: 316, endPoint y: 308, distance: 398.7
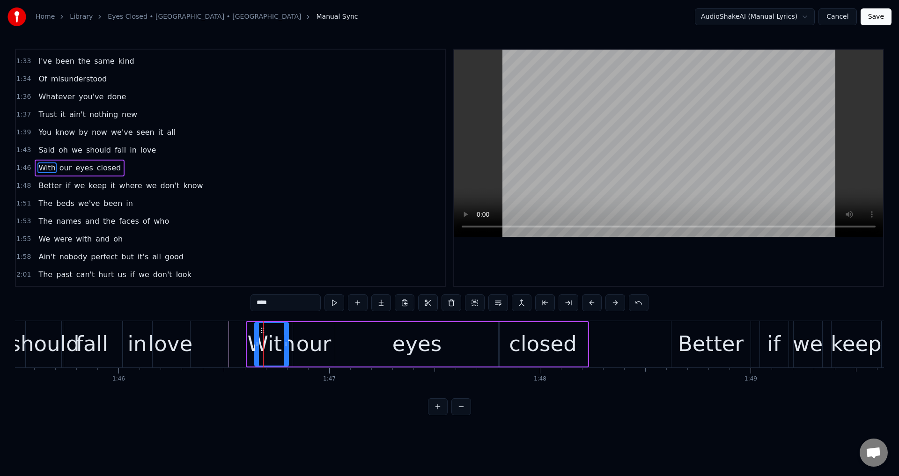
drag, startPoint x: 249, startPoint y: 343, endPoint x: 281, endPoint y: 340, distance: 32.5
type input "***"
drag, startPoint x: 295, startPoint y: 337, endPoint x: 288, endPoint y: 338, distance: 7.1
drag, startPoint x: 287, startPoint y: 343, endPoint x: 292, endPoint y: 343, distance: 5.6
type input "***"
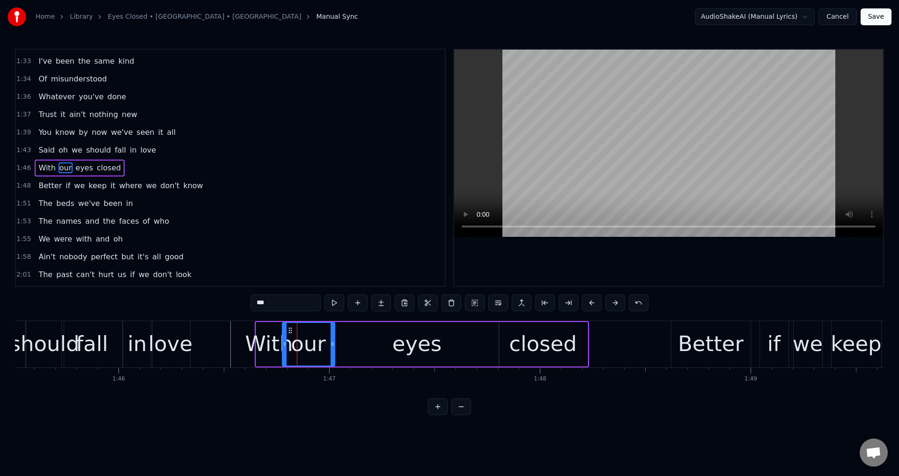
drag, startPoint x: 292, startPoint y: 339, endPoint x: 286, endPoint y: 340, distance: 6.1
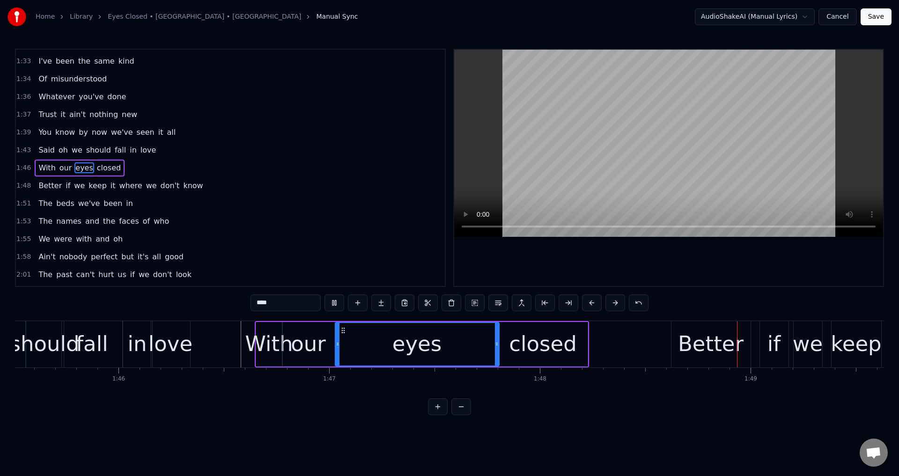
drag, startPoint x: 693, startPoint y: 263, endPoint x: 696, endPoint y: 295, distance: 32.0
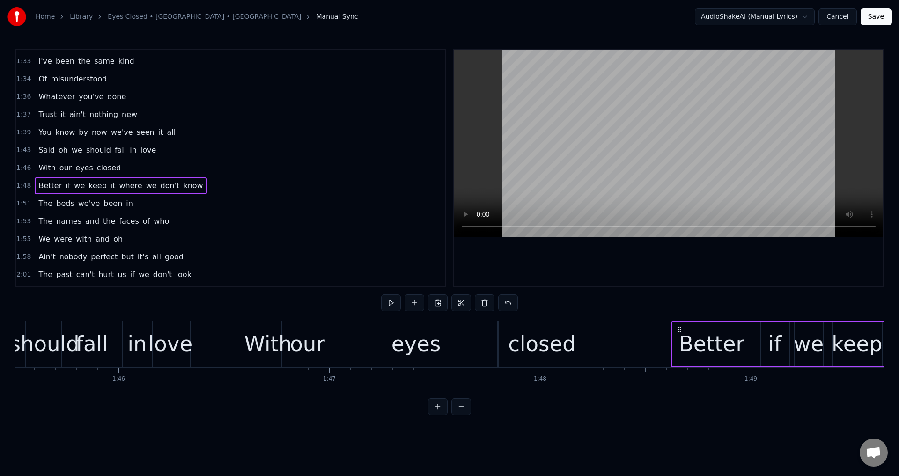
drag, startPoint x: 684, startPoint y: 328, endPoint x: 678, endPoint y: 330, distance: 5.8
drag, startPoint x: 679, startPoint y: 328, endPoint x: 673, endPoint y: 329, distance: 5.2
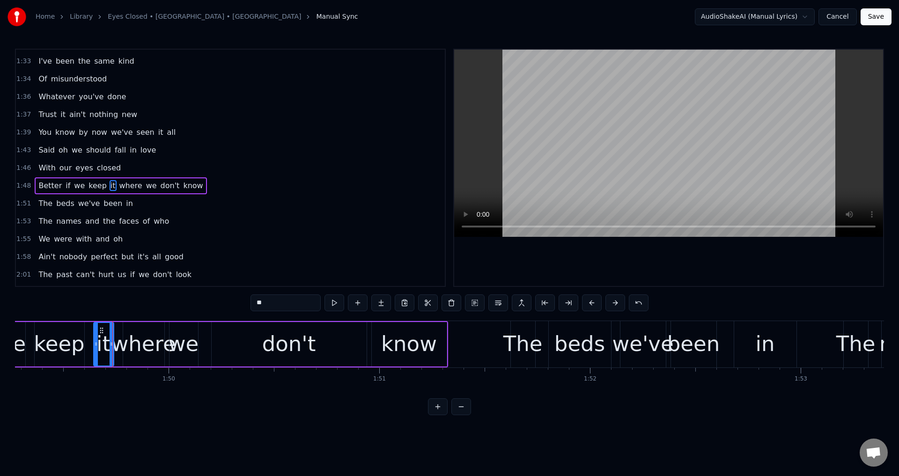
scroll to position [584, 0]
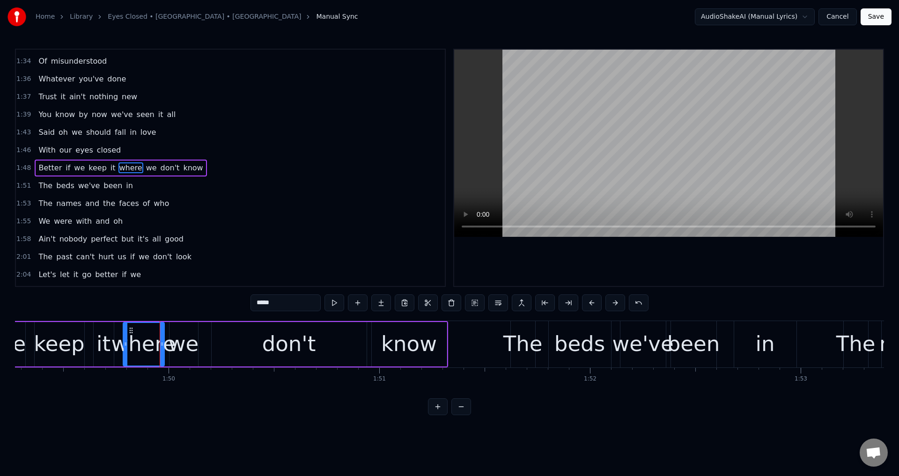
type input "*****"
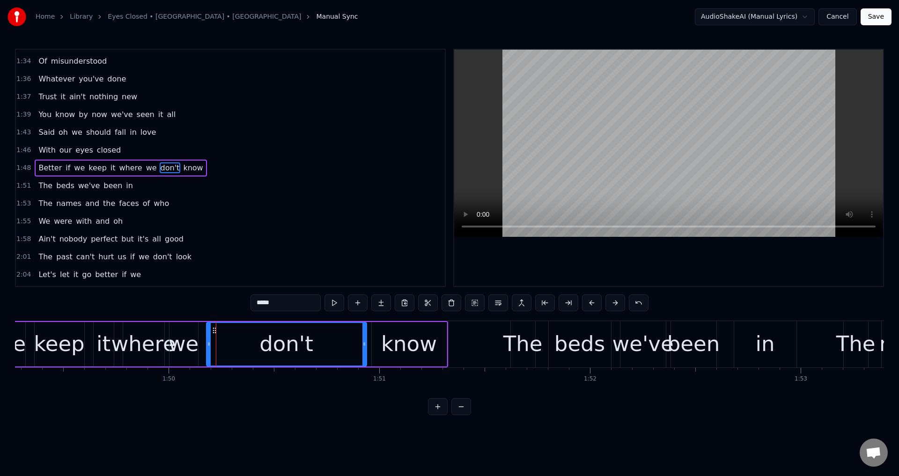
drag, startPoint x: 215, startPoint y: 338, endPoint x: 205, endPoint y: 338, distance: 10.3
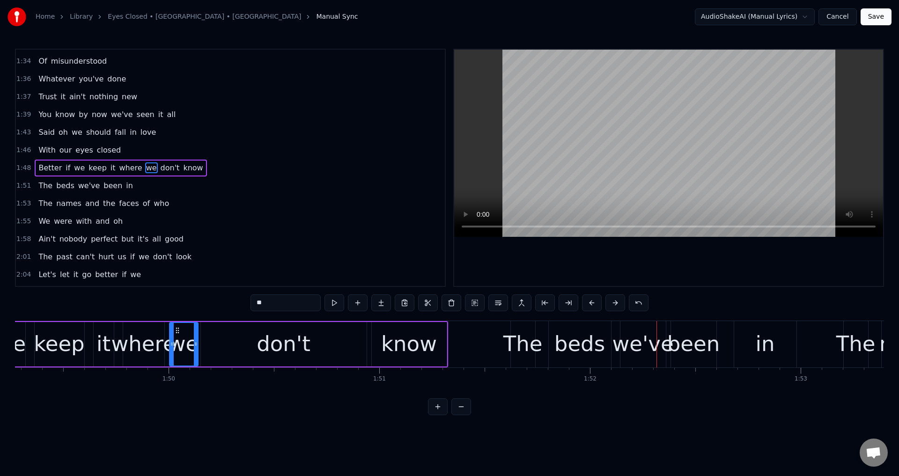
type input "****"
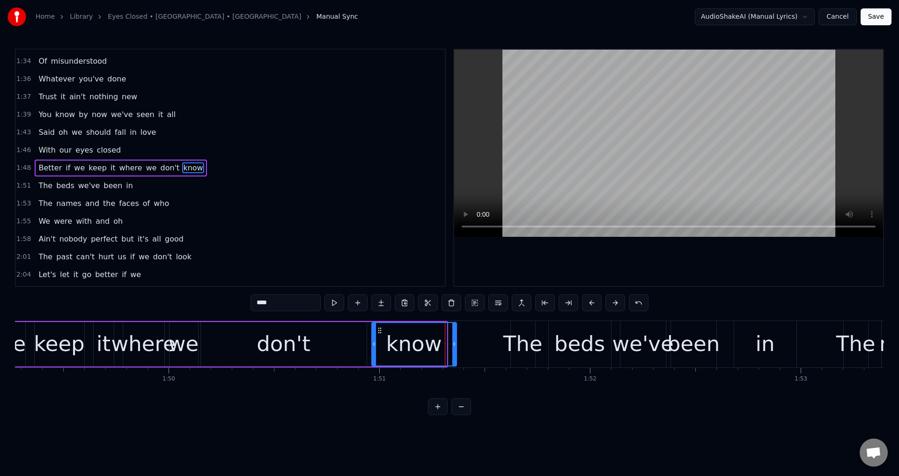
drag, startPoint x: 444, startPoint y: 340, endPoint x: 435, endPoint y: 340, distance: 9.4
drag, startPoint x: 373, startPoint y: 340, endPoint x: 367, endPoint y: 341, distance: 6.7
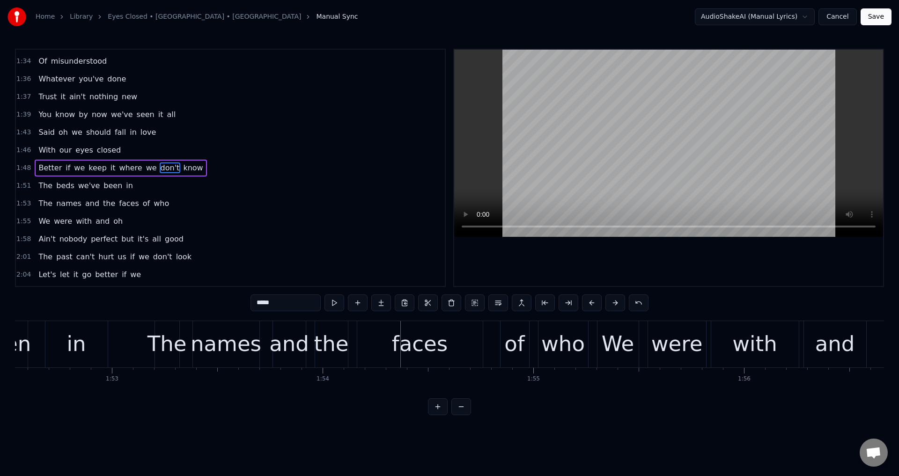
scroll to position [0, 23650]
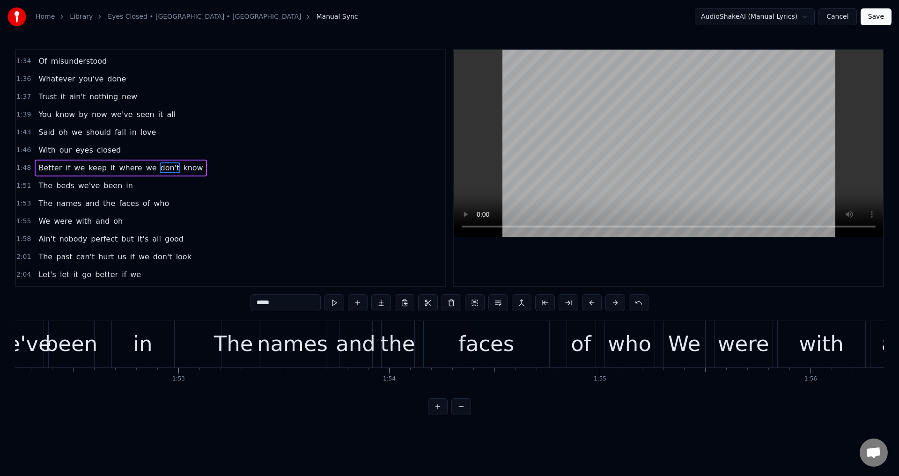
type input "***"
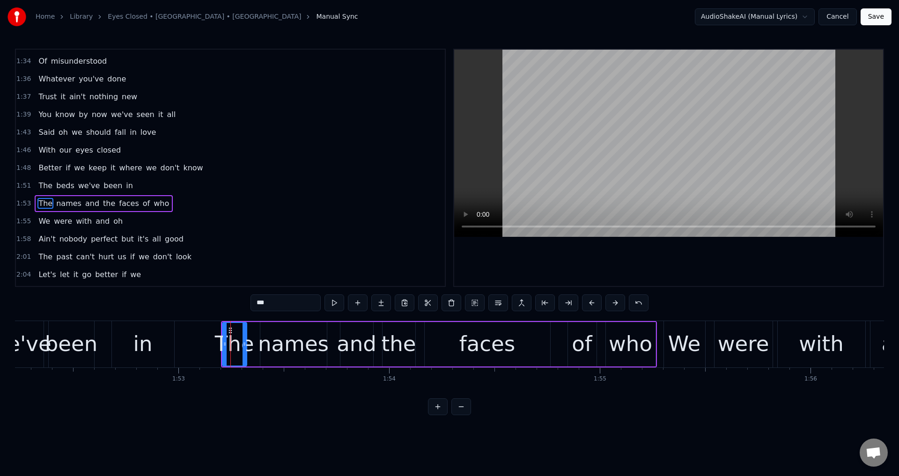
scroll to position [620, 0]
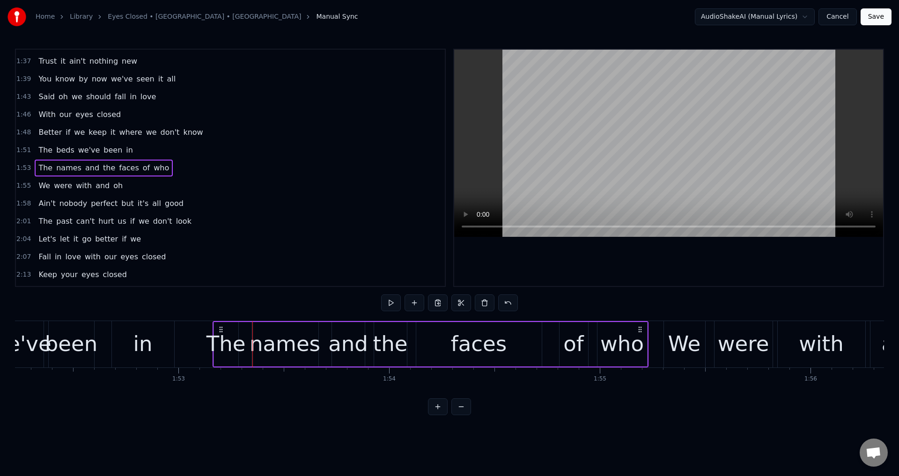
drag, startPoint x: 229, startPoint y: 330, endPoint x: 221, endPoint y: 330, distance: 8.4
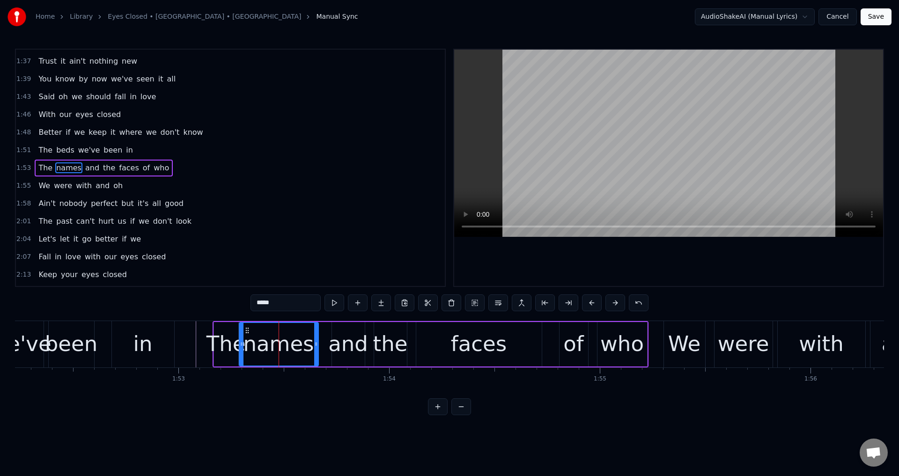
drag, startPoint x: 255, startPoint y: 338, endPoint x: 242, endPoint y: 339, distance: 12.7
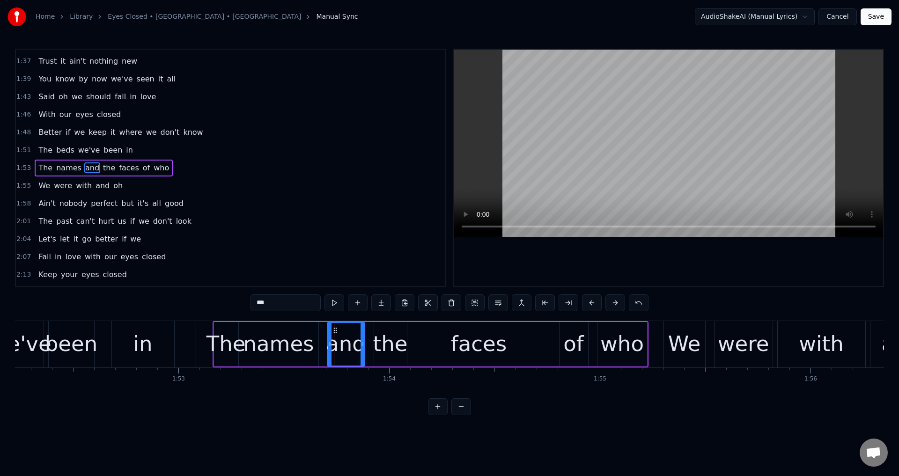
drag, startPoint x: 334, startPoint y: 338, endPoint x: 322, endPoint y: 340, distance: 12.3
drag, startPoint x: 377, startPoint y: 340, endPoint x: 369, endPoint y: 340, distance: 8.4
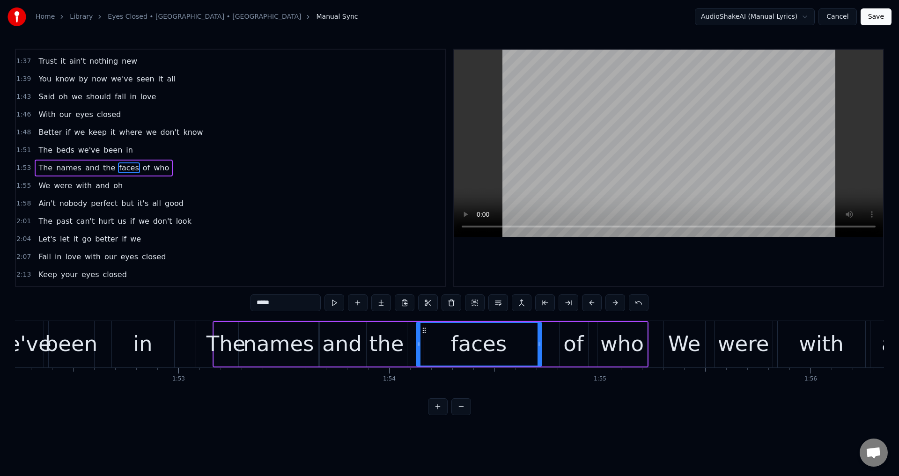
drag, startPoint x: 418, startPoint y: 337, endPoint x: 411, endPoint y: 337, distance: 7.5
type input "**"
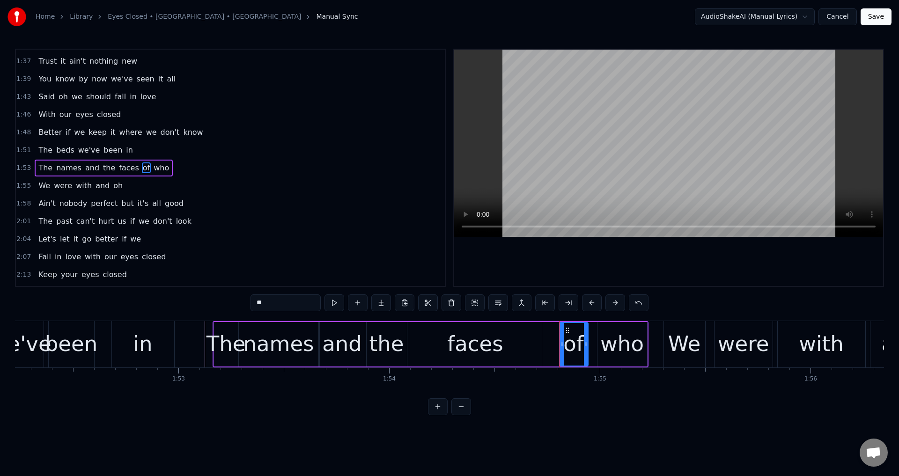
drag, startPoint x: 561, startPoint y: 343, endPoint x: 555, endPoint y: 342, distance: 6.2
type input "***"
drag, startPoint x: 600, startPoint y: 335, endPoint x: 589, endPoint y: 334, distance: 11.3
type input "**"
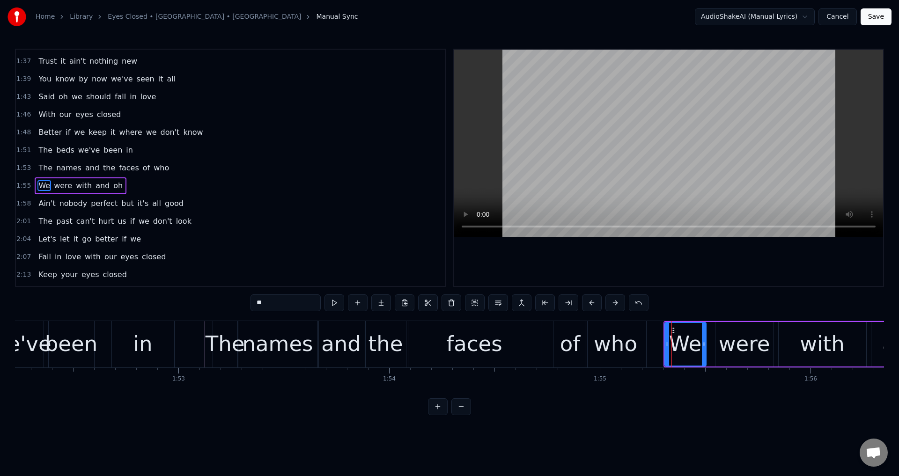
scroll to position [638, 0]
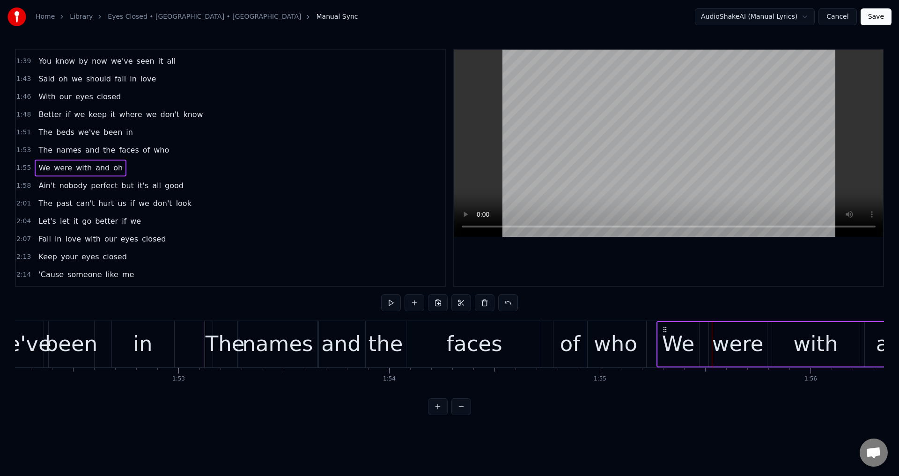
drag, startPoint x: 673, startPoint y: 330, endPoint x: 667, endPoint y: 330, distance: 6.1
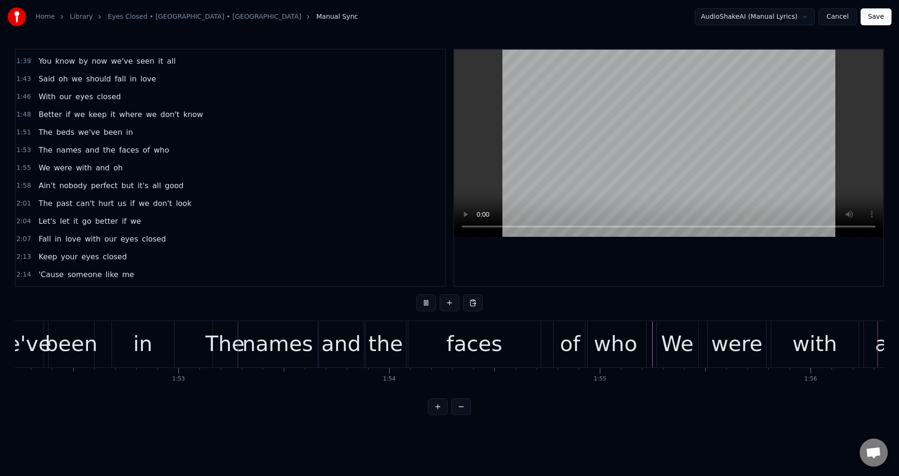
scroll to position [0, 24450]
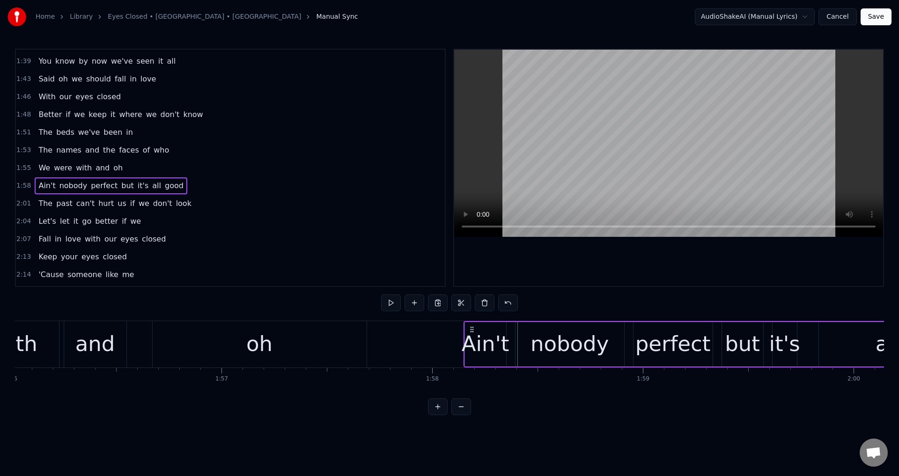
drag, startPoint x: 479, startPoint y: 329, endPoint x: 470, endPoint y: 331, distance: 9.1
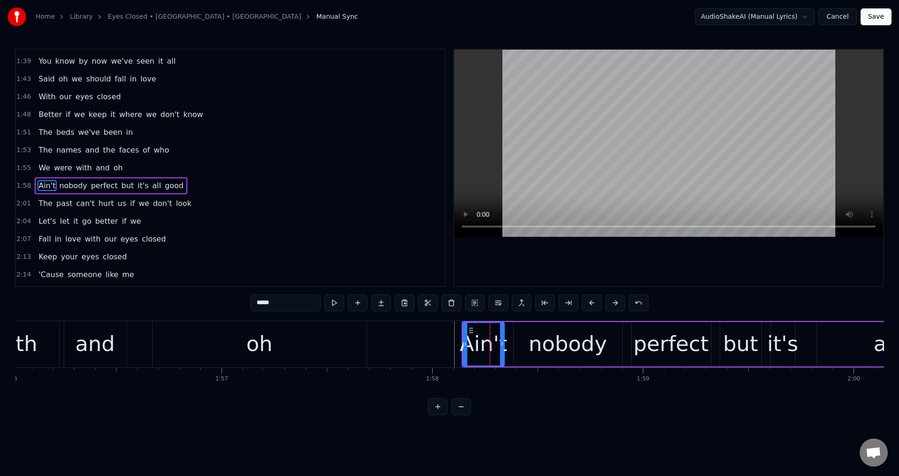
scroll to position [656, 0]
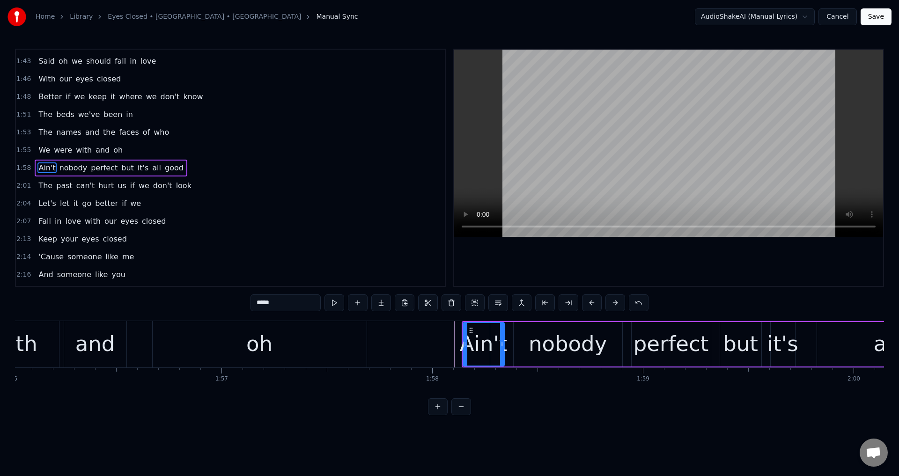
type input "******"
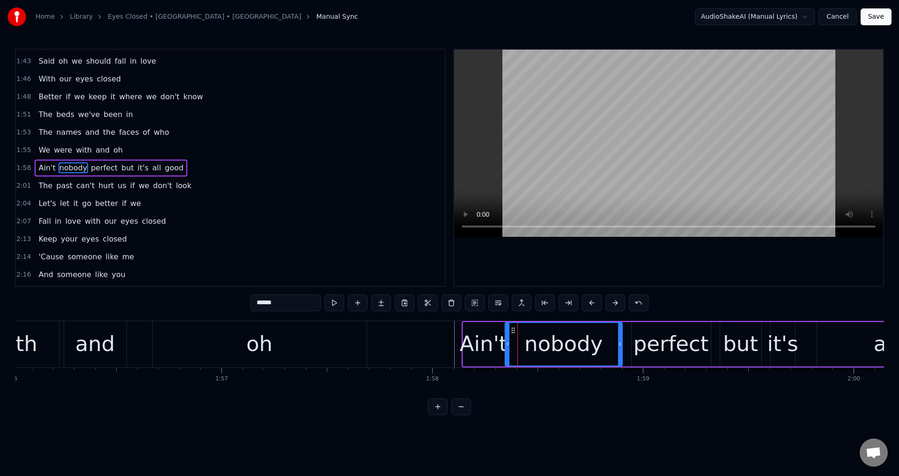
drag, startPoint x: 517, startPoint y: 338, endPoint x: 506, endPoint y: 338, distance: 11.2
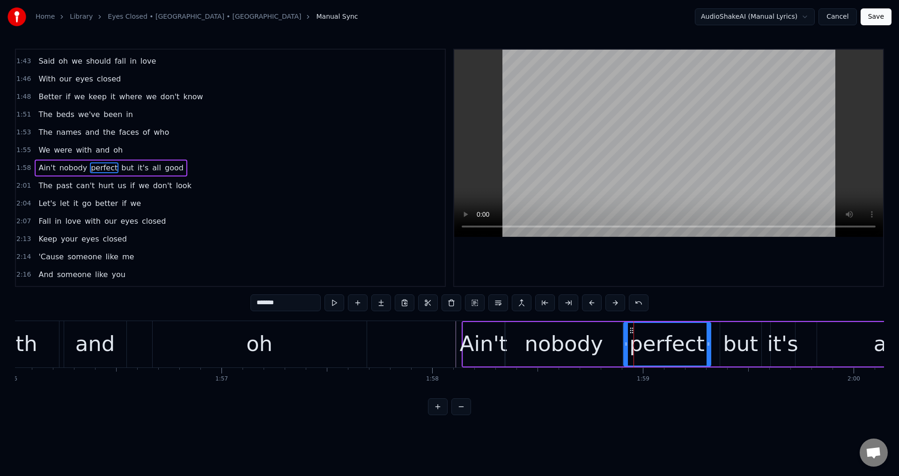
drag, startPoint x: 635, startPoint y: 343, endPoint x: 645, endPoint y: 344, distance: 10.3
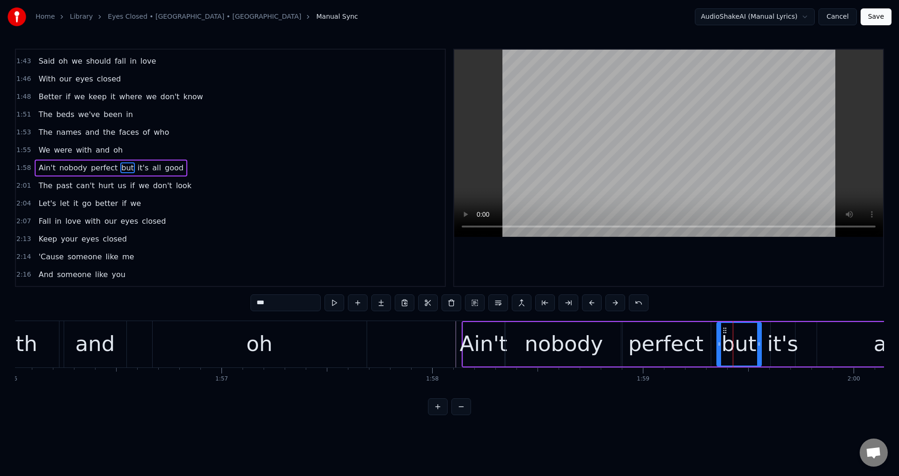
drag, startPoint x: 724, startPoint y: 340, endPoint x: 728, endPoint y: 340, distance: 4.7
drag, startPoint x: 772, startPoint y: 340, endPoint x: 766, endPoint y: 342, distance: 6.8
type input "***"
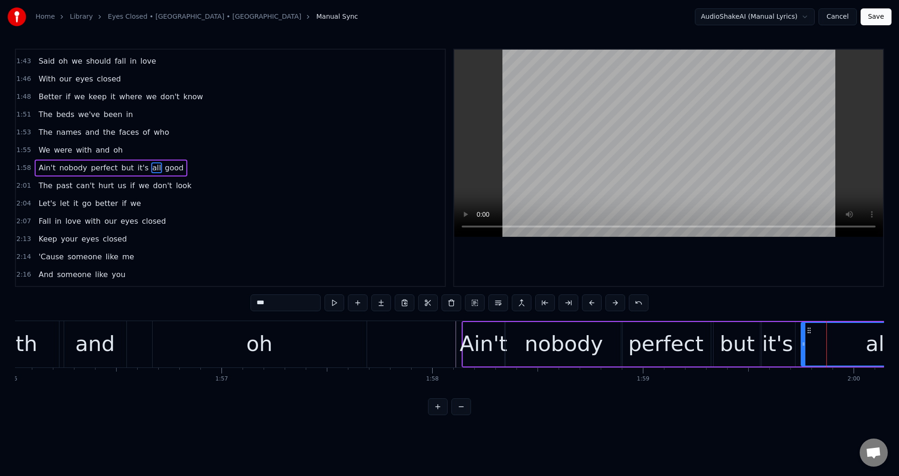
drag, startPoint x: 818, startPoint y: 340, endPoint x: 798, endPoint y: 341, distance: 20.2
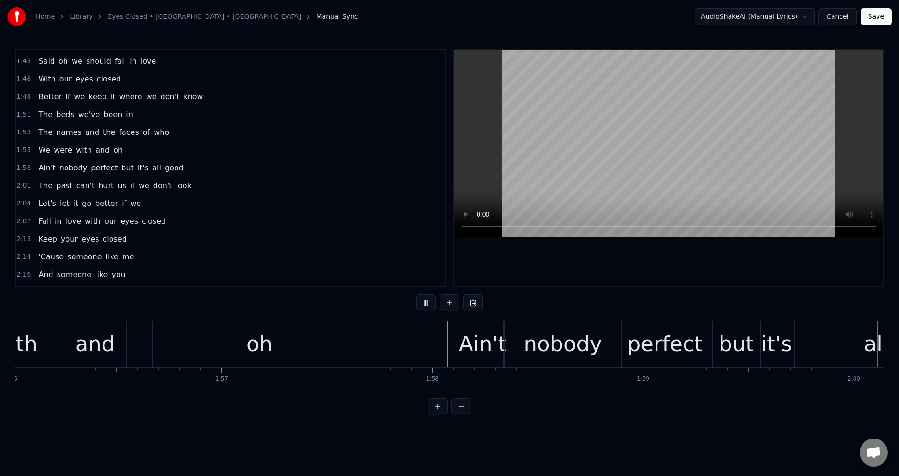
scroll to position [0, 25268]
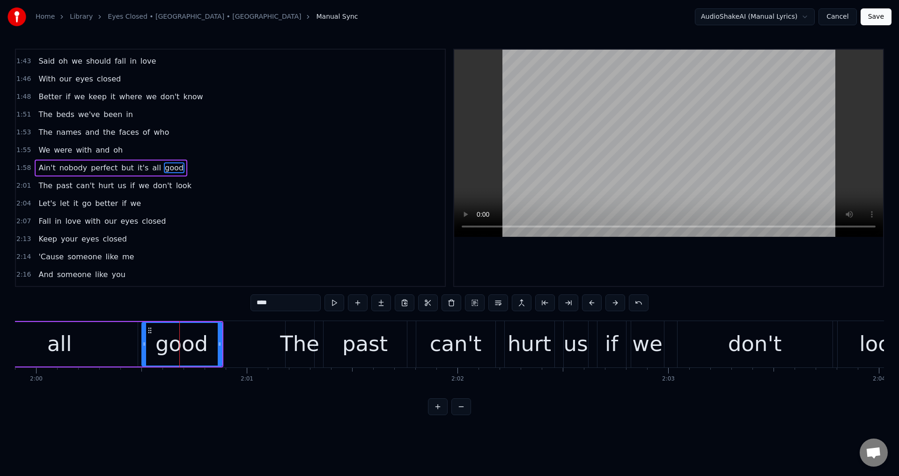
drag, startPoint x: 155, startPoint y: 342, endPoint x: 144, endPoint y: 342, distance: 10.8
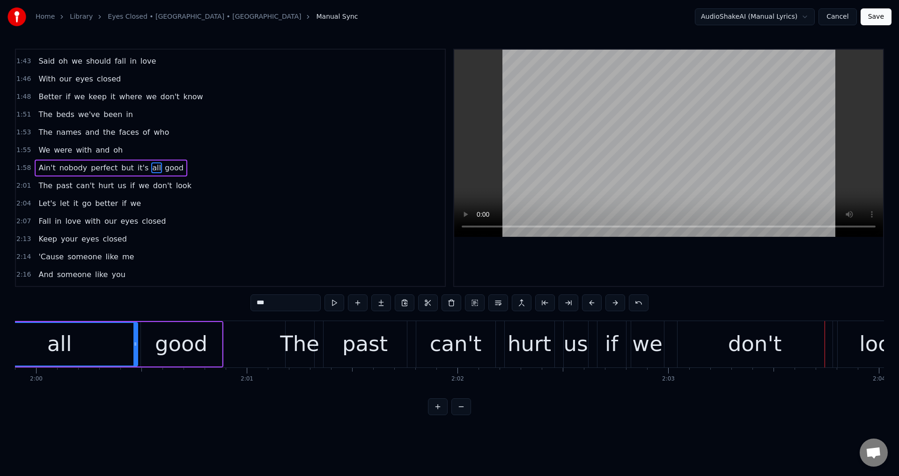
type input "***"
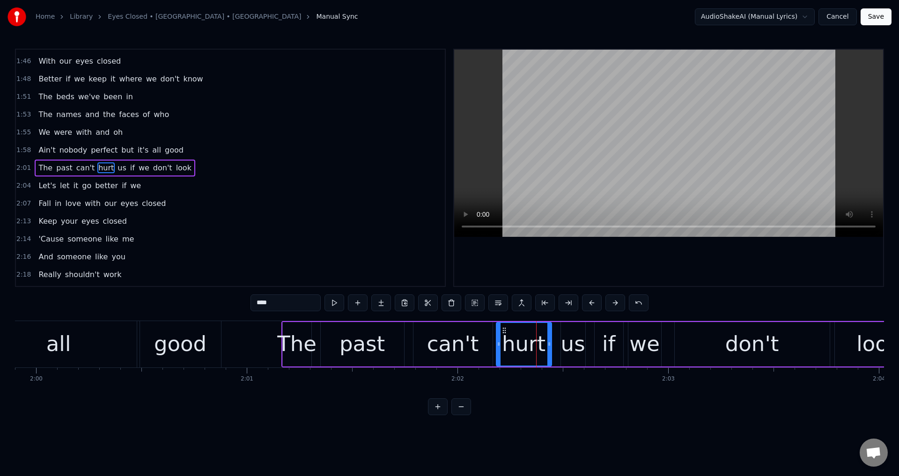
drag, startPoint x: 505, startPoint y: 338, endPoint x: 513, endPoint y: 337, distance: 7.6
drag, startPoint x: 562, startPoint y: 340, endPoint x: 554, endPoint y: 341, distance: 7.6
type input "*****"
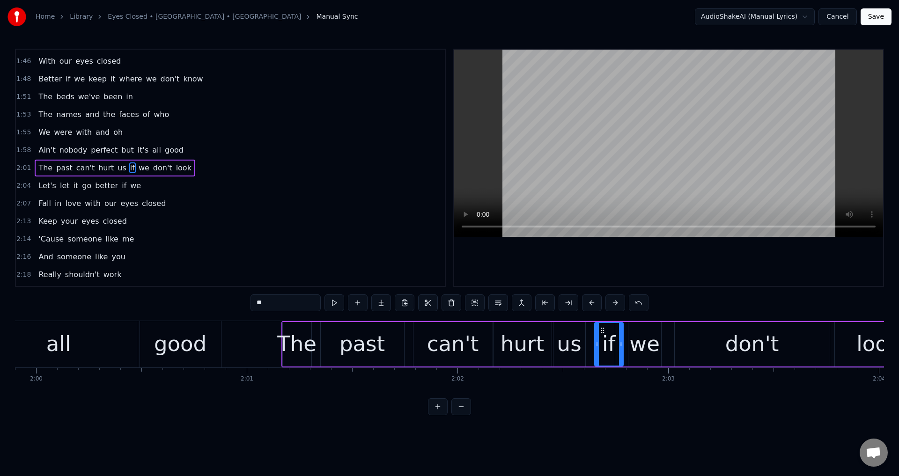
drag, startPoint x: 599, startPoint y: 338, endPoint x: 592, endPoint y: 337, distance: 6.2
drag, startPoint x: 630, startPoint y: 339, endPoint x: 636, endPoint y: 339, distance: 5.2
drag, startPoint x: 755, startPoint y: 342, endPoint x: 749, endPoint y: 344, distance: 5.8
type input "*****"
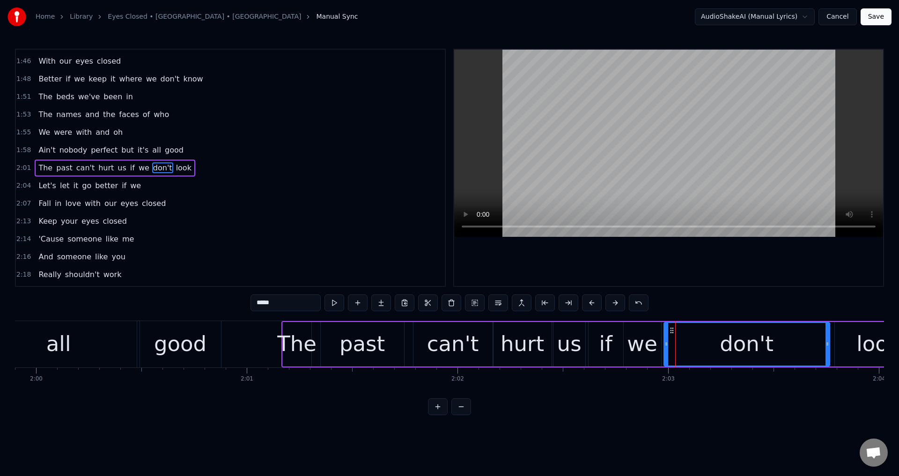
drag, startPoint x: 676, startPoint y: 337, endPoint x: 665, endPoint y: 335, distance: 10.9
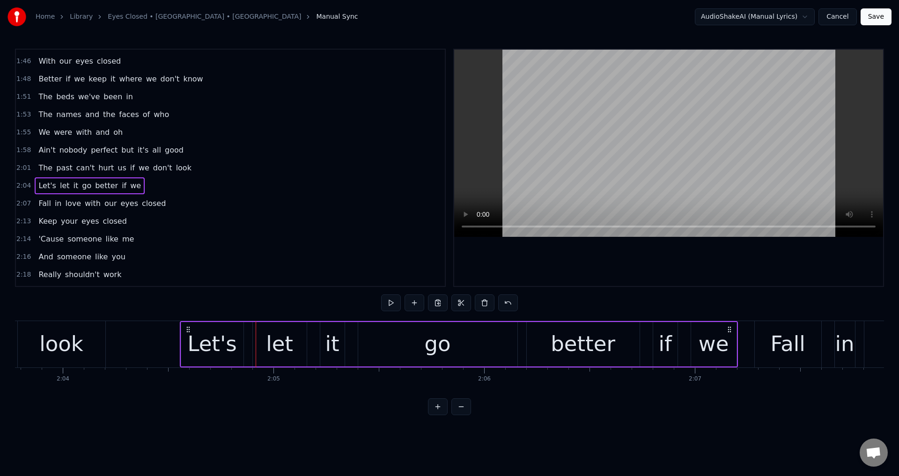
drag, startPoint x: 199, startPoint y: 327, endPoint x: 189, endPoint y: 329, distance: 9.6
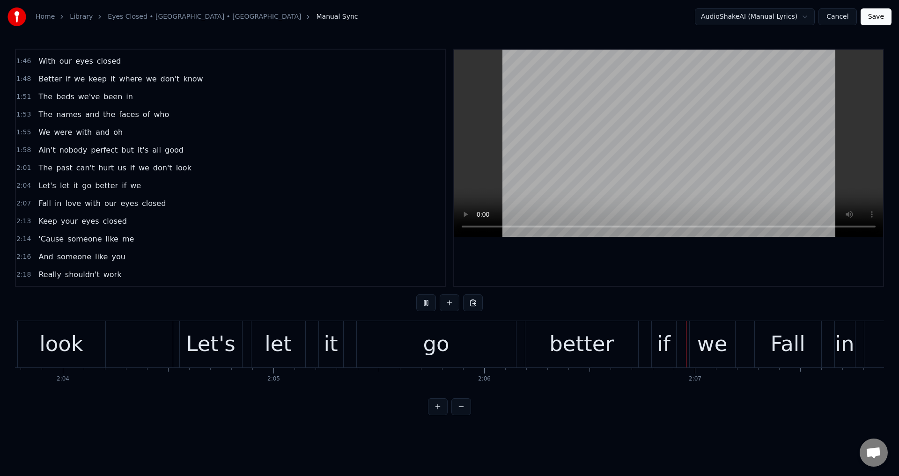
drag, startPoint x: 695, startPoint y: 267, endPoint x: 630, endPoint y: 307, distance: 76.3
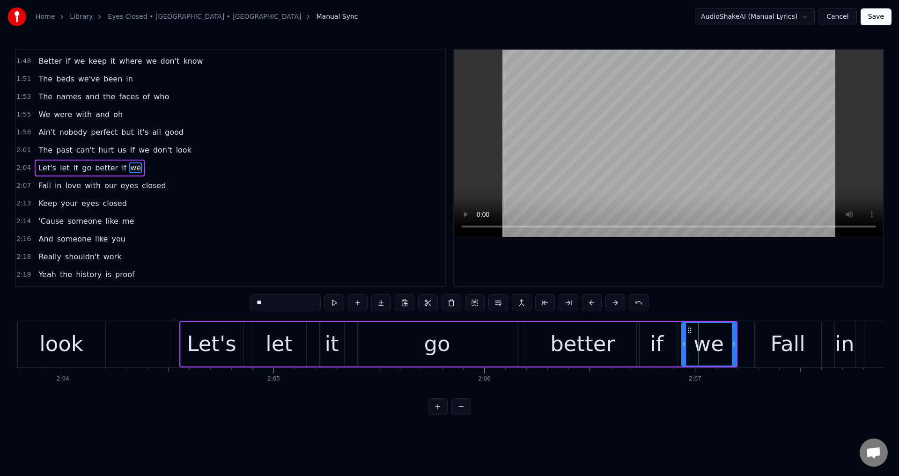
drag, startPoint x: 693, startPoint y: 339, endPoint x: 711, endPoint y: 339, distance: 18.3
drag, startPoint x: 567, startPoint y: 340, endPoint x: 591, endPoint y: 321, distance: 30.4
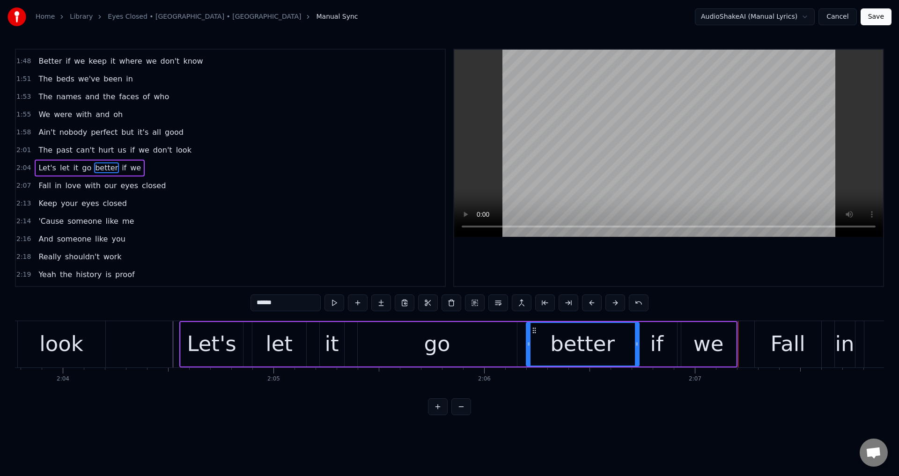
type input "****"
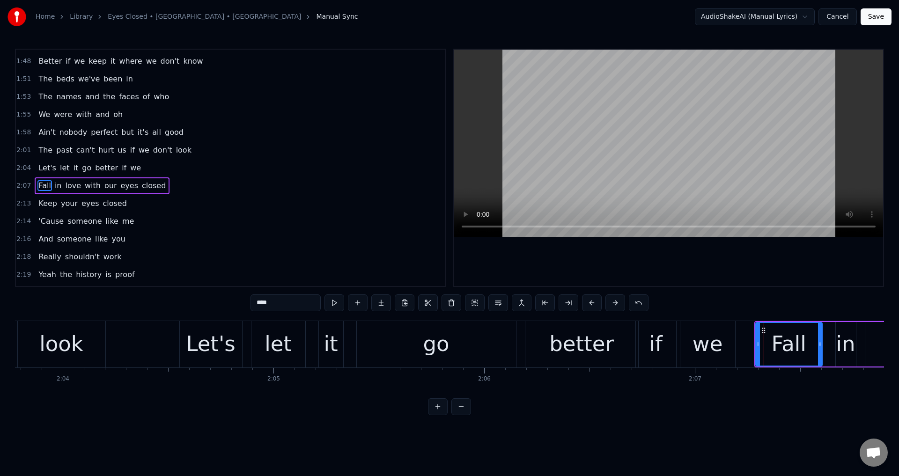
scroll to position [709, 0]
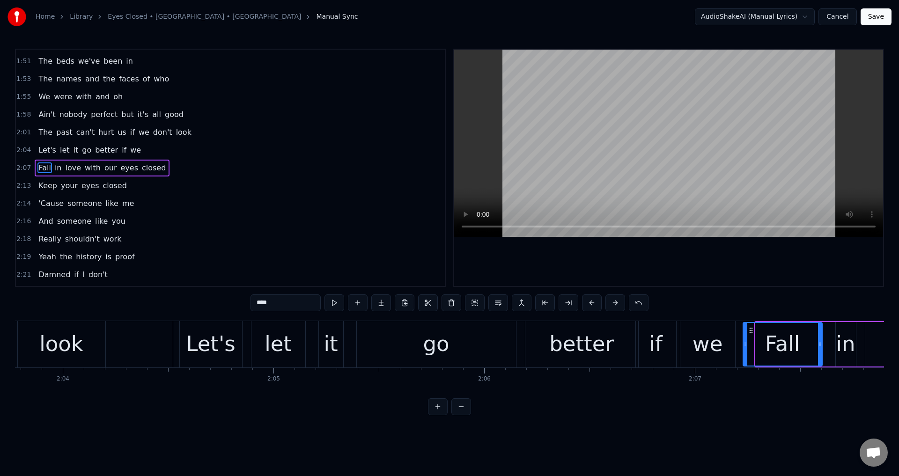
drag, startPoint x: 758, startPoint y: 341, endPoint x: 748, endPoint y: 343, distance: 10.0
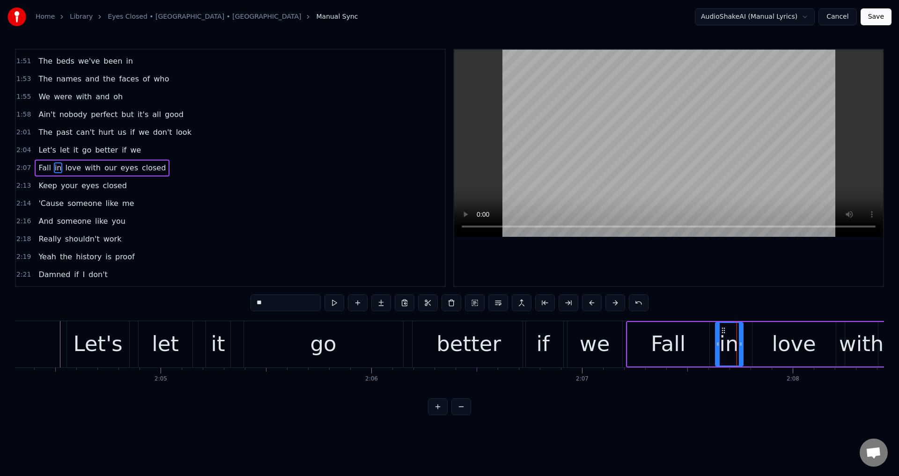
drag, startPoint x: 724, startPoint y: 342, endPoint x: 710, endPoint y: 344, distance: 14.2
type input "****"
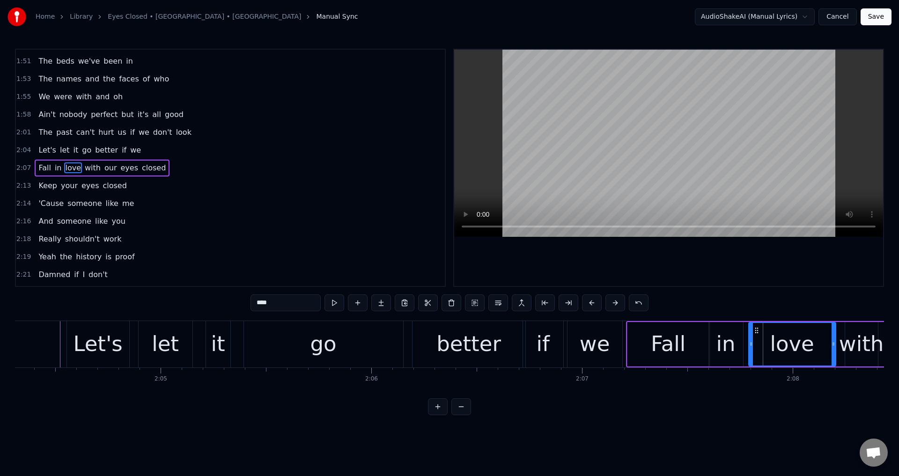
drag, startPoint x: 755, startPoint y: 341, endPoint x: 748, endPoint y: 341, distance: 7.0
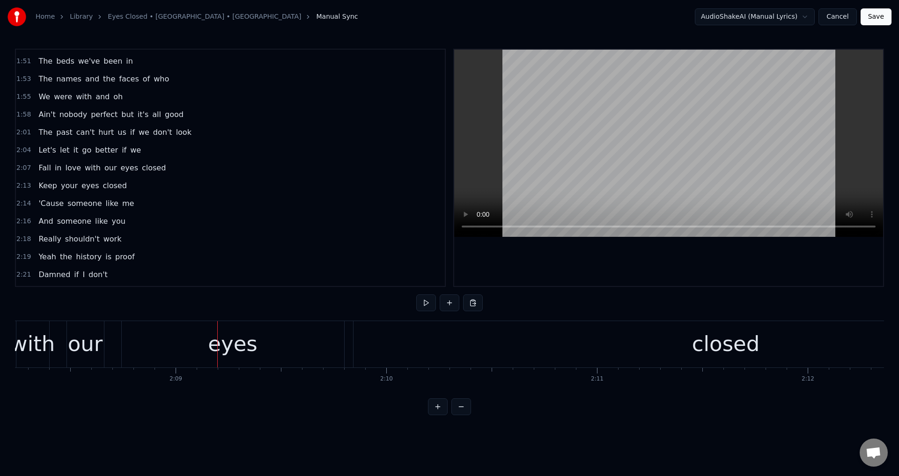
scroll to position [0, 26751]
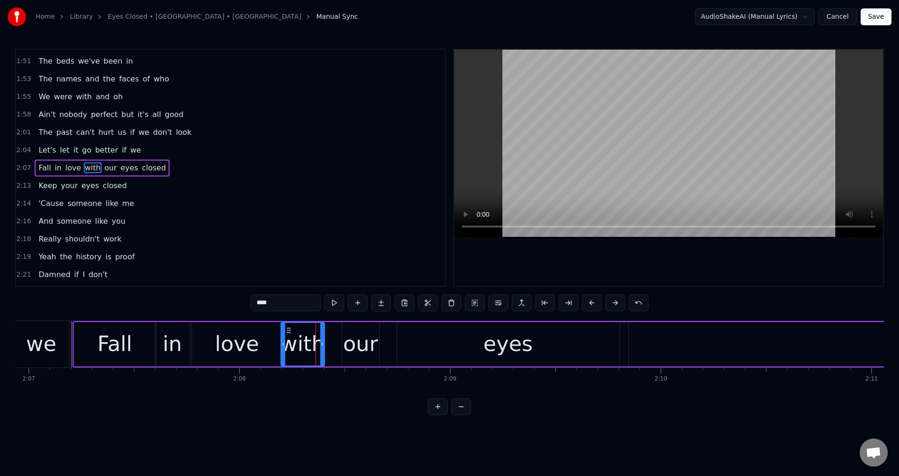
drag, startPoint x: 294, startPoint y: 342, endPoint x: 283, endPoint y: 342, distance: 10.8
drag, startPoint x: 345, startPoint y: 342, endPoint x: 327, endPoint y: 345, distance: 17.5
drag, startPoint x: 441, startPoint y: 345, endPoint x: 409, endPoint y: 340, distance: 32.3
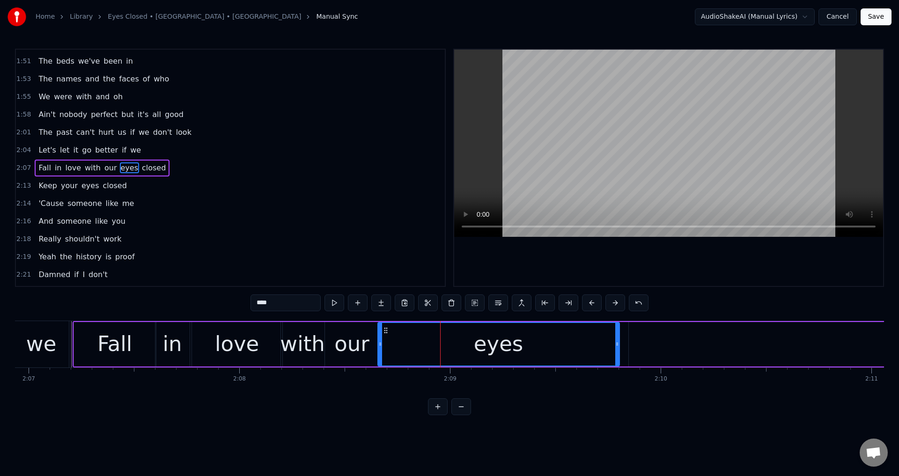
drag, startPoint x: 399, startPoint y: 340, endPoint x: 378, endPoint y: 341, distance: 20.2
type input "****"
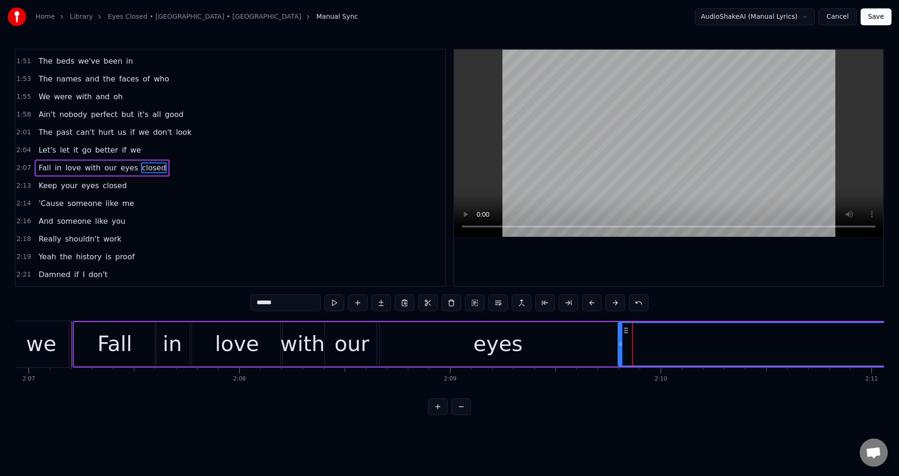
drag, startPoint x: 632, startPoint y: 339, endPoint x: 619, endPoint y: 342, distance: 13.1
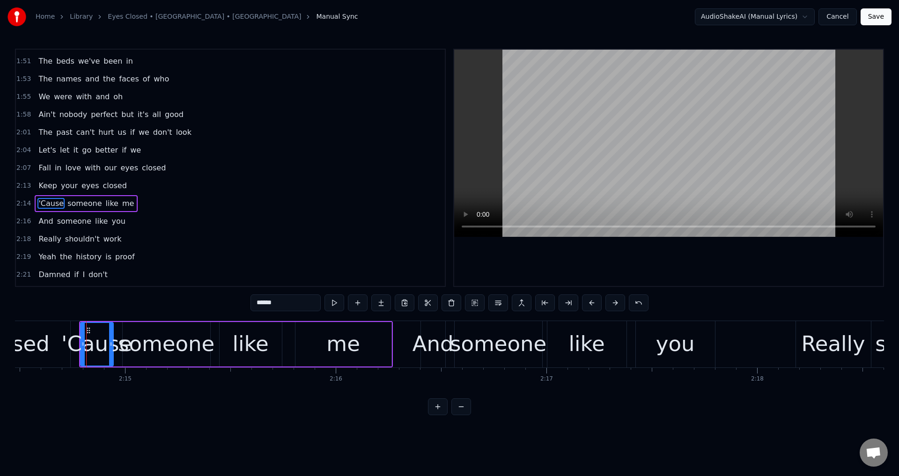
scroll to position [745, 0]
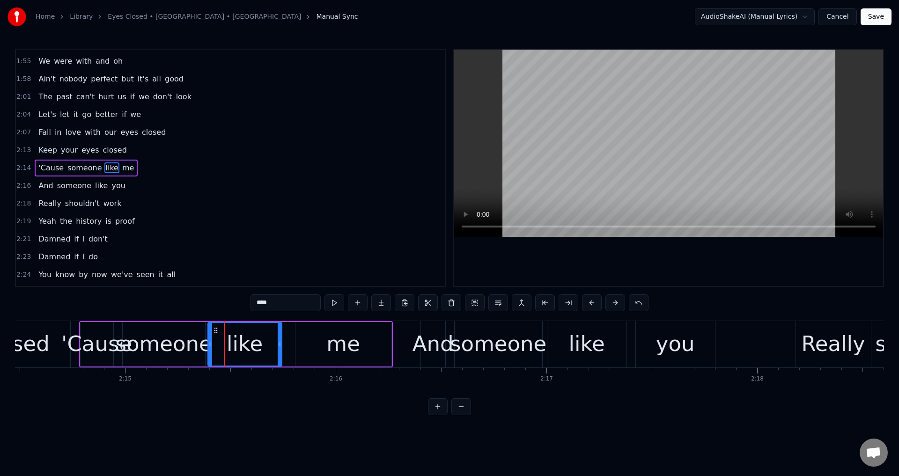
drag, startPoint x: 221, startPoint y: 337, endPoint x: 210, endPoint y: 342, distance: 11.3
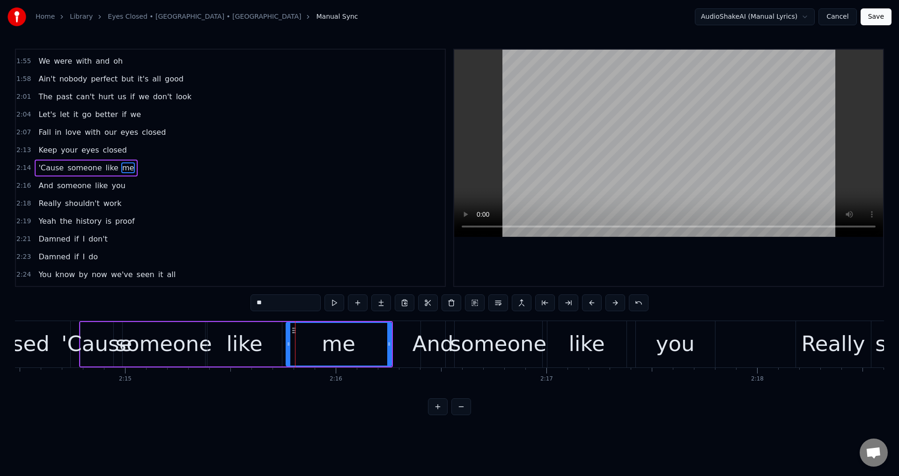
drag, startPoint x: 296, startPoint y: 338, endPoint x: 287, endPoint y: 337, distance: 9.5
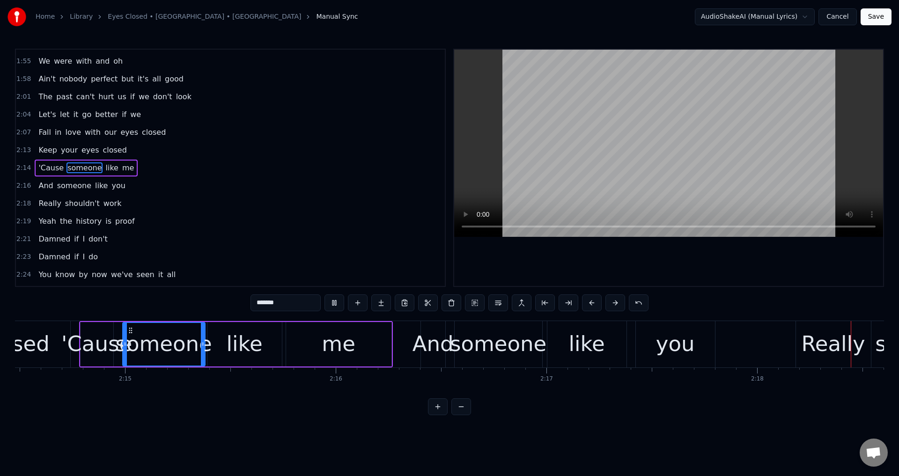
drag, startPoint x: 678, startPoint y: 270, endPoint x: 673, endPoint y: 281, distance: 12.1
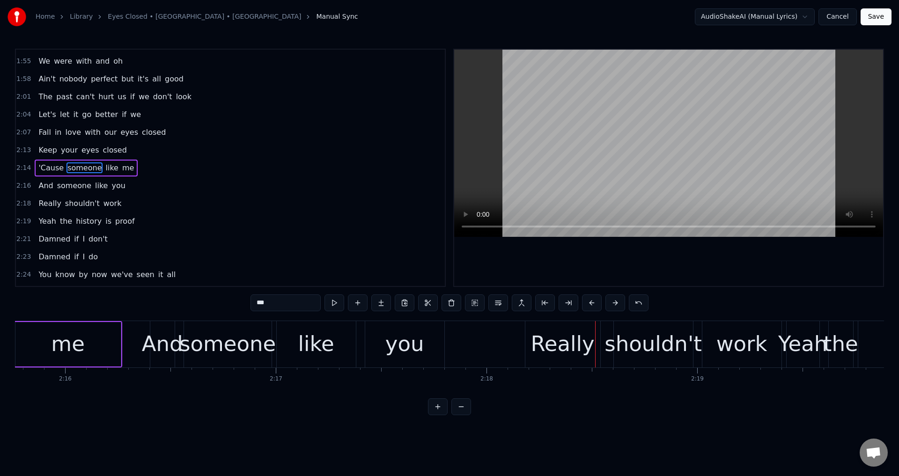
scroll to position [762, 0]
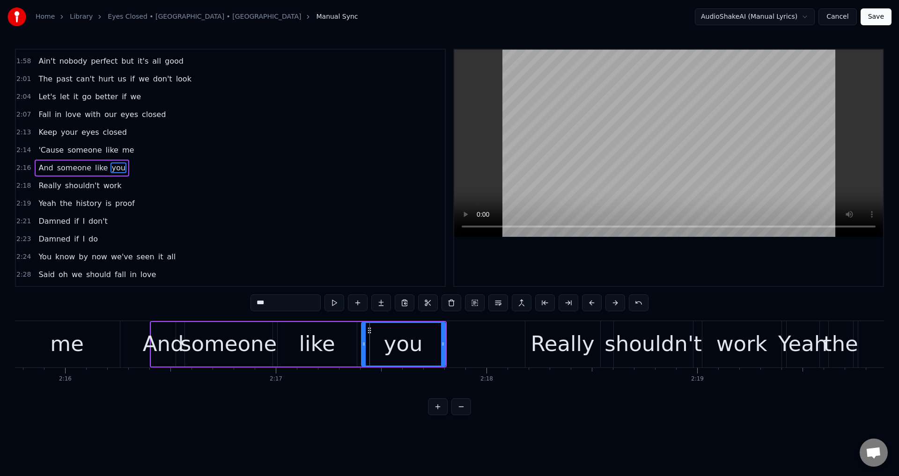
drag, startPoint x: 367, startPoint y: 340, endPoint x: 361, endPoint y: 340, distance: 6.1
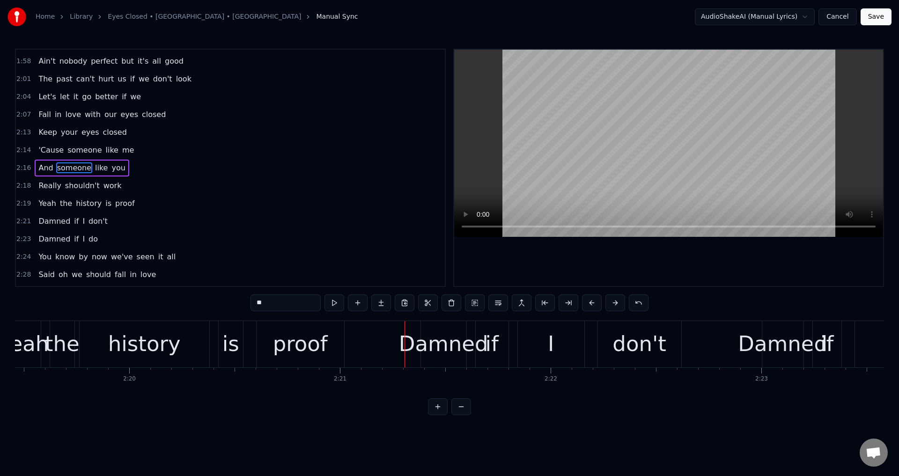
scroll to position [798, 0]
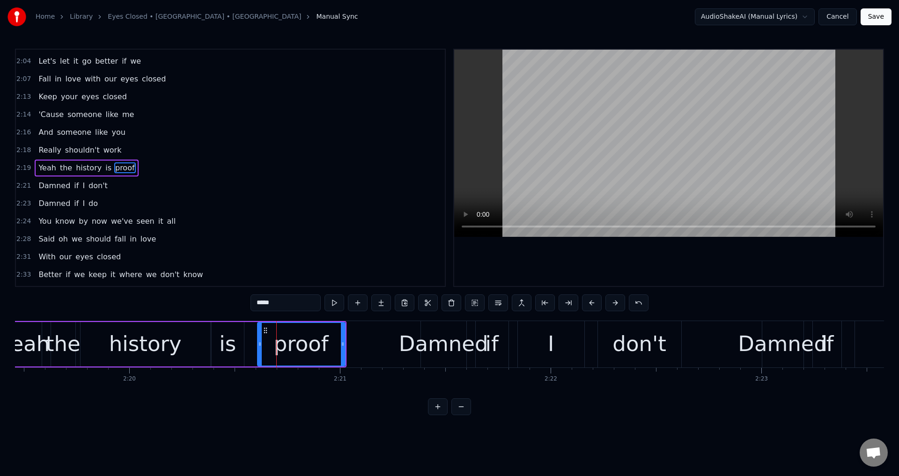
drag, startPoint x: 259, startPoint y: 333, endPoint x: 248, endPoint y: 336, distance: 11.3
type input "*******"
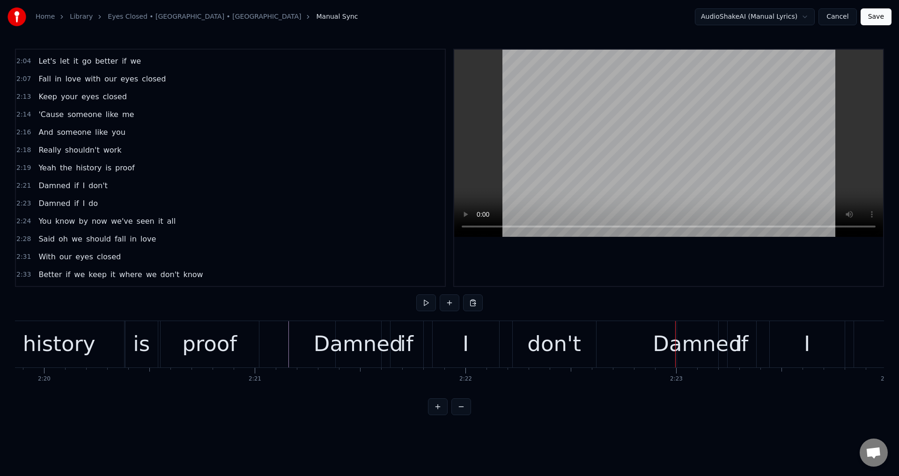
scroll to position [816, 0]
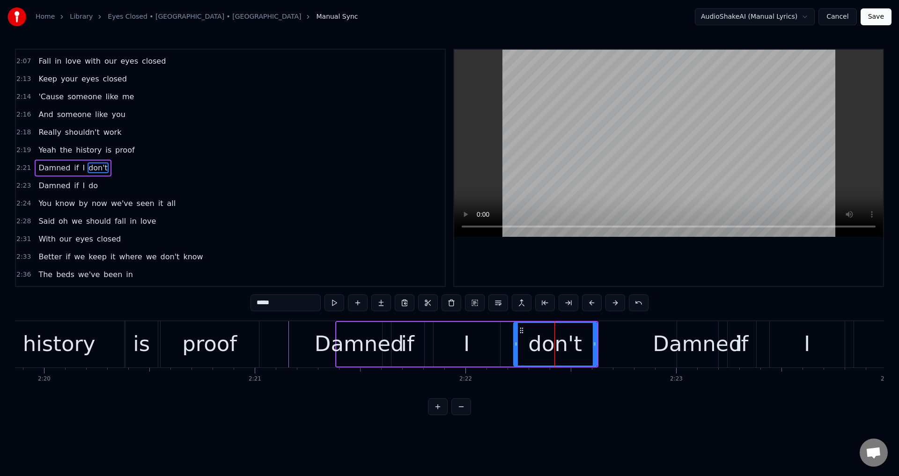
drag, startPoint x: 518, startPoint y: 355, endPoint x: 511, endPoint y: 355, distance: 6.6
drag, startPoint x: 517, startPoint y: 346, endPoint x: 509, endPoint y: 344, distance: 8.6
type input "******"
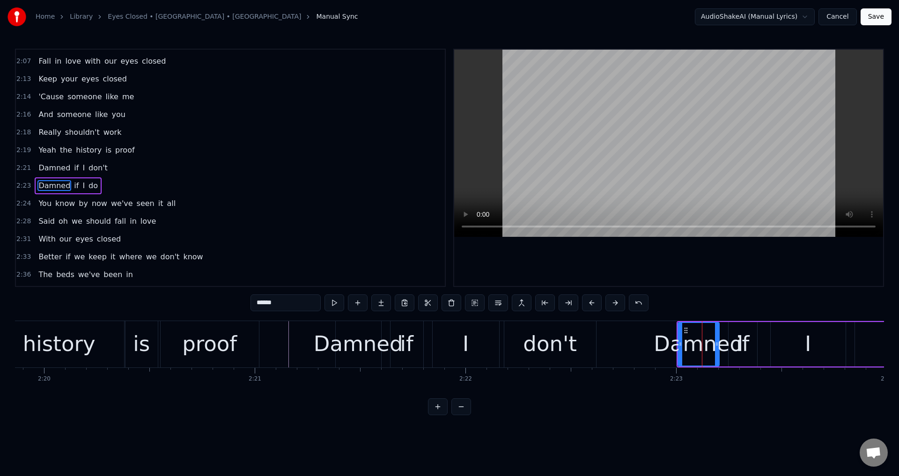
scroll to position [834, 0]
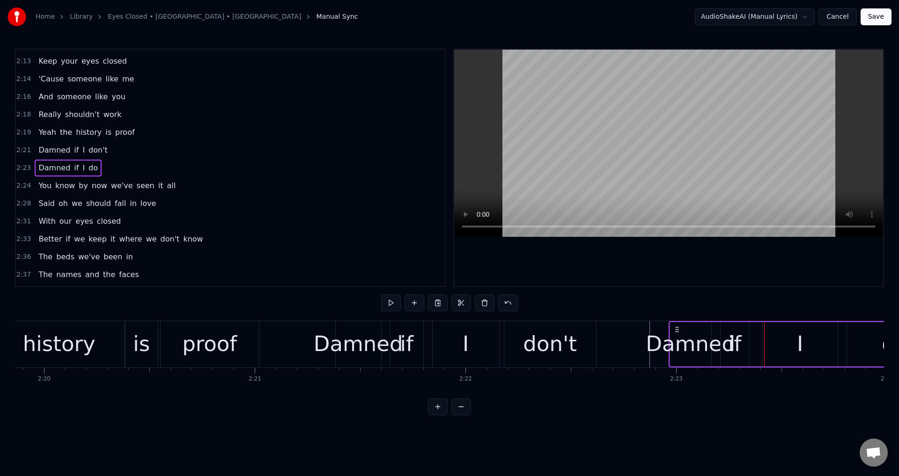
drag, startPoint x: 686, startPoint y: 332, endPoint x: 678, endPoint y: 330, distance: 8.2
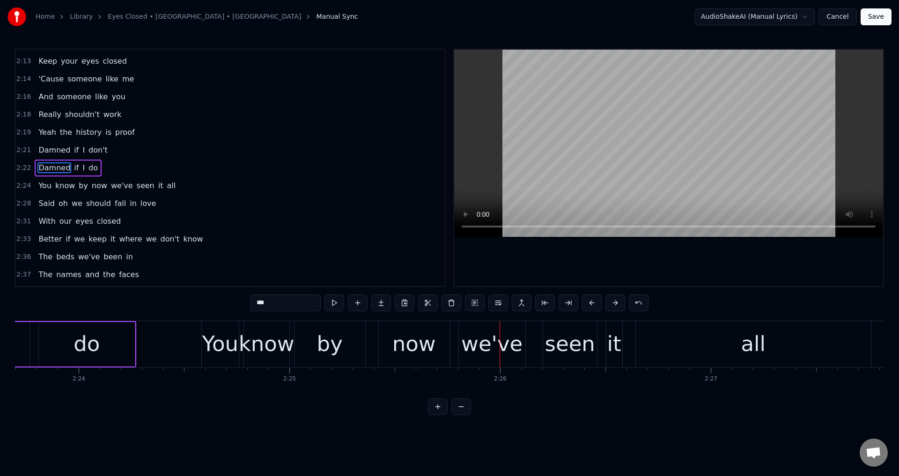
scroll to position [851, 0]
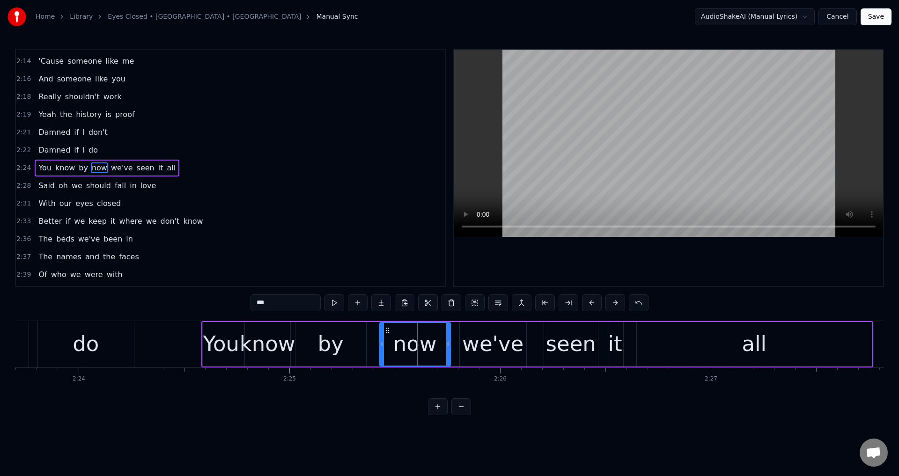
drag, startPoint x: 381, startPoint y: 341, endPoint x: 364, endPoint y: 339, distance: 17.6
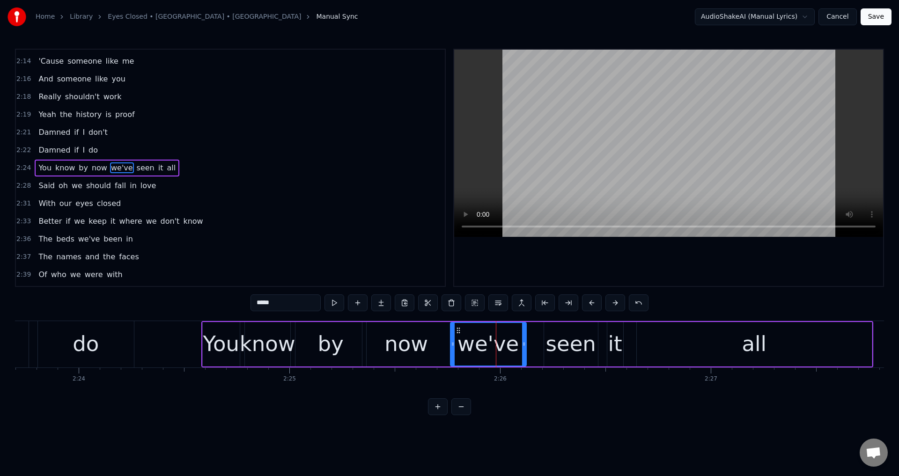
drag, startPoint x: 464, startPoint y: 343, endPoint x: 457, endPoint y: 344, distance: 6.6
type input "****"
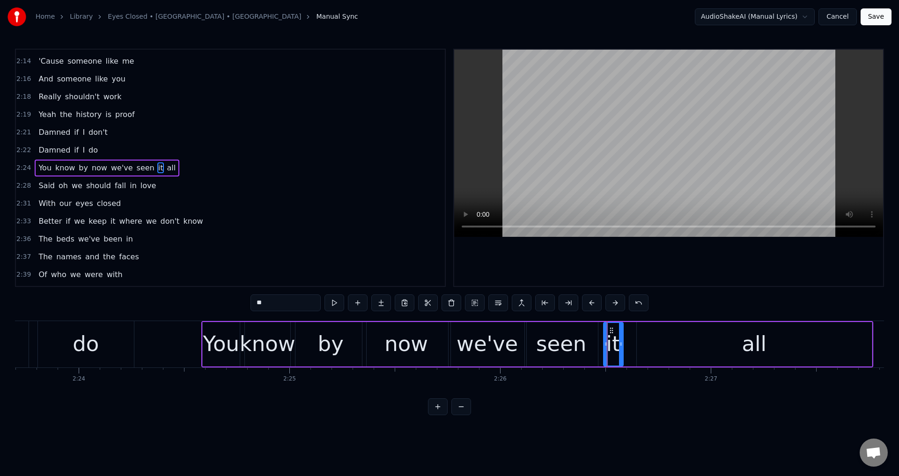
drag, startPoint x: 611, startPoint y: 340, endPoint x: 602, endPoint y: 341, distance: 9.4
type input "***"
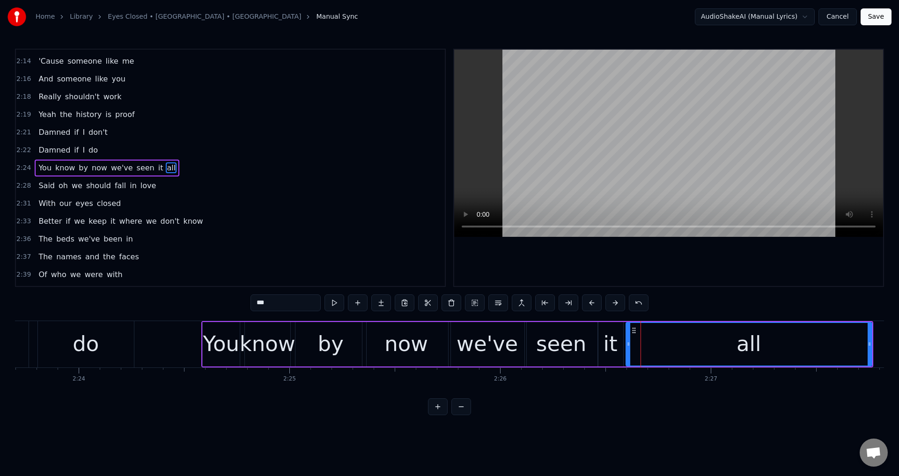
drag, startPoint x: 638, startPoint y: 340, endPoint x: 615, endPoint y: 340, distance: 23.0
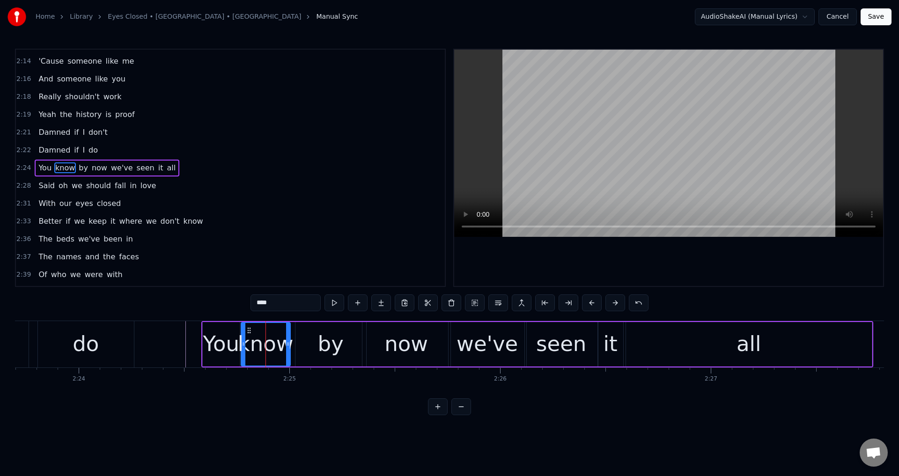
drag, startPoint x: 248, startPoint y: 345, endPoint x: 241, endPoint y: 341, distance: 8.4
type input "***"
drag, startPoint x: 206, startPoint y: 339, endPoint x: 195, endPoint y: 336, distance: 11.3
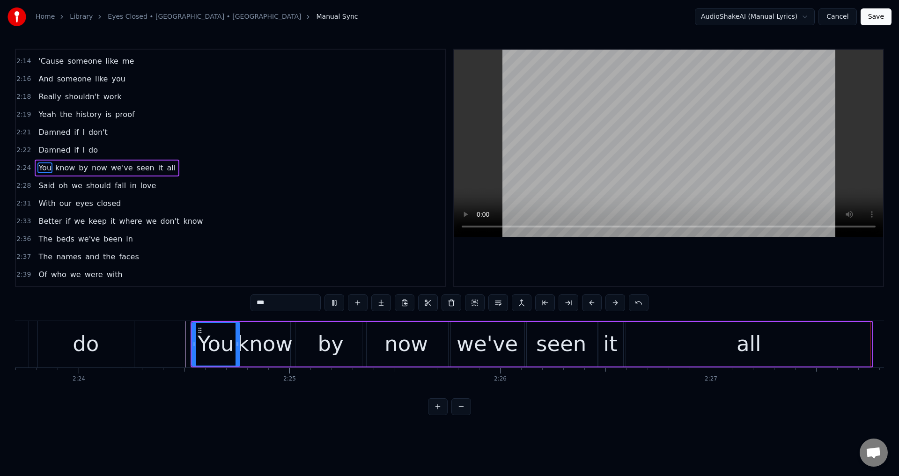
scroll to position [0, 31076]
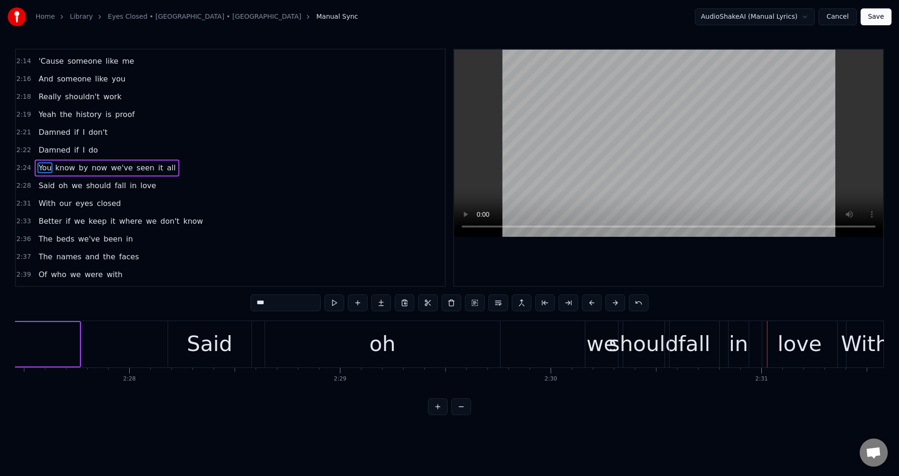
type input "******"
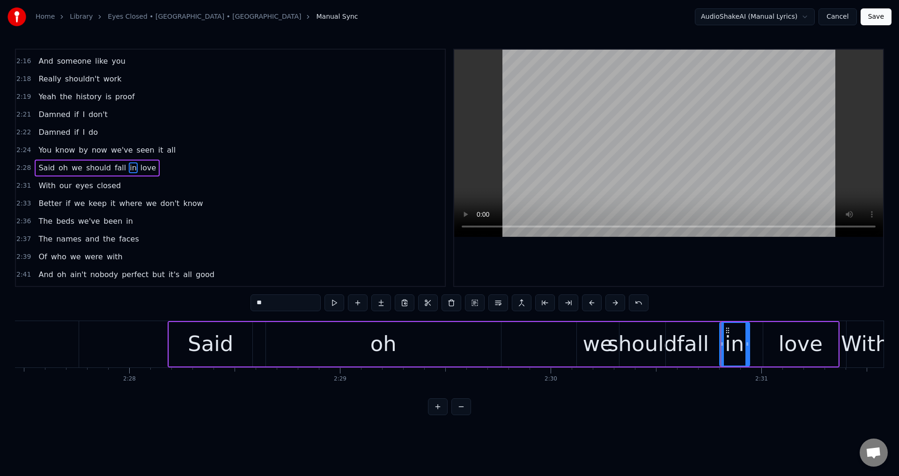
type input "****"
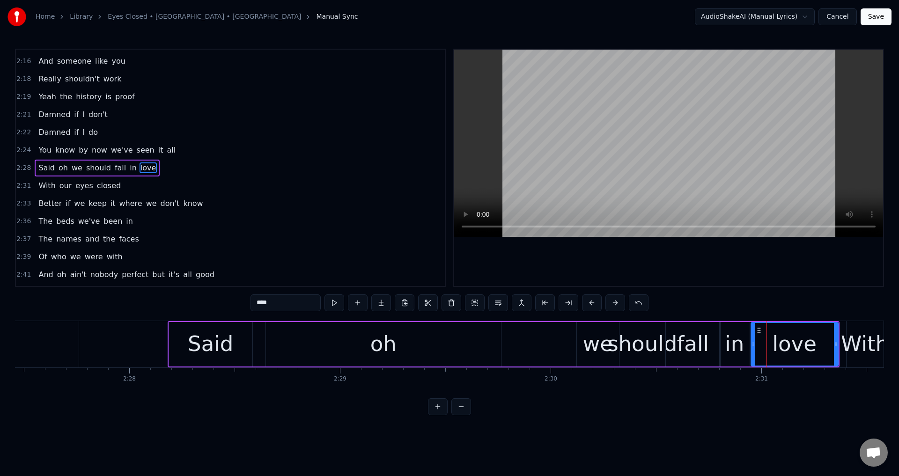
drag, startPoint x: 763, startPoint y: 339, endPoint x: 751, endPoint y: 337, distance: 12.4
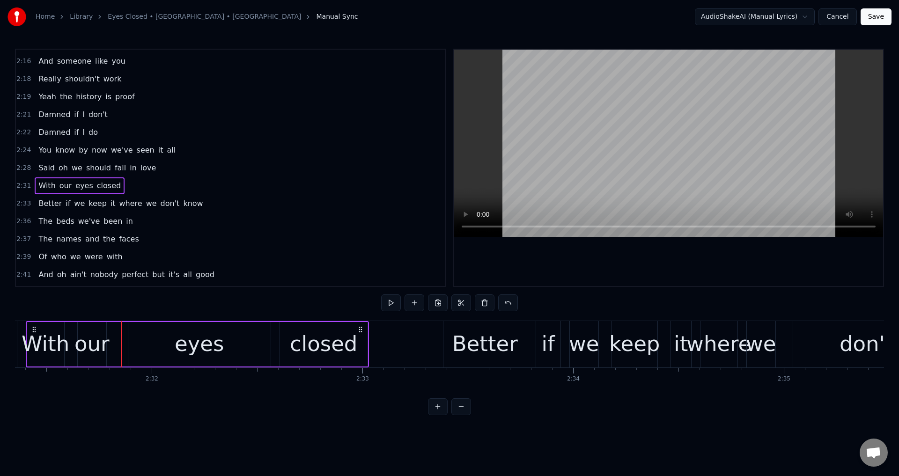
scroll to position [0, 31446]
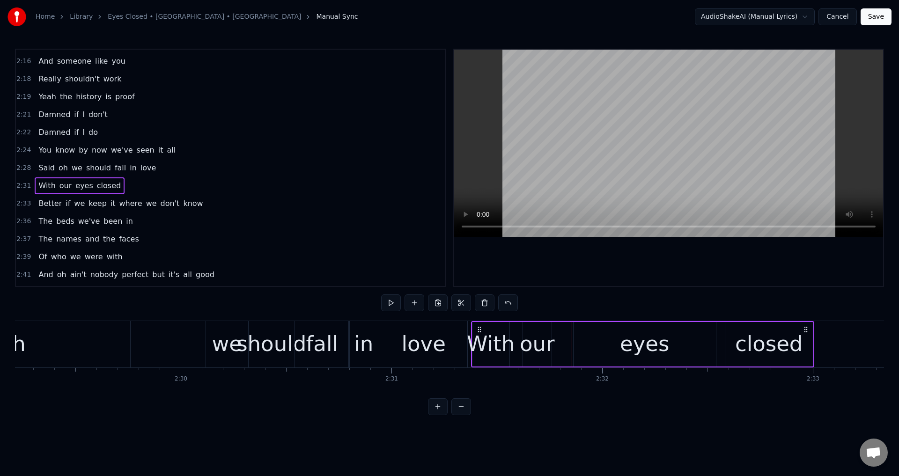
drag, startPoint x: 482, startPoint y: 329, endPoint x: 477, endPoint y: 328, distance: 5.3
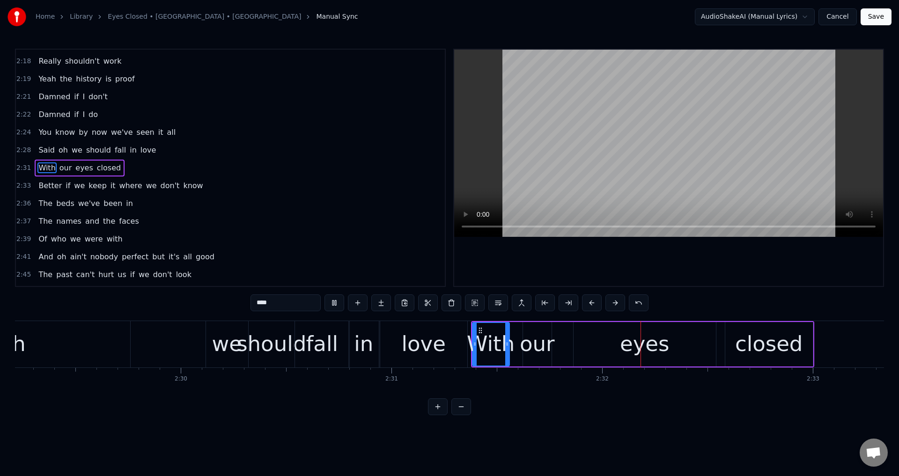
drag, startPoint x: 748, startPoint y: 264, endPoint x: 540, endPoint y: 343, distance: 222.5
type input "***"
drag, startPoint x: 527, startPoint y: 344, endPoint x: 512, endPoint y: 341, distance: 14.8
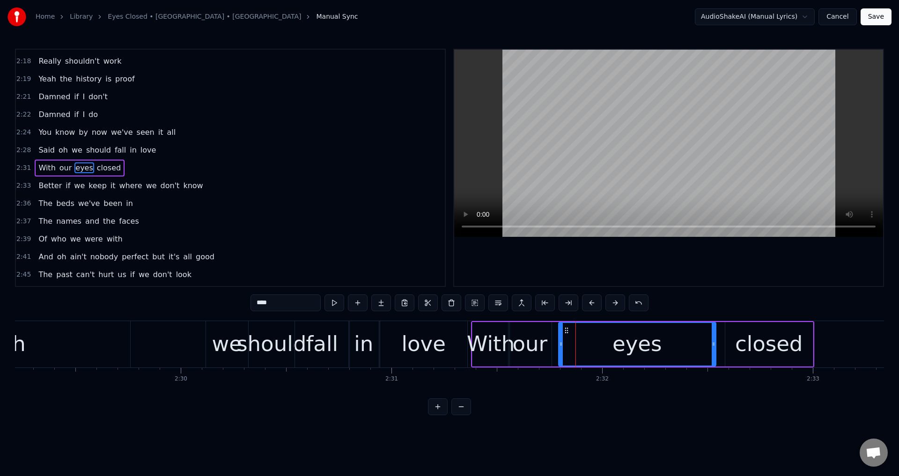
drag, startPoint x: 576, startPoint y: 339, endPoint x: 561, endPoint y: 340, distance: 16.0
type input "******"
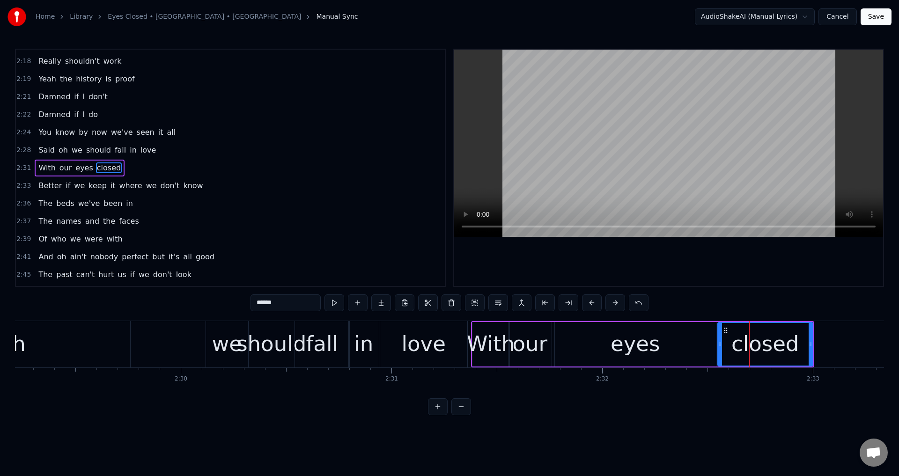
drag, startPoint x: 728, startPoint y: 336, endPoint x: 721, endPoint y: 336, distance: 7.5
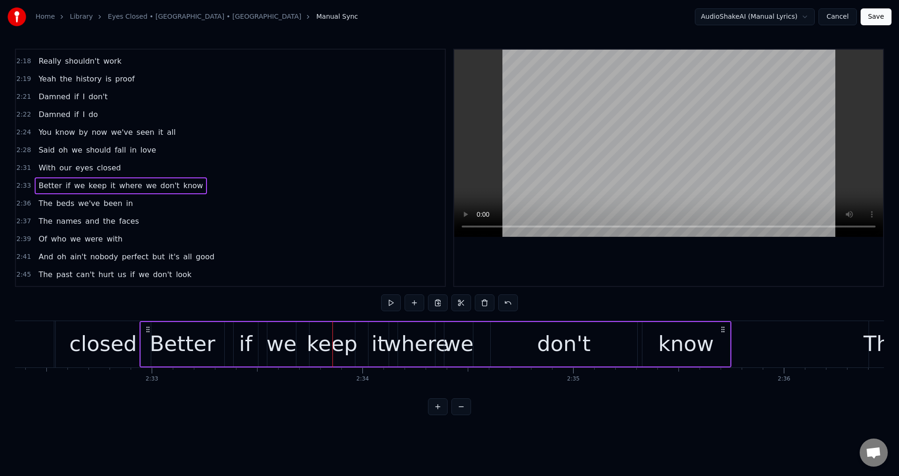
scroll to position [0, 32106]
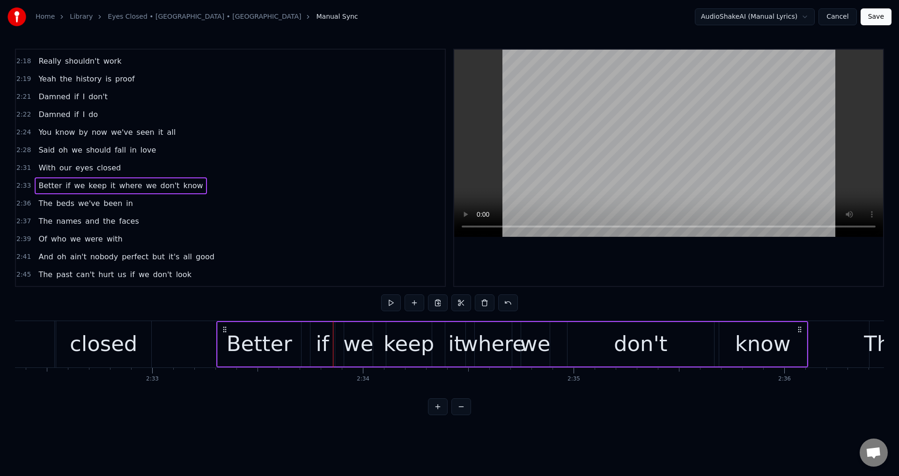
drag, startPoint x: 118, startPoint y: 328, endPoint x: 222, endPoint y: 331, distance: 104.5
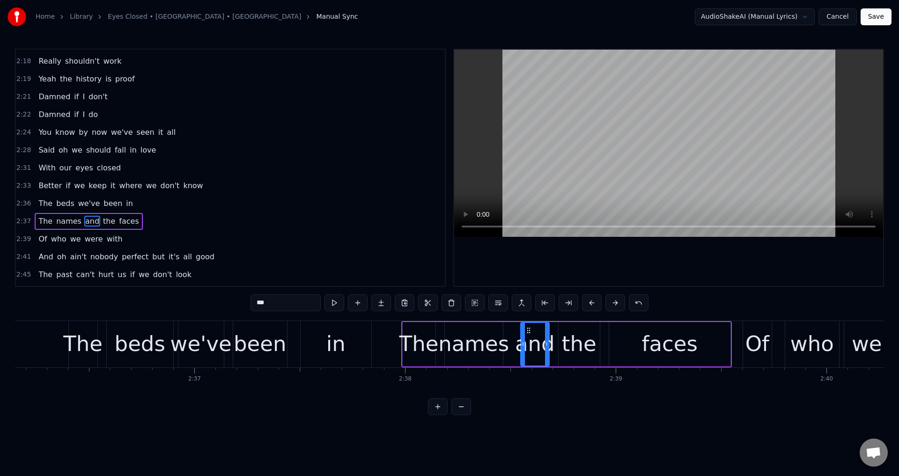
scroll to position [938, 0]
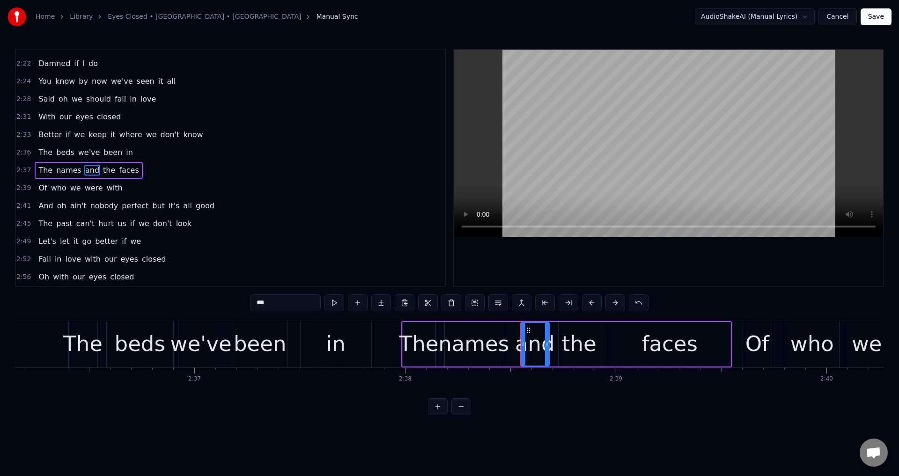
drag, startPoint x: 526, startPoint y: 340, endPoint x: 511, endPoint y: 340, distance: 14.5
drag, startPoint x: 521, startPoint y: 339, endPoint x: 533, endPoint y: 339, distance: 12.2
type input "***"
drag, startPoint x: 561, startPoint y: 338, endPoint x: 554, endPoint y: 337, distance: 7.1
drag, startPoint x: 652, startPoint y: 335, endPoint x: 618, endPoint y: 336, distance: 34.2
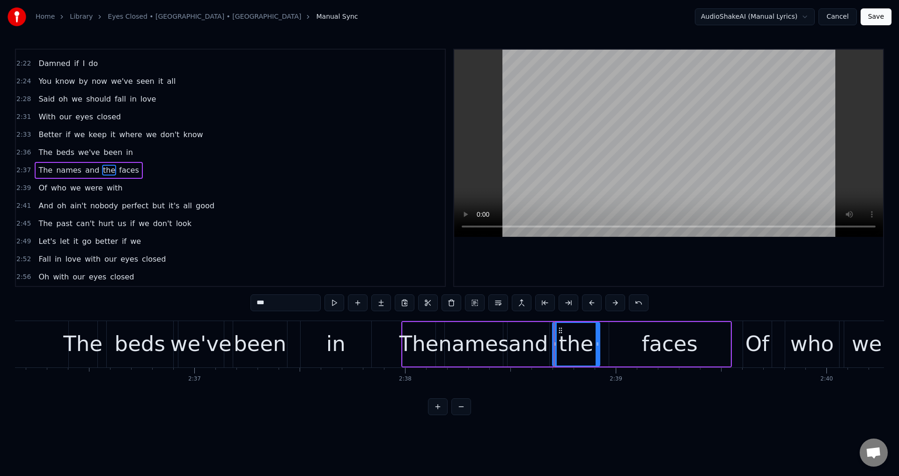
type input "*****"
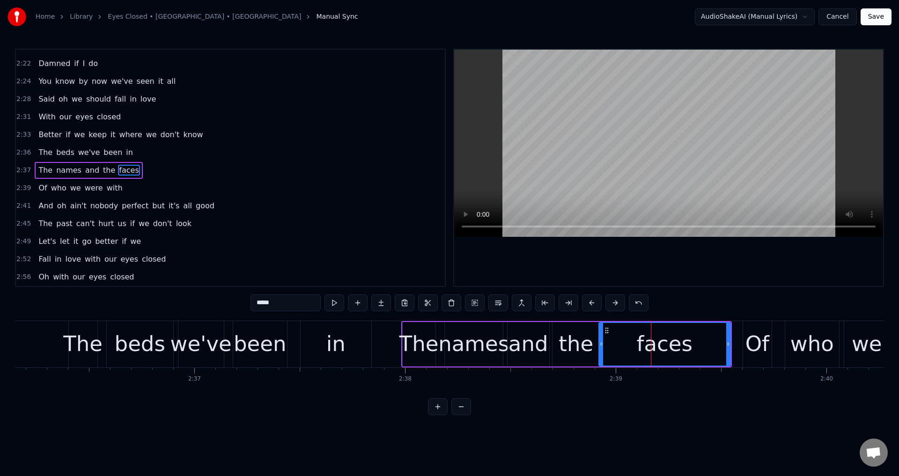
drag, startPoint x: 611, startPoint y: 338, endPoint x: 601, endPoint y: 338, distance: 10.3
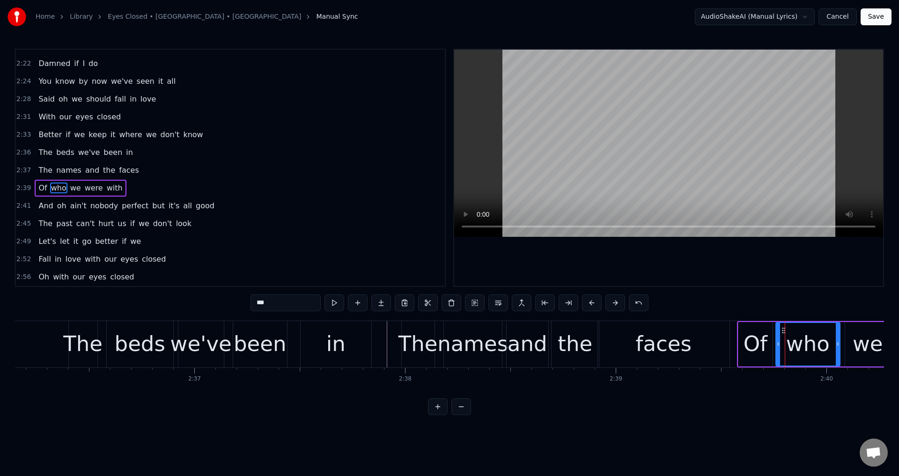
drag, startPoint x: 787, startPoint y: 340, endPoint x: 777, endPoint y: 339, distance: 10.3
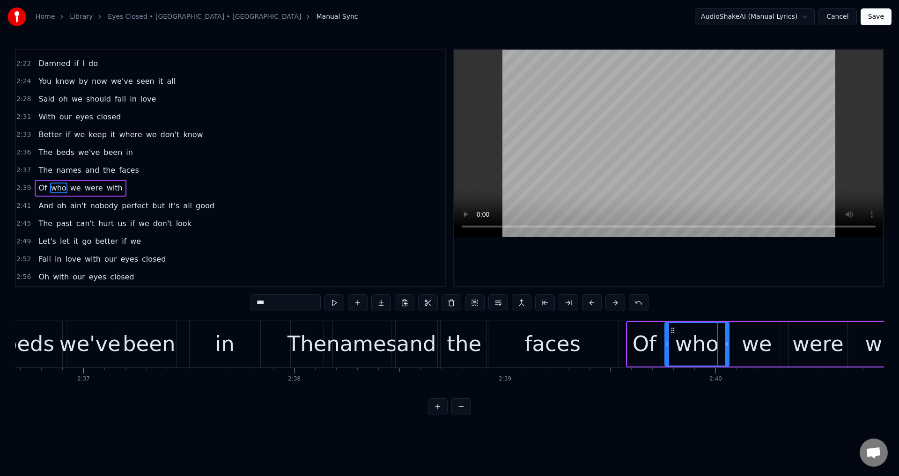
scroll to position [0, 33151]
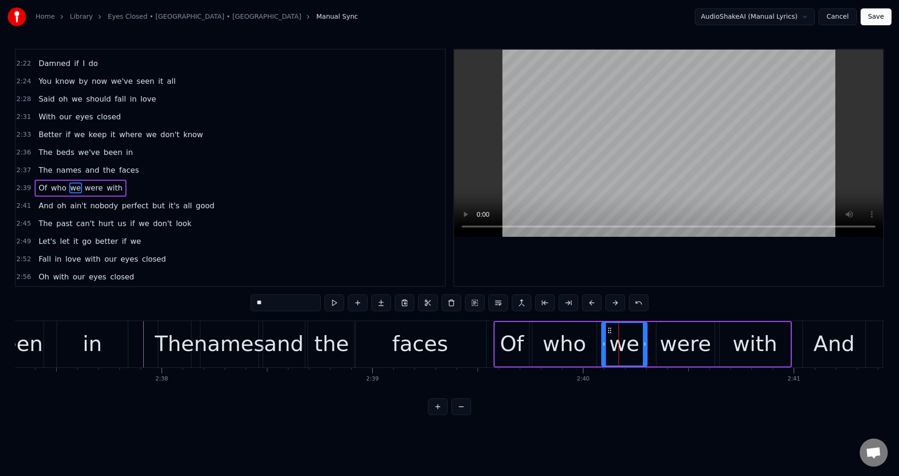
drag, startPoint x: 604, startPoint y: 342, endPoint x: 599, endPoint y: 340, distance: 6.3
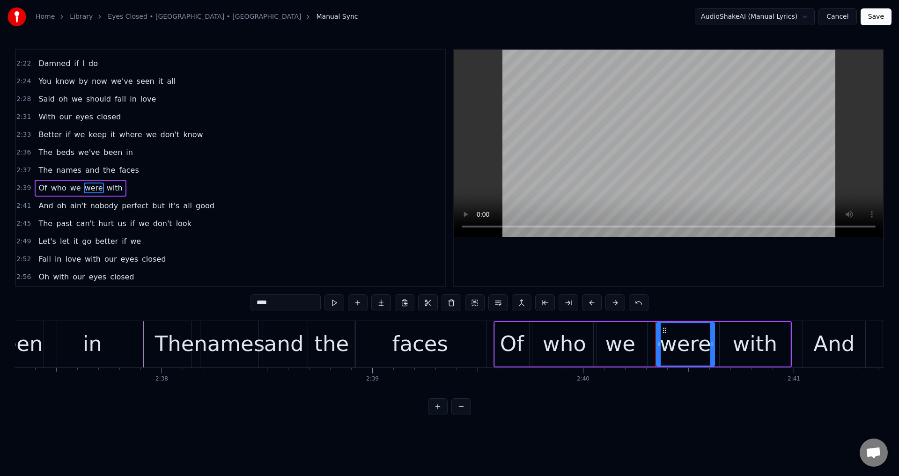
drag, startPoint x: 658, startPoint y: 344, endPoint x: 653, endPoint y: 344, distance: 5.2
type input "****"
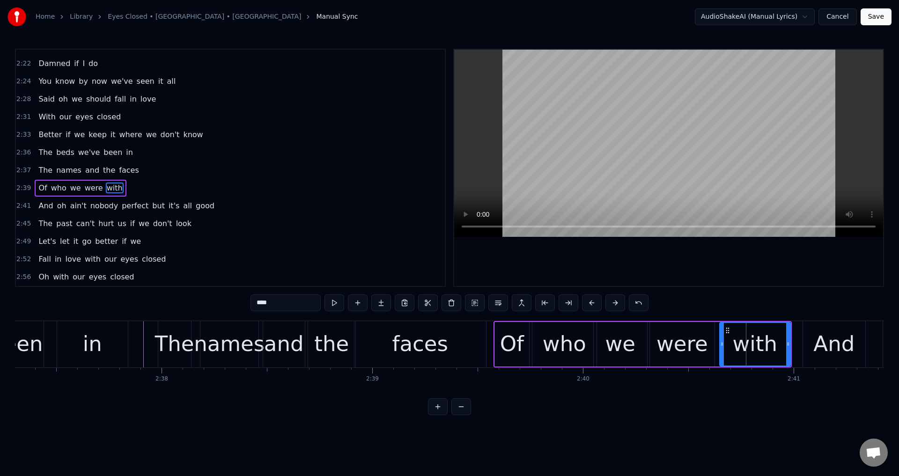
drag, startPoint x: 724, startPoint y: 339, endPoint x: 714, endPoint y: 336, distance: 9.7
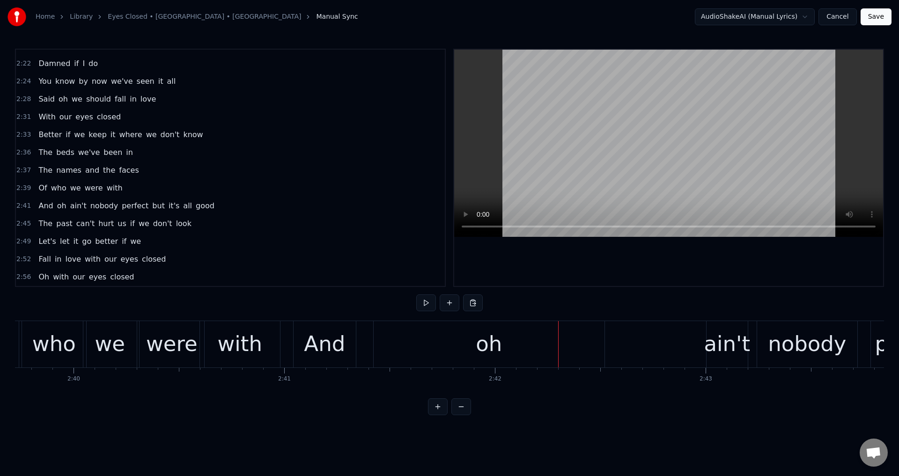
scroll to position [0, 33616]
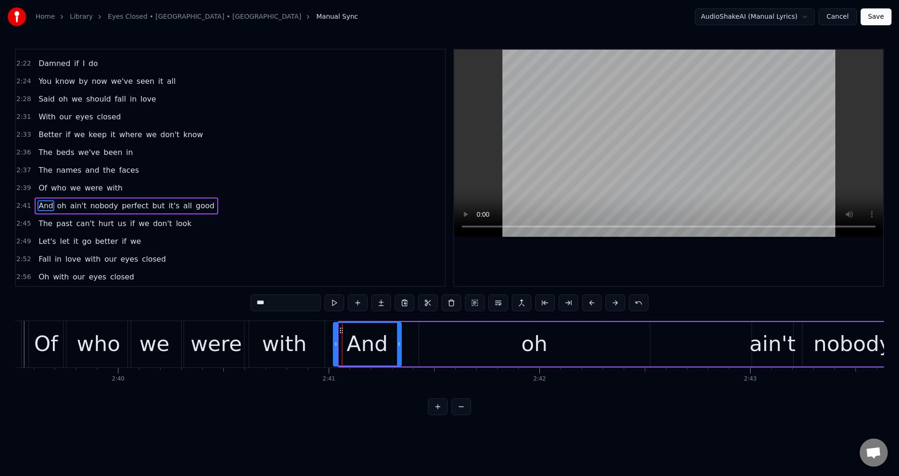
drag, startPoint x: 343, startPoint y: 341, endPoint x: 332, endPoint y: 337, distance: 11.8
drag, startPoint x: 554, startPoint y: 266, endPoint x: 470, endPoint y: 336, distance: 109.4
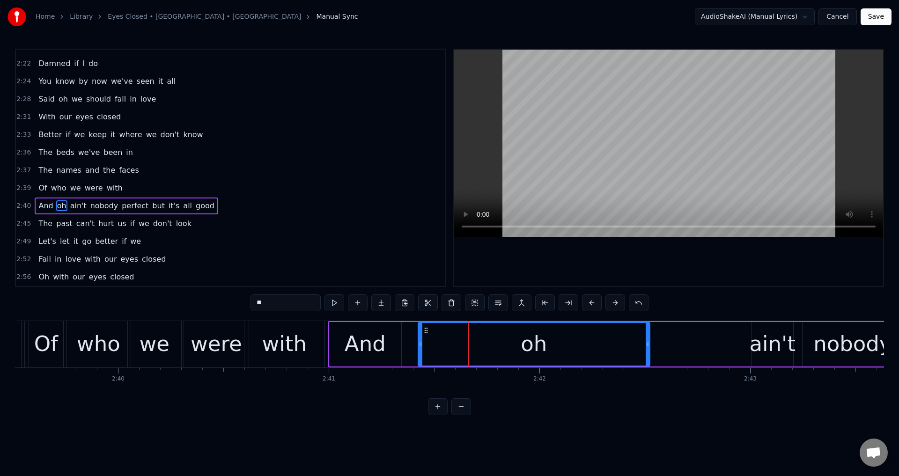
drag, startPoint x: 423, startPoint y: 336, endPoint x: 412, endPoint y: 332, distance: 12.0
type input "***"
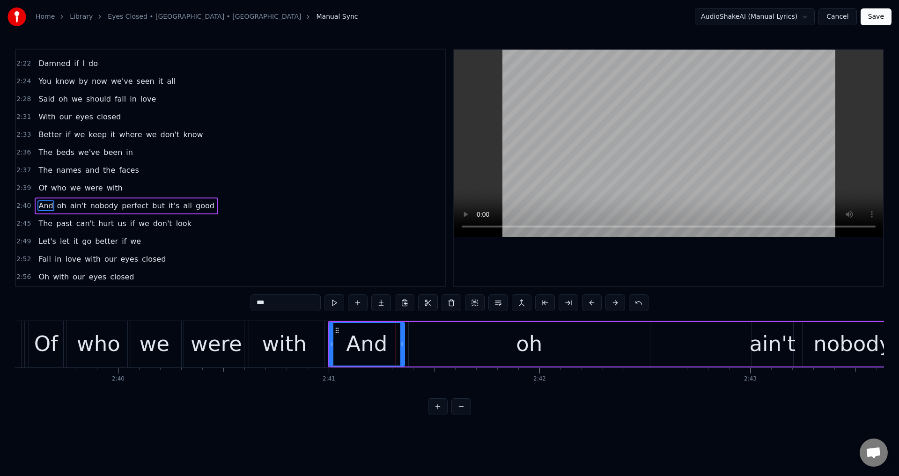
drag, startPoint x: 399, startPoint y: 333, endPoint x: 405, endPoint y: 334, distance: 5.7
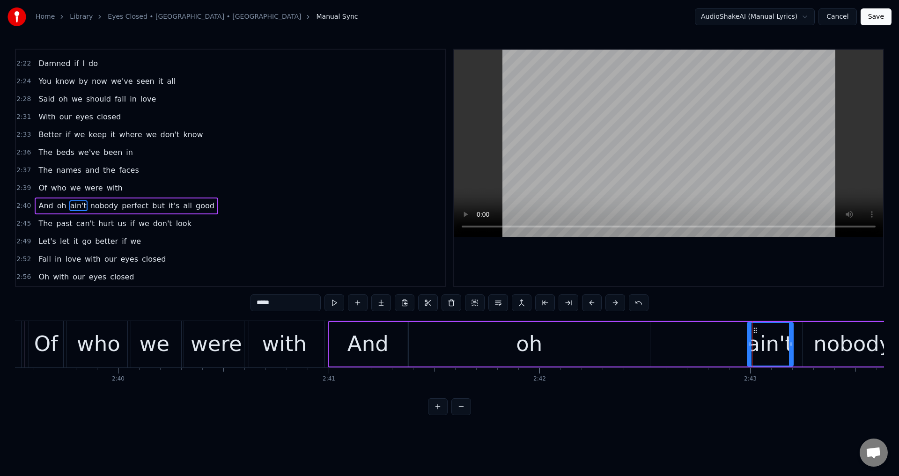
drag, startPoint x: 753, startPoint y: 349, endPoint x: 741, endPoint y: 348, distance: 11.8
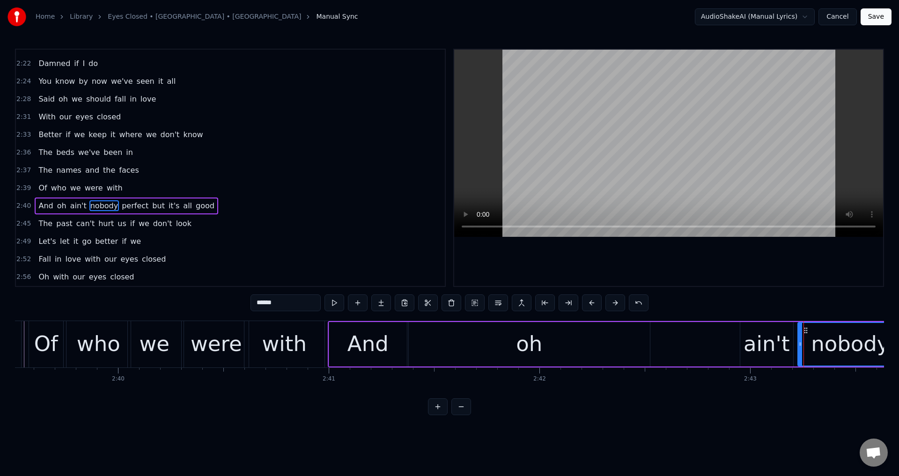
drag, startPoint x: 805, startPoint y: 340, endPoint x: 796, endPoint y: 340, distance: 8.4
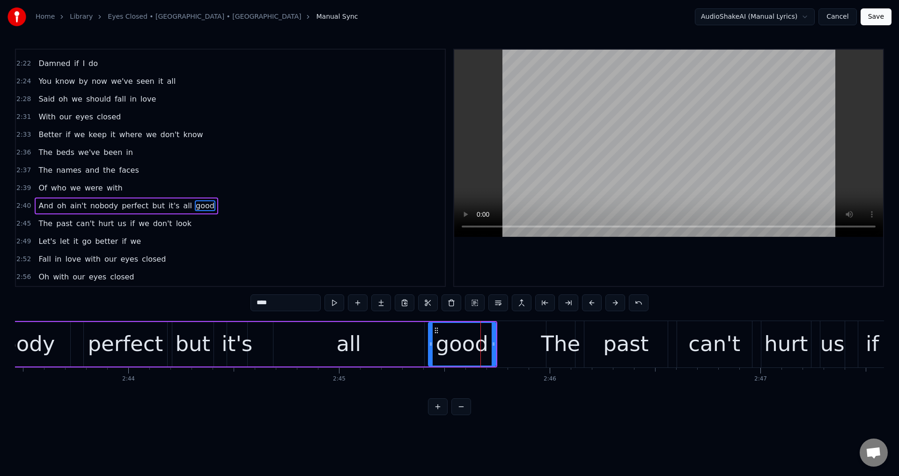
drag, startPoint x: 437, startPoint y: 337, endPoint x: 423, endPoint y: 337, distance: 14.5
type input "***"
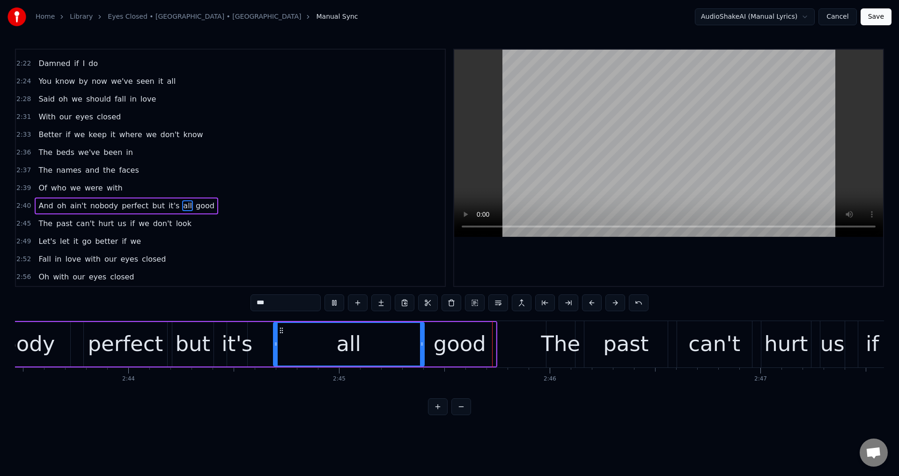
drag, startPoint x: 676, startPoint y: 262, endPoint x: 405, endPoint y: 351, distance: 285.8
drag, startPoint x: 427, startPoint y: 345, endPoint x: 419, endPoint y: 345, distance: 8.0
drag, startPoint x: 423, startPoint y: 342, endPoint x: 415, endPoint y: 342, distance: 8.0
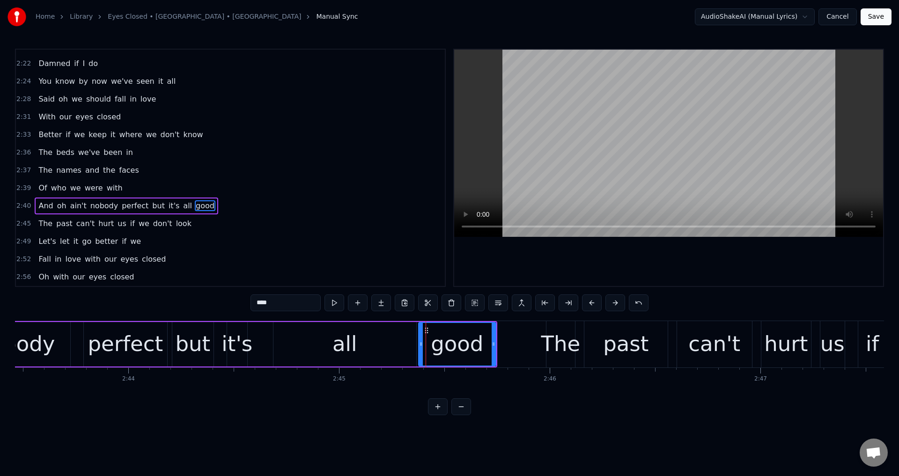
drag, startPoint x: 427, startPoint y: 341, endPoint x: 419, endPoint y: 341, distance: 7.5
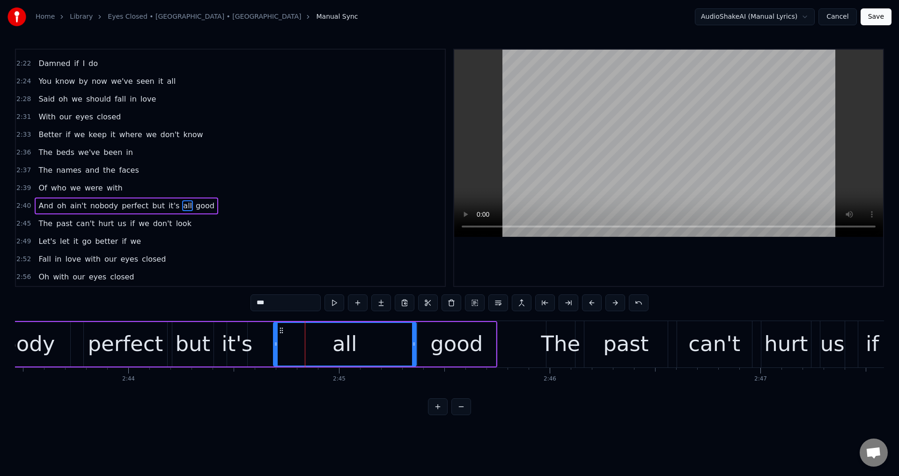
drag, startPoint x: 606, startPoint y: 274, endPoint x: 608, endPoint y: 265, distance: 9.7
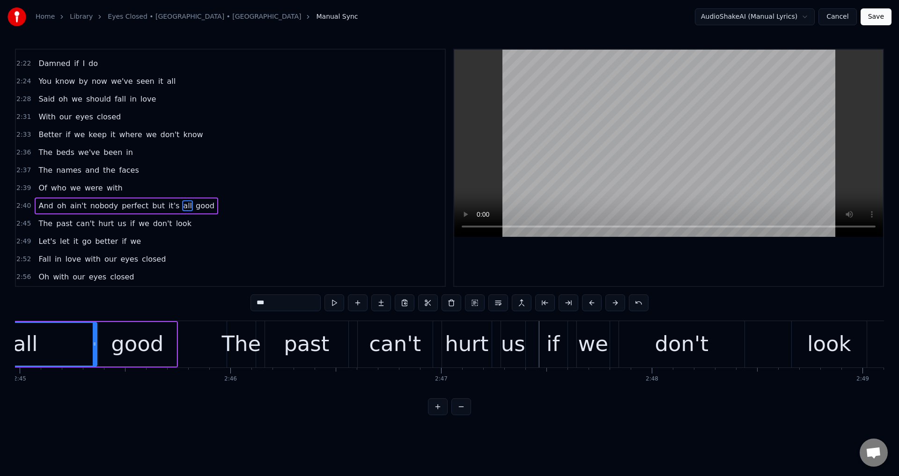
scroll to position [0, 34479]
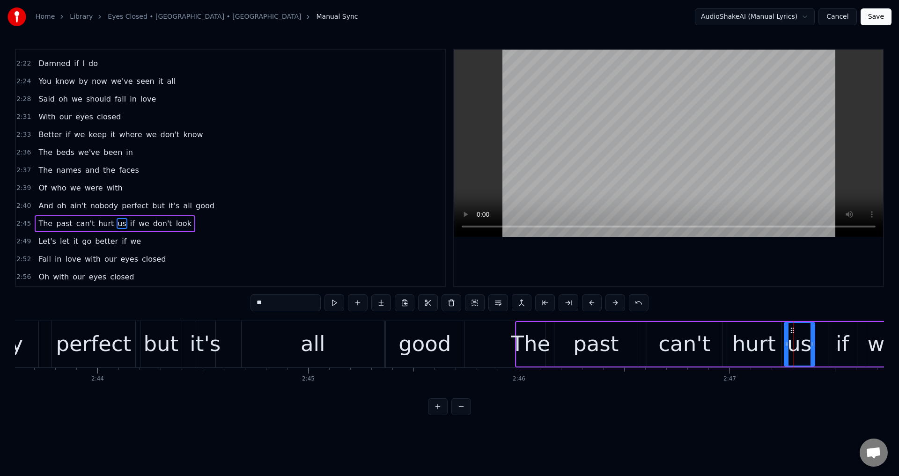
drag, startPoint x: 792, startPoint y: 343, endPoint x: 775, endPoint y: 353, distance: 19.9
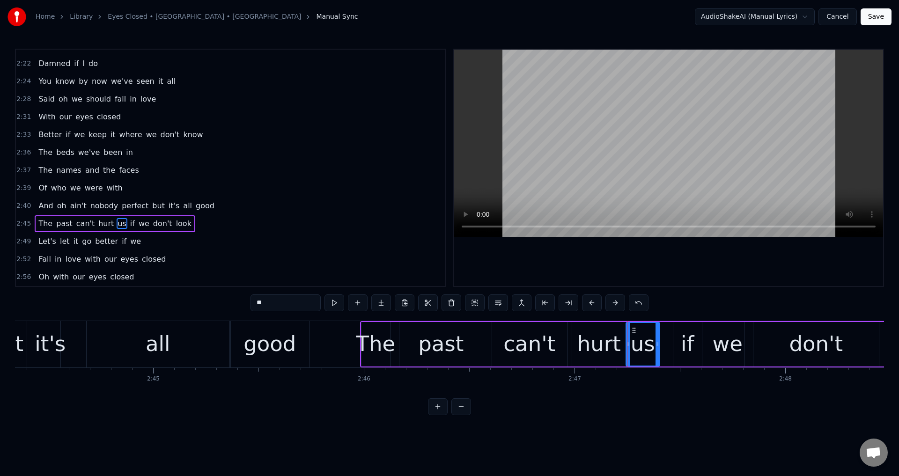
scroll to position [0, 34657]
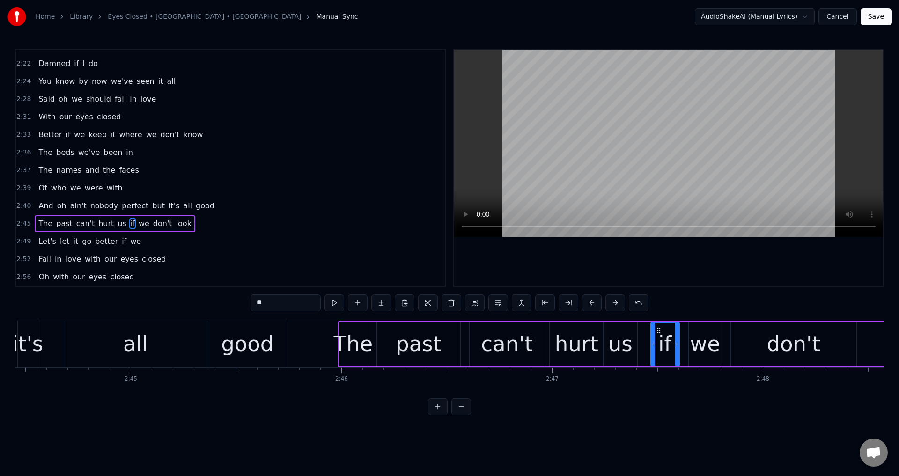
drag, startPoint x: 653, startPoint y: 343, endPoint x: 645, endPoint y: 341, distance: 8.2
type input "**"
drag, startPoint x: 691, startPoint y: 340, endPoint x: 682, endPoint y: 338, distance: 9.2
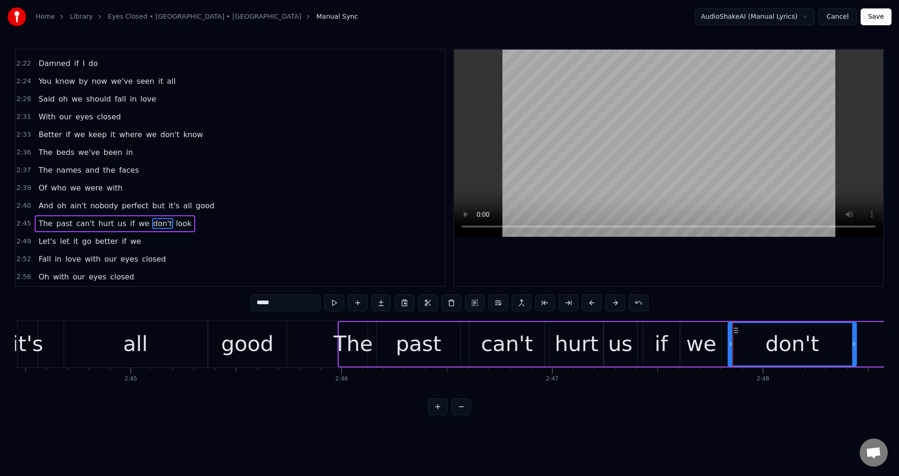
drag, startPoint x: 733, startPoint y: 339, endPoint x: 724, endPoint y: 340, distance: 8.9
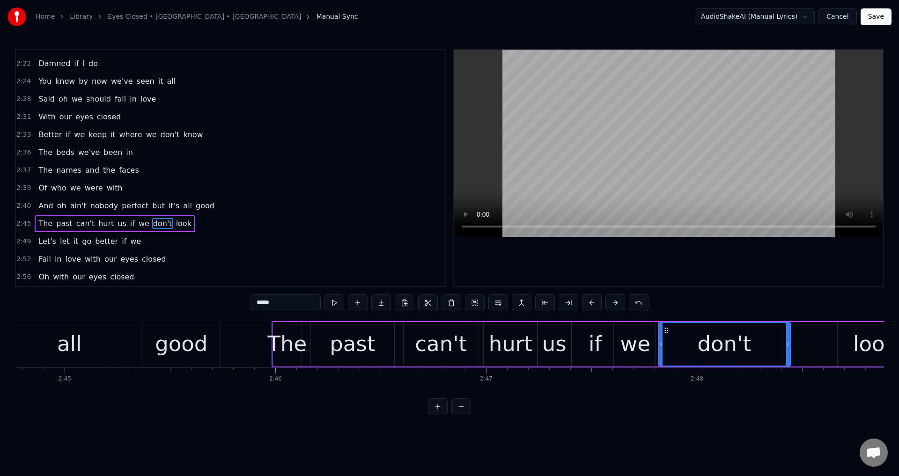
scroll to position [0, 34767]
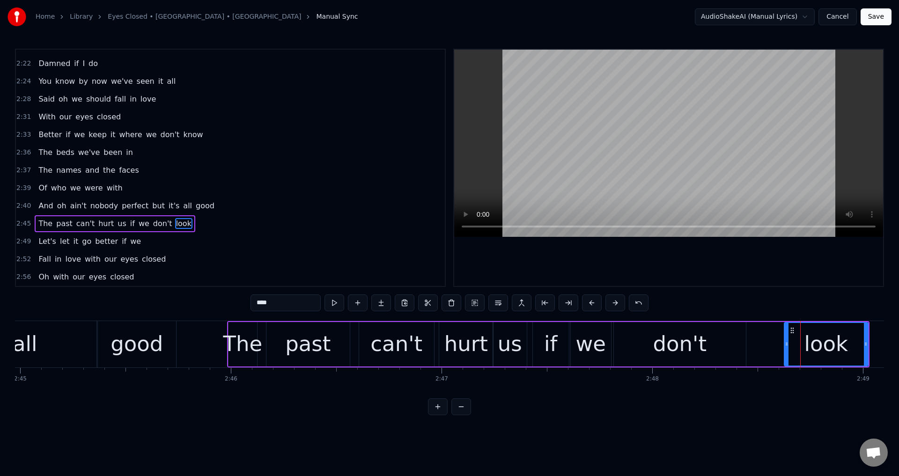
drag, startPoint x: 797, startPoint y: 342, endPoint x: 773, endPoint y: 340, distance: 24.0
type input "*****"
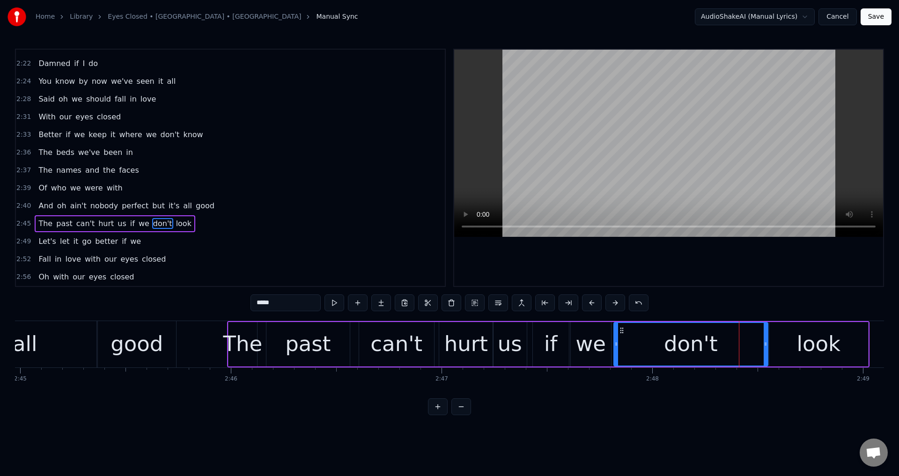
drag, startPoint x: 742, startPoint y: 343, endPoint x: 766, endPoint y: 348, distance: 24.0
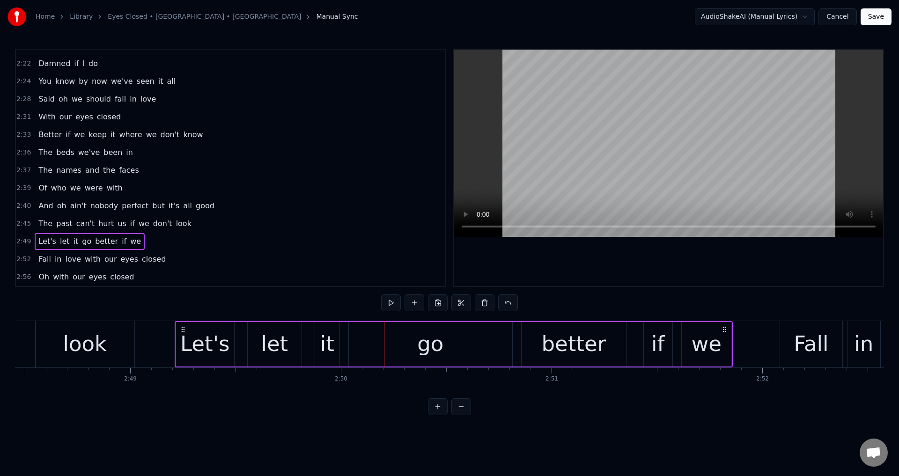
scroll to position [0, 35495]
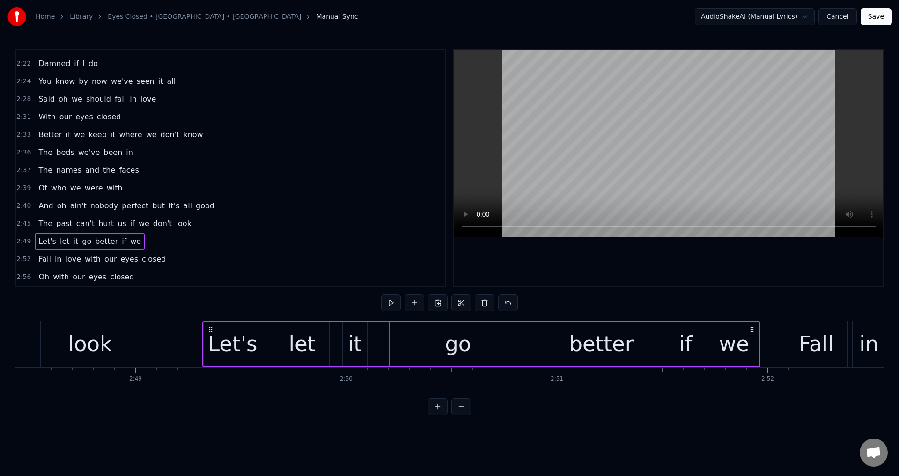
drag, startPoint x: 159, startPoint y: 331, endPoint x: 203, endPoint y: 336, distance: 44.7
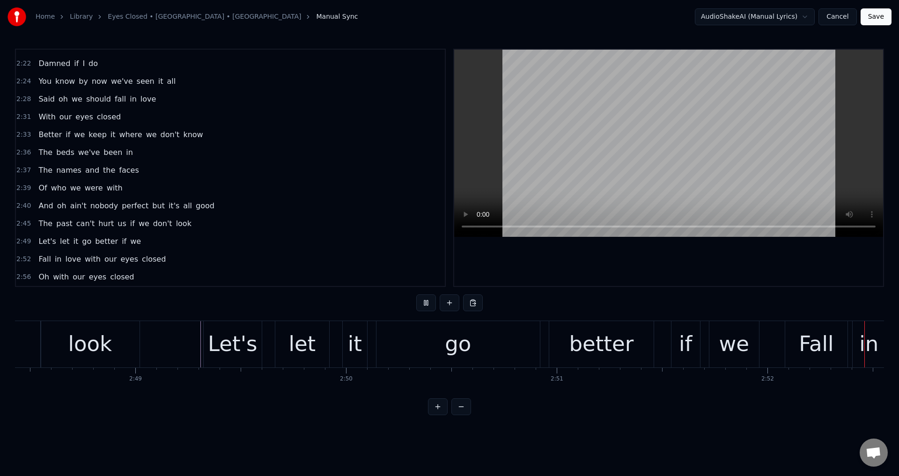
scroll to position [0, 36296]
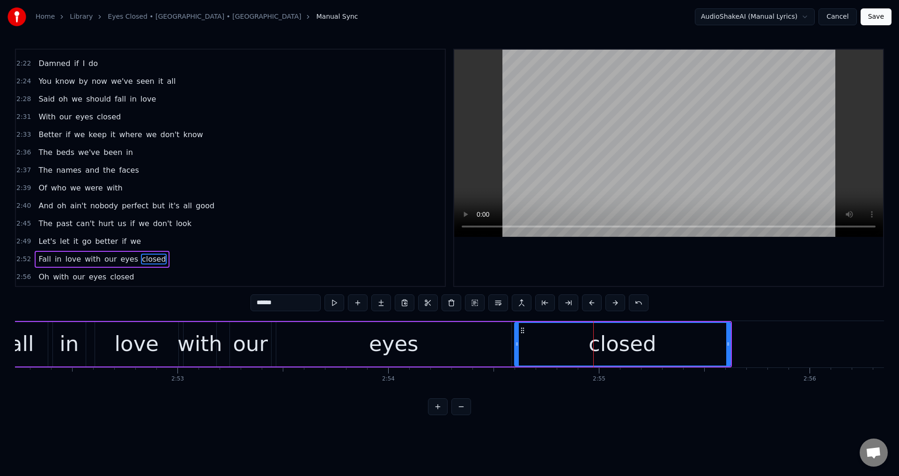
drag, startPoint x: 525, startPoint y: 345, endPoint x: 518, endPoint y: 345, distance: 7.0
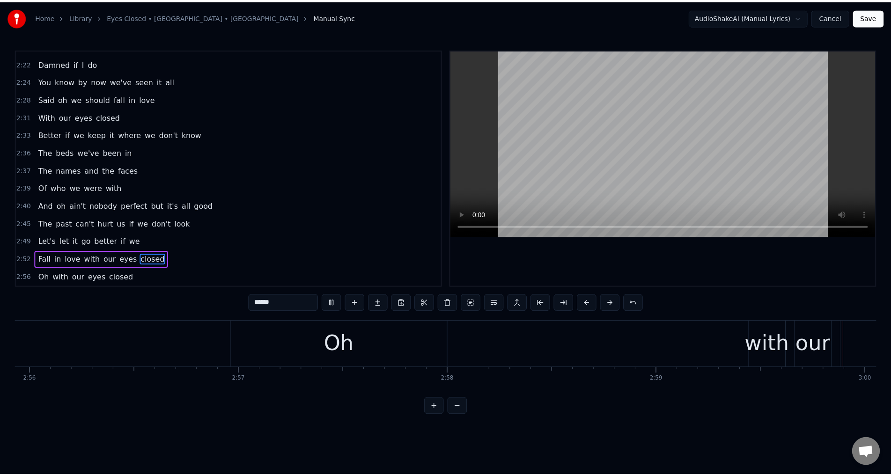
scroll to position [0, 37859]
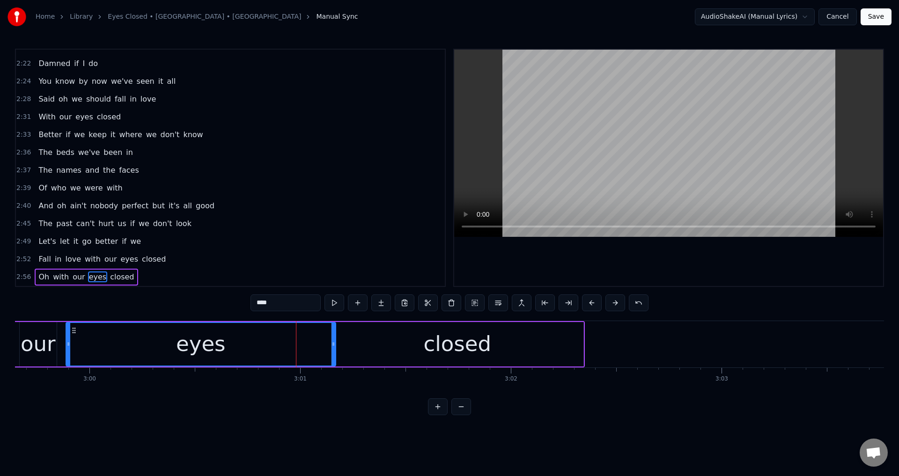
drag, startPoint x: 300, startPoint y: 345, endPoint x: 331, endPoint y: 345, distance: 30.4
drag, startPoint x: 344, startPoint y: 349, endPoint x: 342, endPoint y: 341, distance: 8.1
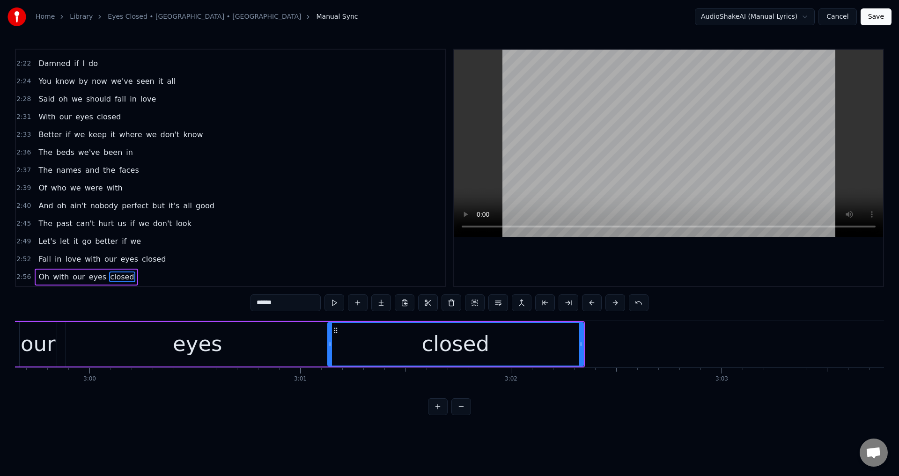
drag, startPoint x: 335, startPoint y: 336, endPoint x: 327, endPoint y: 336, distance: 8.0
type input "****"
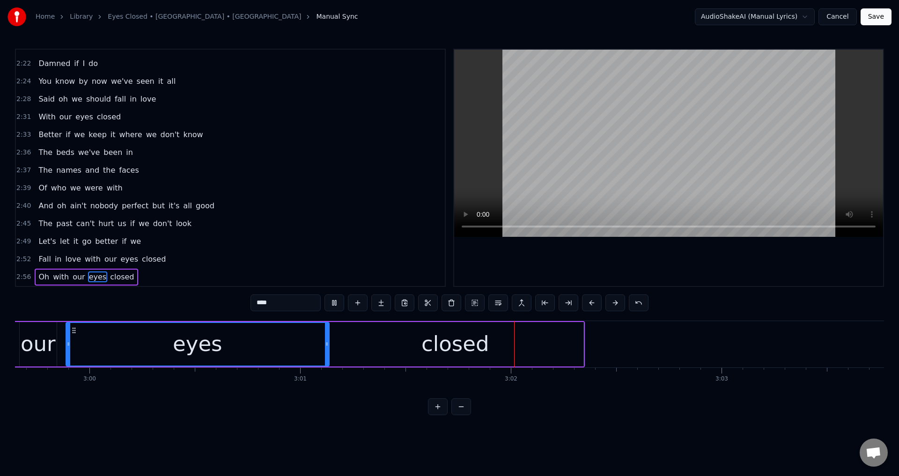
drag, startPoint x: 623, startPoint y: 259, endPoint x: 883, endPoint y: 42, distance: 338.5
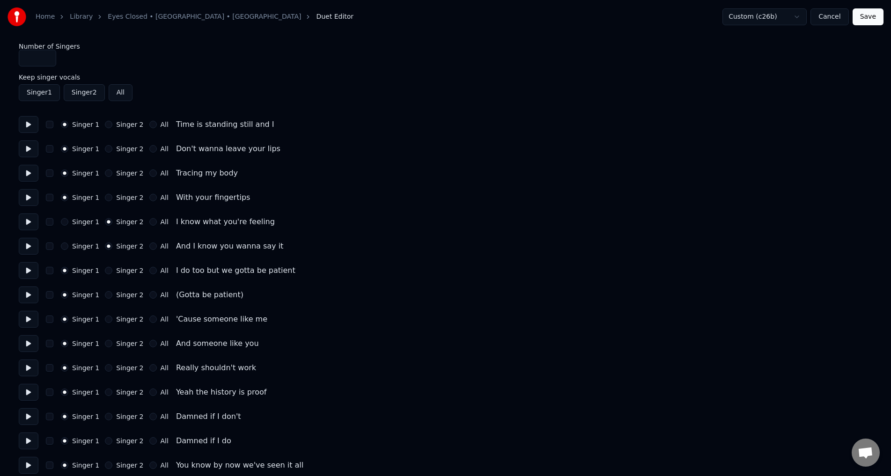
drag, startPoint x: 33, startPoint y: 58, endPoint x: 9, endPoint y: 76, distance: 30.1
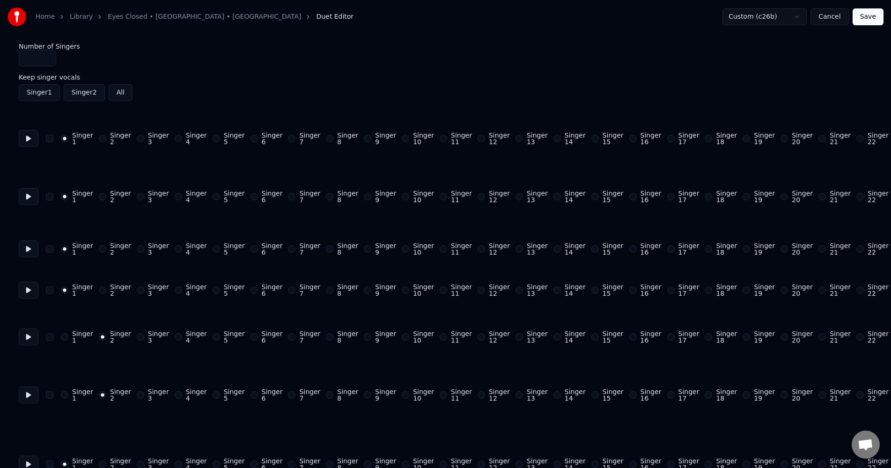
type input "*"
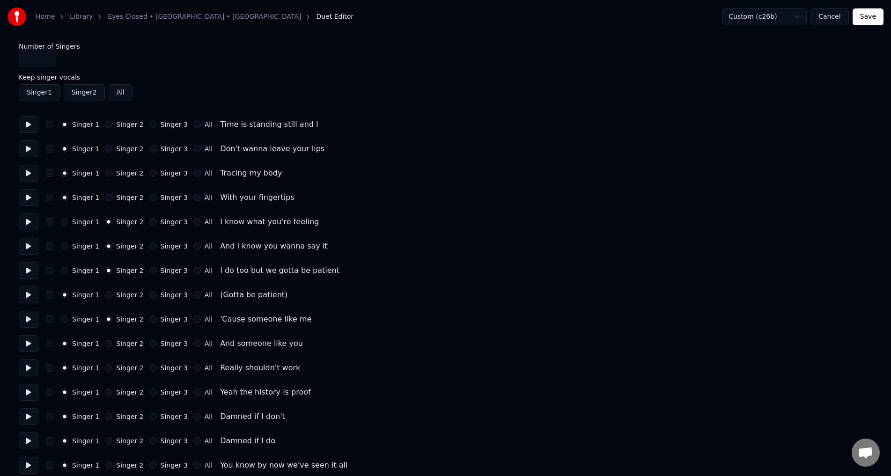
drag, startPoint x: 24, startPoint y: 344, endPoint x: 34, endPoint y: 343, distance: 10.3
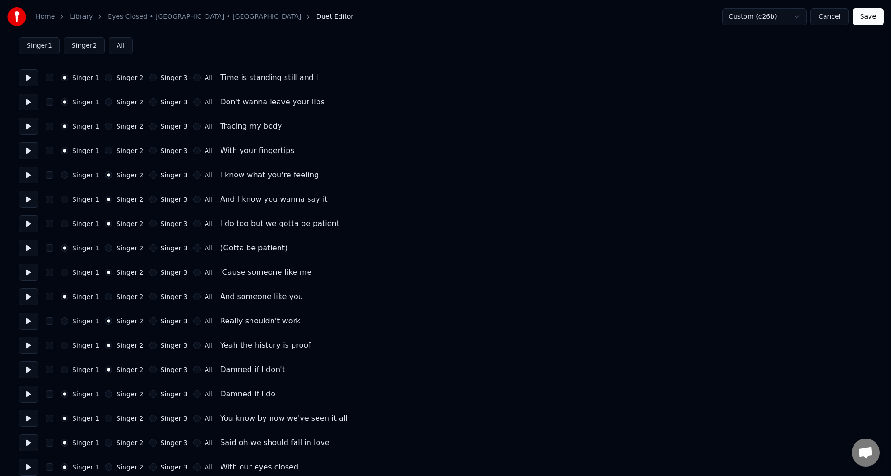
drag, startPoint x: 32, startPoint y: 396, endPoint x: 52, endPoint y: 393, distance: 19.9
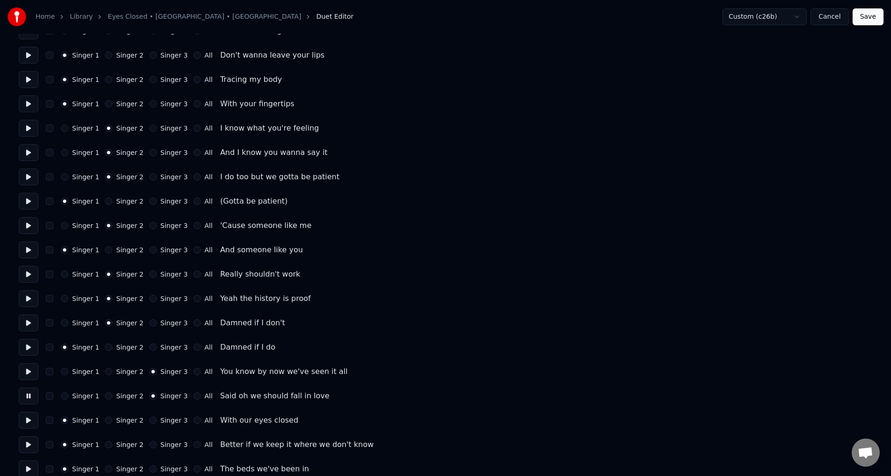
scroll to position [140, 0]
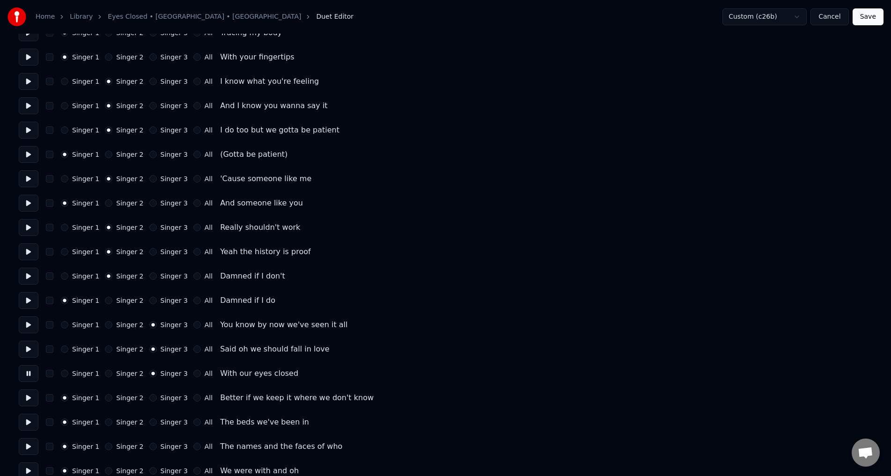
drag, startPoint x: 25, startPoint y: 399, endPoint x: 41, endPoint y: 401, distance: 15.5
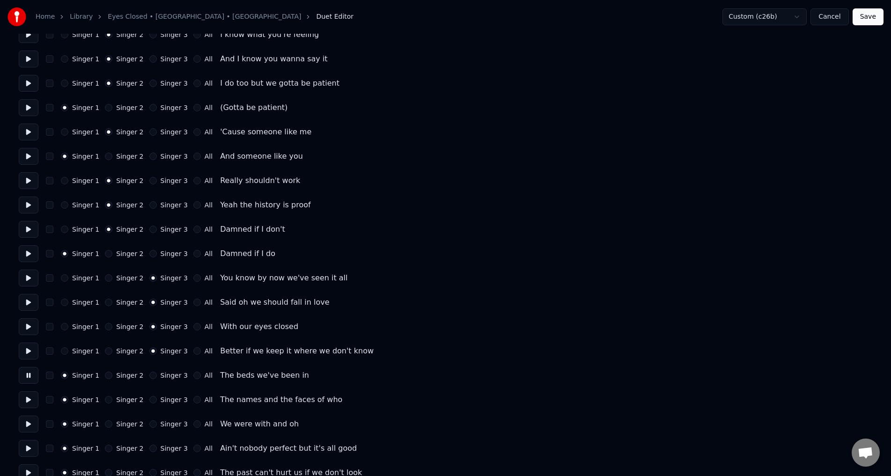
drag, startPoint x: 30, startPoint y: 398, endPoint x: 29, endPoint y: 407, distance: 9.0
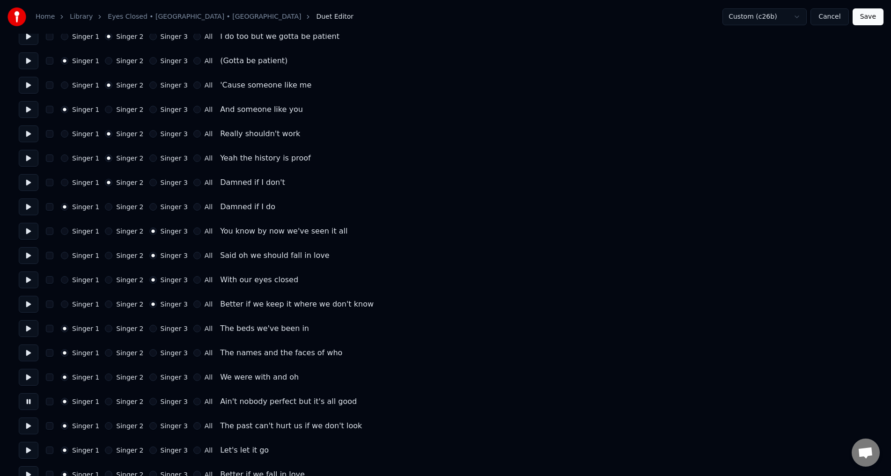
drag, startPoint x: 28, startPoint y: 427, endPoint x: 29, endPoint y: 421, distance: 6.6
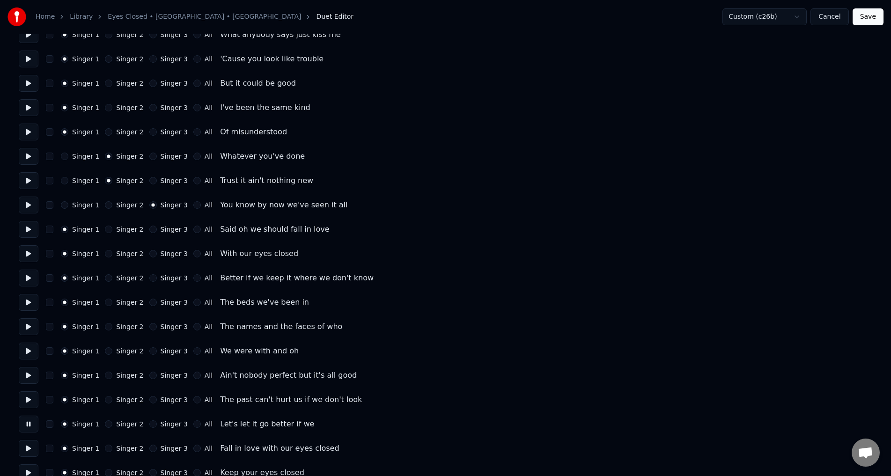
scroll to position [843, 0]
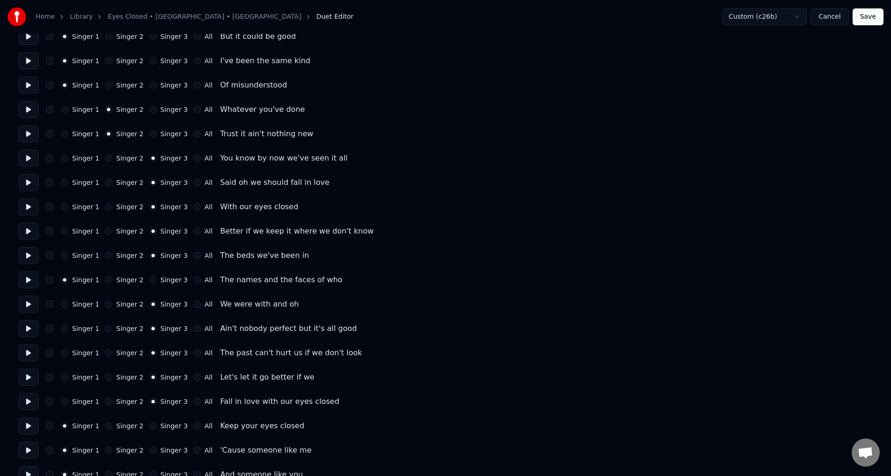
drag, startPoint x: 147, startPoint y: 274, endPoint x: 146, endPoint y: 279, distance: 4.8
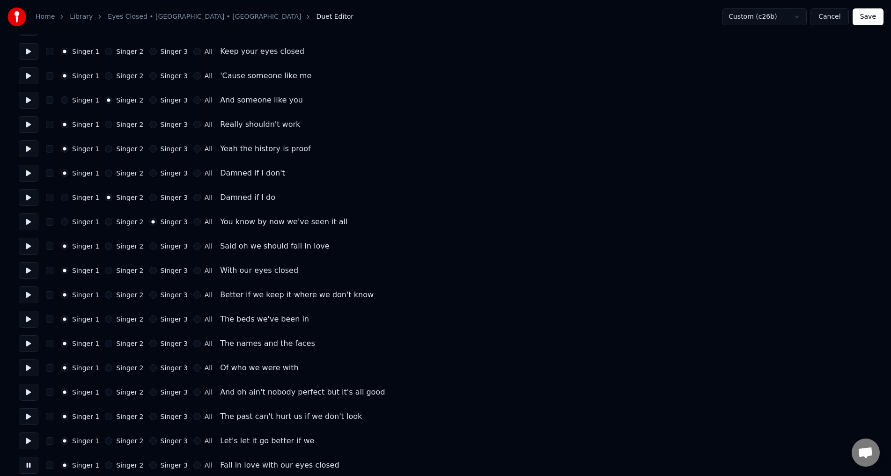
scroll to position [1249, 0]
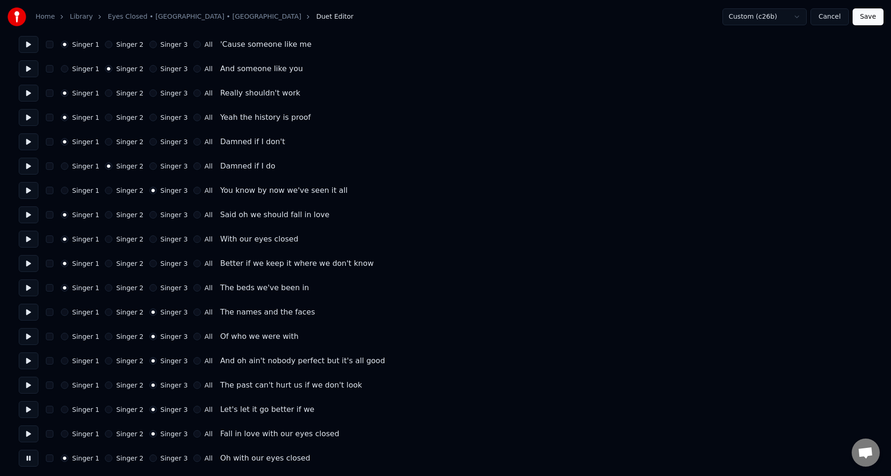
drag, startPoint x: 148, startPoint y: 266, endPoint x: 146, endPoint y: 249, distance: 17.5
drag, startPoint x: 146, startPoint y: 241, endPoint x: 146, endPoint y: 233, distance: 8.0
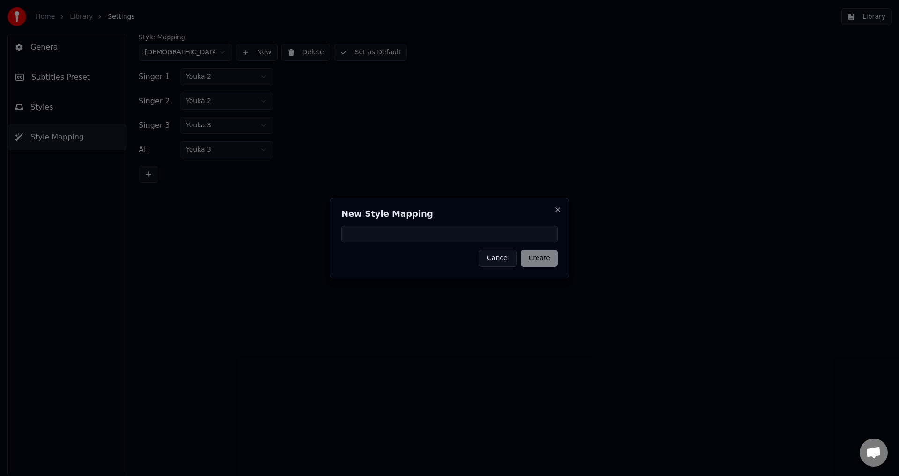
type input "*"
type input "**********"
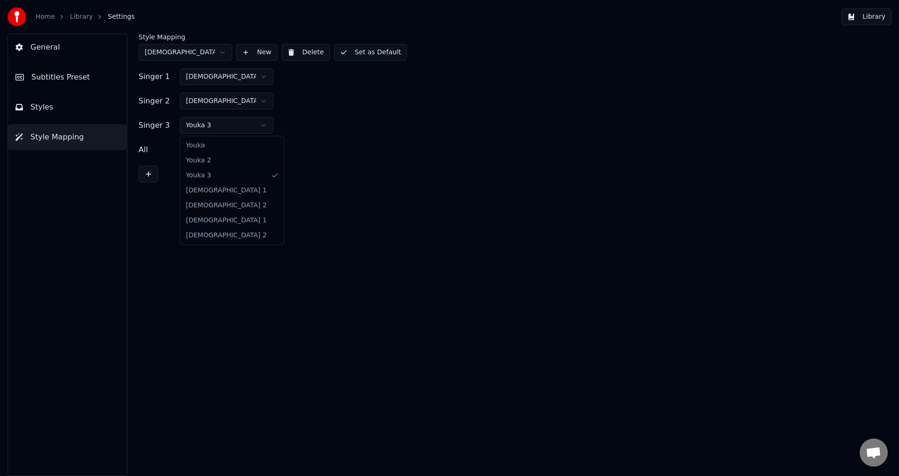
drag, startPoint x: 228, startPoint y: 147, endPoint x: 226, endPoint y: 139, distance: 8.2
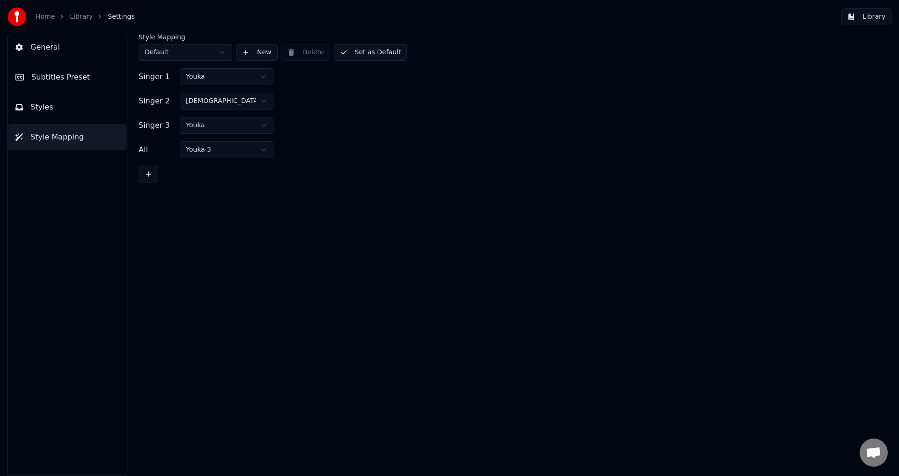
drag, startPoint x: 236, startPoint y: 89, endPoint x: 242, endPoint y: 101, distance: 13.6
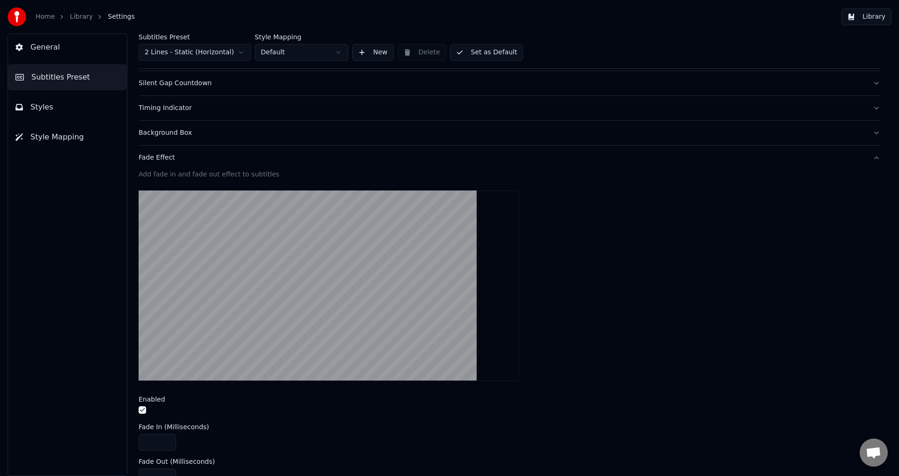
scroll to position [267, 0]
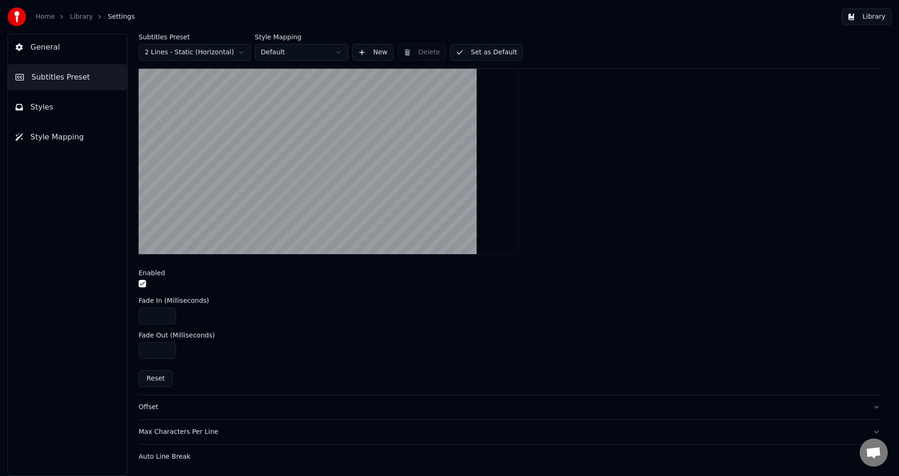
type input "****"
drag, startPoint x: 149, startPoint y: 347, endPoint x: 139, endPoint y: 350, distance: 11.4
type input "***"
drag, startPoint x: 488, startPoint y: 44, endPoint x: 490, endPoint y: 52, distance: 7.4
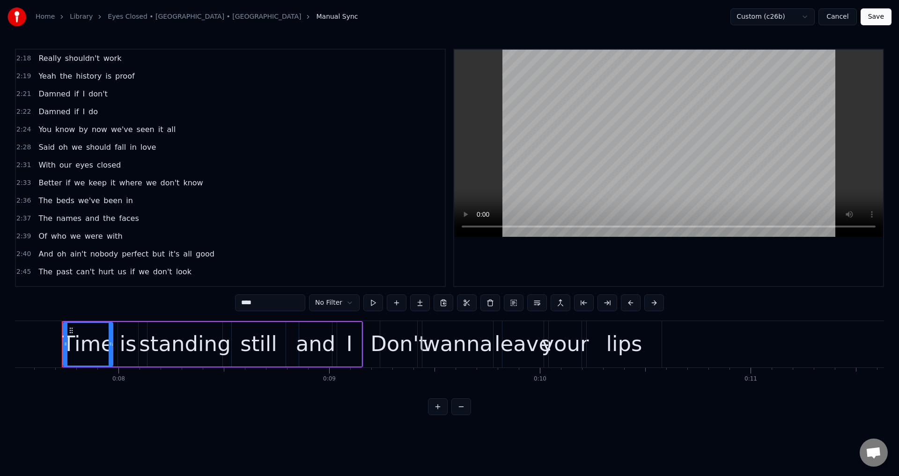
scroll to position [938, 0]
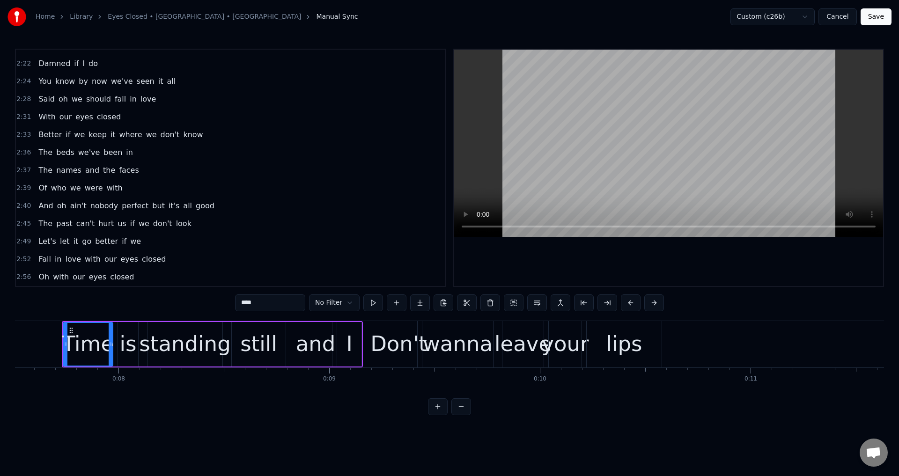
type input "***"
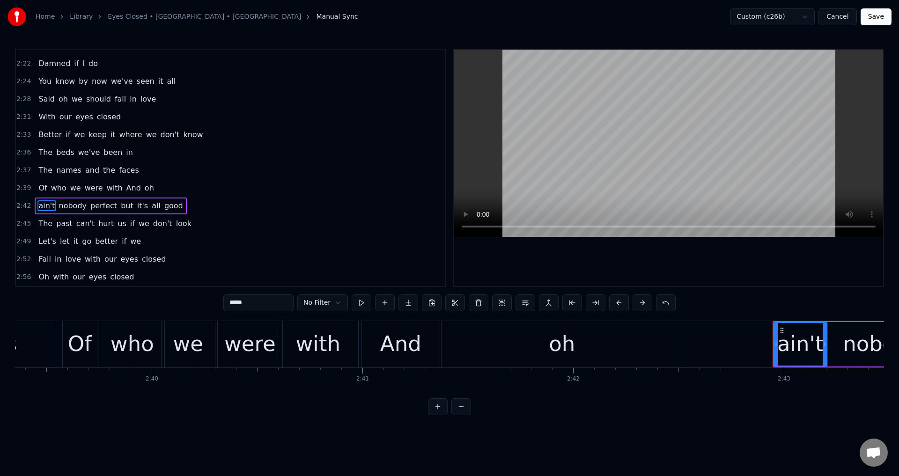
drag, startPoint x: 234, startPoint y: 305, endPoint x: 225, endPoint y: 305, distance: 8.9
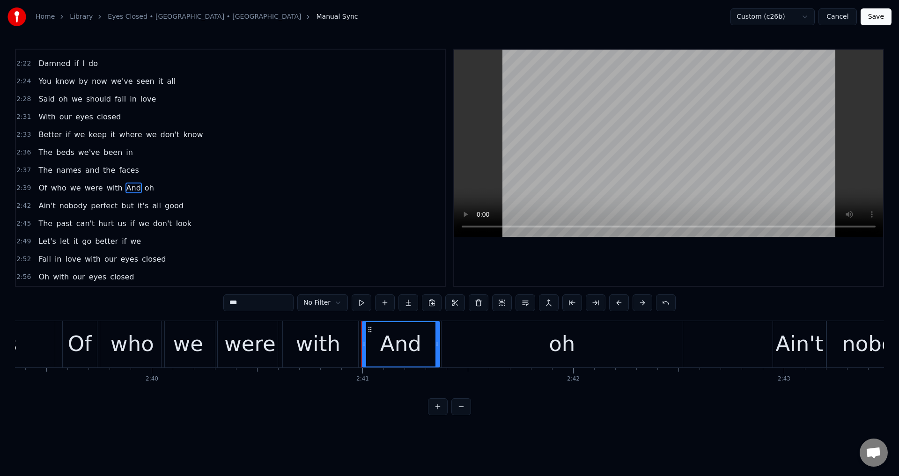
drag, startPoint x: 233, startPoint y: 305, endPoint x: 226, endPoint y: 303, distance: 7.3
type input "*"
type input "***"
